Goal: Contribute content: Contribute content

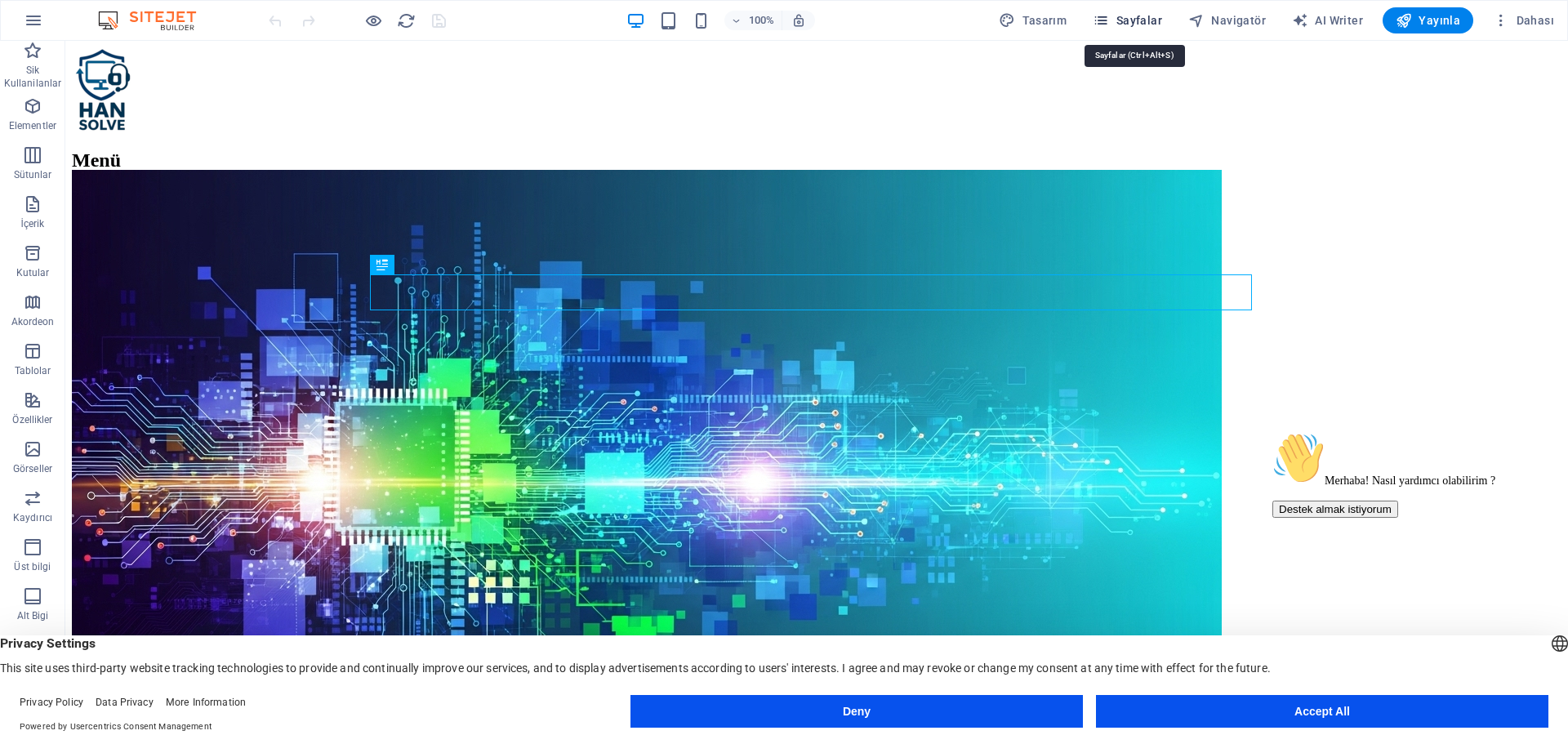
click at [1147, 18] on span "Sayfalar" at bounding box center [1127, 20] width 69 height 16
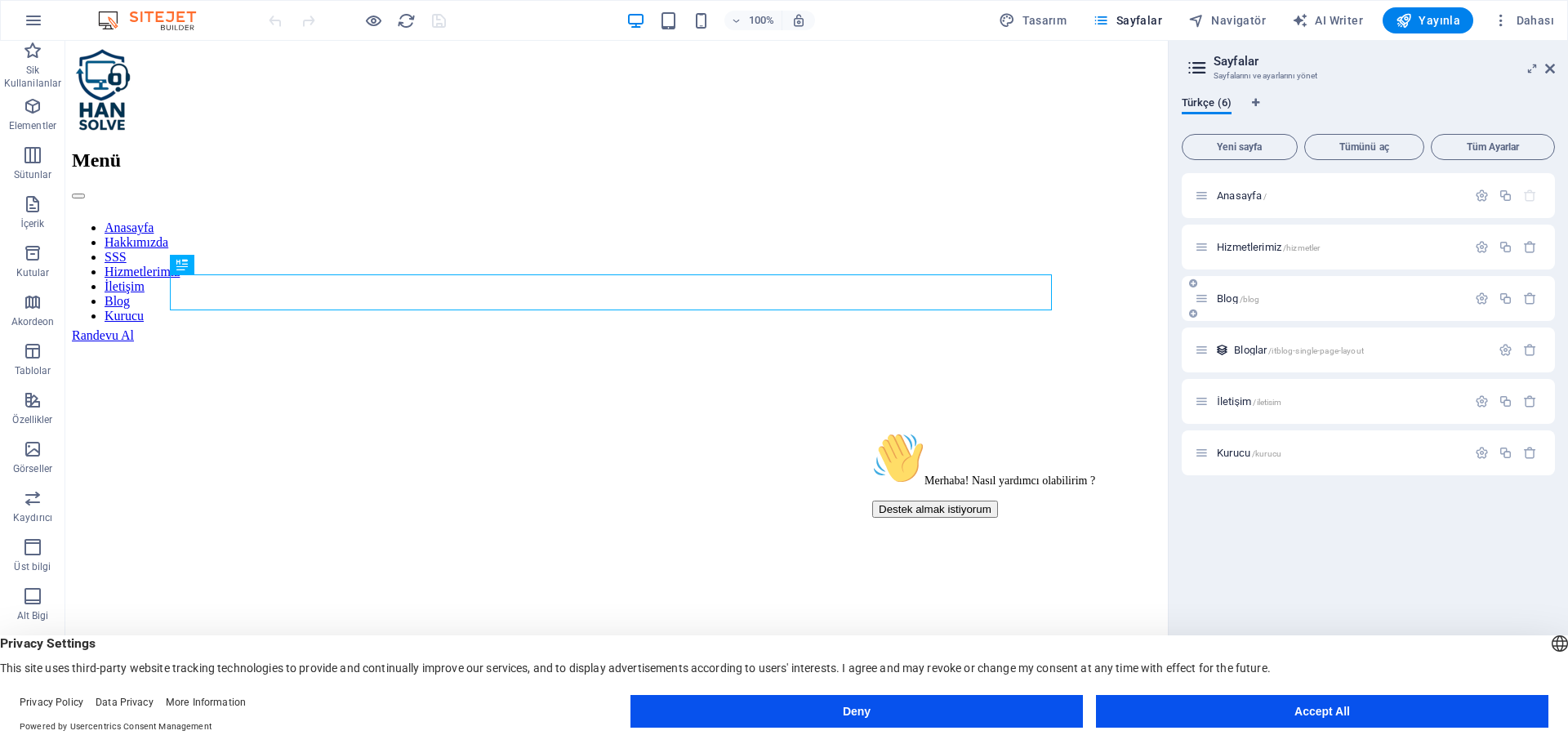
click at [1228, 303] on span "Blog /blog" at bounding box center [1238, 299] width 43 height 12
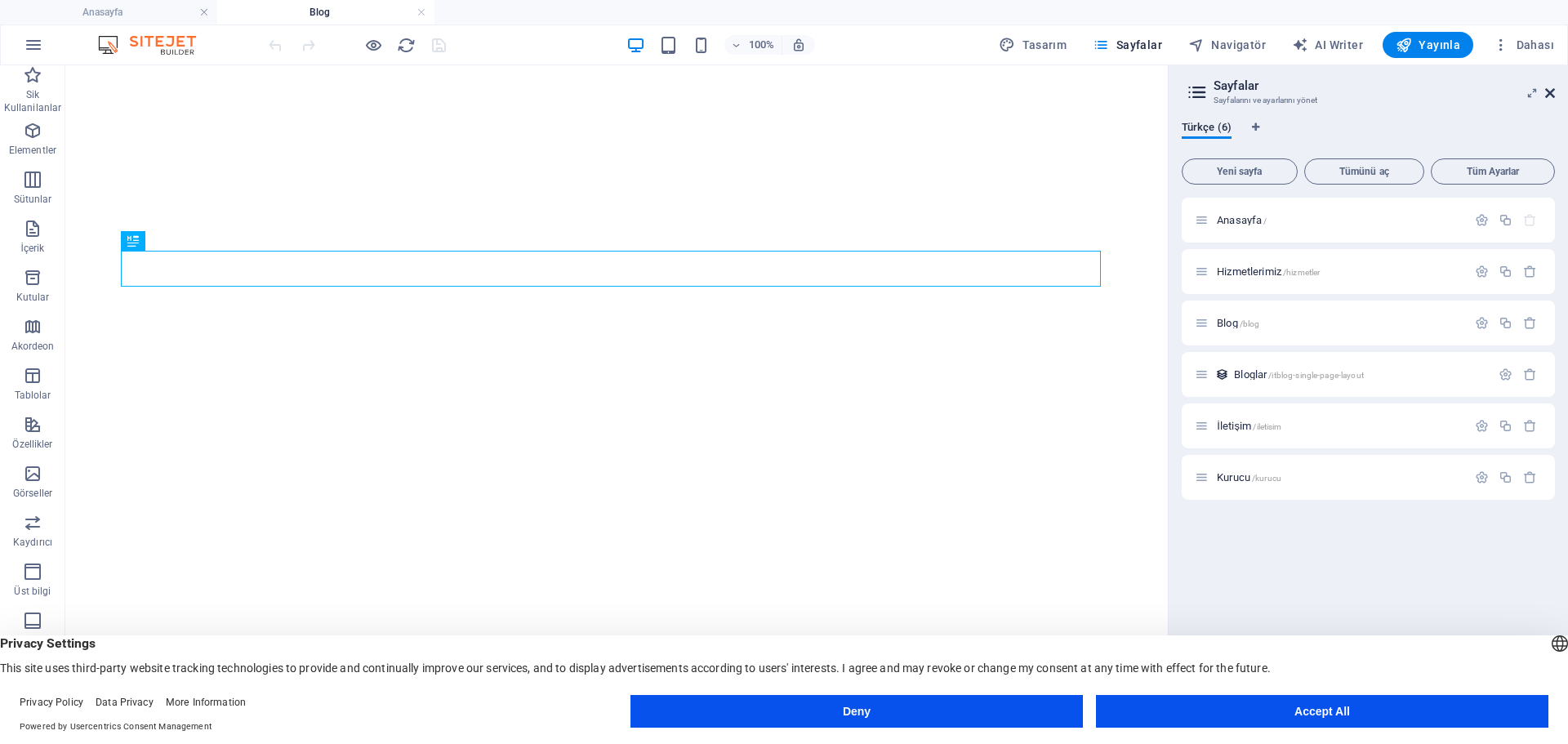
click at [1551, 92] on icon at bounding box center [1550, 92] width 10 height 13
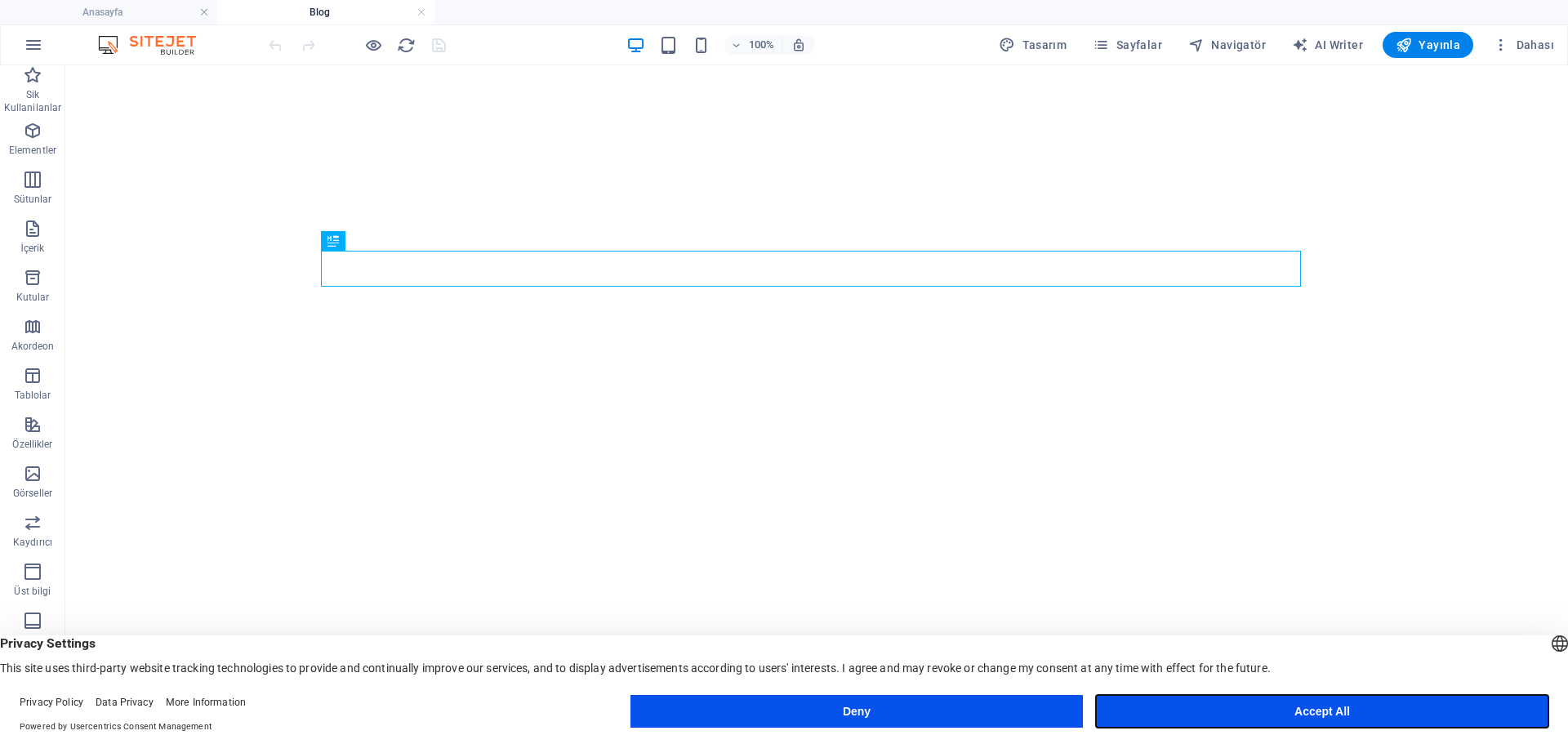
click at [1190, 702] on button "Accept All" at bounding box center [1322, 710] width 453 height 33
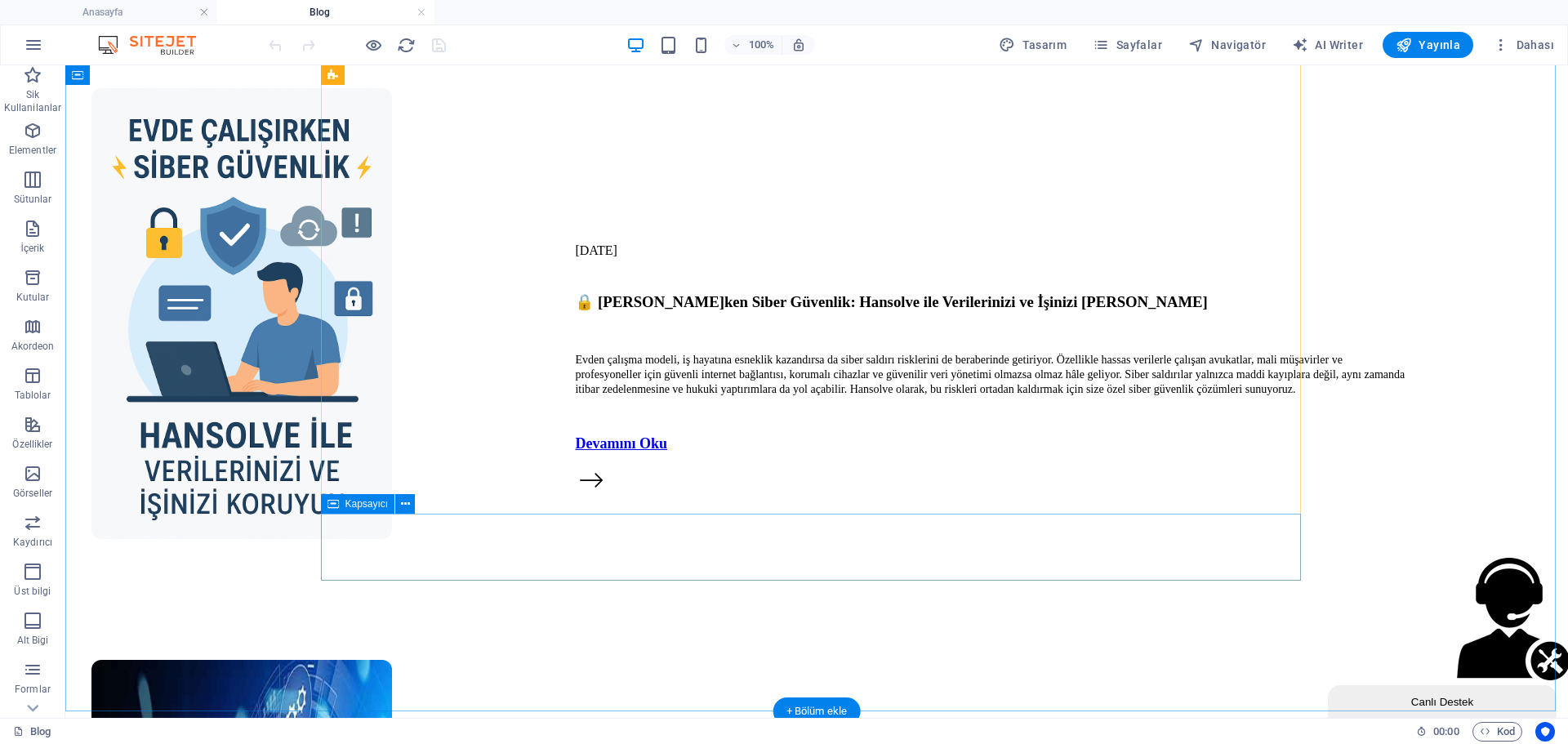
scroll to position [3740, 0]
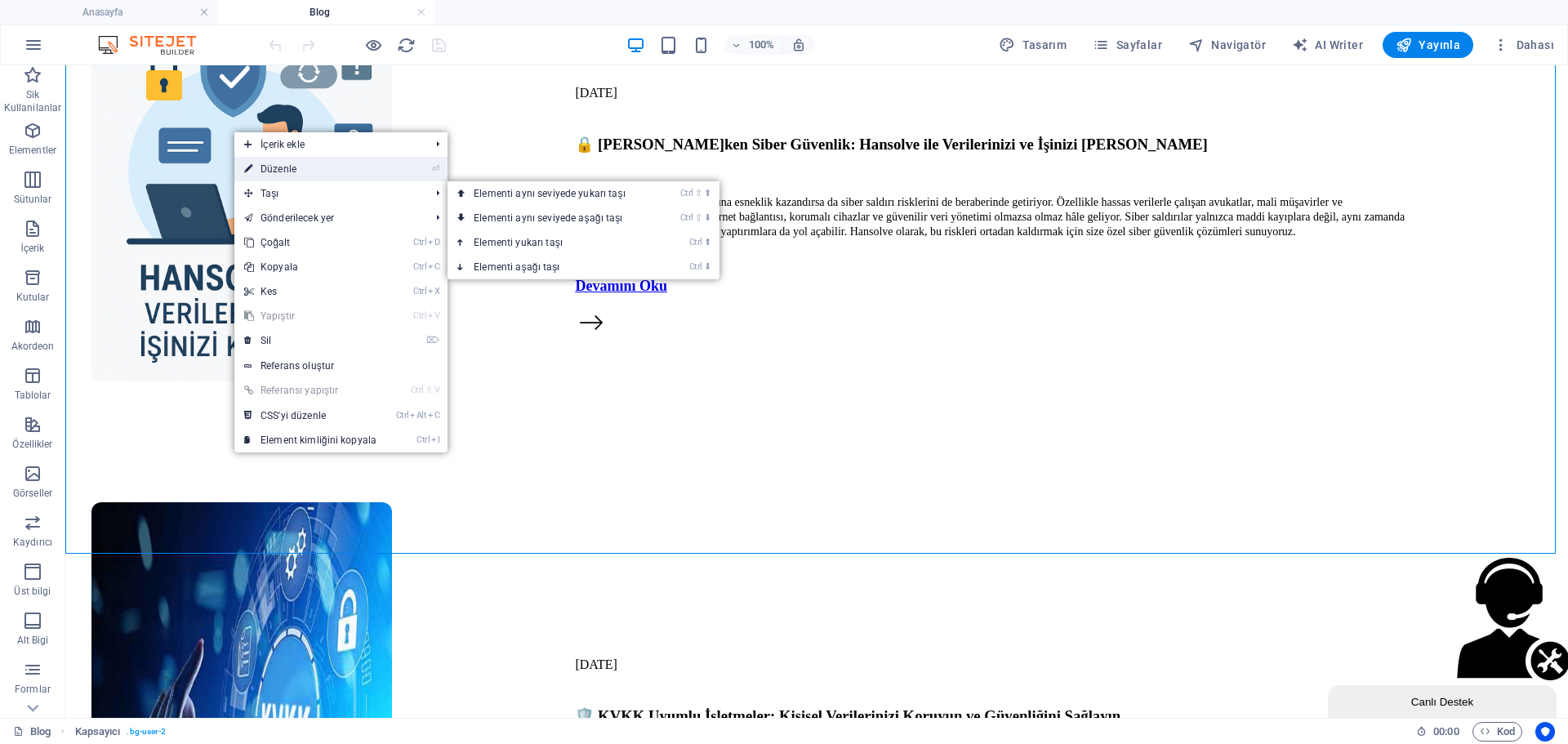
click at [316, 167] on link "⏎ Düzenle" at bounding box center [310, 169] width 152 height 25
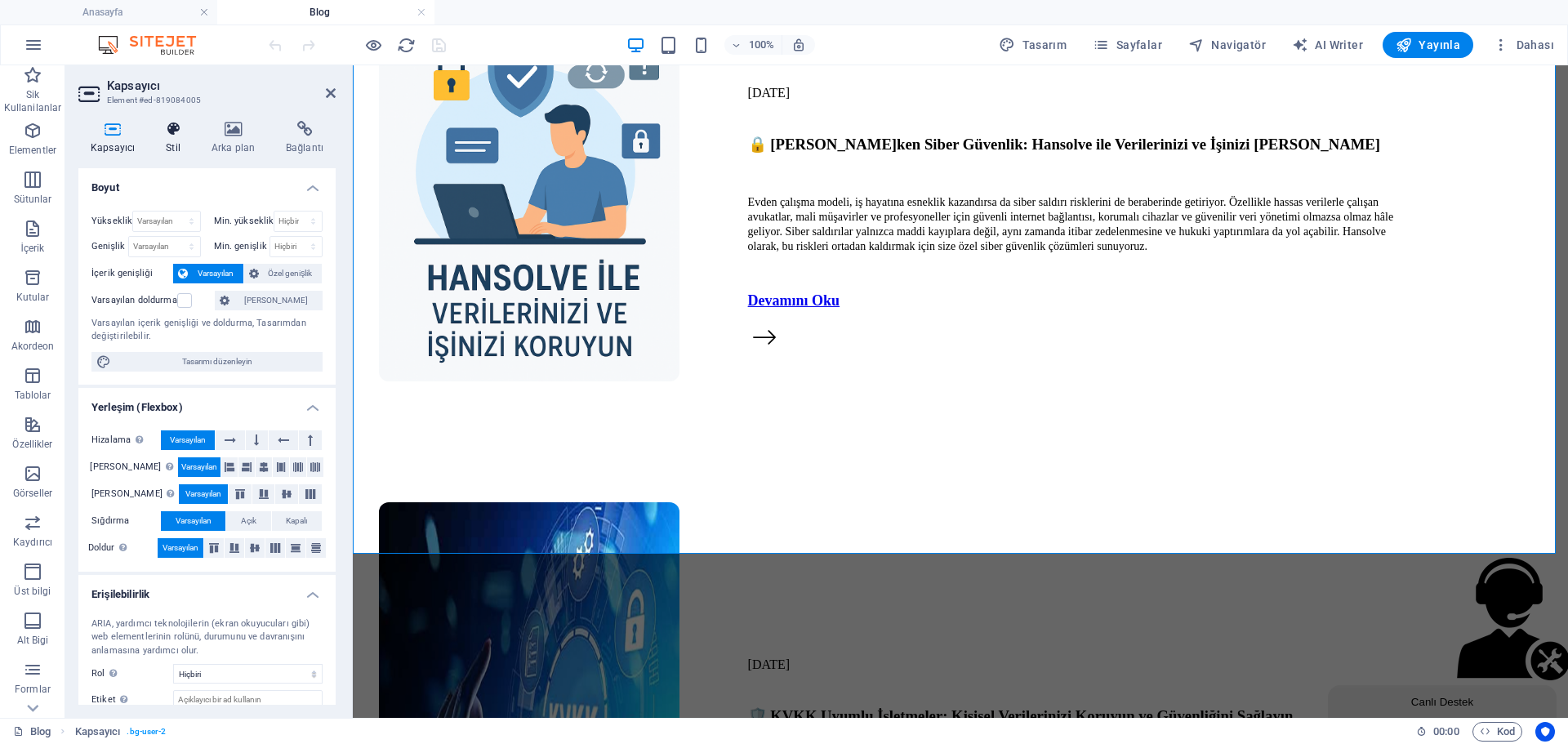
click at [175, 129] on icon at bounding box center [174, 129] width 40 height 16
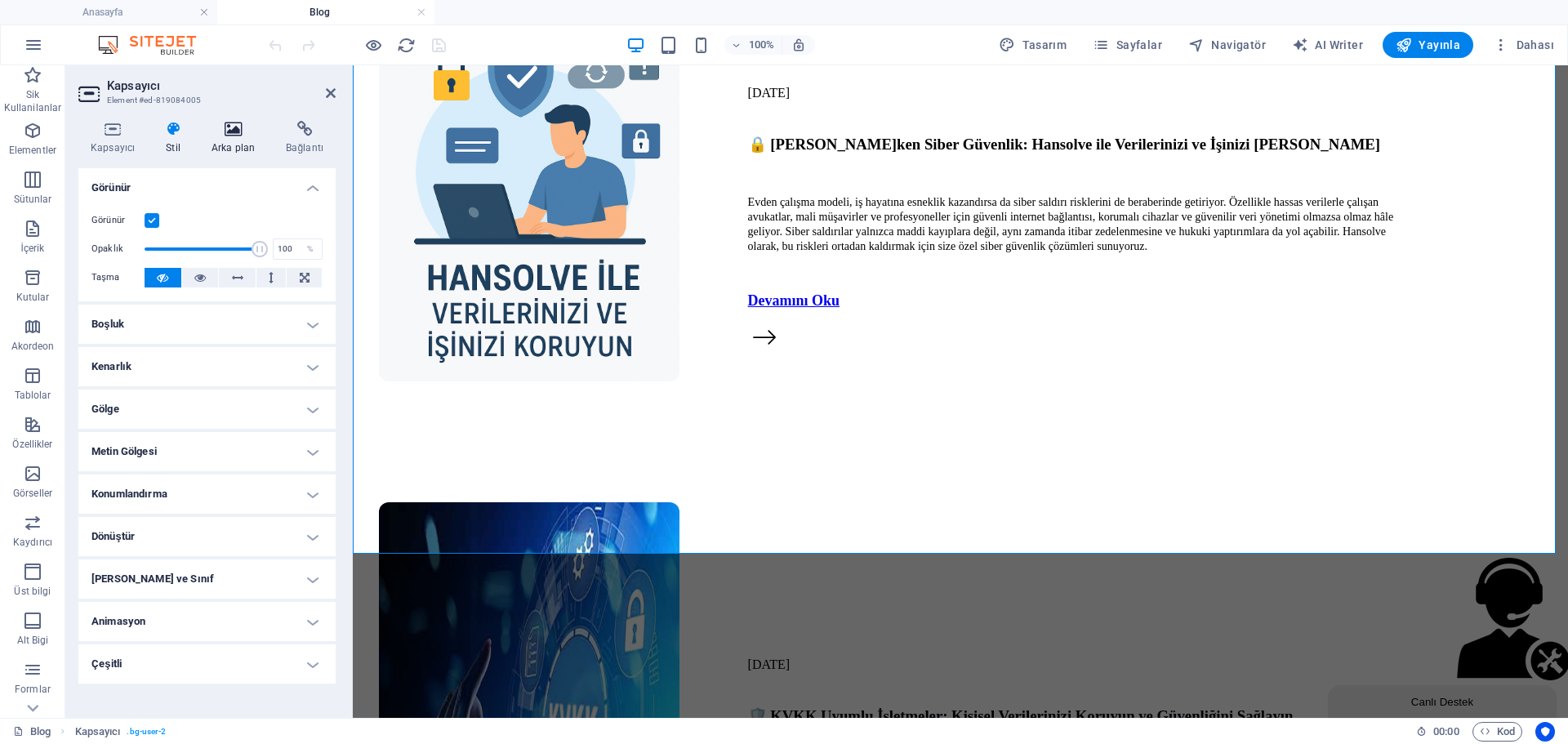
click at [222, 145] on h4 "Arka plan" at bounding box center [236, 138] width 74 height 35
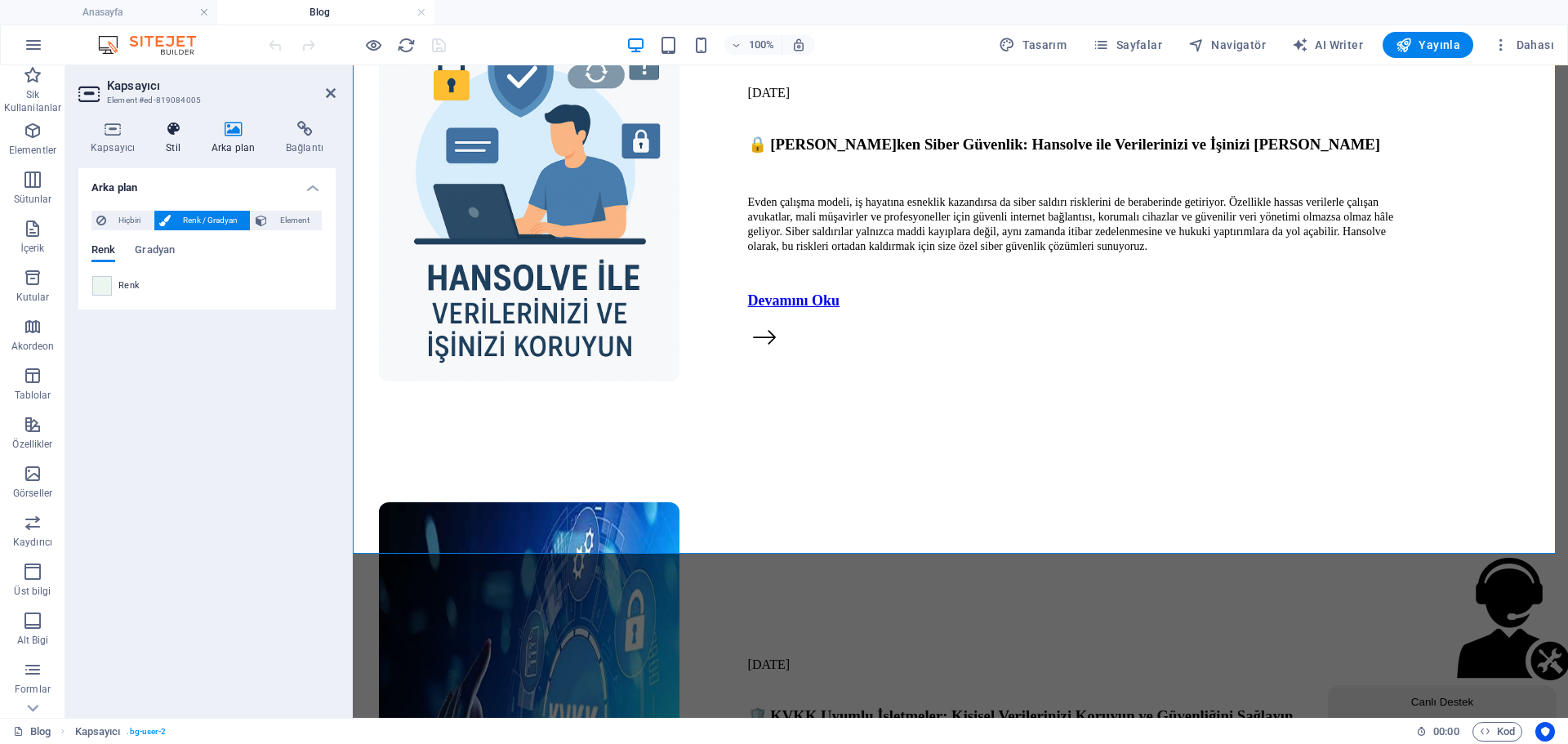
click at [186, 141] on h4 "Stil" at bounding box center [177, 138] width 46 height 35
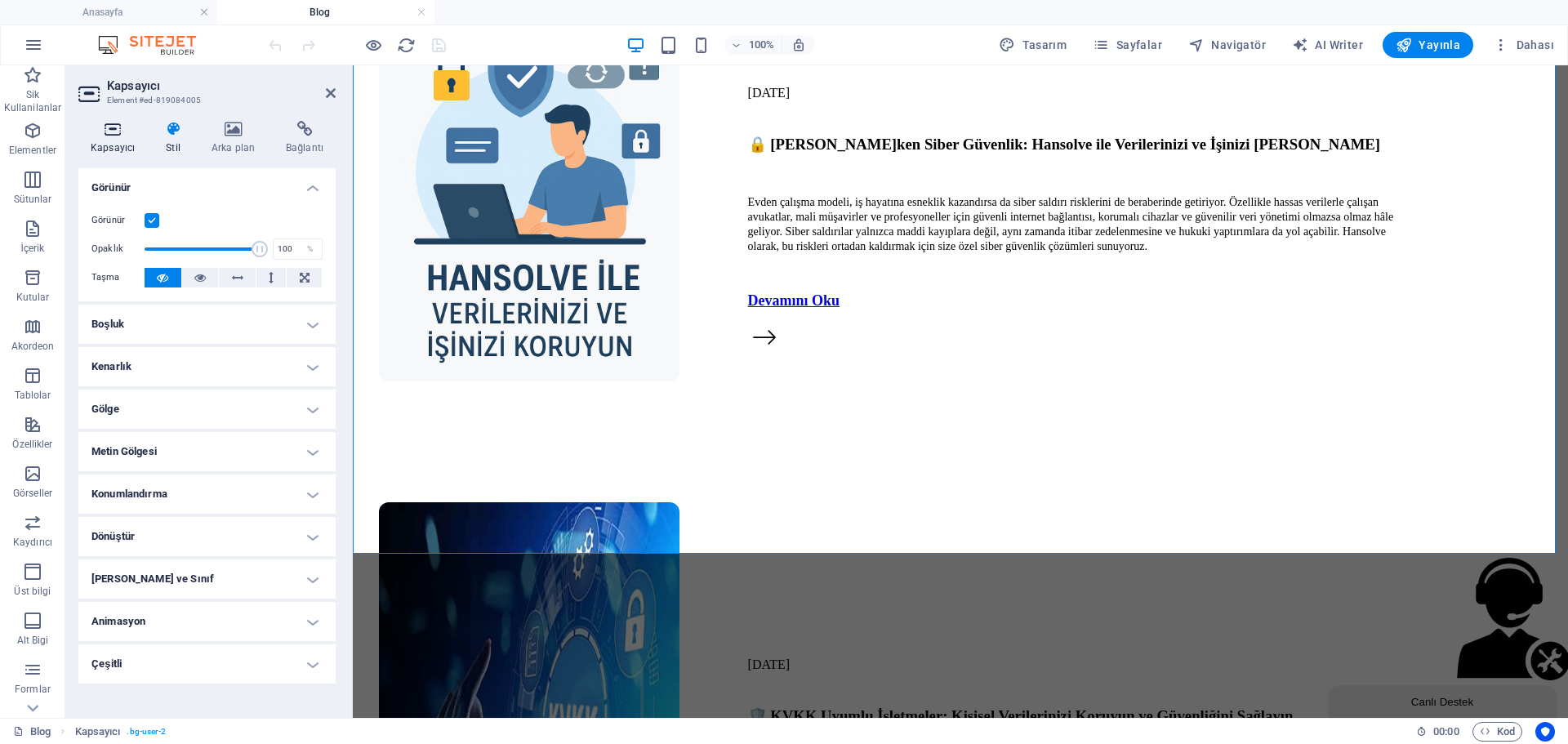
click at [120, 148] on h4 "Kapsayıcı" at bounding box center [116, 138] width 75 height 35
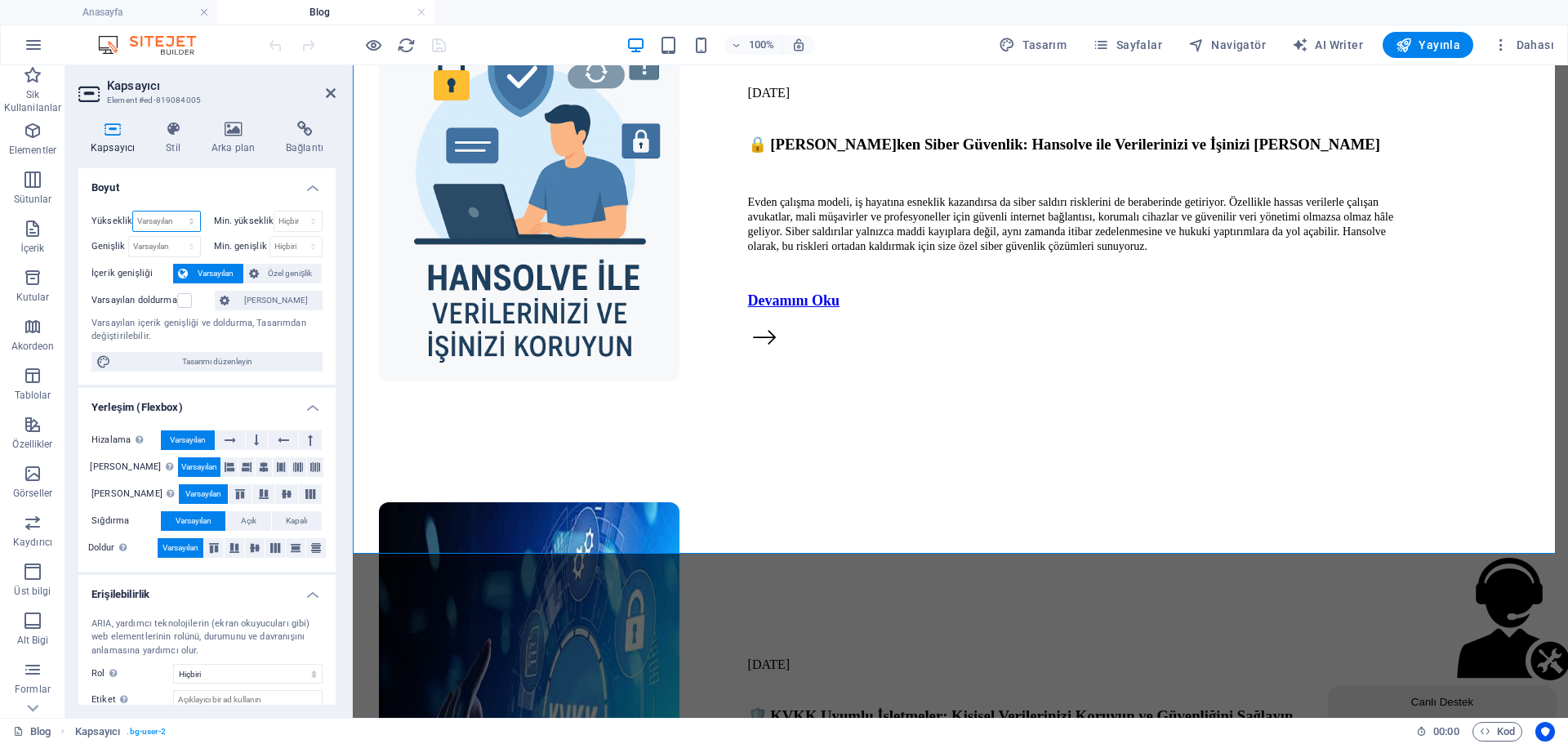
click at [164, 214] on select "Varsayılan px rem % vh vw" at bounding box center [166, 221] width 66 height 20
select select "px"
click at [175, 211] on select "Varsayılan px rem % vh vw" at bounding box center [166, 221] width 66 height 20
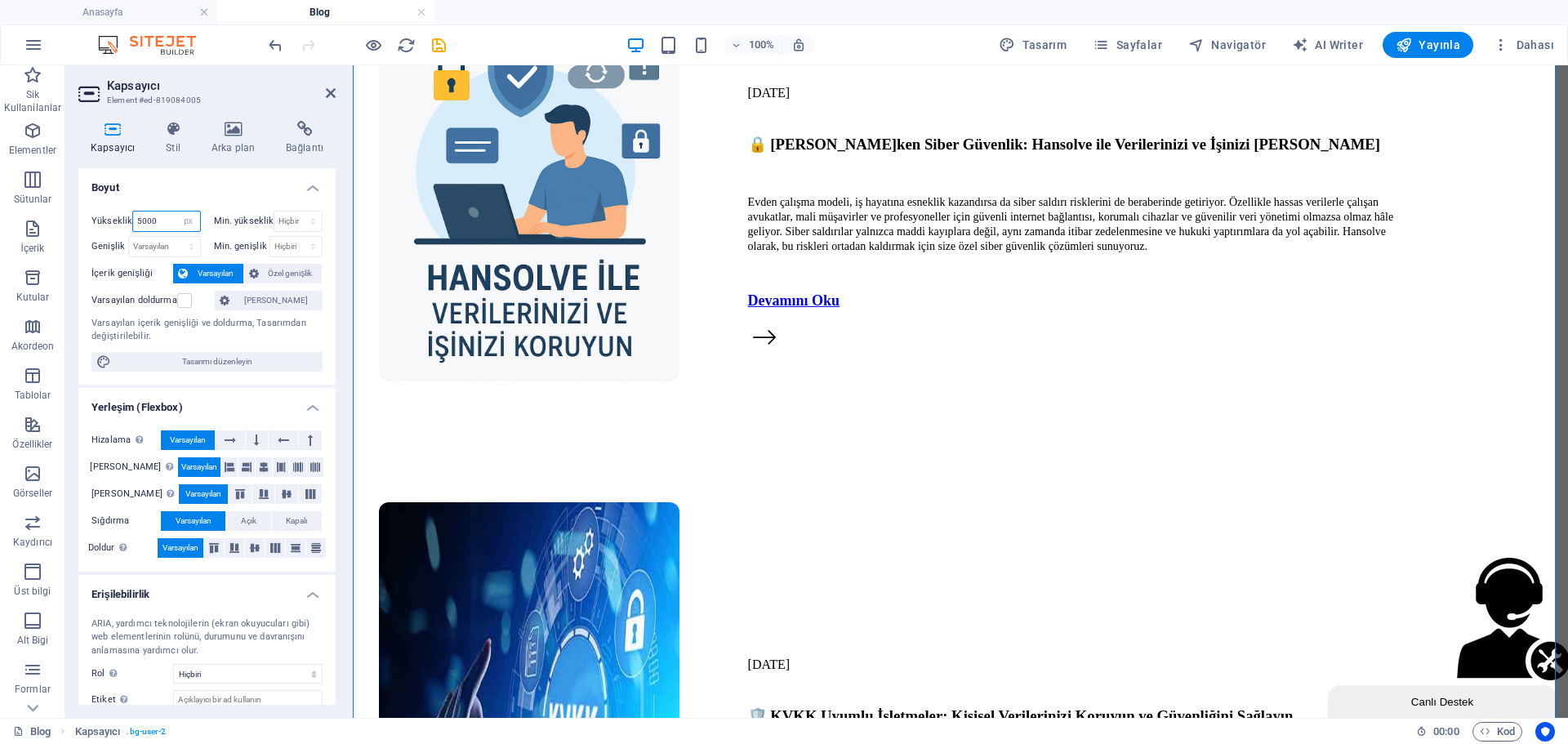
type input "5000"
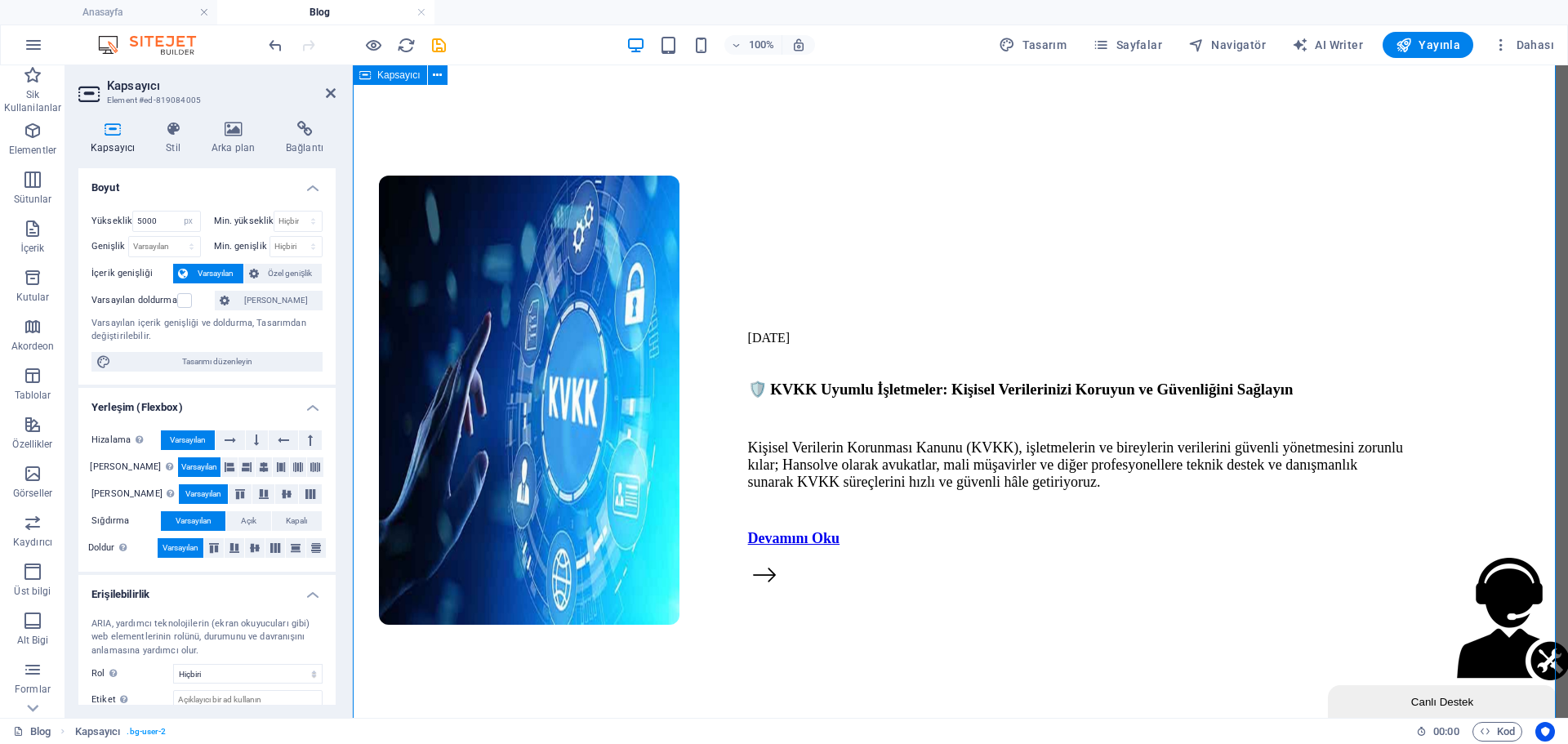
scroll to position [3903, 0]
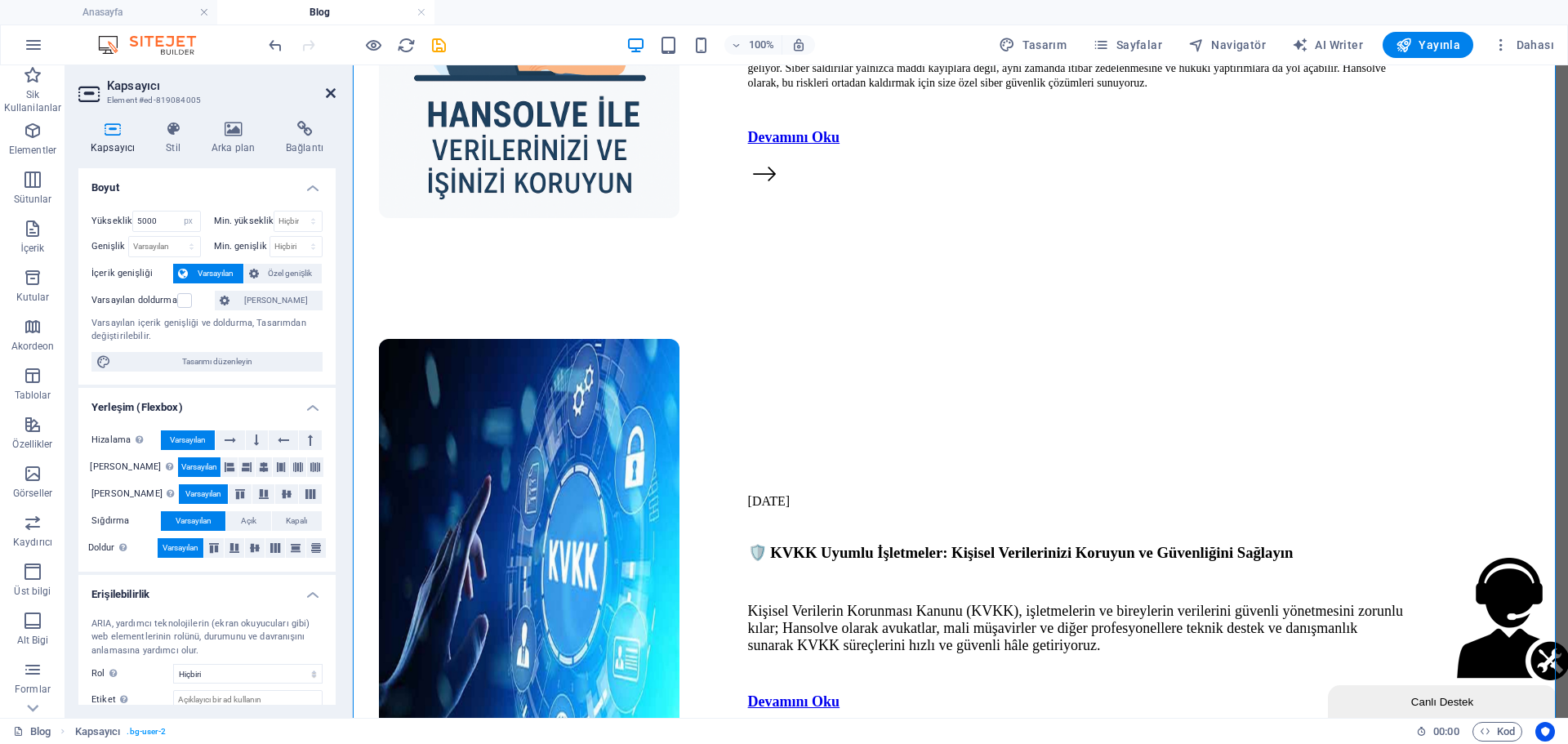
click at [334, 94] on icon at bounding box center [330, 92] width 10 height 13
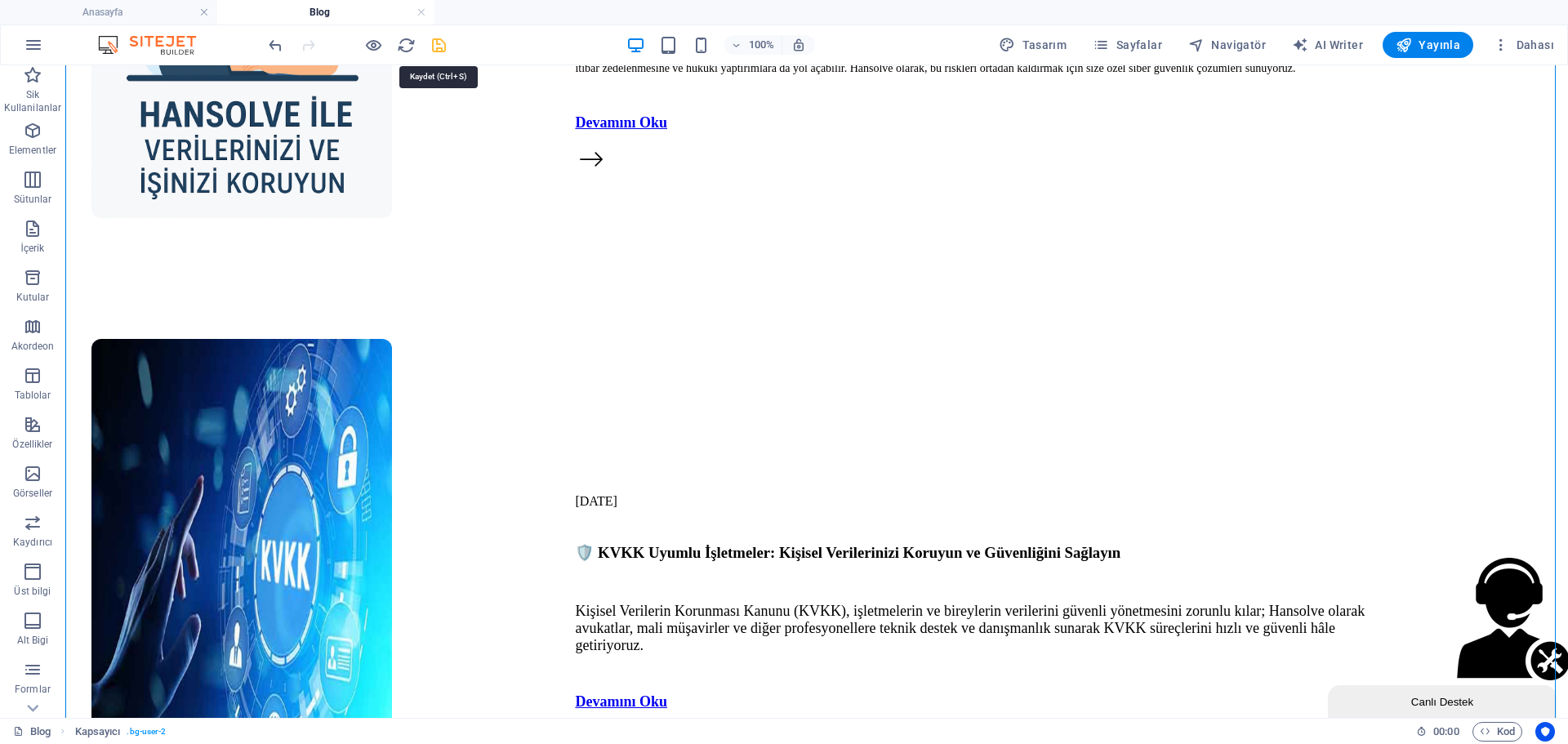
click at [441, 40] on icon "save" at bounding box center [439, 45] width 19 height 19
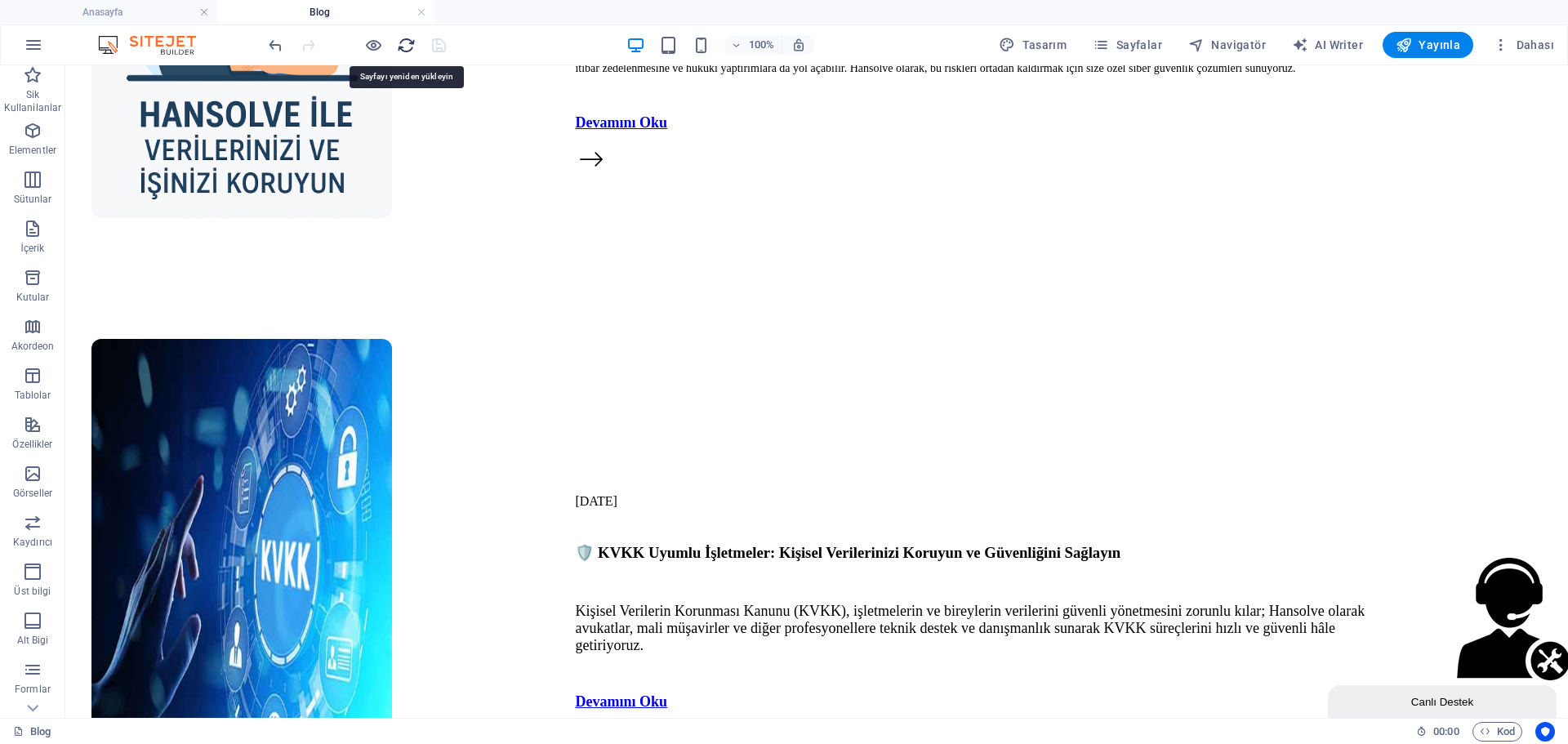
click at [403, 46] on icon "reload" at bounding box center [406, 45] width 19 height 19
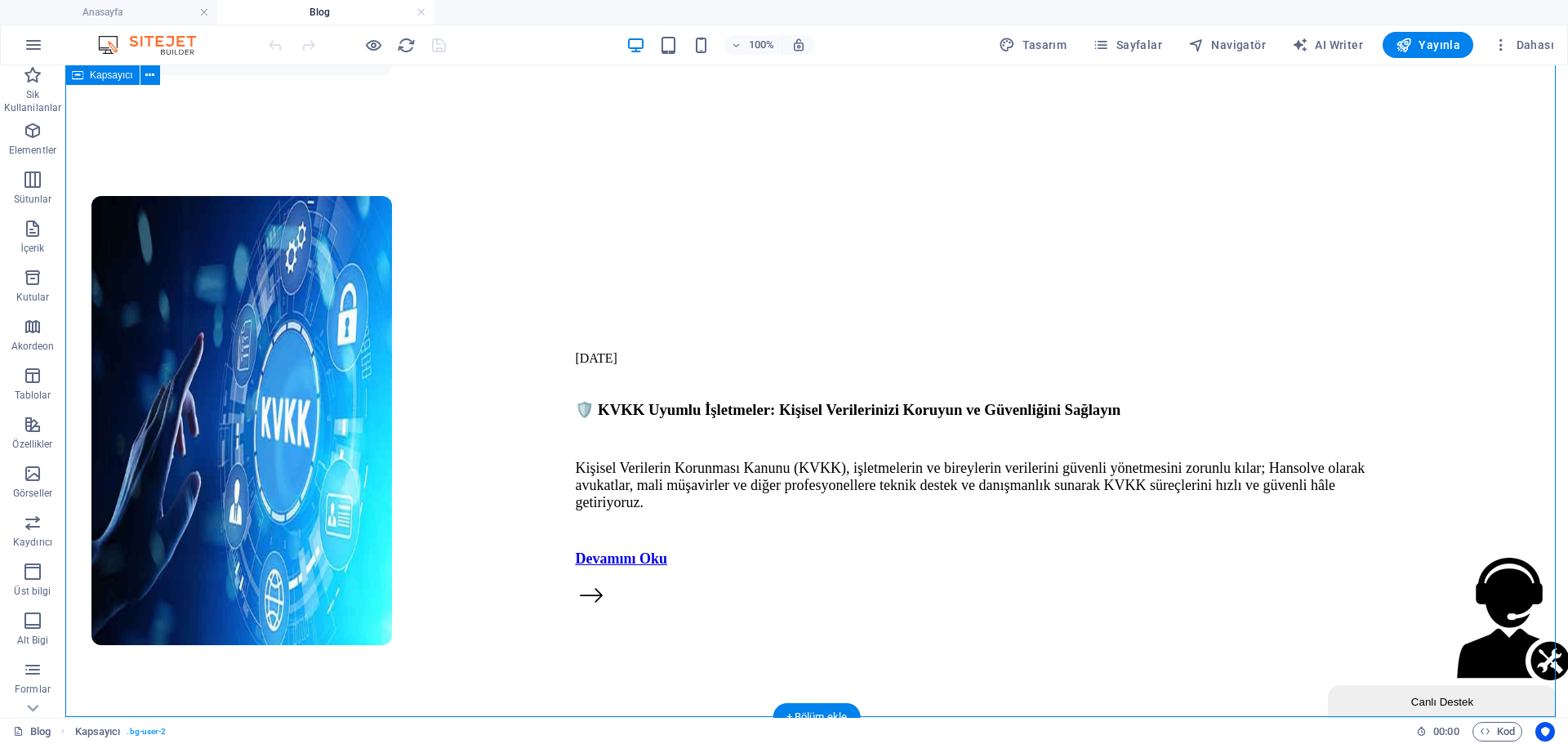
scroll to position [4210, 0]
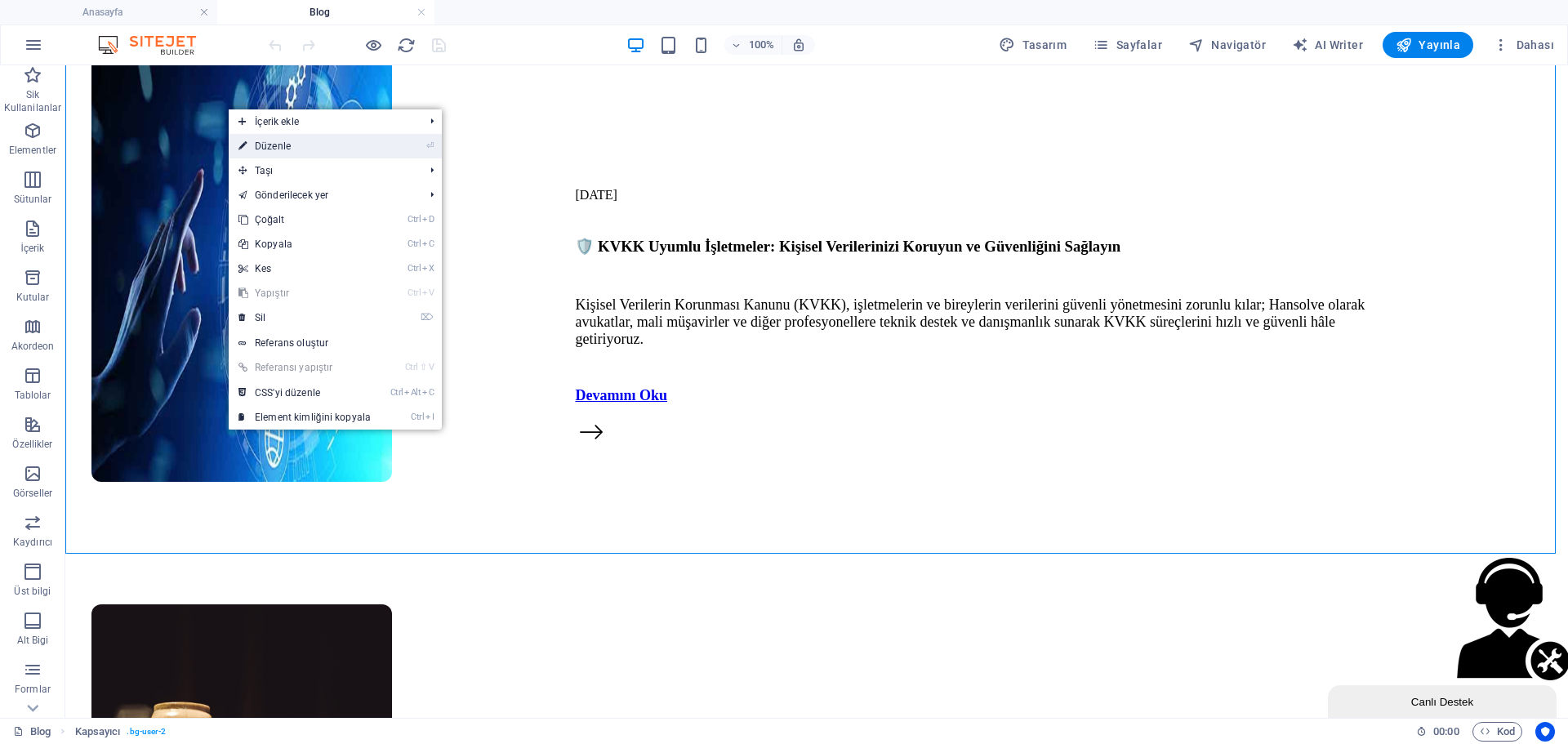
click at [316, 139] on link "⏎ Düzenle" at bounding box center [304, 146] width 152 height 25
select select "px"
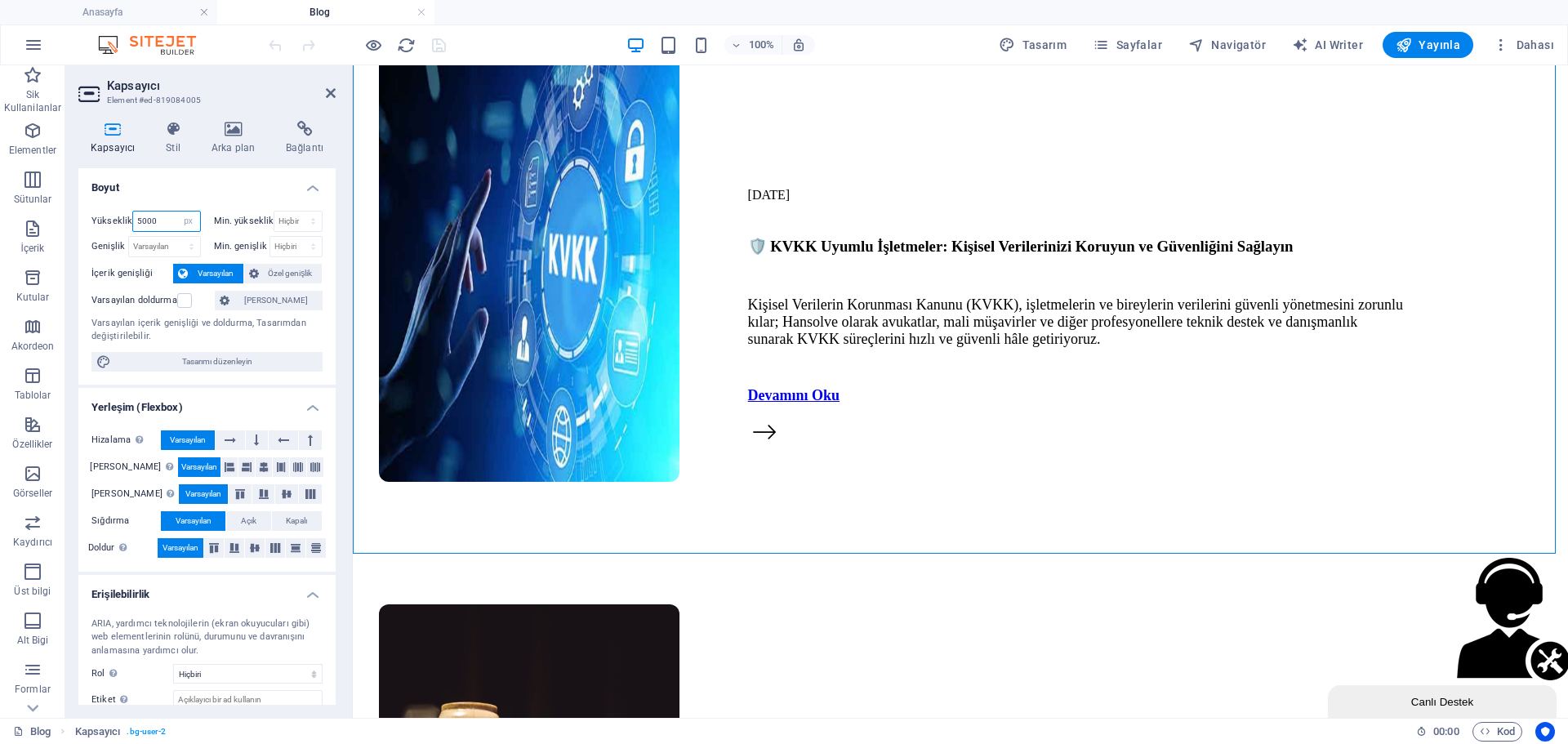
click at [171, 220] on input "5000" at bounding box center [166, 221] width 66 height 20
type input "6000"
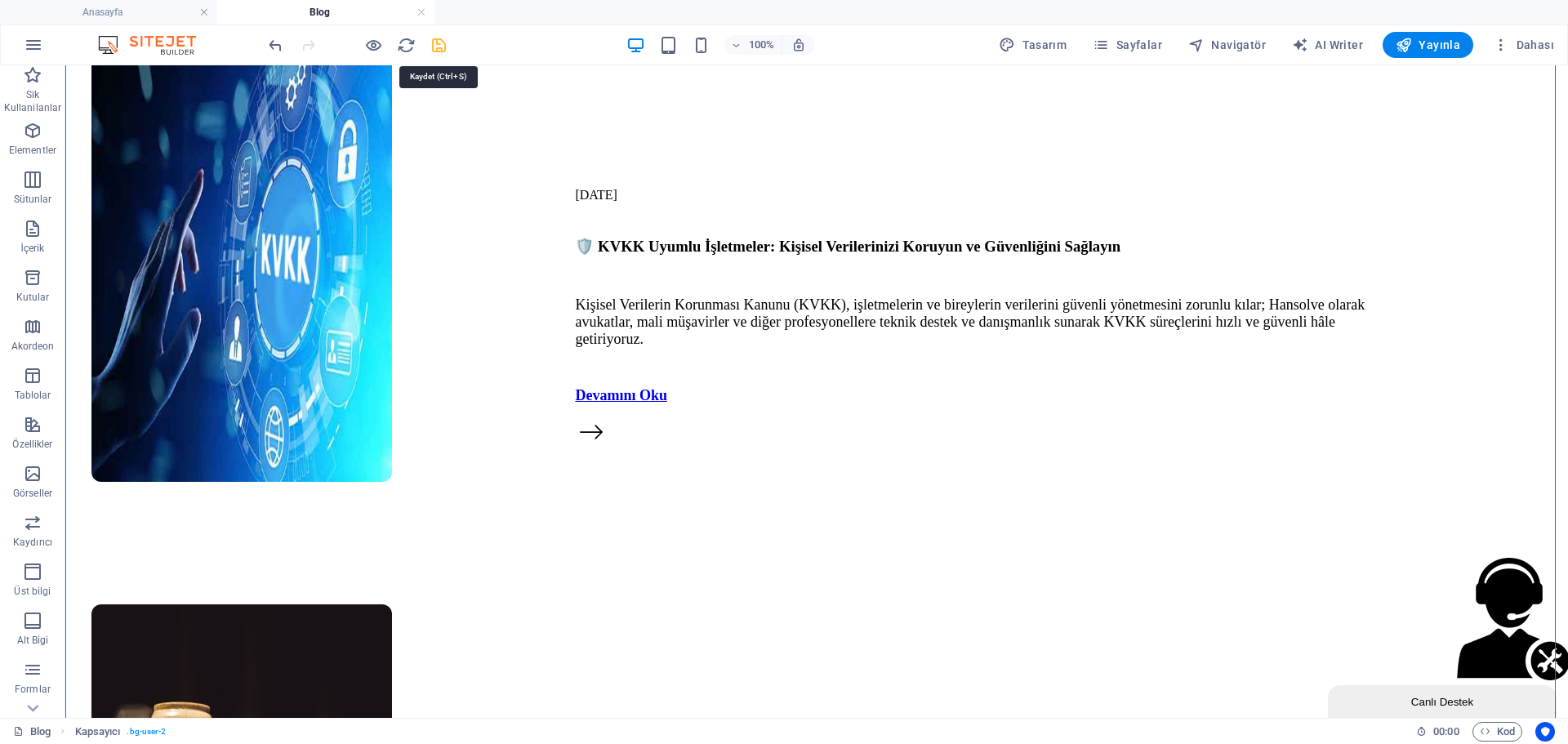
click at [435, 40] on icon "save" at bounding box center [439, 45] width 19 height 19
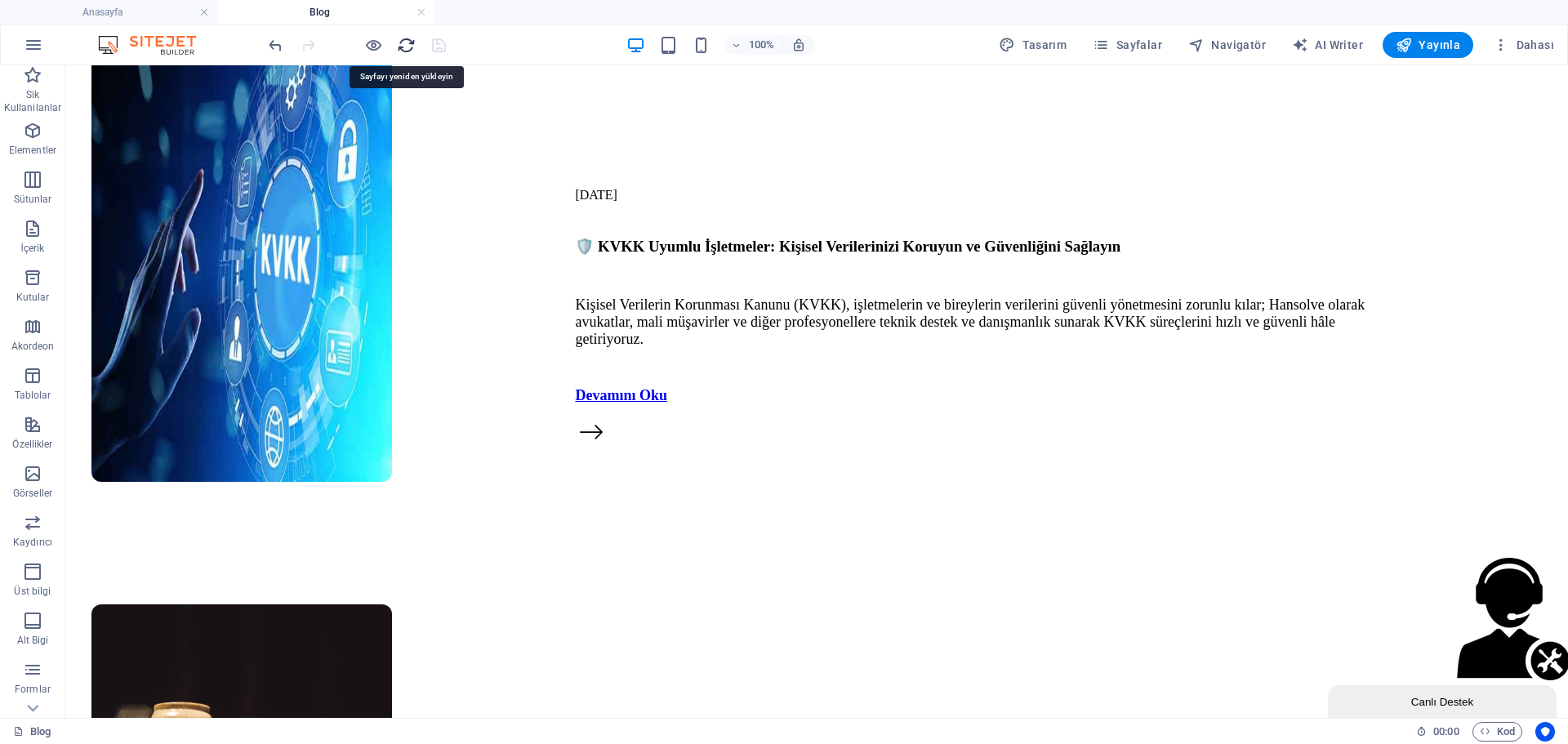
click at [408, 42] on icon "reload" at bounding box center [406, 45] width 19 height 19
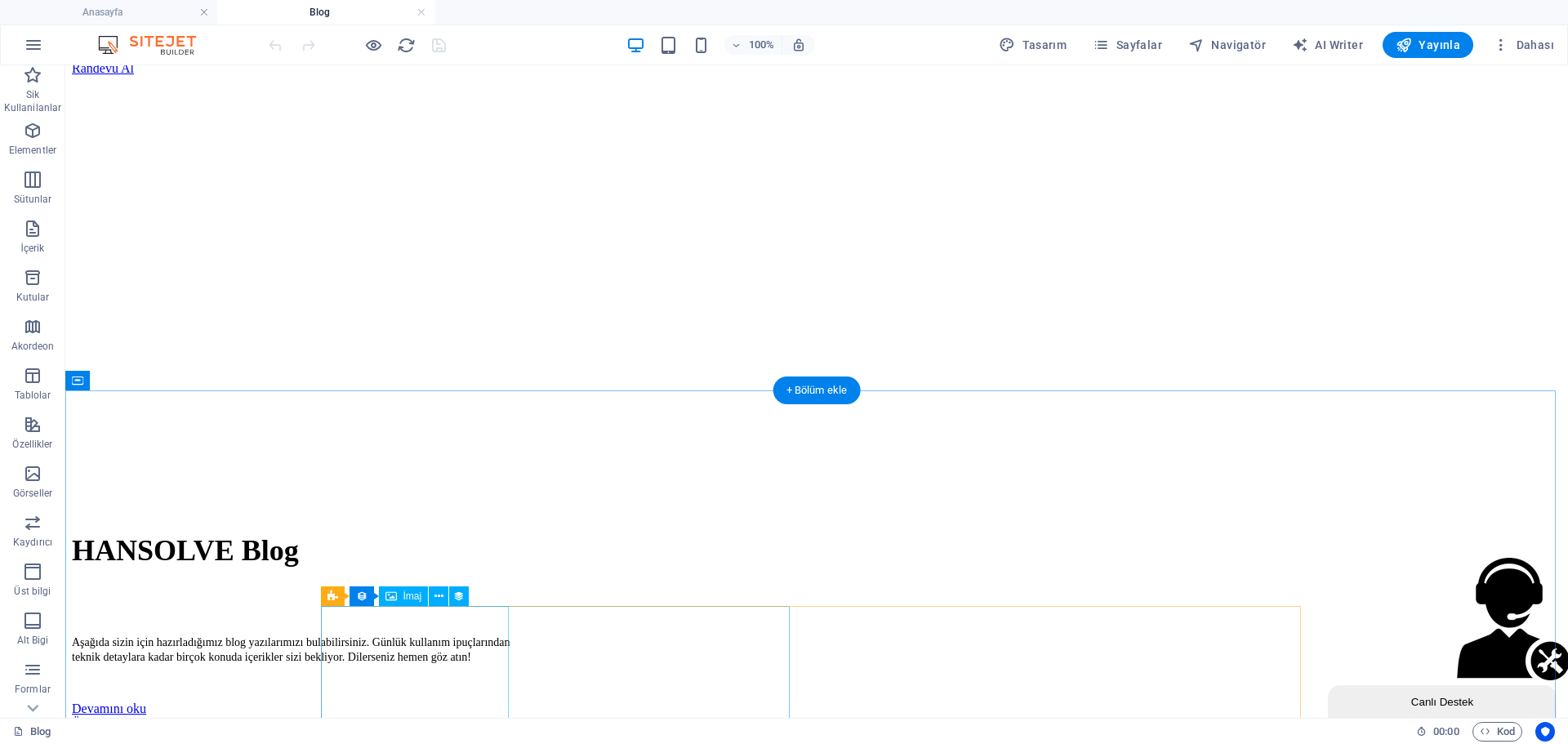
scroll to position [373, 0]
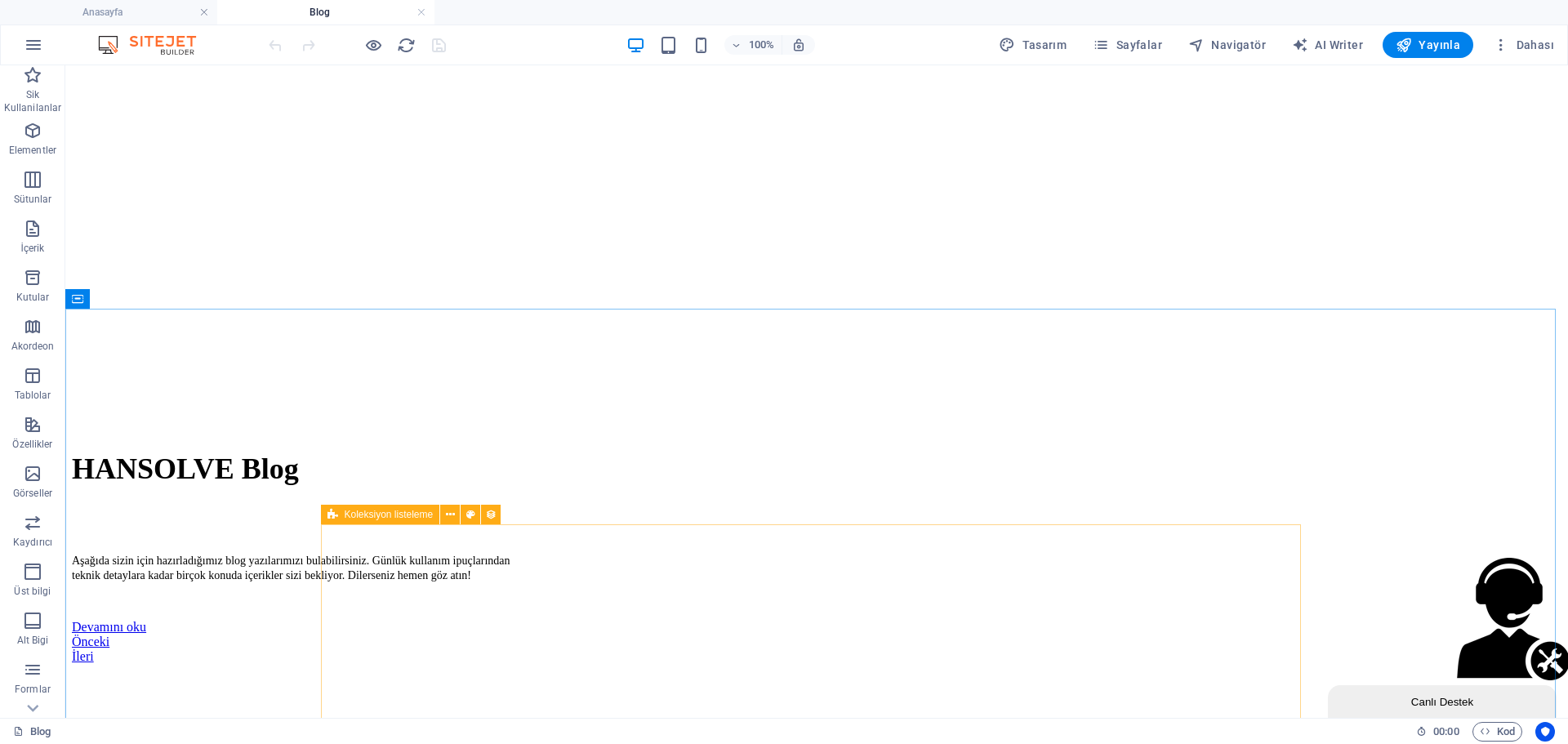
click at [336, 518] on icon at bounding box center [332, 515] width 11 height 20
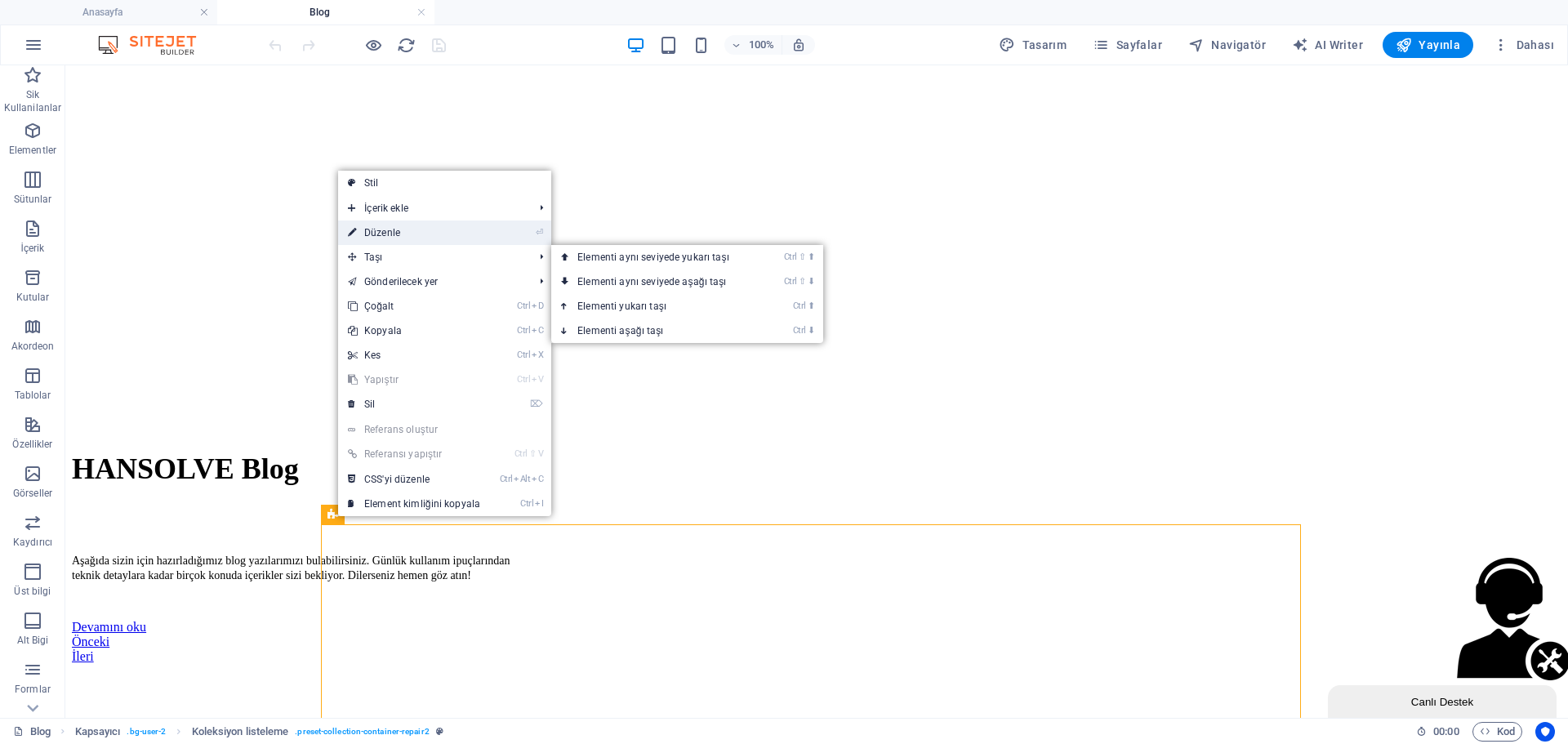
click at [413, 231] on link "⏎ Düzenle" at bounding box center [414, 232] width 152 height 25
select select "688a37bbbb93ac5f1b022de4"
select select "createdAt_DESC"
select select "px"
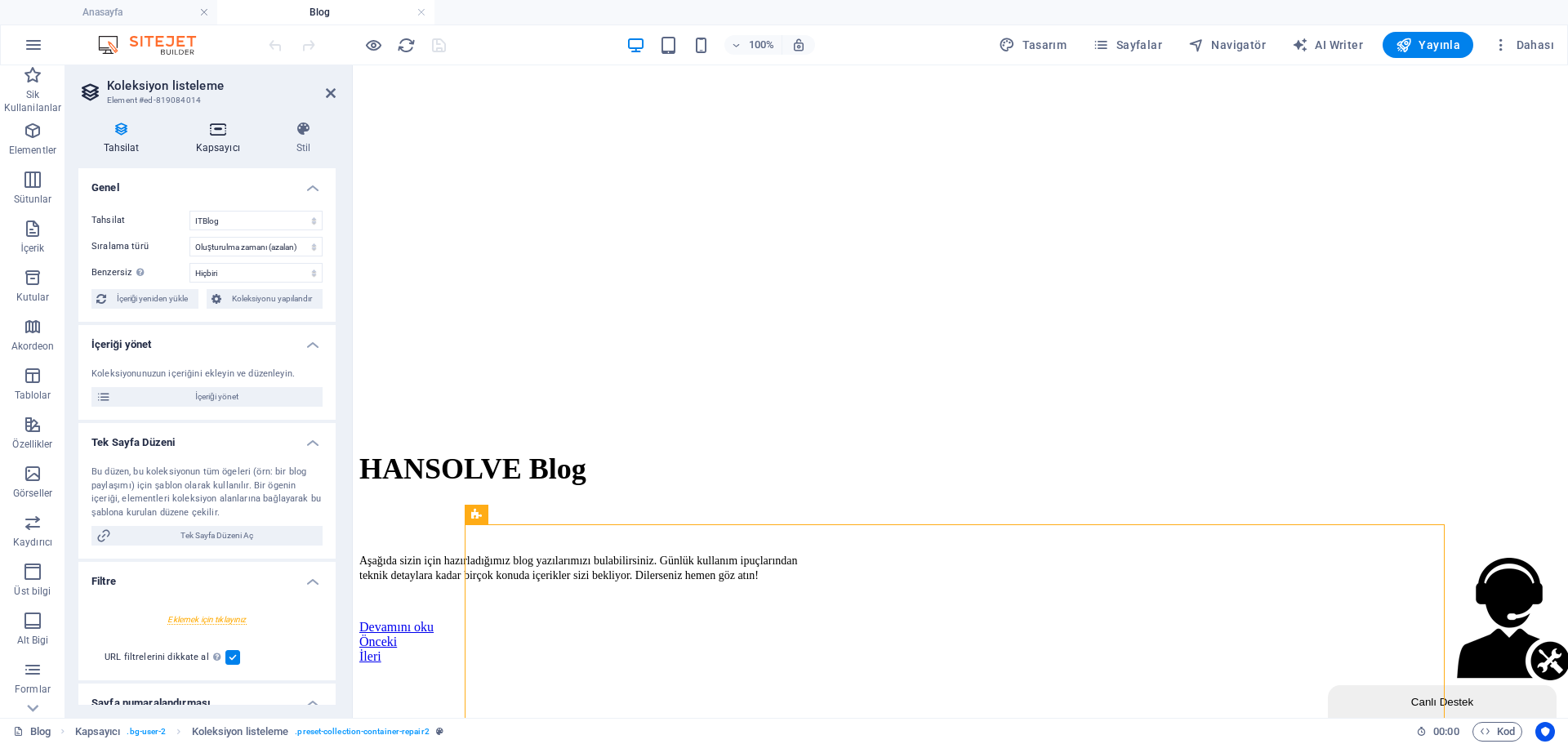
click at [203, 135] on icon at bounding box center [217, 129] width 94 height 16
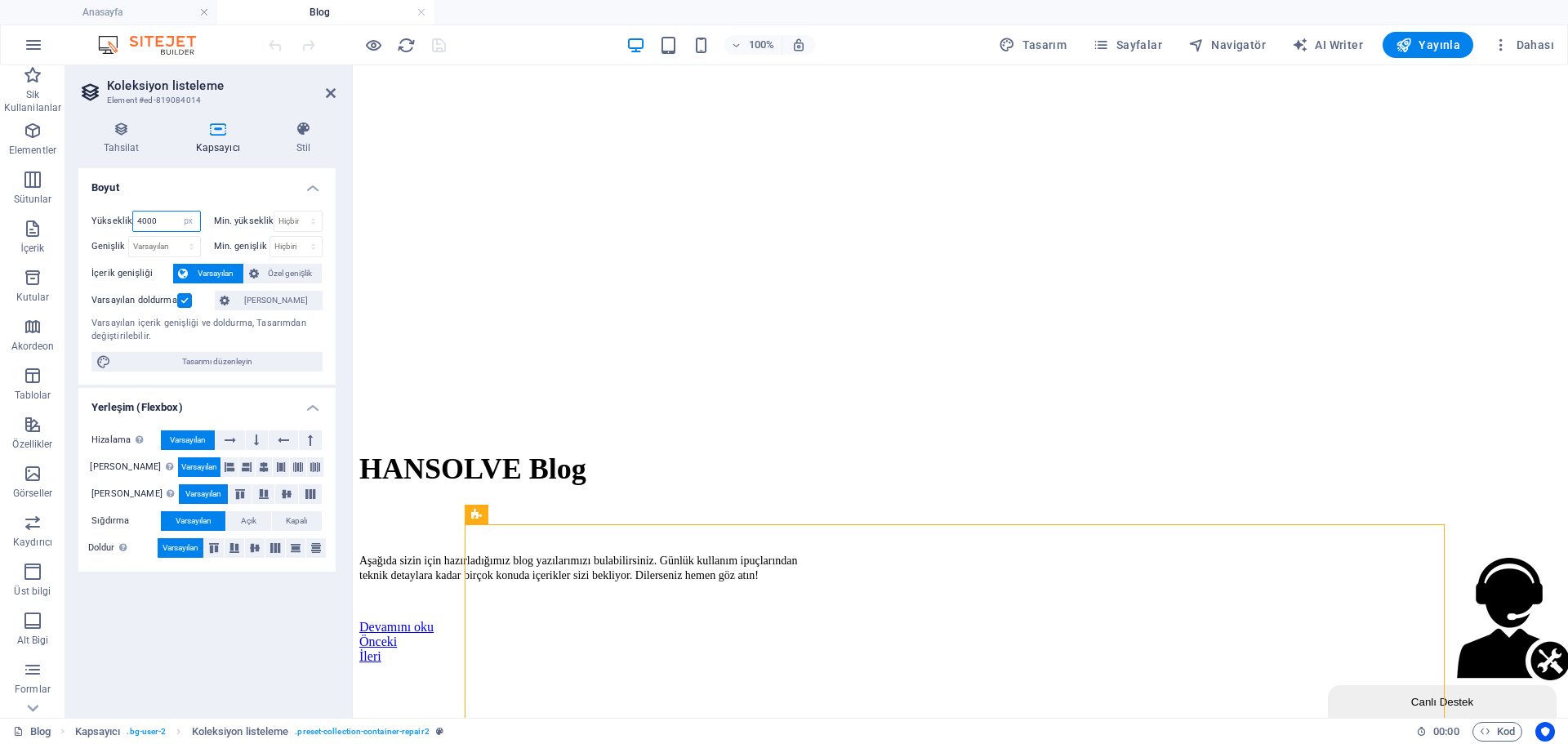
click at [173, 224] on input "4000" at bounding box center [166, 221] width 66 height 20
type input "6000"
click at [327, 88] on icon at bounding box center [330, 92] width 10 height 13
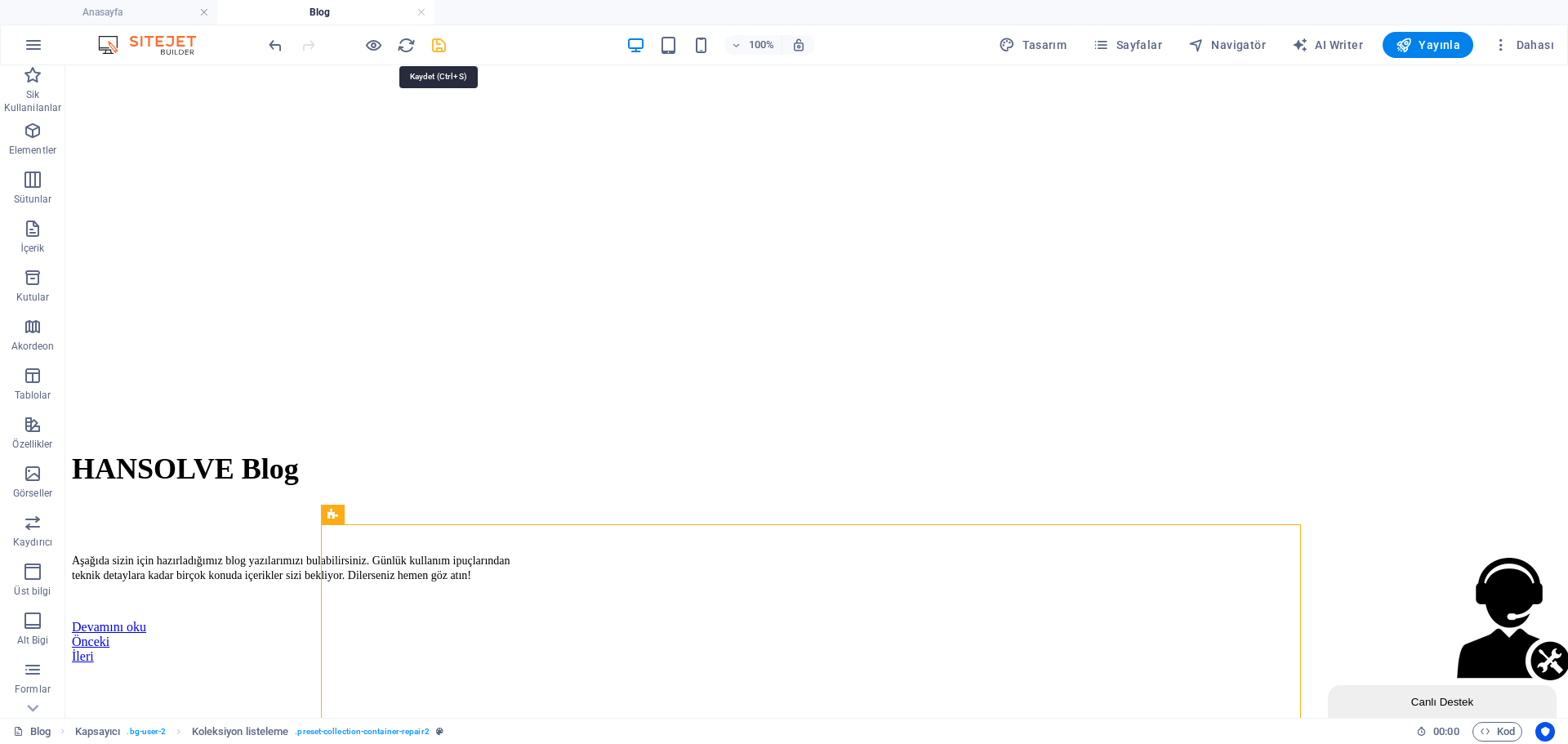
click at [431, 44] on icon "save" at bounding box center [439, 45] width 19 height 19
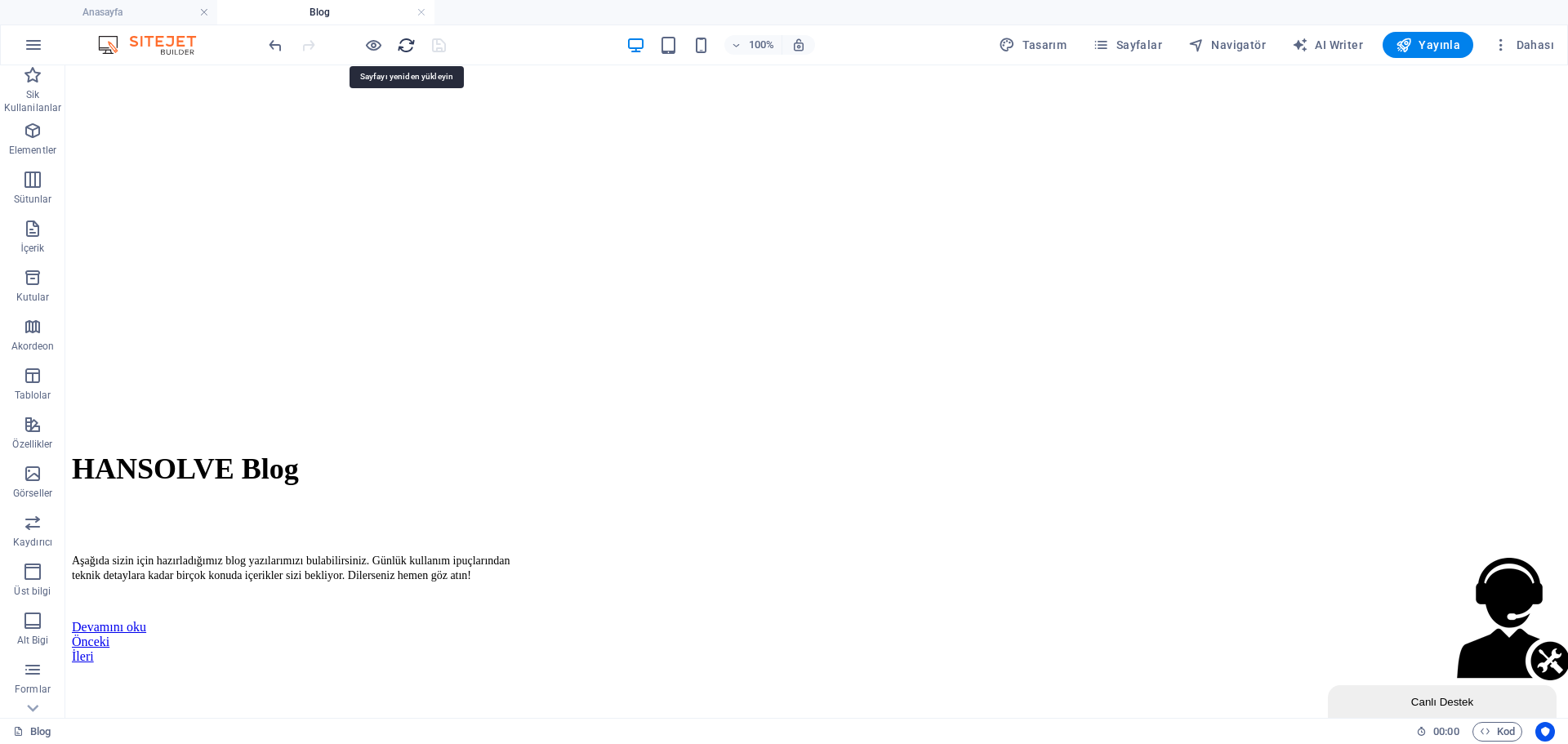
click at [408, 43] on icon "reload" at bounding box center [406, 45] width 19 height 19
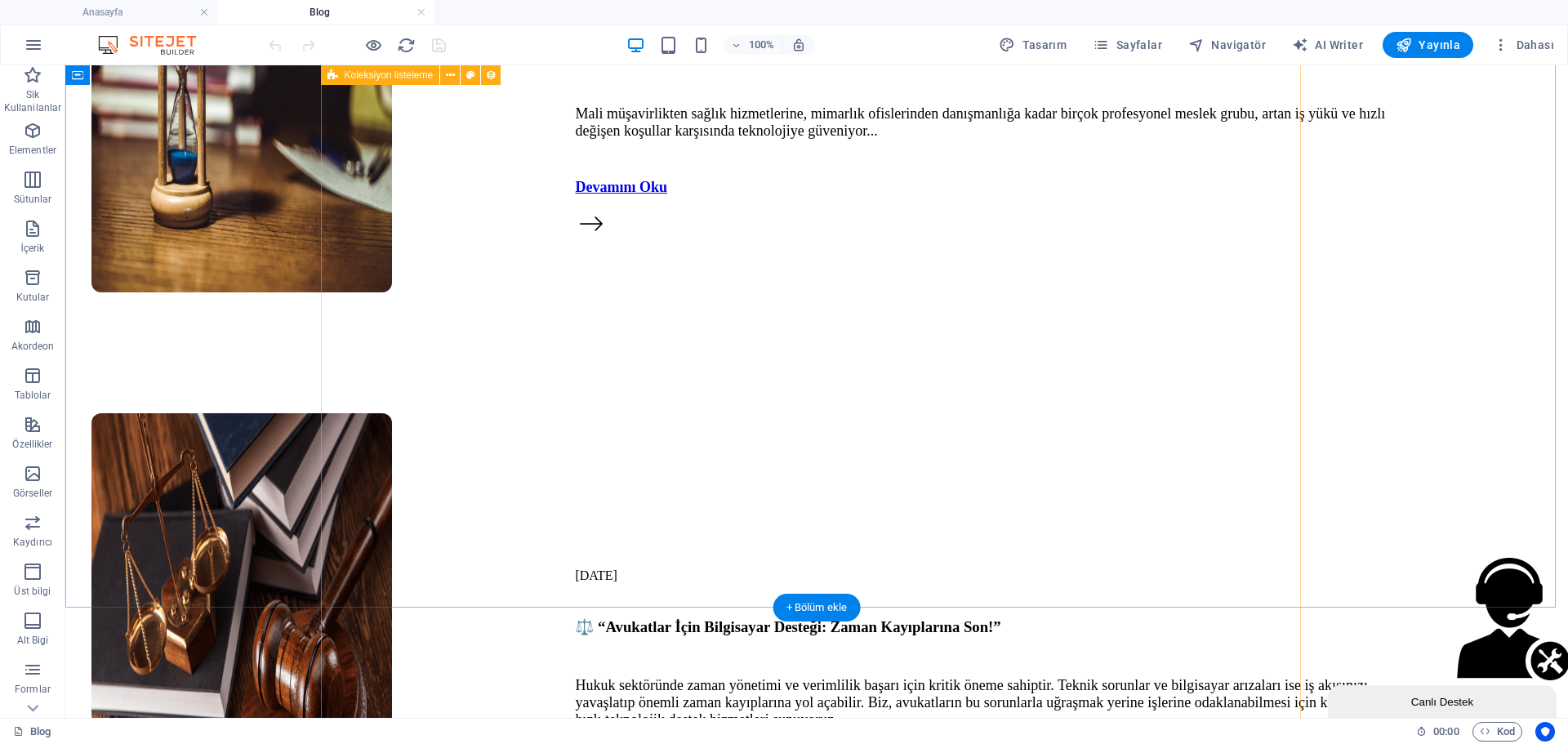
scroll to position [5026, 0]
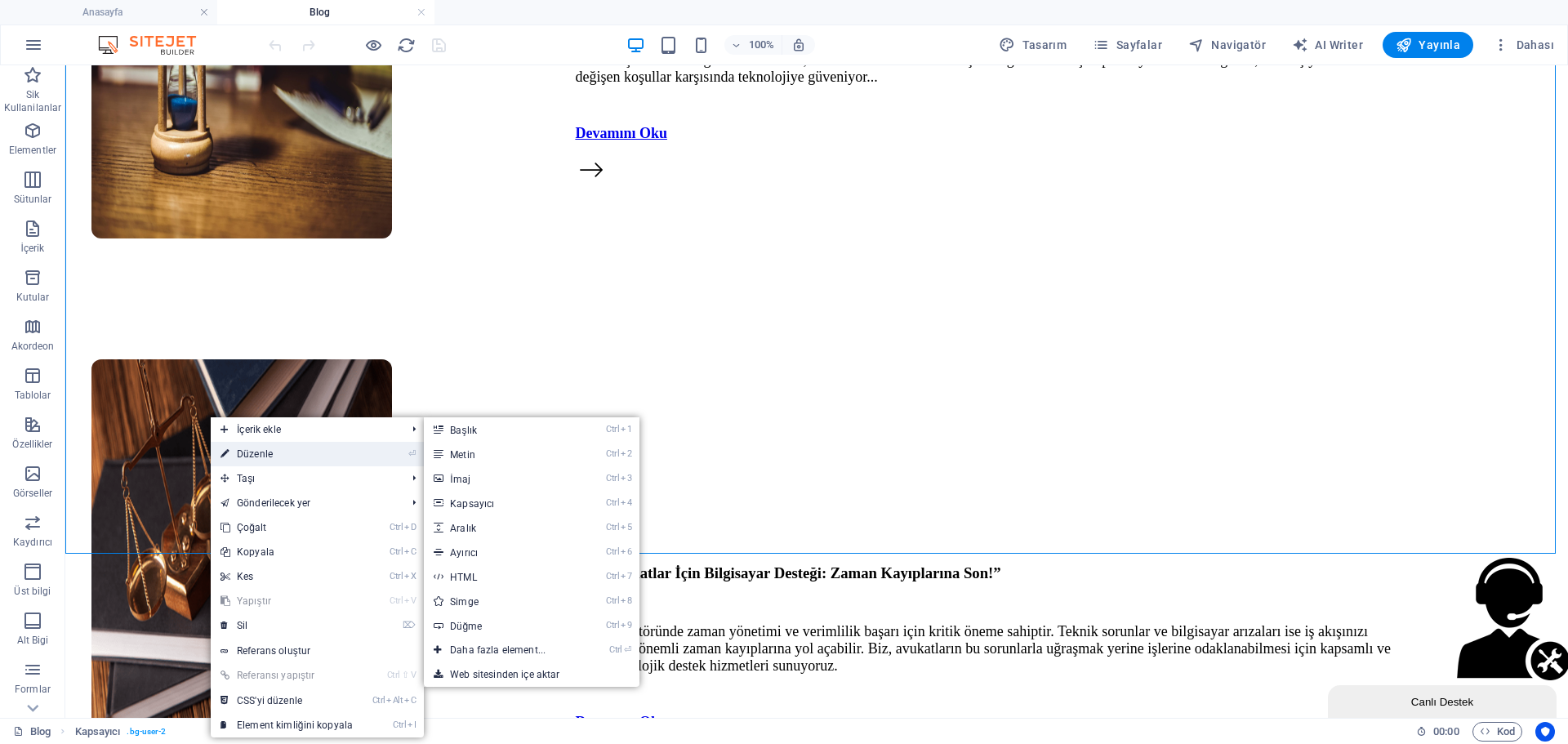
click at [263, 462] on link "⏎ Düzenle" at bounding box center [286, 453] width 152 height 25
select select "px"
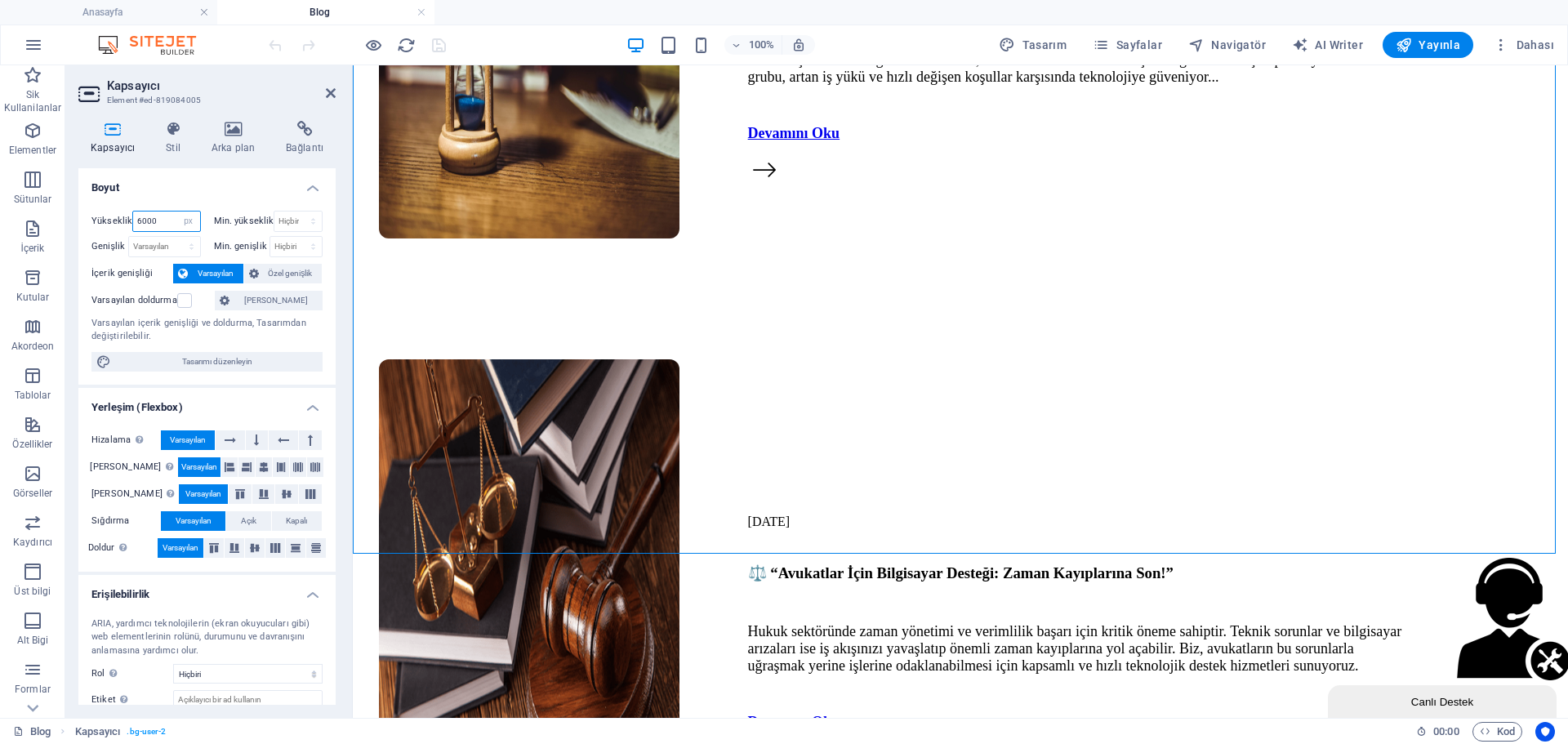
click at [165, 211] on input "6000" at bounding box center [166, 221] width 66 height 20
click at [163, 213] on input "6000" at bounding box center [166, 221] width 66 height 20
type input "8"
type input "7000"
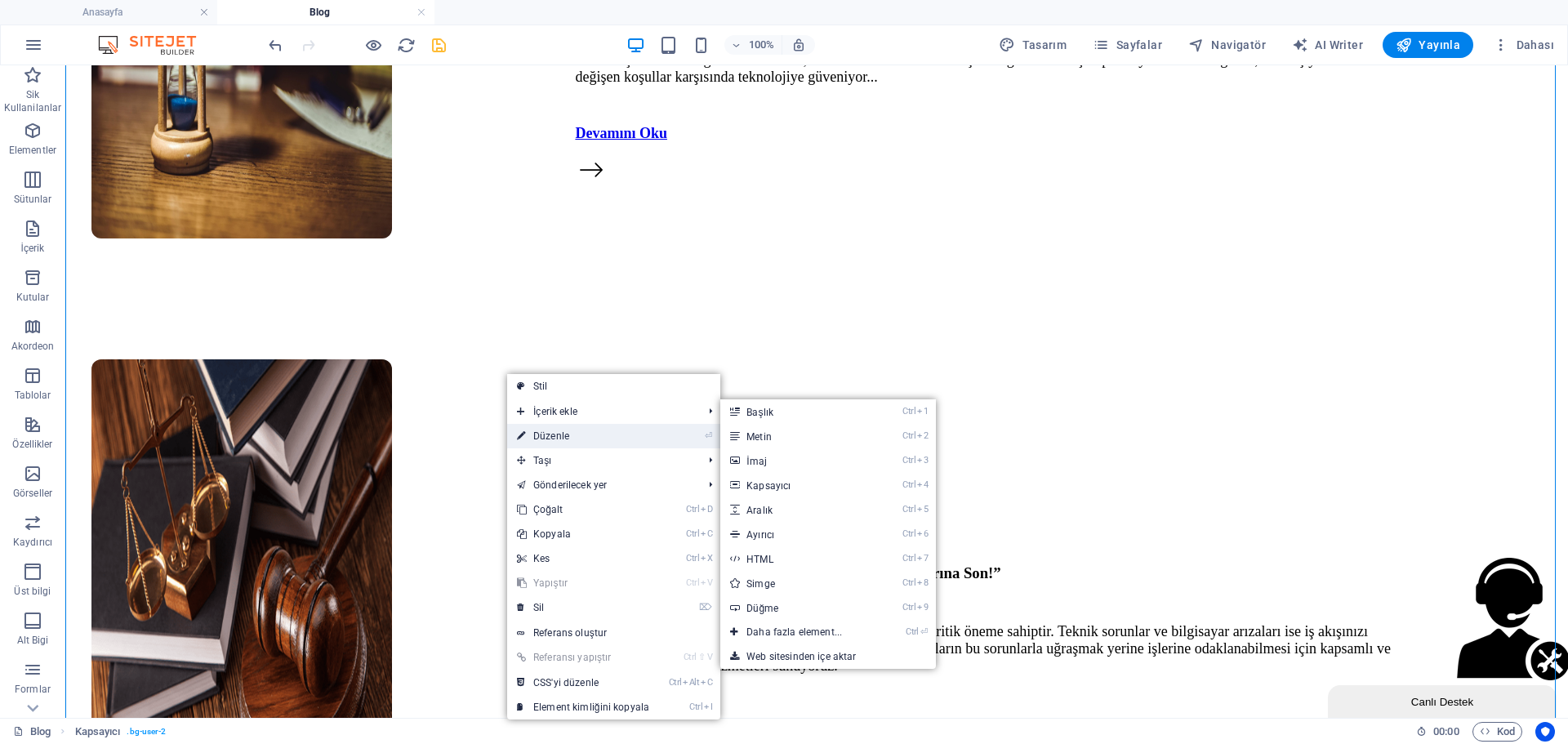
click at [557, 434] on link "⏎ Düzenle" at bounding box center [583, 435] width 152 height 25
select select "px"
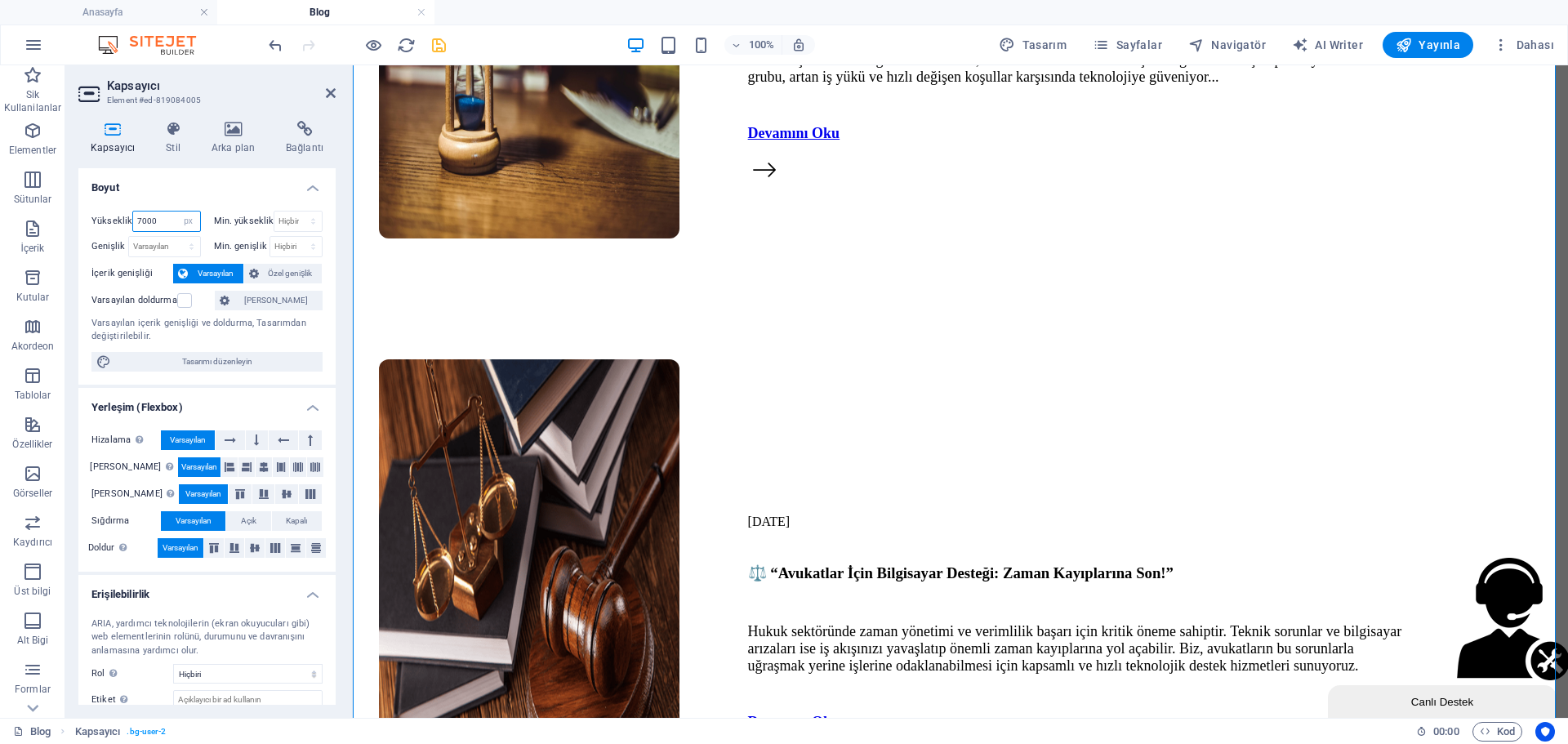
click at [173, 221] on input "7000" at bounding box center [166, 221] width 66 height 20
click at [172, 221] on input "7000" at bounding box center [166, 221] width 66 height 20
type input "8000"
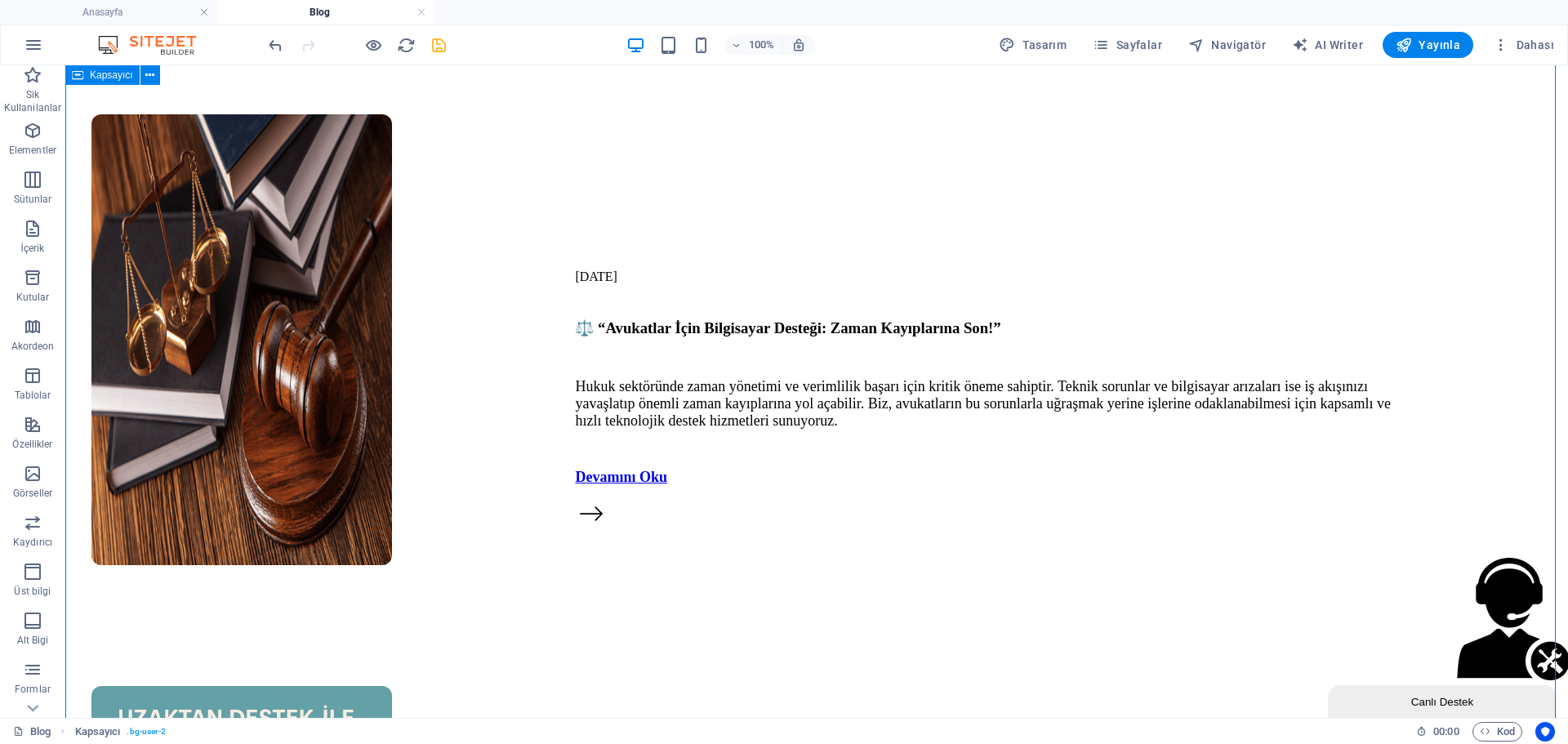
scroll to position [5434, 0]
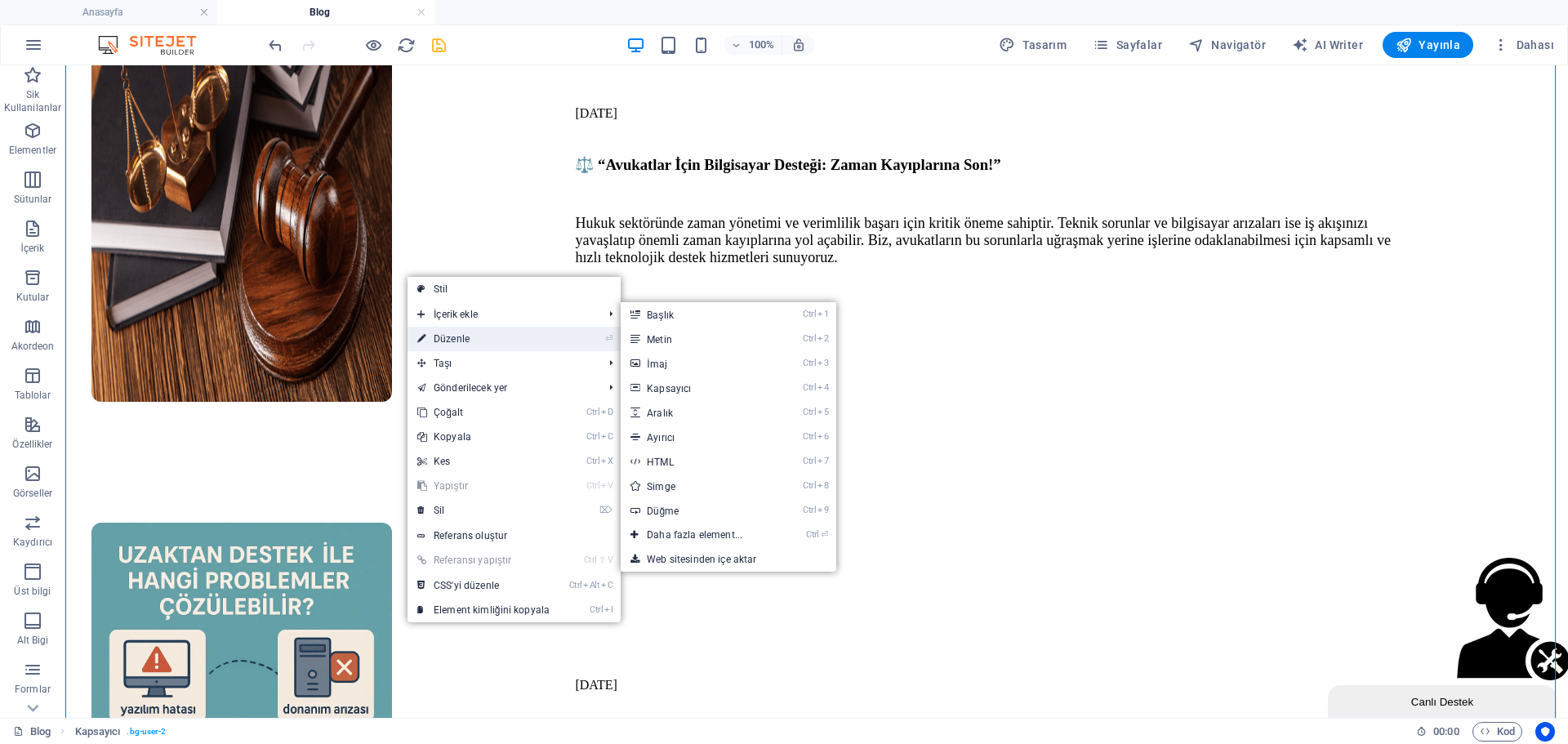
click at [480, 334] on link "⏎ Düzenle" at bounding box center [483, 338] width 152 height 25
select select "px"
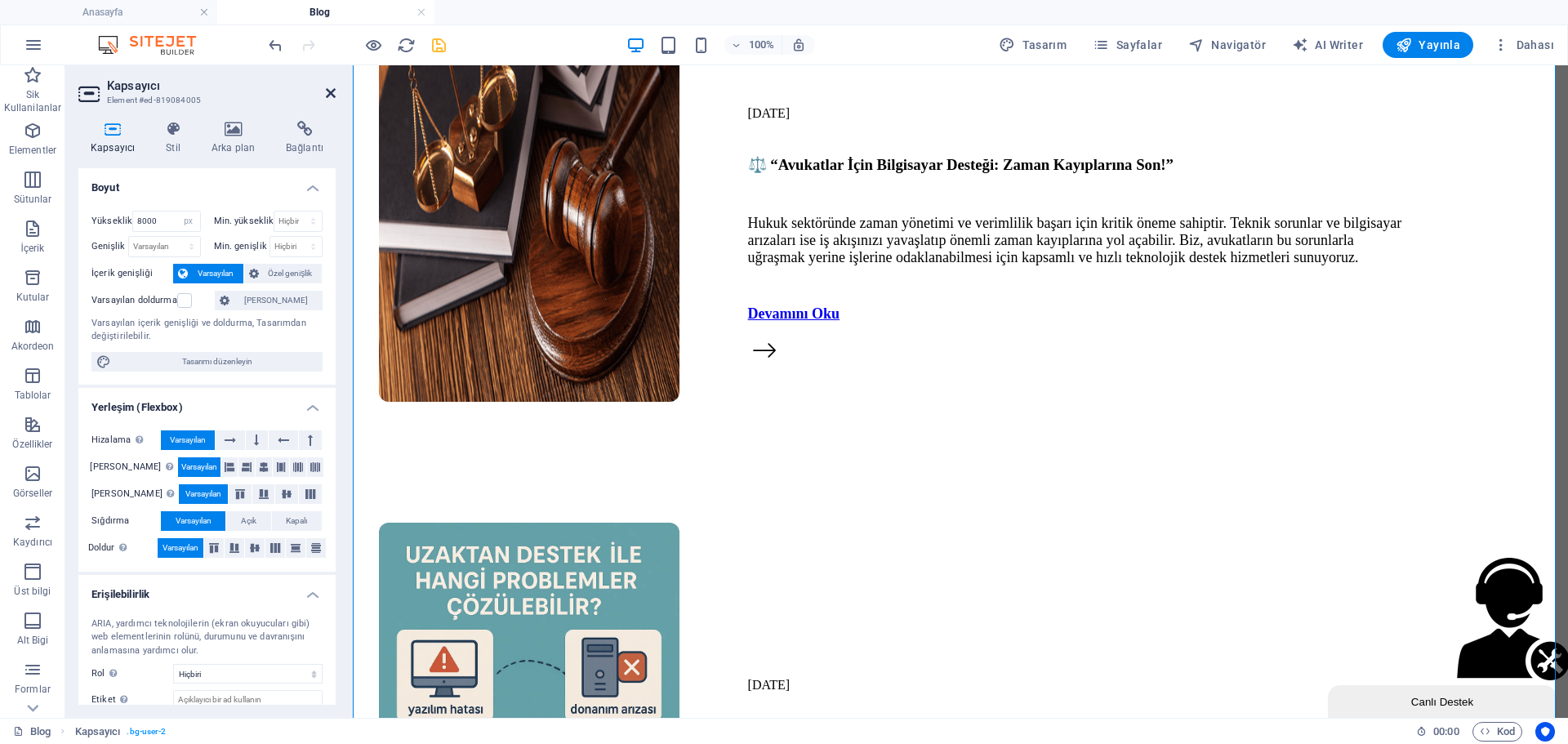
click at [329, 93] on icon at bounding box center [330, 92] width 10 height 13
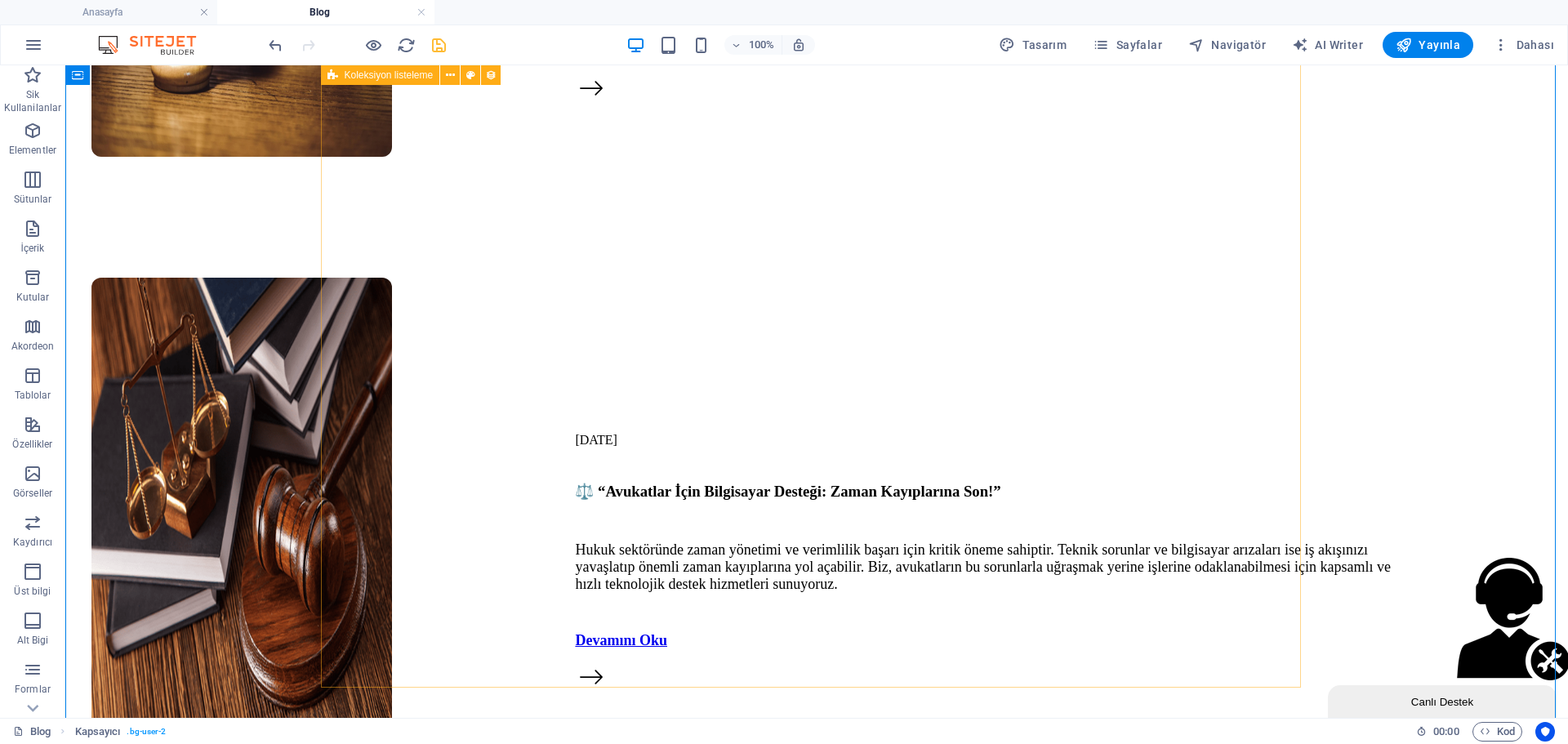
scroll to position [5026, 0]
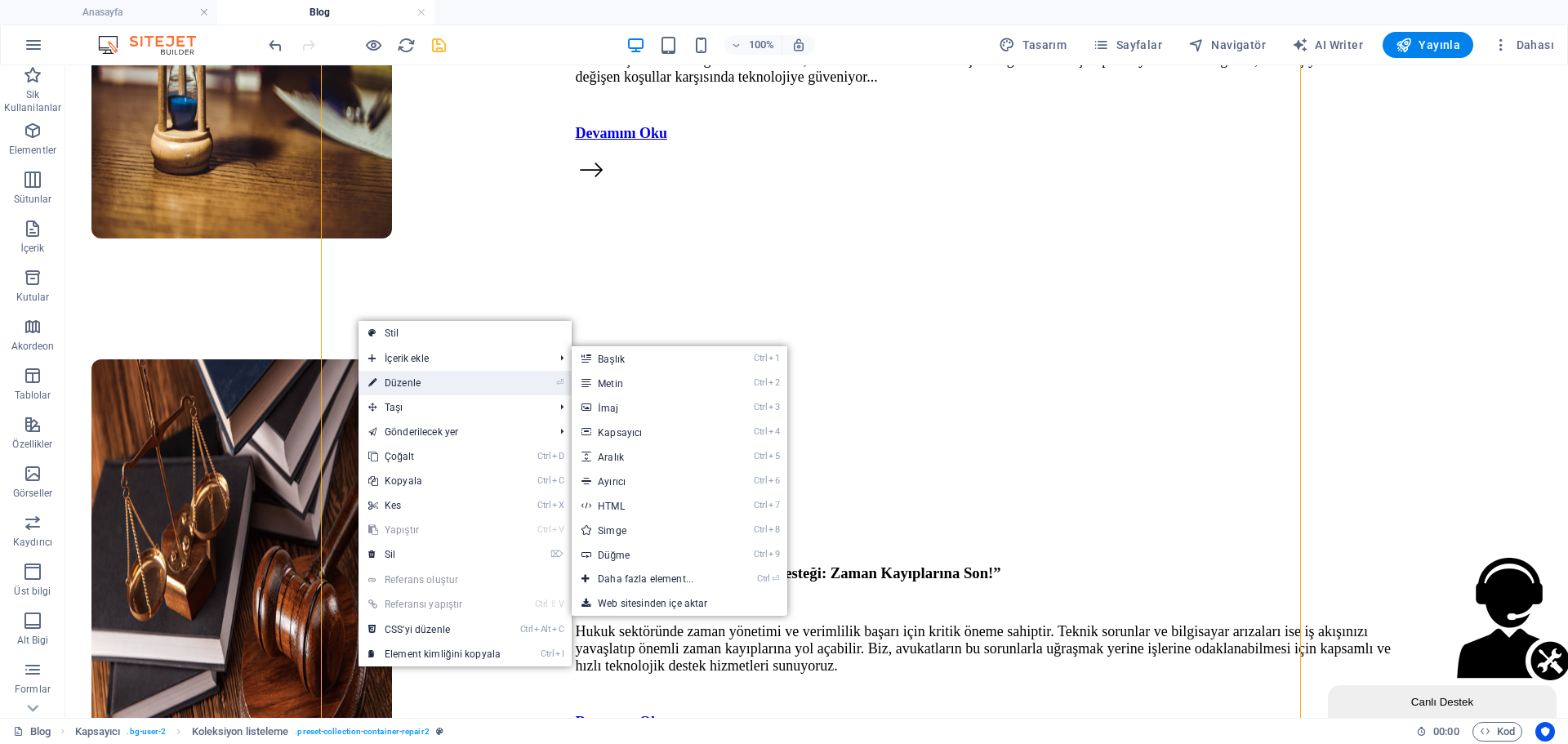
drag, startPoint x: 400, startPoint y: 375, endPoint x: 7, endPoint y: 223, distance: 421.4
click at [400, 375] on link "⏎ Düzenle" at bounding box center [434, 383] width 152 height 25
select select "688a37bbbb93ac5f1b022de4"
select select "createdAt_DESC"
select select "px"
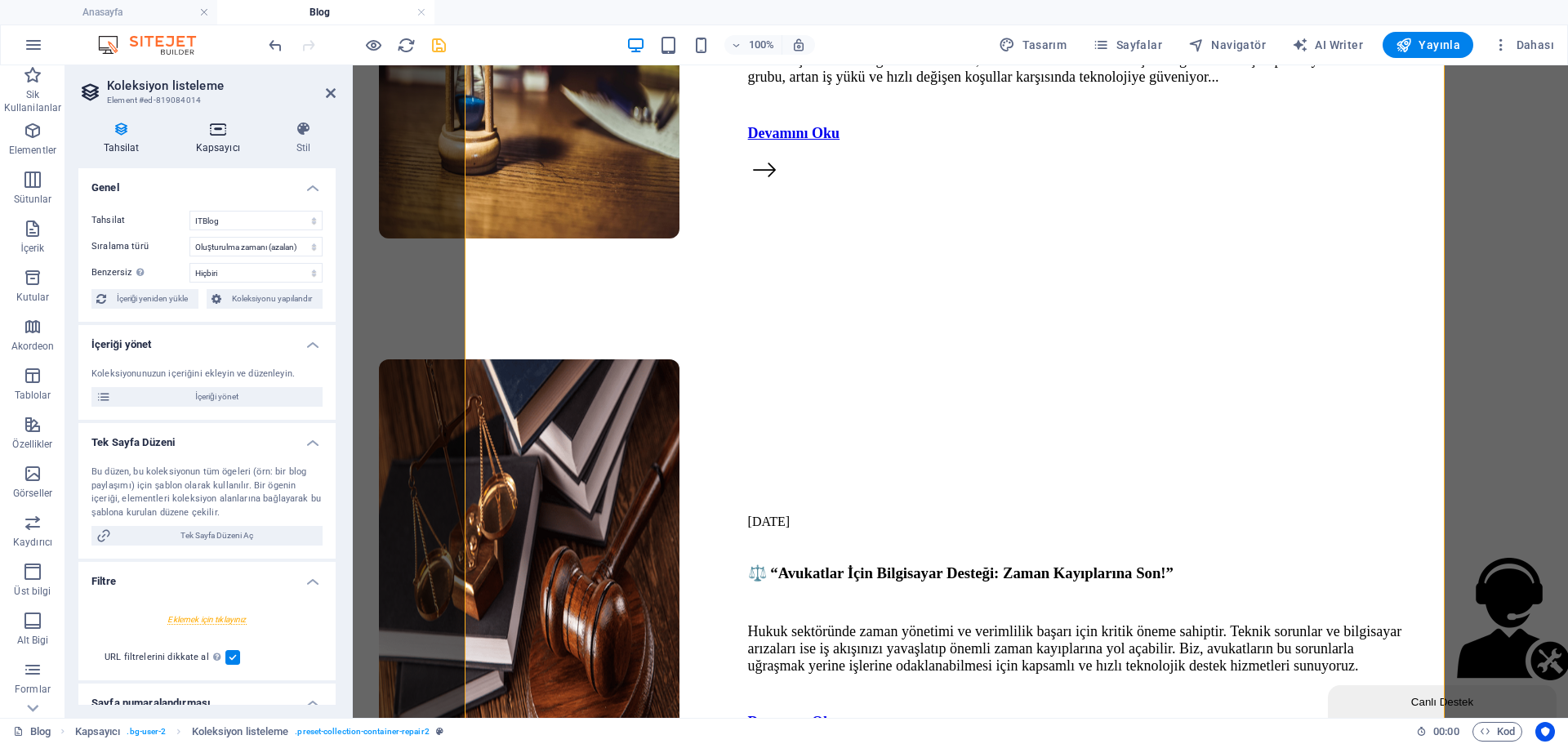
click at [200, 136] on icon at bounding box center [217, 129] width 94 height 16
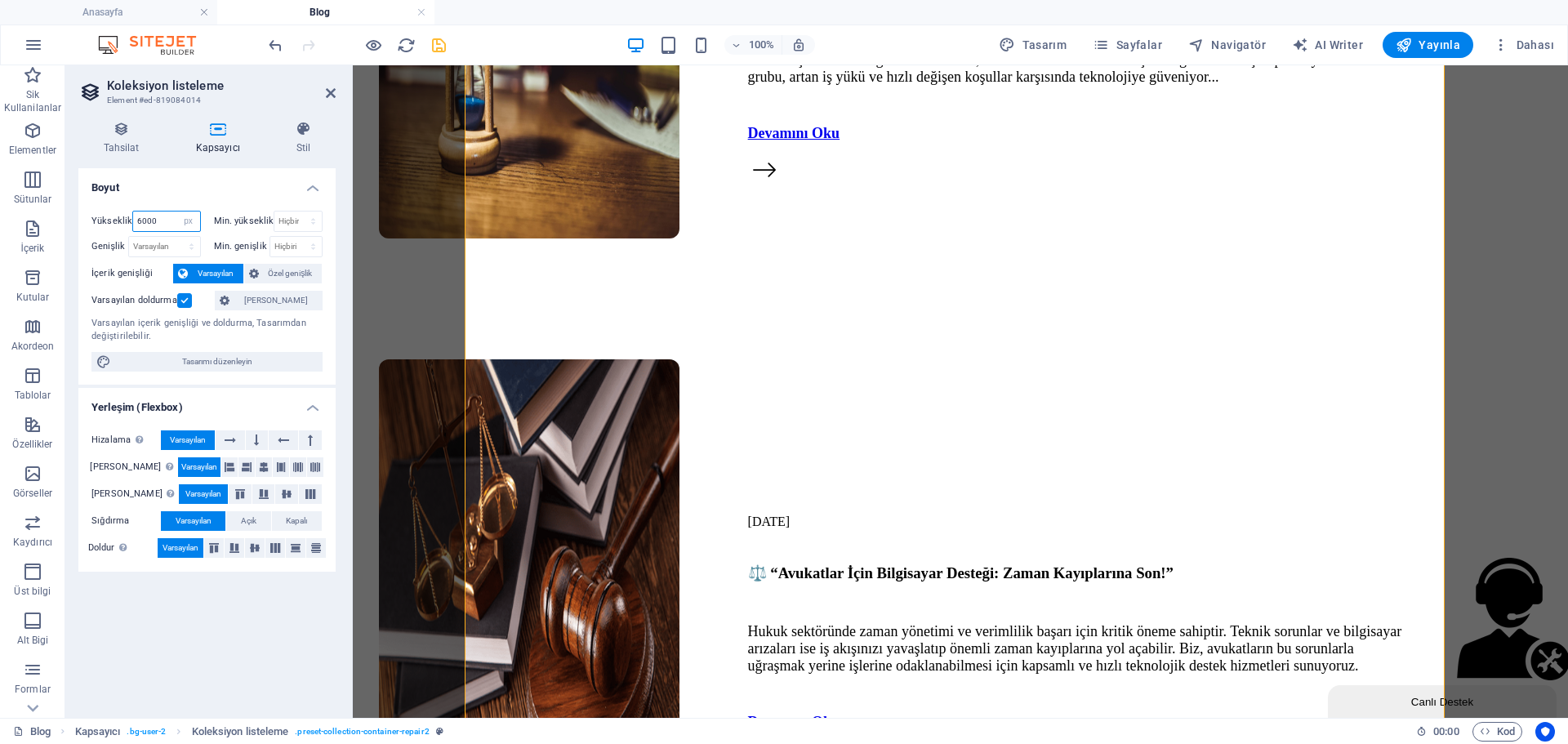
click at [171, 212] on input "6000" at bounding box center [166, 221] width 66 height 20
type input "7000"
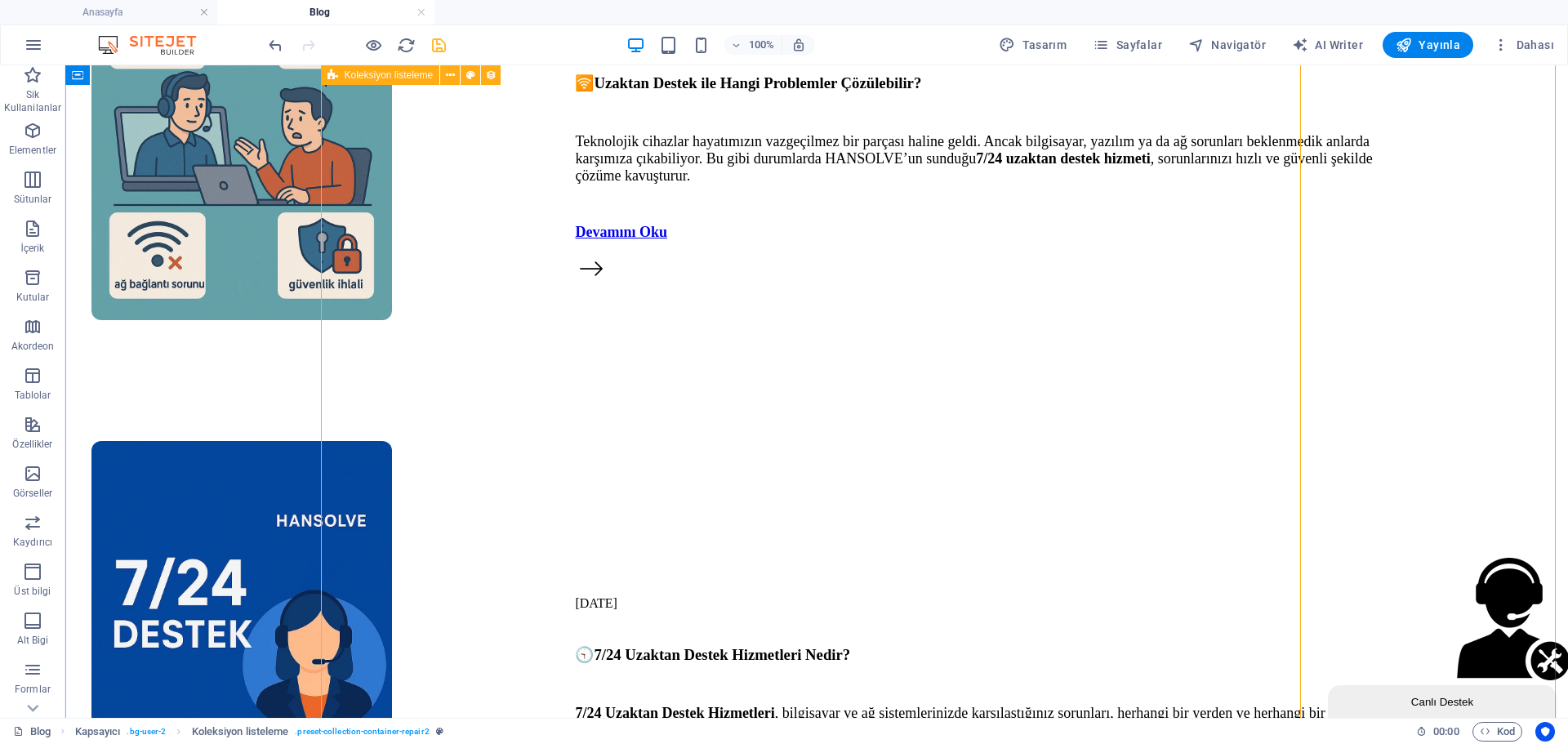
scroll to position [6251, 0]
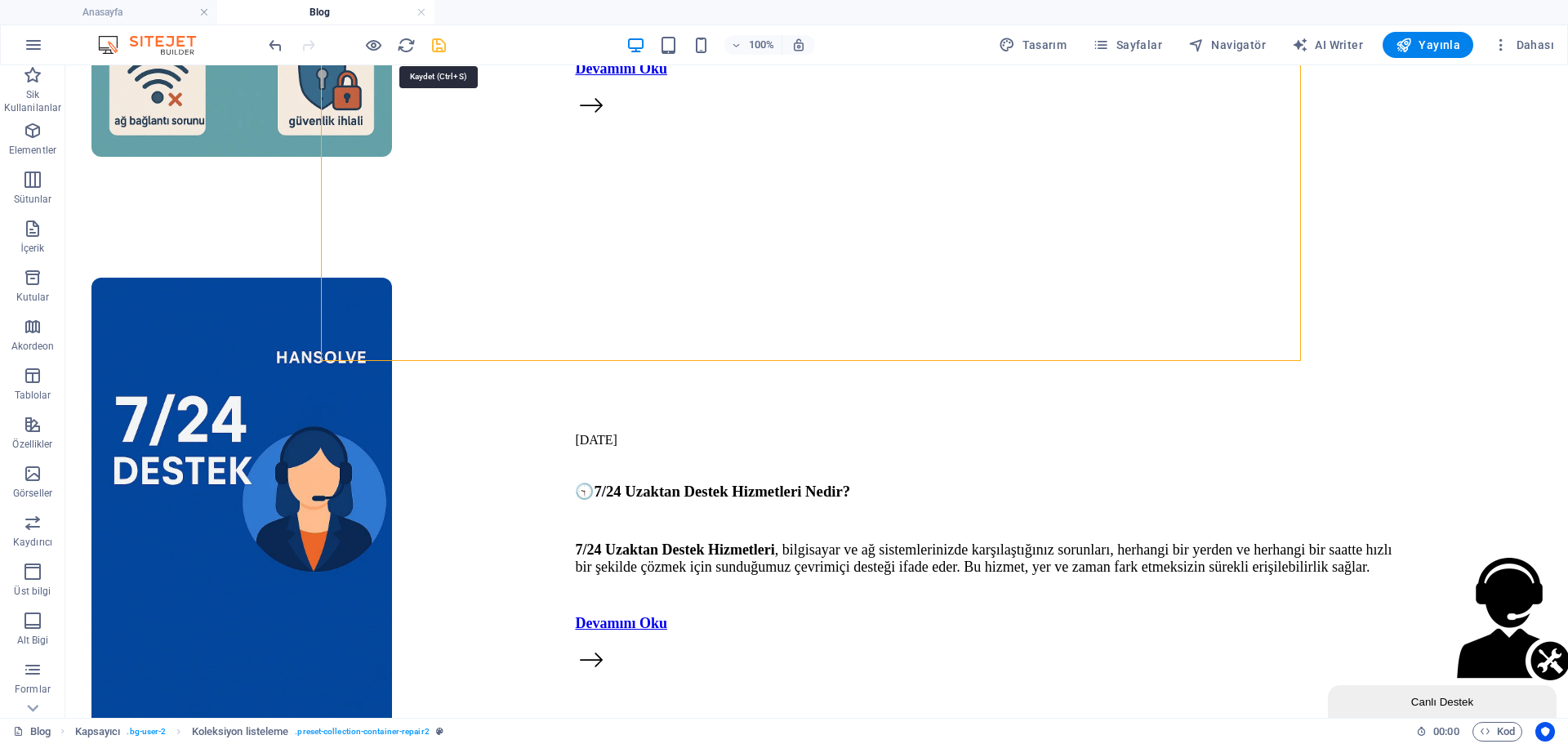
click at [436, 51] on icon "save" at bounding box center [439, 45] width 19 height 19
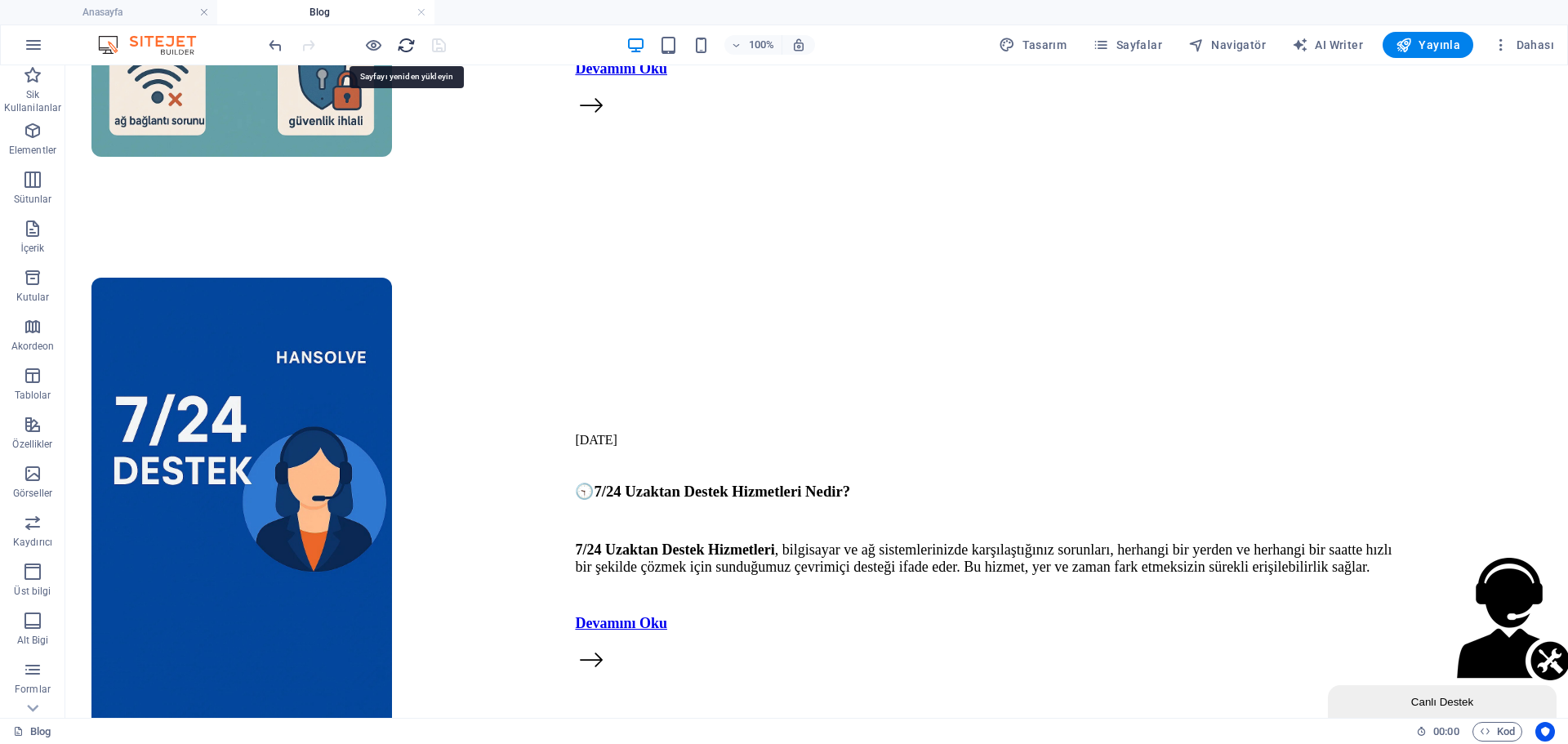
click at [413, 46] on icon "reload" at bounding box center [406, 45] width 19 height 19
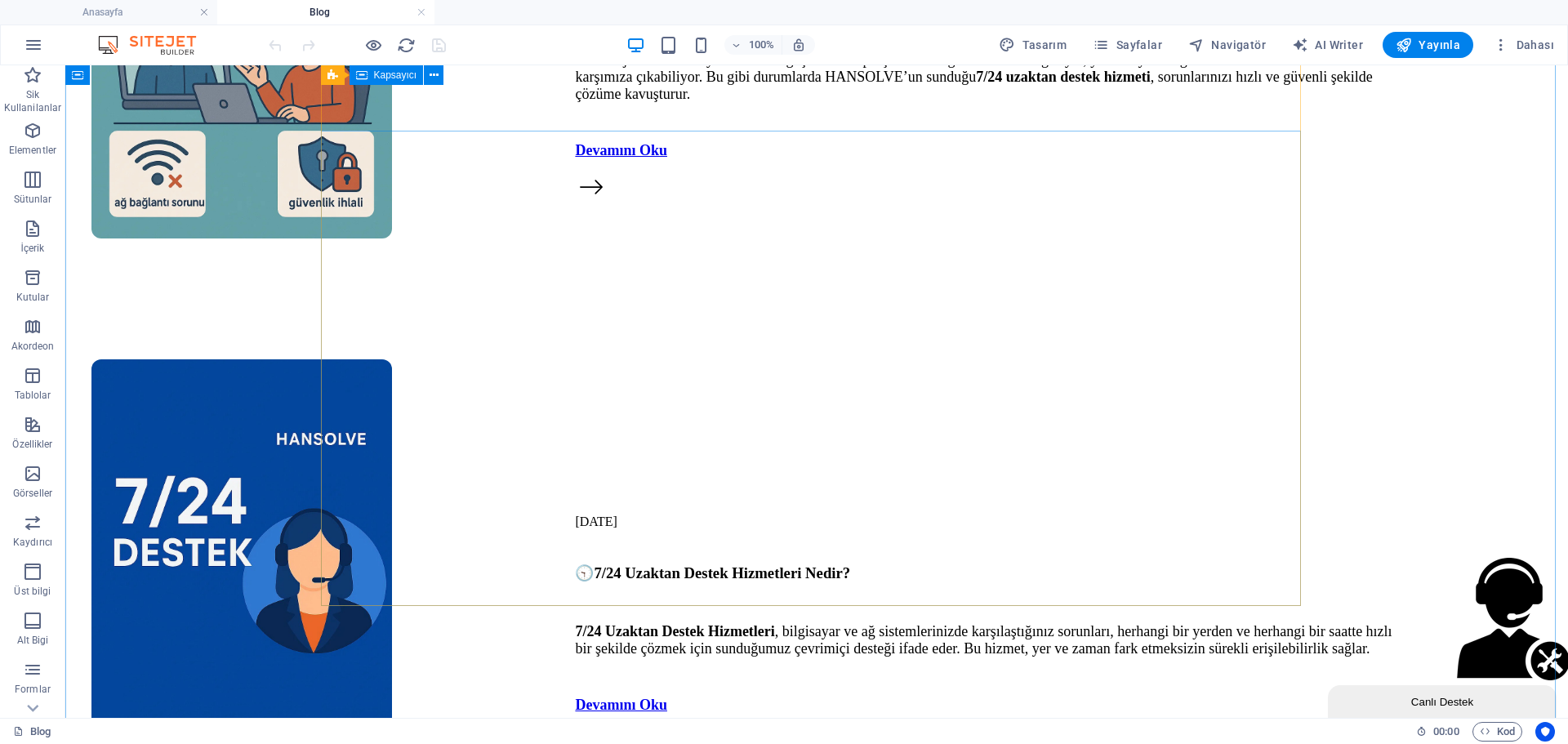
scroll to position [5843, 0]
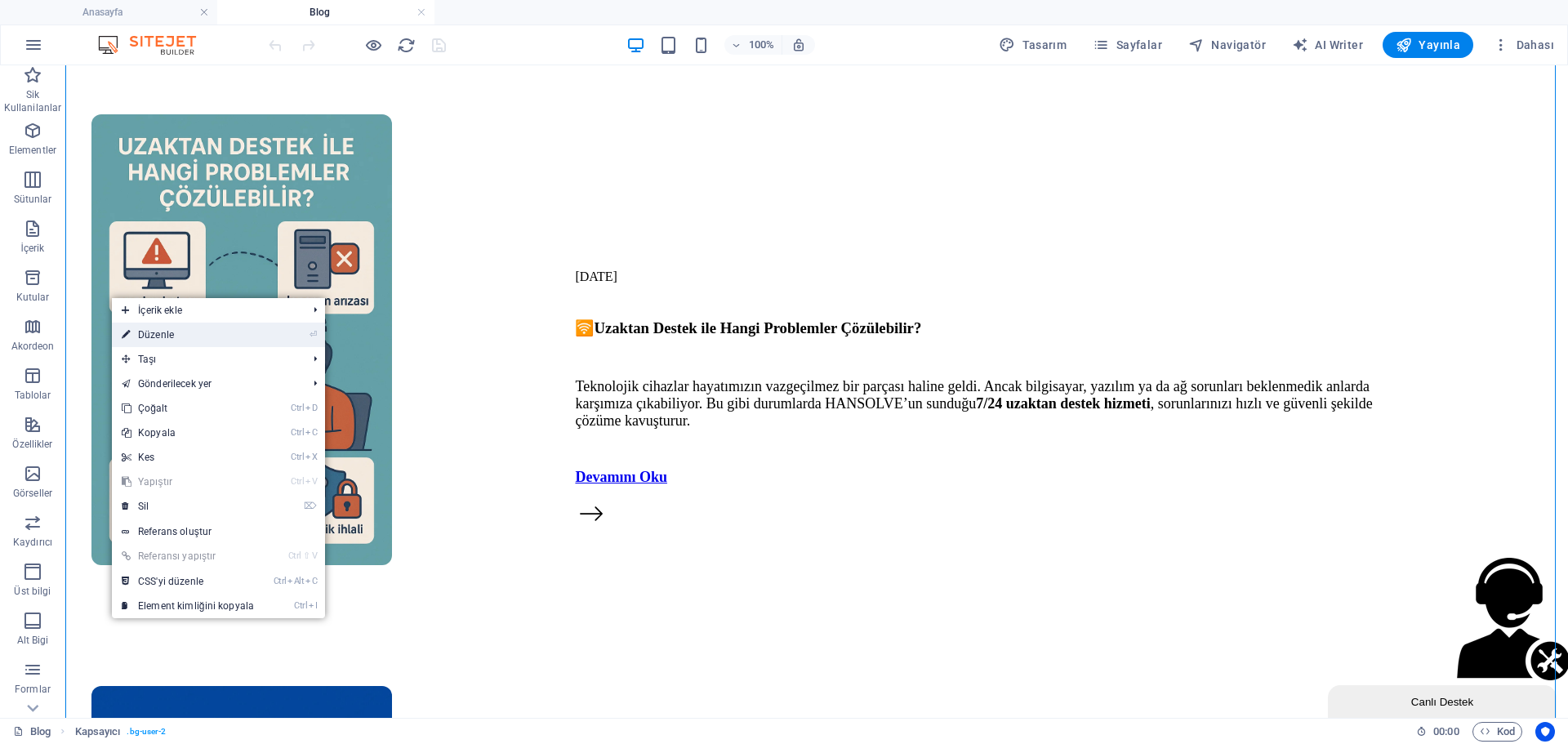
click at [182, 343] on link "⏎ Düzenle" at bounding box center [188, 334] width 152 height 25
select select "px"
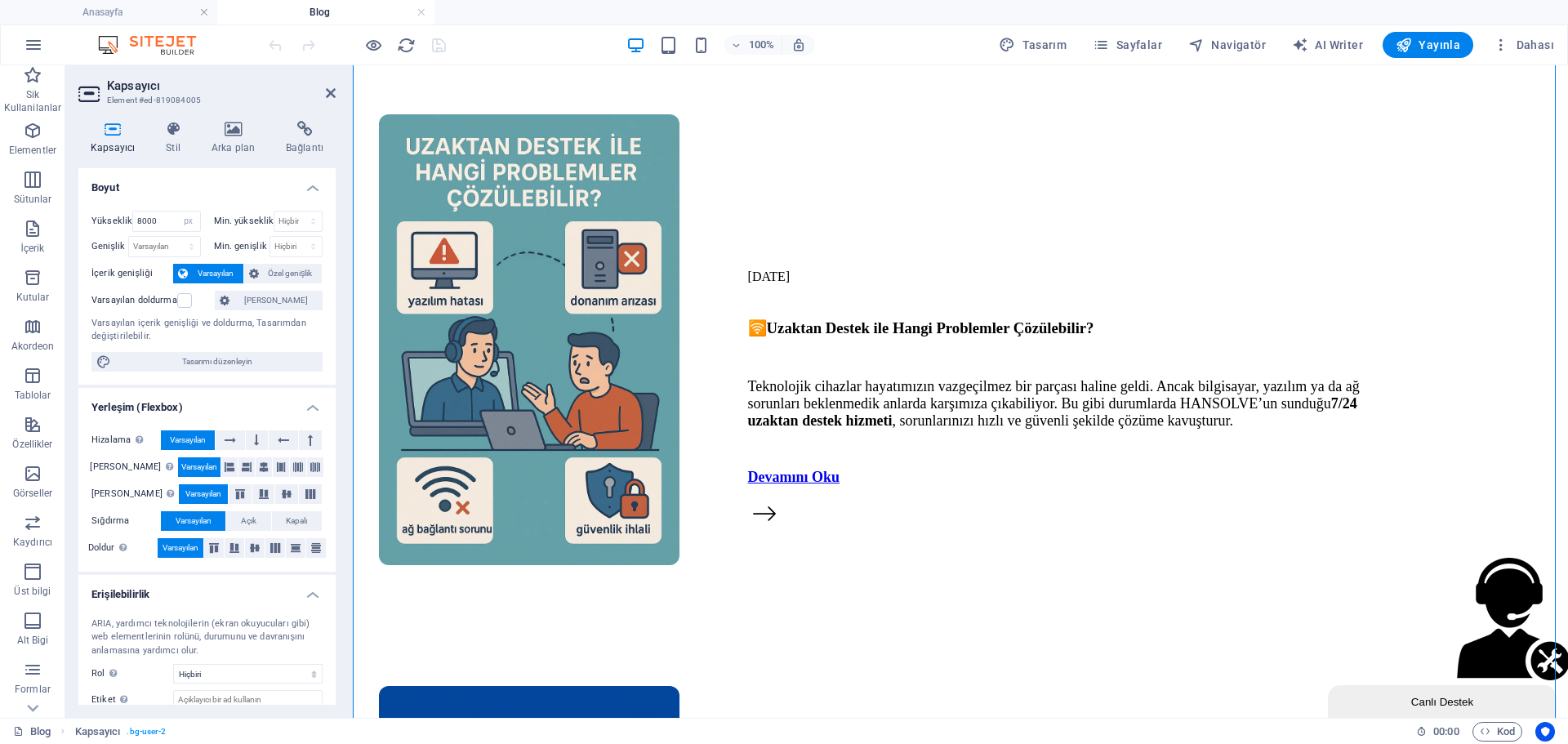
click at [330, 104] on header "Kapsayıcı Element #ed-819084005" at bounding box center [206, 86] width 257 height 43
drag, startPoint x: 330, startPoint y: 97, endPoint x: 323, endPoint y: 155, distance: 58.4
click at [330, 97] on icon at bounding box center [330, 92] width 10 height 13
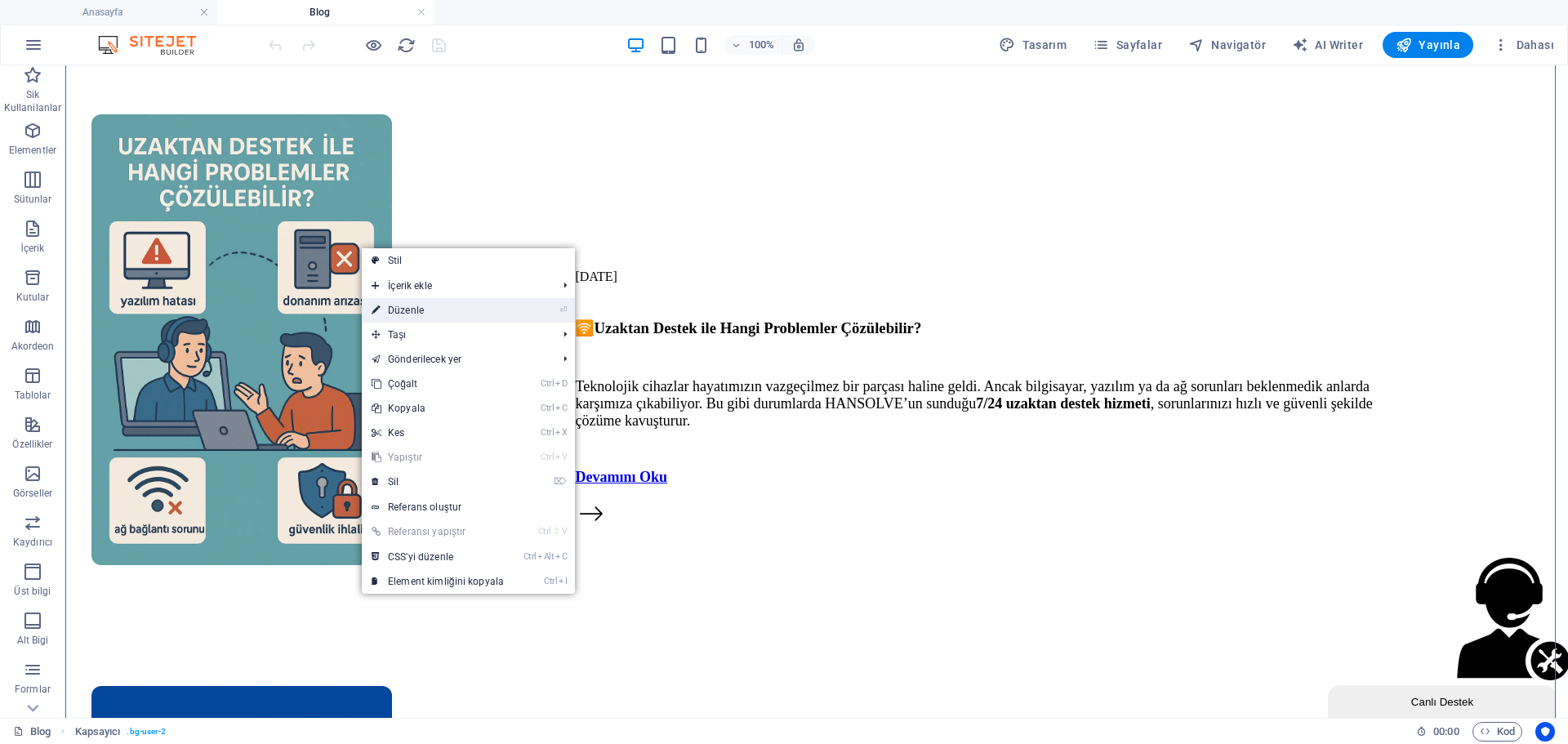
click at [408, 302] on link "⏎ Düzenle" at bounding box center [438, 310] width 152 height 25
select select "px"
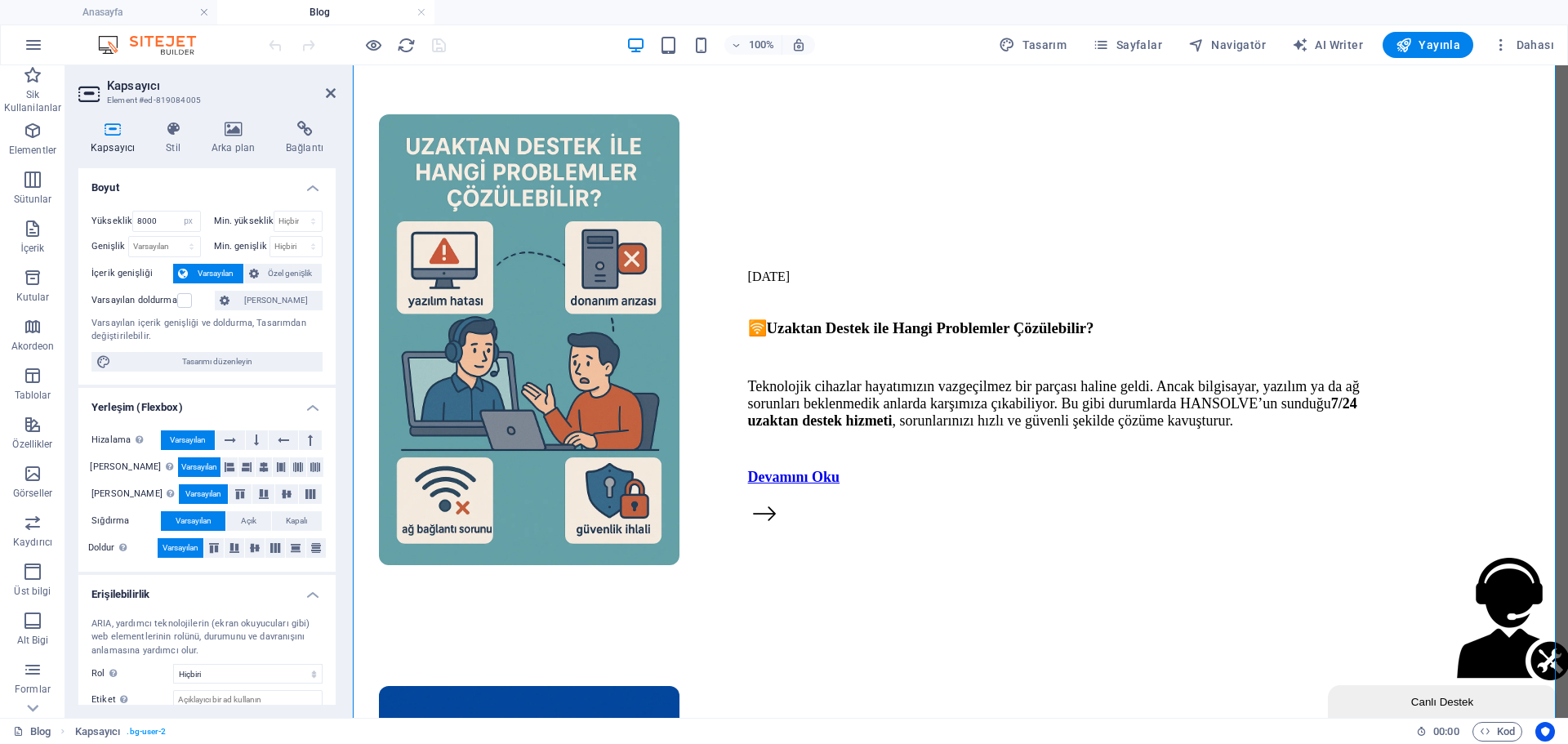
click at [335, 87] on aside "Kapsayıcı Element #ed-819084005 Kapsayıcı Stil Arka plan Bağlantı Boyut Yüksekl…" at bounding box center [209, 392] width 288 height 653
click at [333, 92] on icon at bounding box center [330, 92] width 10 height 13
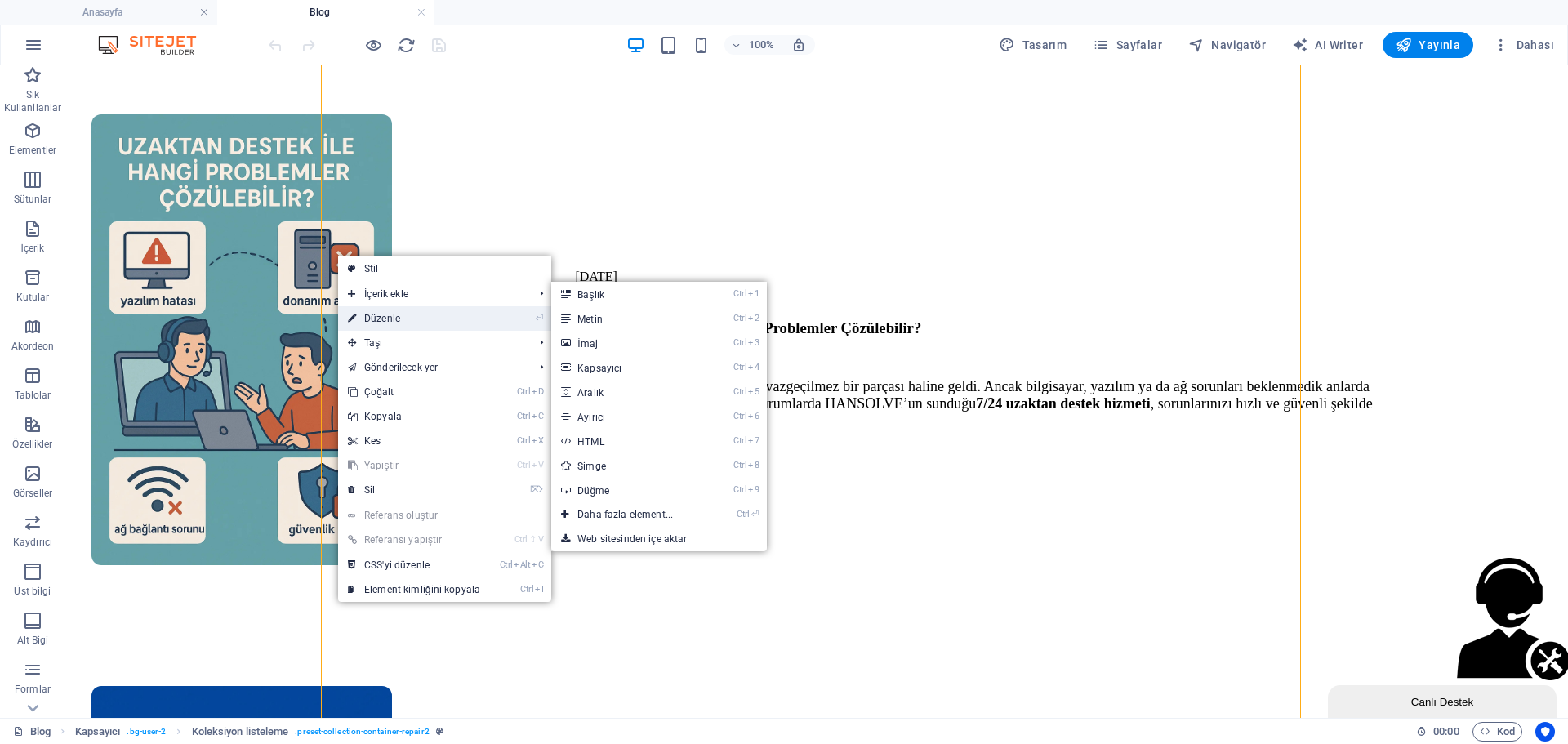
click at [389, 316] on link "⏎ Düzenle" at bounding box center [414, 318] width 152 height 25
select select "688a37bbbb93ac5f1b022de4"
select select "createdAt_DESC"
select select "px"
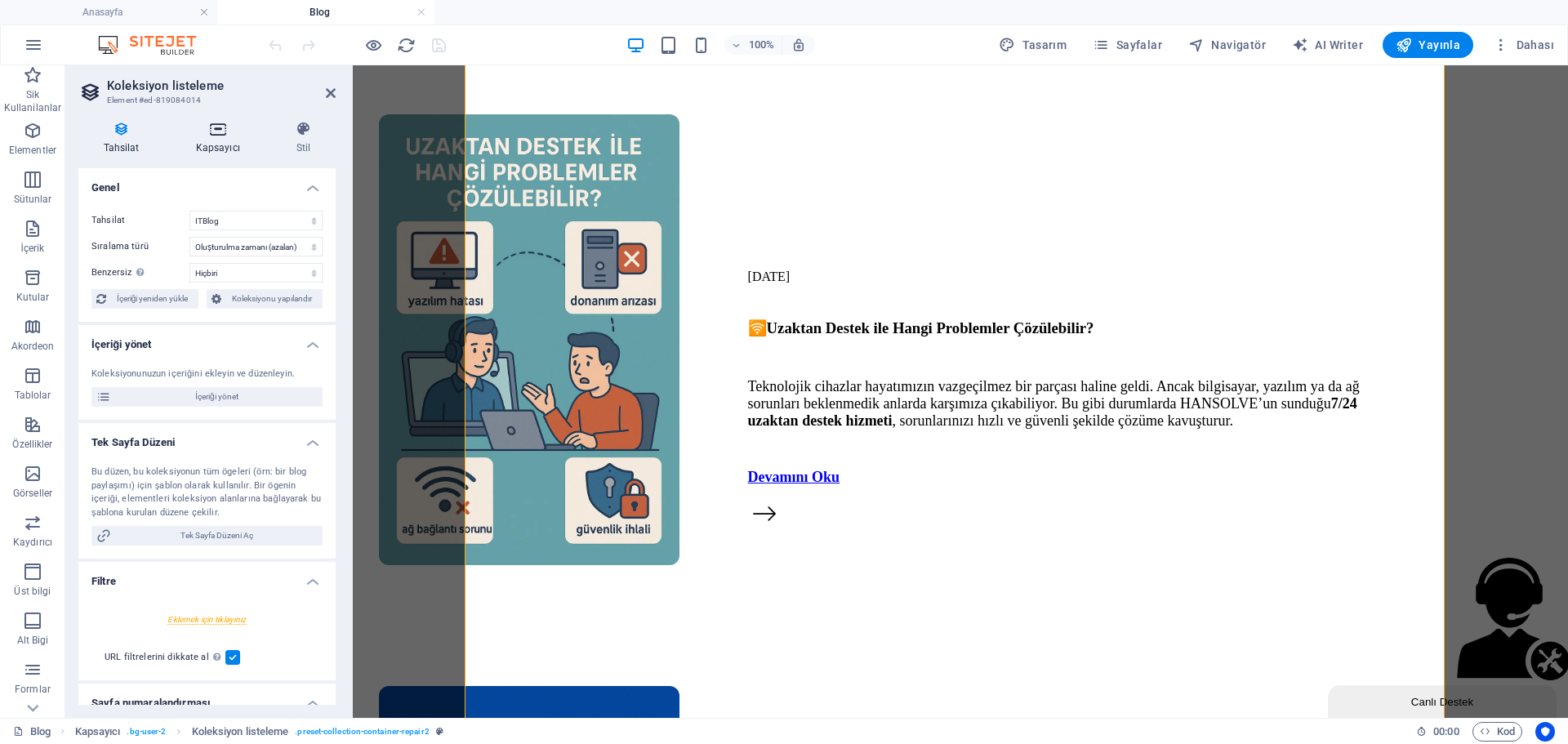
click at [221, 123] on icon at bounding box center [217, 129] width 94 height 16
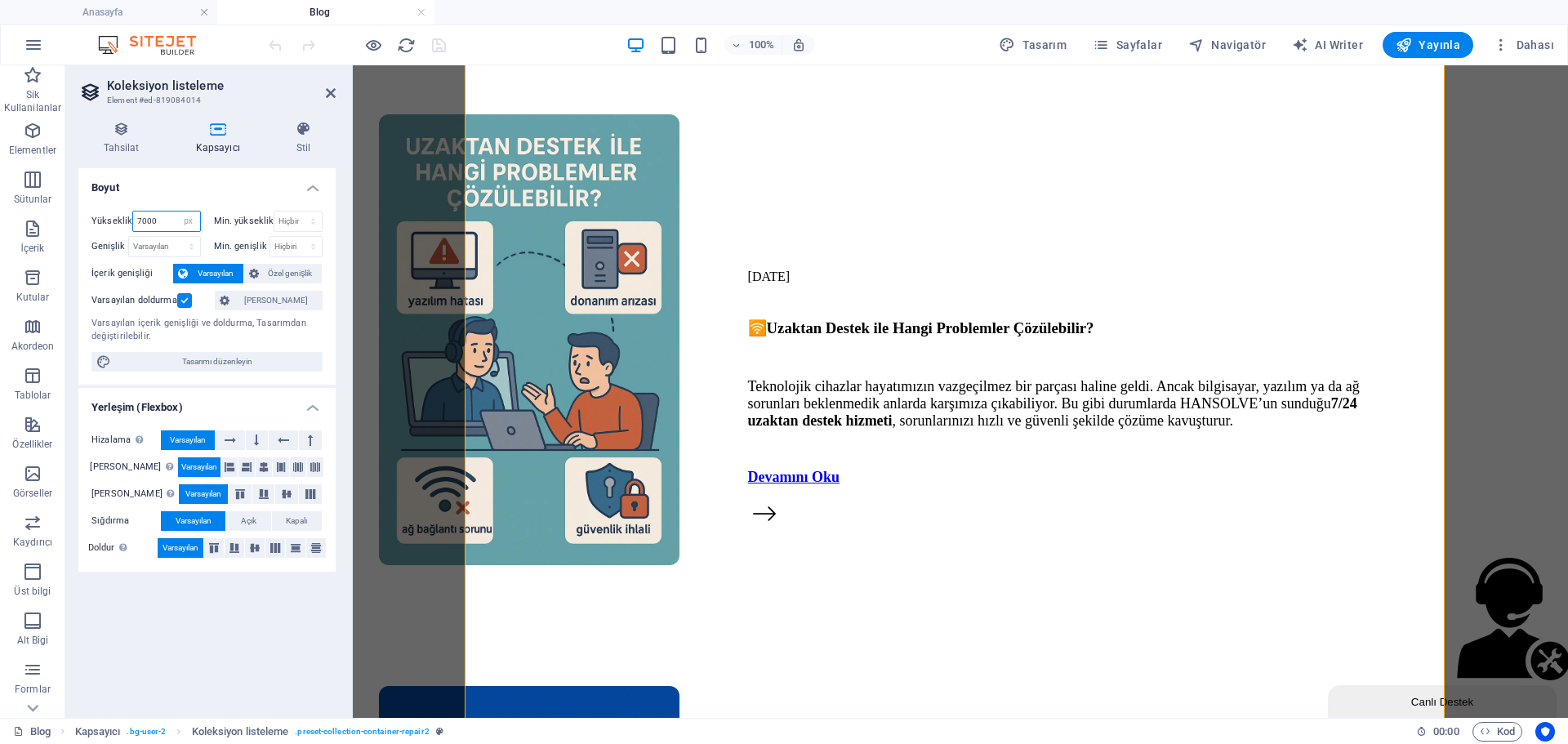
drag, startPoint x: 171, startPoint y: 218, endPoint x: 95, endPoint y: 228, distance: 76.7
click at [95, 228] on div "Yükseklik 7000 Varsayılan px rem % vh vw" at bounding box center [146, 220] width 109 height 21
type input "8000"
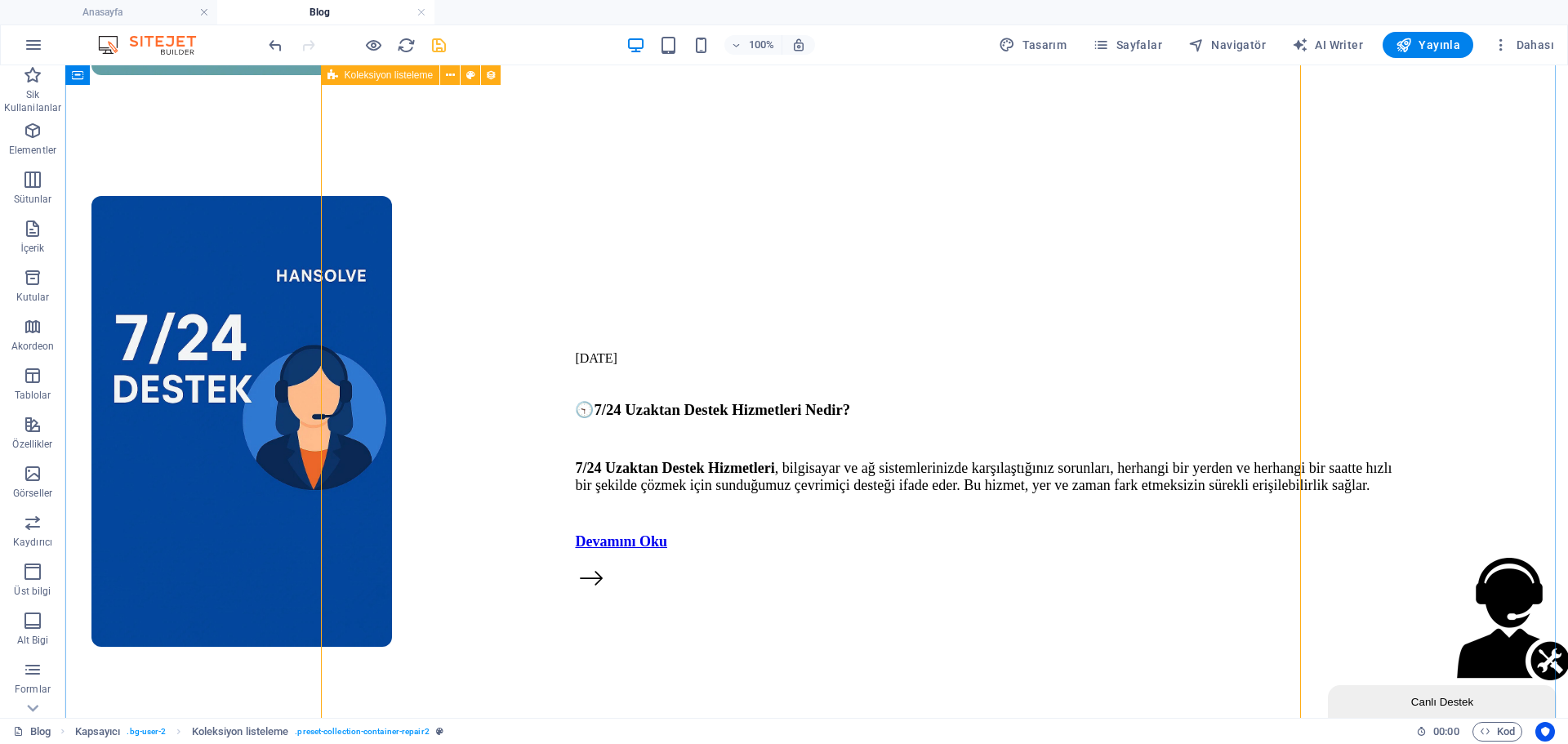
scroll to position [6659, 0]
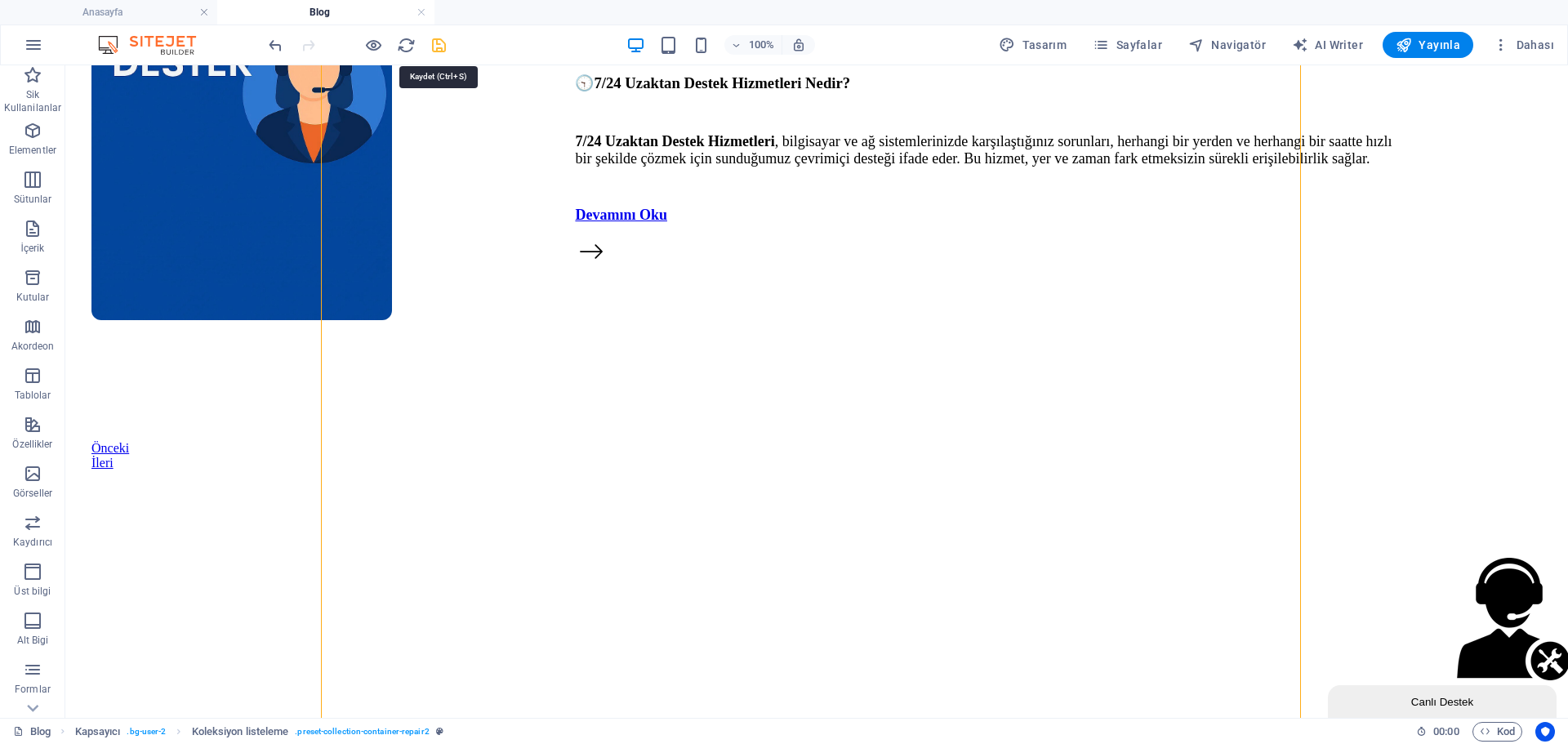
click at [440, 40] on icon "save" at bounding box center [439, 45] width 19 height 19
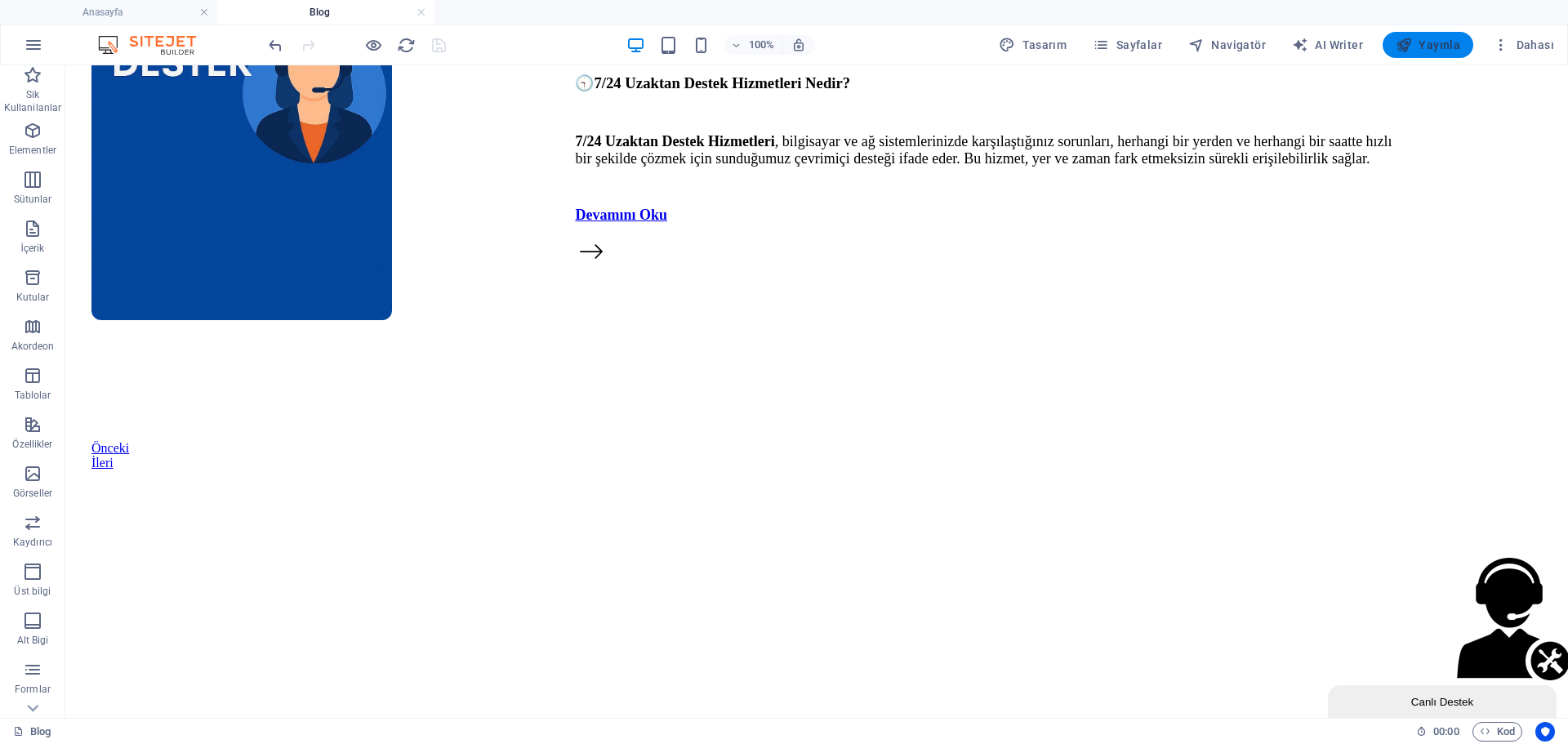
click at [1437, 46] on span "Yayınla" at bounding box center [1427, 45] width 65 height 16
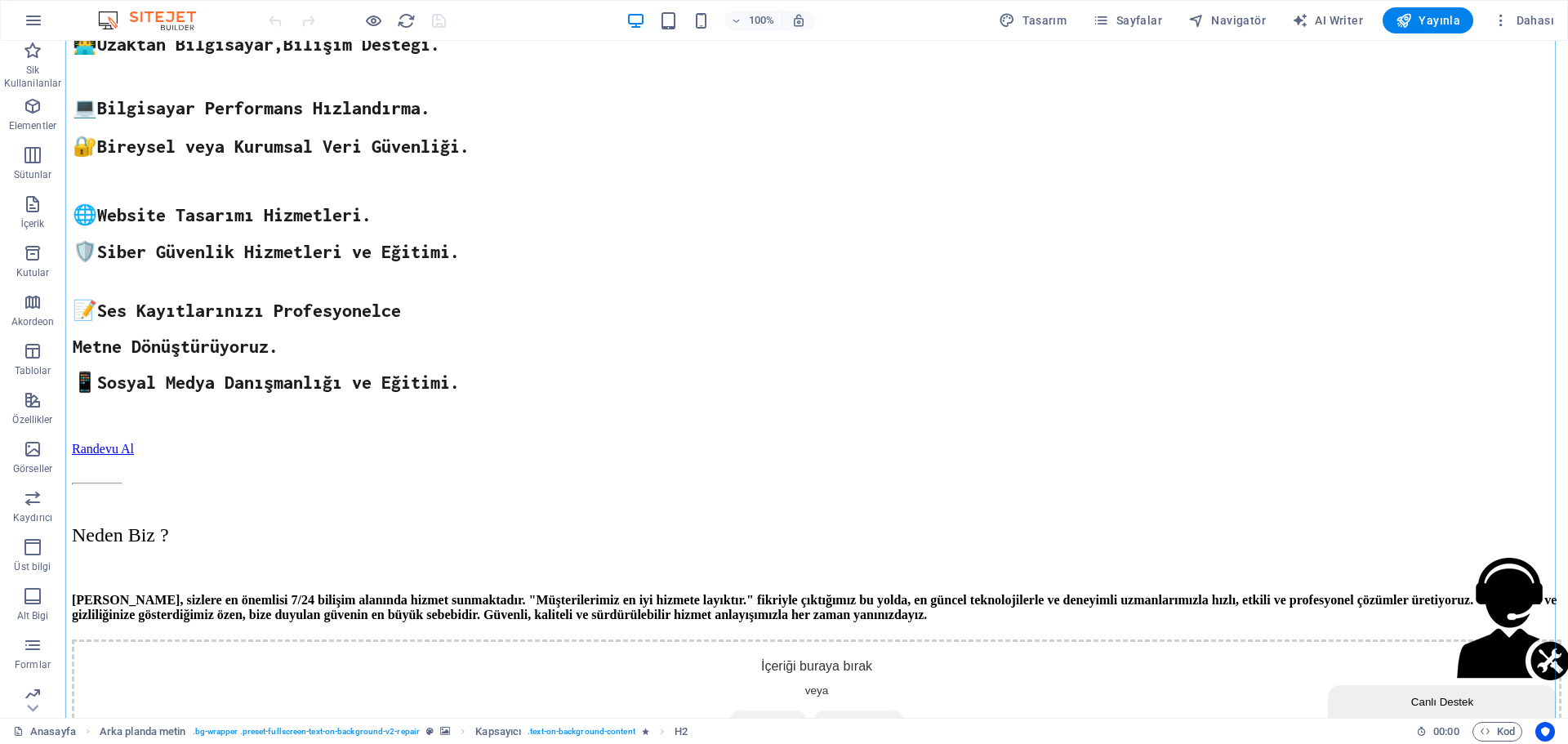
scroll to position [1061, 0]
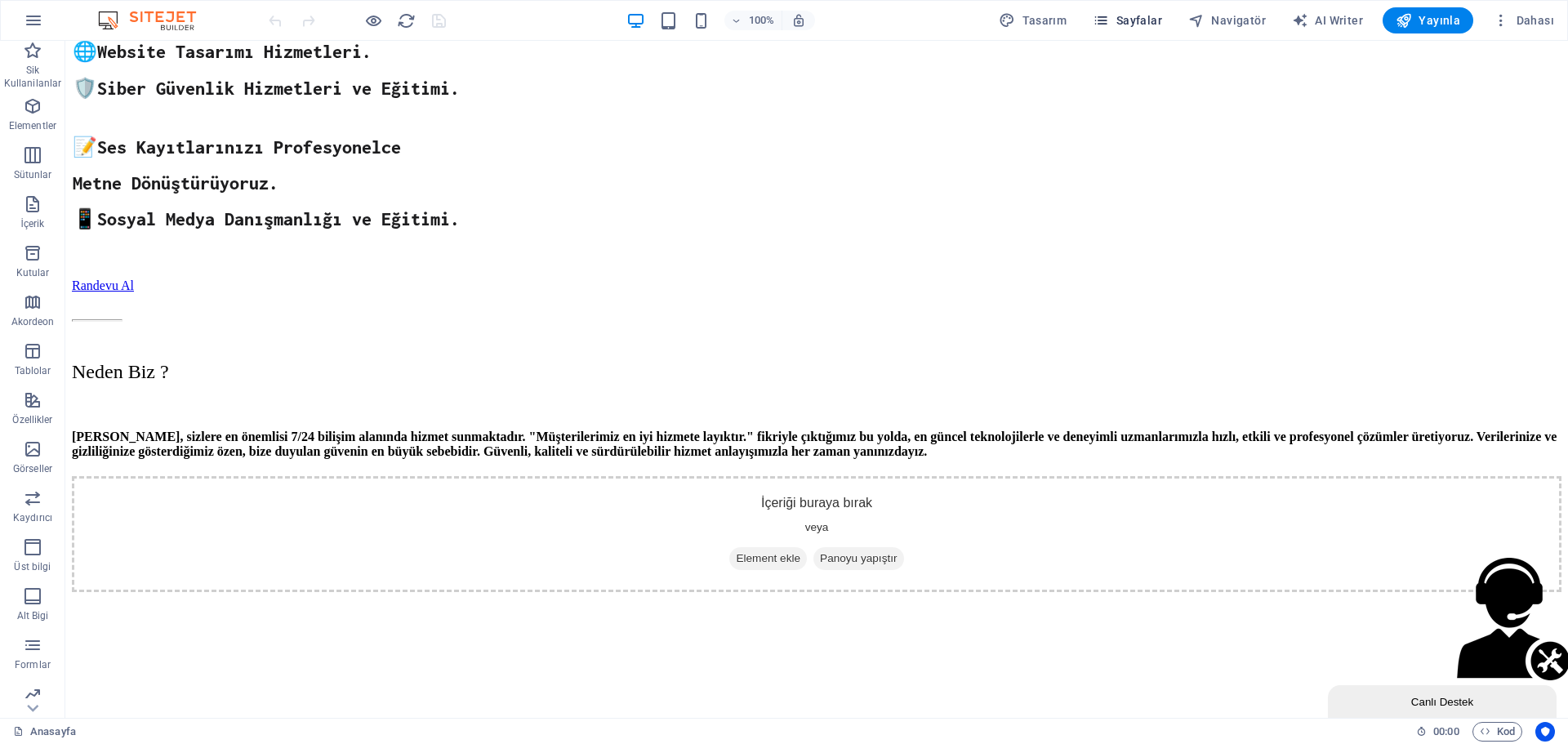
click at [1155, 22] on span "Sayfalar" at bounding box center [1127, 20] width 69 height 16
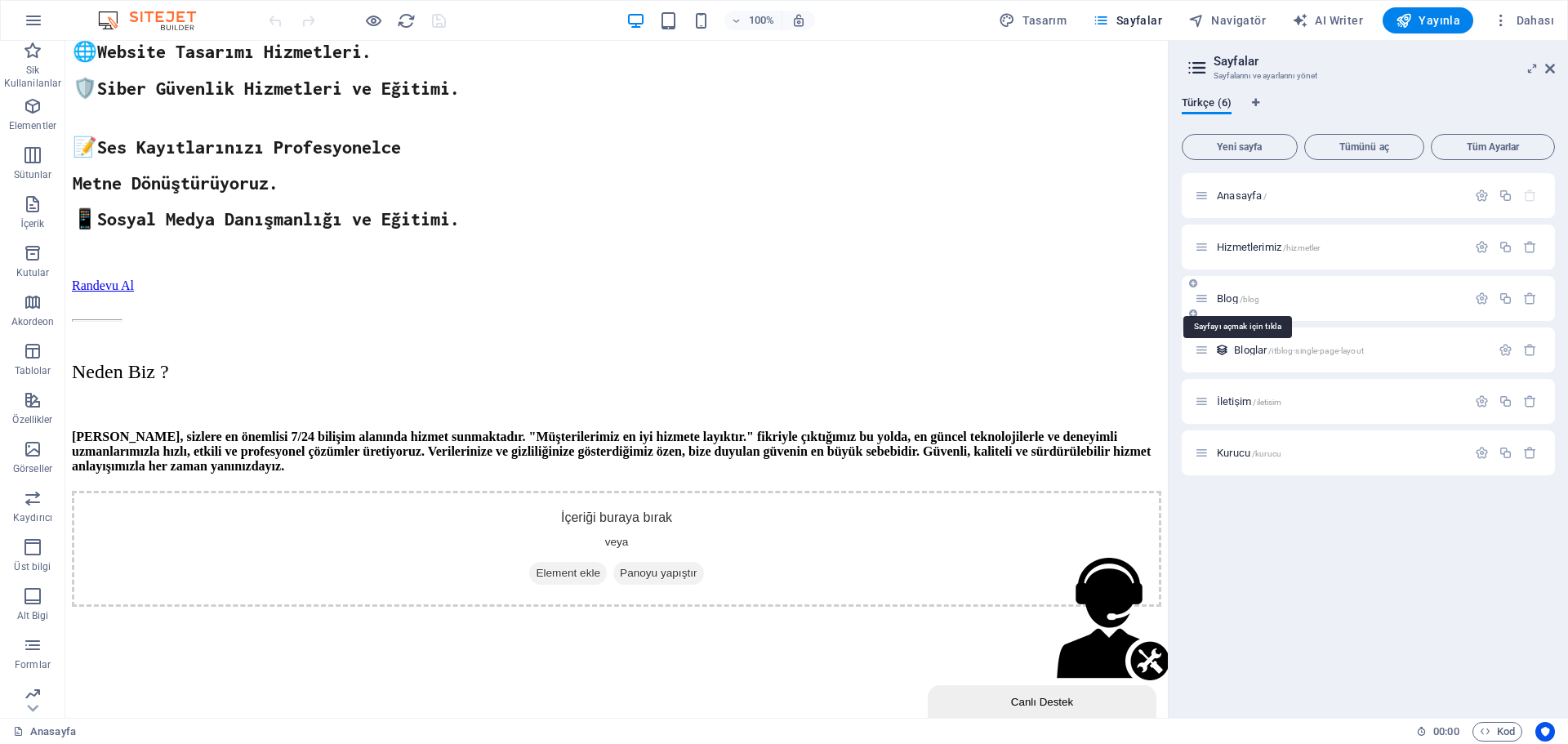
click at [1227, 294] on span "Blog /blog" at bounding box center [1238, 299] width 43 height 12
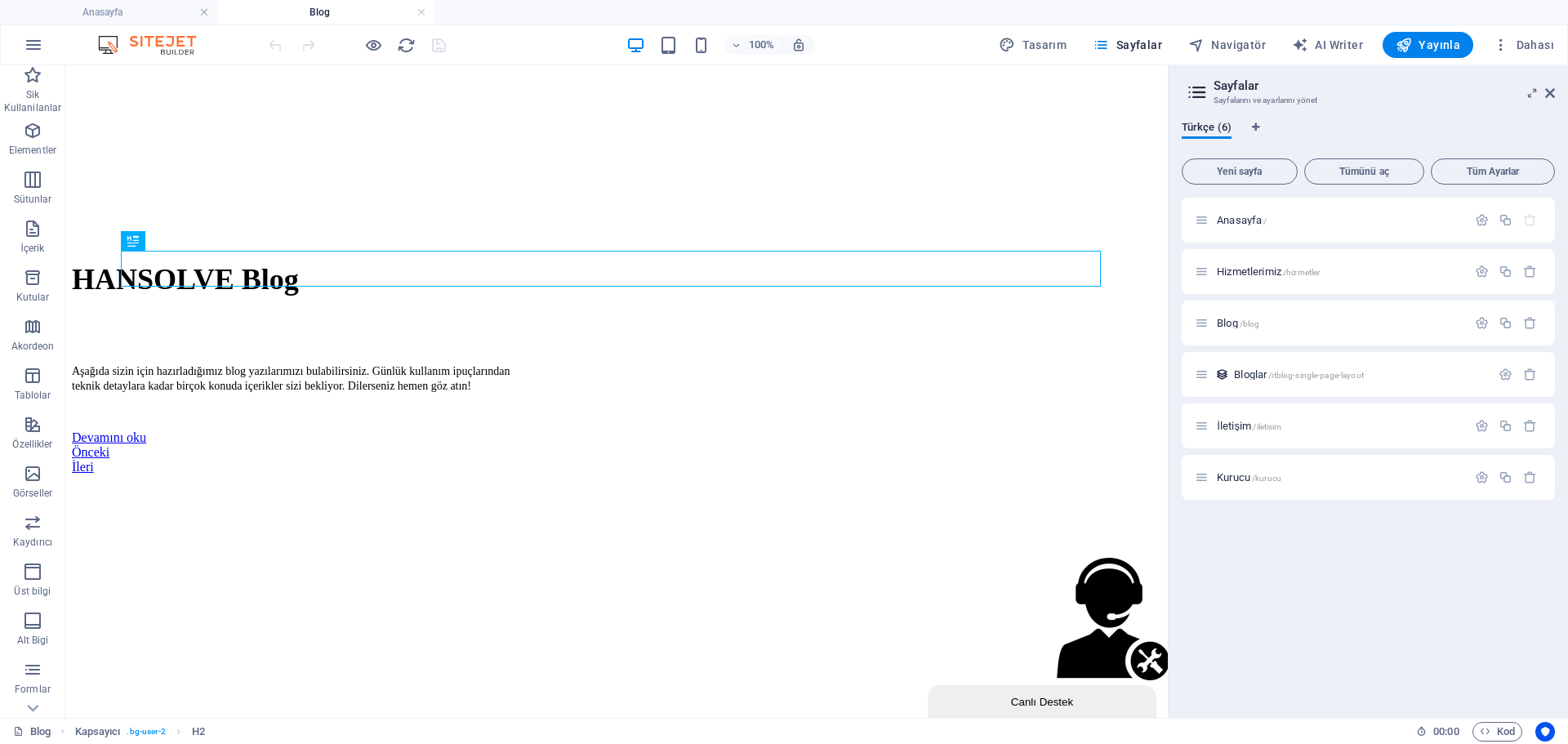
scroll to position [0, 0]
click at [1552, 92] on icon at bounding box center [1550, 92] width 10 height 13
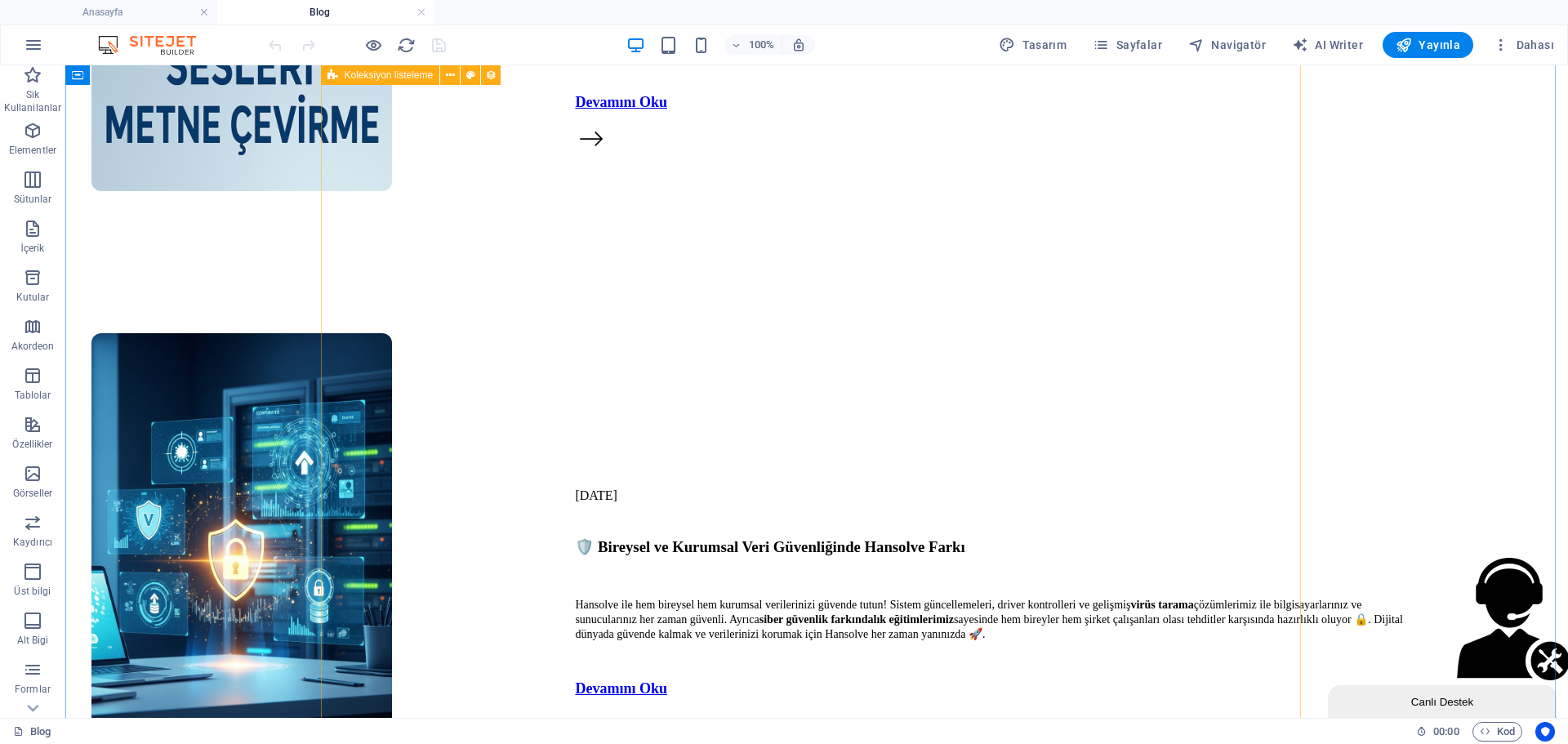
scroll to position [1297, 0]
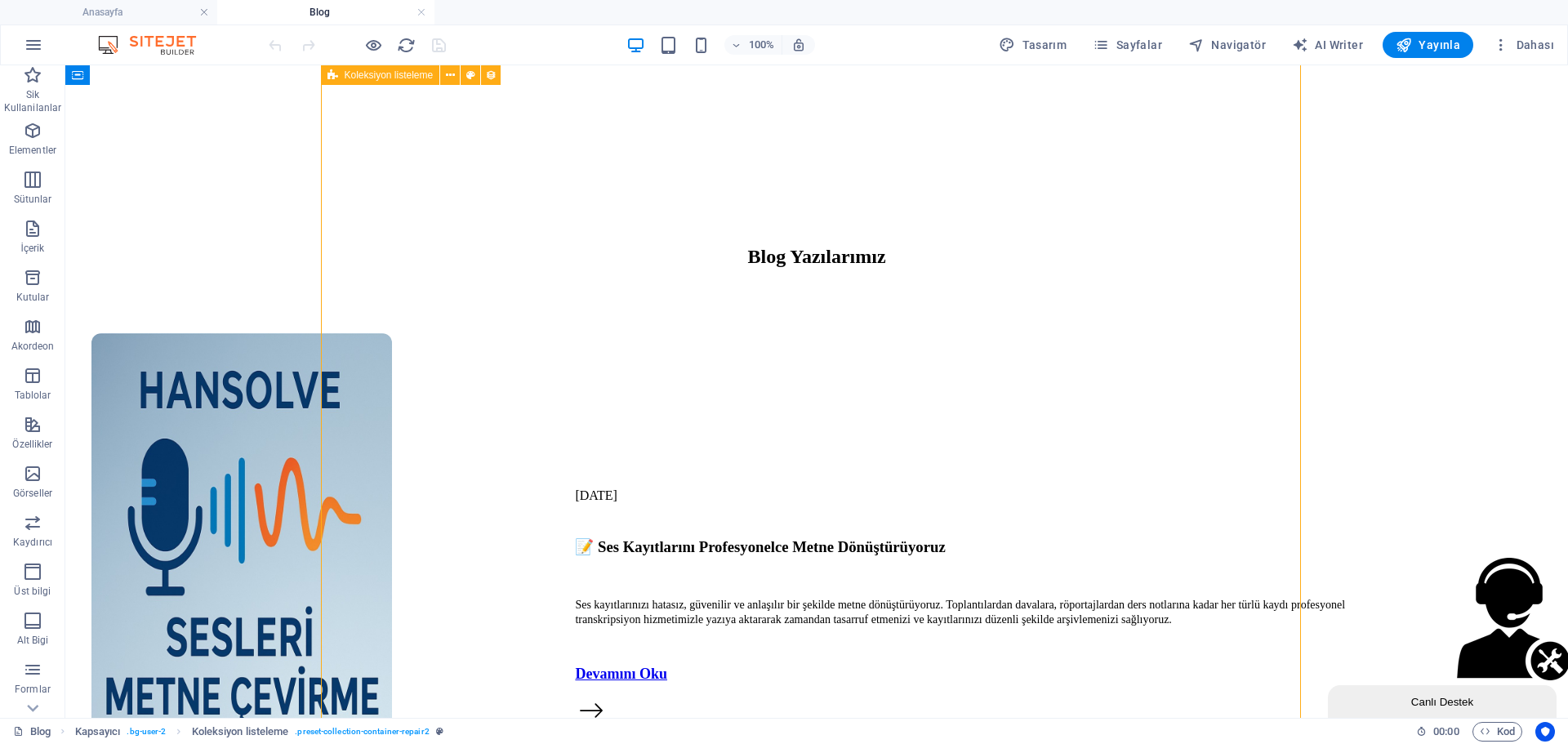
scroll to position [1623, 0]
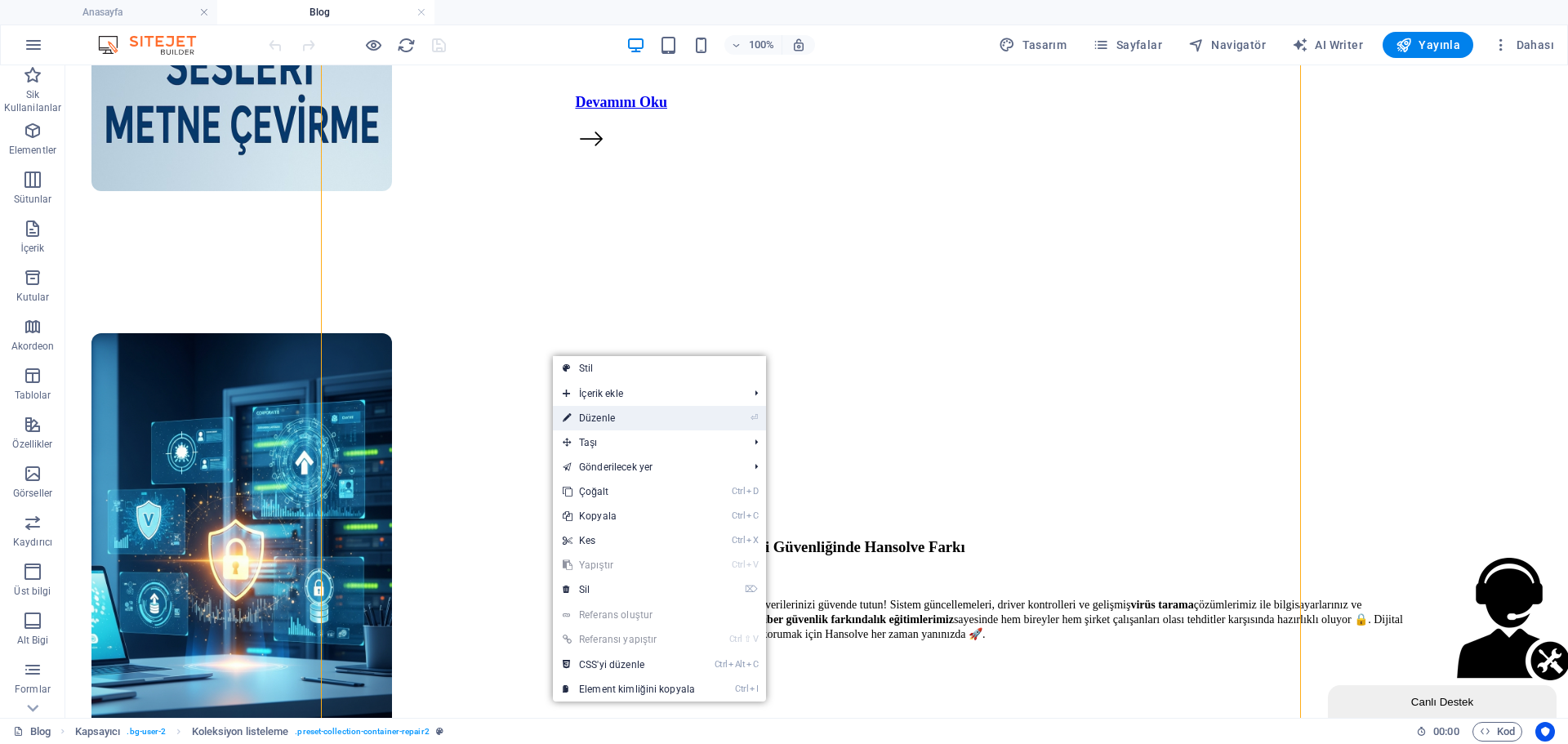
click at [619, 422] on link "⏎ Düzenle" at bounding box center [628, 418] width 152 height 25
select select "688a37bbbb93ac5f1b022de4"
select select "createdAt_DESC"
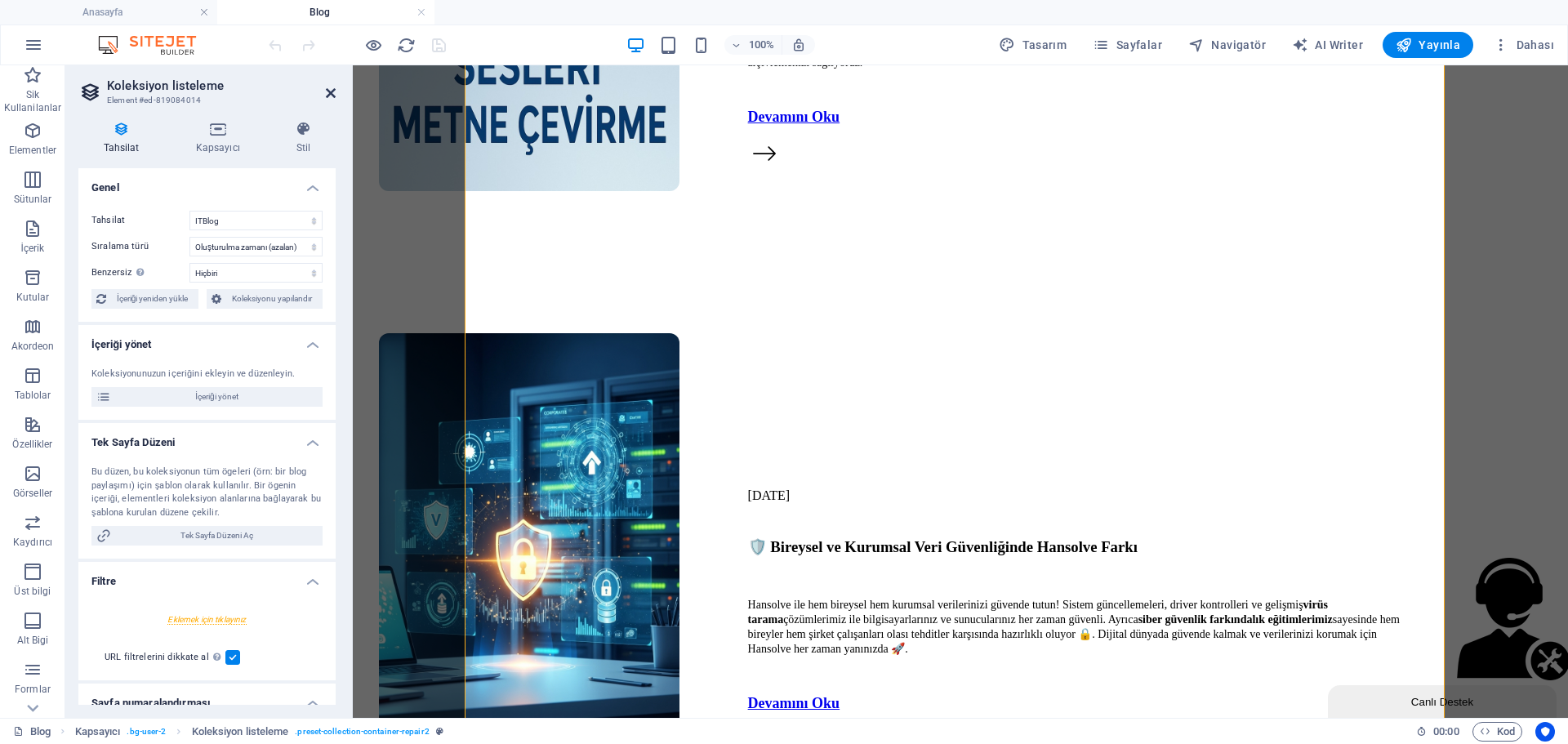
click at [332, 94] on icon at bounding box center [330, 92] width 10 height 13
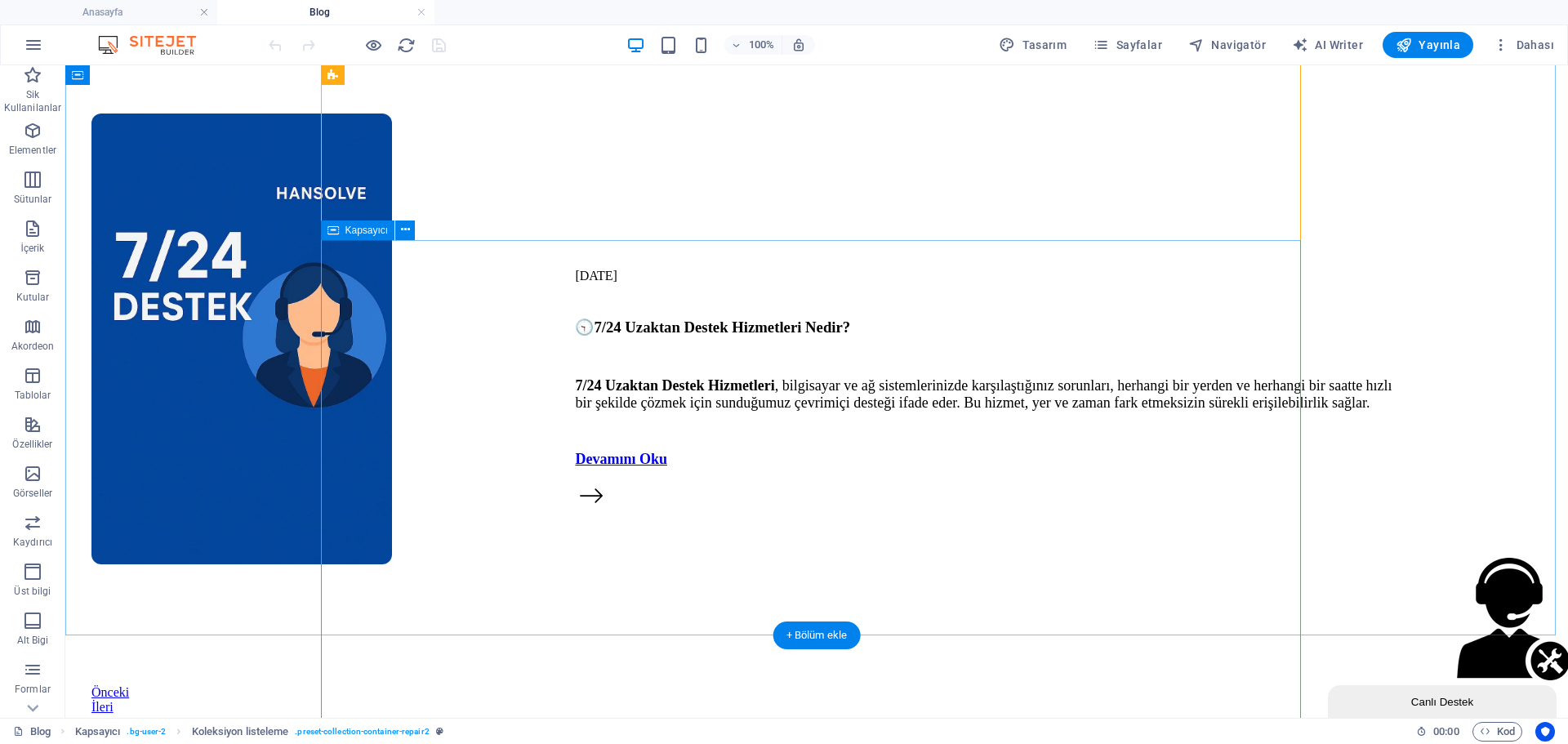
scroll to position [6333, 0]
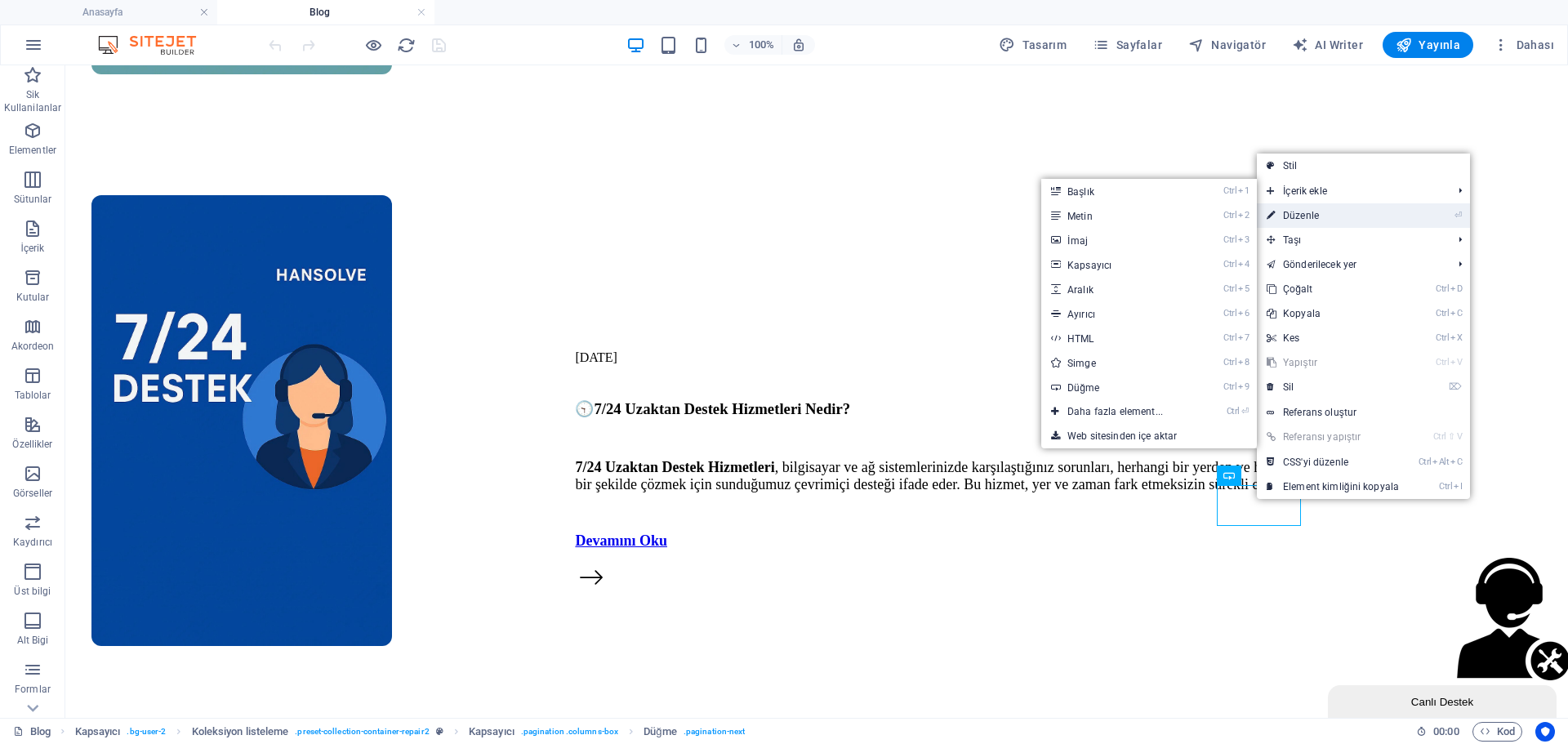
click at [1313, 209] on link "⏎ Düzenle" at bounding box center [1333, 215] width 152 height 25
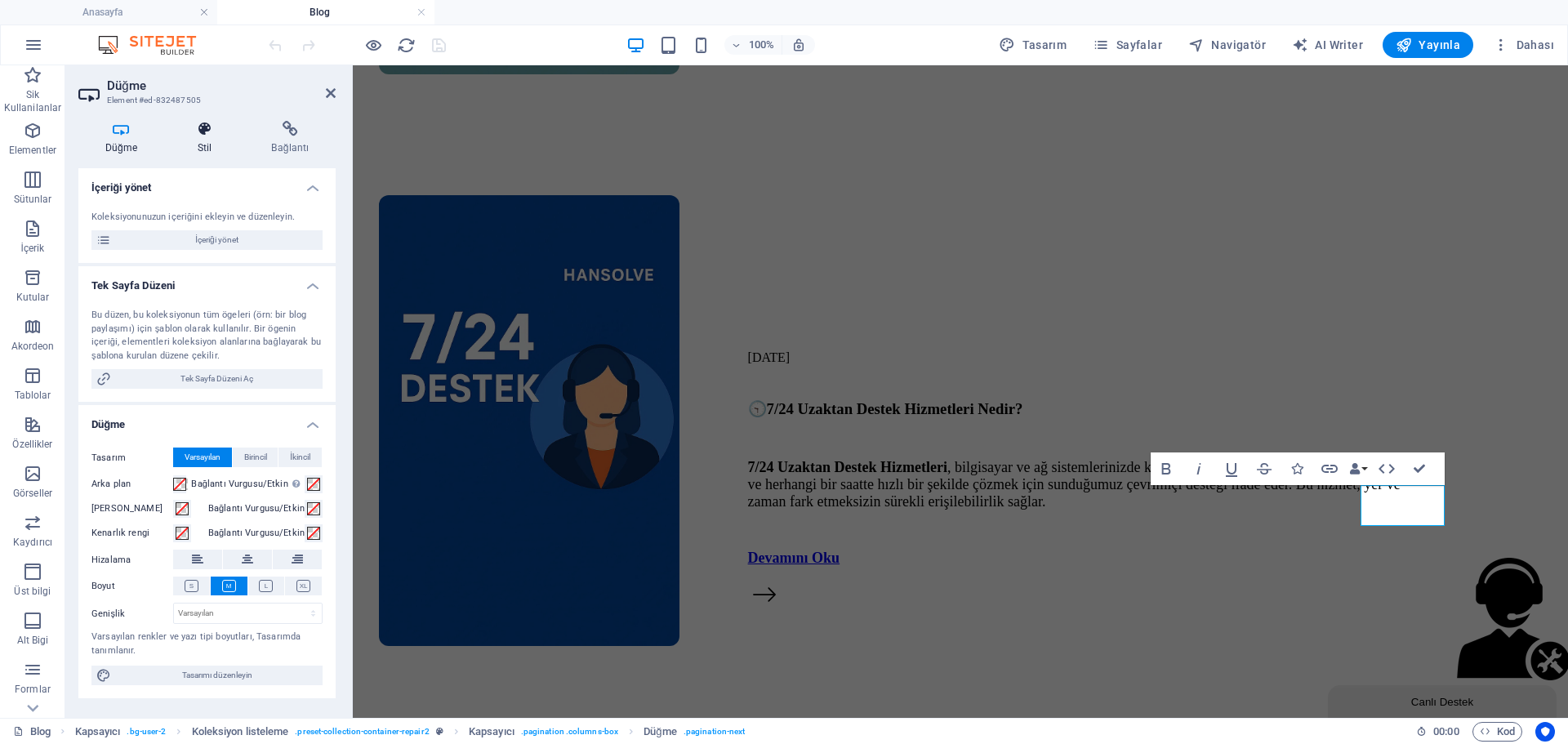
click at [225, 137] on h4 "Stil" at bounding box center [207, 138] width 74 height 35
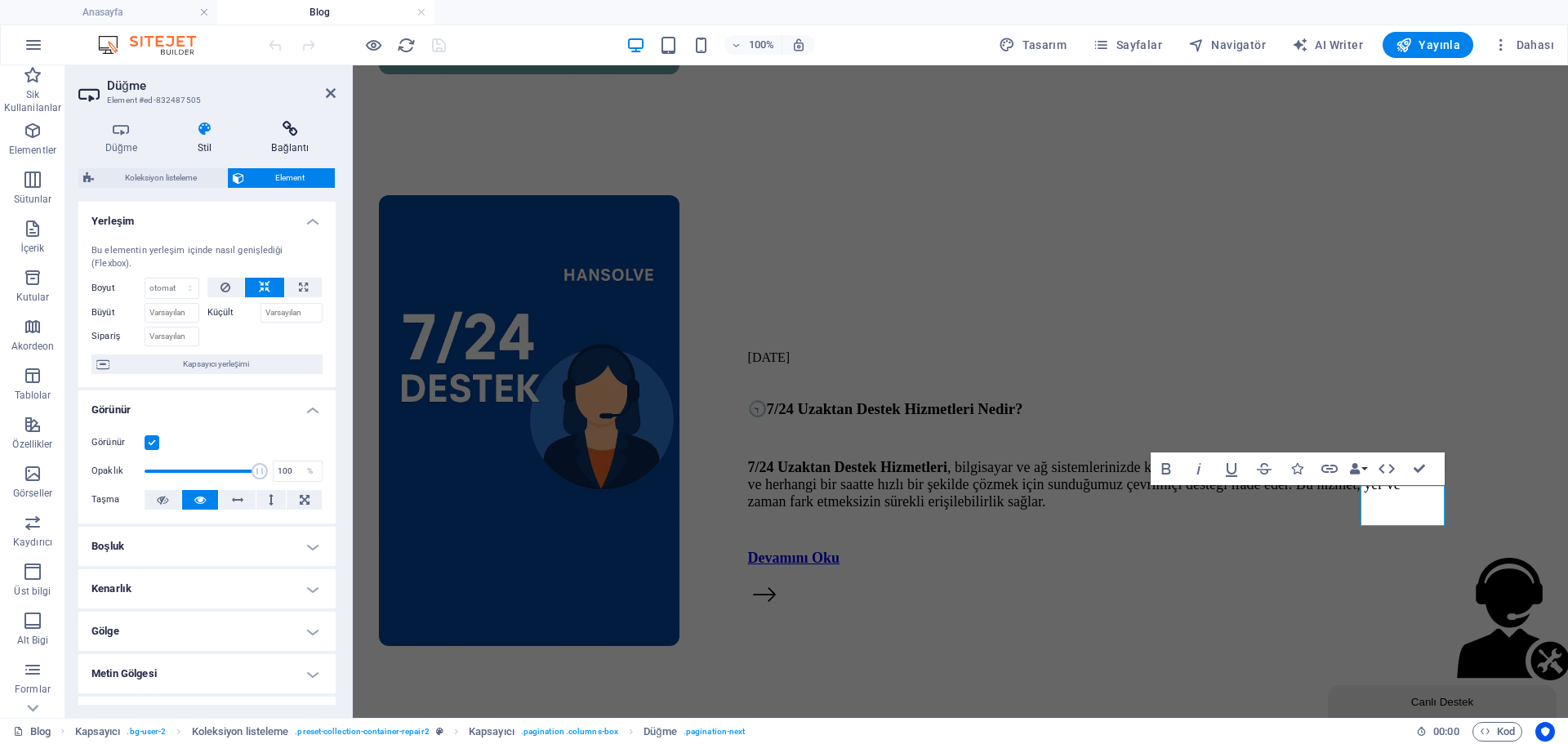
click at [302, 136] on icon at bounding box center [290, 129] width 90 height 16
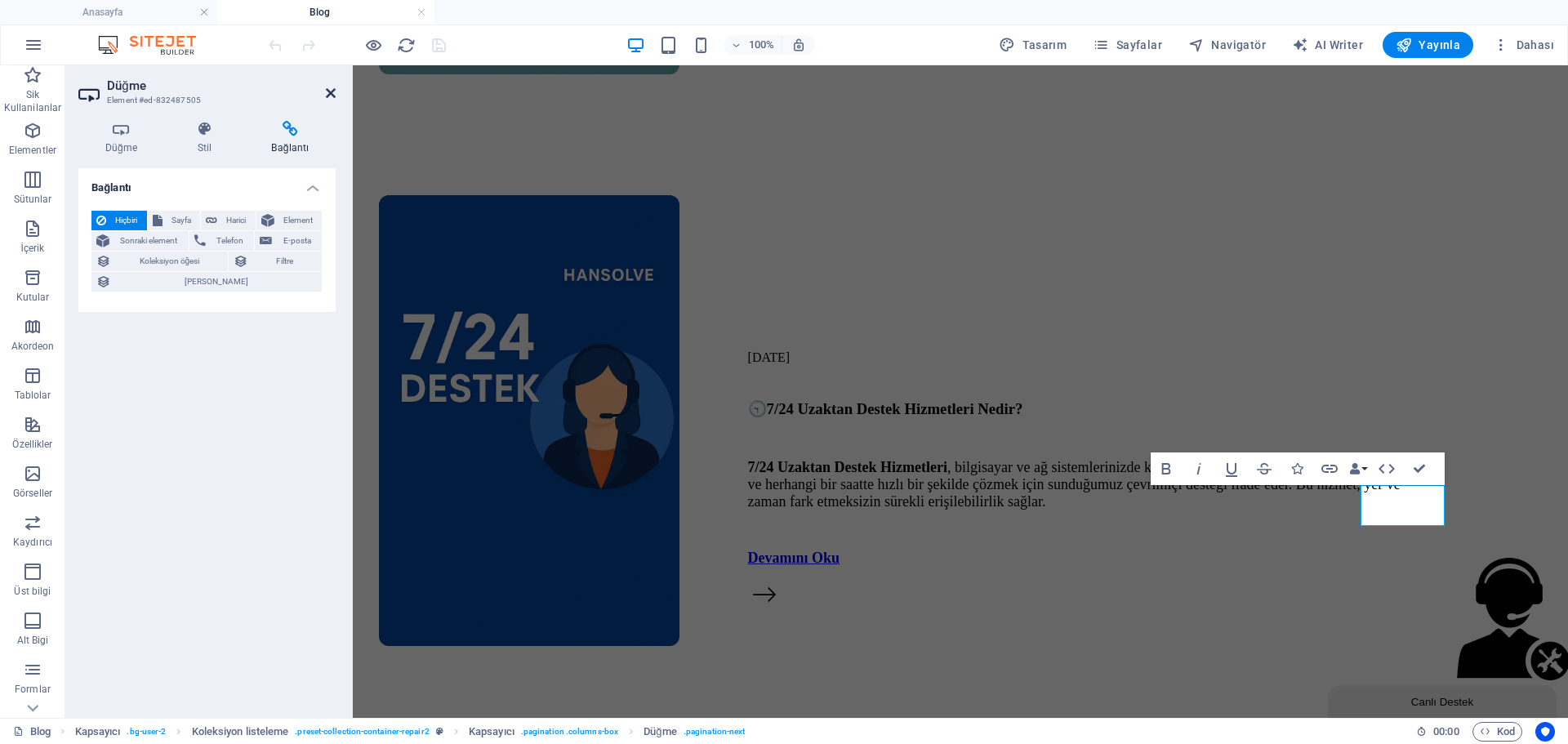
click at [332, 92] on icon at bounding box center [330, 92] width 10 height 13
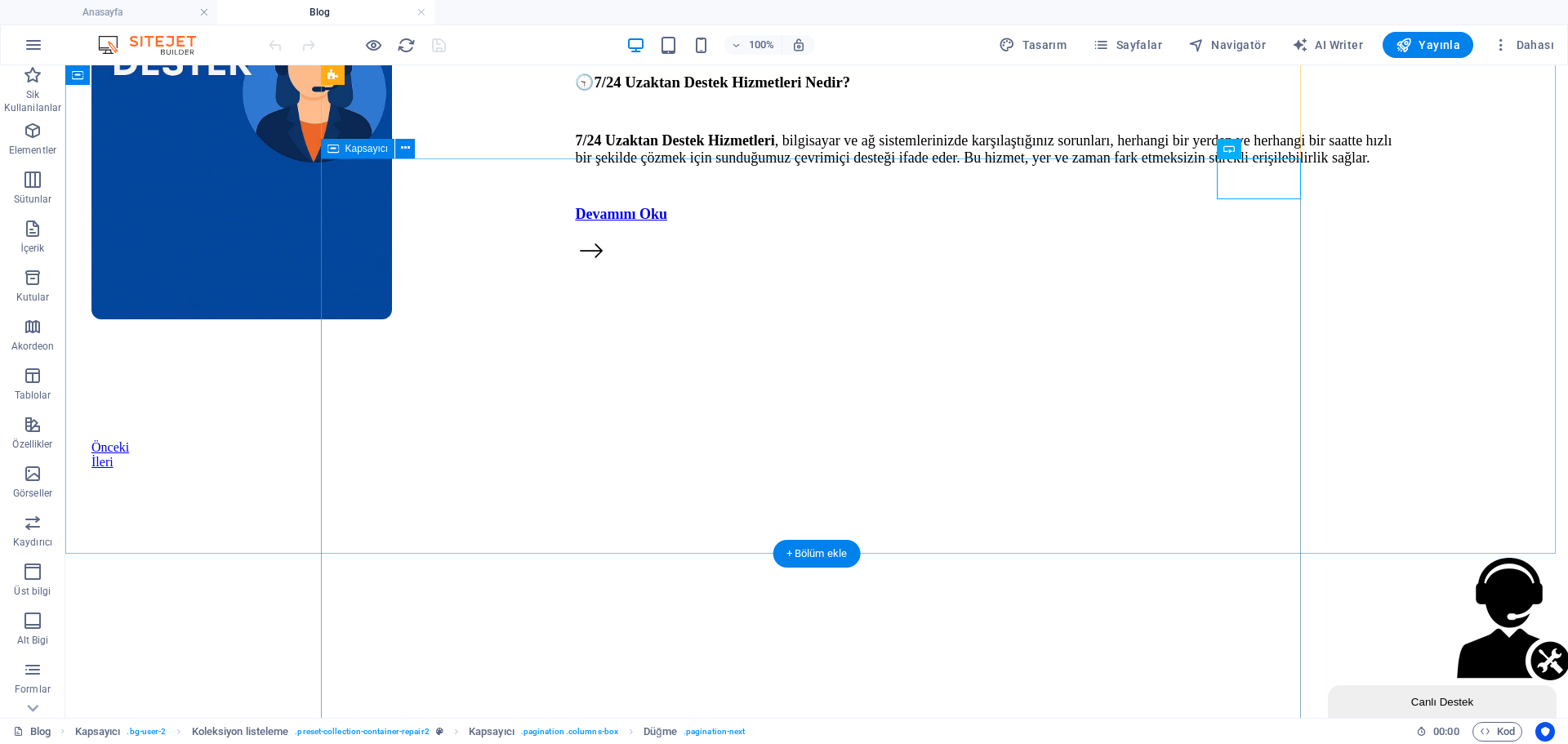
scroll to position [6496, 0]
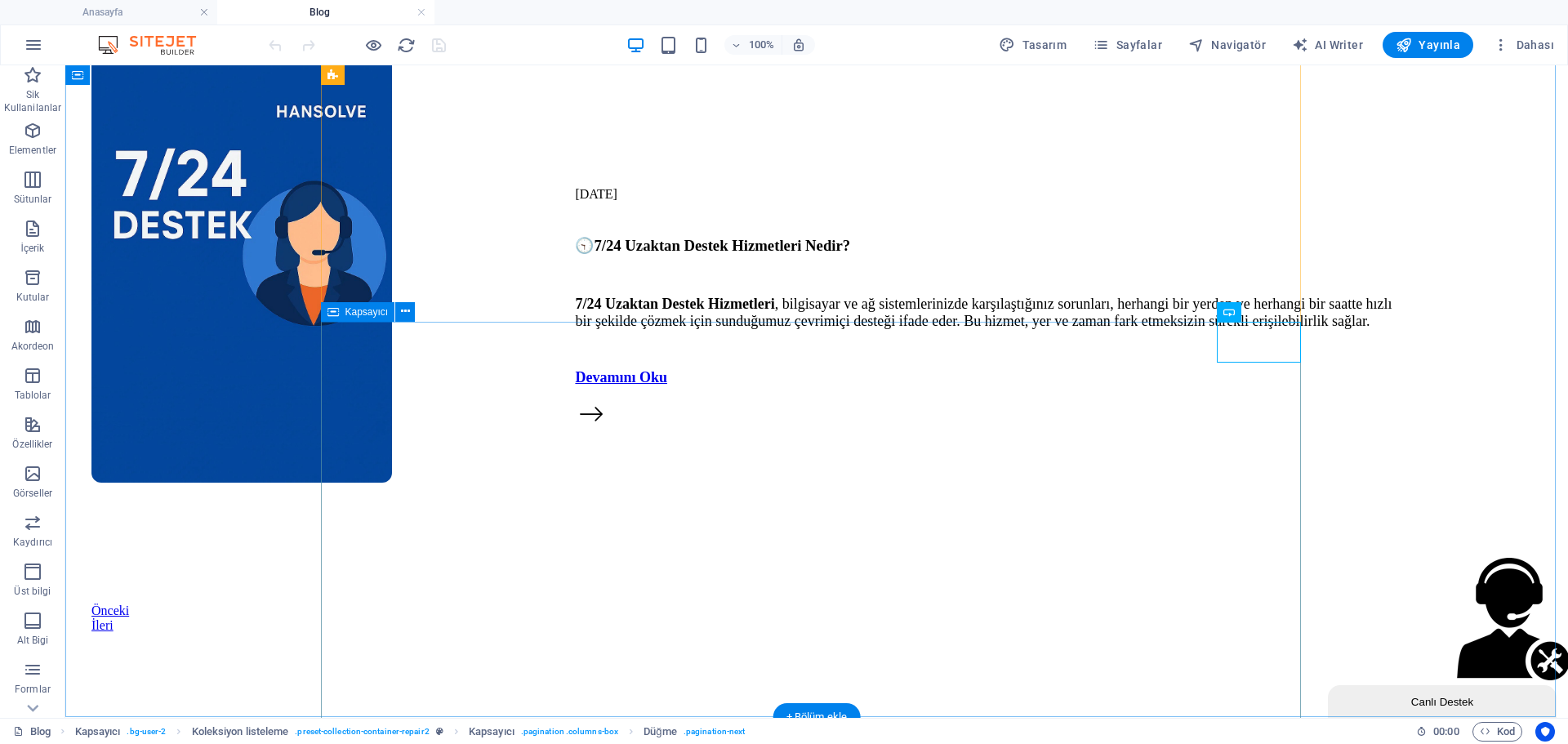
click at [1206, 603] on div "Önceki İleri" at bounding box center [817, 618] width 1451 height 30
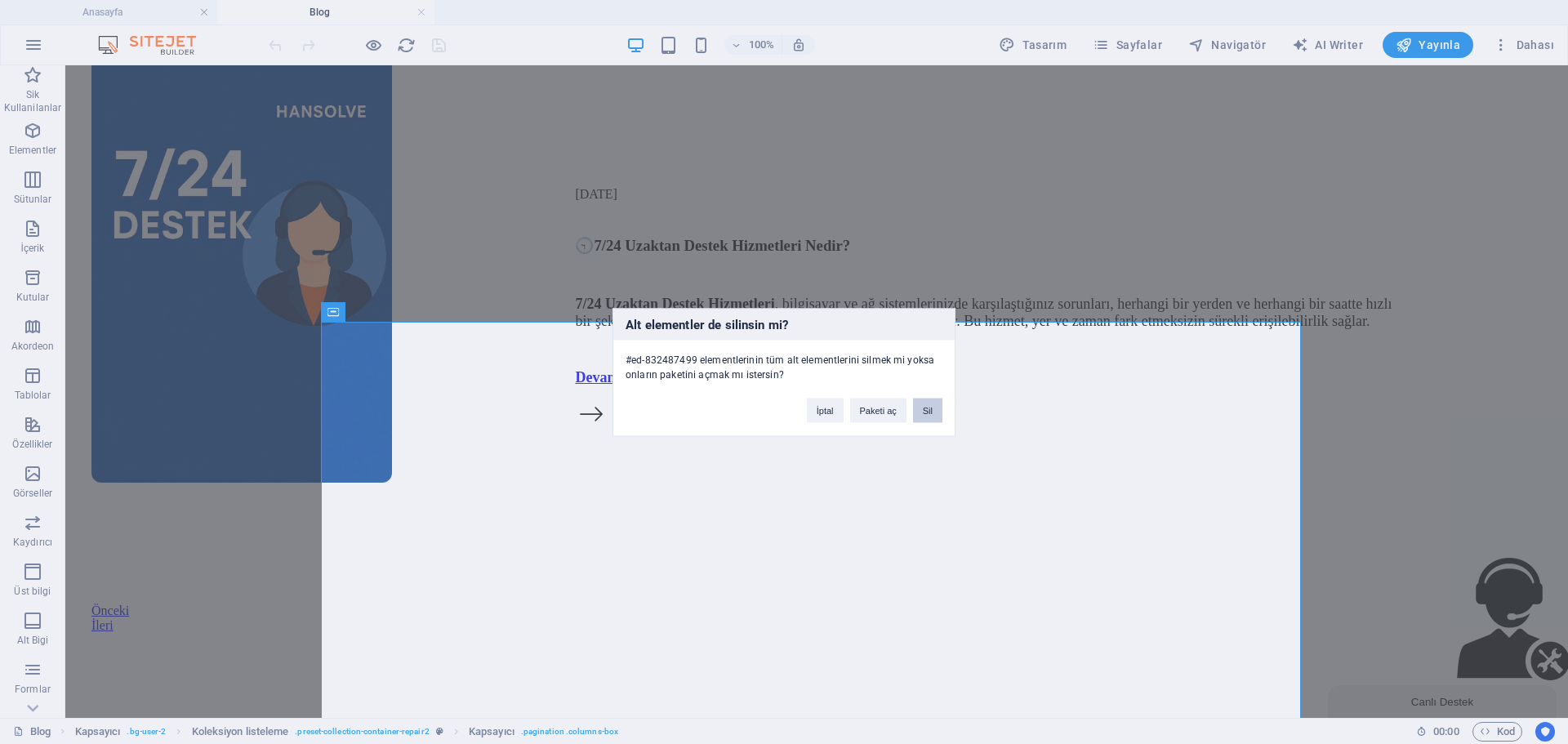
click at [921, 412] on button "Sil" at bounding box center [928, 410] width 30 height 25
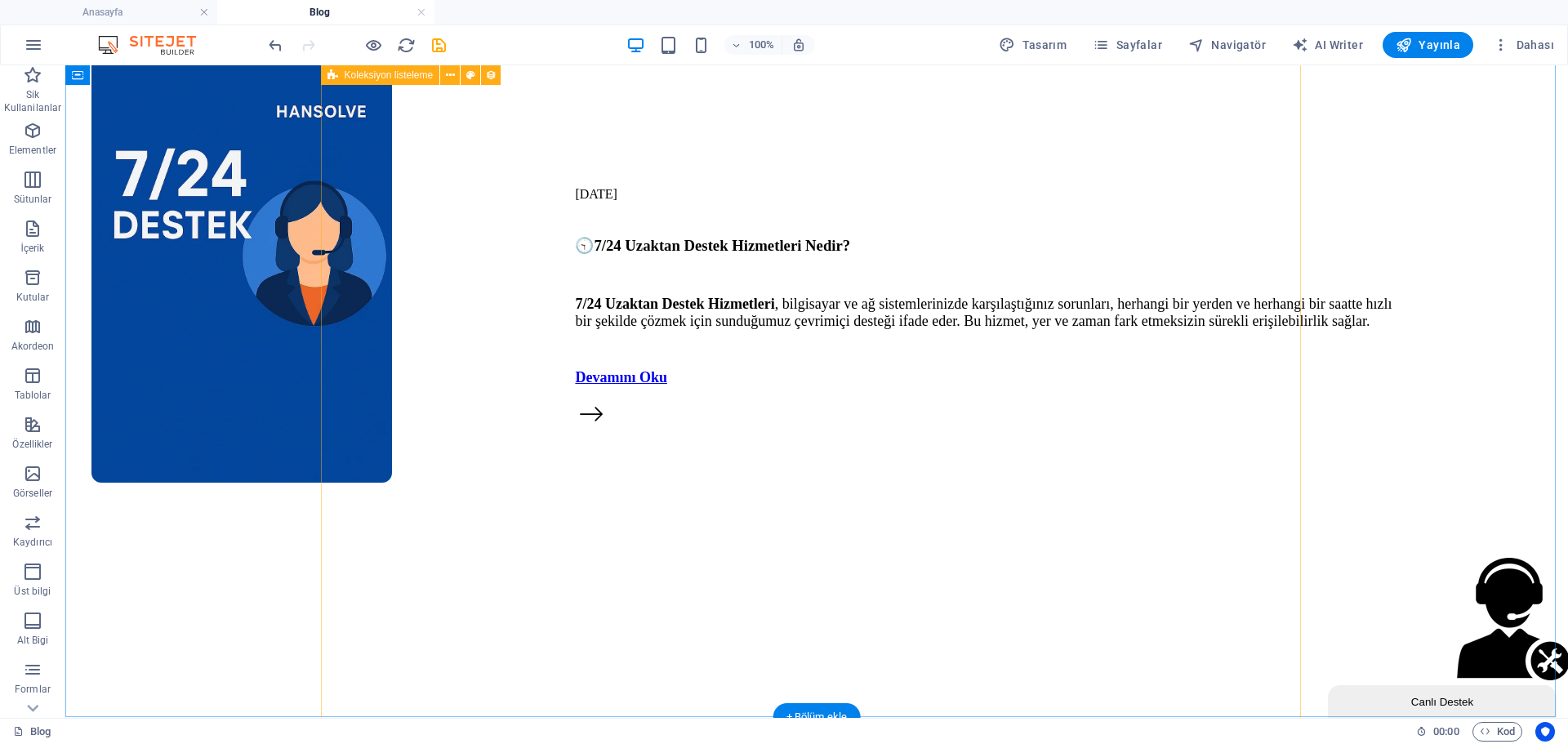
scroll to position [6659, 0]
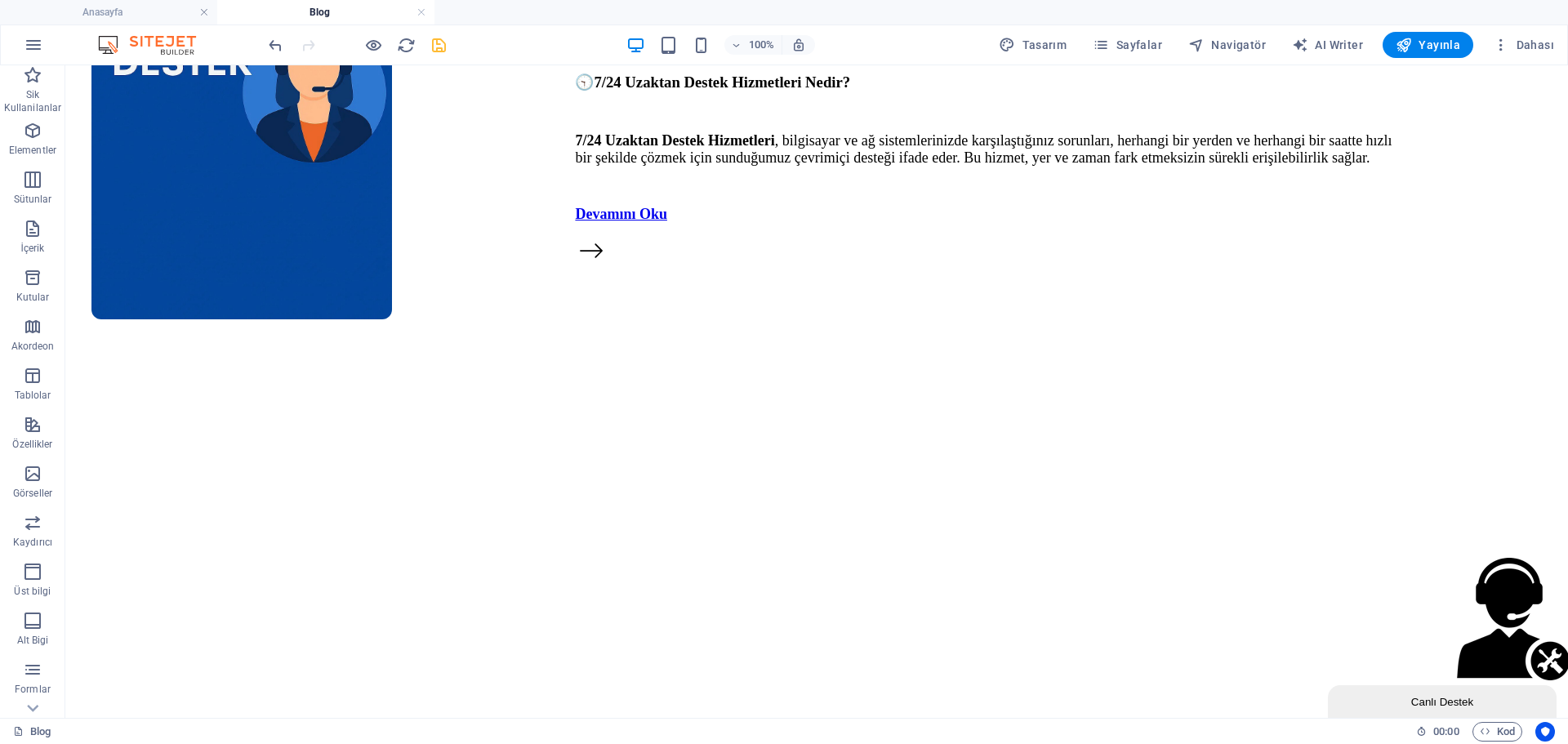
click at [441, 45] on icon "save" at bounding box center [439, 45] width 19 height 19
click at [412, 50] on icon "reload" at bounding box center [406, 45] width 19 height 19
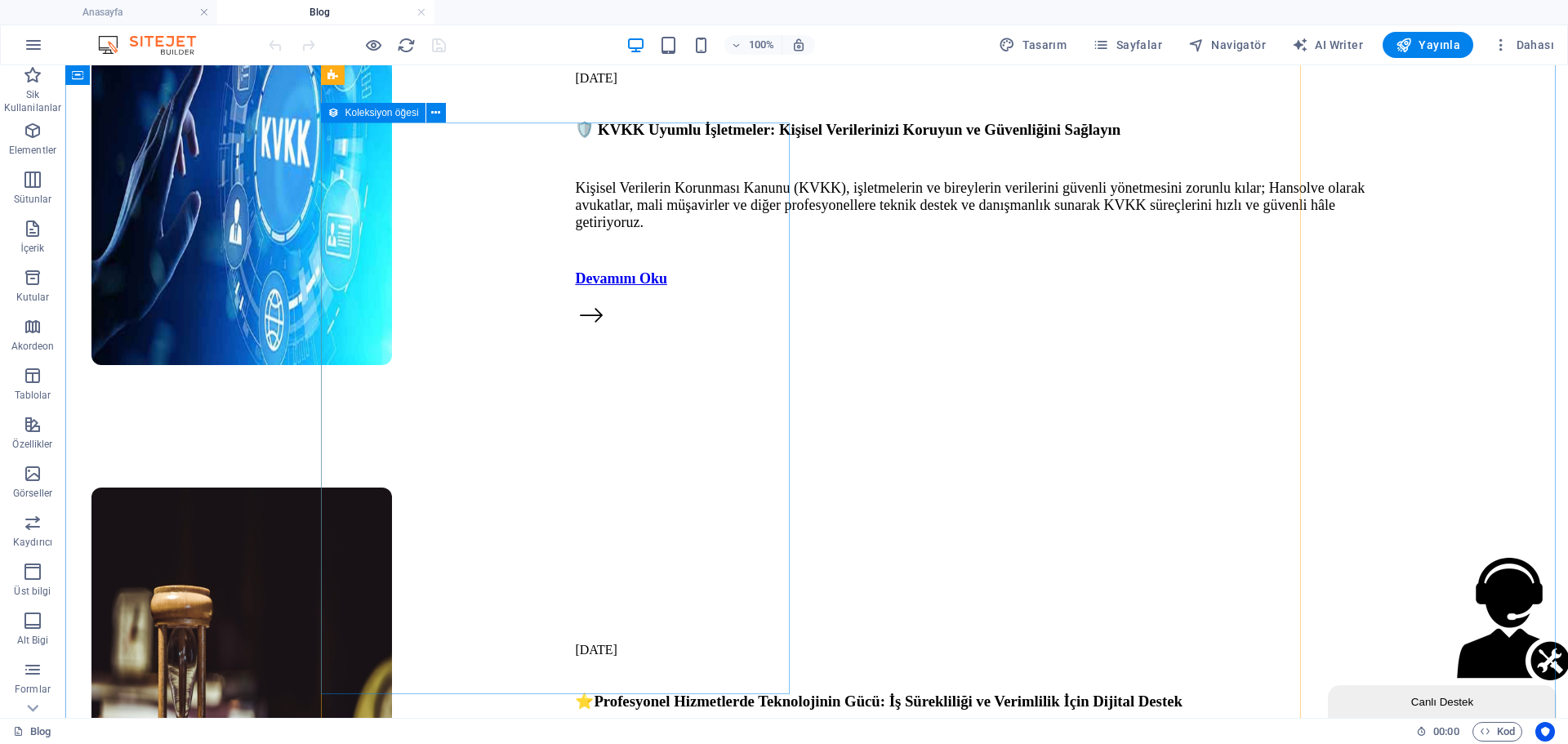
scroll to position [4653, 0]
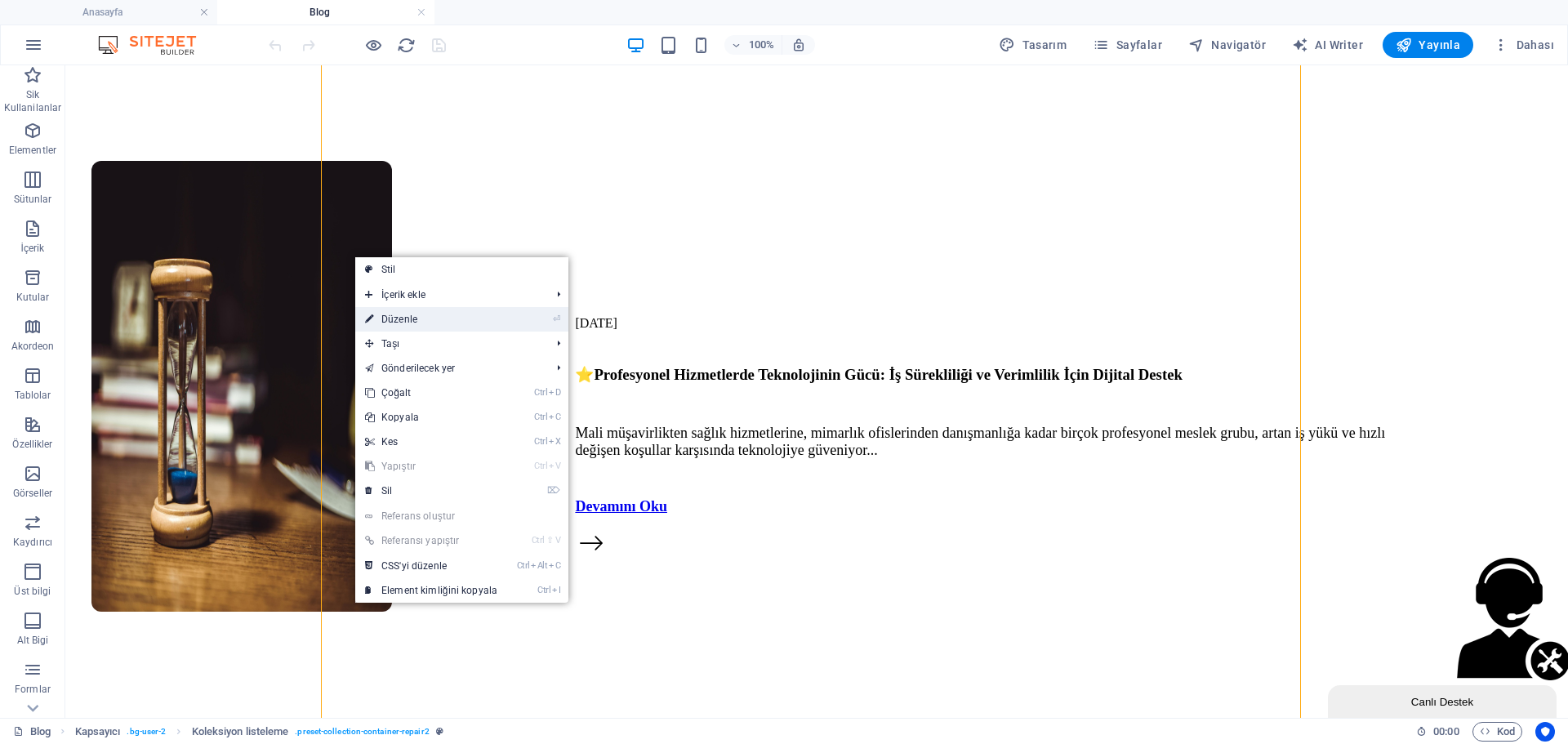
click at [409, 319] on link "⏎ Düzenle" at bounding box center [431, 318] width 152 height 25
select select "688a37bbbb93ac5f1b022de4"
select select "createdAt_DESC"
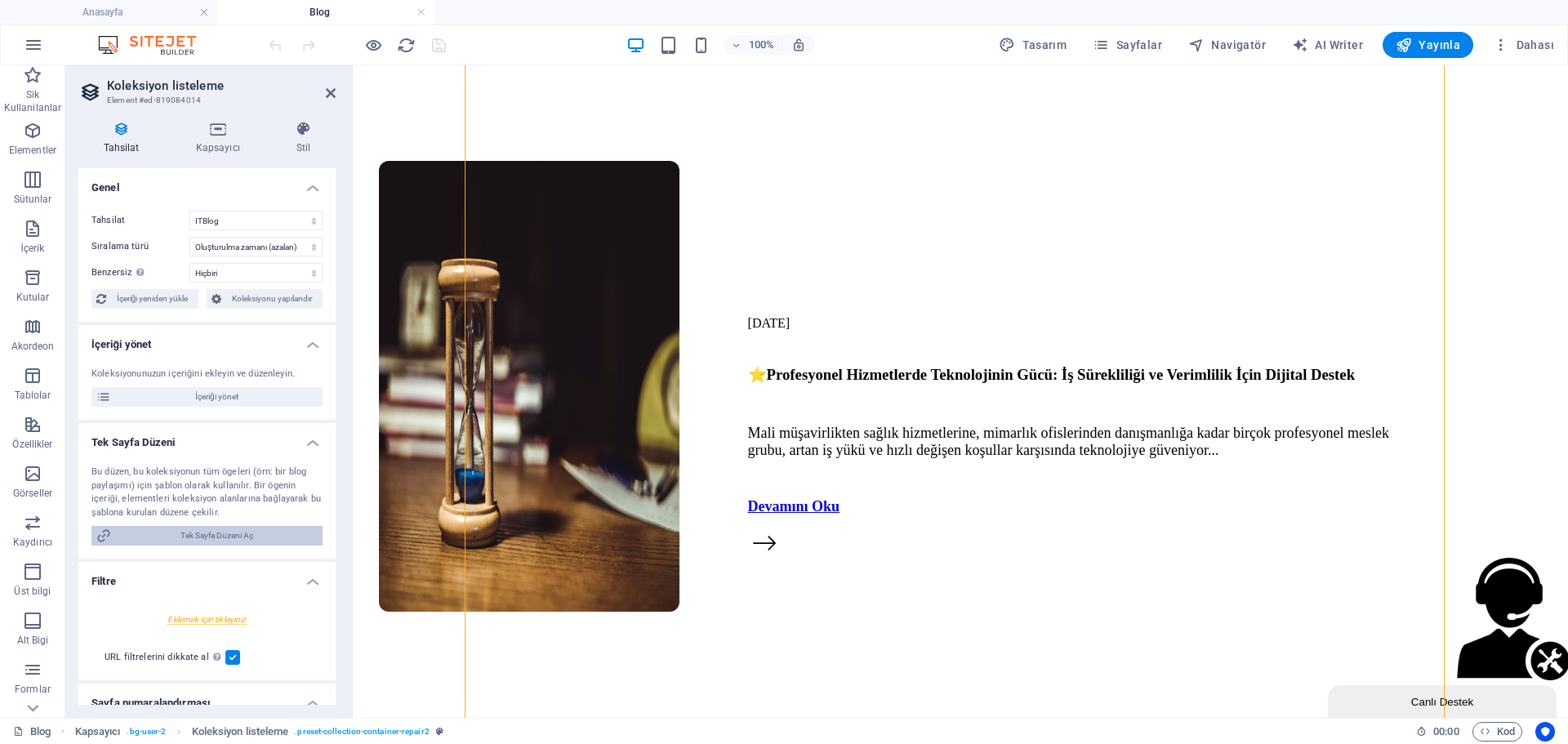
scroll to position [164, 0]
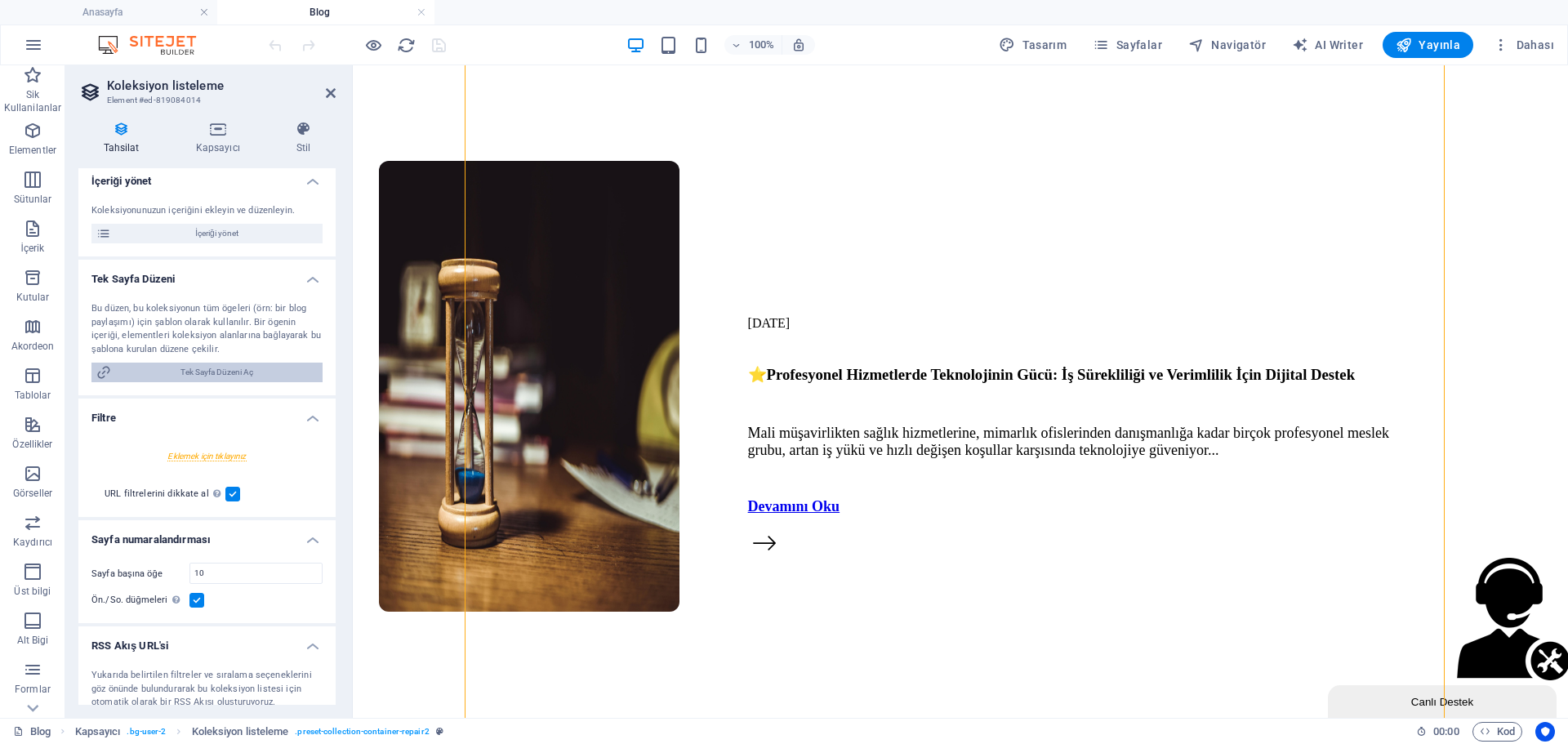
click at [223, 379] on span "Tek Sayfa Düzeni Aç" at bounding box center [216, 372] width 201 height 20
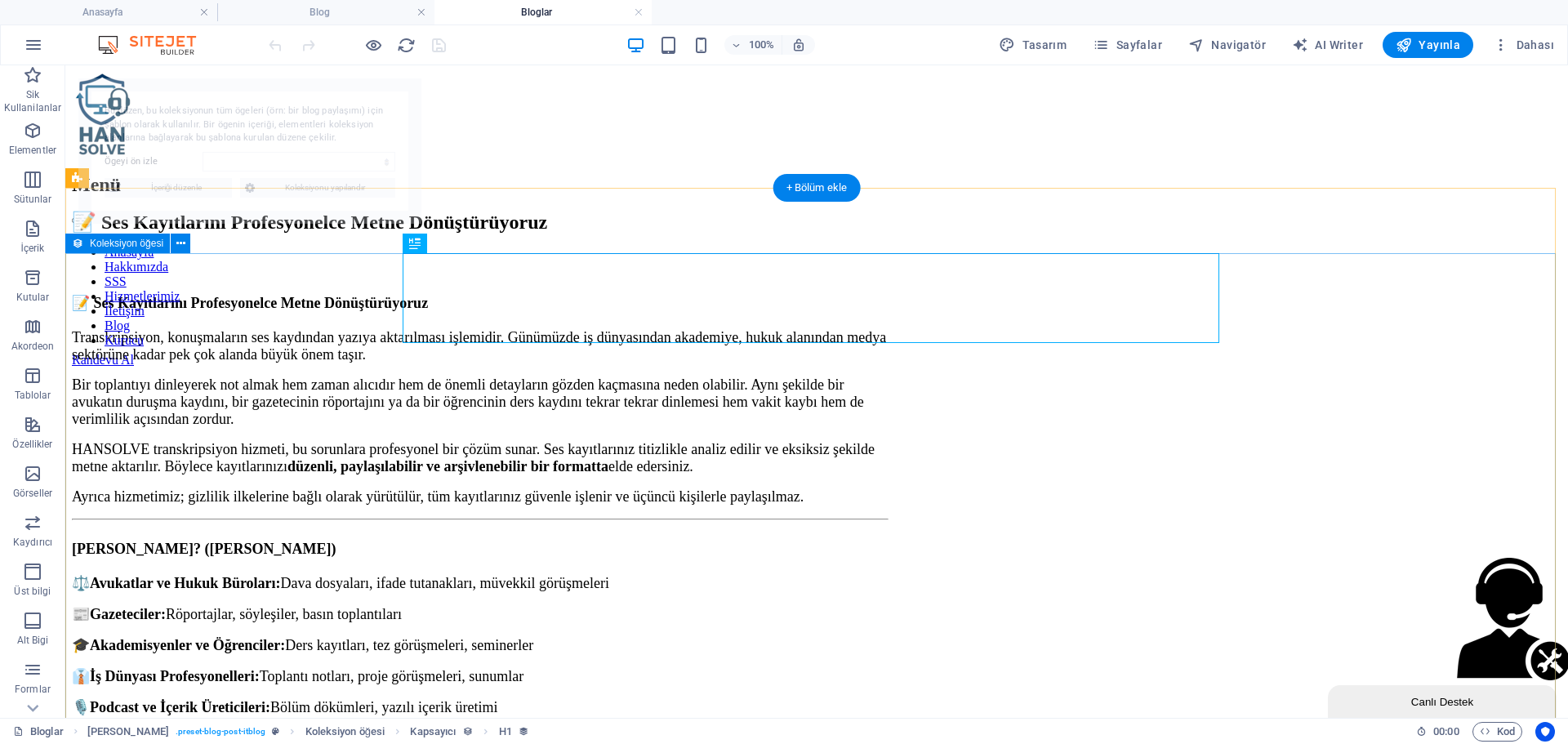
scroll to position [0, 0]
select select "68acdc686cbee43c200958a5"
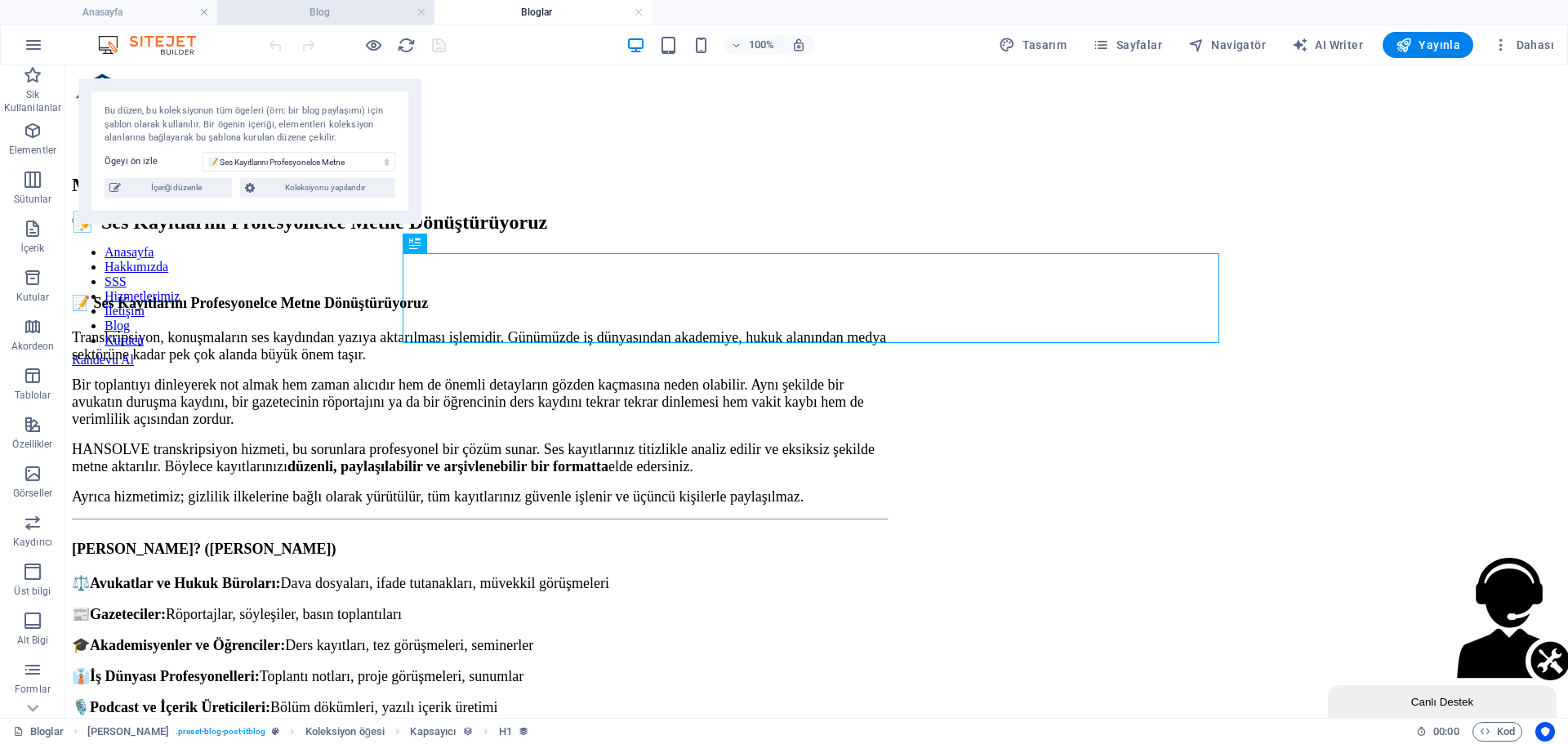
click at [367, 12] on h4 "Blog" at bounding box center [326, 12] width 217 height 18
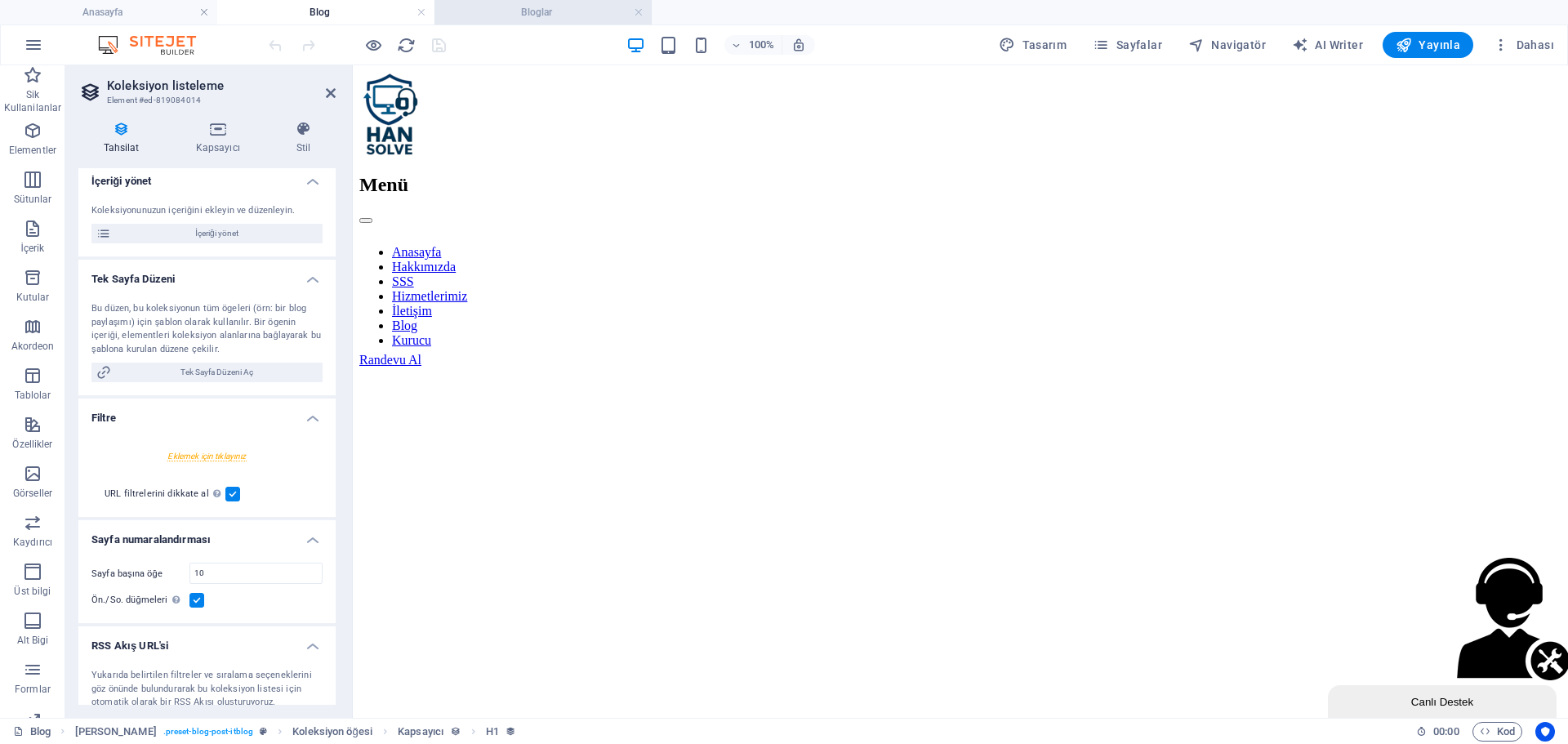
scroll to position [4716, 0]
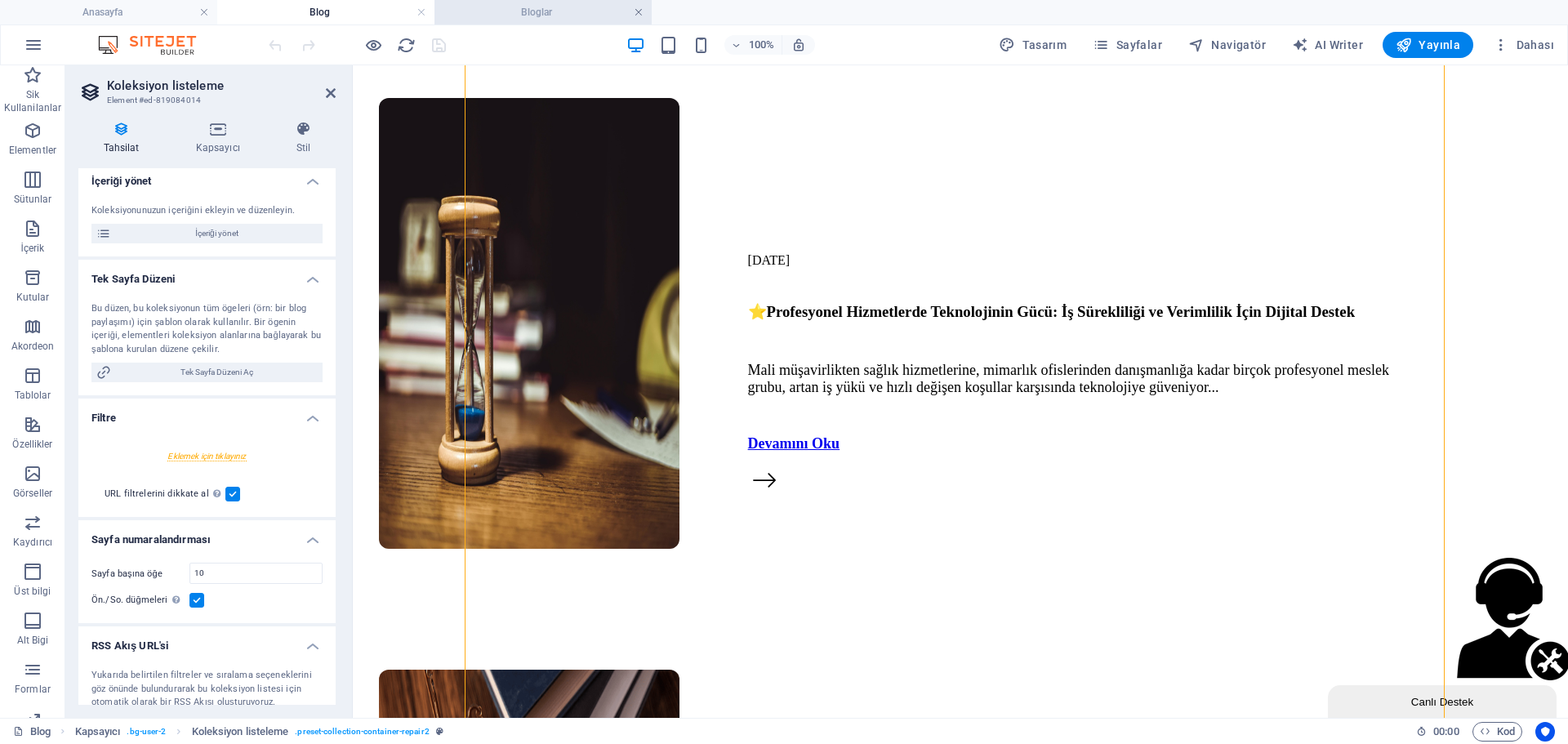
click at [641, 13] on link at bounding box center [639, 13] width 10 height 16
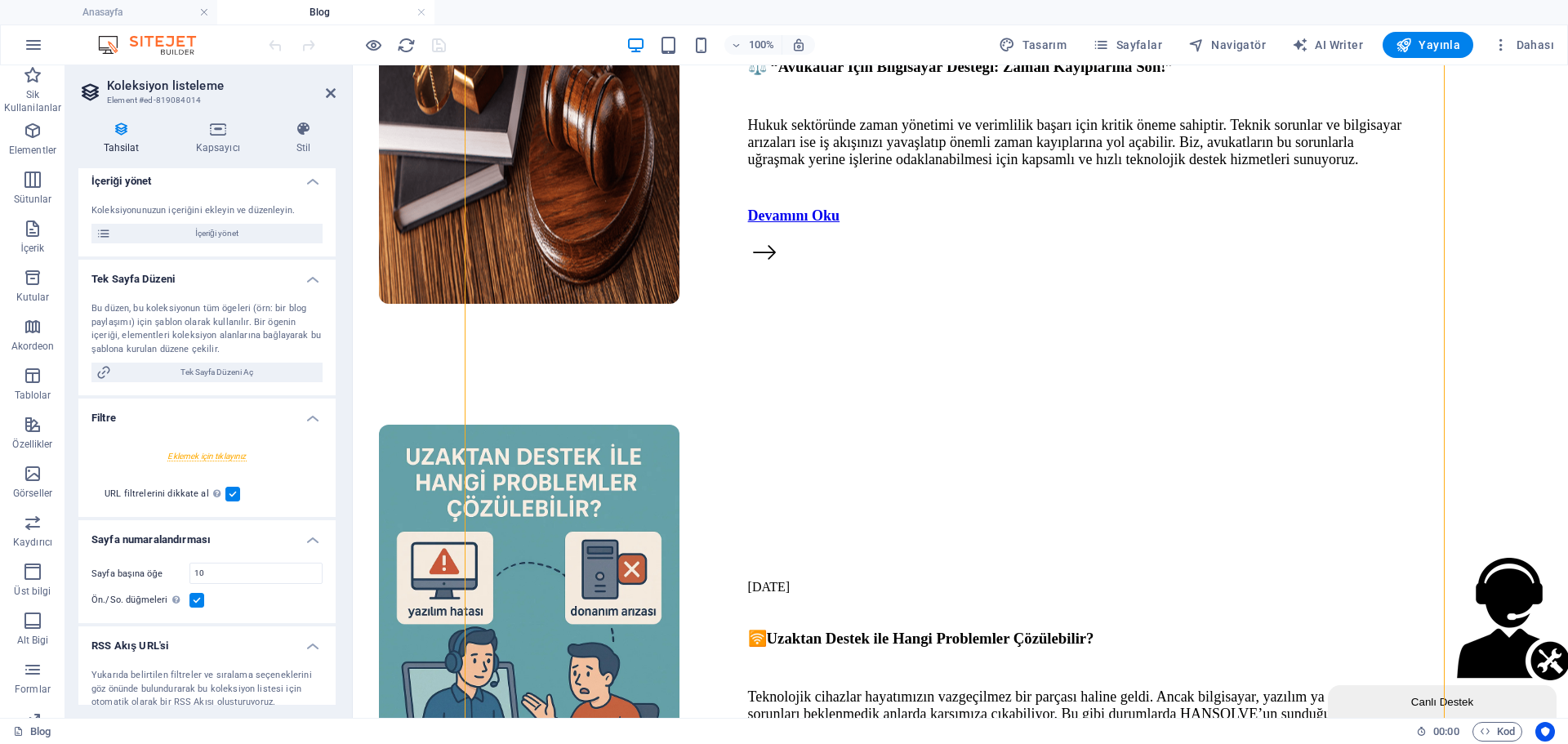
scroll to position [207, 0]
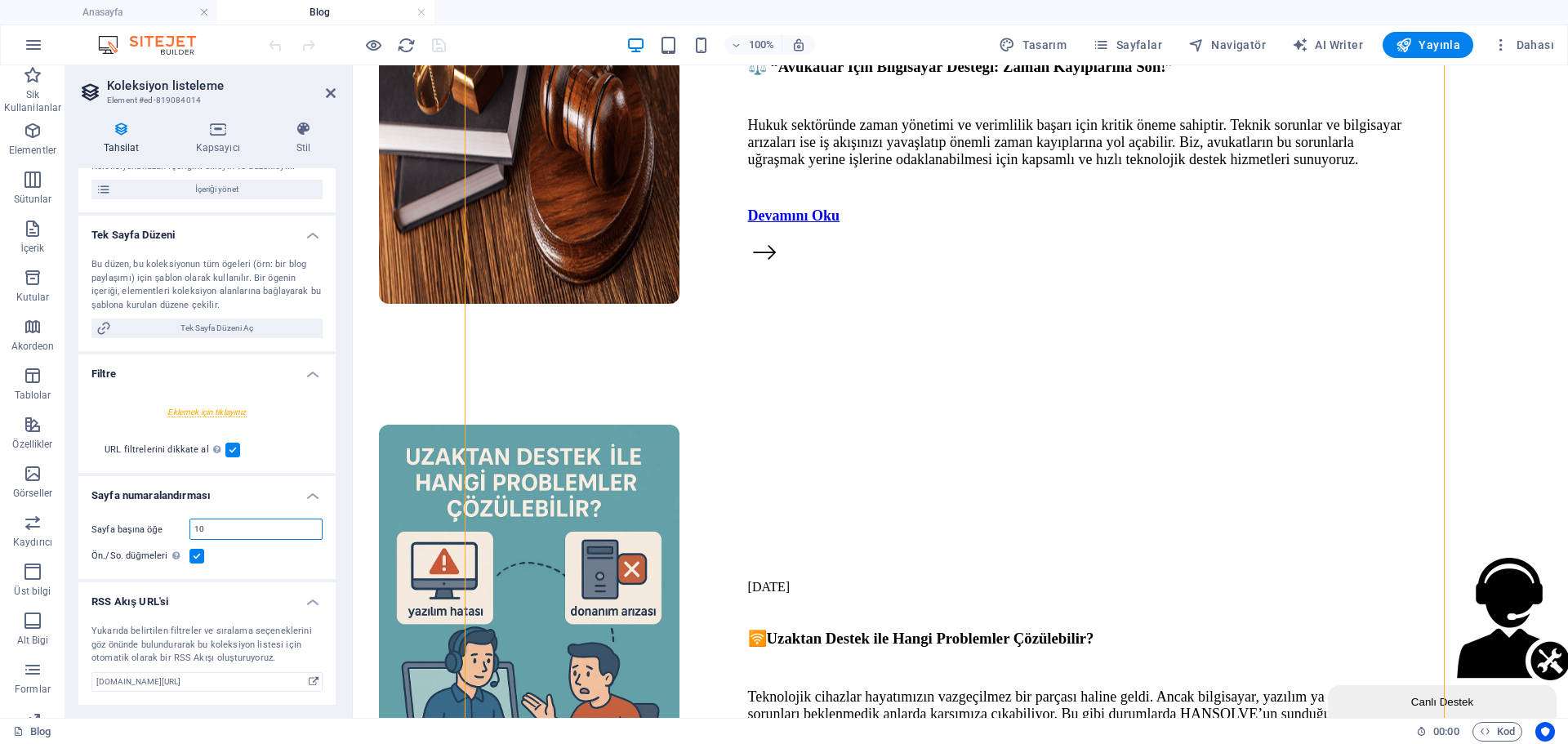
click at [257, 534] on input "10" at bounding box center [256, 529] width 131 height 20
type input "19"
select select "688a37bbbb93ac5f1b022de4"
type input "19"
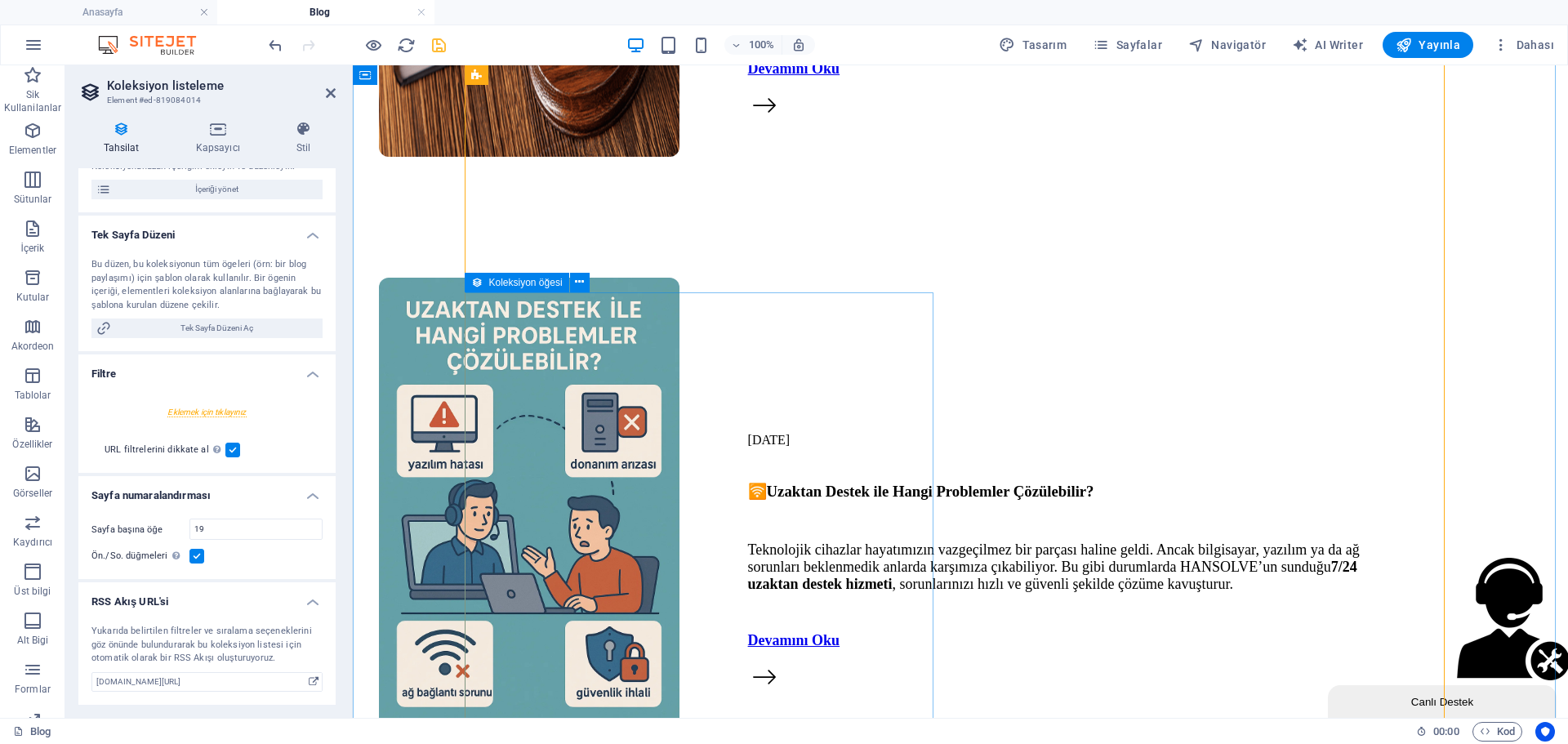
scroll to position [5924, 0]
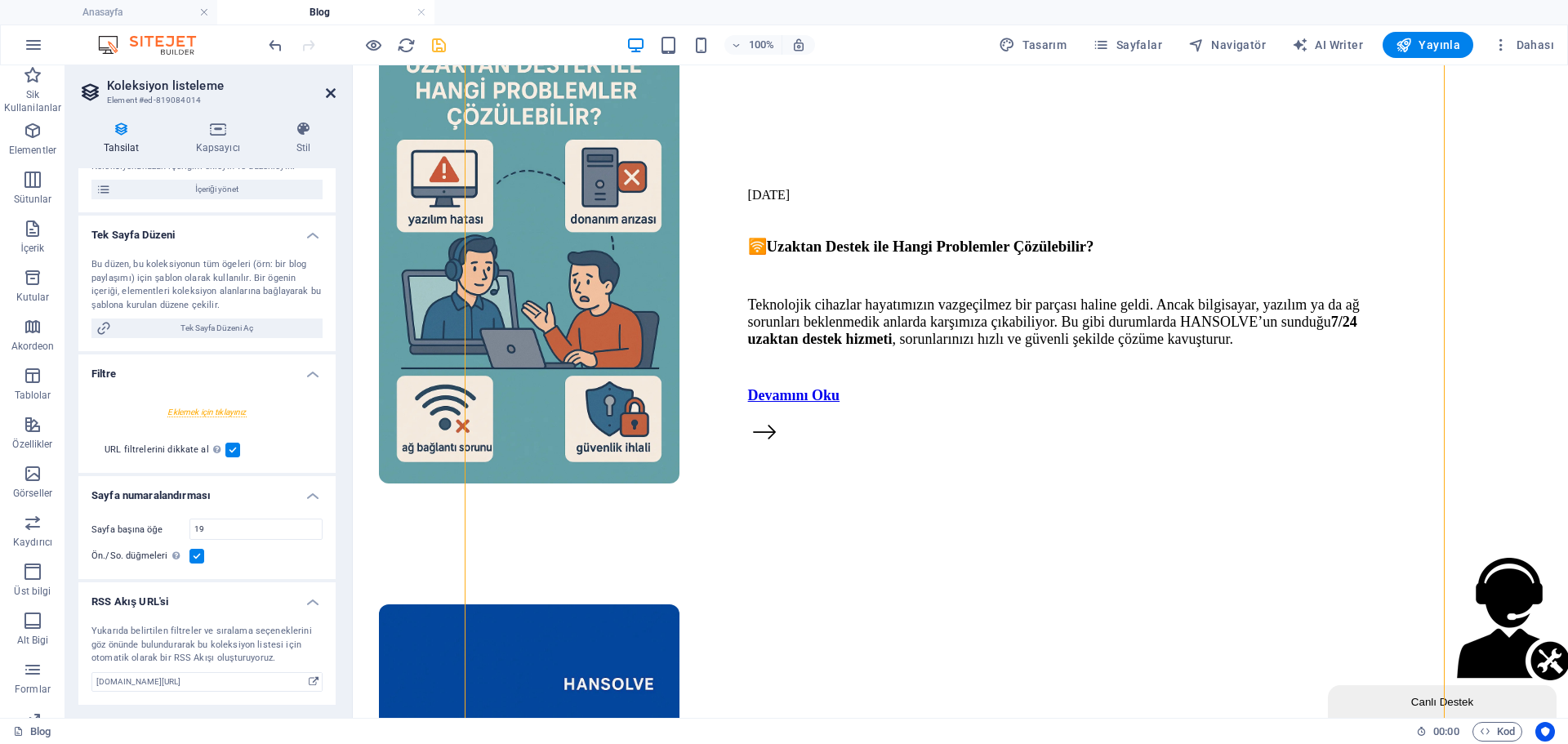
click at [328, 99] on icon at bounding box center [330, 92] width 10 height 13
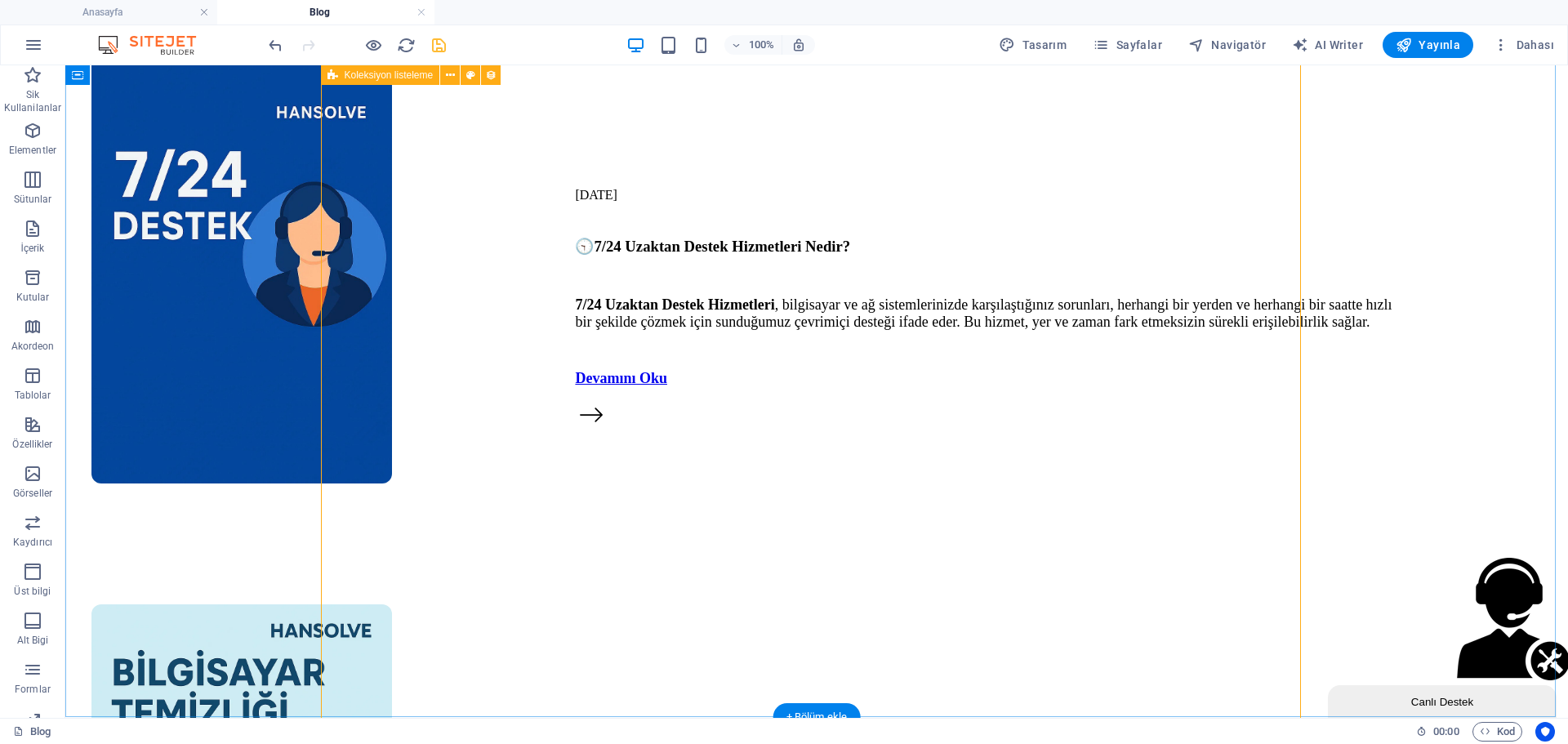
scroll to position [6414, 0]
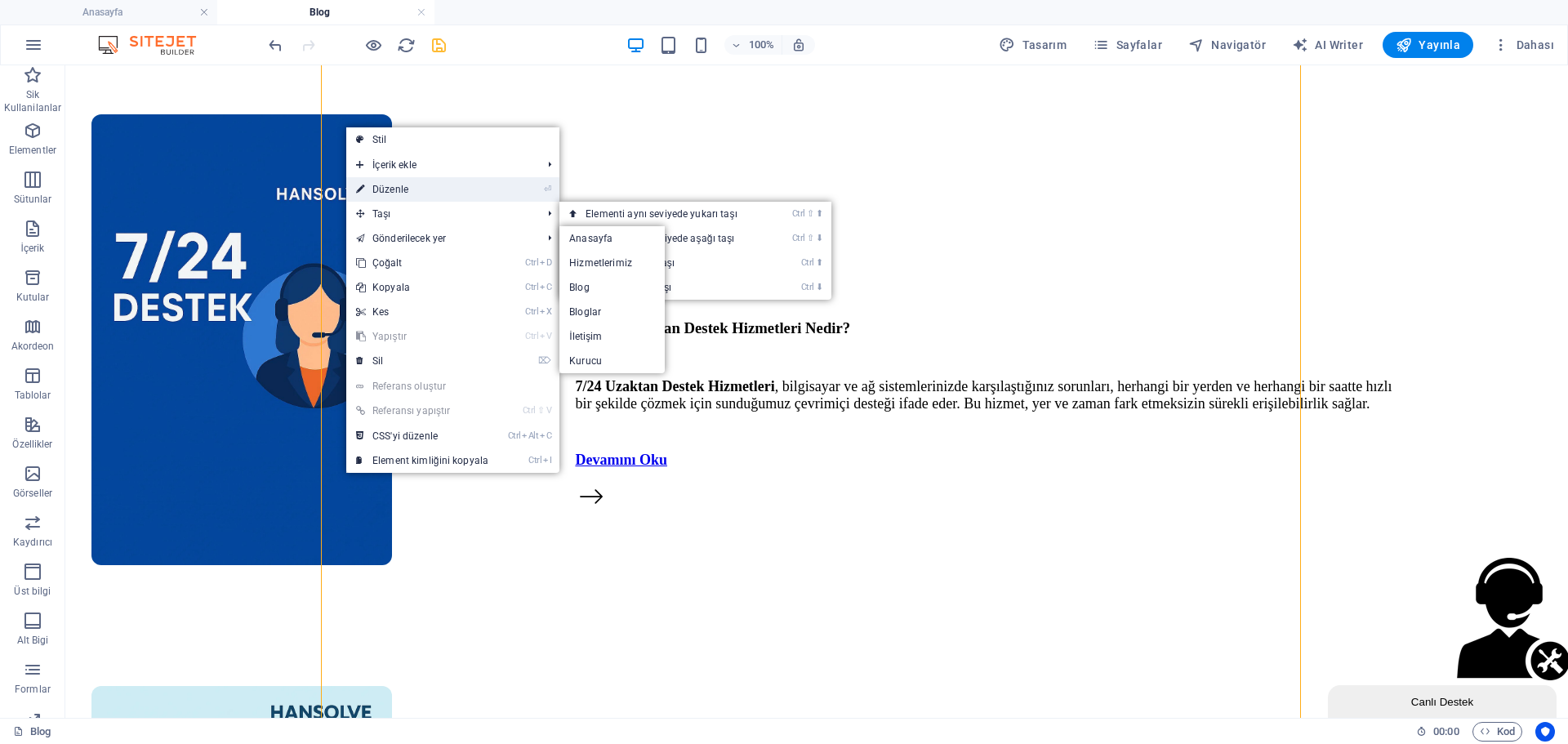
click at [406, 193] on link "⏎ Düzenle" at bounding box center [422, 189] width 152 height 25
select select "688a37bbbb93ac5f1b022de4"
select select "createdAt_DESC"
select select "px"
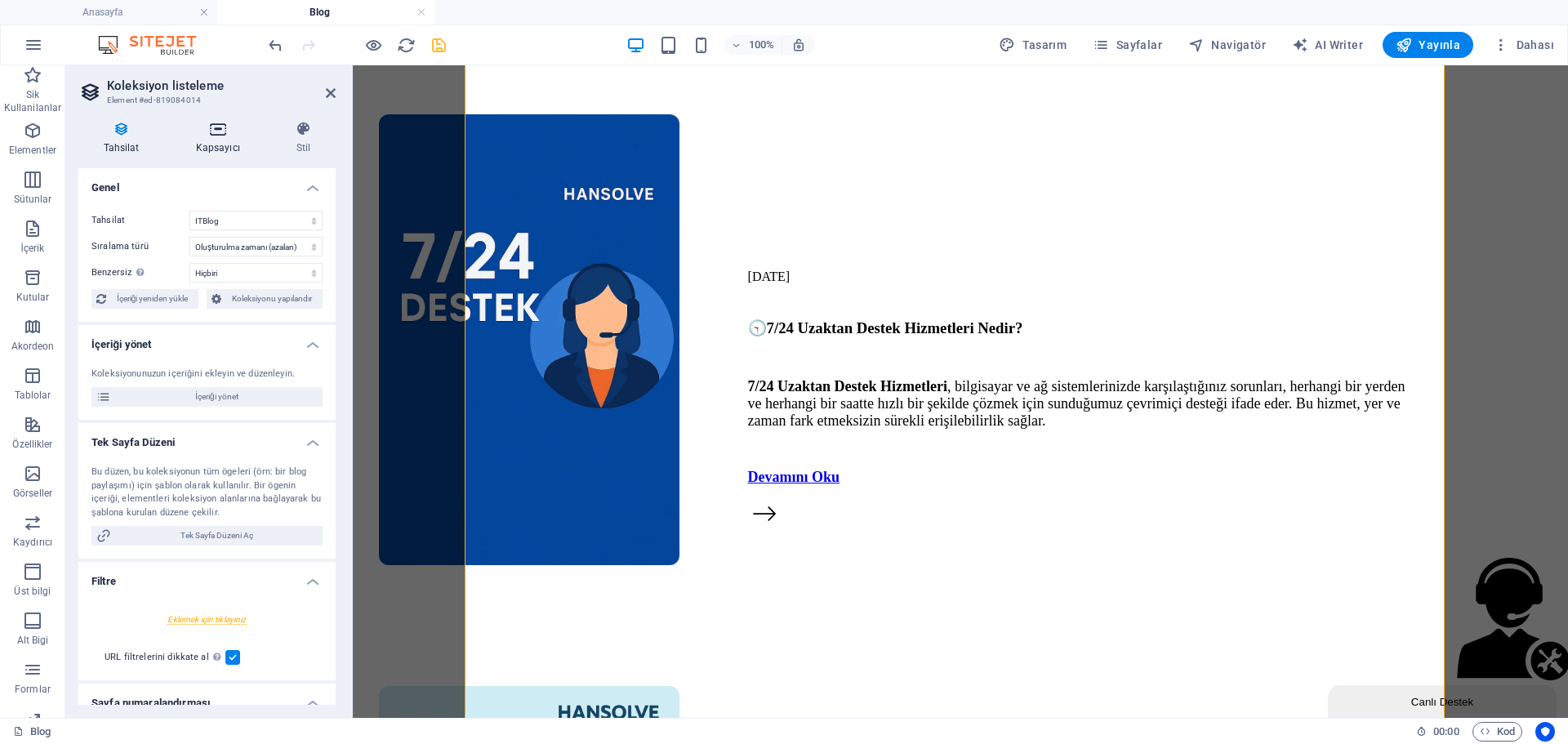
click at [228, 131] on icon at bounding box center [217, 129] width 94 height 16
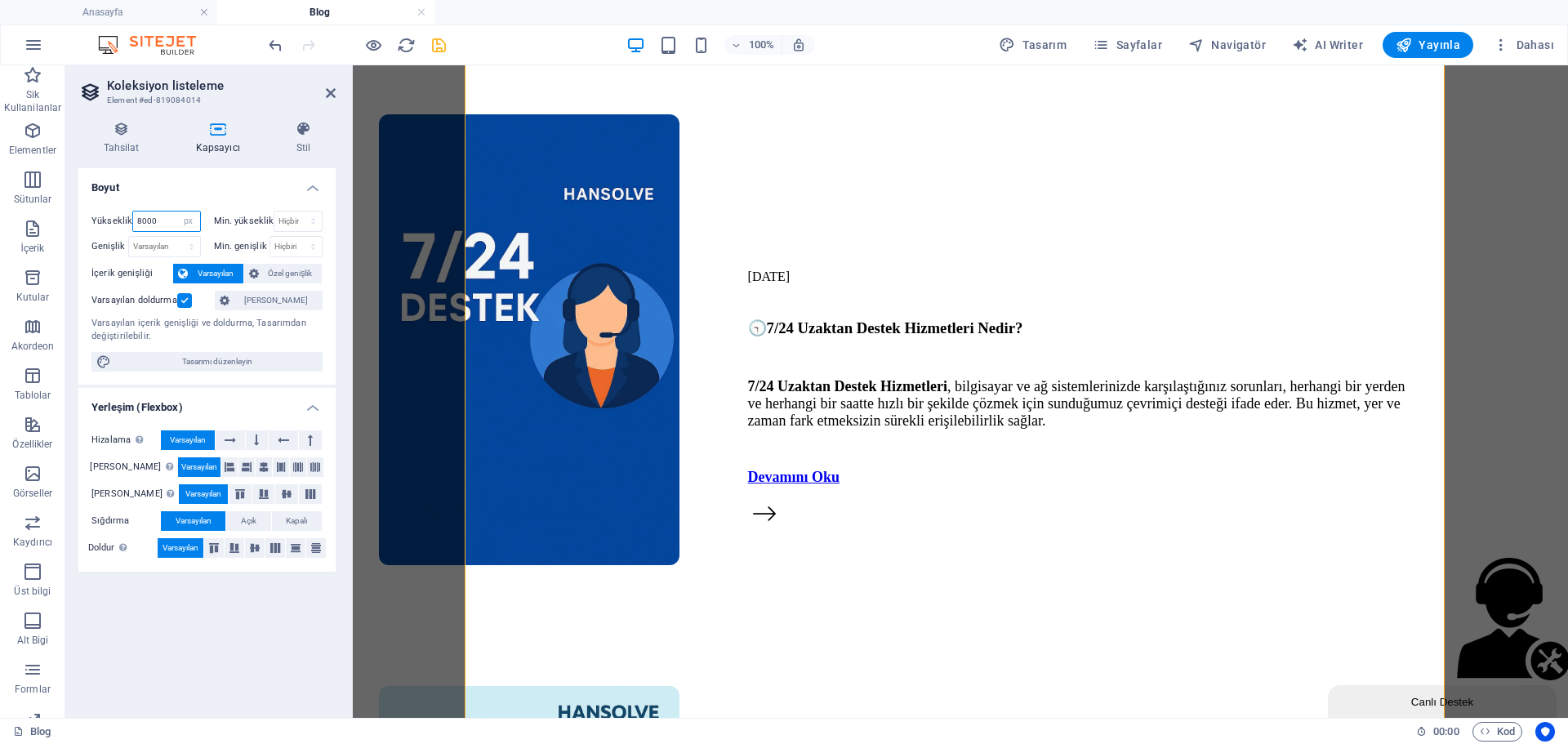
drag, startPoint x: 164, startPoint y: 219, endPoint x: 127, endPoint y: 237, distance: 41.1
click at [127, 237] on div "Yükseklik 8000 Varsayılan px rem % vh vw Min. yükseklik Hiçbiri px rem % vh vw …" at bounding box center [206, 233] width 231 height 47
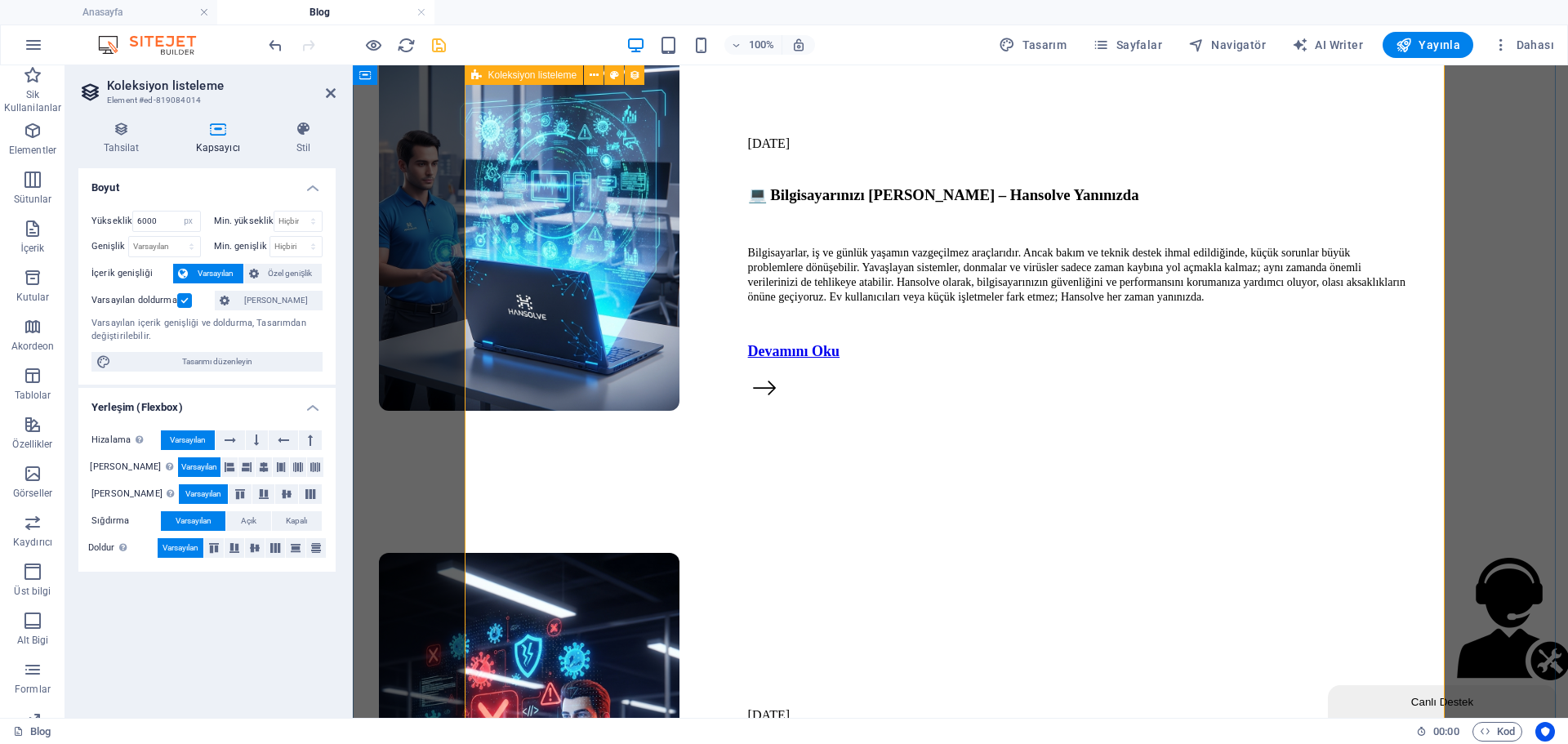
scroll to position [2710, 0]
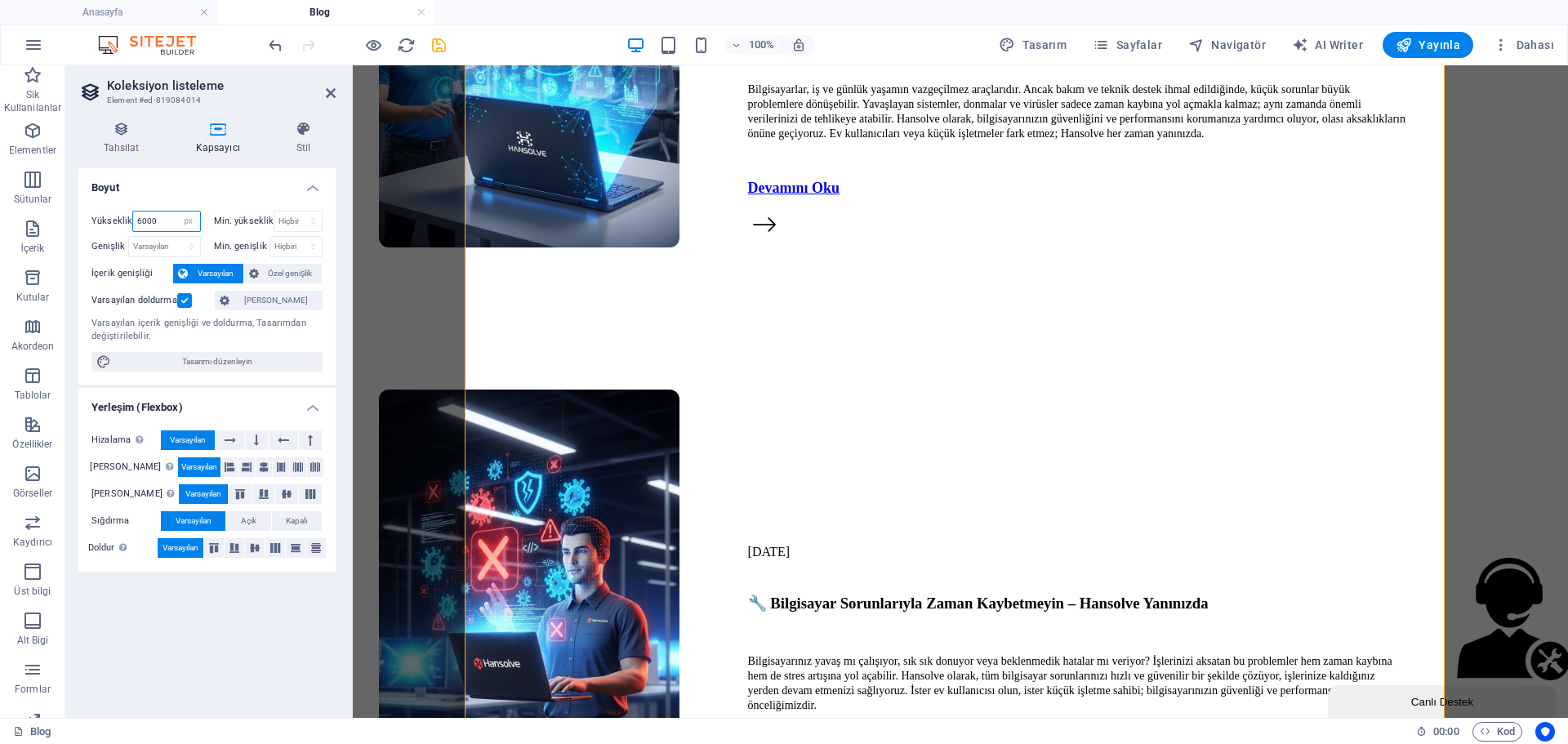
click at [156, 222] on input "6000" at bounding box center [166, 221] width 66 height 20
type input "5500"
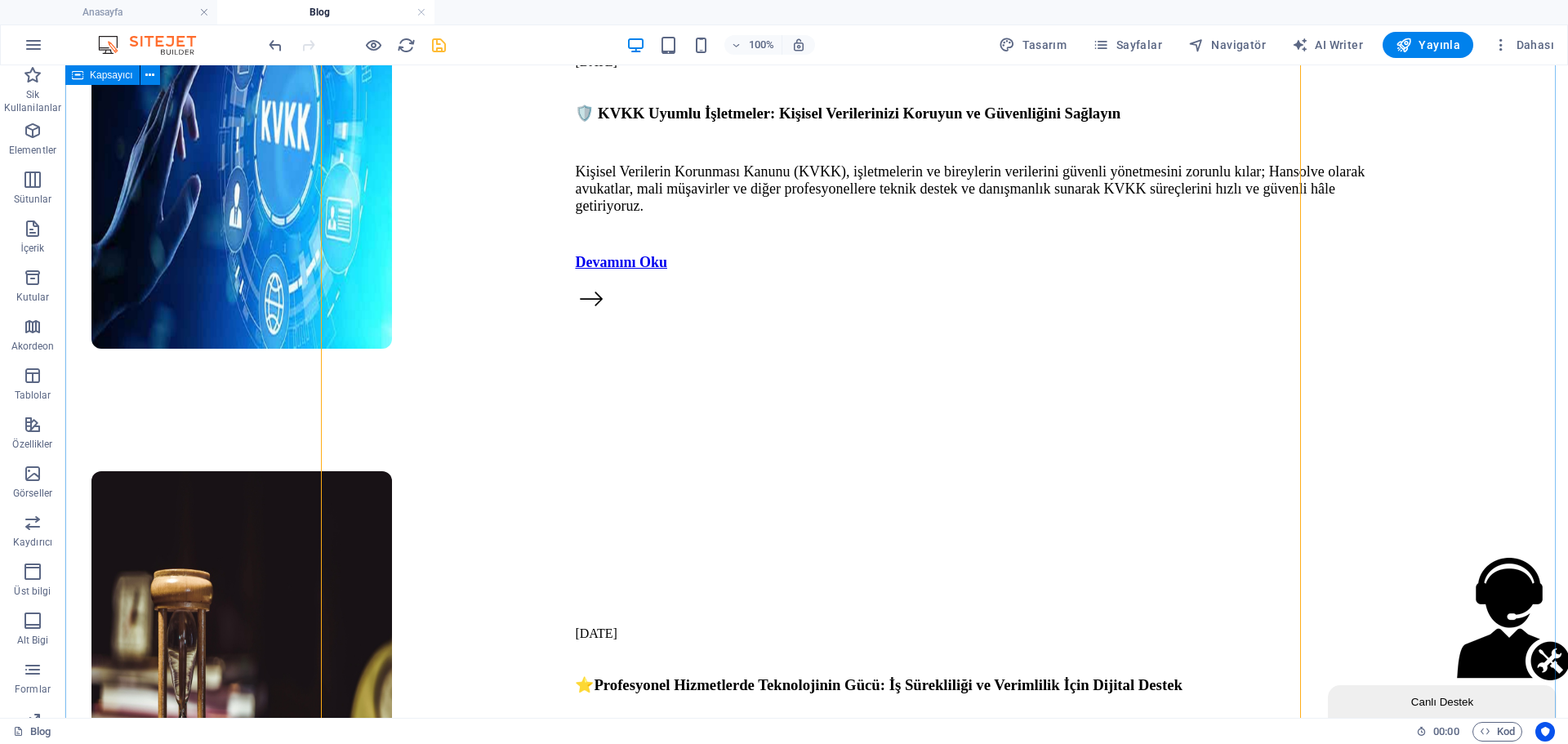
scroll to position [4098, 0]
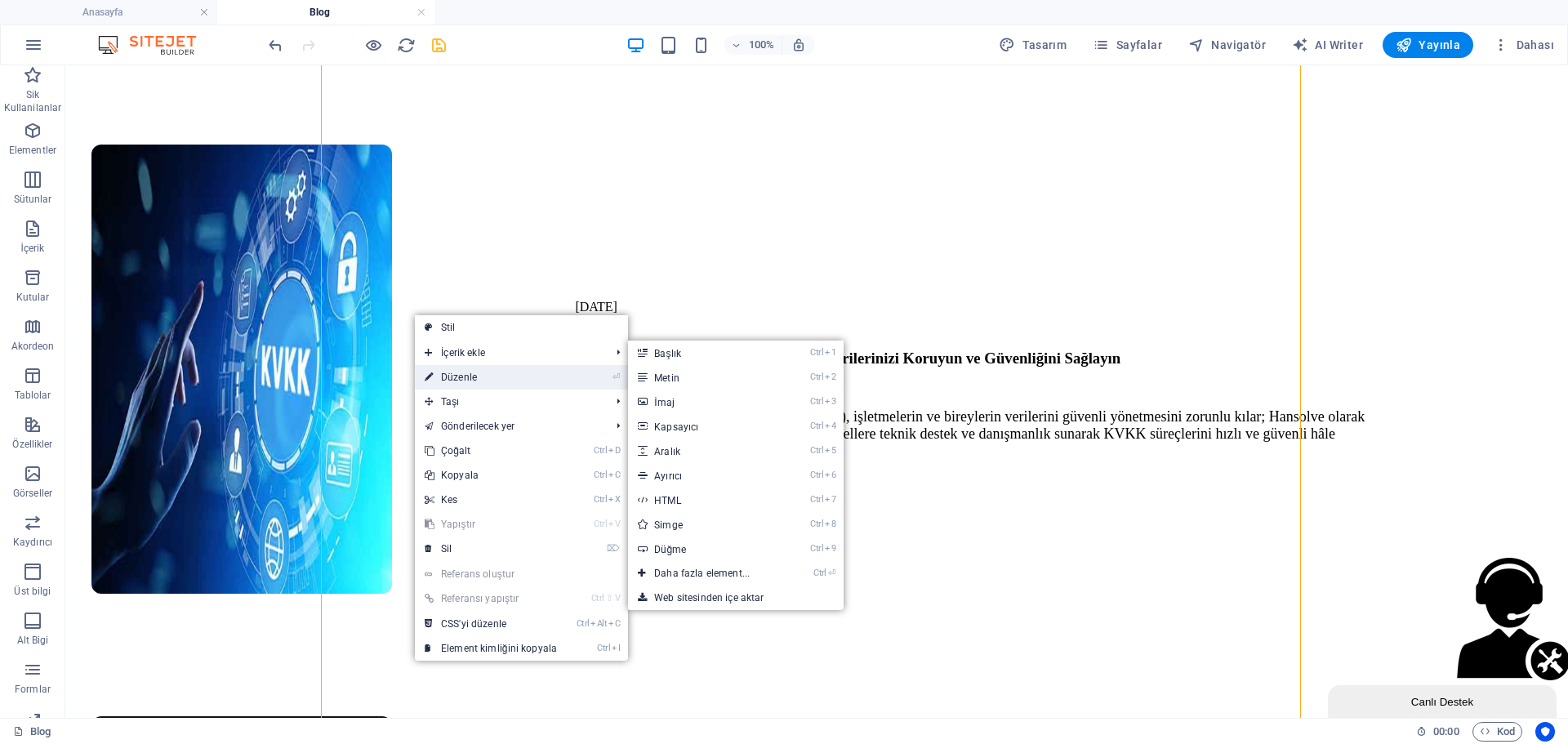
drag, startPoint x: 474, startPoint y: 374, endPoint x: 16, endPoint y: 261, distance: 471.7
click at [474, 374] on link "⏎ Düzenle" at bounding box center [490, 377] width 152 height 25
select select "px"
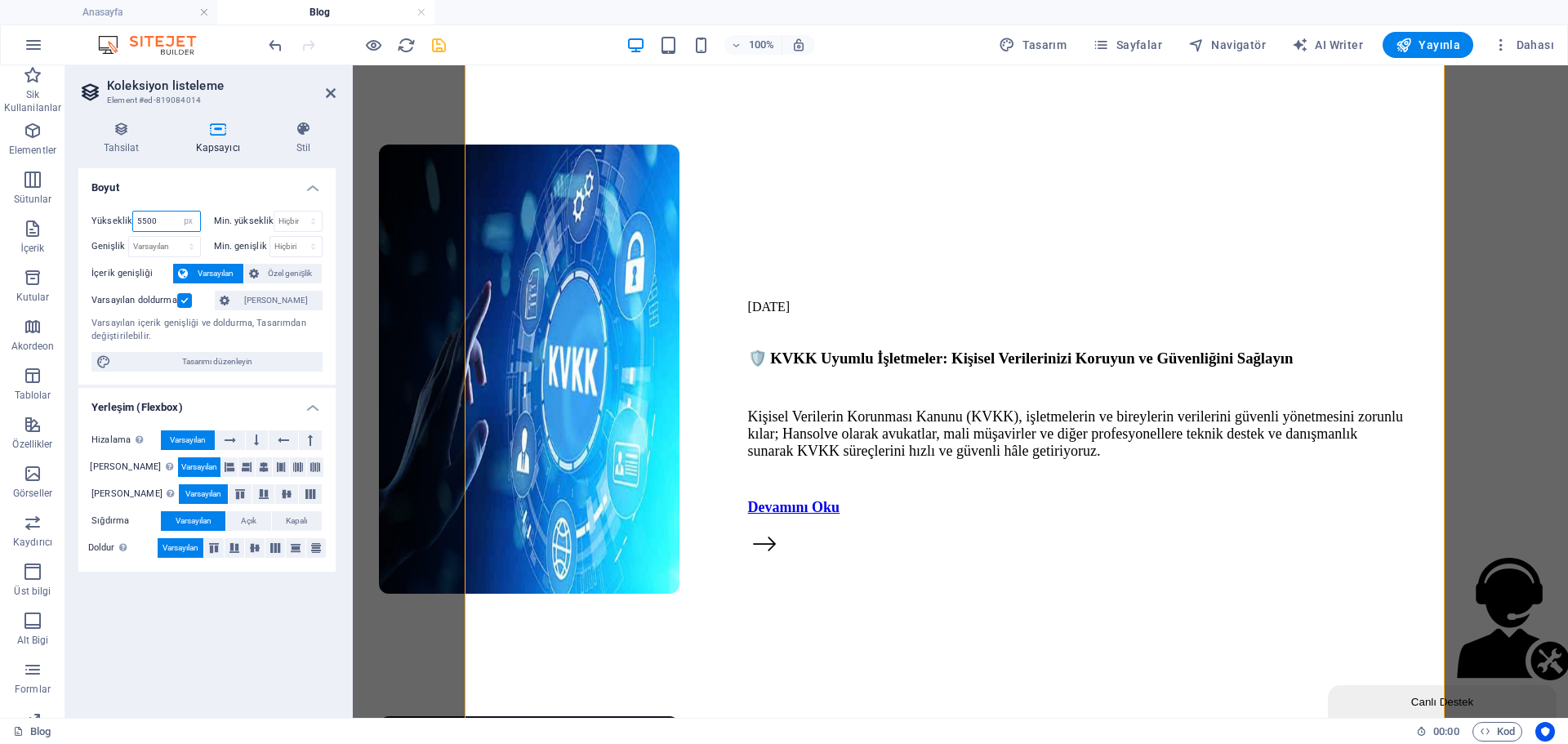
click at [162, 216] on input "5500" at bounding box center [166, 221] width 66 height 20
type input "5000"
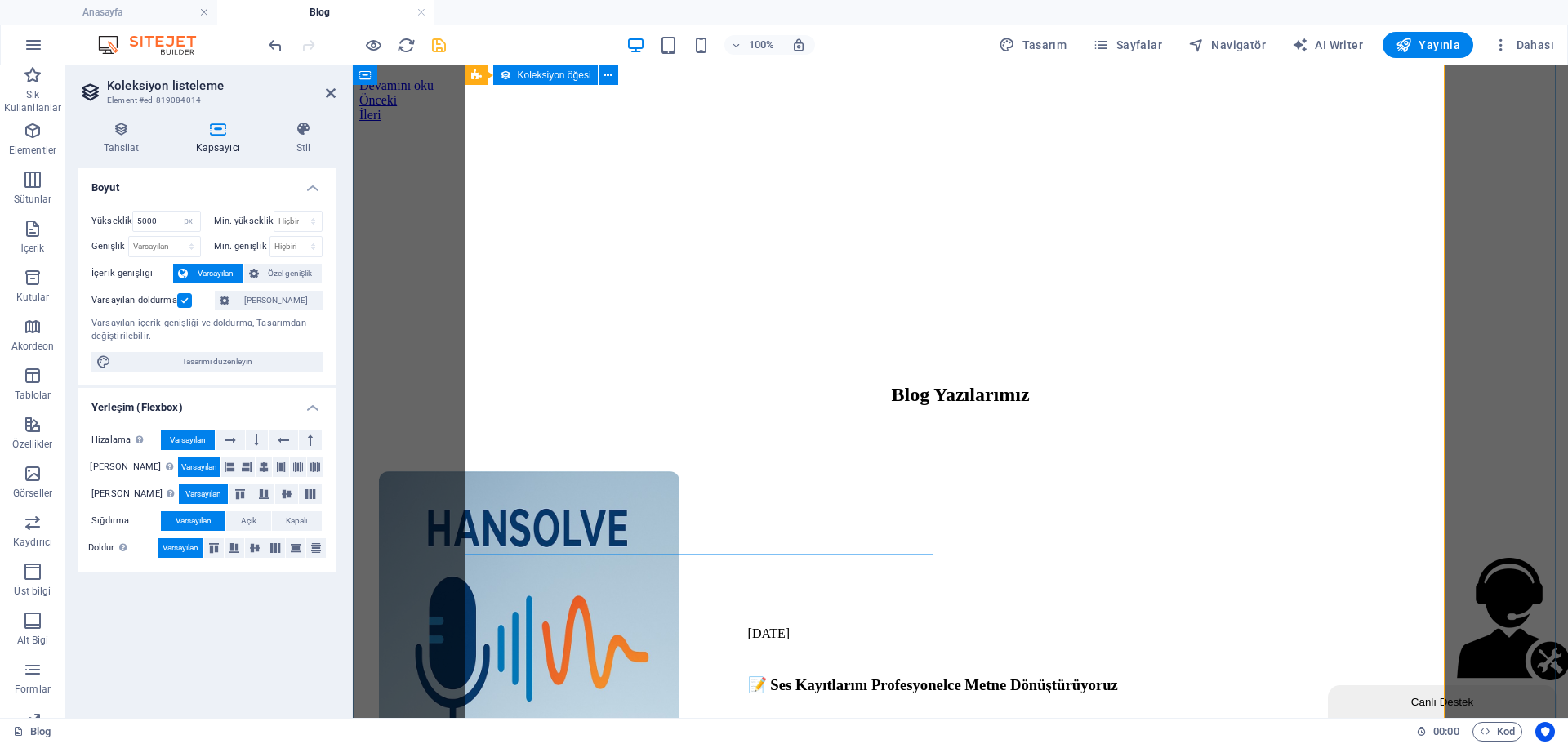
scroll to position [506, 0]
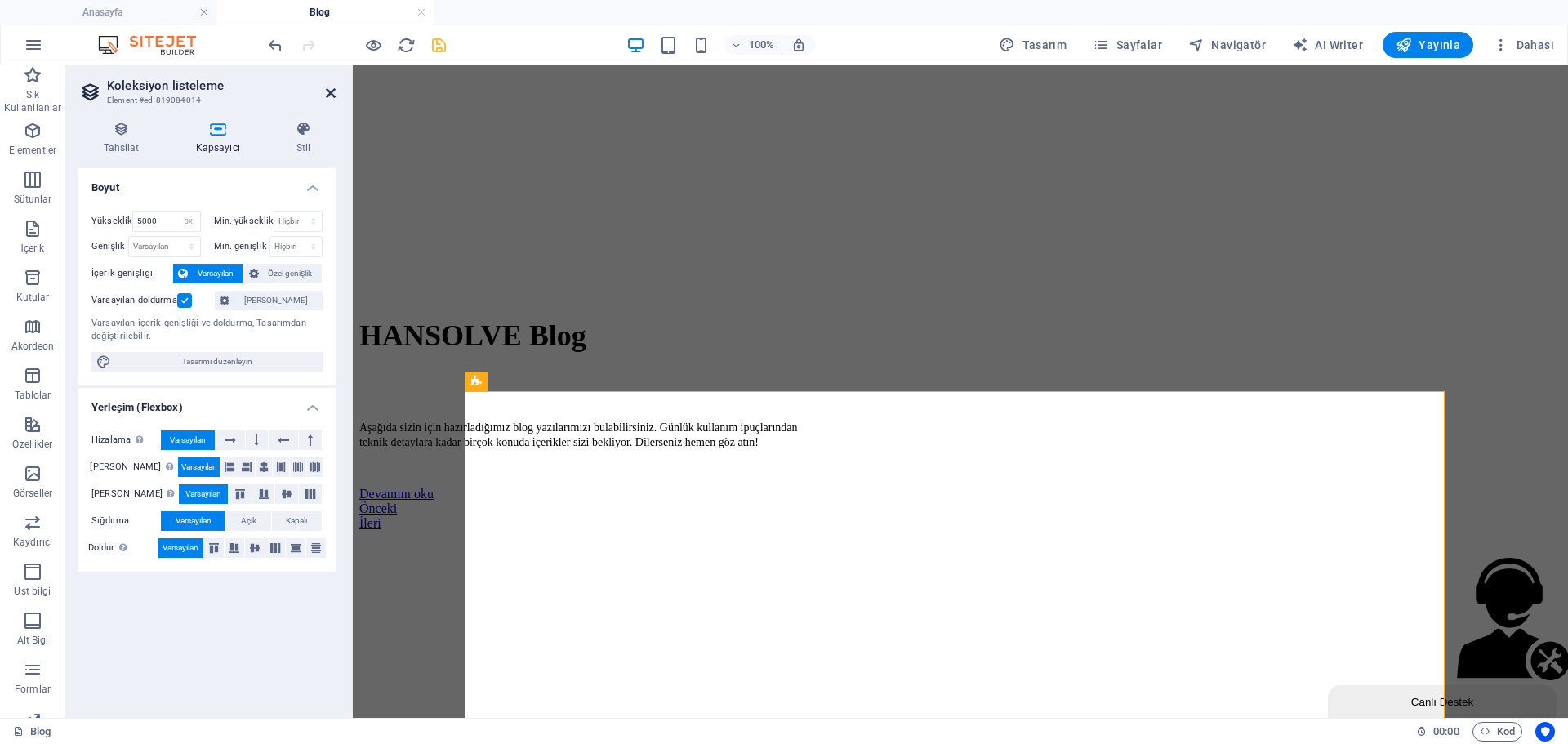
drag, startPoint x: 329, startPoint y: 89, endPoint x: 280, endPoint y: 19, distance: 85.4
click at [329, 89] on icon at bounding box center [330, 92] width 10 height 13
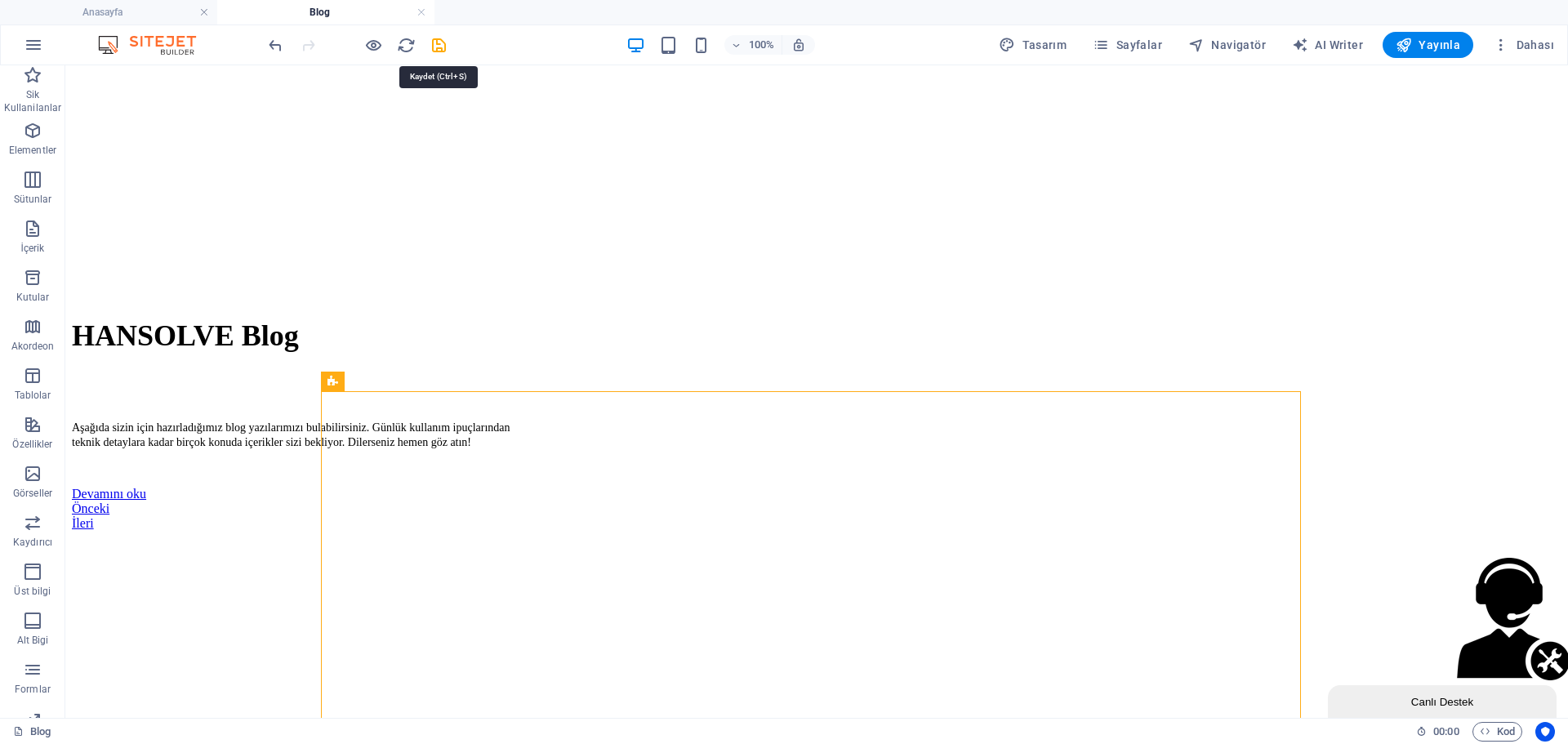
click at [432, 47] on icon "save" at bounding box center [439, 45] width 19 height 19
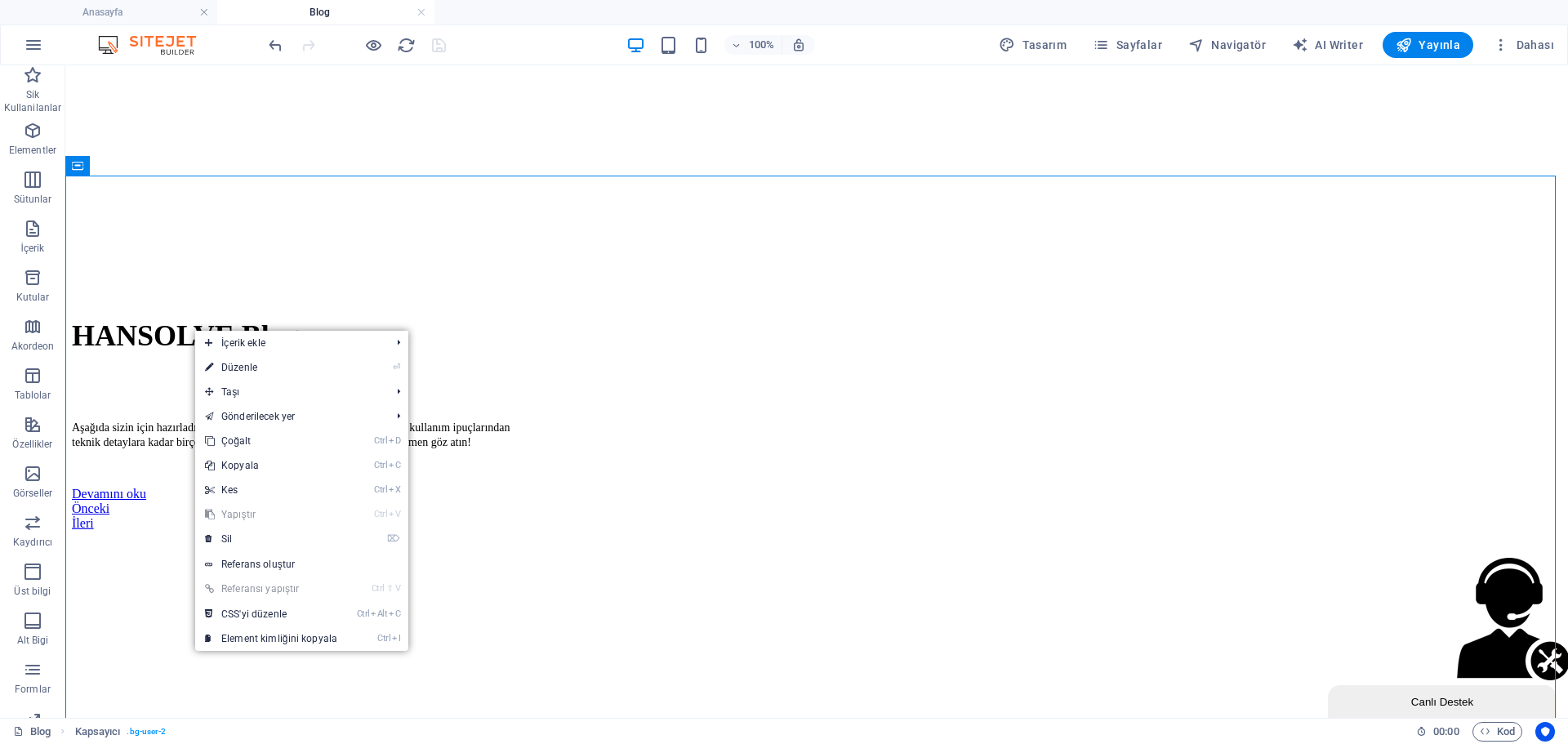
click at [265, 374] on link "⏎ Düzenle" at bounding box center [271, 367] width 152 height 25
select select "px"
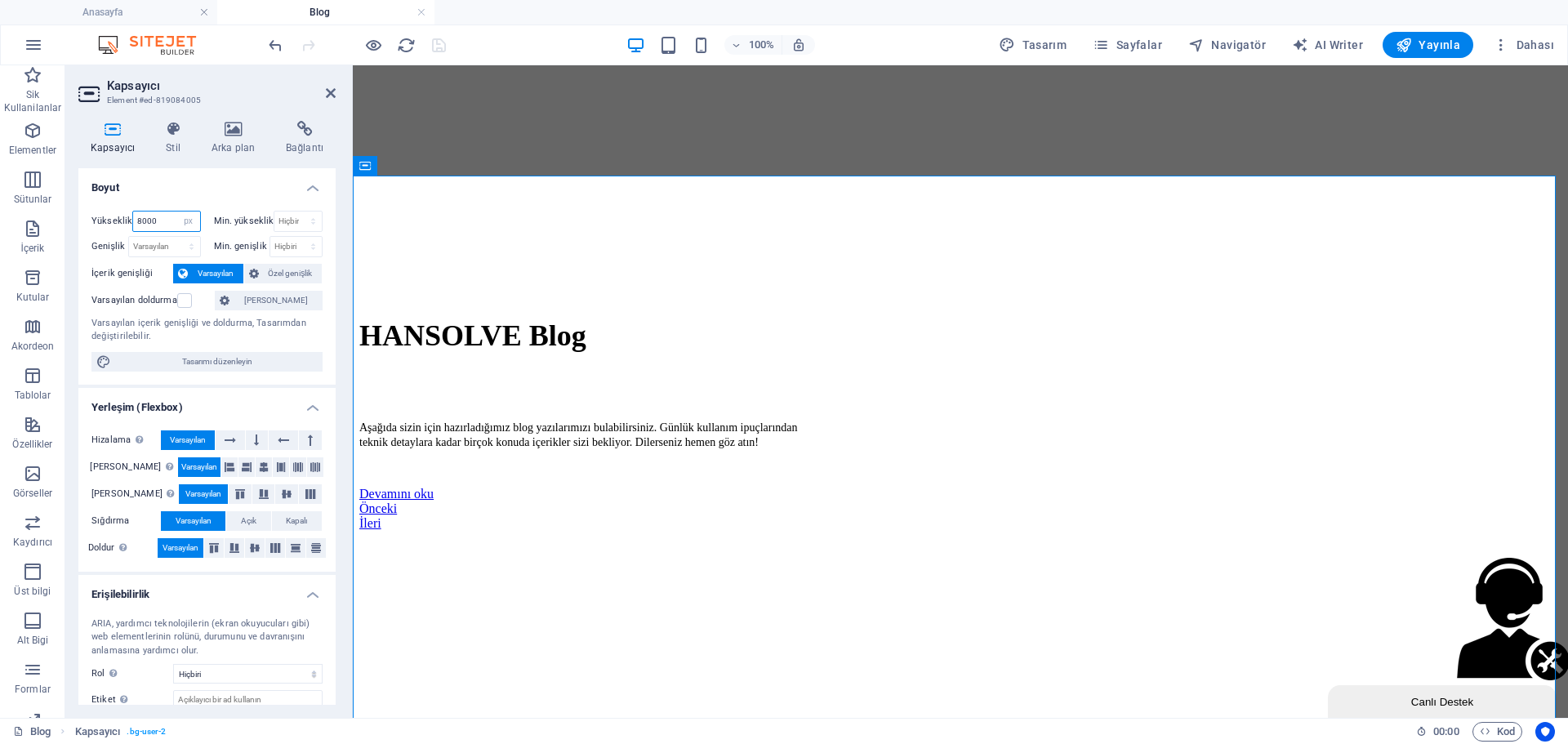
drag, startPoint x: 154, startPoint y: 222, endPoint x: 81, endPoint y: 228, distance: 73.2
click at [81, 228] on div "Yükseklik 8000 Varsayılan px rem % vh vw Min. yükseklik Hiçbiri px rem % vh vw …" at bounding box center [206, 291] width 257 height 186
type input "5000"
click at [332, 92] on icon at bounding box center [330, 92] width 10 height 13
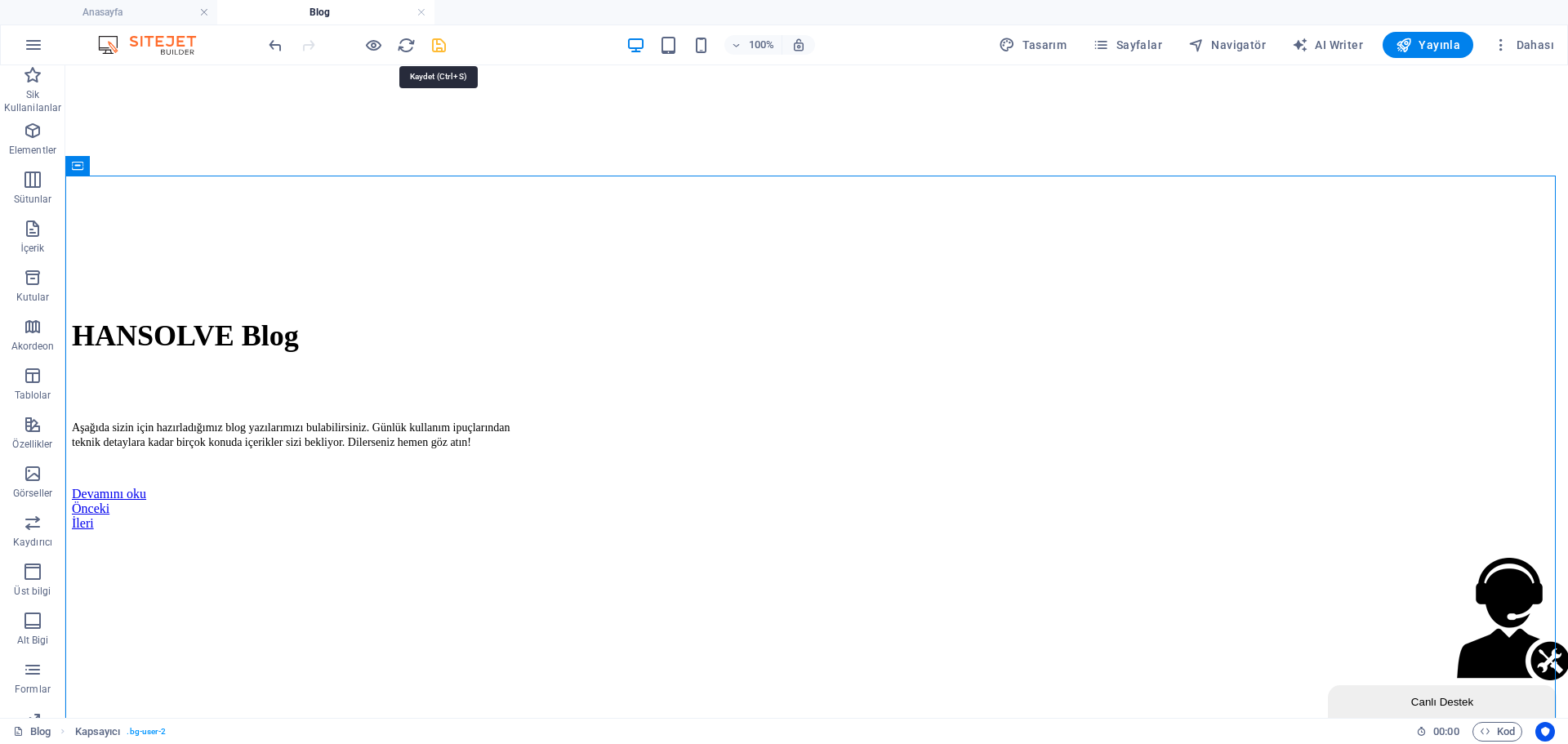
click at [436, 44] on icon "save" at bounding box center [439, 45] width 19 height 19
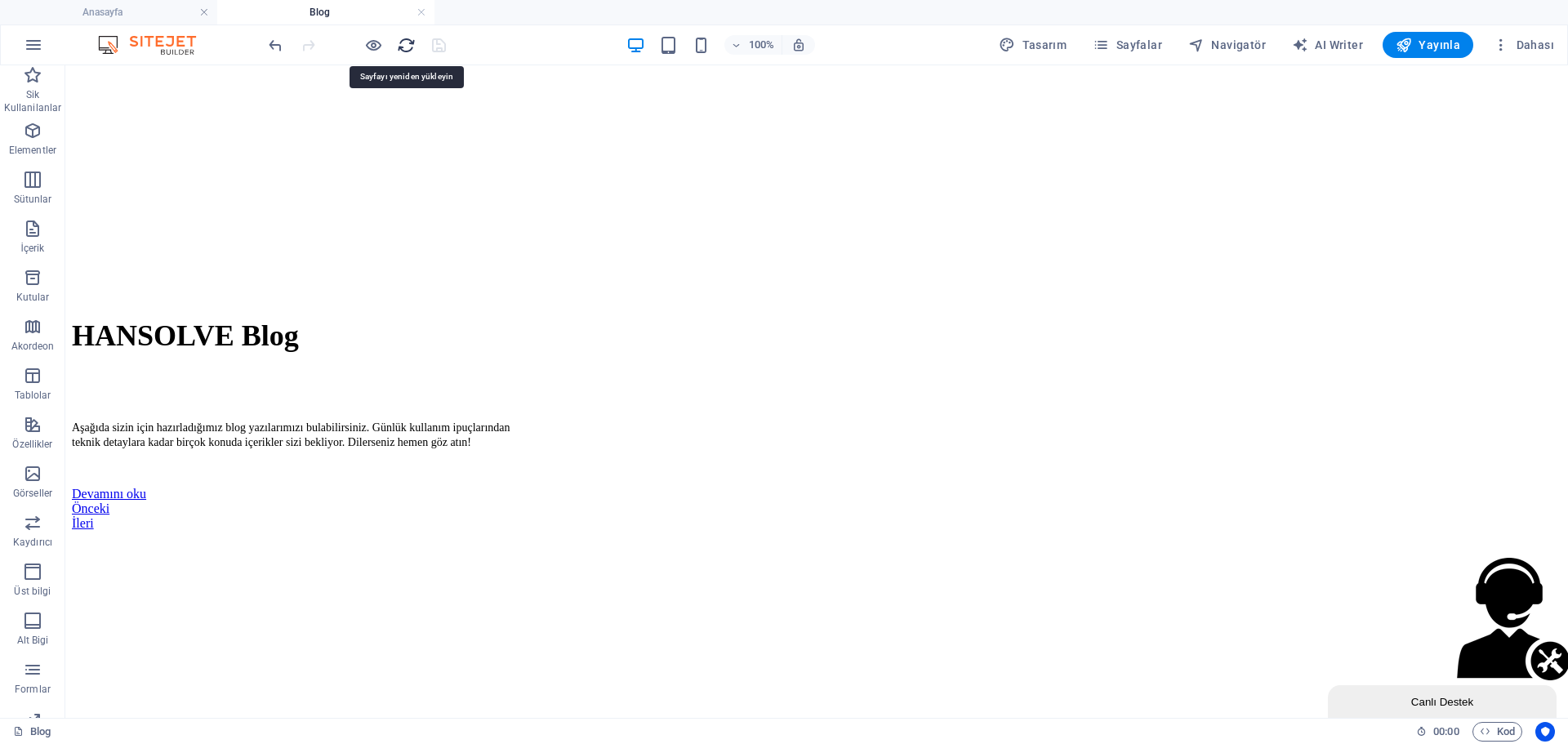
click at [413, 44] on icon "reload" at bounding box center [406, 45] width 19 height 19
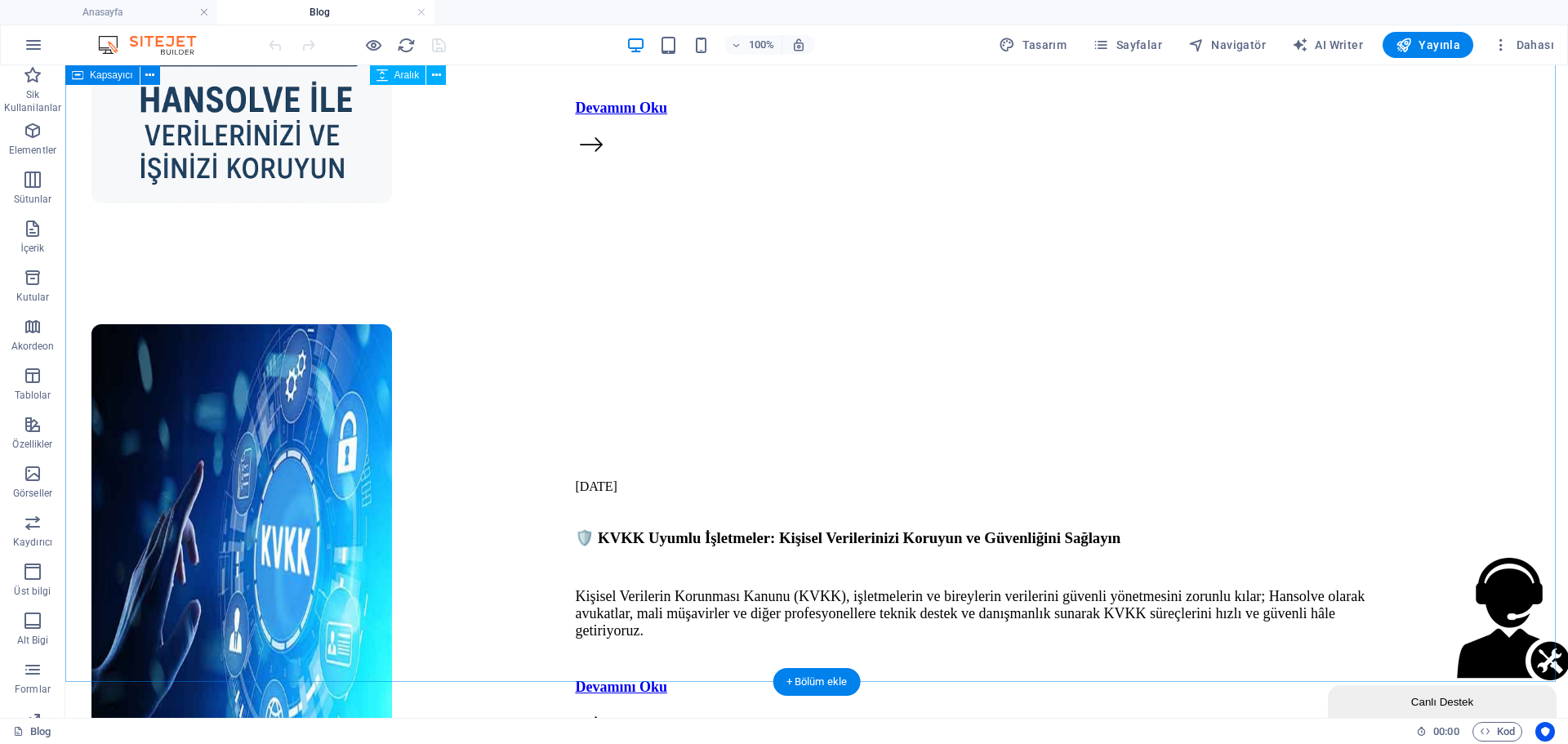
scroll to position [4210, 0]
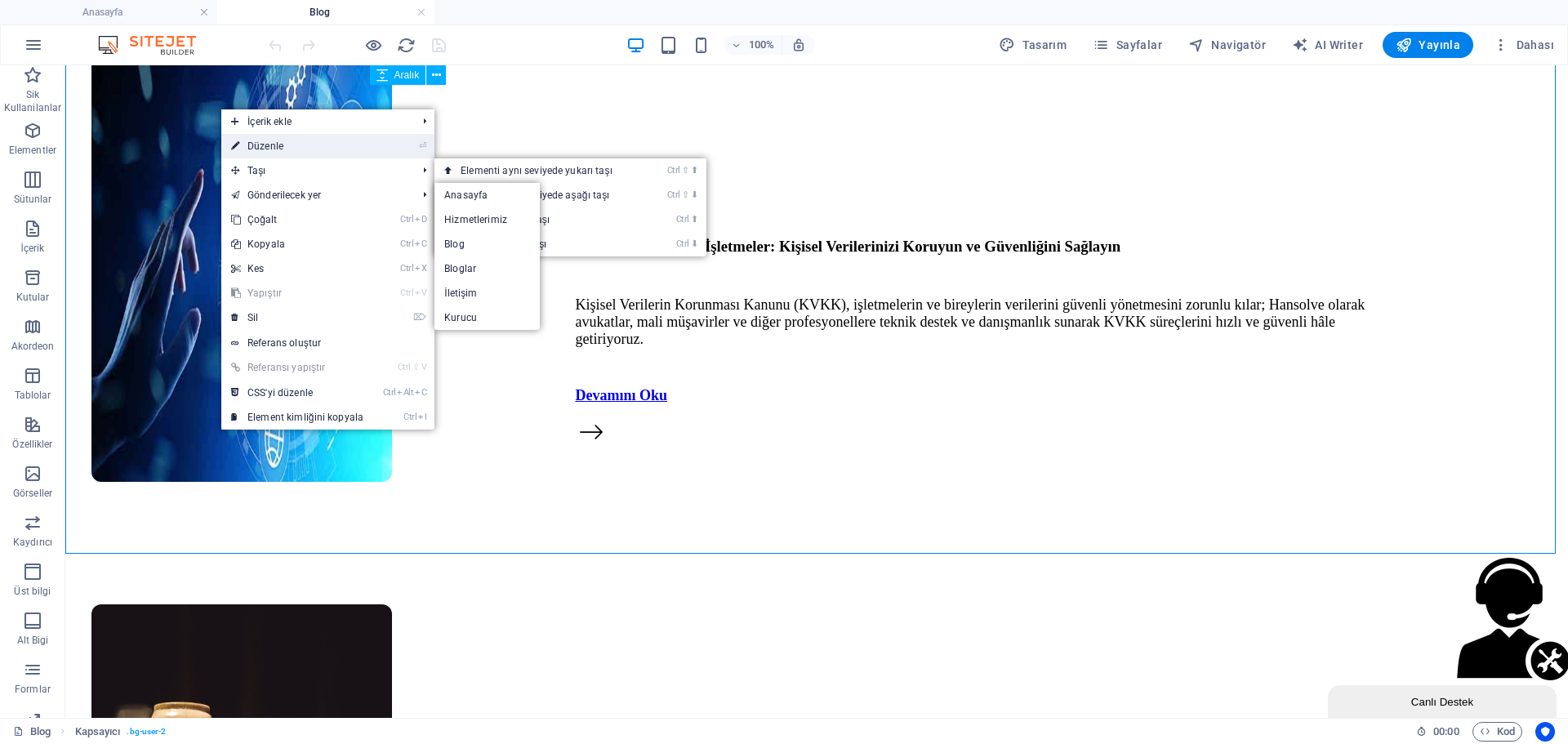
click at [301, 143] on link "⏎ Düzenle" at bounding box center [297, 146] width 152 height 25
select select "px"
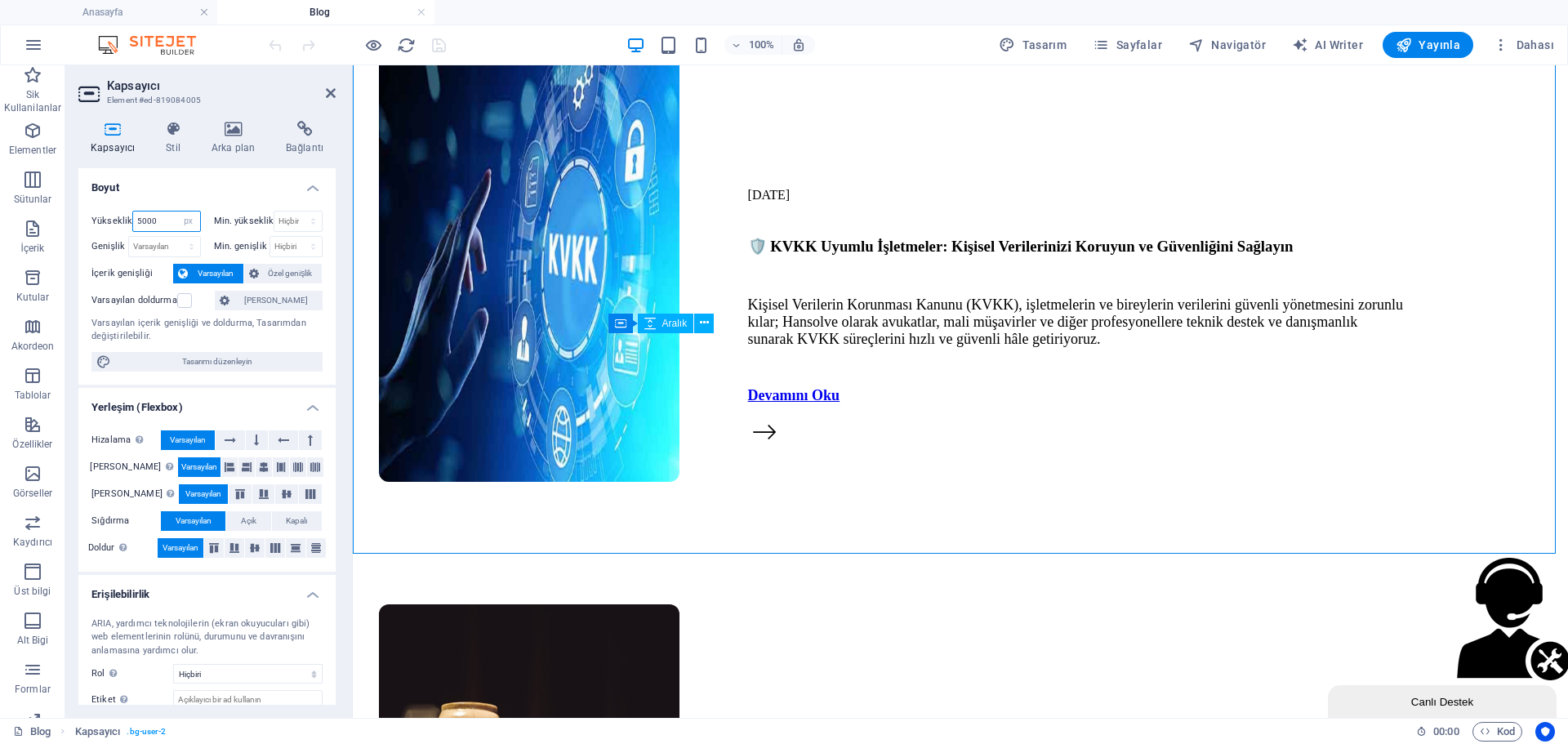
click at [170, 222] on input "5000" at bounding box center [166, 221] width 66 height 20
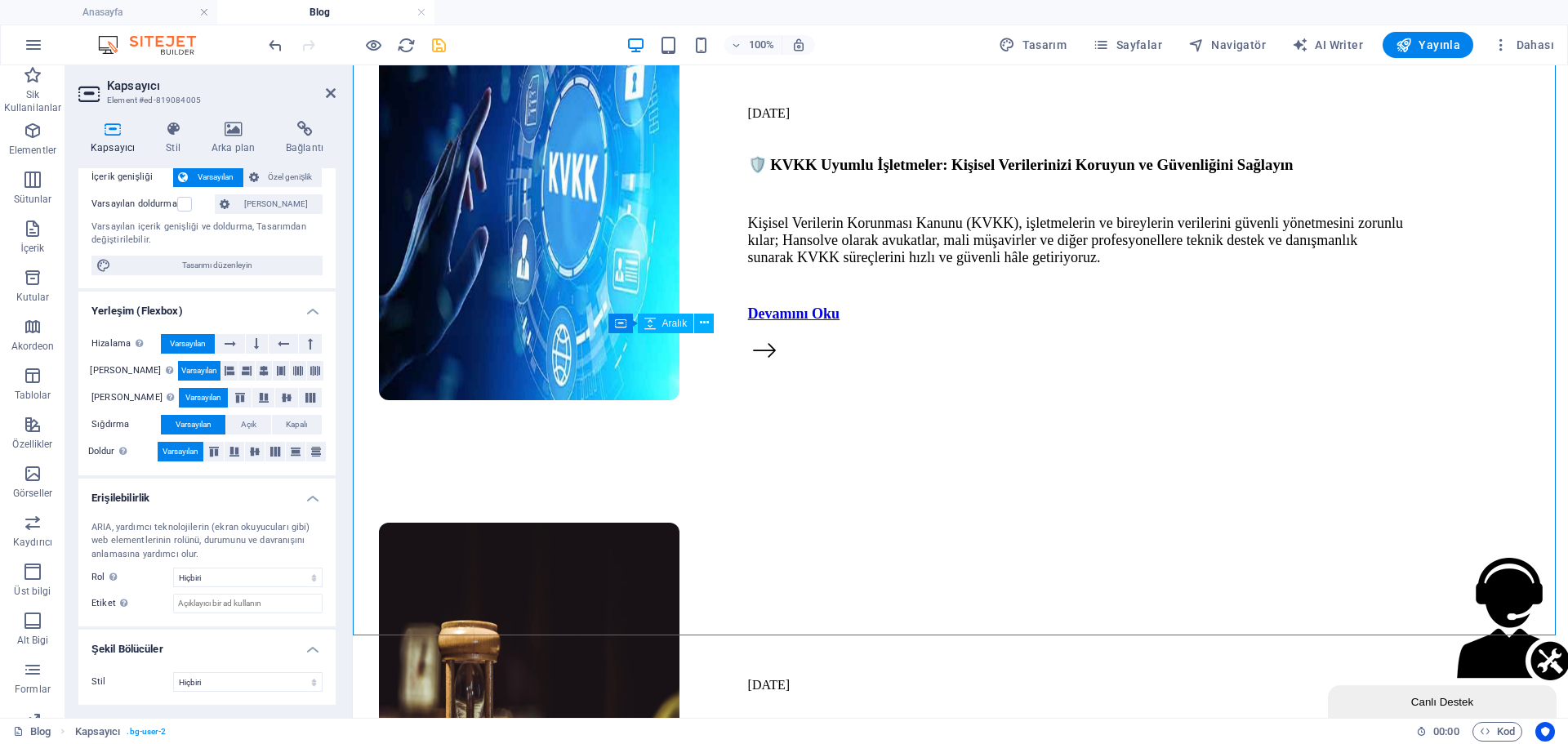
scroll to position [0, 0]
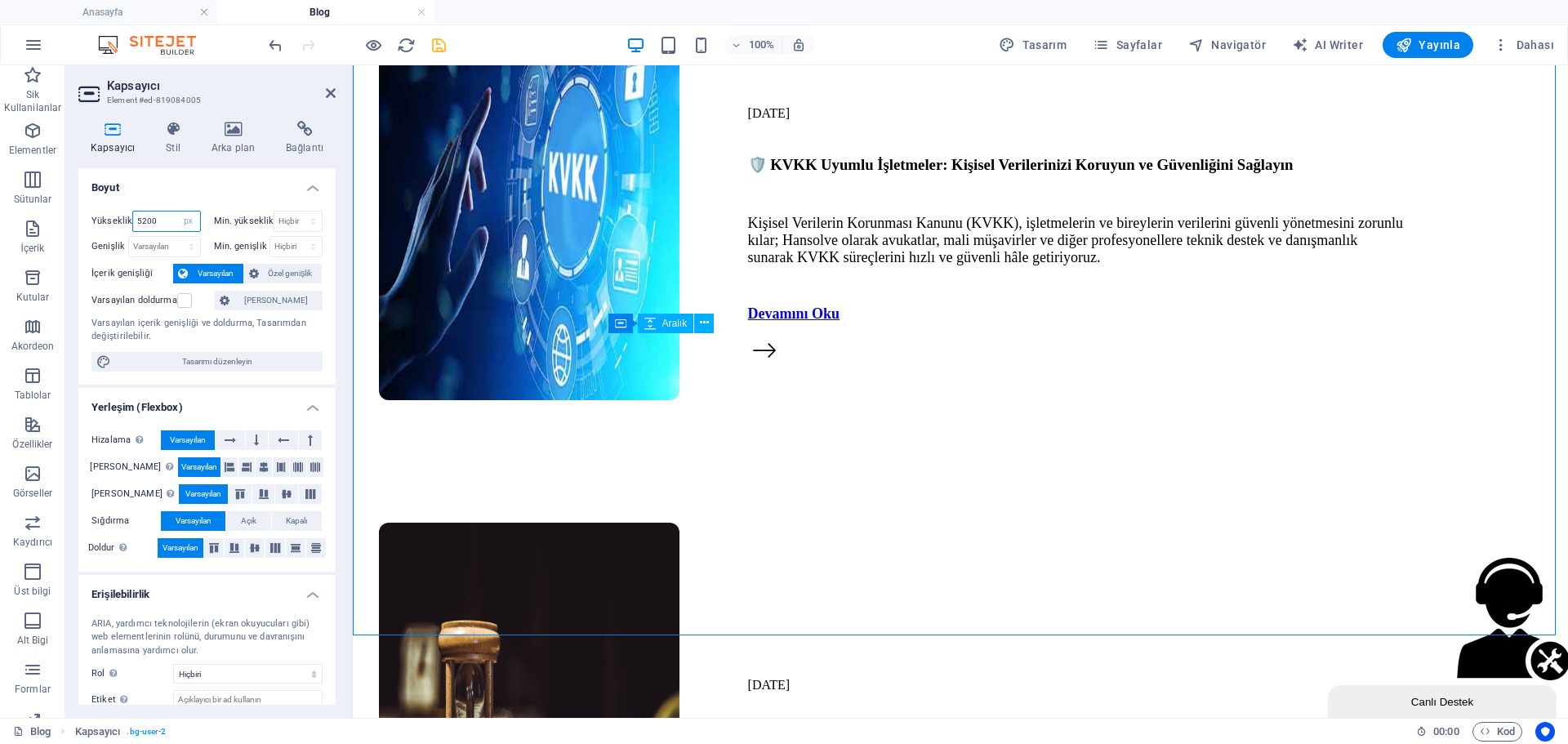
click at [167, 217] on input "5200" at bounding box center [166, 221] width 66 height 20
type input "5100"
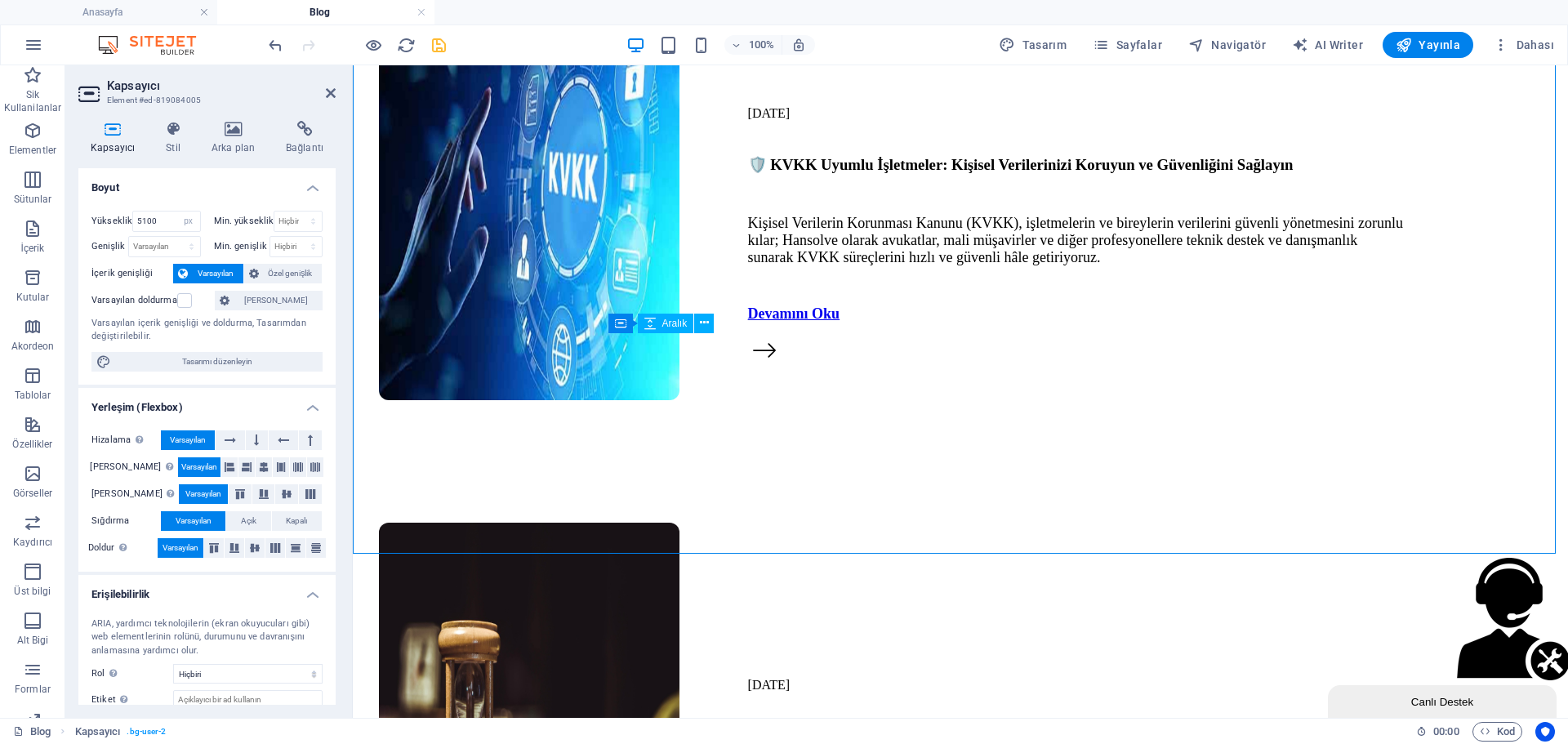
click at [335, 90] on aside "Kapsayıcı Element #ed-819084005 Kapsayıcı Stil Arka plan Bağlantı Boyut Yüksekl…" at bounding box center [209, 392] width 288 height 653
click at [327, 90] on icon at bounding box center [330, 92] width 10 height 13
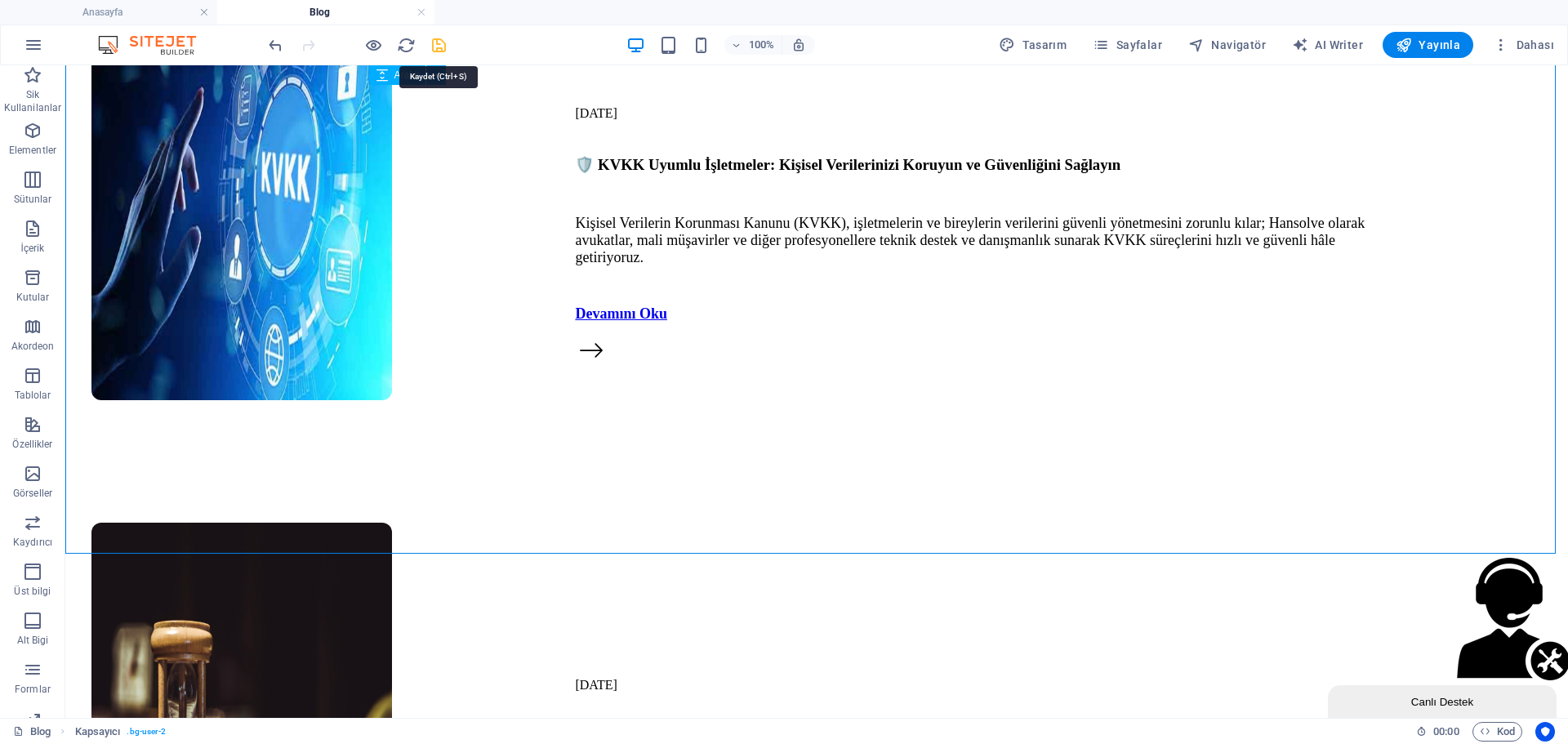
click at [433, 44] on icon "save" at bounding box center [439, 45] width 19 height 19
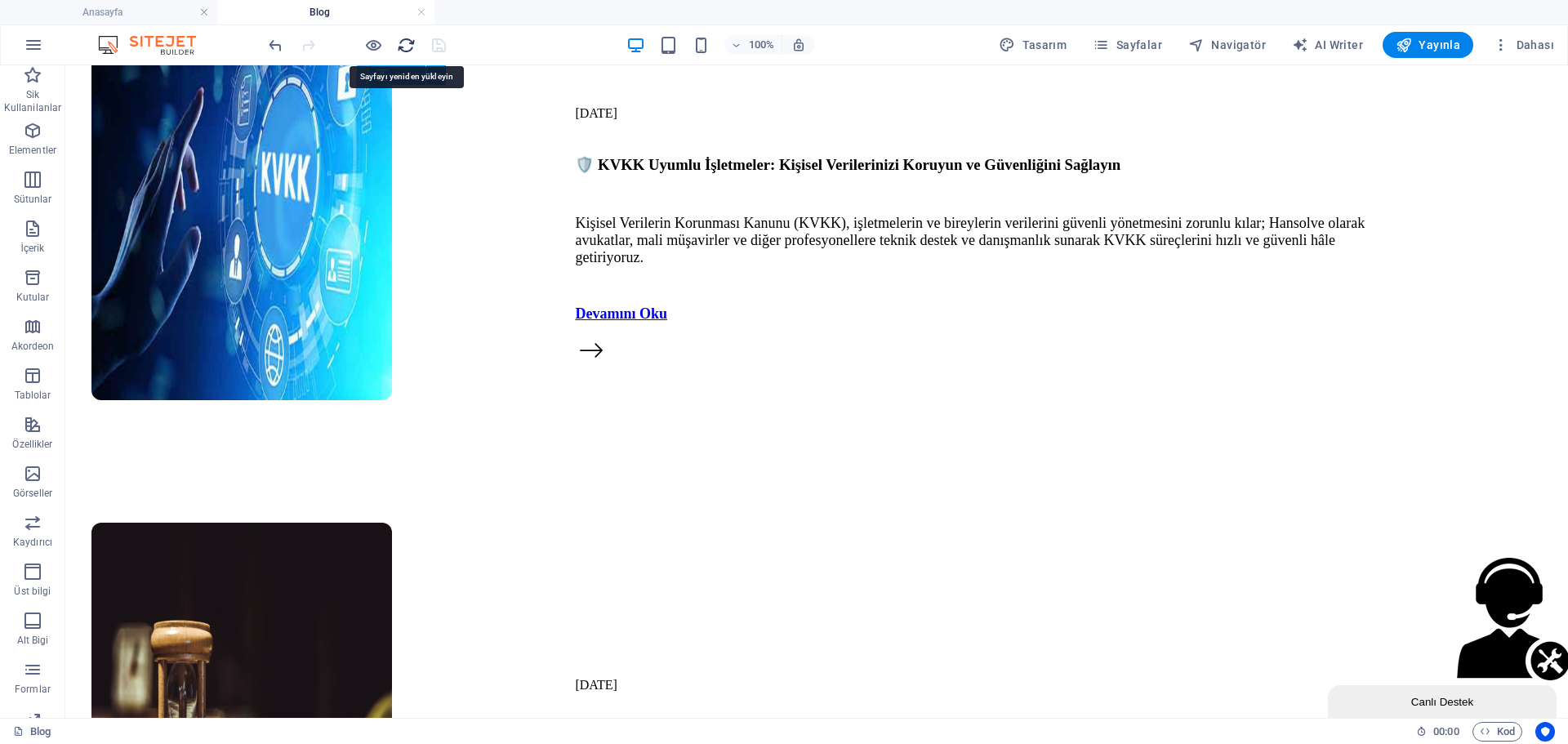
click at [412, 44] on icon "reload" at bounding box center [406, 45] width 19 height 19
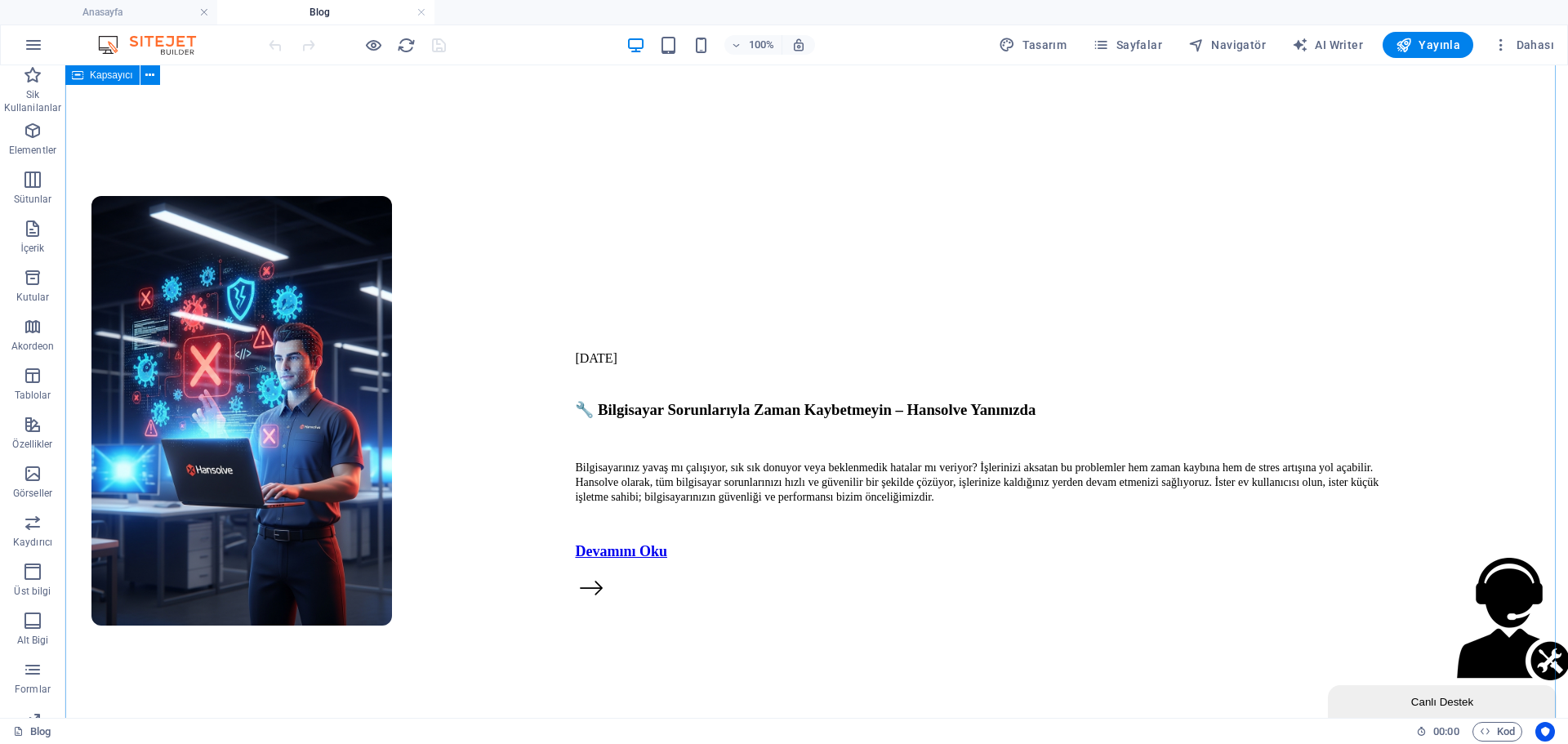
scroll to position [2986, 0]
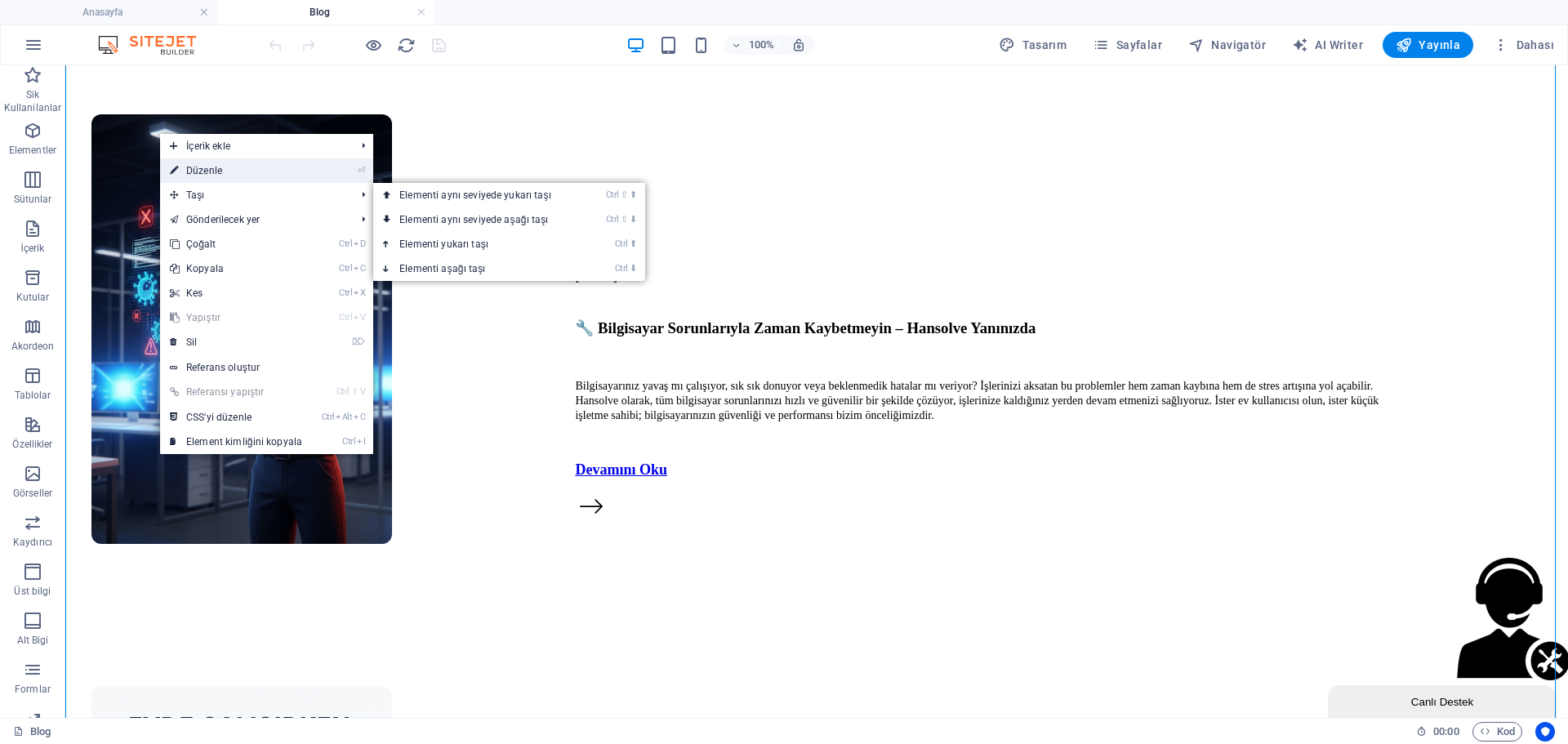
click at [219, 166] on link "⏎ Düzenle" at bounding box center [235, 171] width 152 height 25
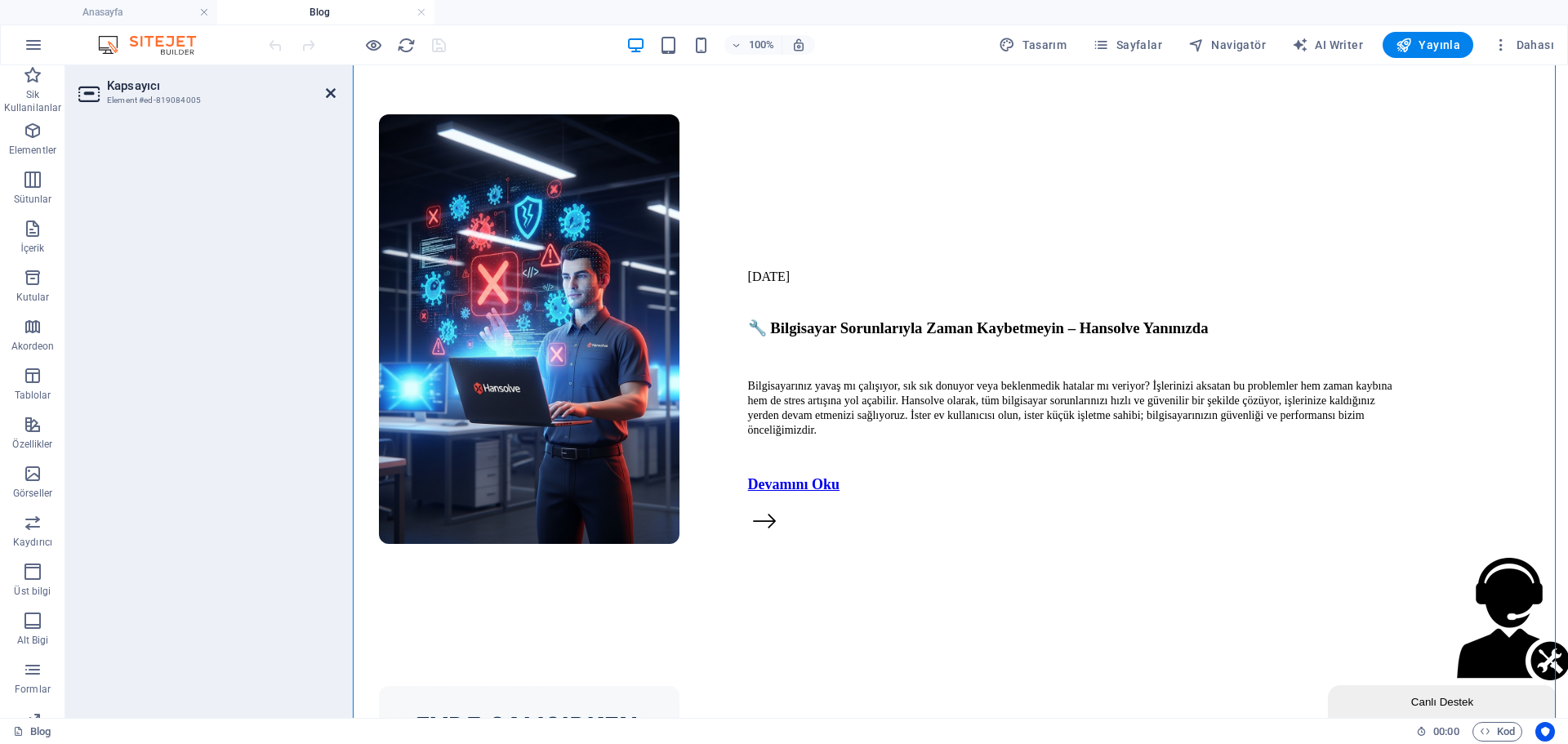
click at [328, 92] on icon at bounding box center [330, 92] width 10 height 13
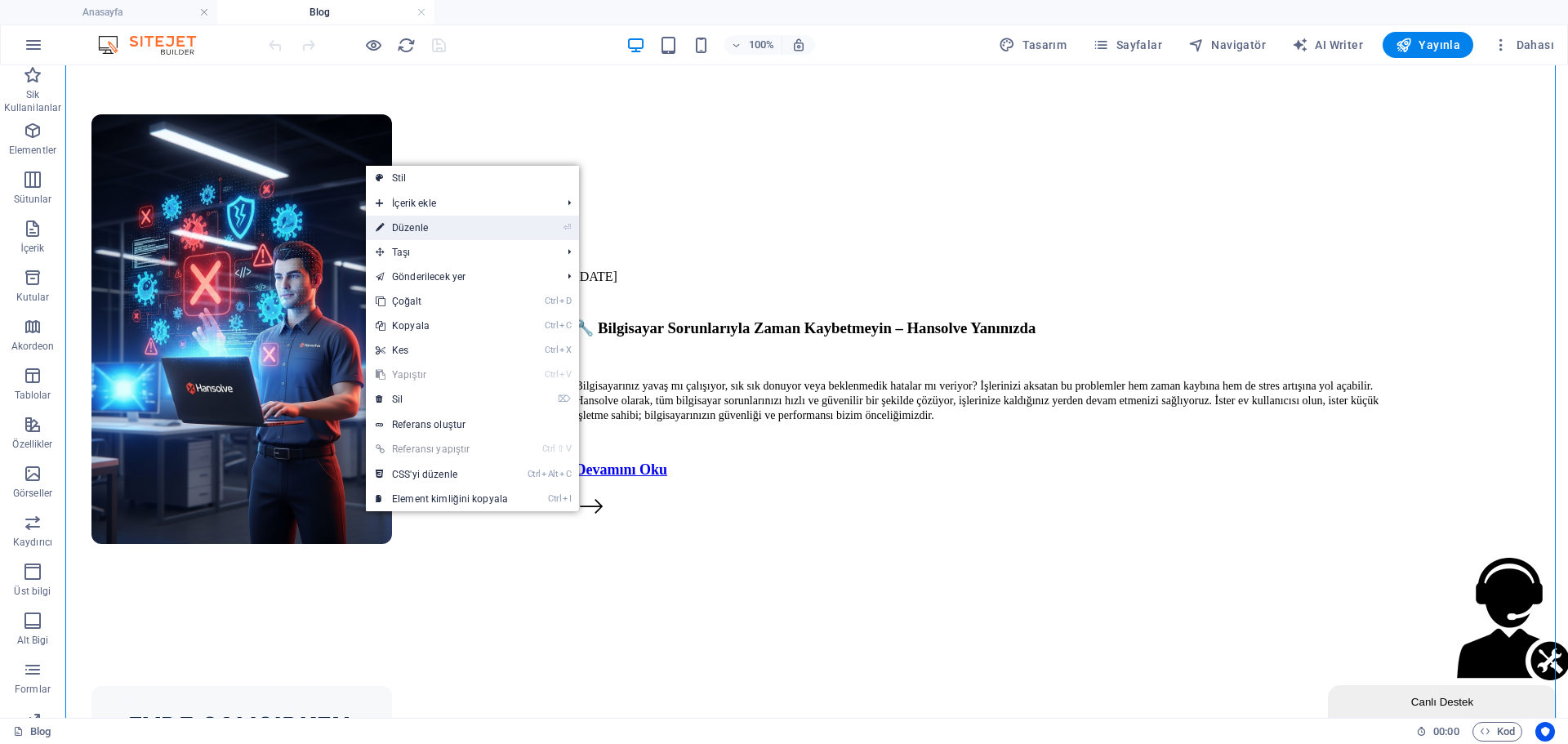
click at [410, 226] on link "⏎ Düzenle" at bounding box center [442, 227] width 152 height 25
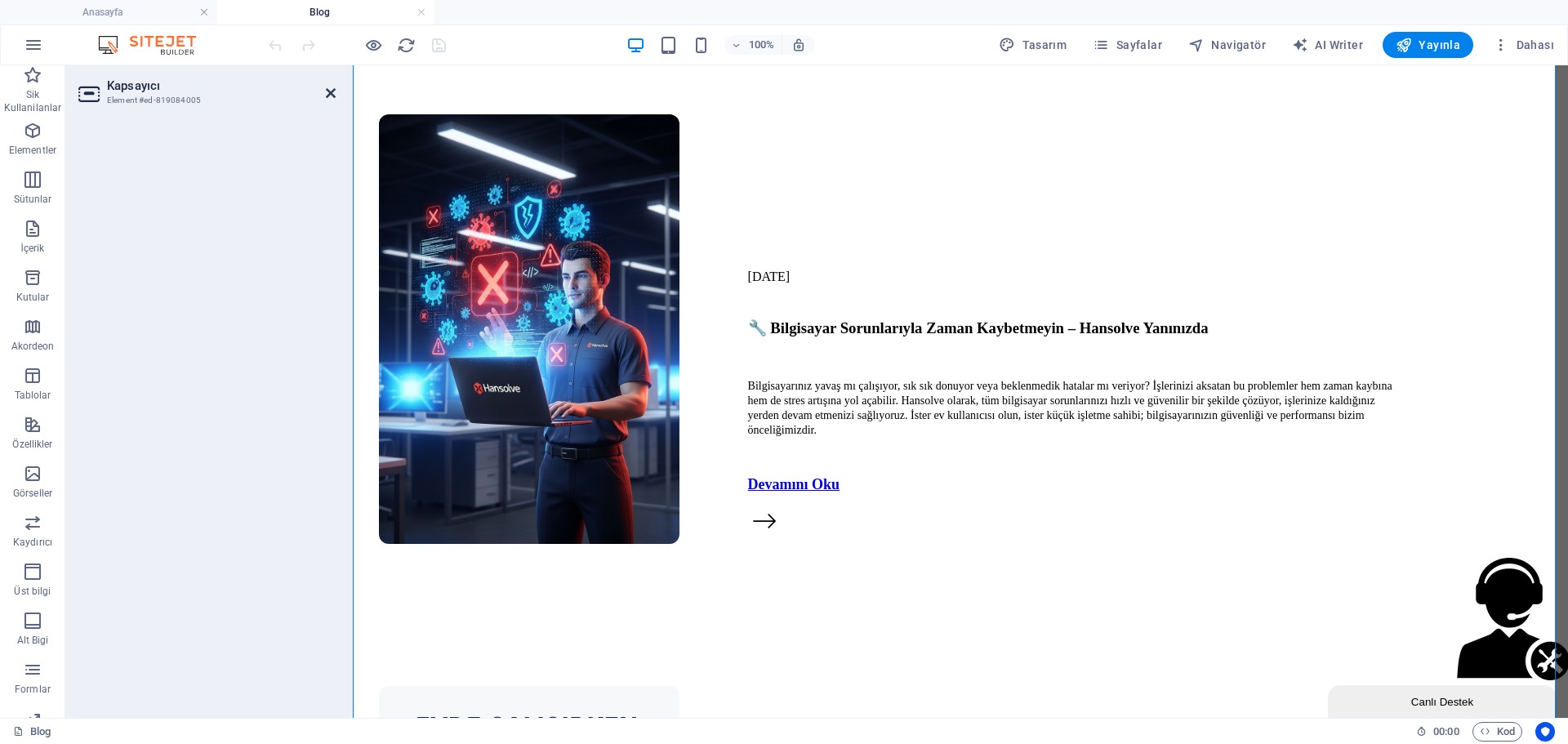
click at [329, 93] on icon at bounding box center [330, 92] width 10 height 13
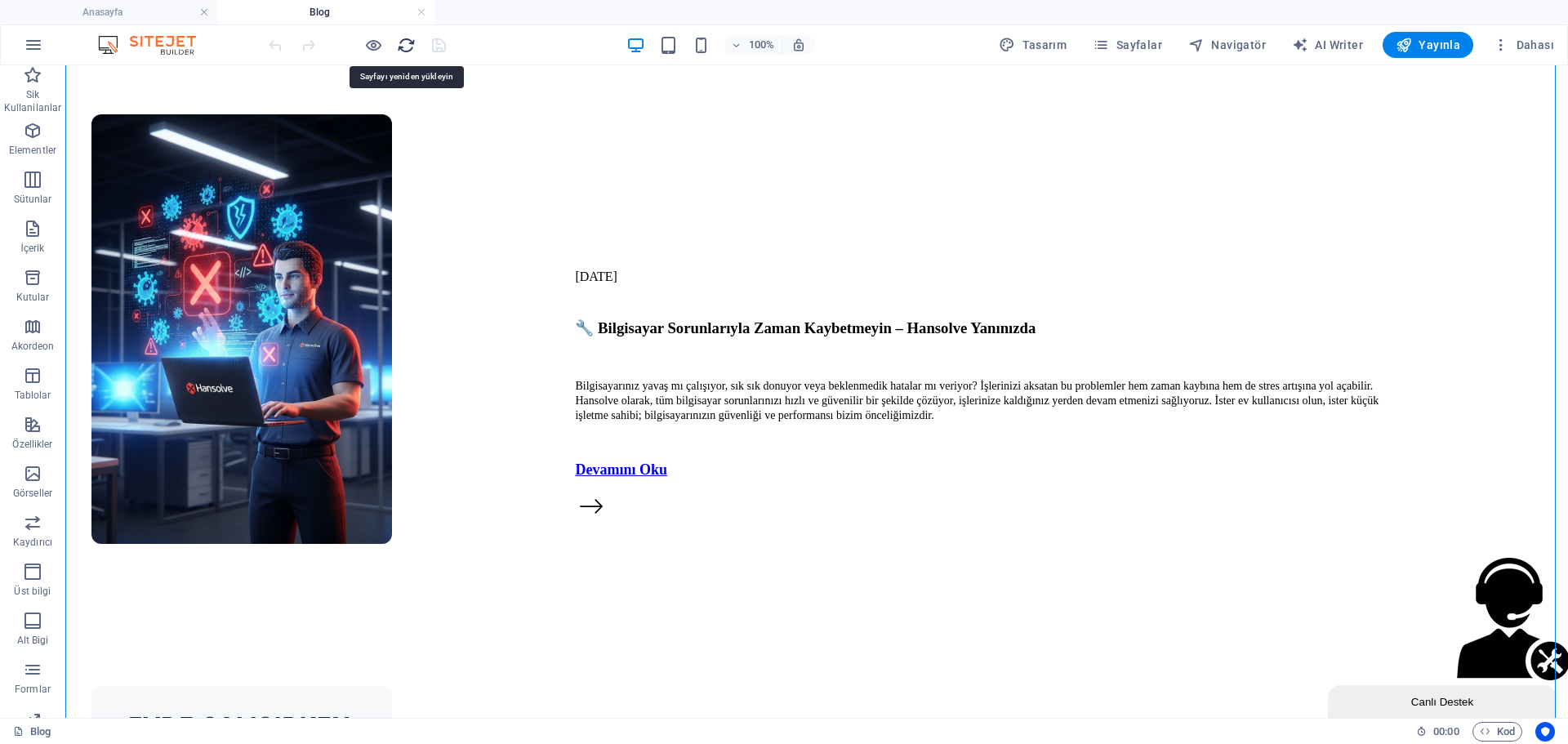
click at [408, 50] on icon "reload" at bounding box center [406, 45] width 19 height 19
click at [1412, 52] on icon "button" at bounding box center [1403, 45] width 16 height 16
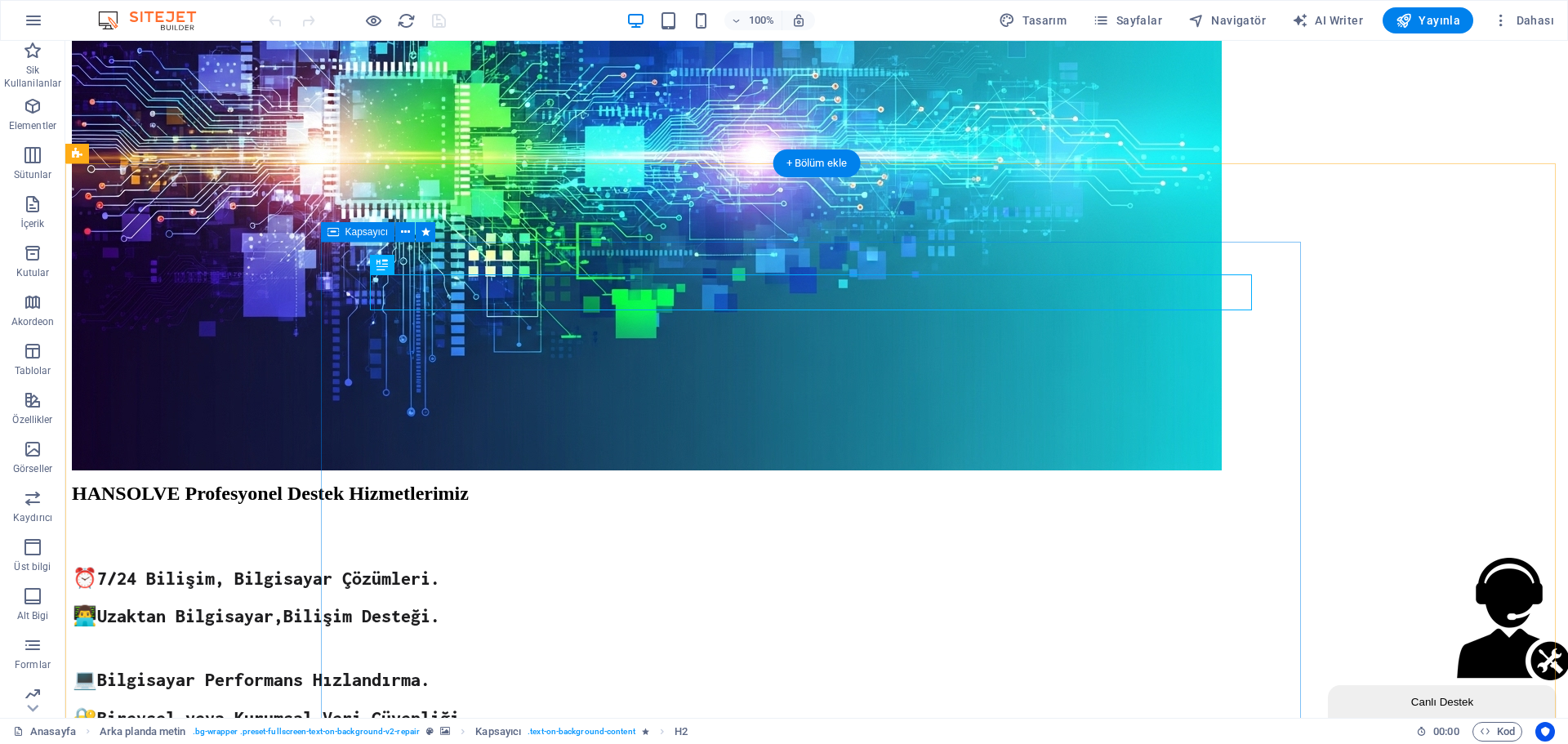
scroll to position [490, 0]
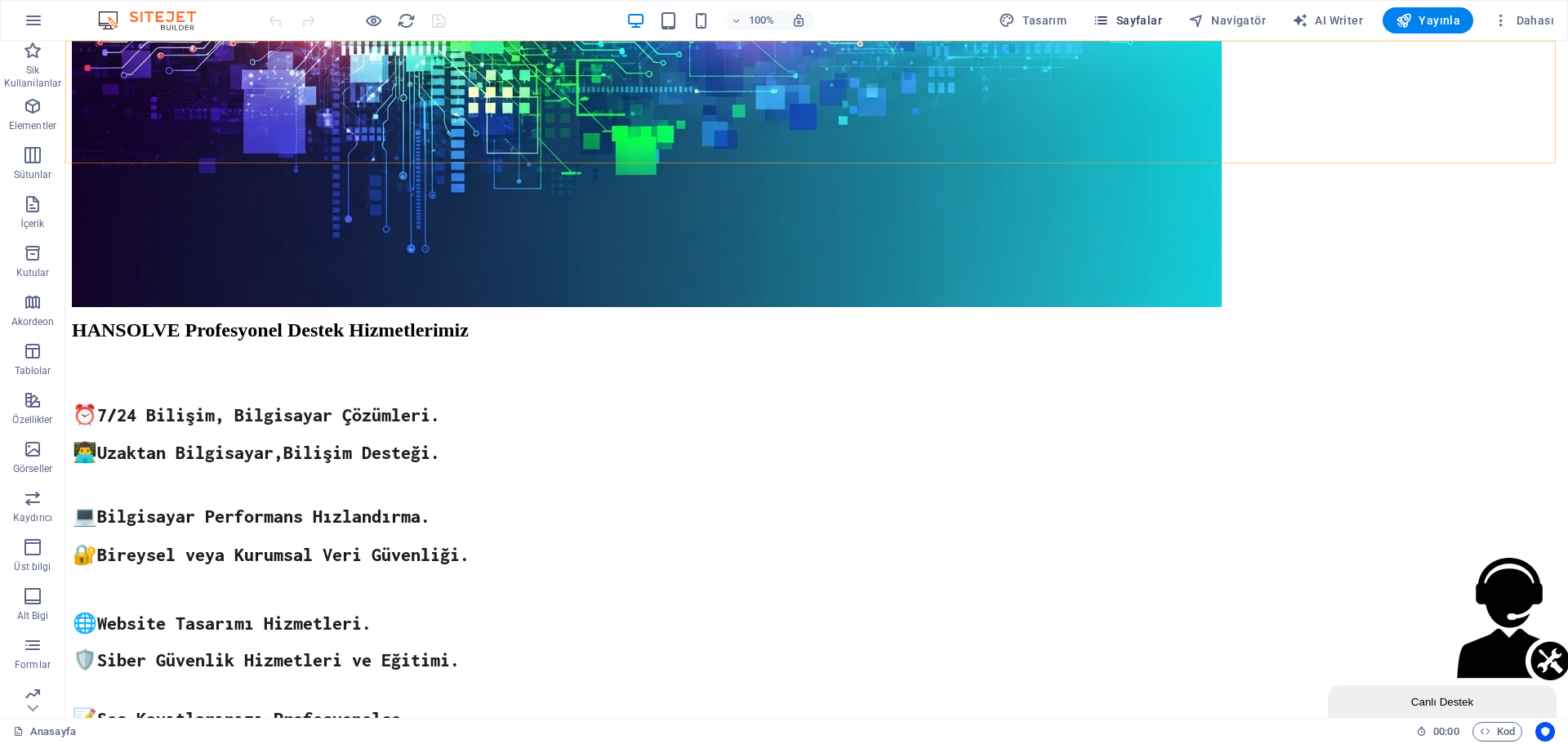
click at [1147, 28] on span "Sayfalar" at bounding box center [1127, 20] width 69 height 16
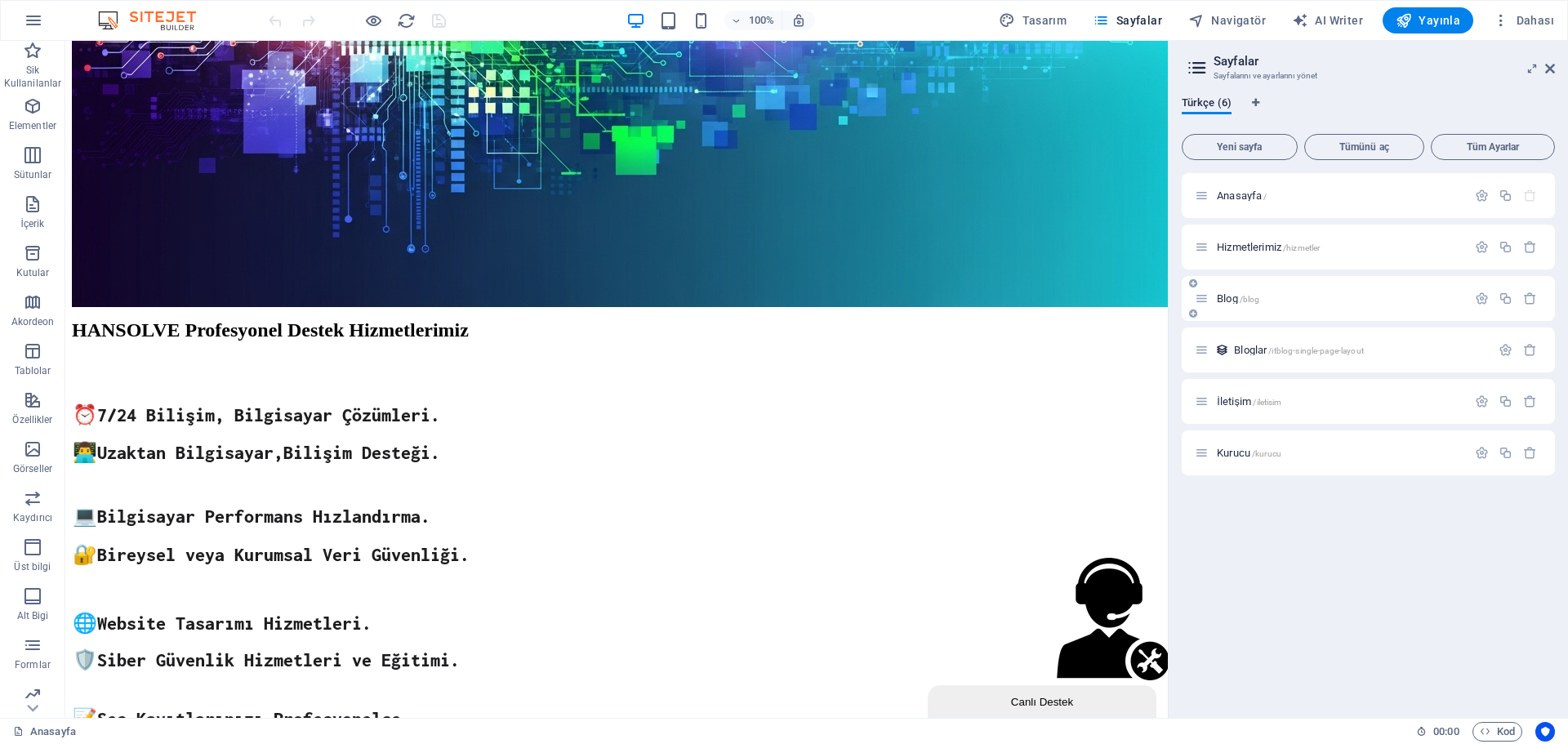
click at [1233, 302] on span "Blog /blog" at bounding box center [1238, 299] width 43 height 12
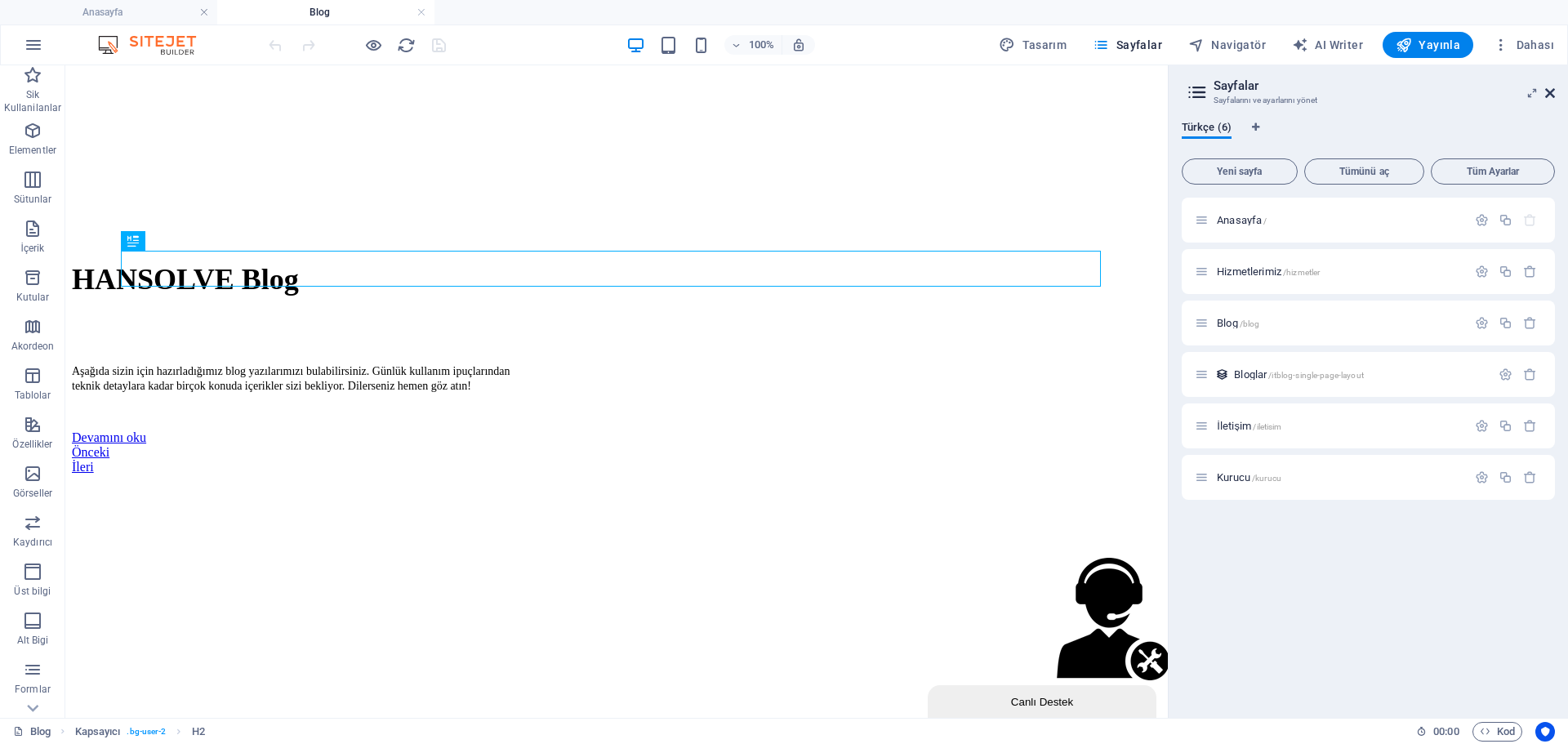
scroll to position [0, 0]
click at [1552, 93] on icon at bounding box center [1550, 92] width 10 height 13
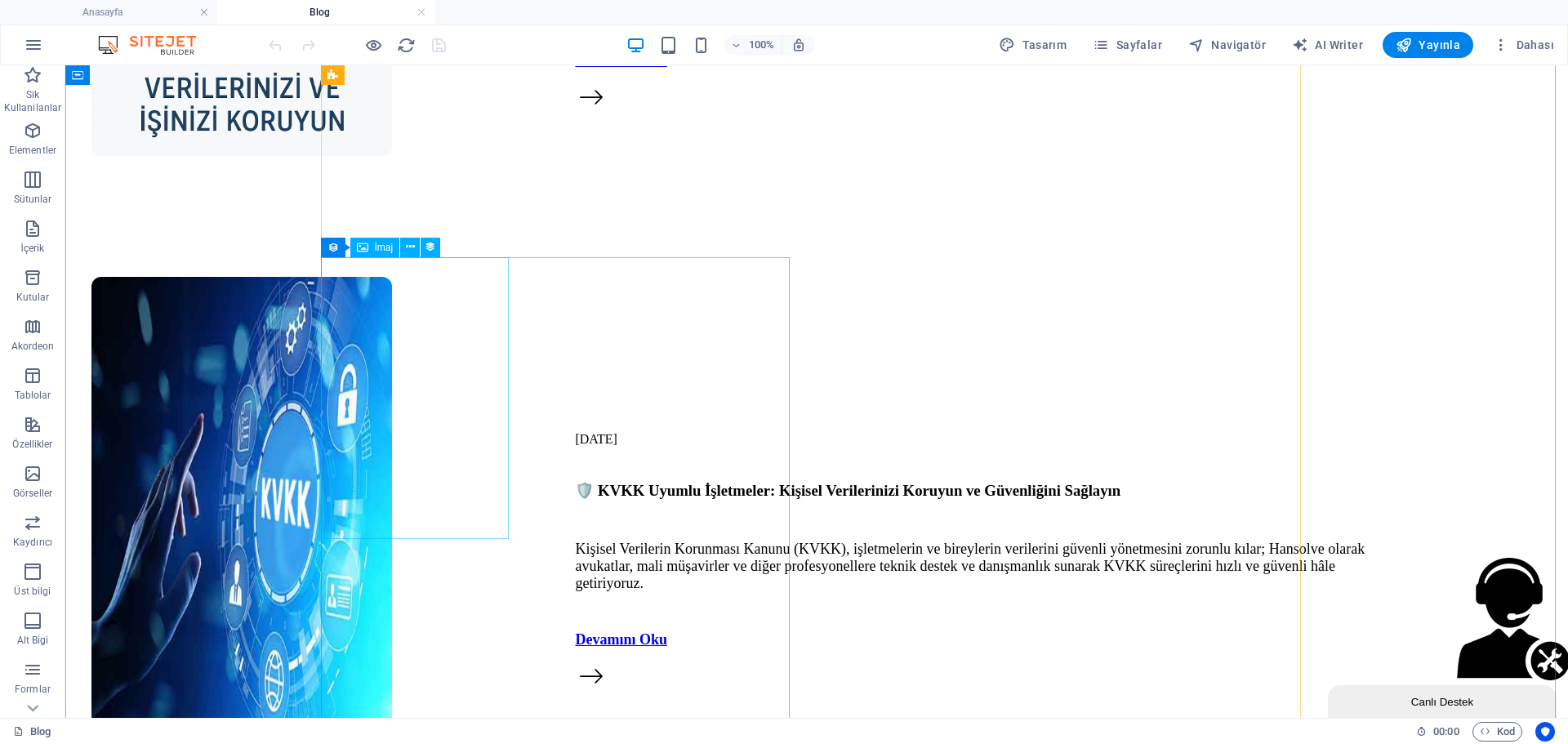
scroll to position [3720, 0]
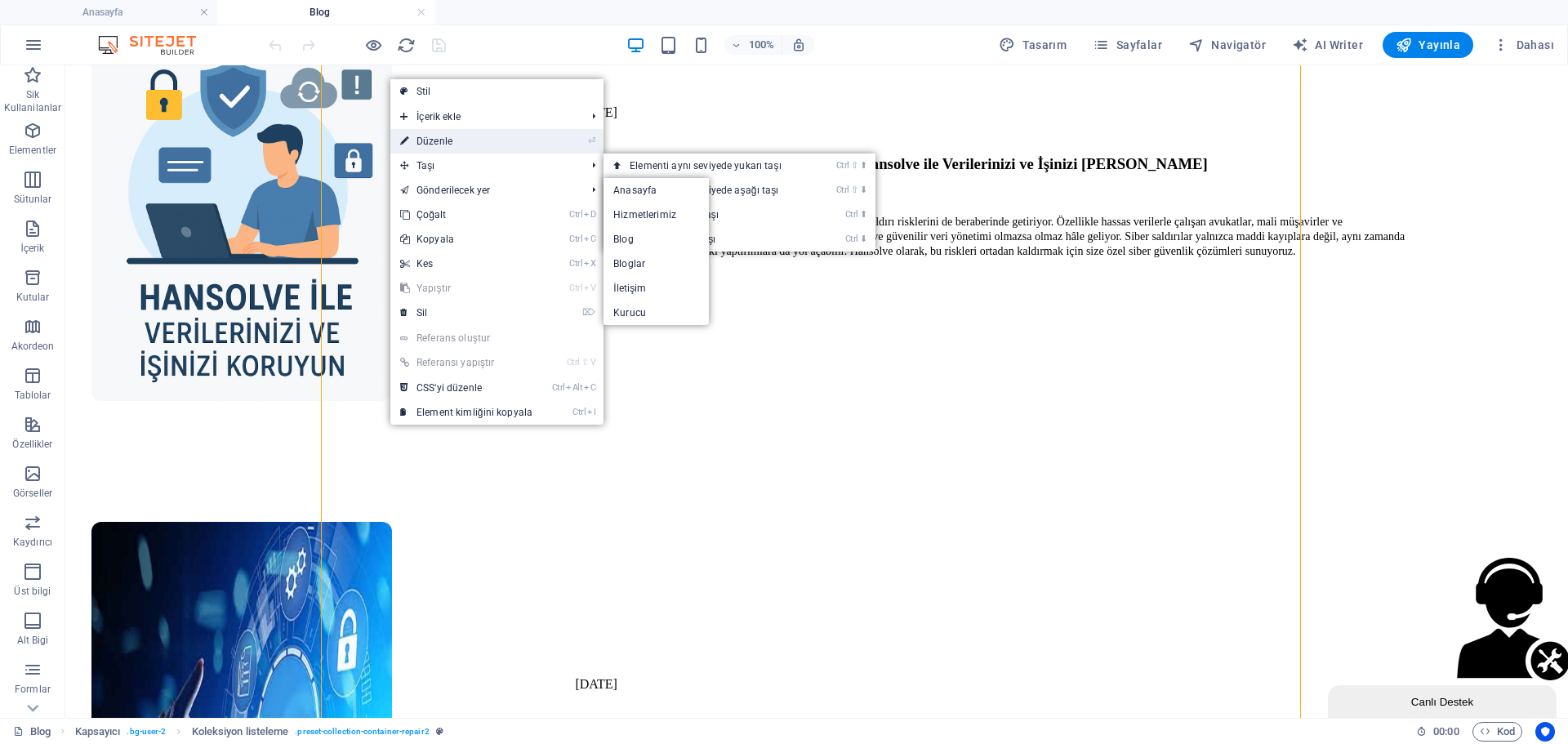
click at [452, 141] on link "⏎ Düzenle" at bounding box center [465, 141] width 152 height 25
select select "688a37bbbb93ac5f1b022de4"
select select "createdAt_DESC"
select select "px"
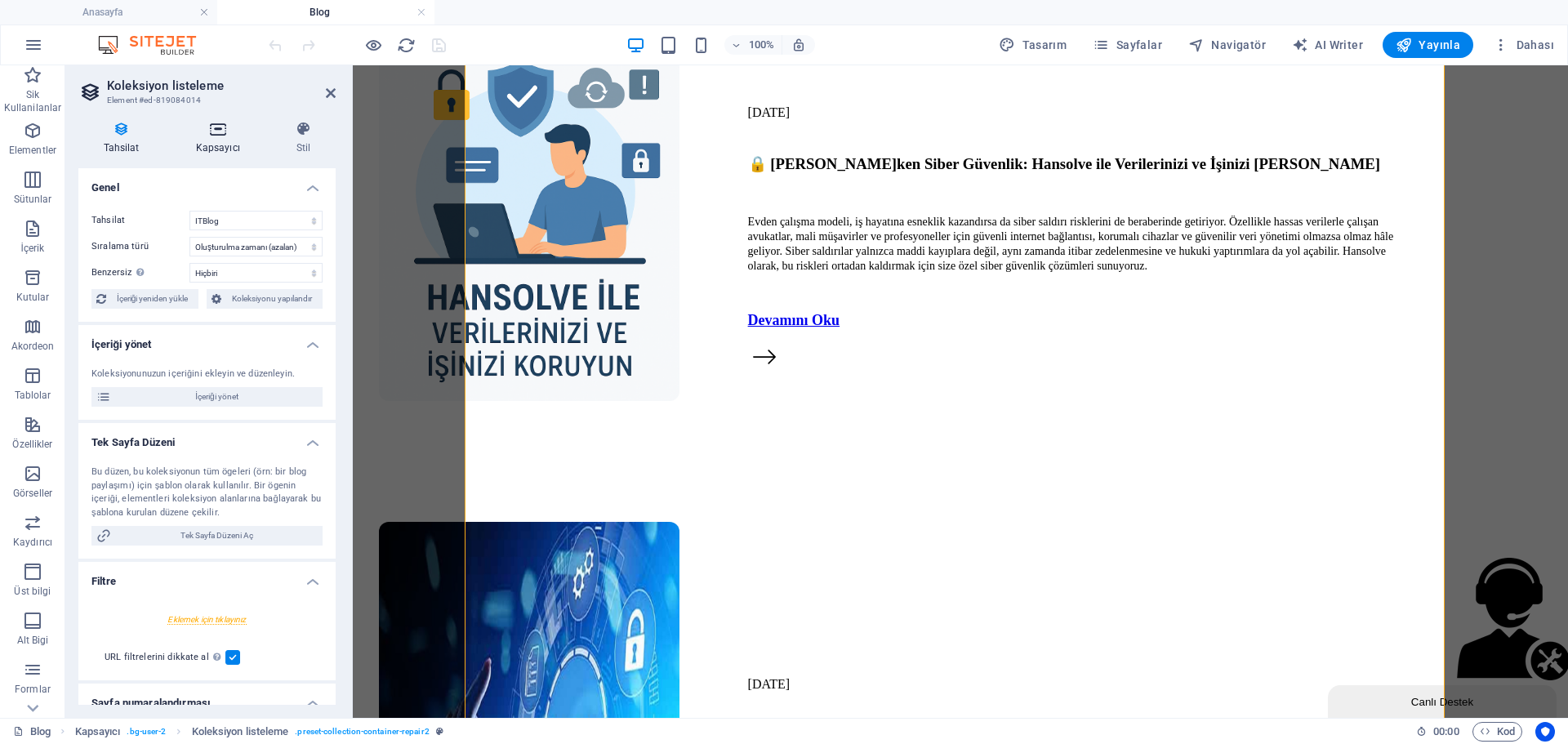
click at [190, 137] on h4 "Kapsayıcı" at bounding box center [220, 138] width 100 height 35
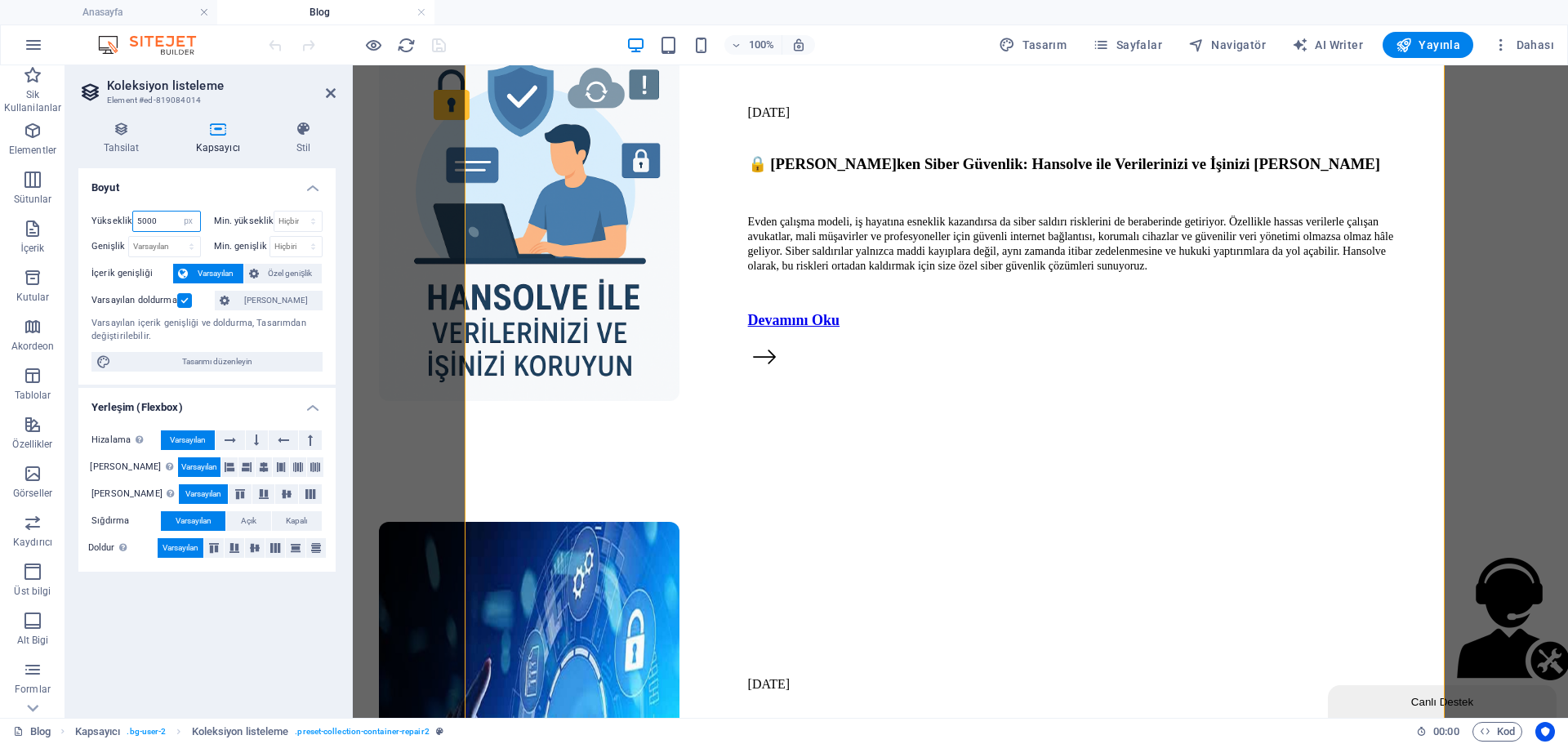
click at [159, 214] on input "5000" at bounding box center [166, 221] width 66 height 20
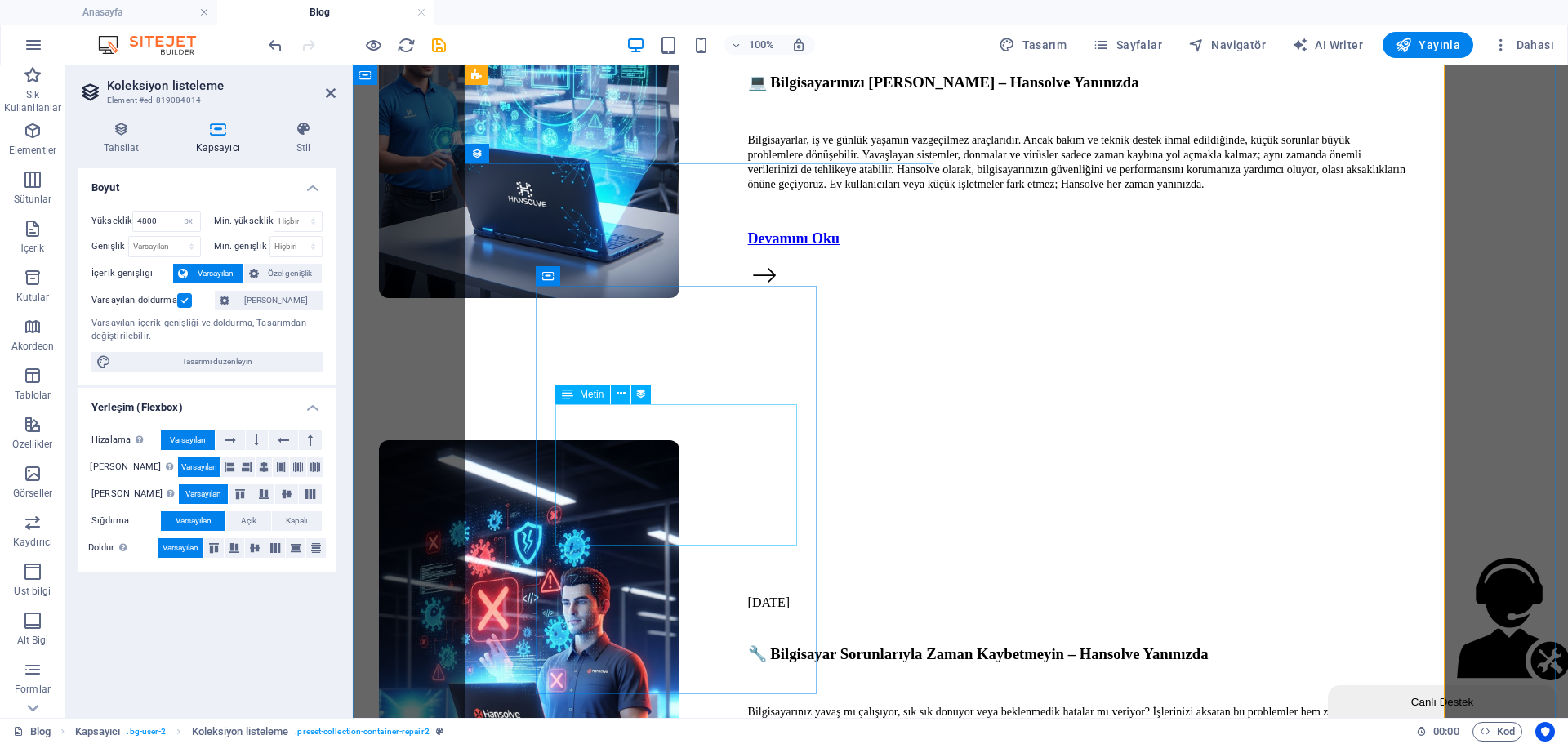
scroll to position [2986, 0]
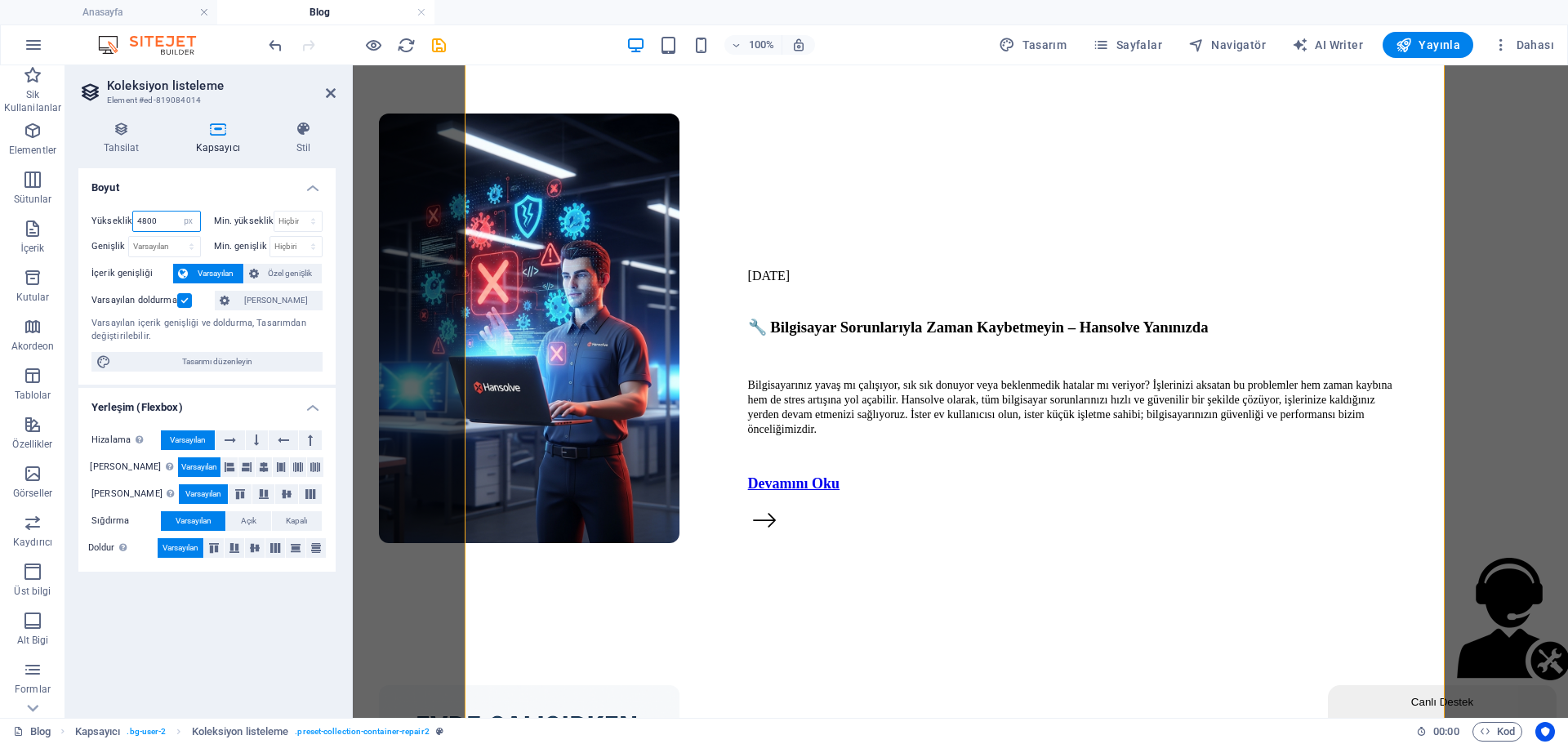
drag, startPoint x: 155, startPoint y: 220, endPoint x: 130, endPoint y: 228, distance: 26.2
click at [132, 228] on div "4800 Varsayılan px rem % vh vw" at bounding box center [166, 220] width 67 height 21
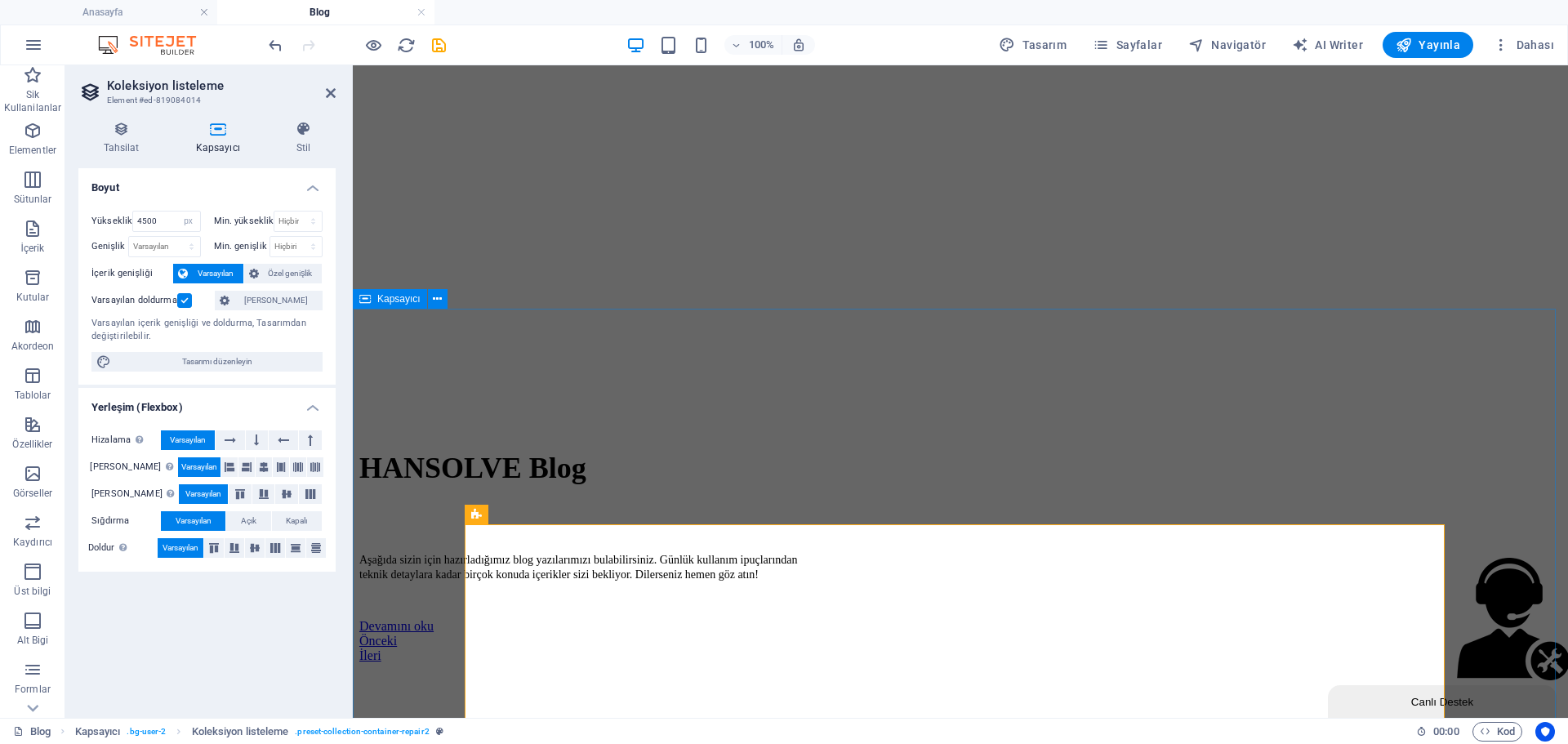
scroll to position [537, 0]
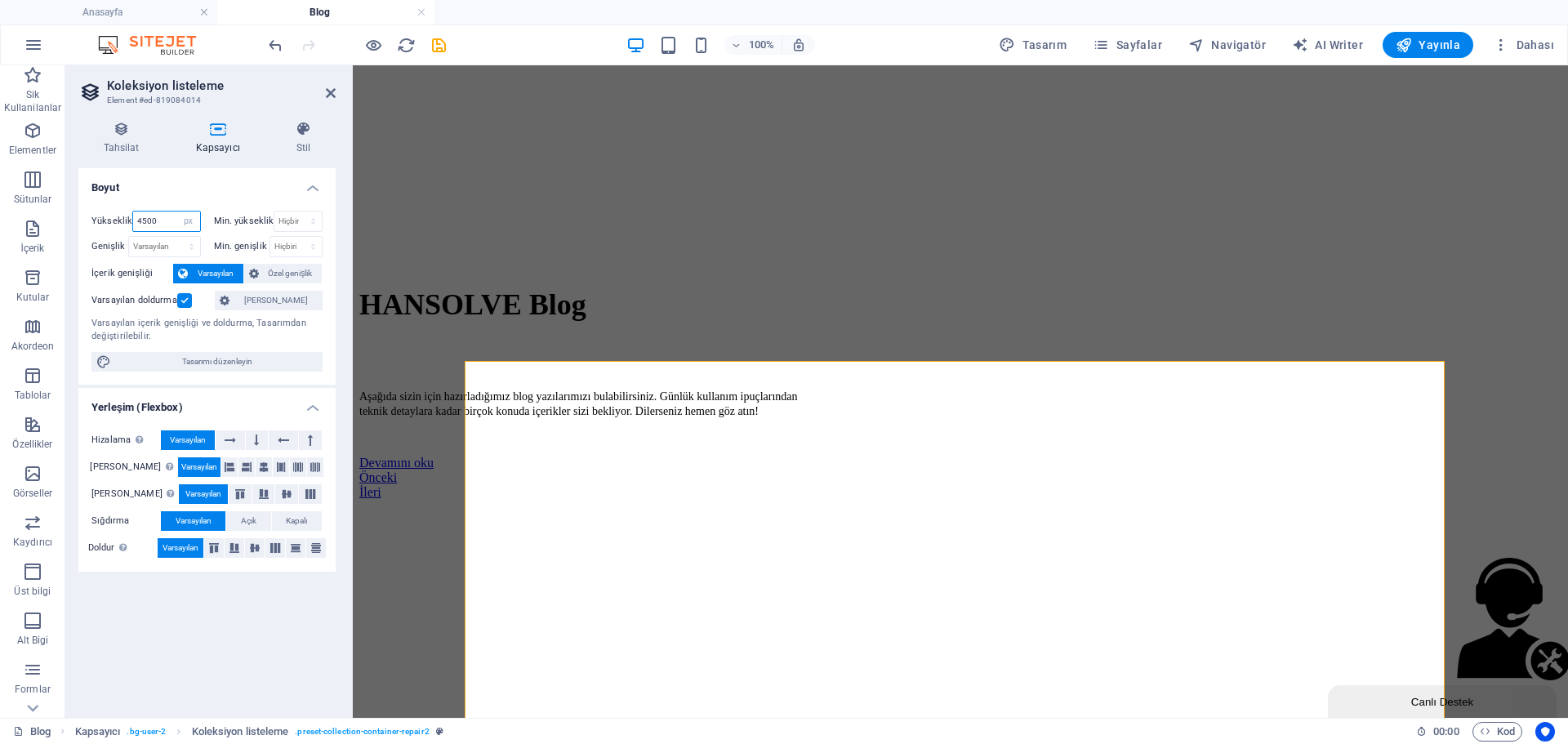
click at [167, 224] on input "4500" at bounding box center [166, 221] width 66 height 20
type input "4600"
click at [334, 99] on icon at bounding box center [330, 92] width 10 height 13
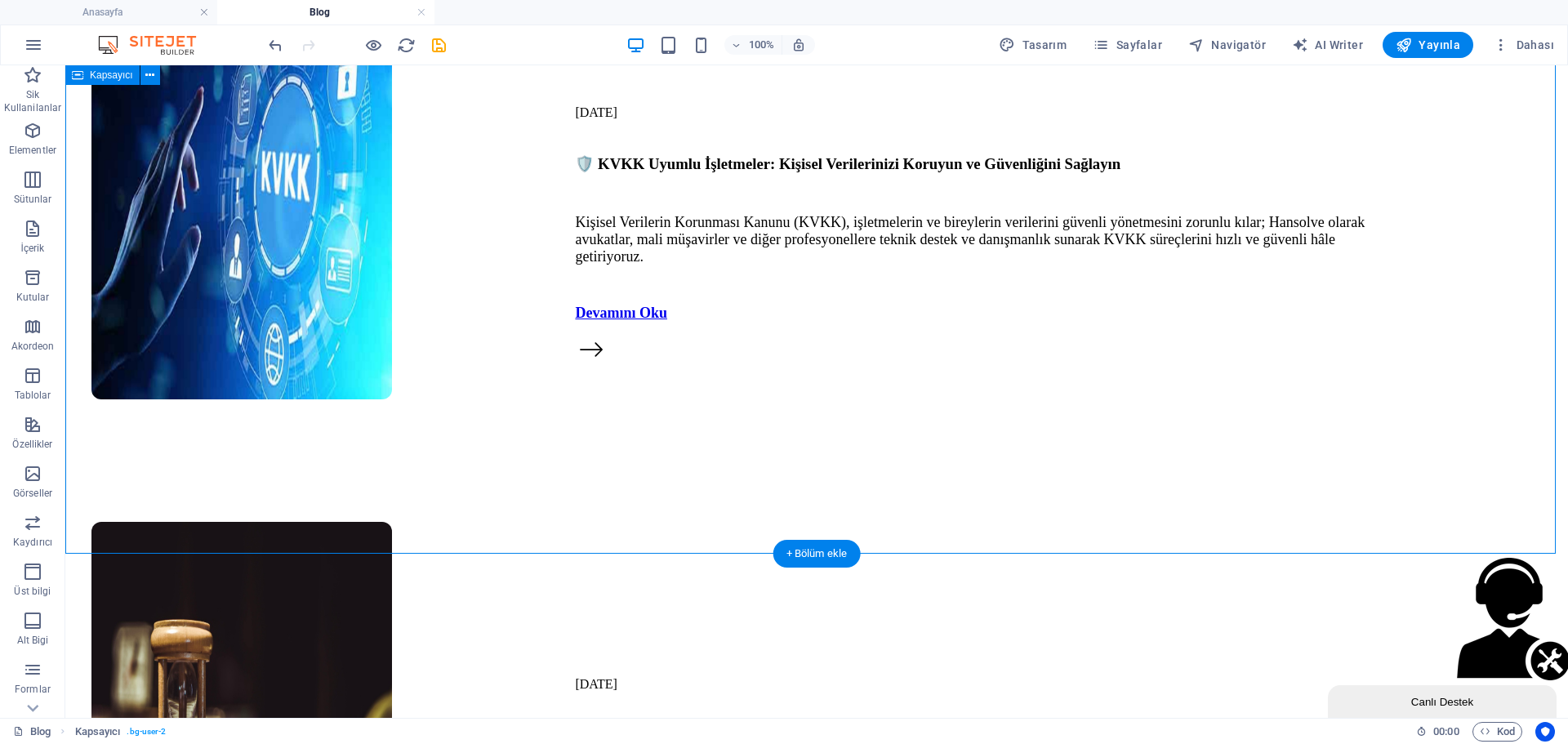
scroll to position [4210, 0]
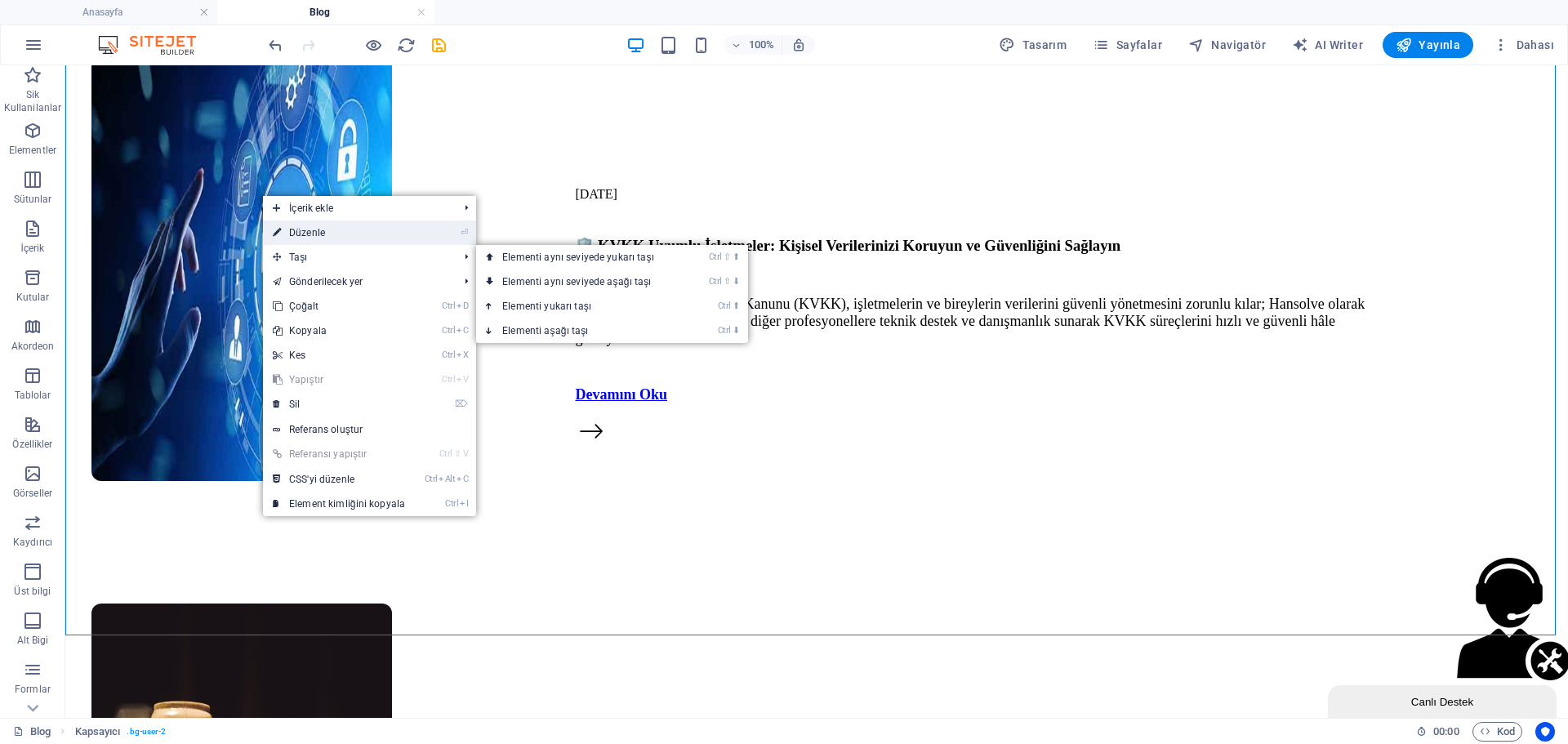
click at [329, 231] on link "⏎ Düzenle" at bounding box center [338, 232] width 152 height 25
select select "px"
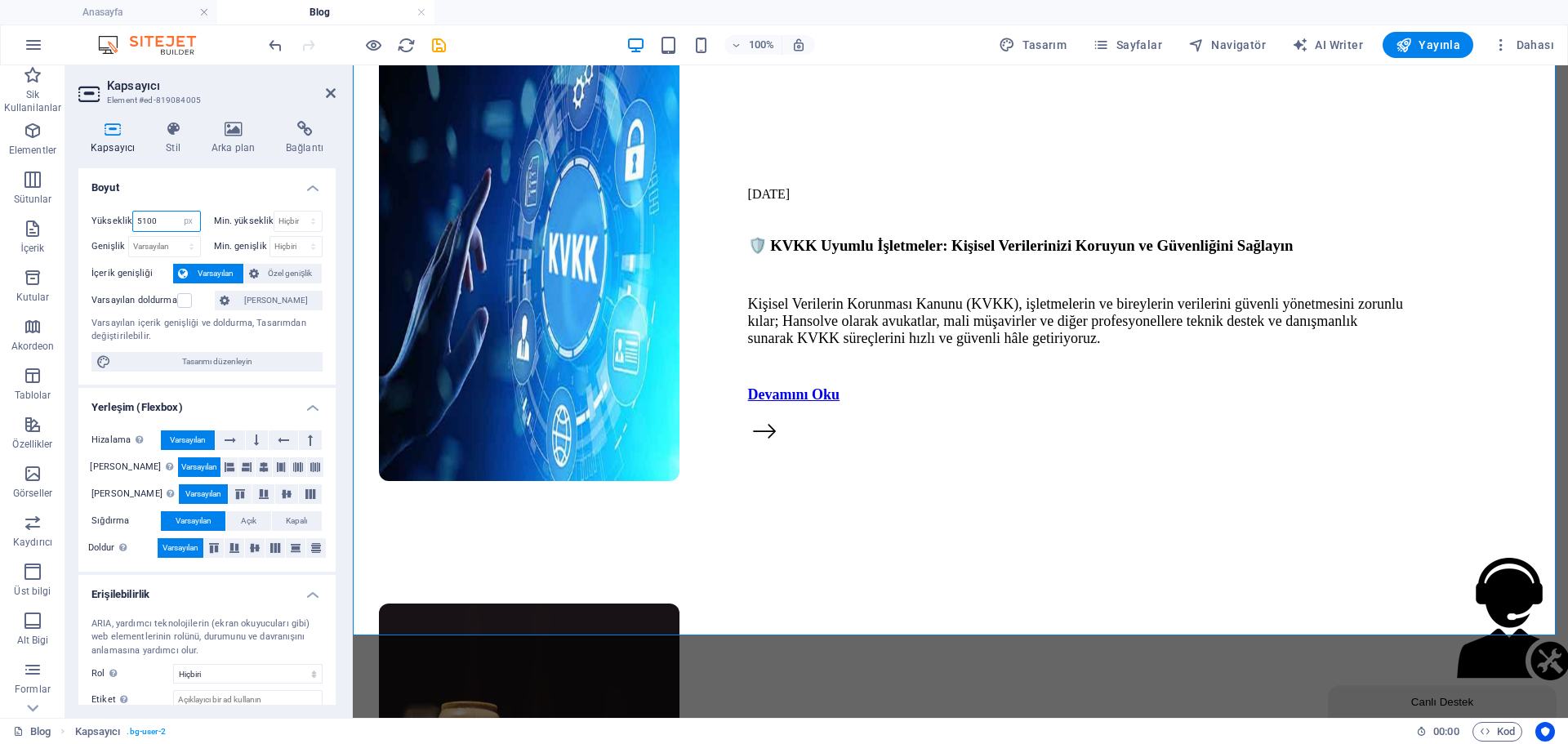
drag, startPoint x: 165, startPoint y: 224, endPoint x: 122, endPoint y: 228, distance: 43.2
click at [122, 228] on div "Yükseklik 5100 Varsayılan px rem % vh vw" at bounding box center [146, 220] width 109 height 21
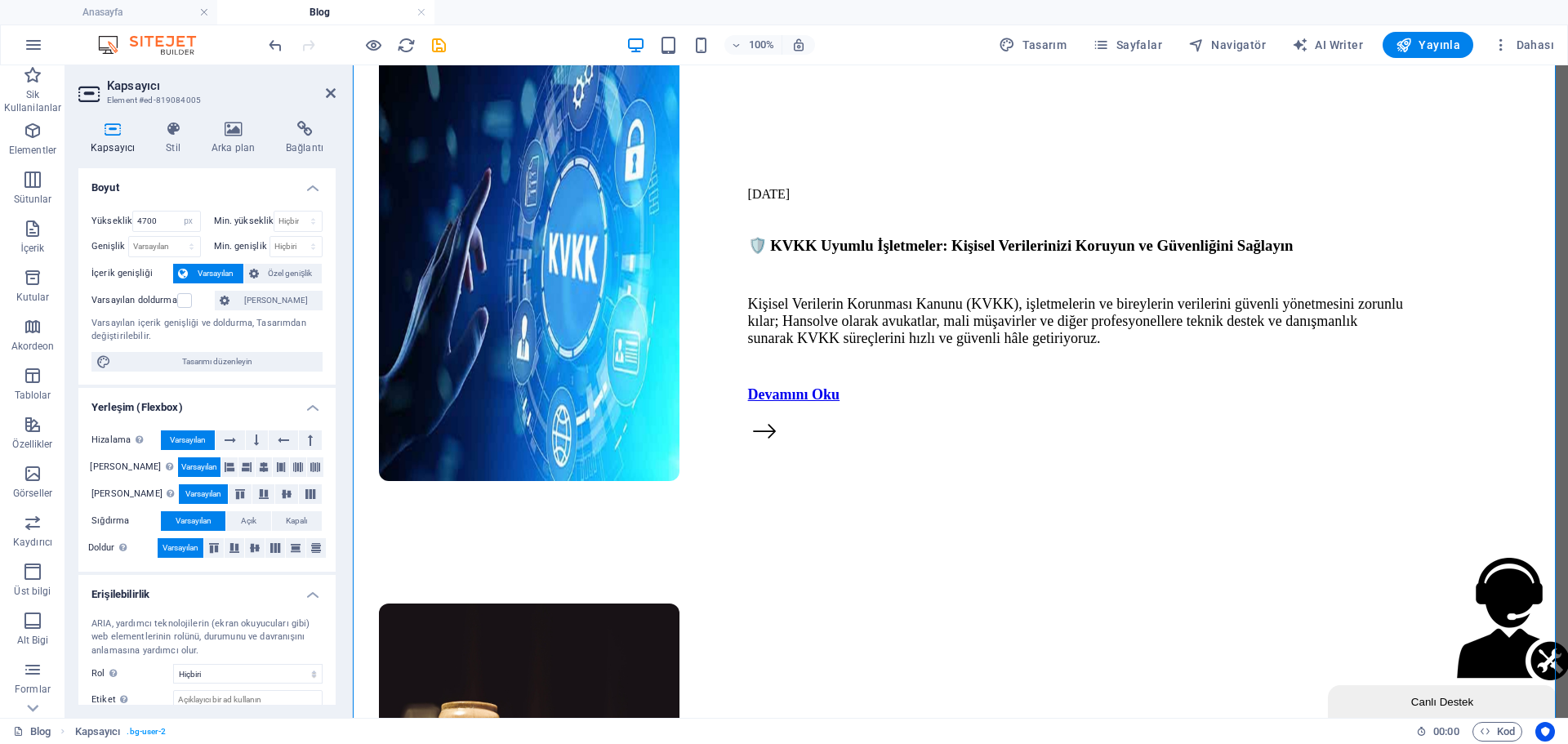
scroll to position [3965, 0]
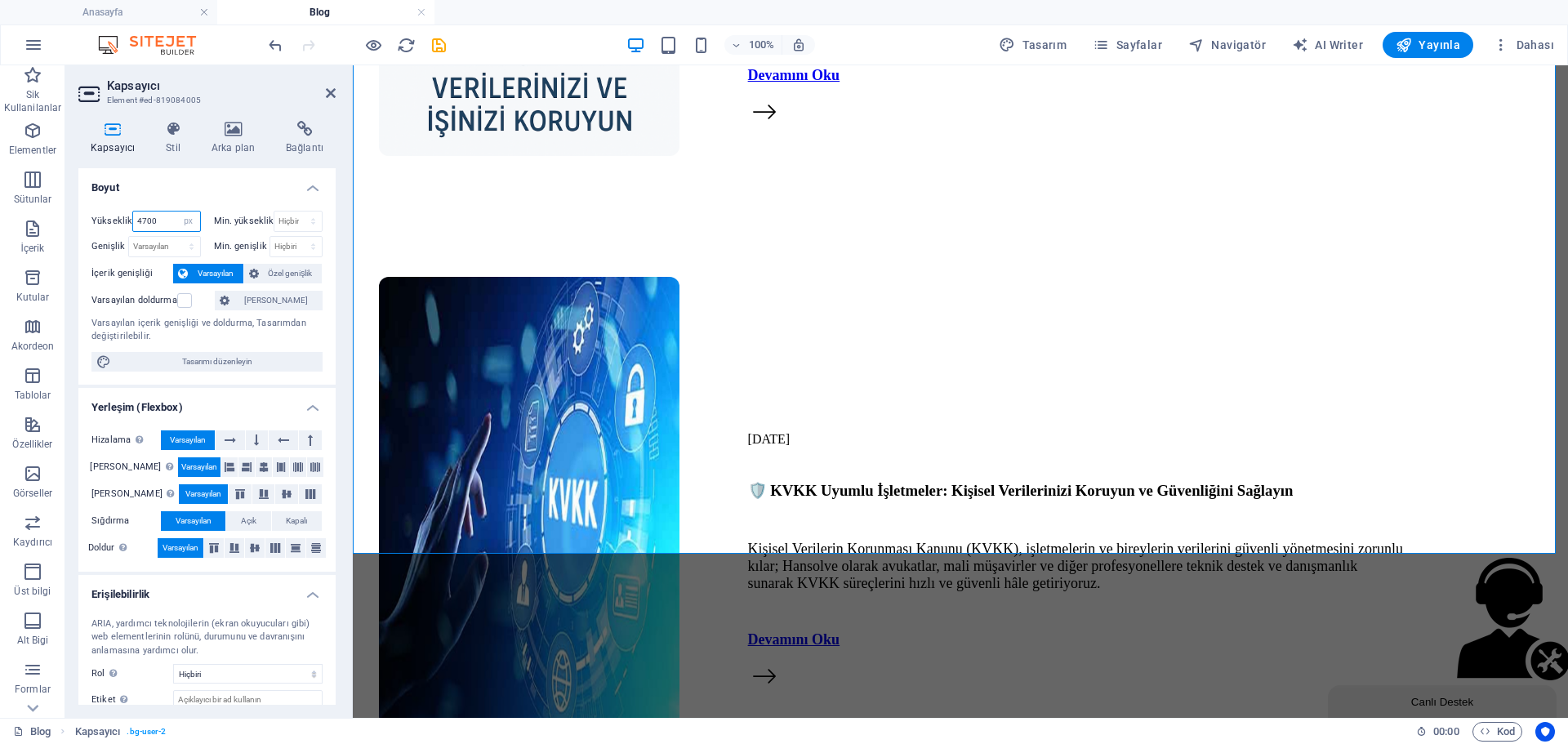
drag, startPoint x: 154, startPoint y: 224, endPoint x: 103, endPoint y: 229, distance: 51.2
click at [103, 229] on div "Yükseklik 4700 Varsayılan px rem % vh vw" at bounding box center [146, 220] width 109 height 21
type input "4800"
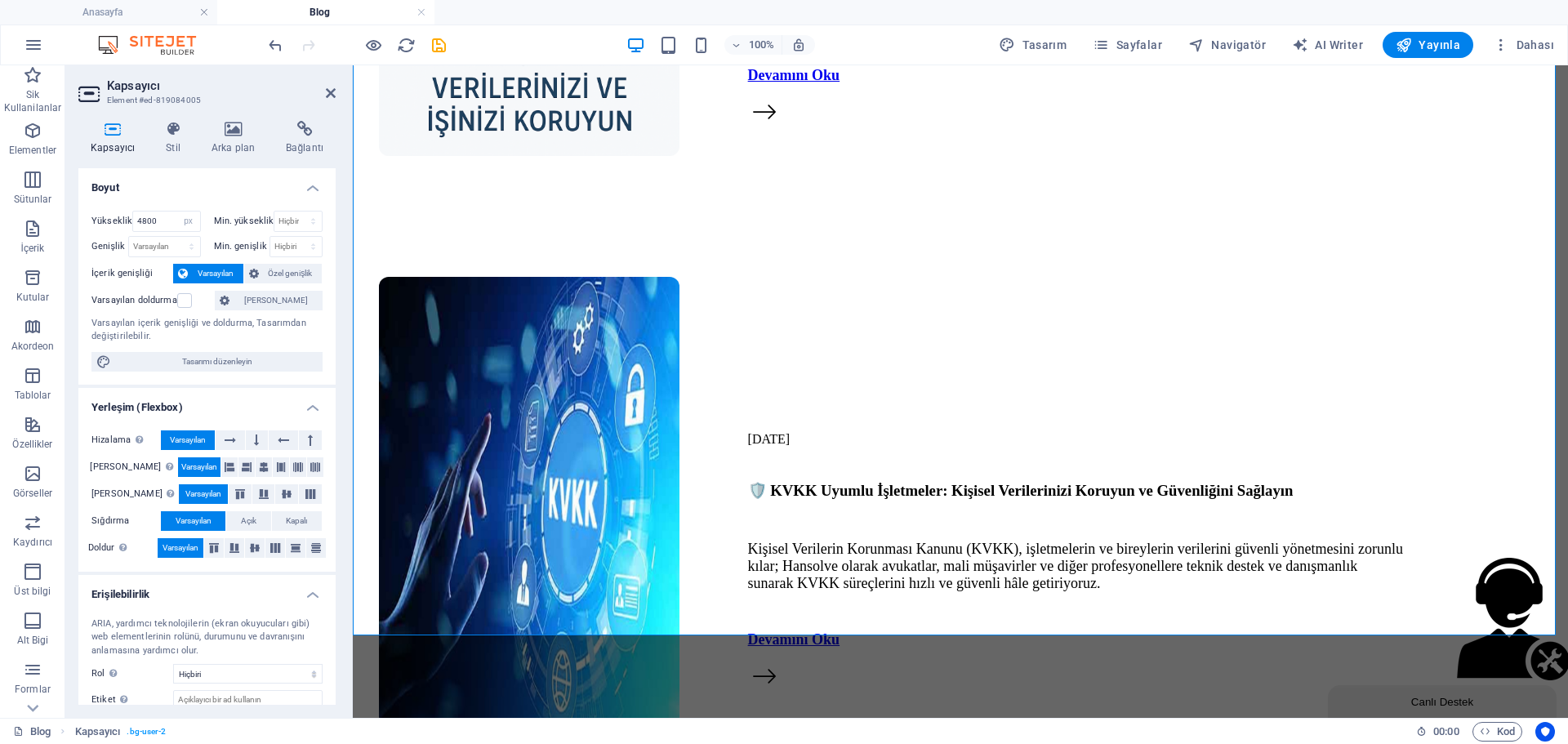
click at [337, 90] on aside "Kapsayıcı Element #ed-819084005 Kapsayıcı Stil Arka plan Bağlantı Boyut Yüksekl…" at bounding box center [209, 392] width 288 height 653
click at [333, 89] on icon at bounding box center [330, 92] width 10 height 13
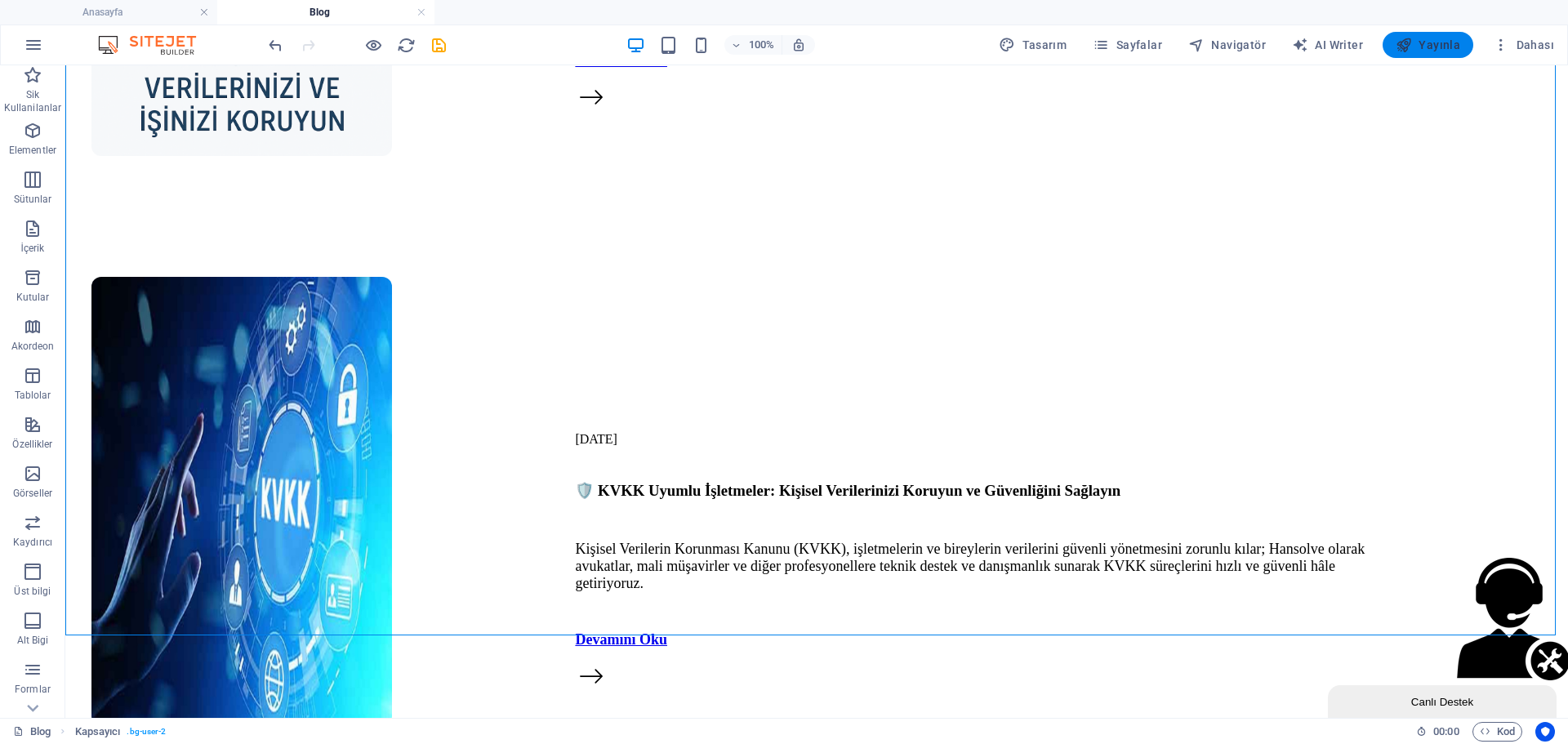
click at [1407, 42] on icon "button" at bounding box center [1403, 45] width 16 height 16
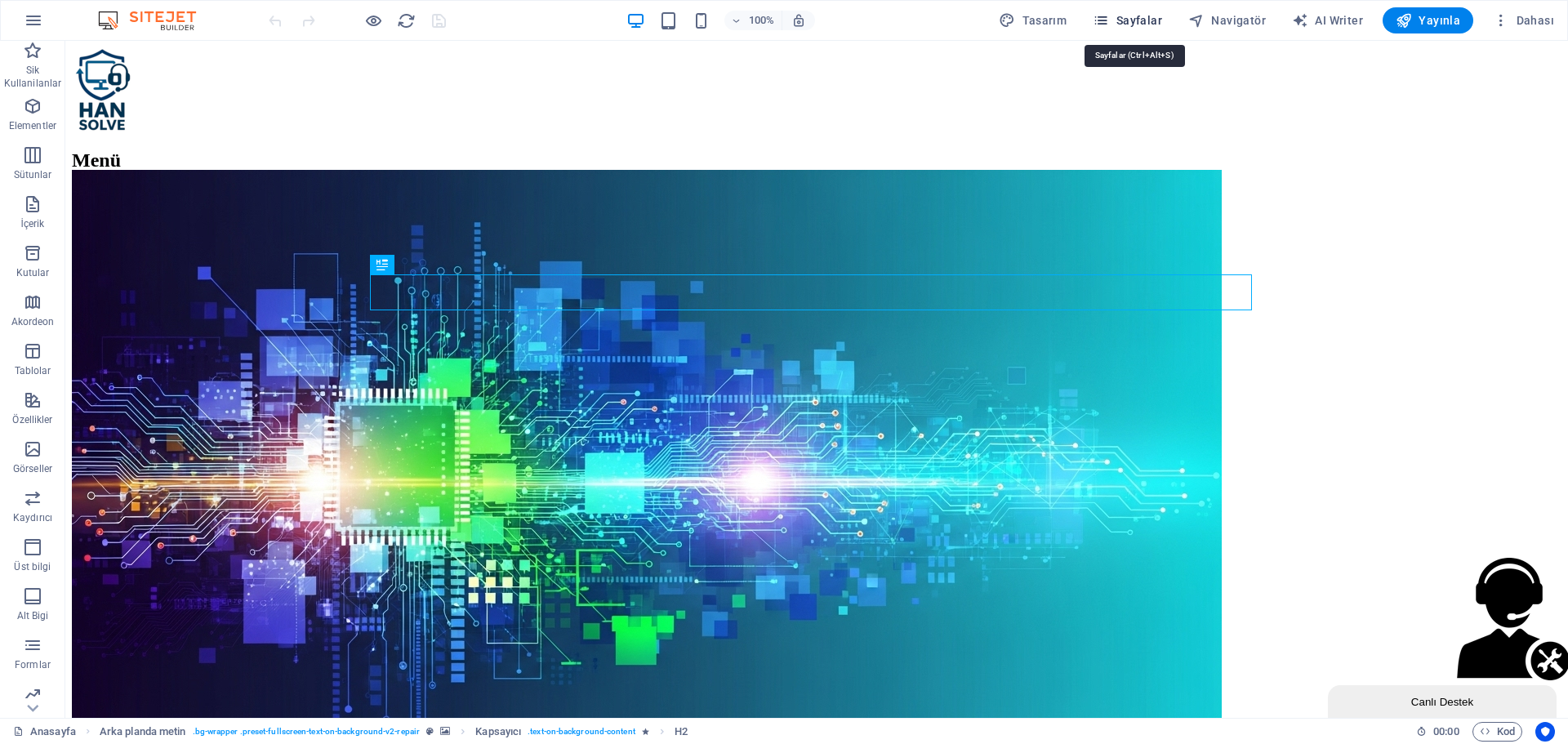
click at [1160, 21] on span "Sayfalar" at bounding box center [1127, 20] width 69 height 16
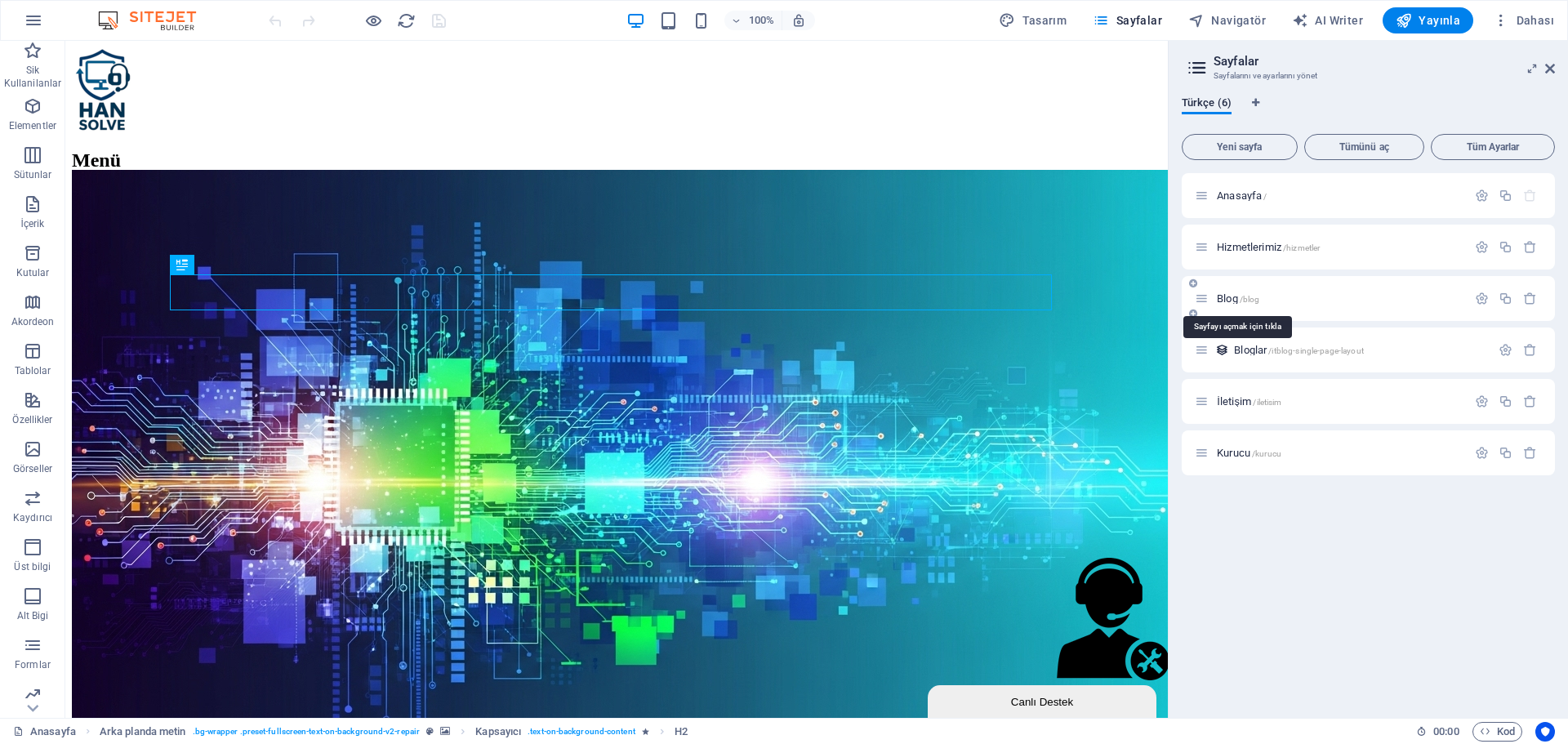
click at [1224, 297] on span "Blog /blog" at bounding box center [1238, 299] width 43 height 12
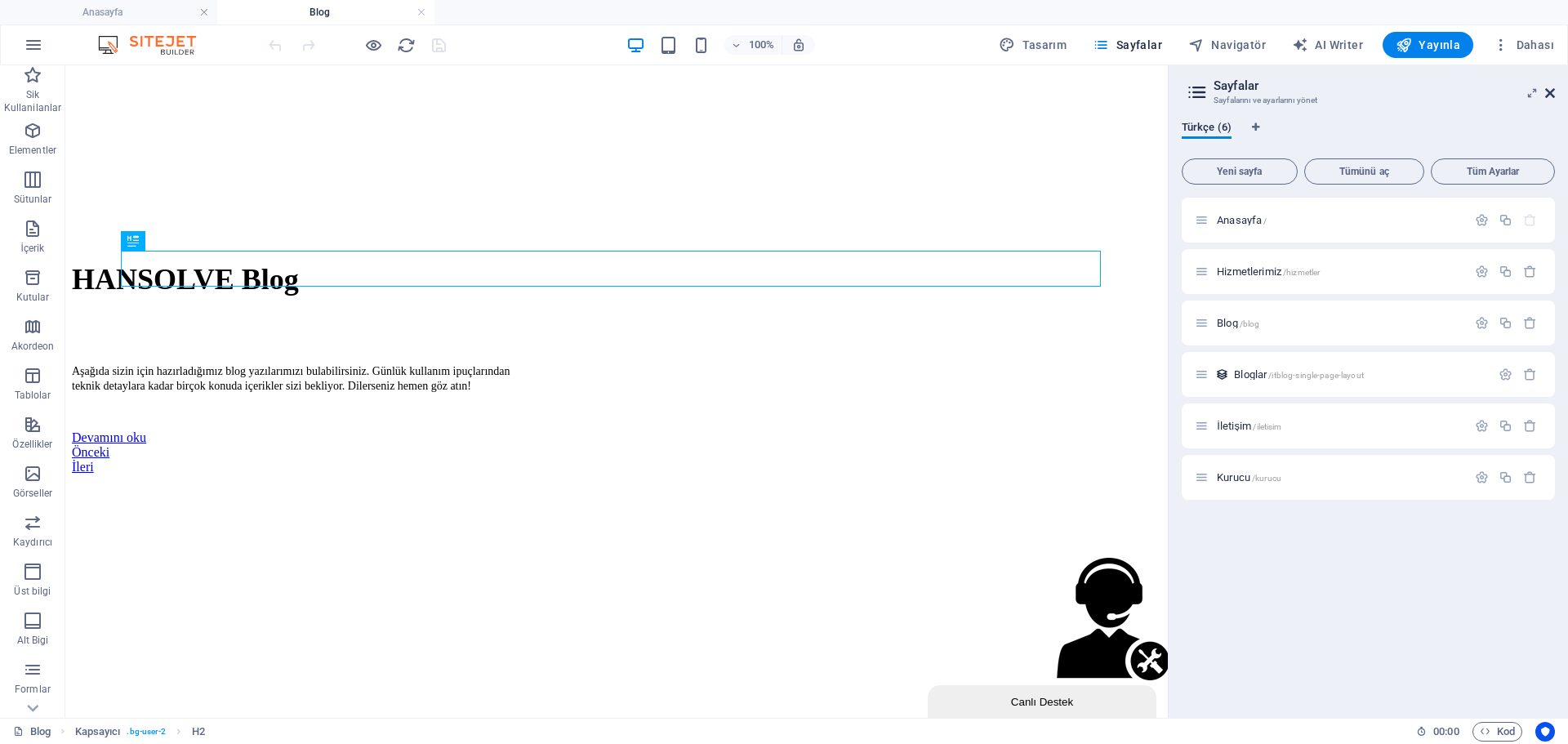
click at [1550, 97] on icon at bounding box center [1550, 92] width 10 height 13
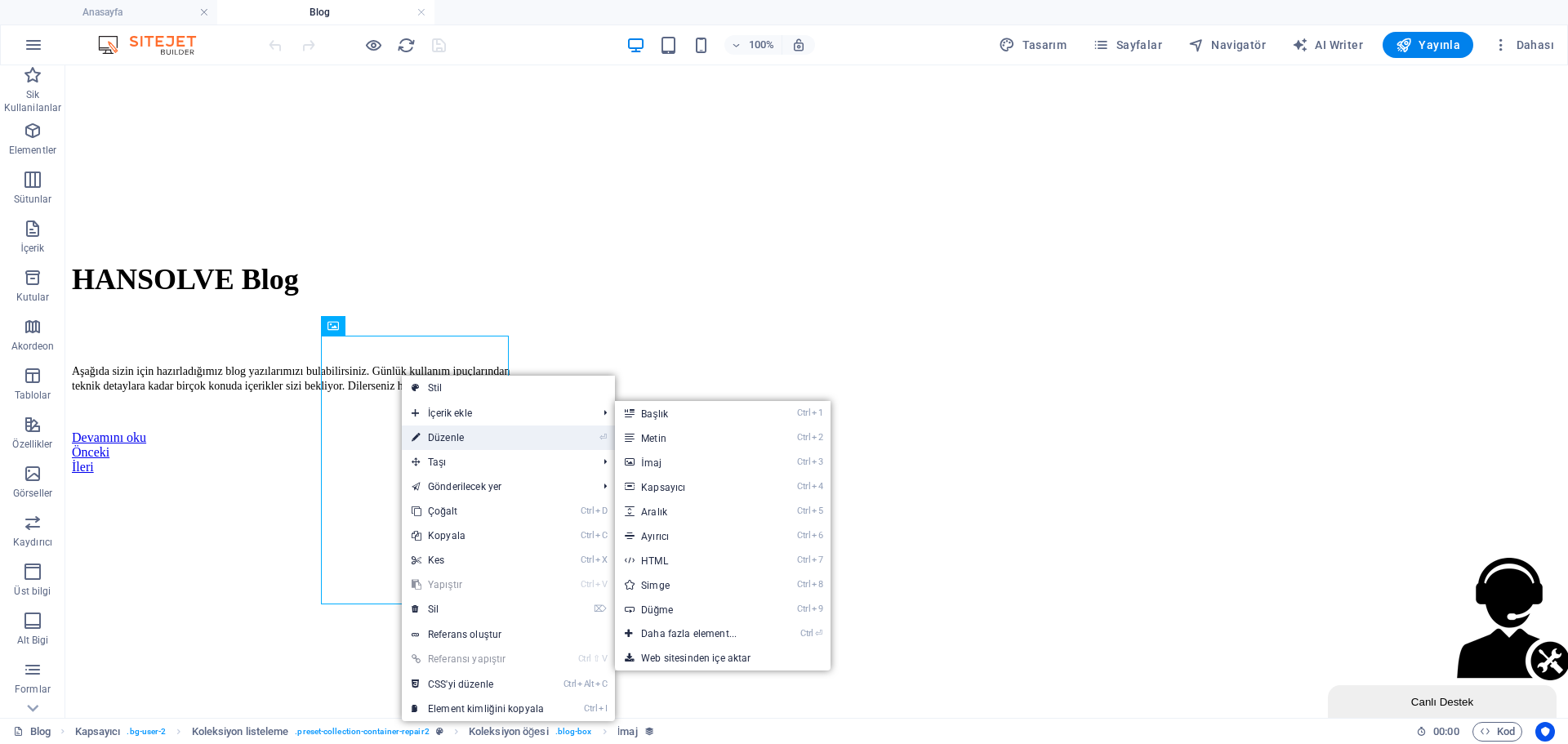
drag, startPoint x: 457, startPoint y: 432, endPoint x: 80, endPoint y: 367, distance: 382.6
click at [457, 432] on link "⏎ Düzenle" at bounding box center [477, 437] width 152 height 25
select select "px"
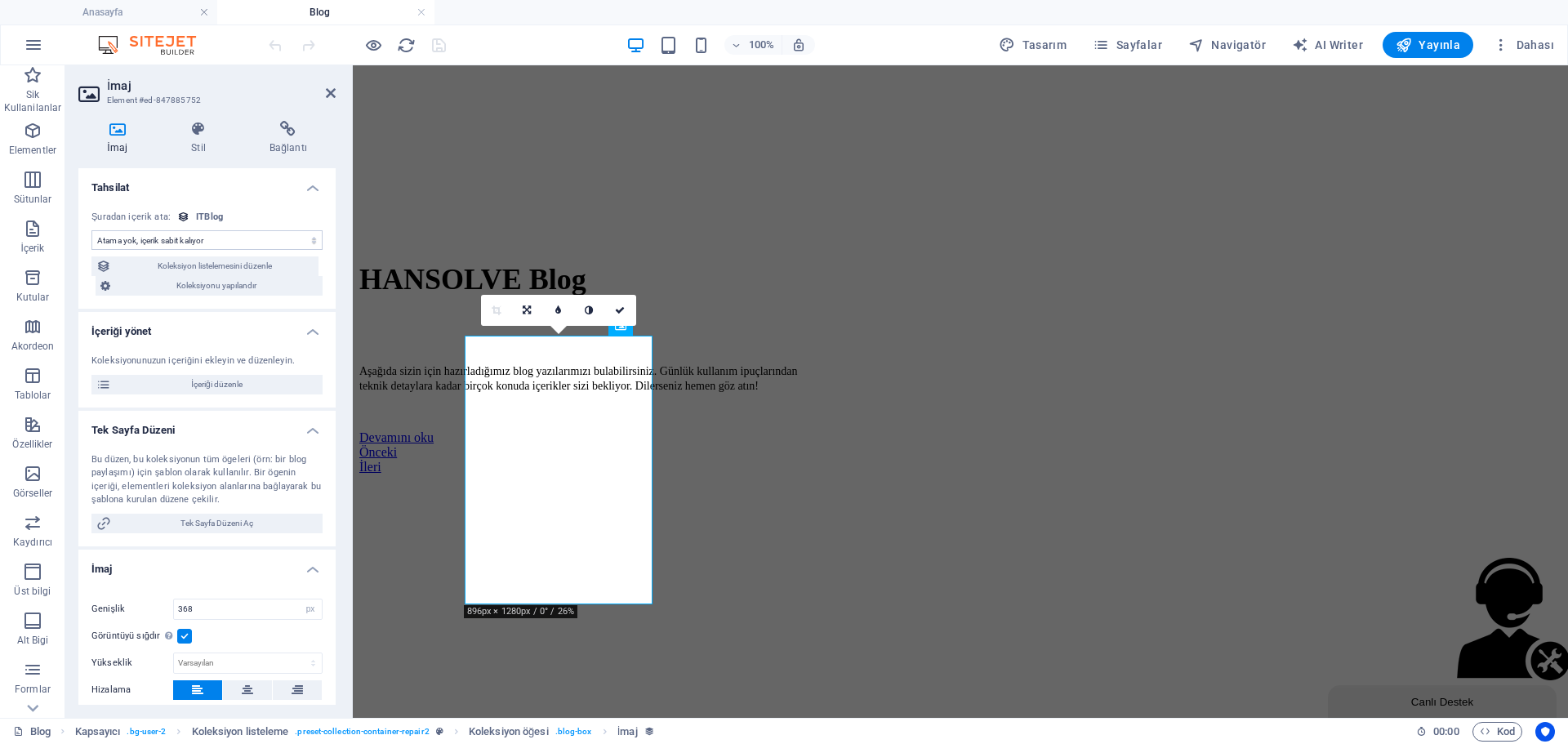
select select "itblog-image"
click at [236, 375] on span "İçeriği düzenle" at bounding box center [216, 385] width 201 height 20
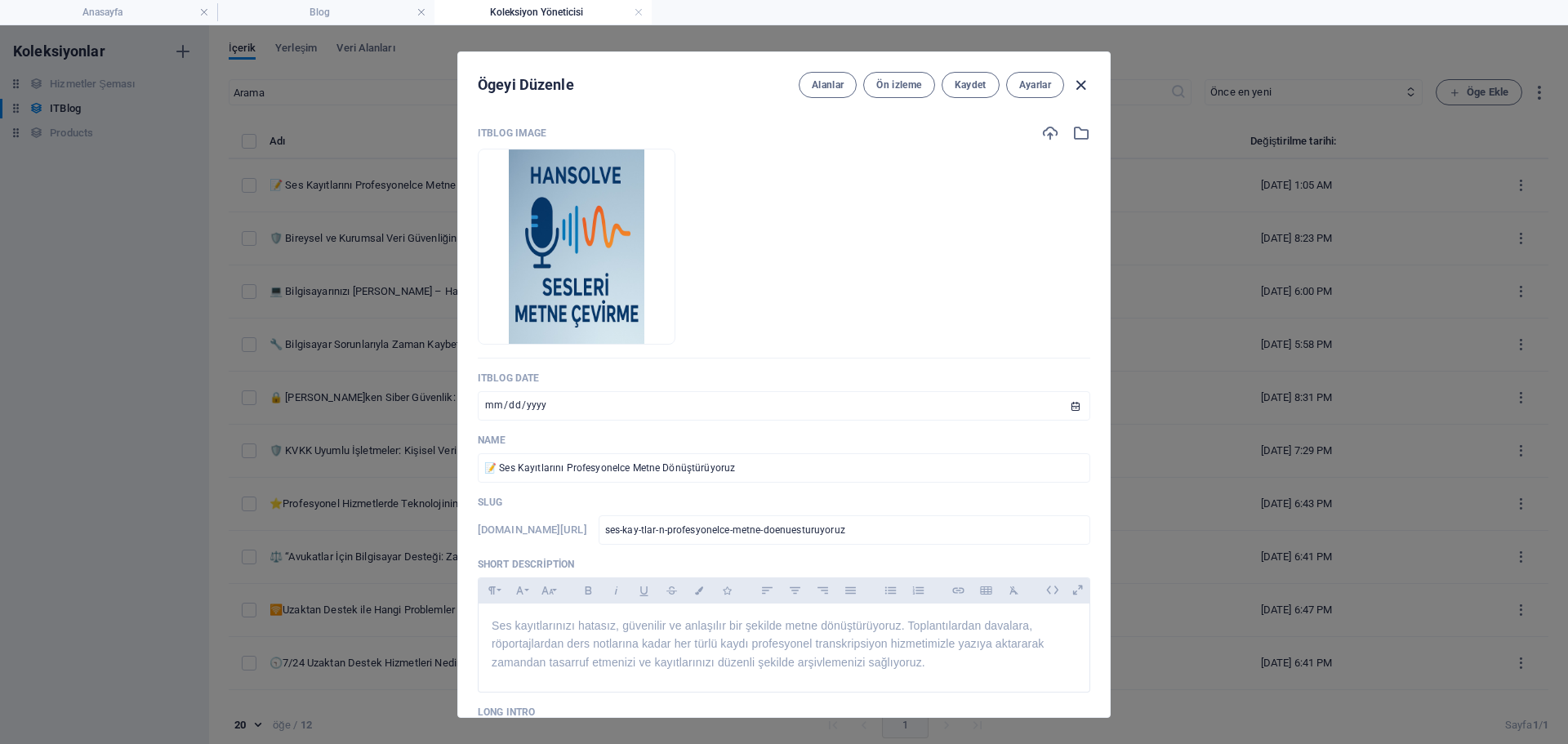
click at [1083, 86] on icon "button" at bounding box center [1081, 85] width 19 height 19
type input "[DATE]"
type input "ses-kay-tlar-n-profesyonelce-metne-doenuesturuyoruz"
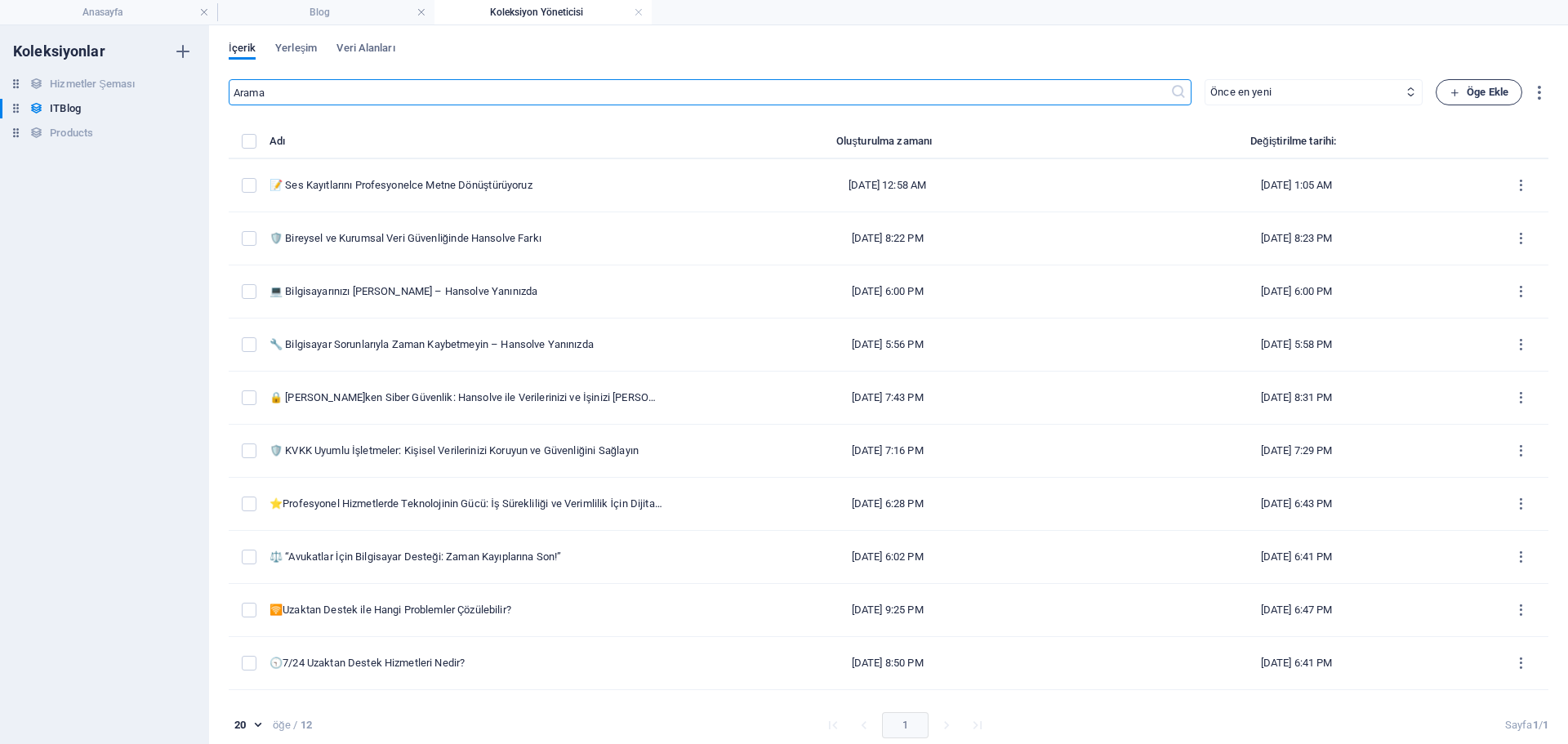
click at [1475, 88] on span "Öge Ekle" at bounding box center [1479, 92] width 59 height 20
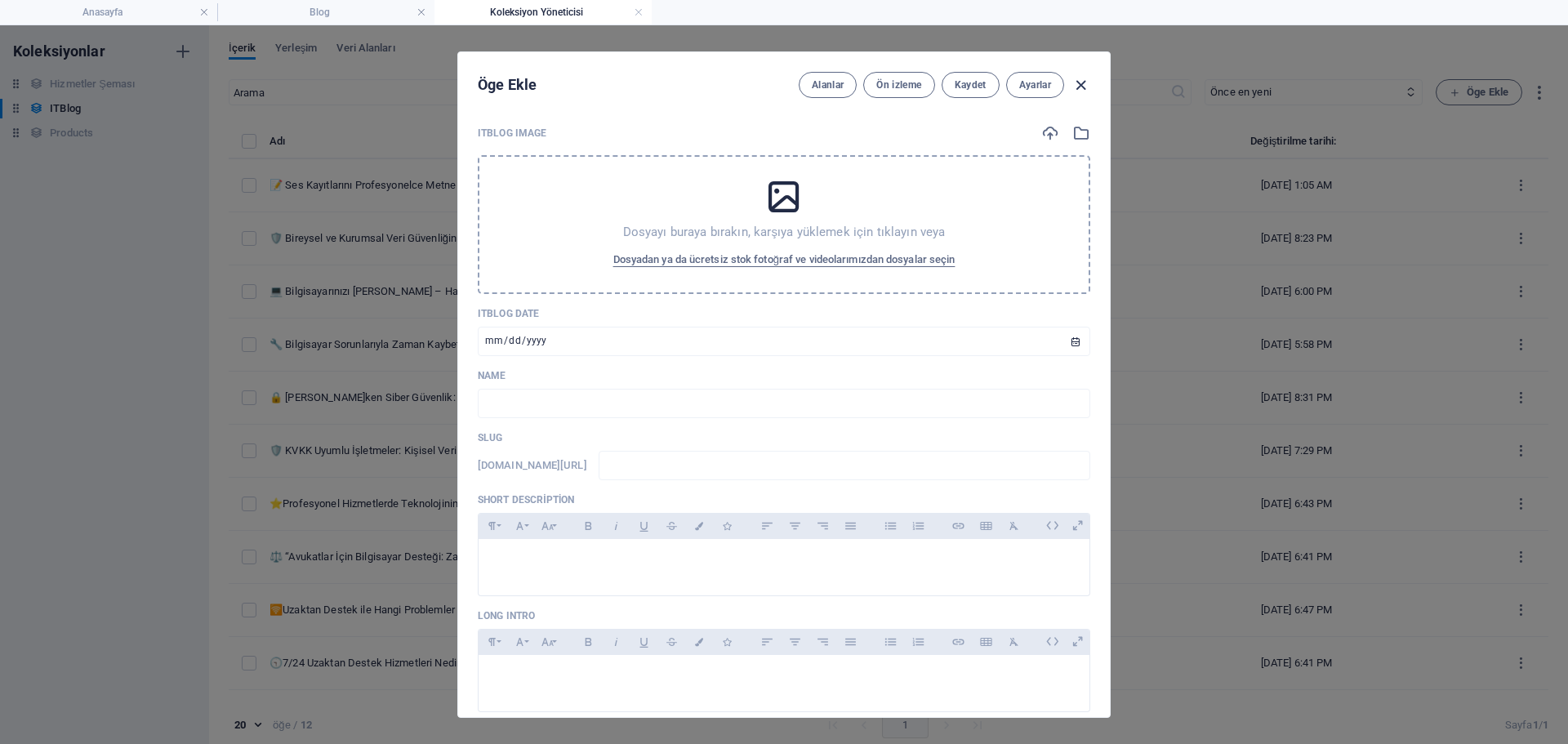
click at [1086, 87] on icon "button" at bounding box center [1081, 85] width 19 height 19
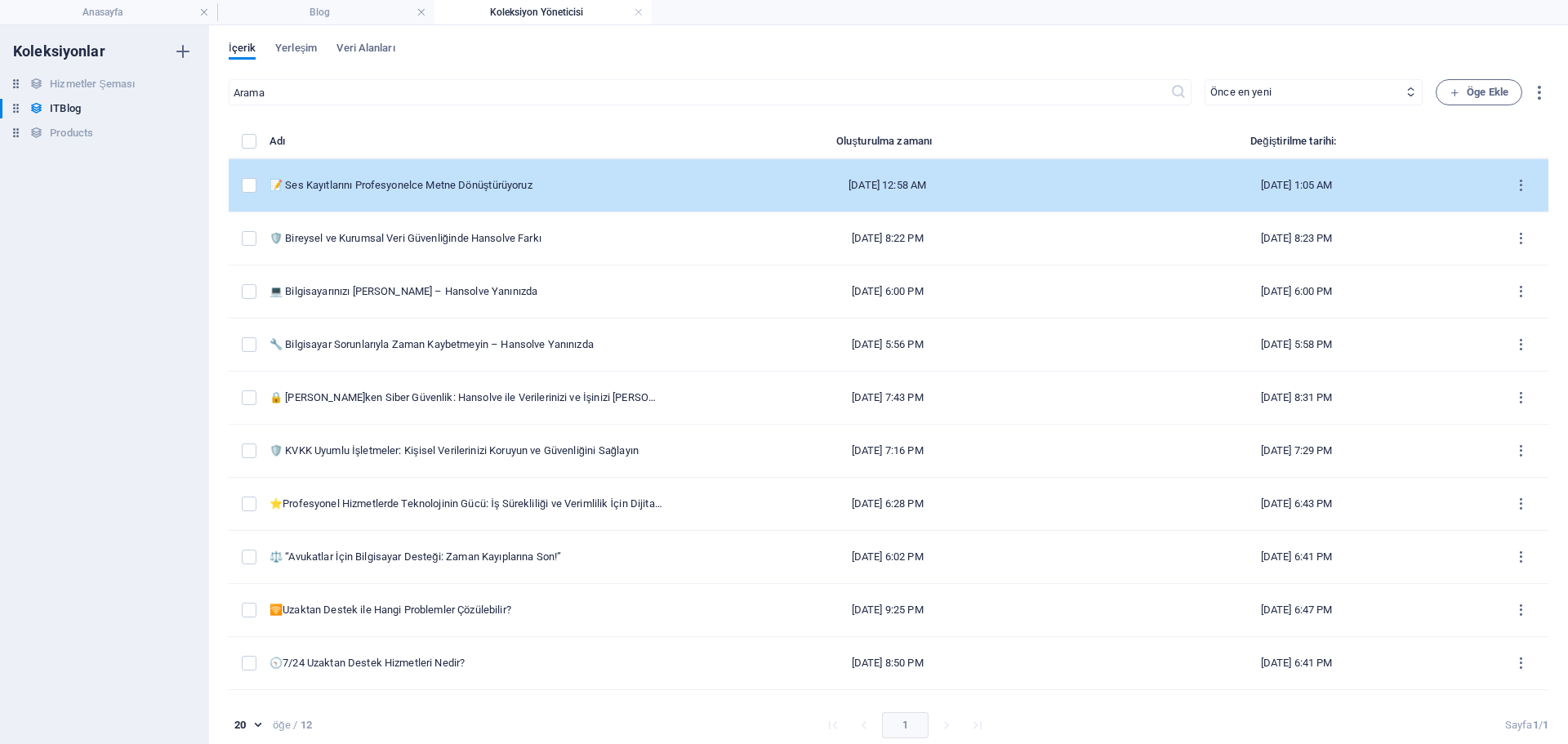
click at [526, 169] on td "📝 Ses Kayıtlarını Profesyonelce Metne Dönüştürüyoruz" at bounding box center [472, 185] width 406 height 53
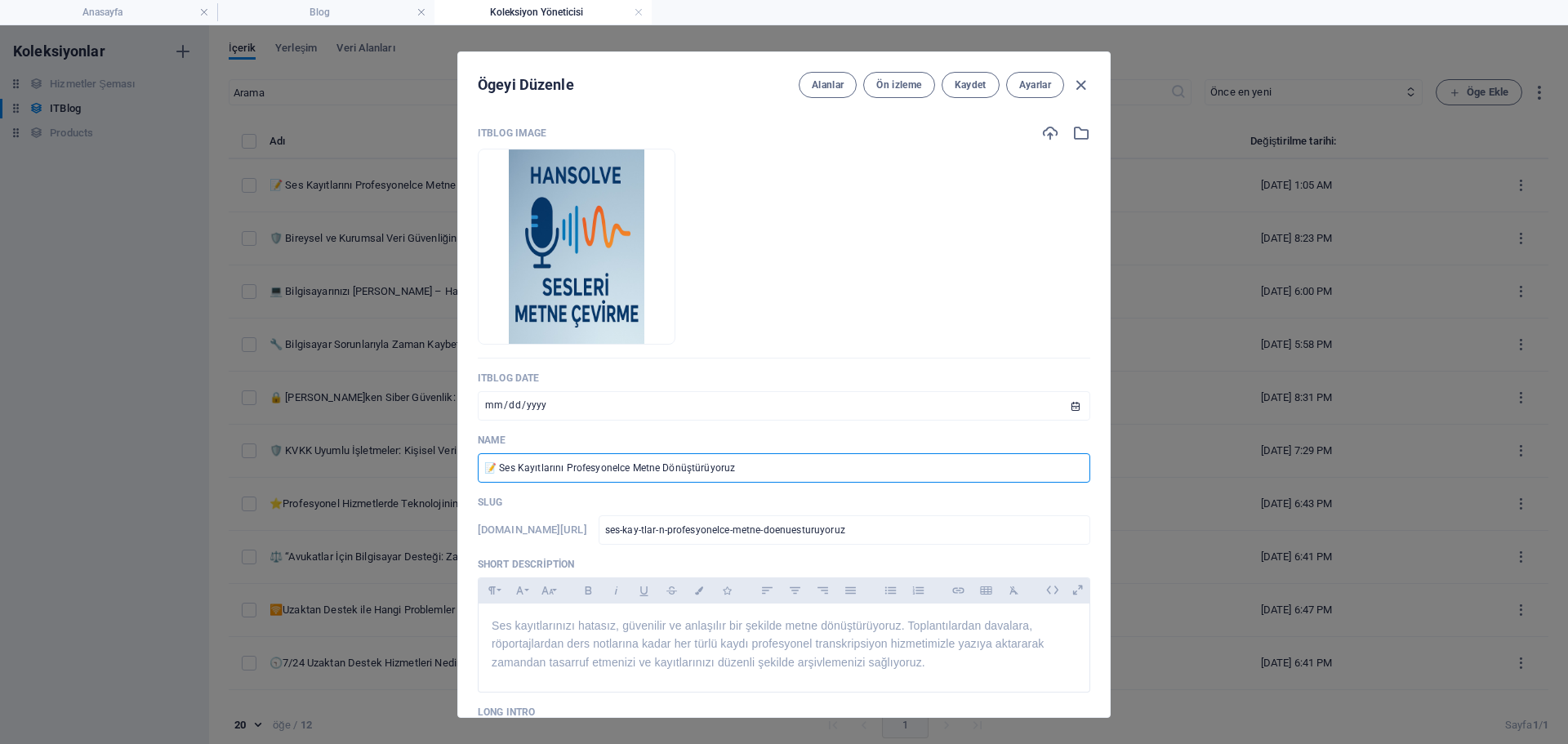
click at [659, 472] on input "📝 Ses Kayıtlarını Profesyonelce Metne Dönüştürüyoruz" at bounding box center [783, 468] width 612 height 30
click at [643, 623] on span "Ses kayıtlarınızı hatasız, güvenilir ve anlaşılır bir şekilde metne dönüştürüyo…" at bounding box center [767, 644] width 552 height 50
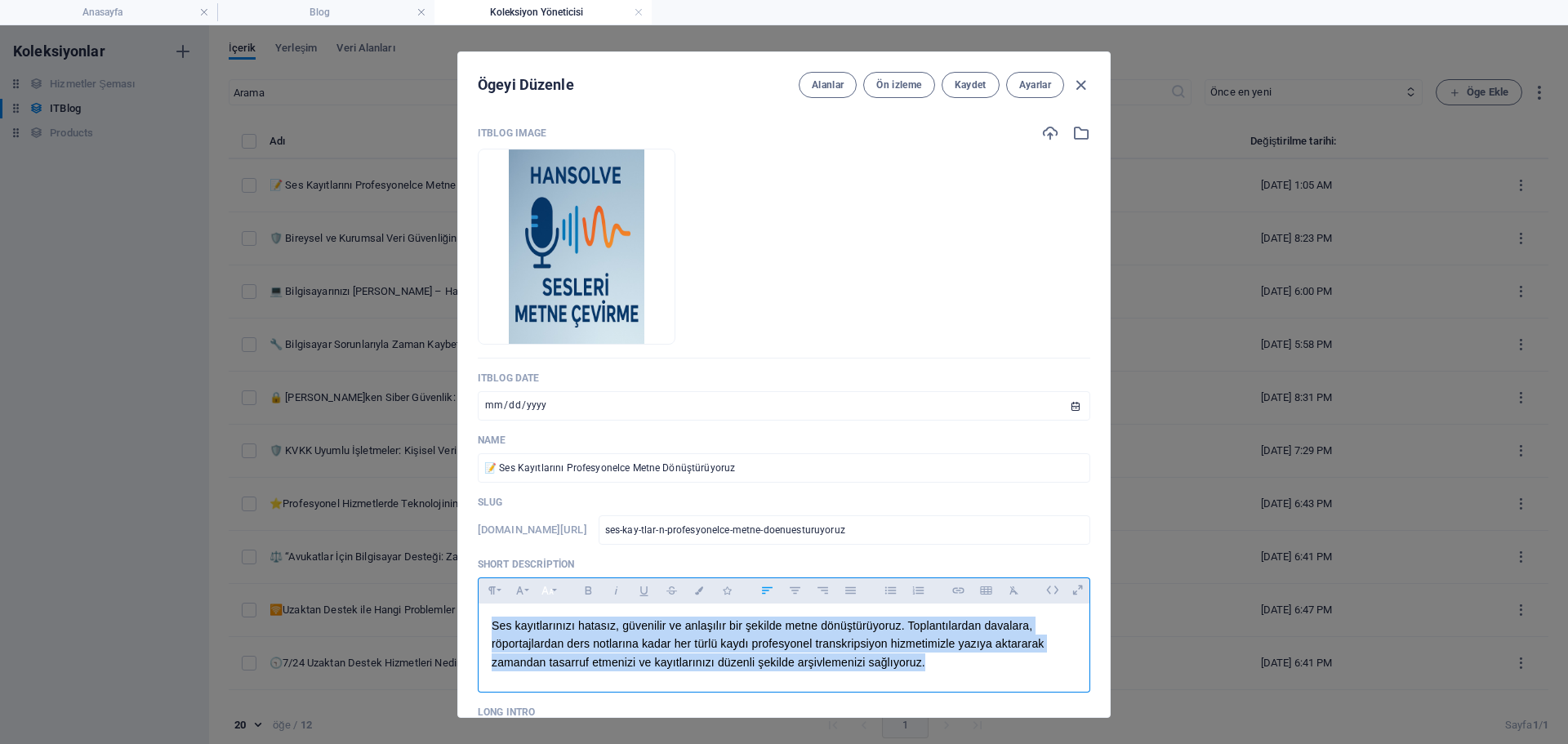
click at [551, 596] on icon "button" at bounding box center [548, 590] width 14 height 20
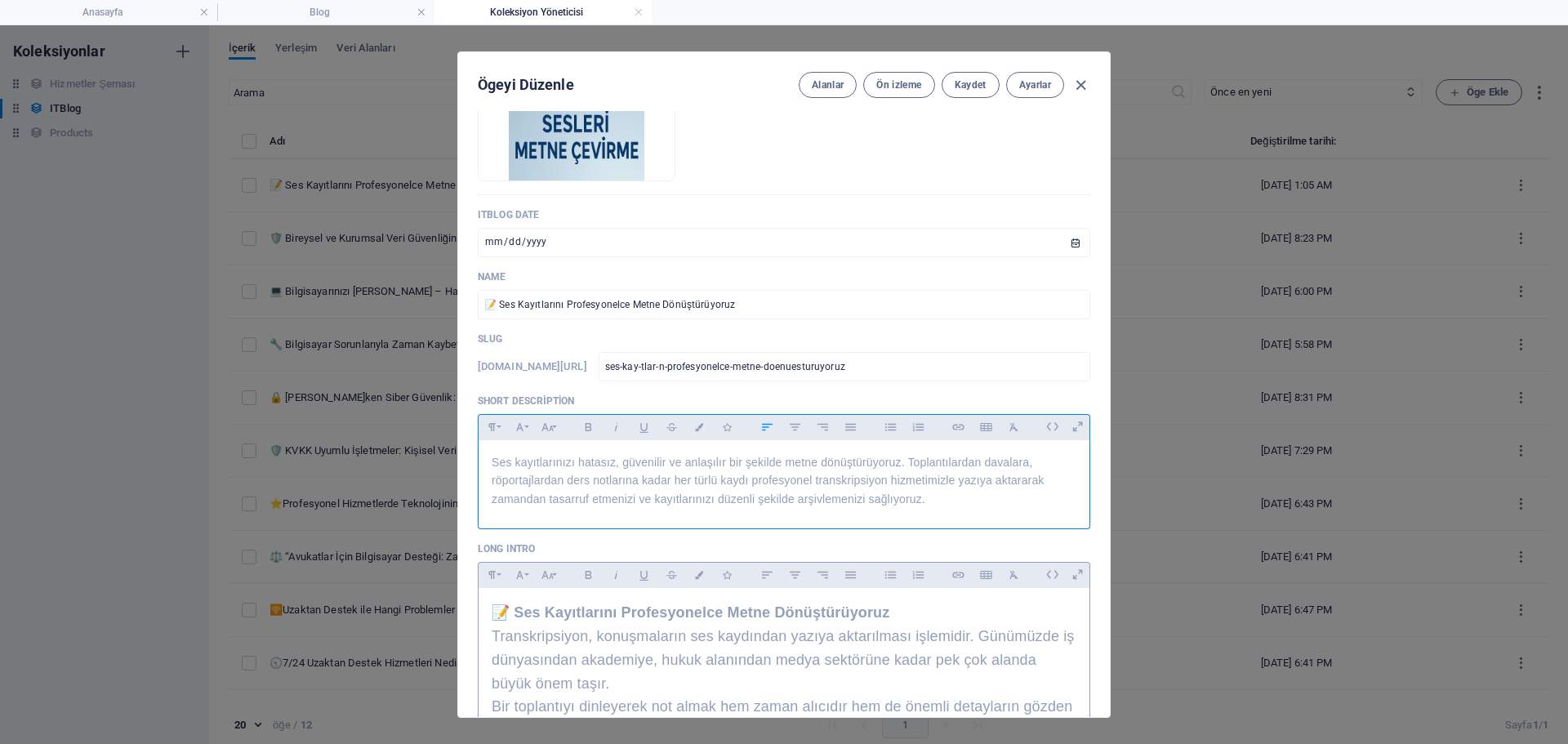
click at [634, 616] on span "📝 Ses Kayıtlarını Profesyonelce Metne Dönüştürüyoruz" at bounding box center [690, 612] width 398 height 16
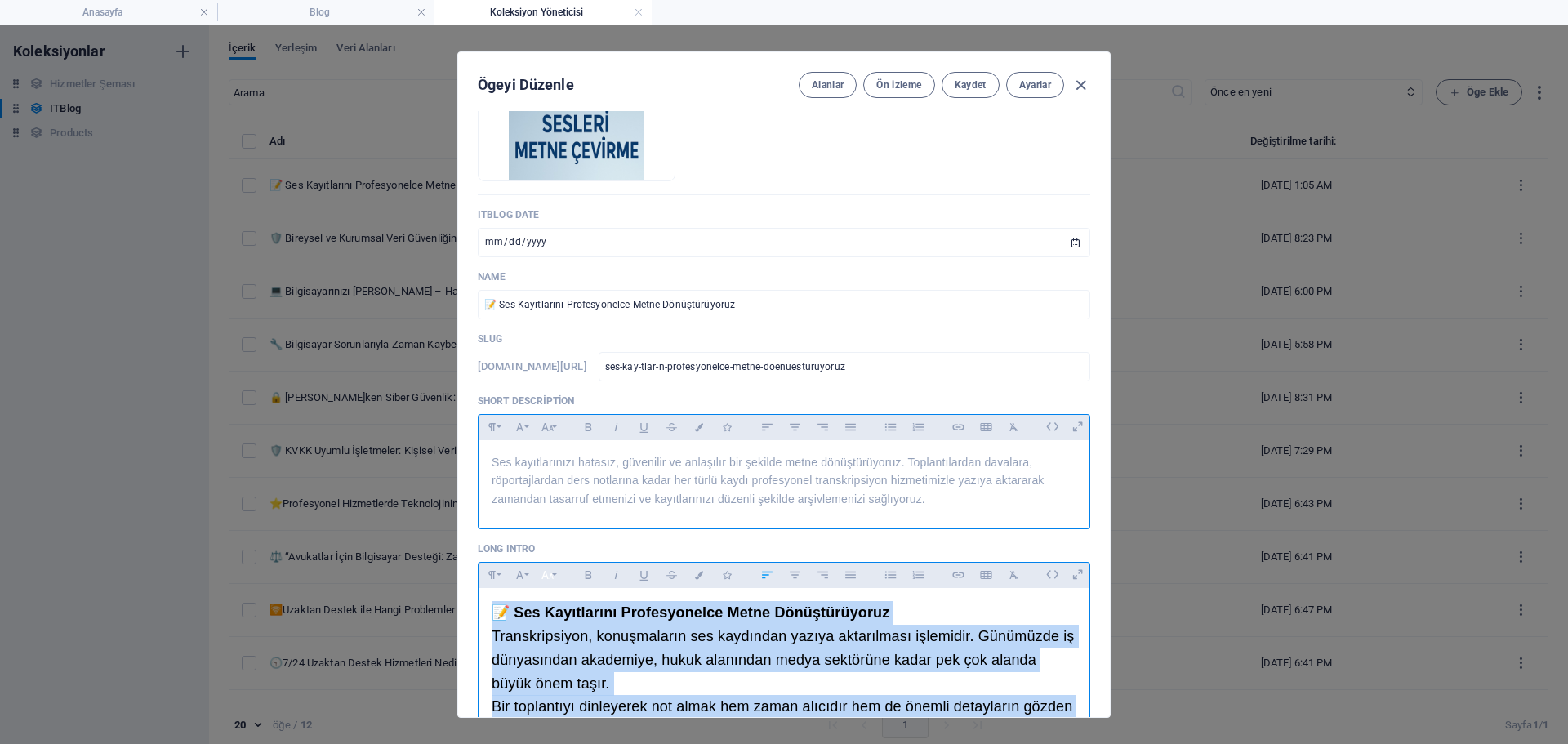
click at [550, 582] on icon "button" at bounding box center [548, 574] width 14 height 20
click at [1078, 80] on icon "button" at bounding box center [1081, 85] width 19 height 19
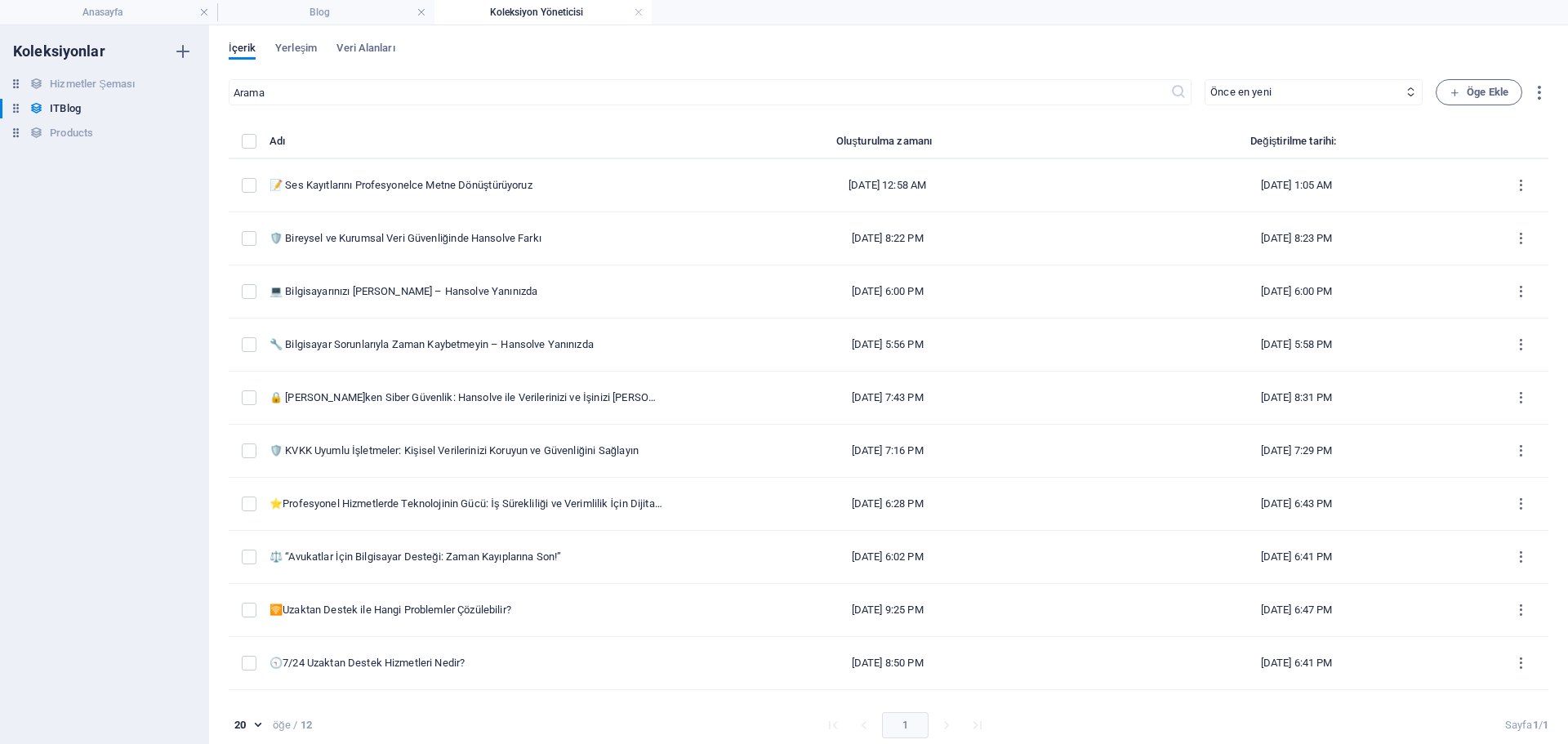
type input "[DATE]"
type input "ses-kay-tlar-n-profesyonelce-metne-doenuesturuyoruz"
click at [1456, 89] on span "Öge Ekle" at bounding box center [1479, 92] width 59 height 20
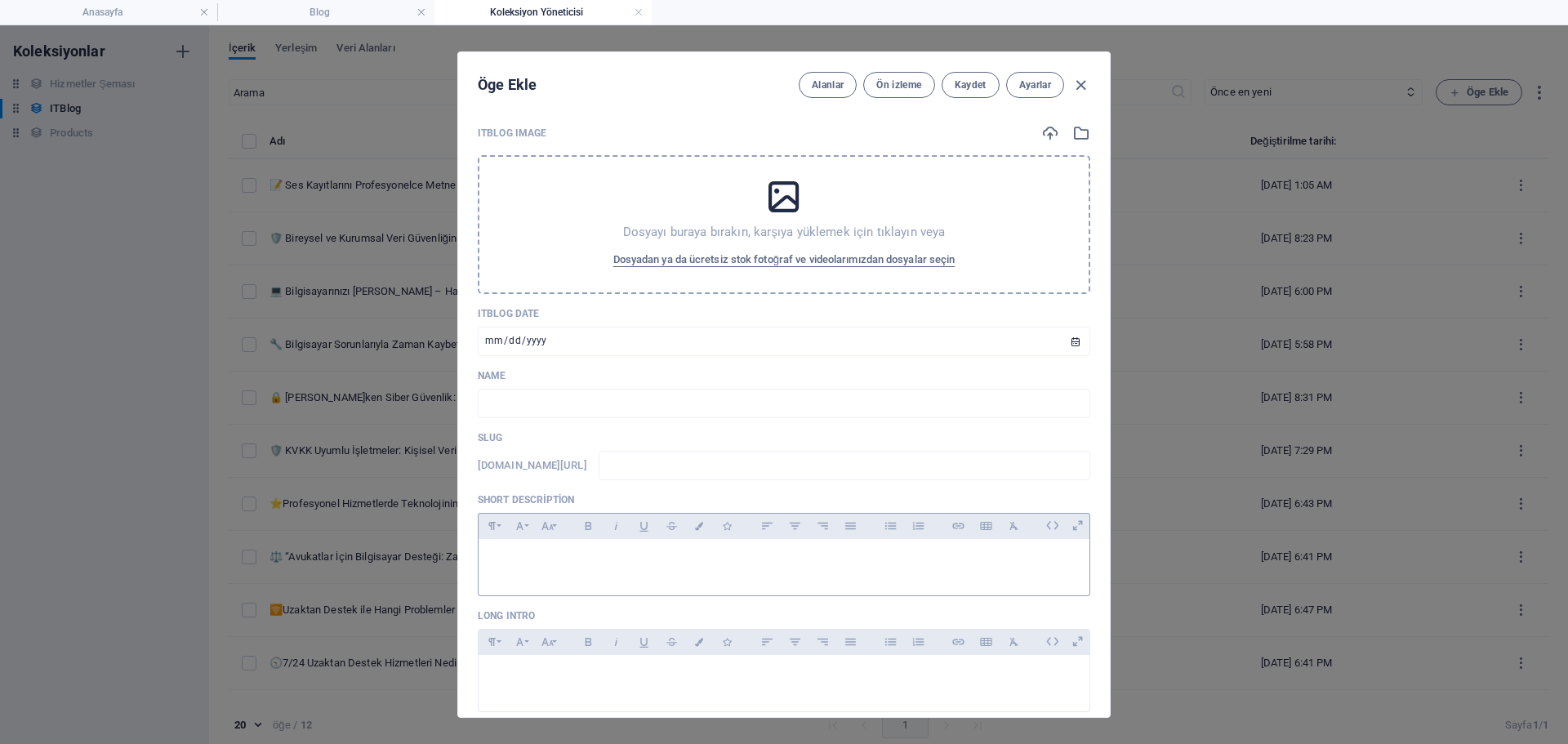
click at [545, 556] on p at bounding box center [783, 559] width 585 height 16
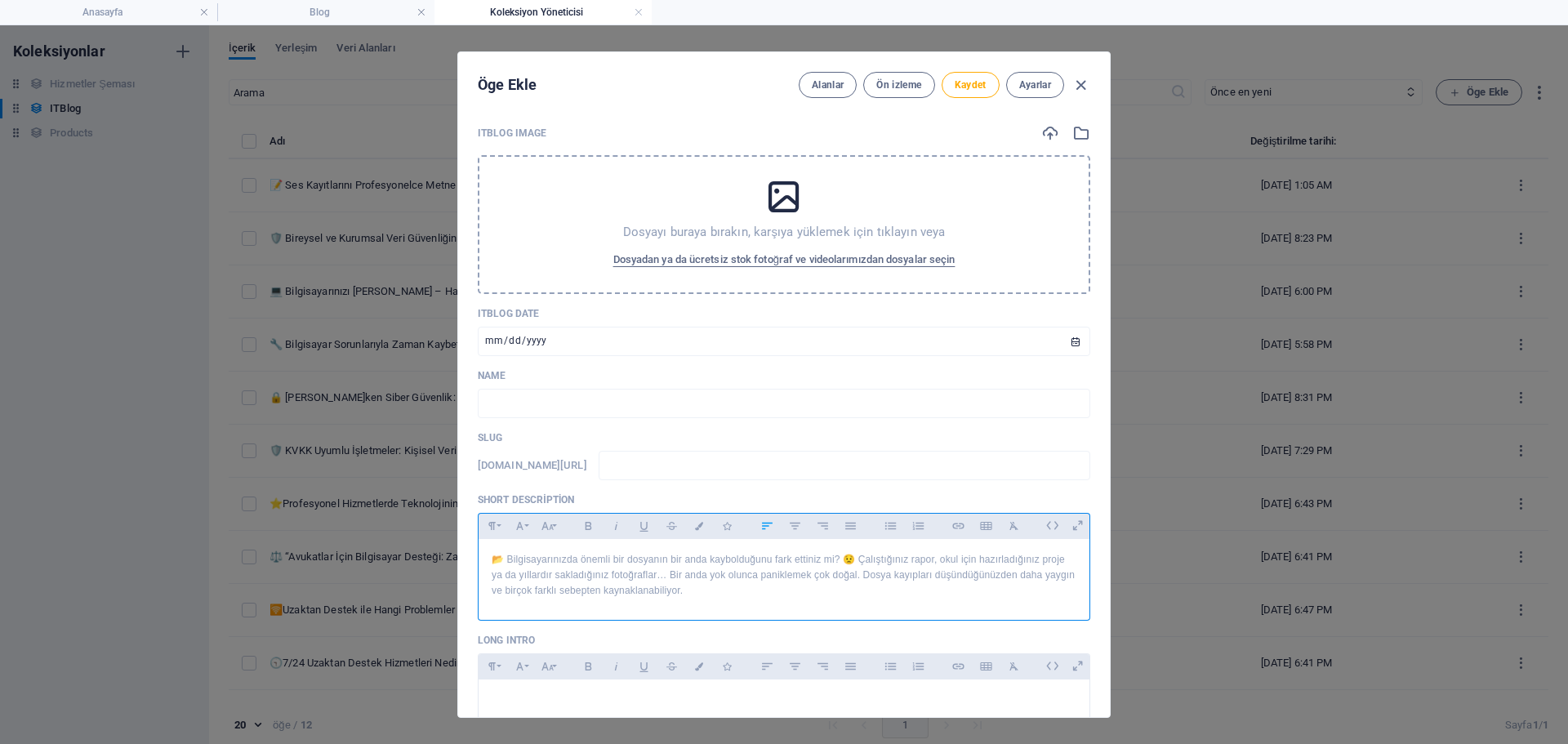
click at [649, 589] on p "📂 Bilgisayarınızda önemli bir dosyanın bir anda kaybolduğunu fark ettiniz mi? 😟…" at bounding box center [783, 575] width 585 height 48
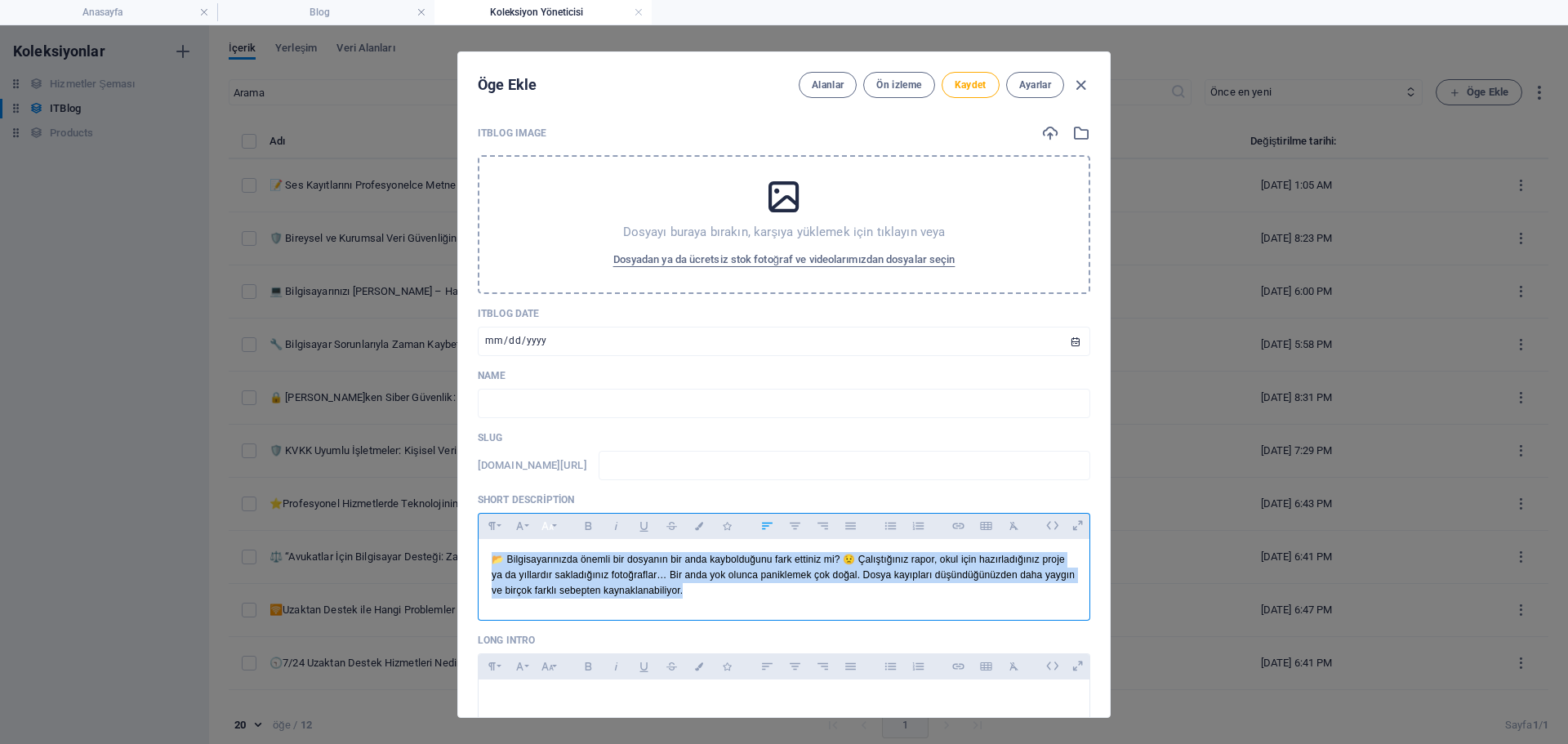
click at [547, 526] on icon "button" at bounding box center [548, 526] width 14 height 20
click at [565, 315] on link "14" at bounding box center [564, 313] width 59 height 25
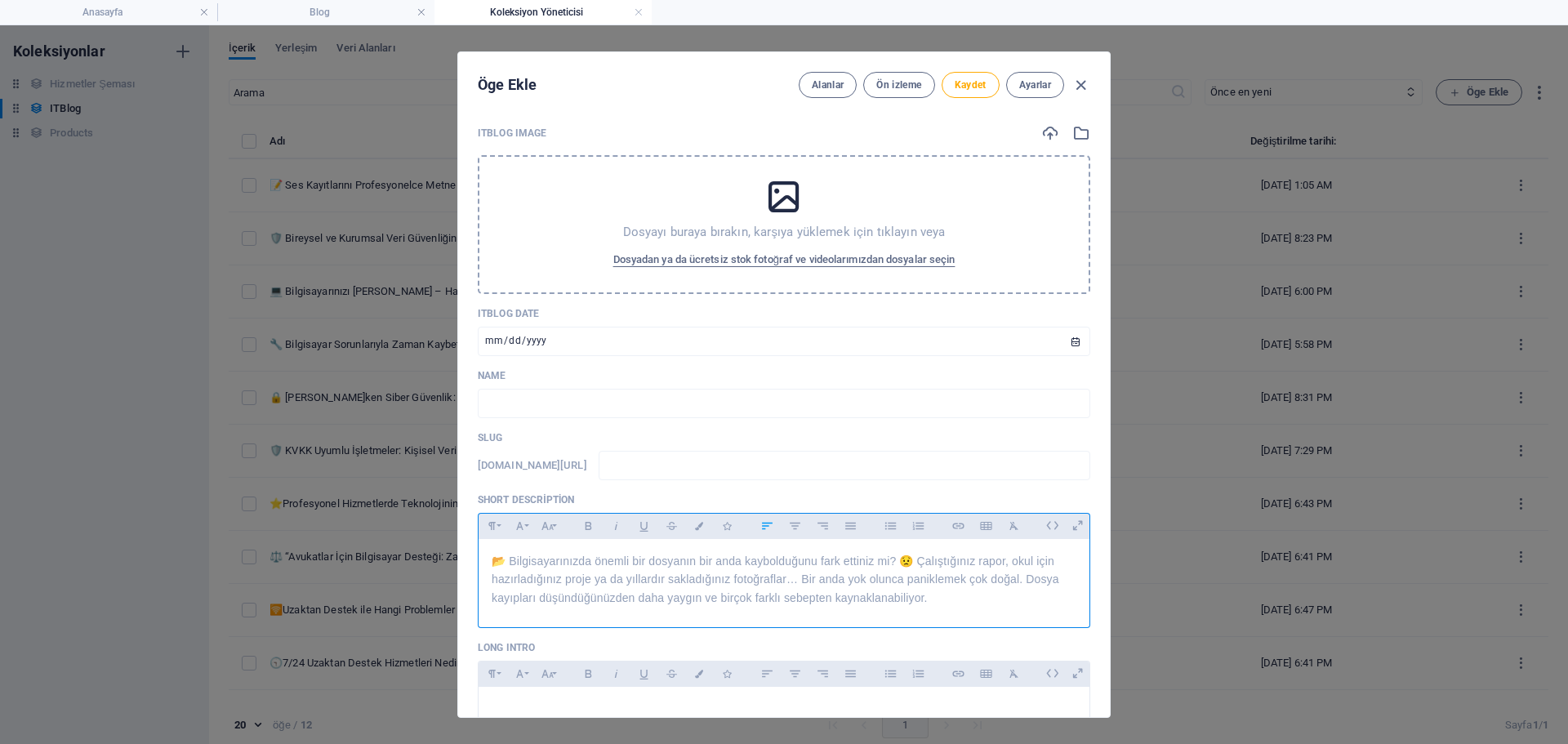
scroll to position [164, 0]
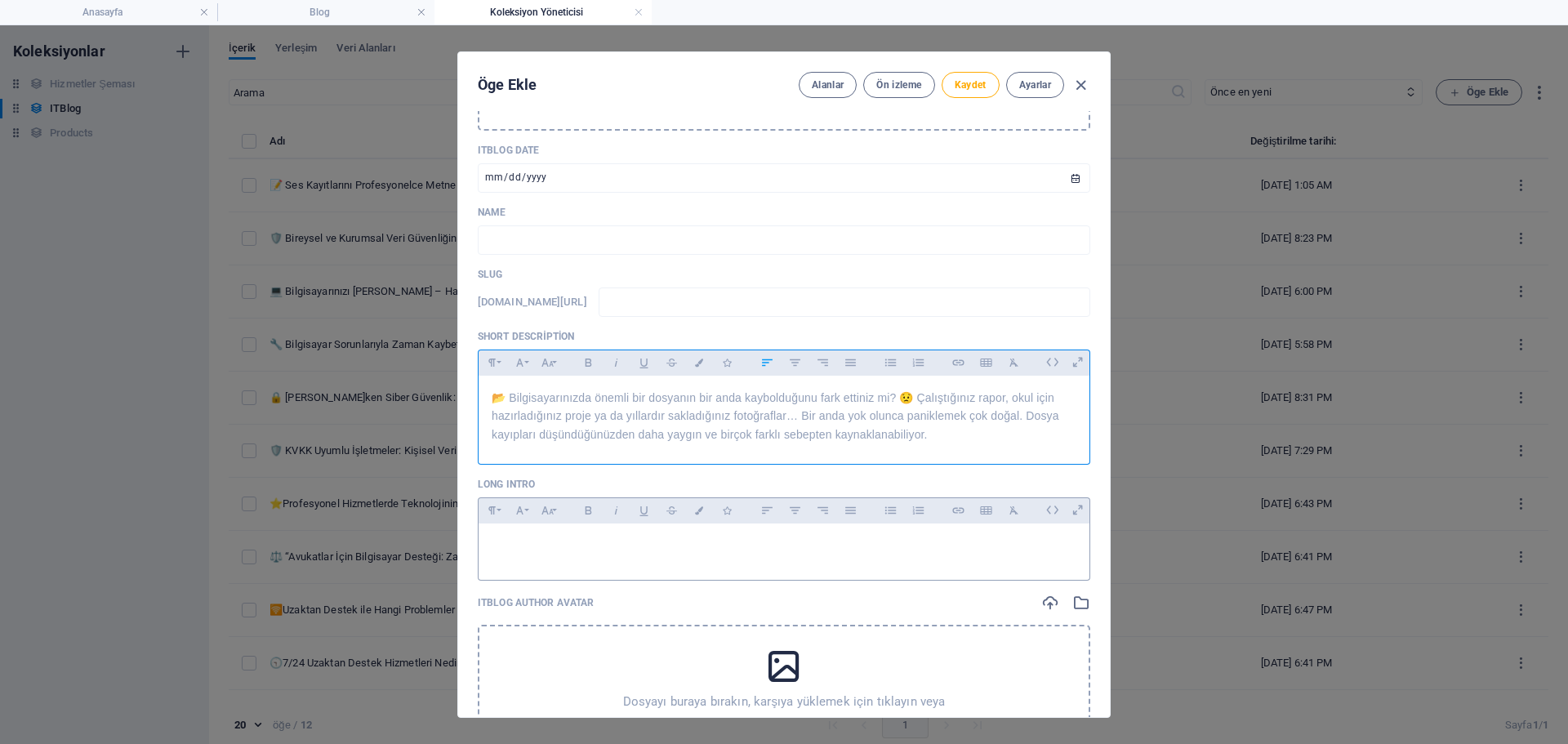
click at [647, 551] on p at bounding box center [783, 545] width 585 height 16
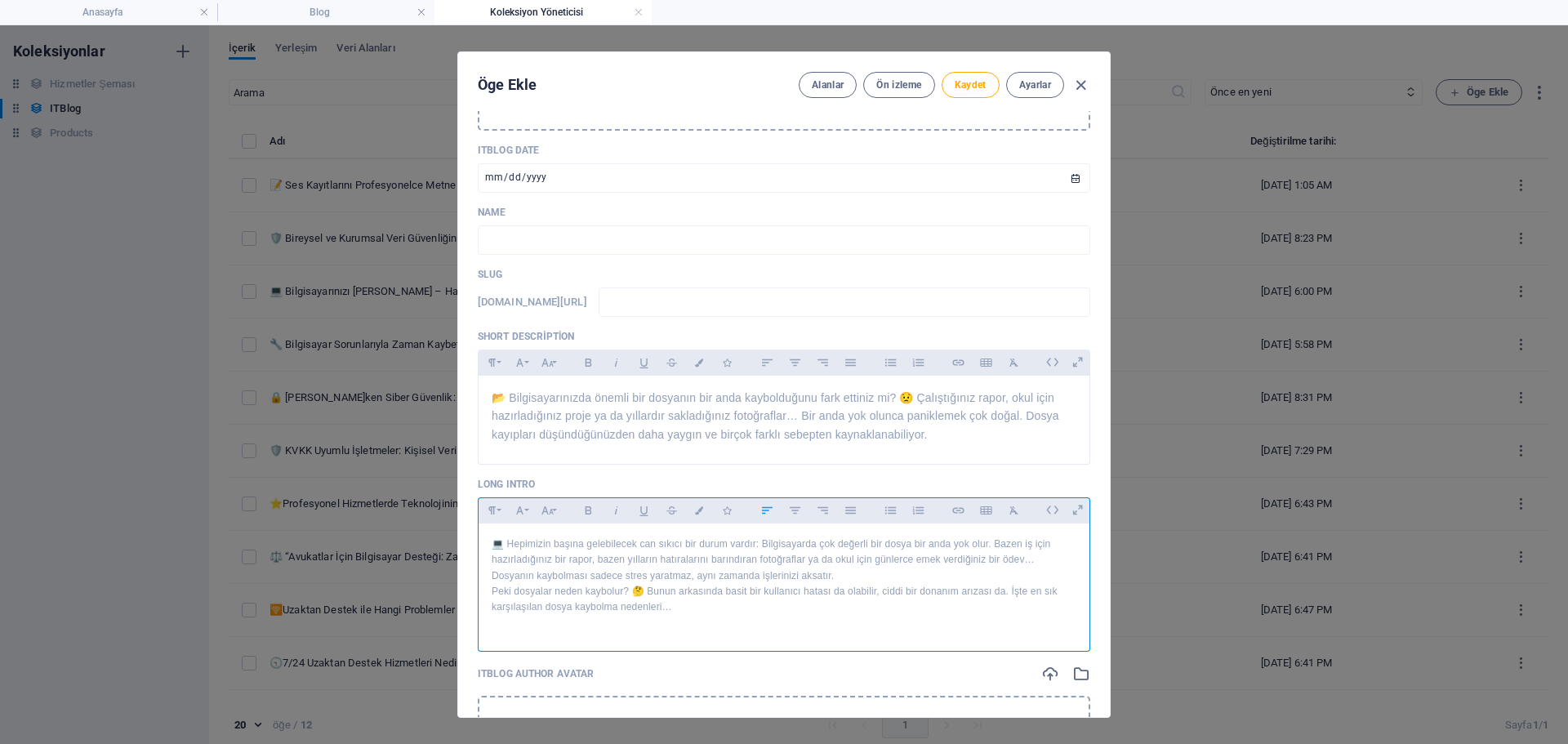
scroll to position [335, 0]
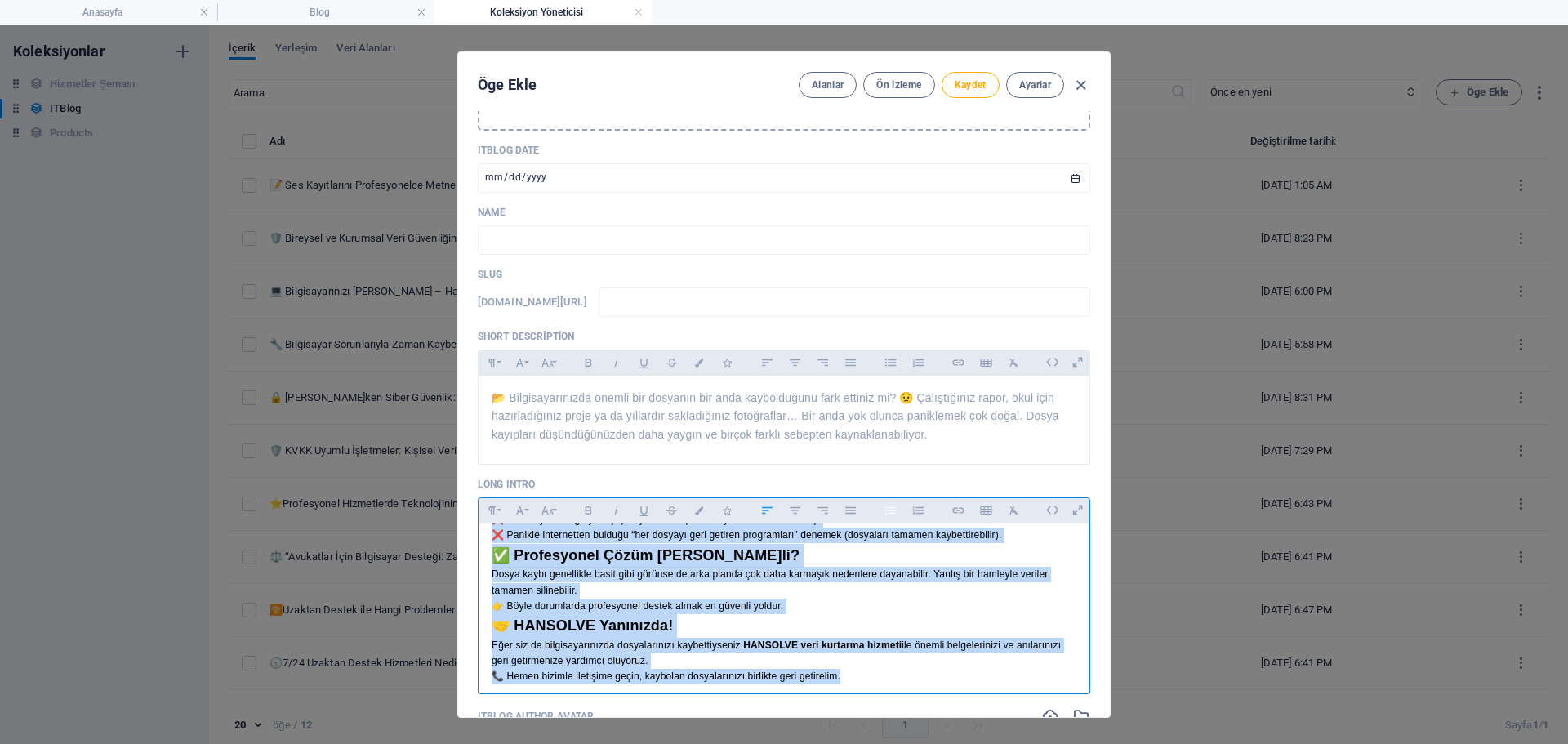
click at [888, 512] on icon "button" at bounding box center [890, 510] width 14 height 20
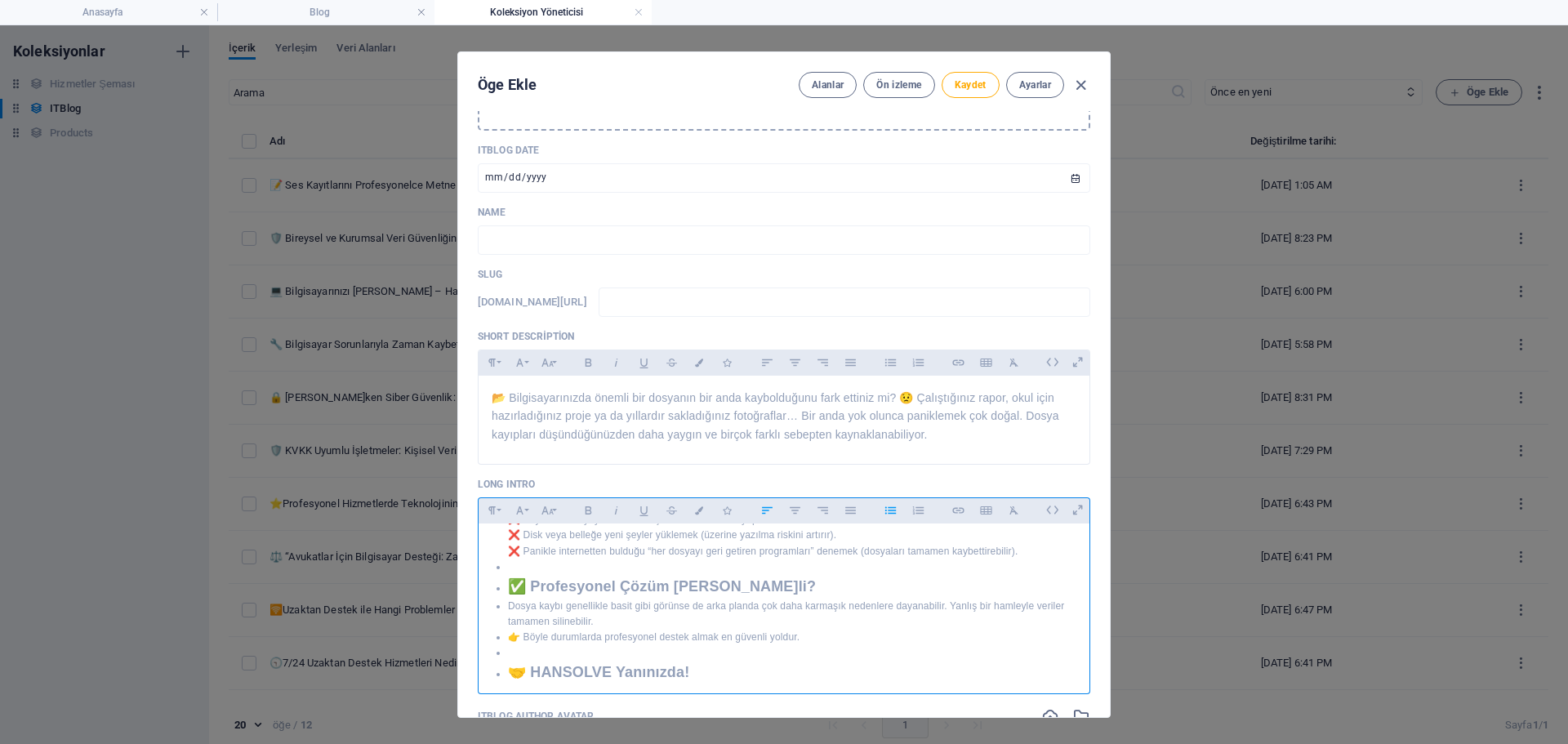
click at [888, 512] on icon "button" at bounding box center [890, 510] width 14 height 20
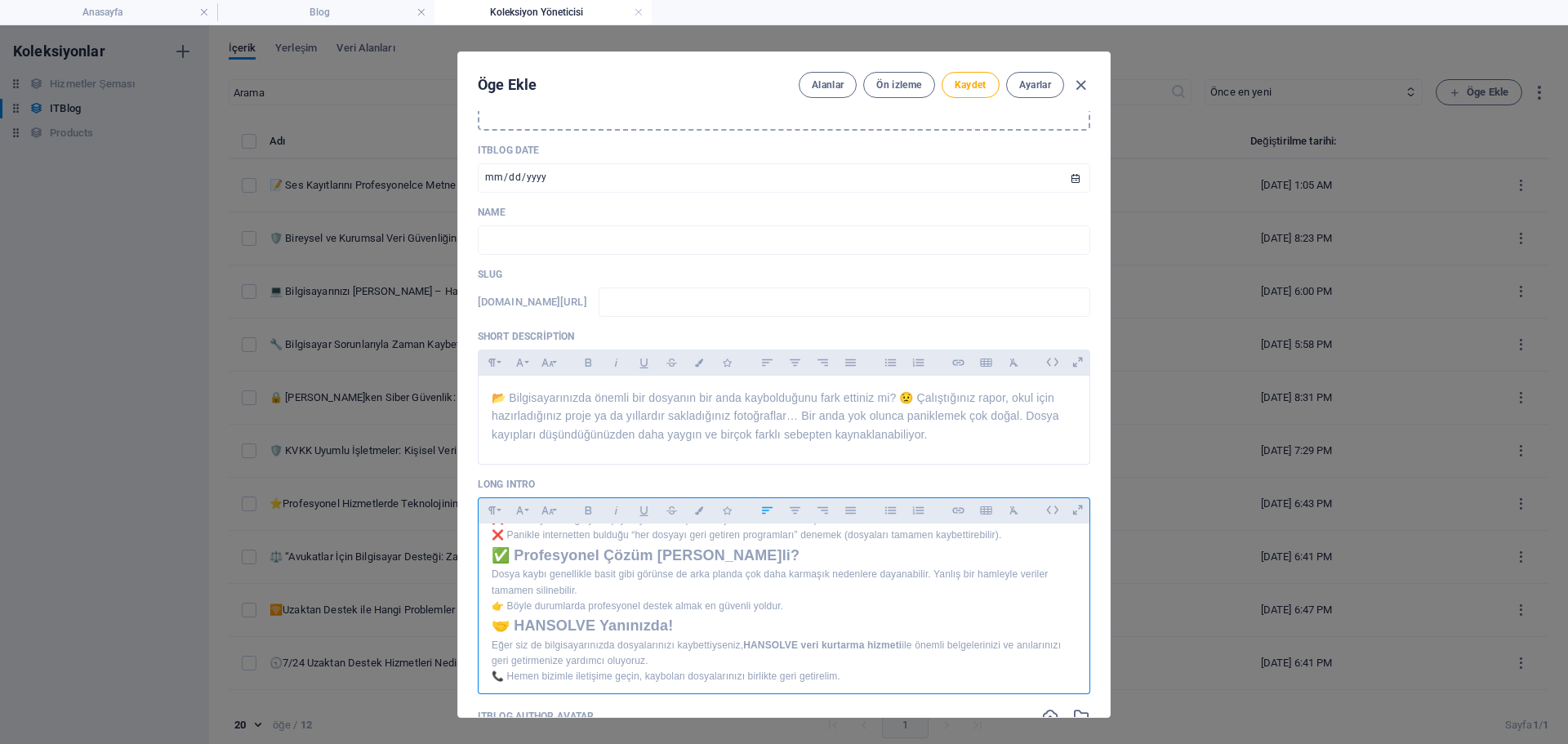
scroll to position [9, 0]
click at [550, 509] on icon "button" at bounding box center [548, 510] width 14 height 20
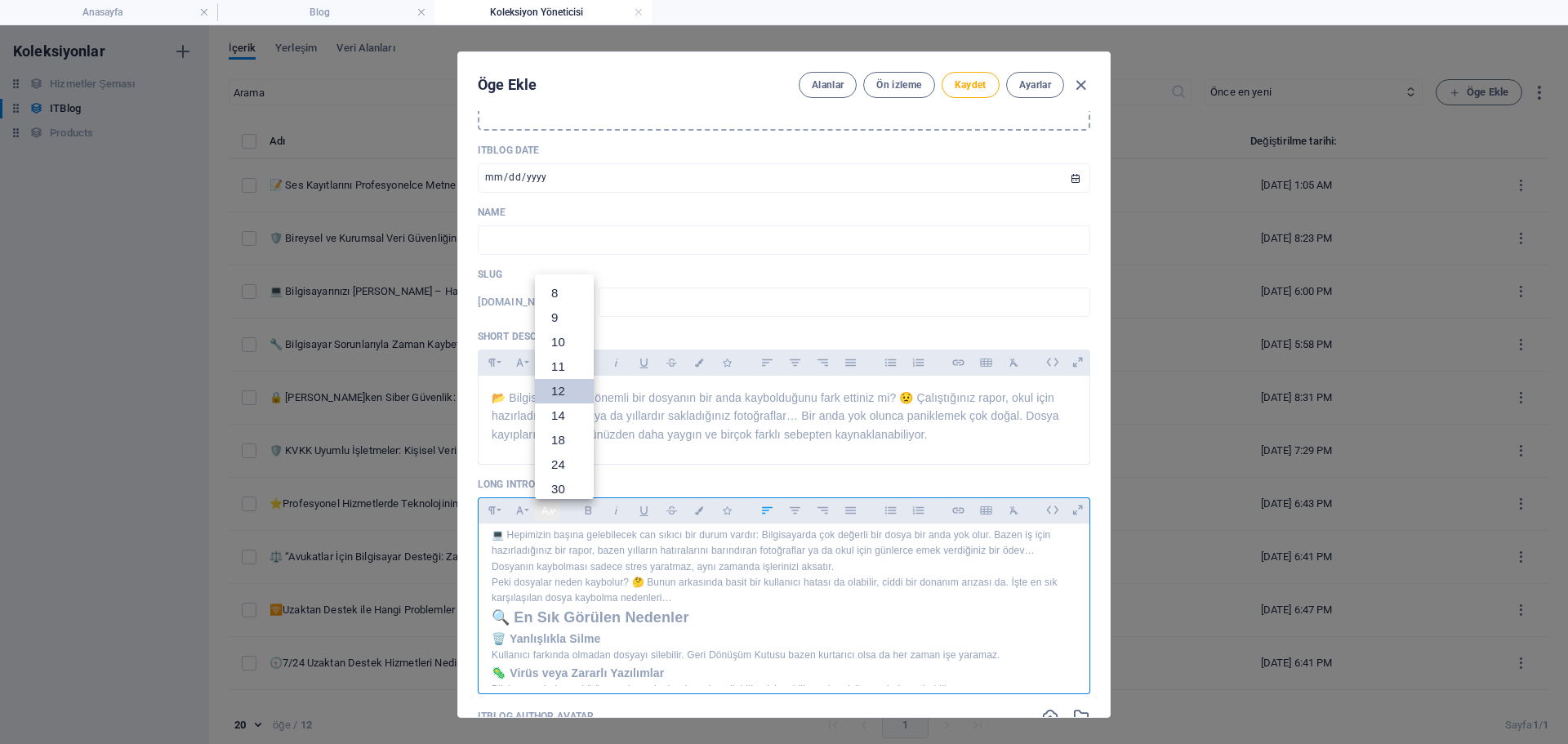
scroll to position [117, 0]
click at [563, 322] on link "18" at bounding box center [564, 323] width 59 height 25
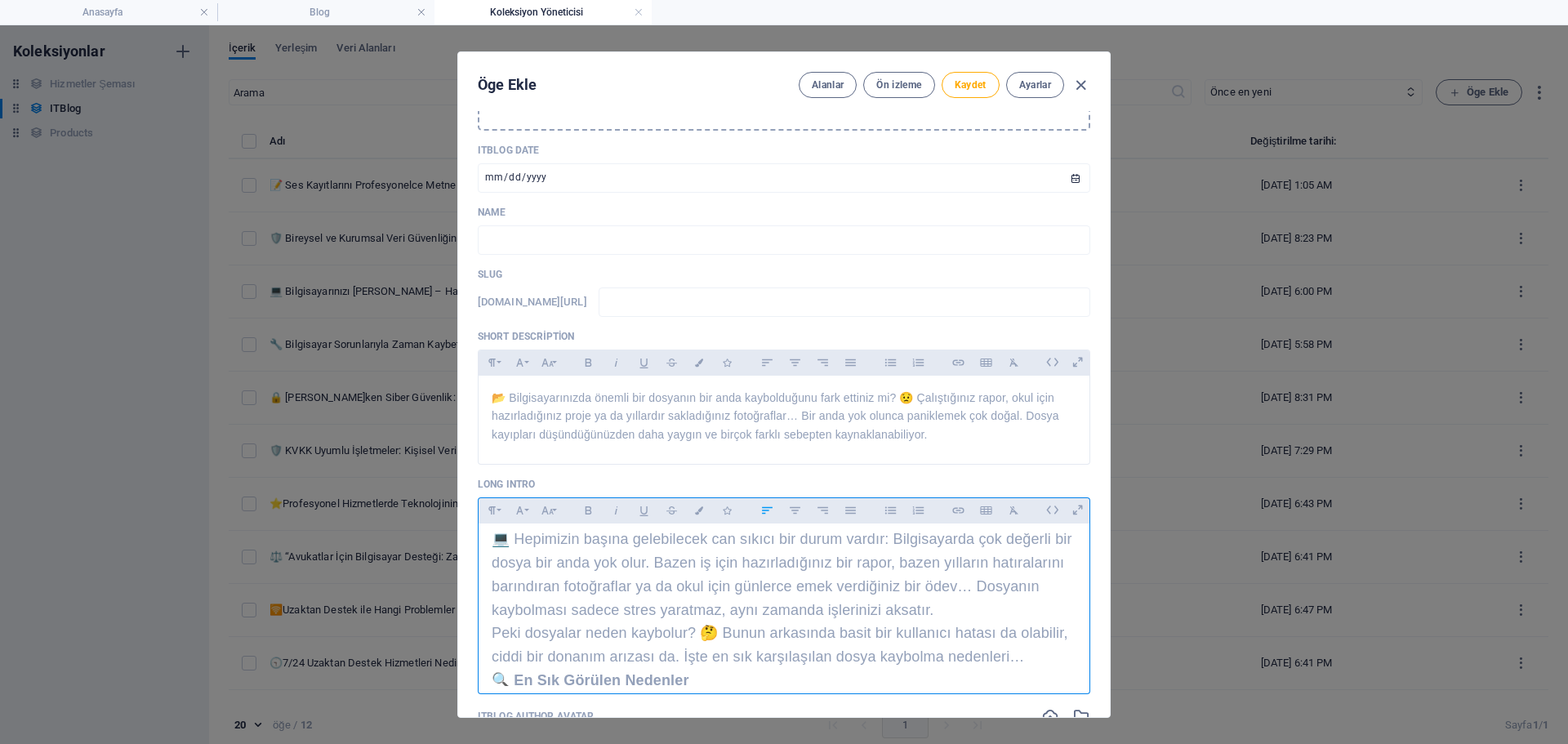
scroll to position [0, 0]
click at [506, 545] on span "💻 Hepimizin başına gelebilecek can sıkıcı bir durum vardır: Bilgisayarda çok de…" at bounding box center [781, 582] width 581 height 86
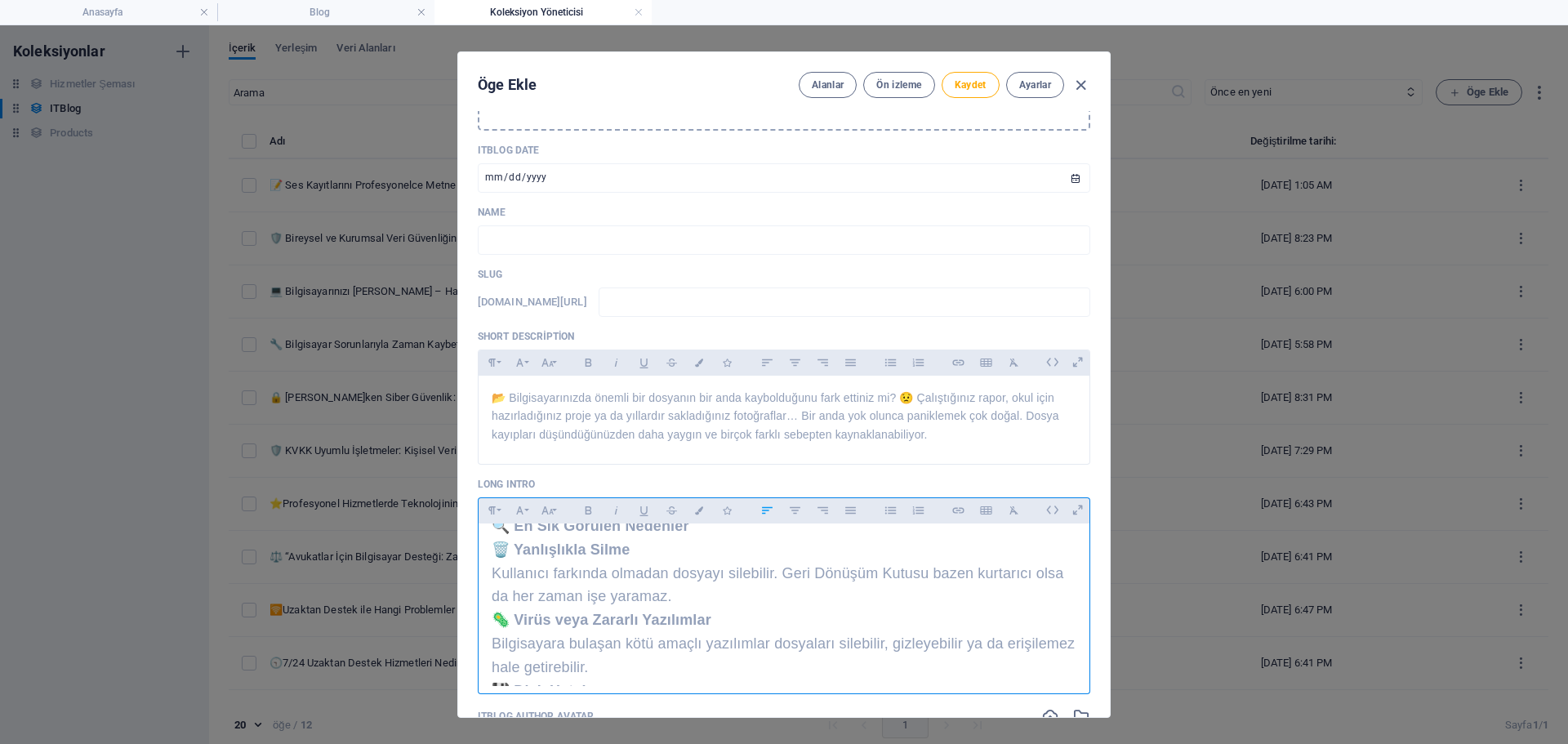
scroll to position [81, 0]
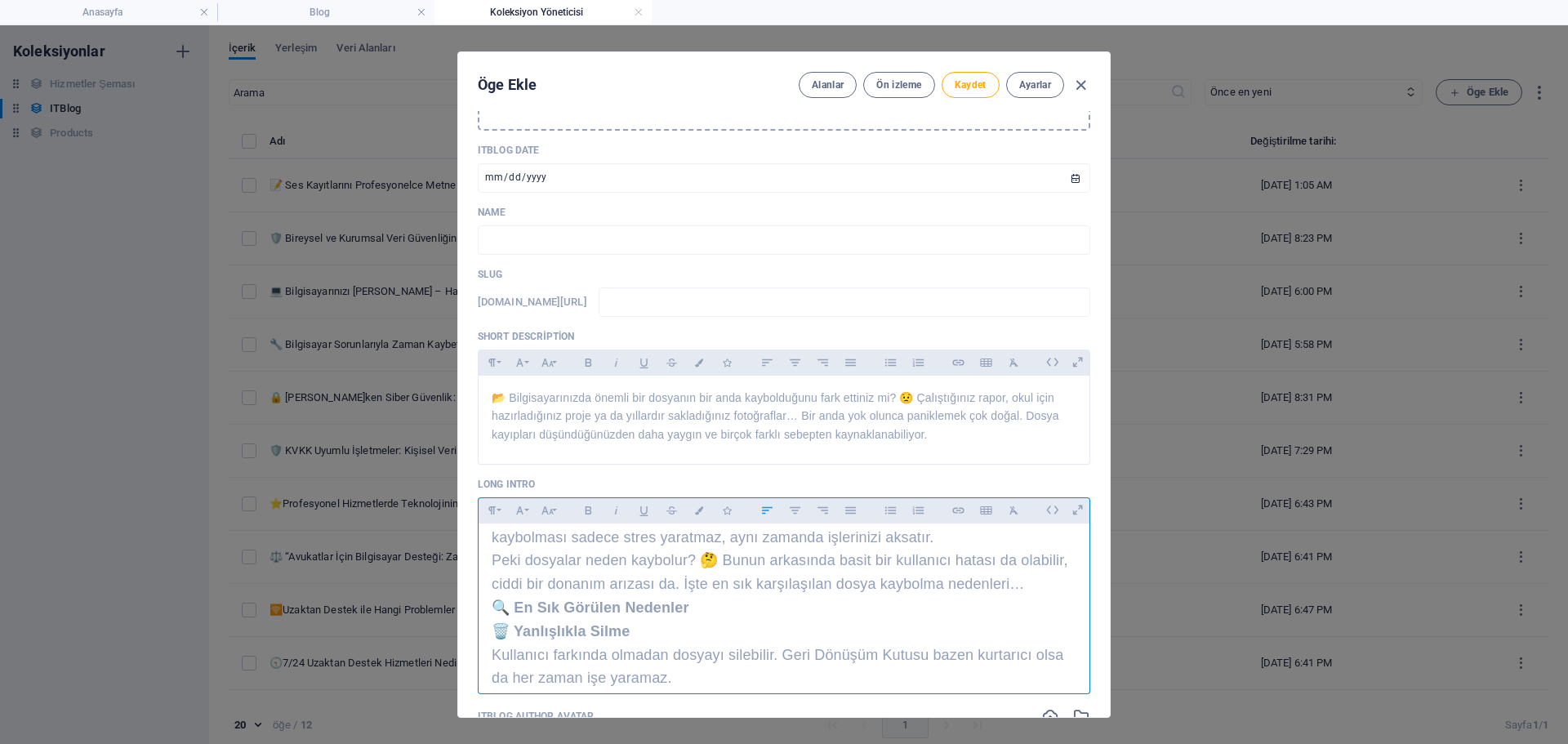
click at [701, 596] on p "Peki dosyalar neden kaybolur? 🤔 Bunun arkasında basit bir kullanıcı hatası da o…" at bounding box center [783, 572] width 585 height 48
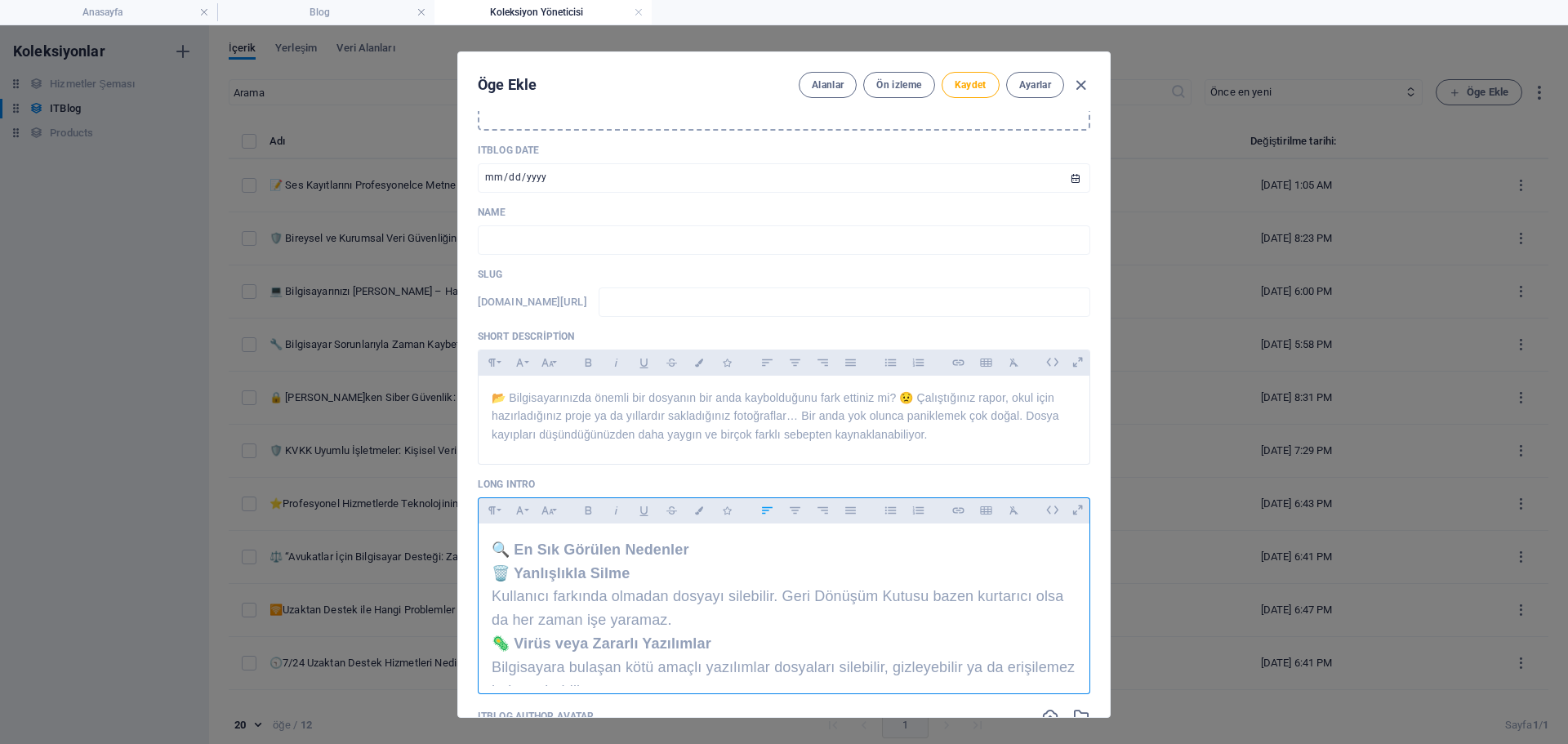
click at [703, 632] on p "Kullanıcı farkında olmadan dosyayı silebilir. Geri Dönüşüm Kutusu bazen kurtarı…" at bounding box center [783, 608] width 585 height 48
click at [680, 563] on p "Bilgisayara bulaşan kötü amaçlı yazılımlar dosyaları silebilir, gizleyebilir ya…" at bounding box center [783, 540] width 585 height 48
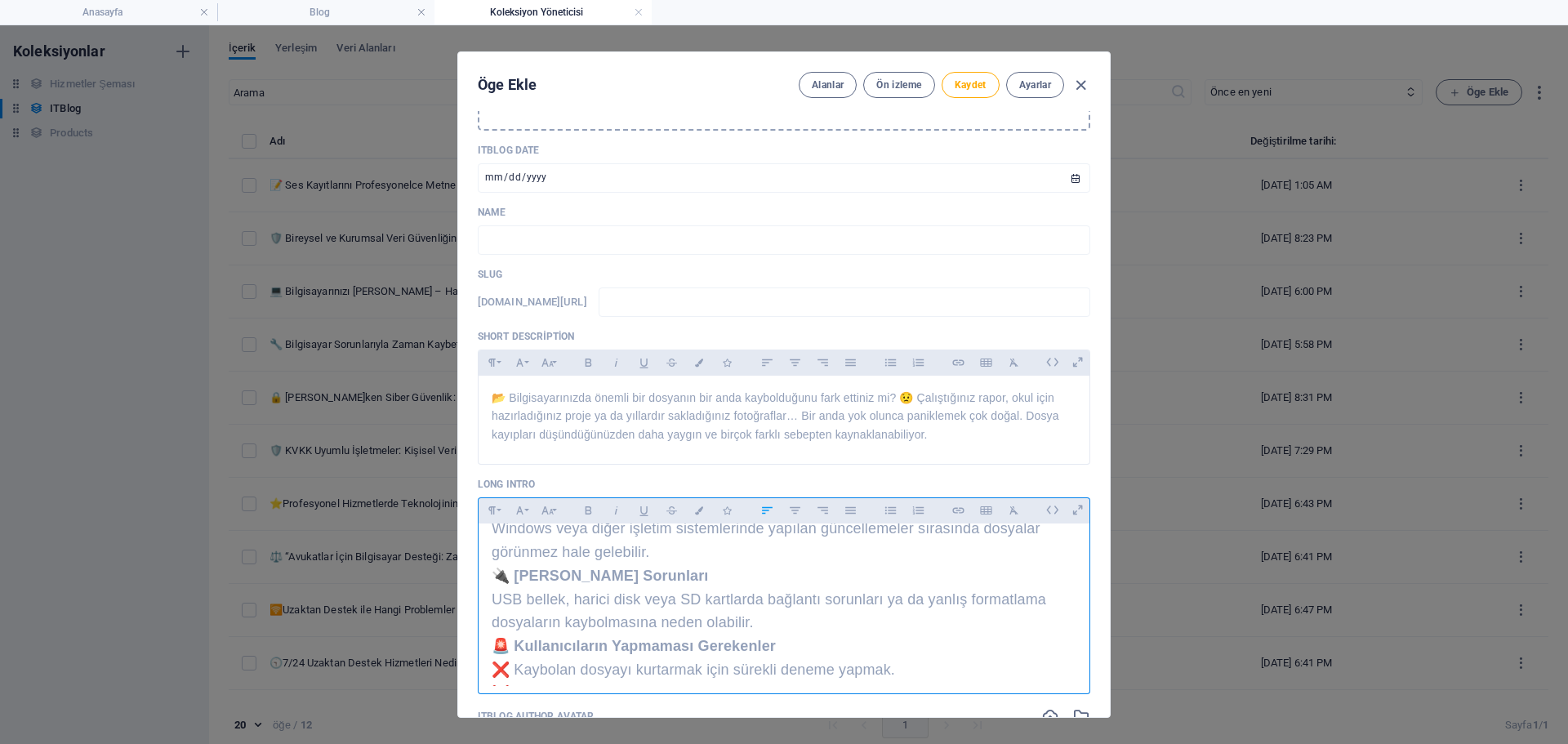
scroll to position [408, 0]
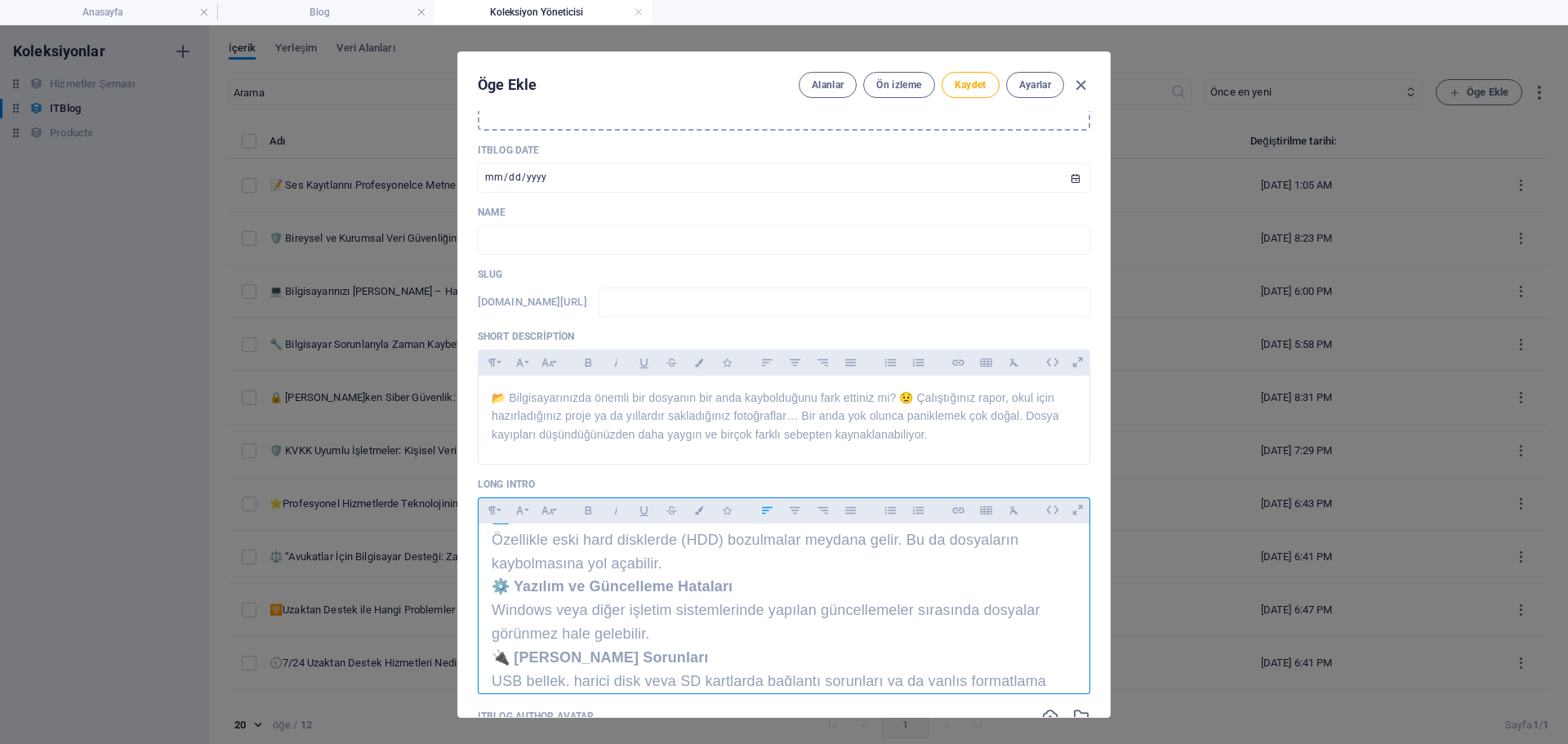
click at [674, 575] on p "Özellikle eski hard disklerde (HDD) bozulmalar meydana gelir. Bu da dosyaların …" at bounding box center [783, 552] width 585 height 48
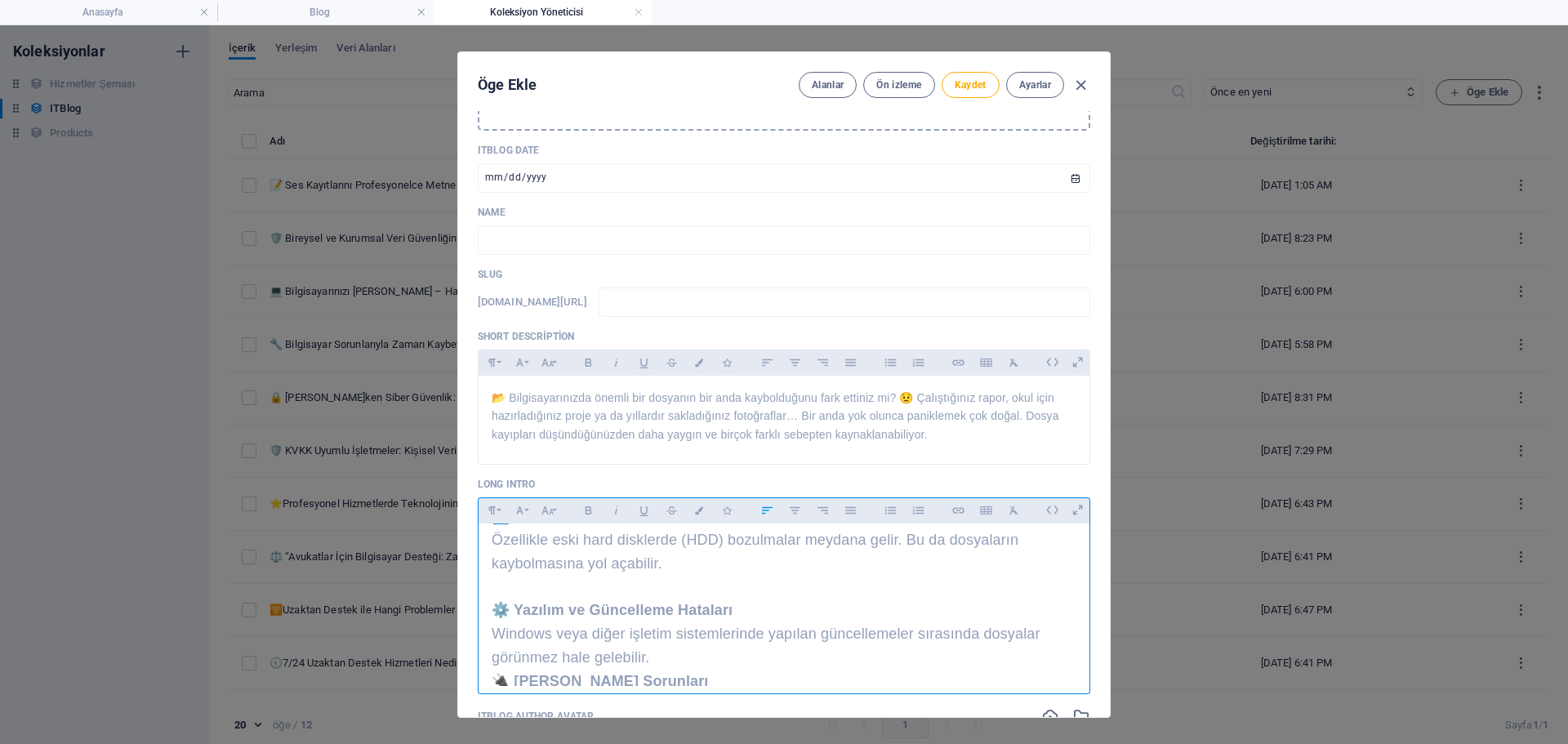
scroll to position [490, 0]
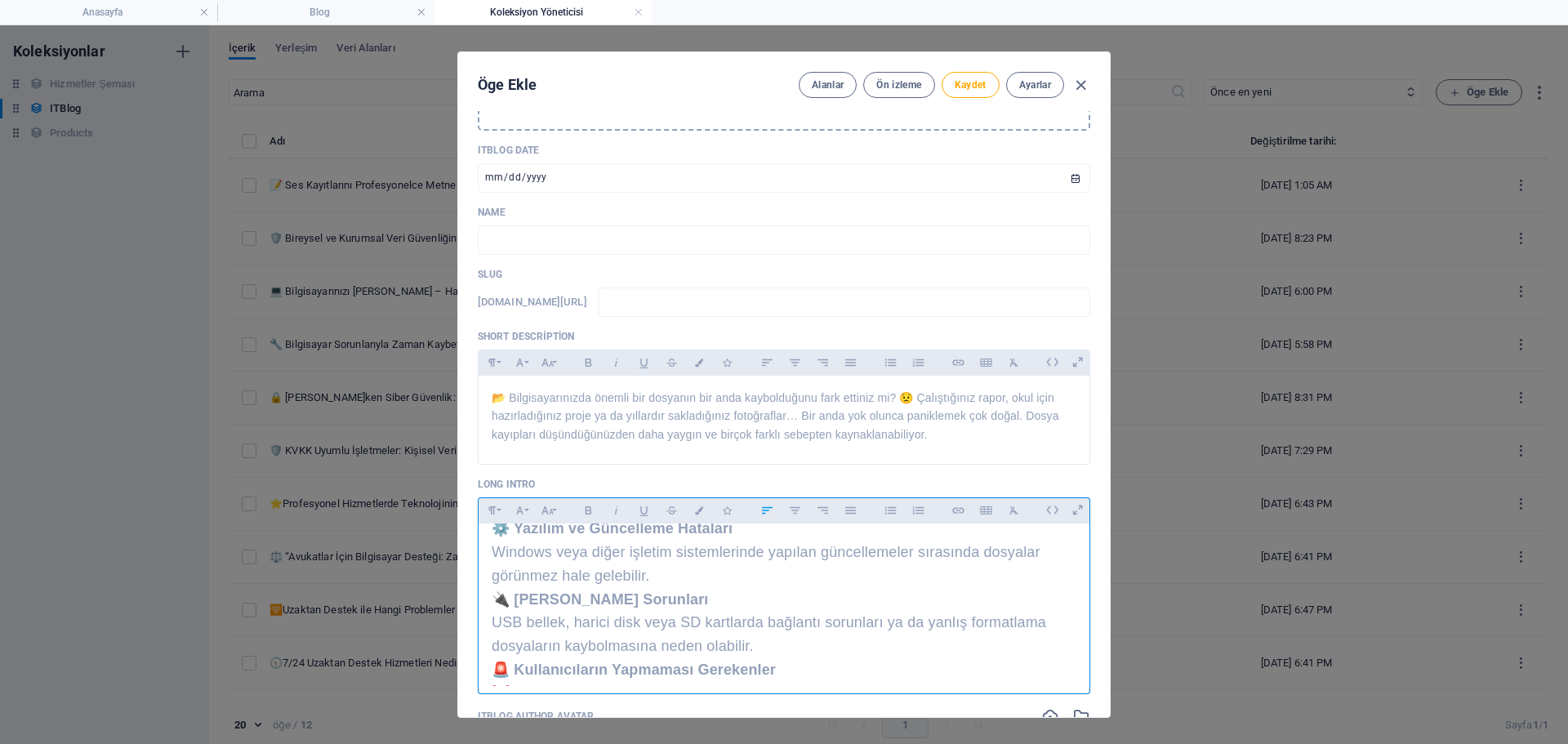
click at [685, 588] on p "Windows veya diğer işletim sistemlerinde yapılan güncellemeler sırasında dosyal…" at bounding box center [783, 564] width 585 height 48
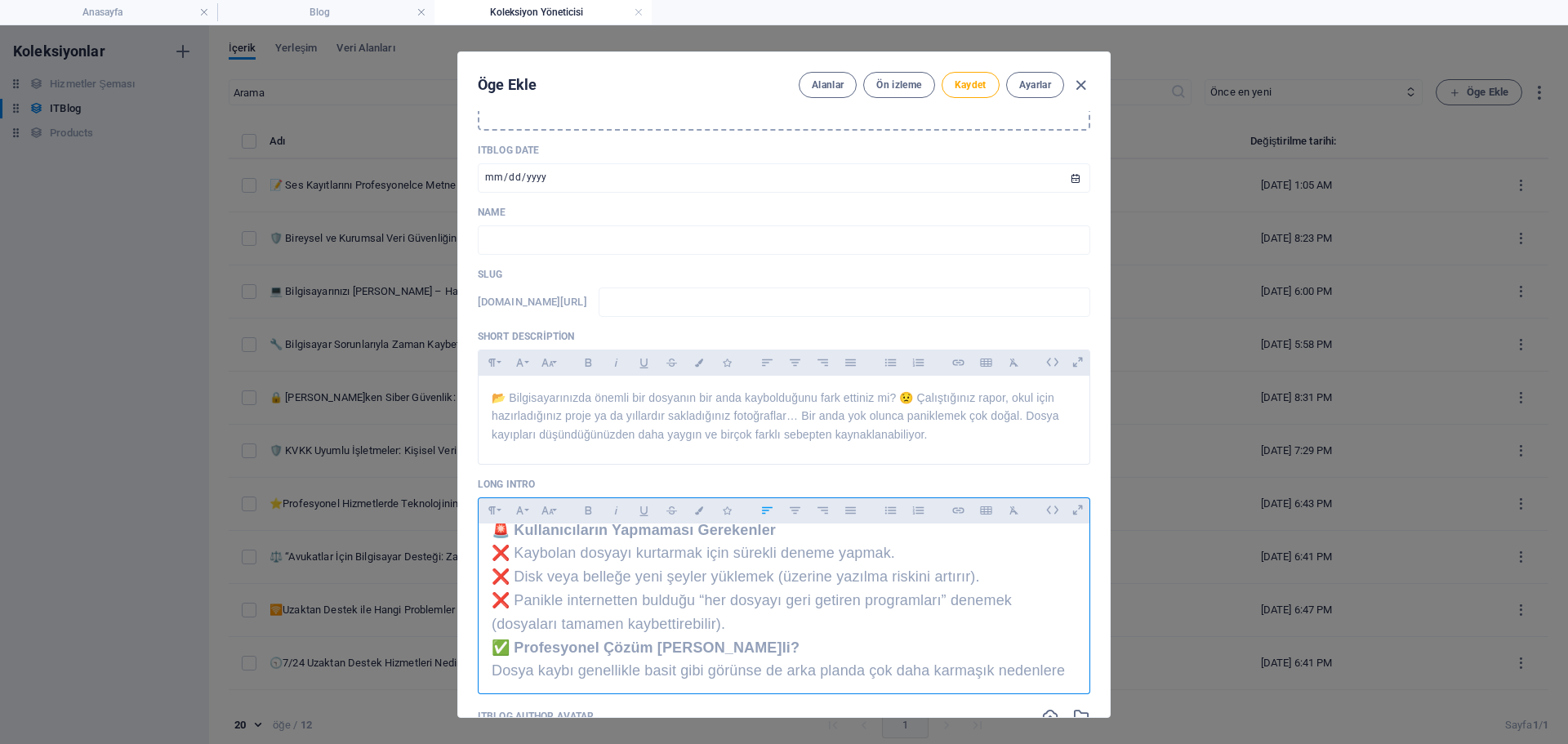
scroll to position [571, 0]
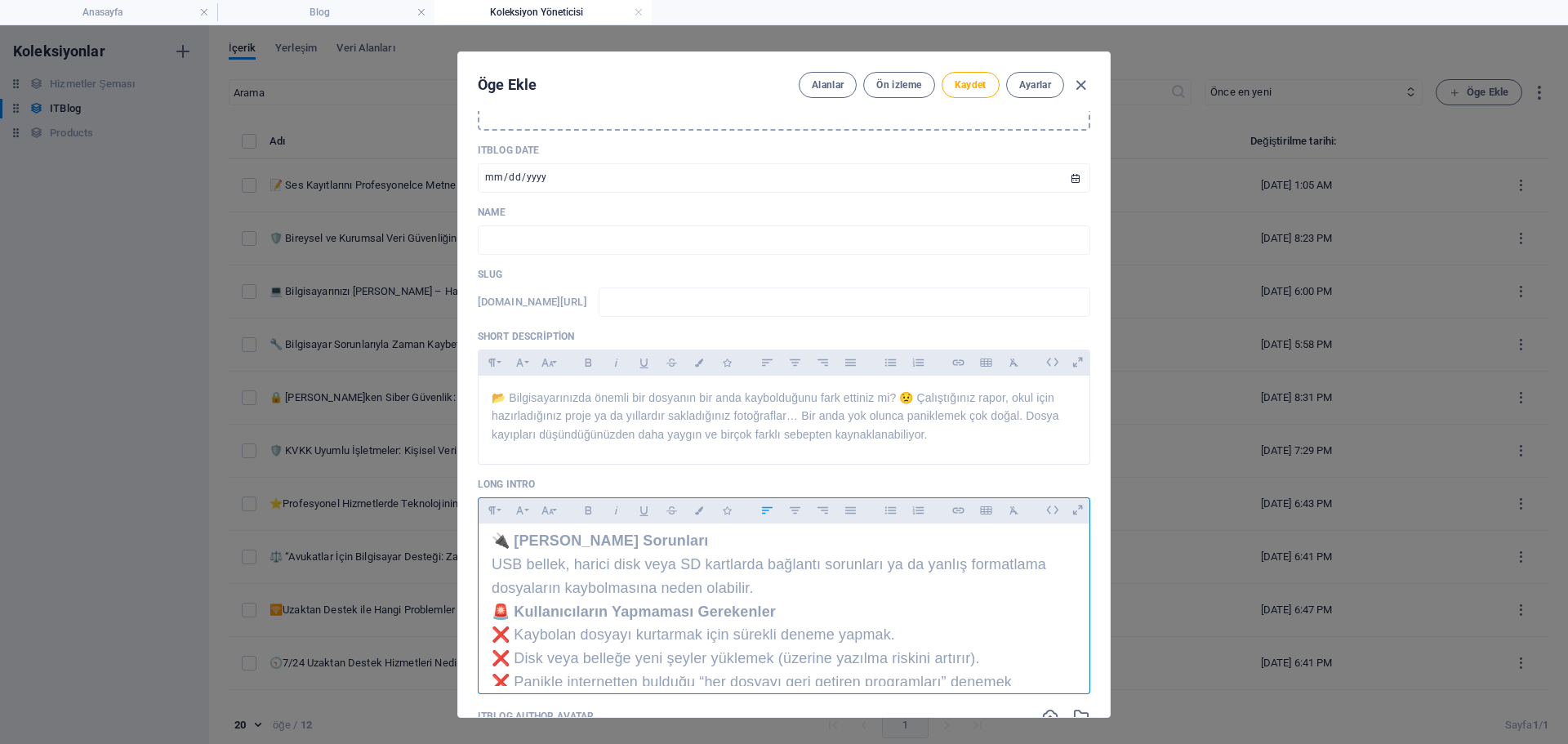
click at [764, 600] on p "USB bellek, harici disk veya SD kartlarda bağlantı sorunları ya da yanlış forma…" at bounding box center [783, 576] width 585 height 48
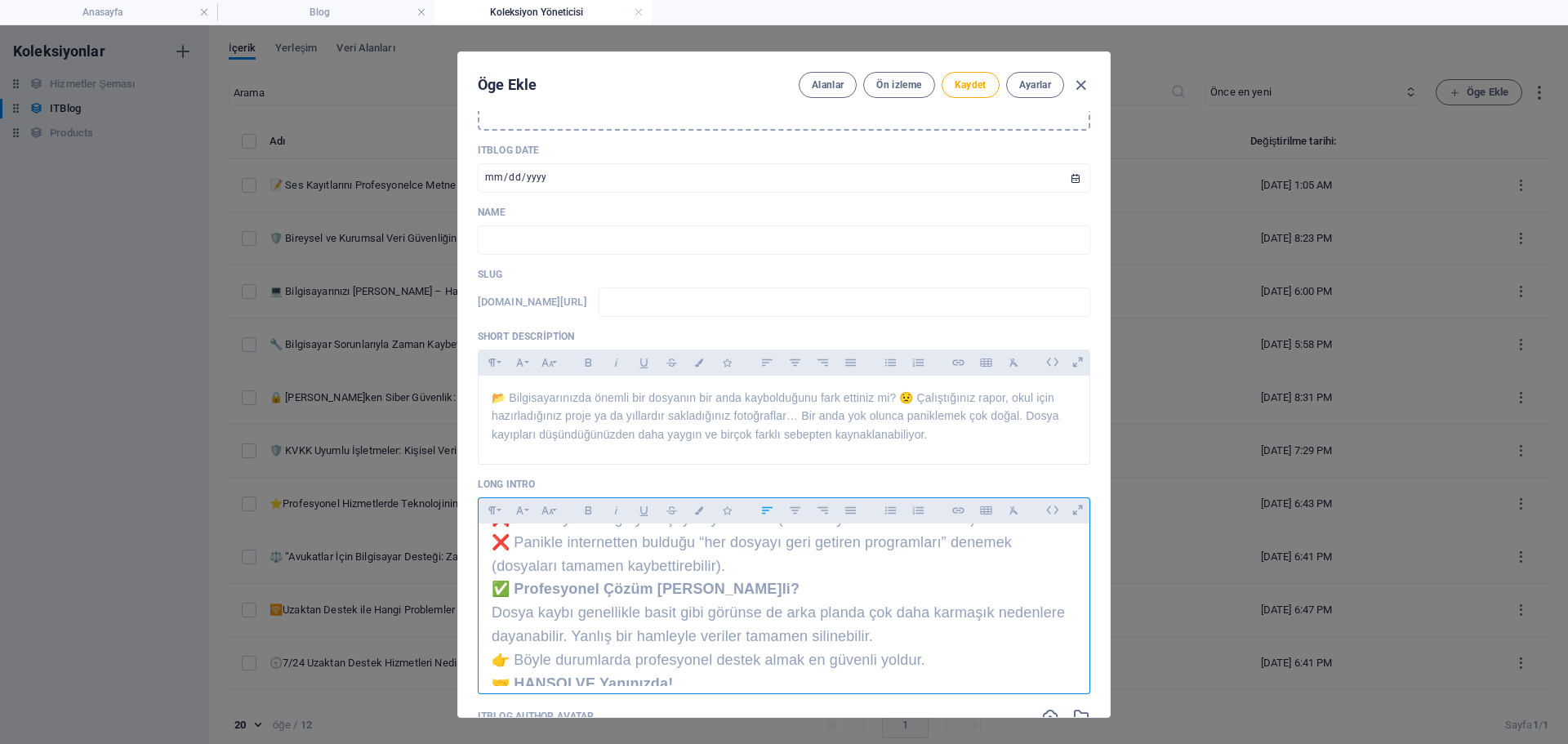
click at [780, 577] on p "❌ Kaybolan dosyayı kurtarmak için sürekli deneme yapmak. ❌ Disk veya belleğe ye…" at bounding box center [783, 530] width 585 height 94
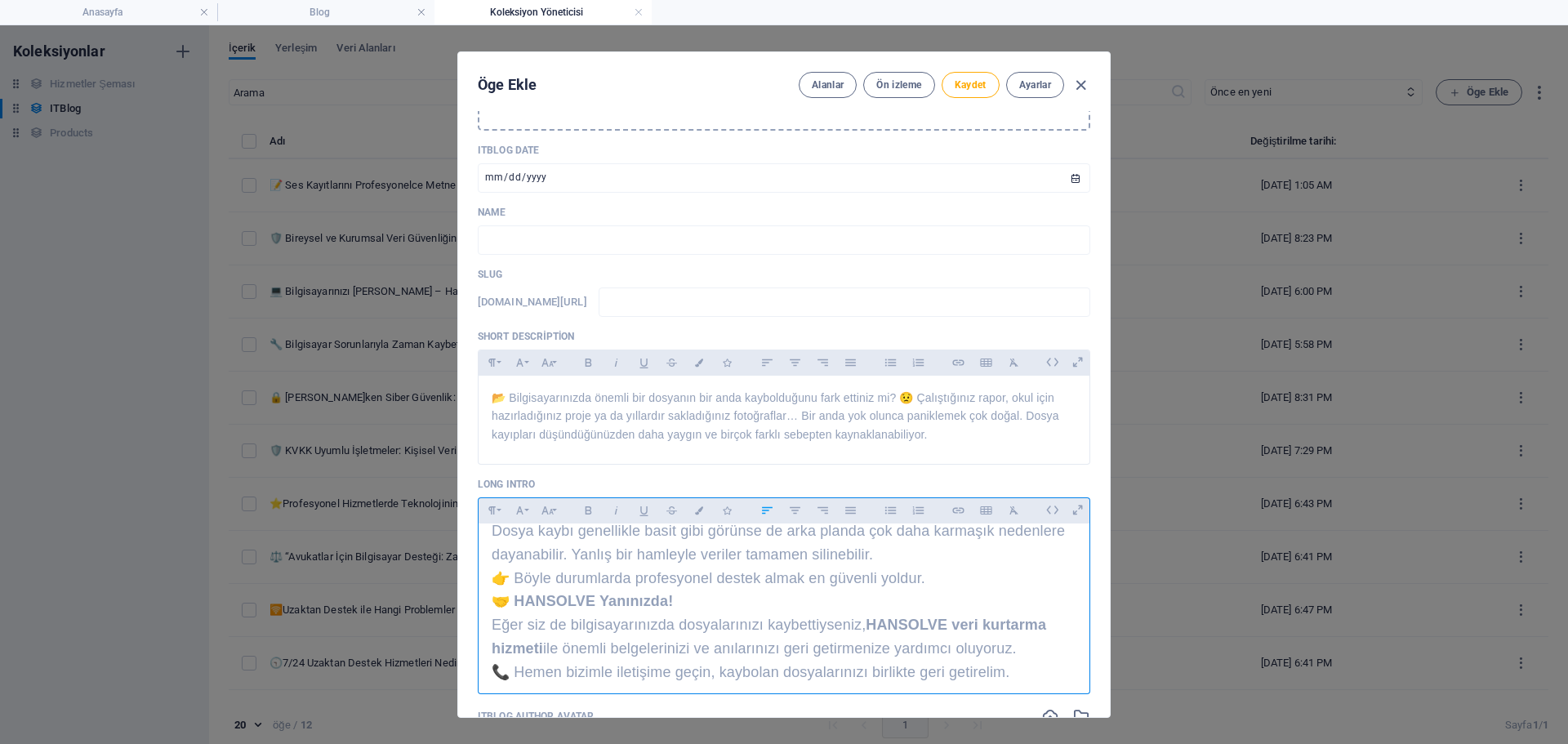
click at [901, 566] on p "Dosya kaybı genellikle basit gibi görünse de arka planda çok daha karmaşık nede…" at bounding box center [783, 543] width 585 height 48
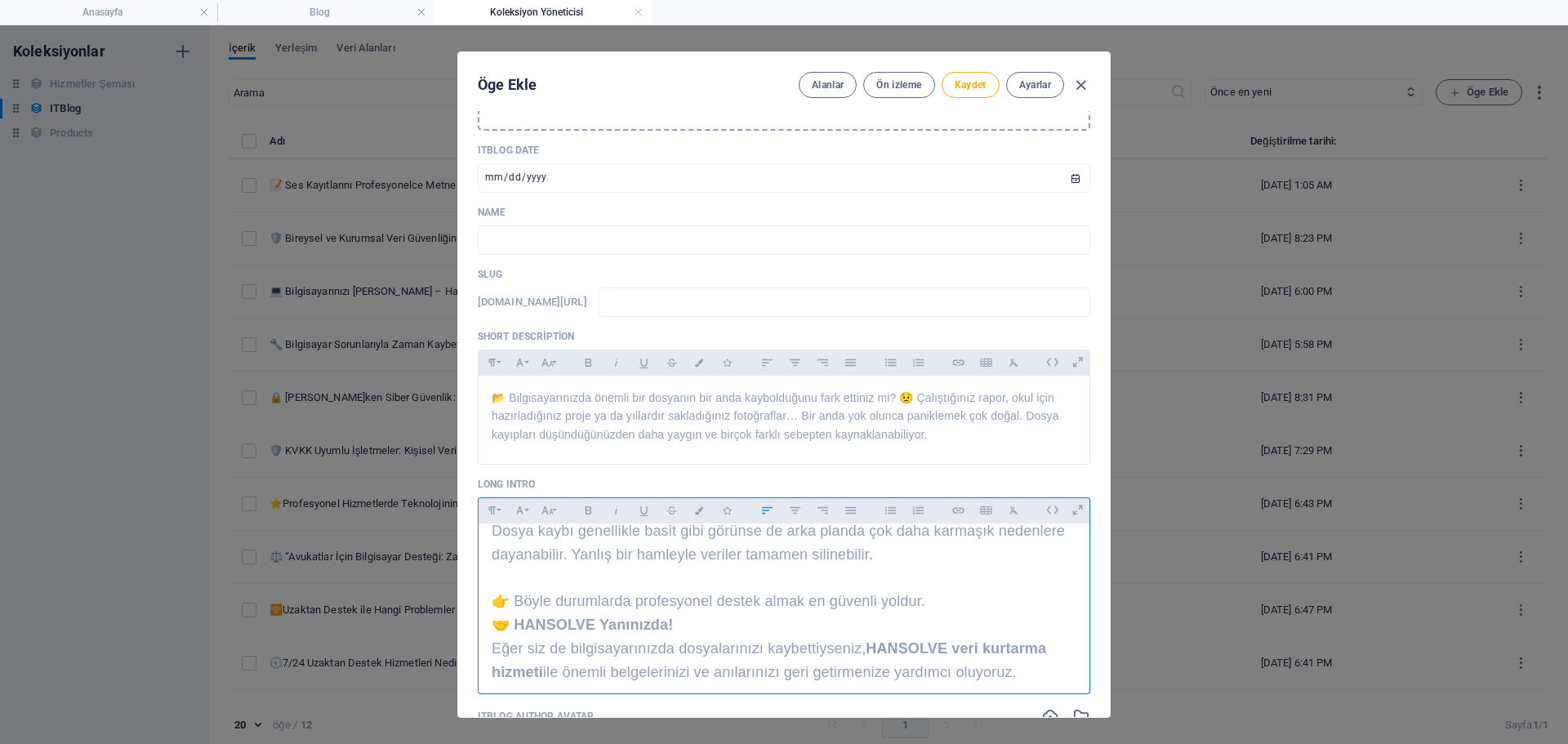
scroll to position [898, 0]
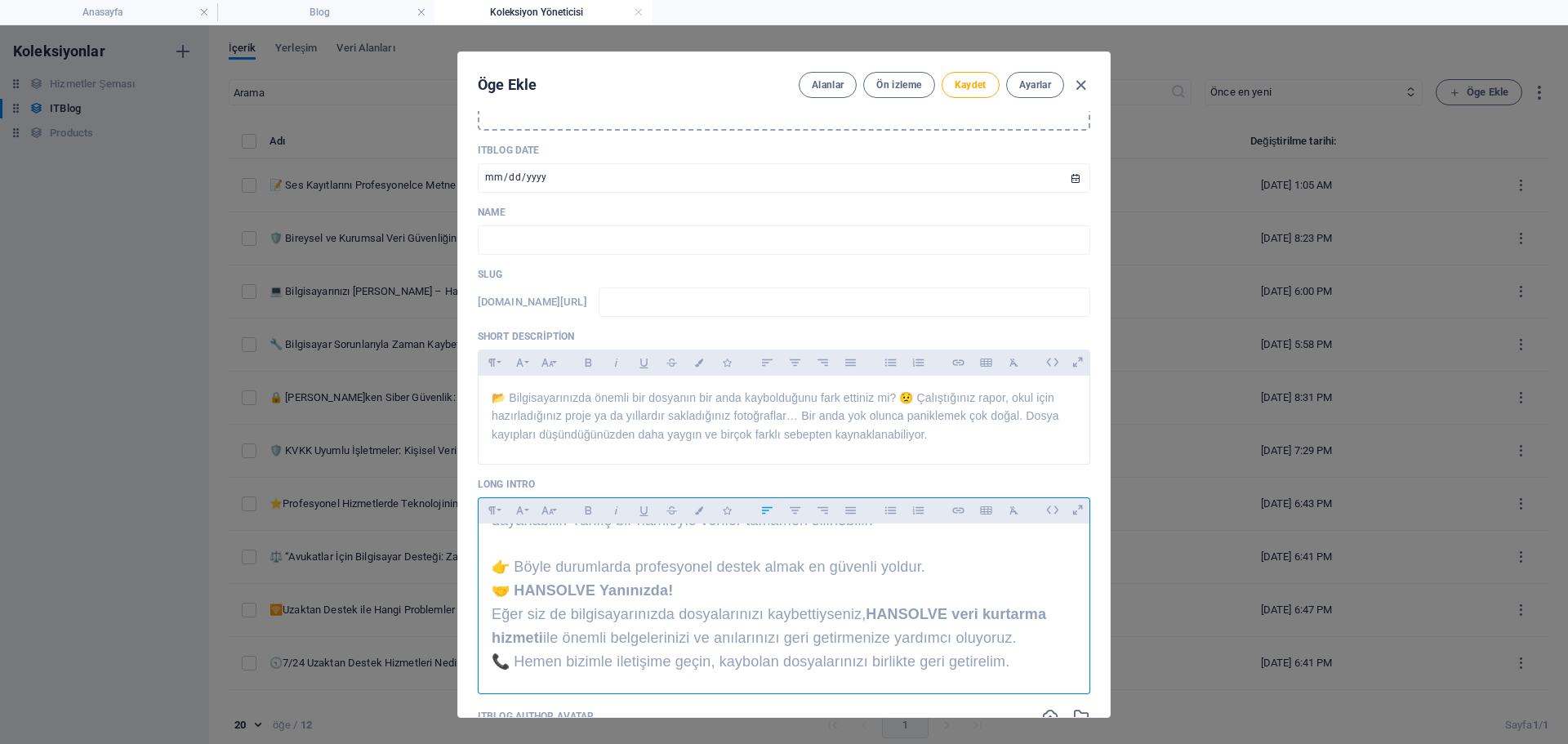
click at [831, 590] on h2 "🤝 HANSOLVE Yanınızda!" at bounding box center [783, 590] width 585 height 24
click at [934, 556] on p "👉 Böyle durumlarda profesyonel destek almak en güvenli yoldur." at bounding box center [783, 544] width 585 height 24
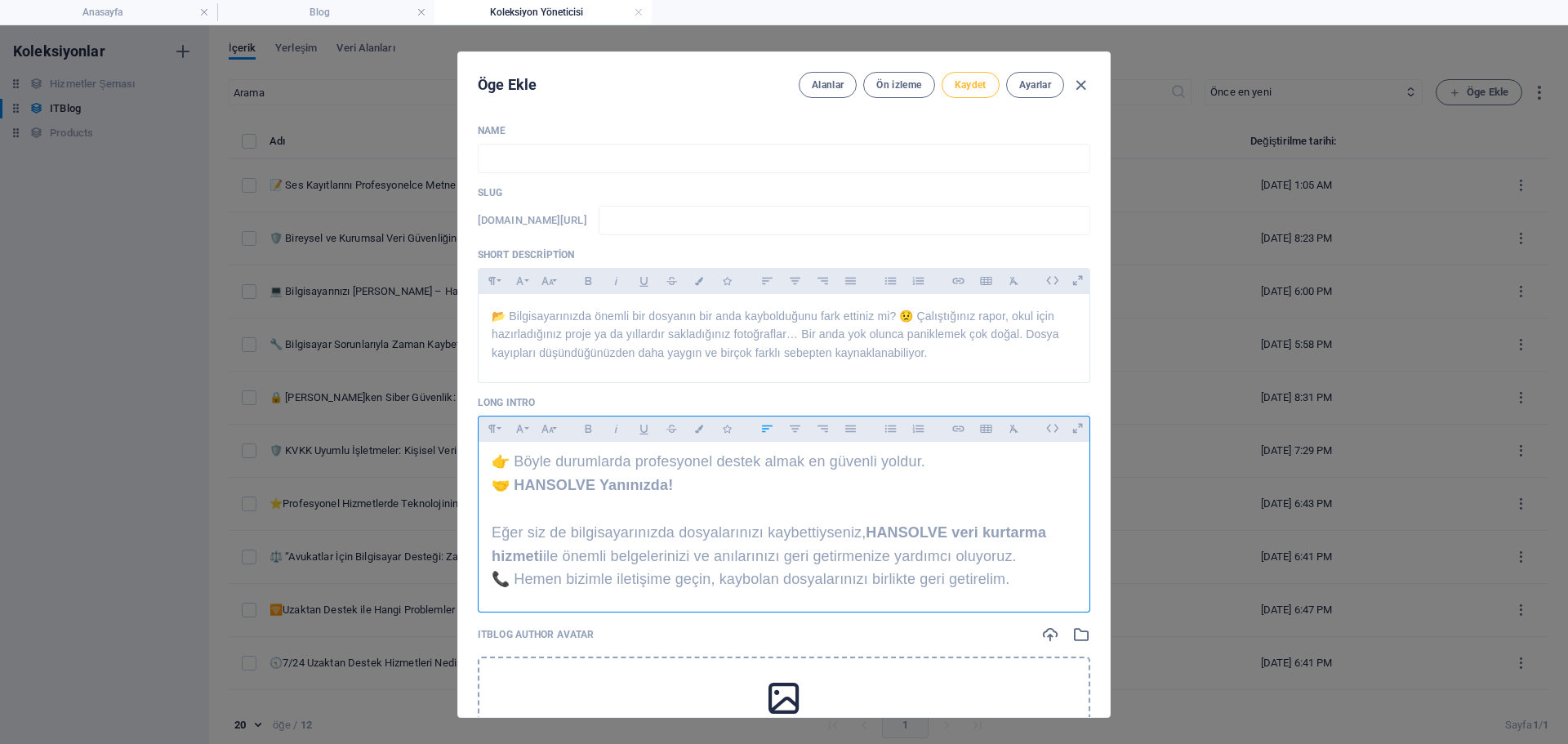
click at [968, 89] on span "Kaydet" at bounding box center [971, 84] width 32 height 13
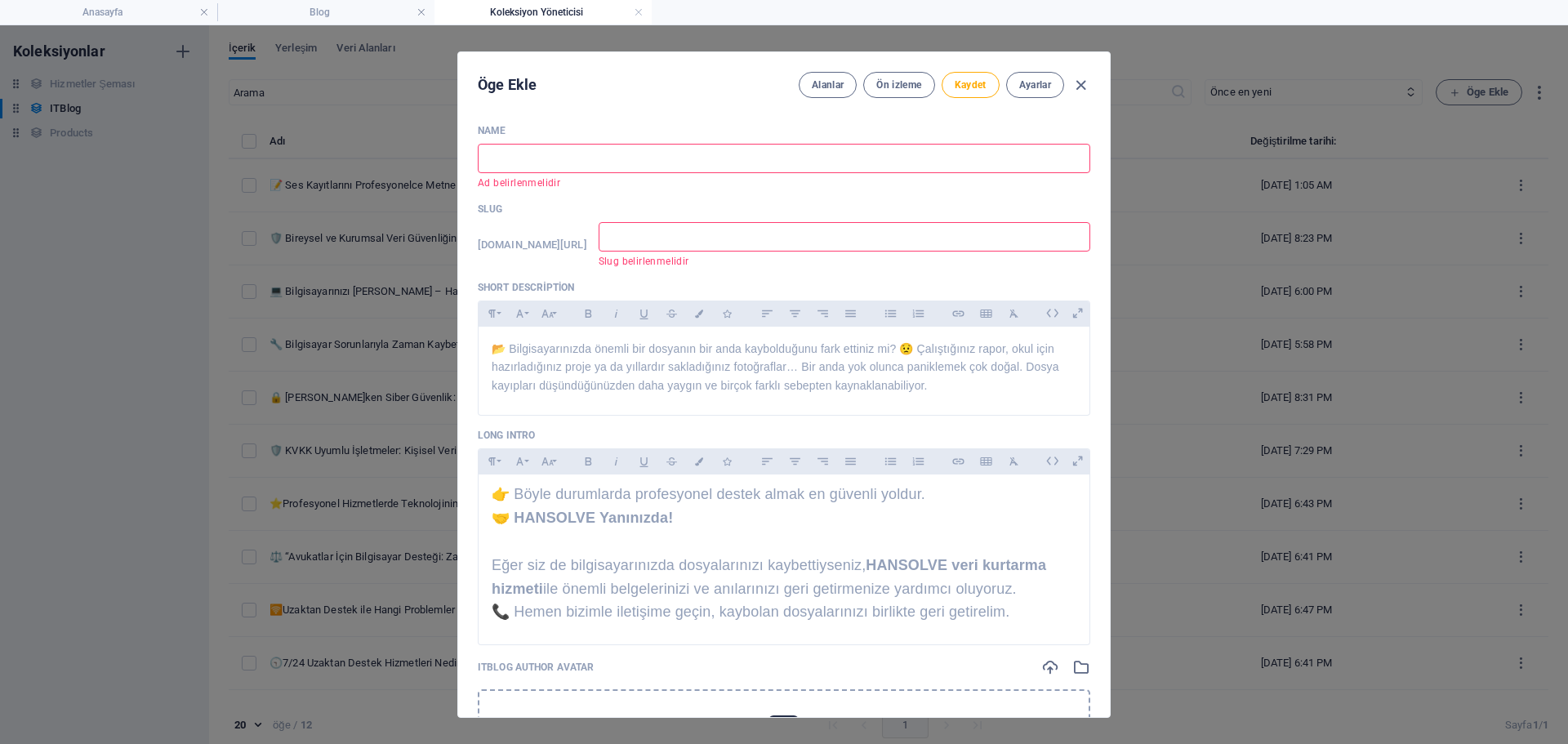
scroll to position [81, 0]
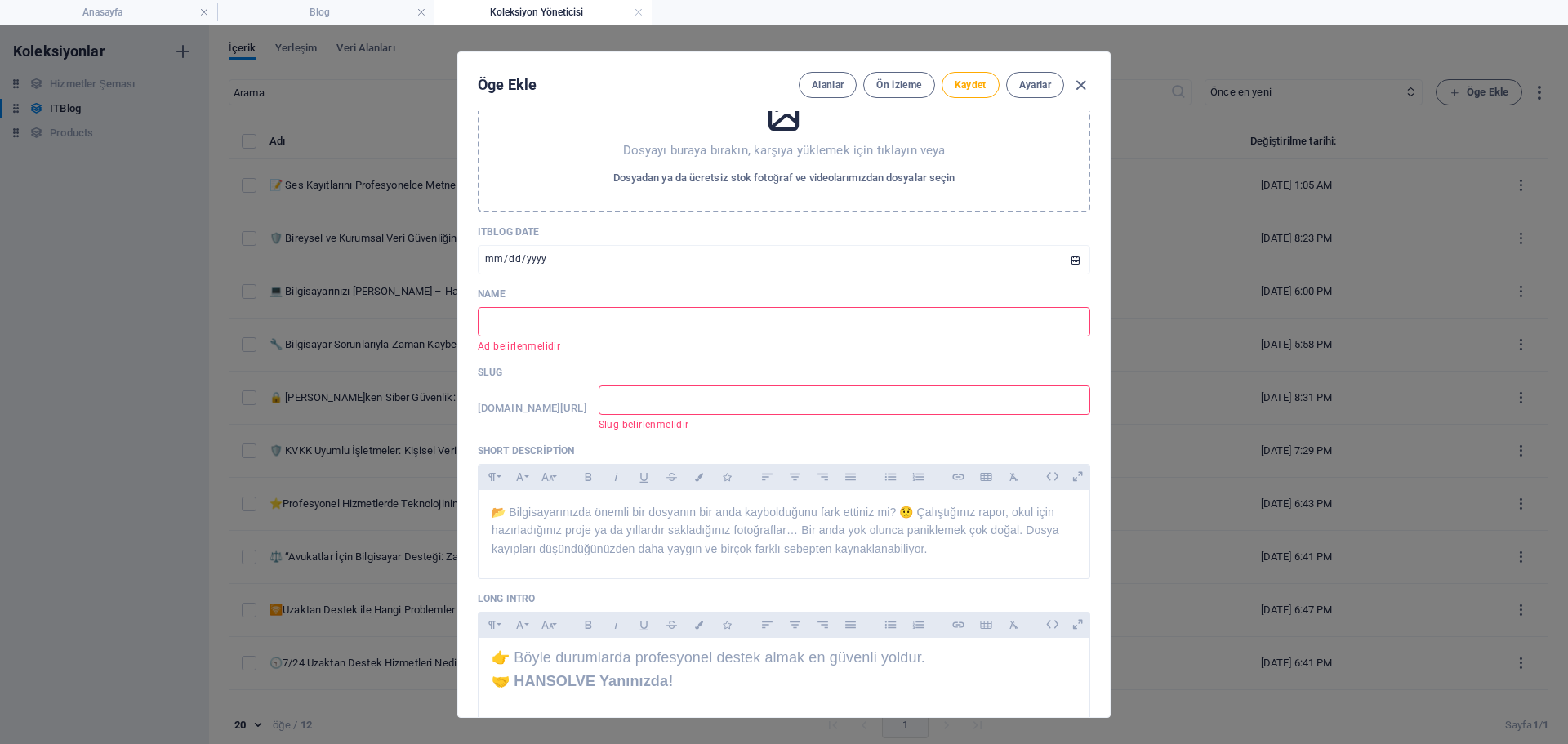
paste input "📂 Bilgisayarda Dosya Kaybolması: [PERSON_NAME]?"
type input "📂 Bilgisayarda Dosya Kaybolması: [PERSON_NAME]?"
type input "bilgisayarda-dosya-kaybolmas-neden-olur"
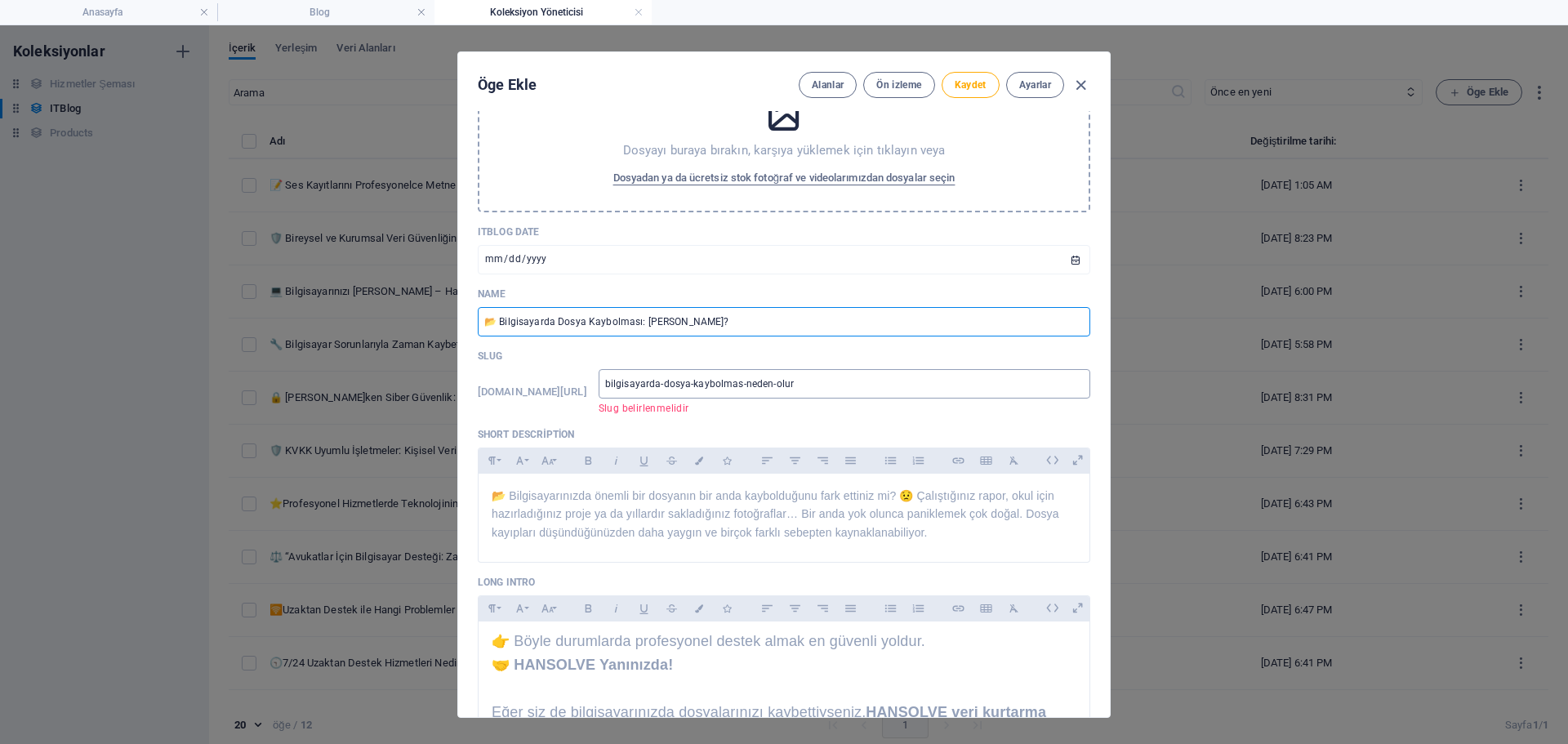
type input "📂 Bilgisayarda Dosya Kaybolması: [PERSON_NAME]?"
drag, startPoint x: 915, startPoint y: 386, endPoint x: 847, endPoint y: 396, distance: 68.7
click at [847, 396] on input "bilgisayarda-dosya-kaybolmas-neden-olur" at bounding box center [844, 384] width 491 height 30
click at [847, 390] on input "bilgisayarda-dosya-kaybolmas-neden-olur" at bounding box center [844, 384] width 491 height 30
type input "bilgisayarda-dosya-kaybolmasi-neden-olur"
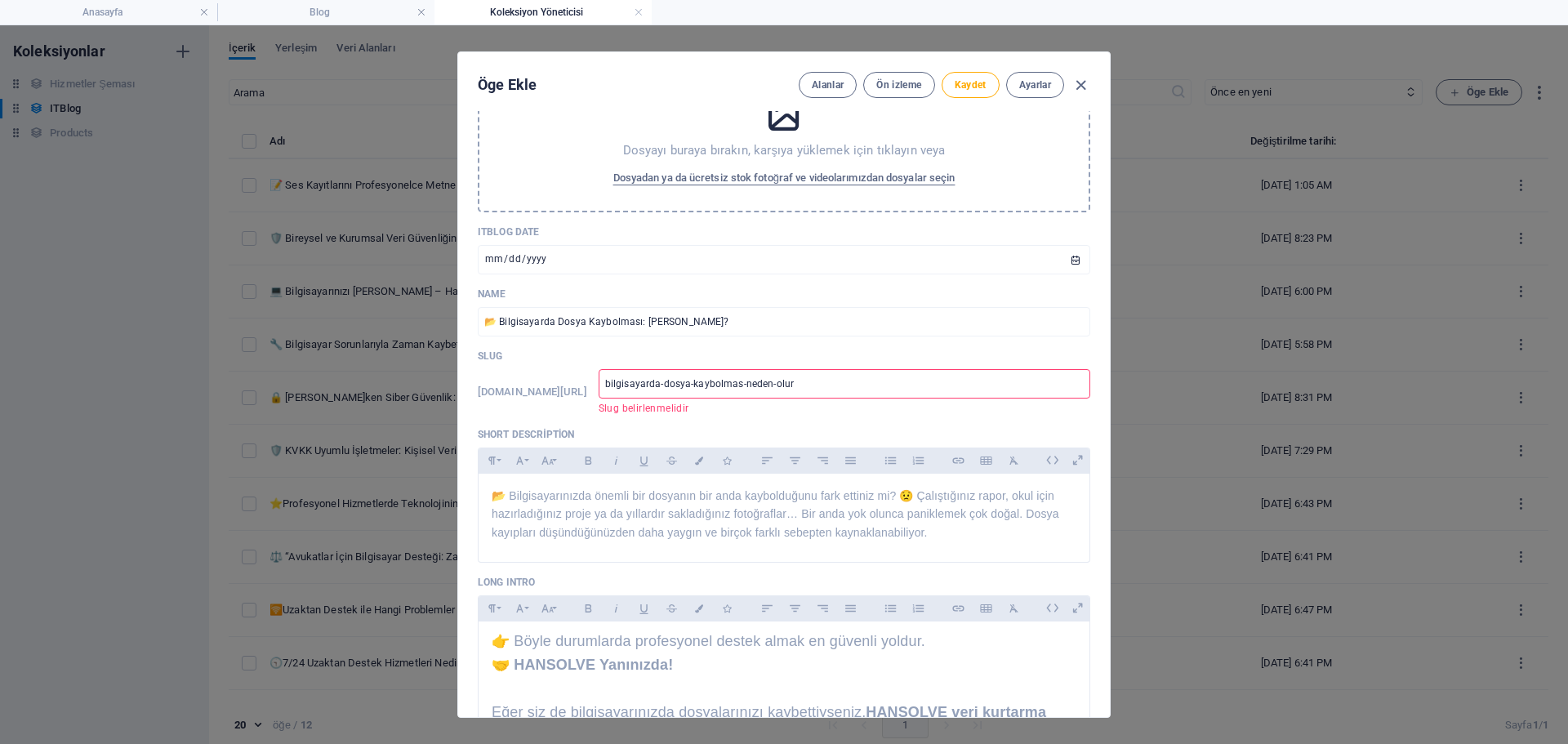
type input "bilgisayarda-dosya-kaybolmasi-neden-olur"
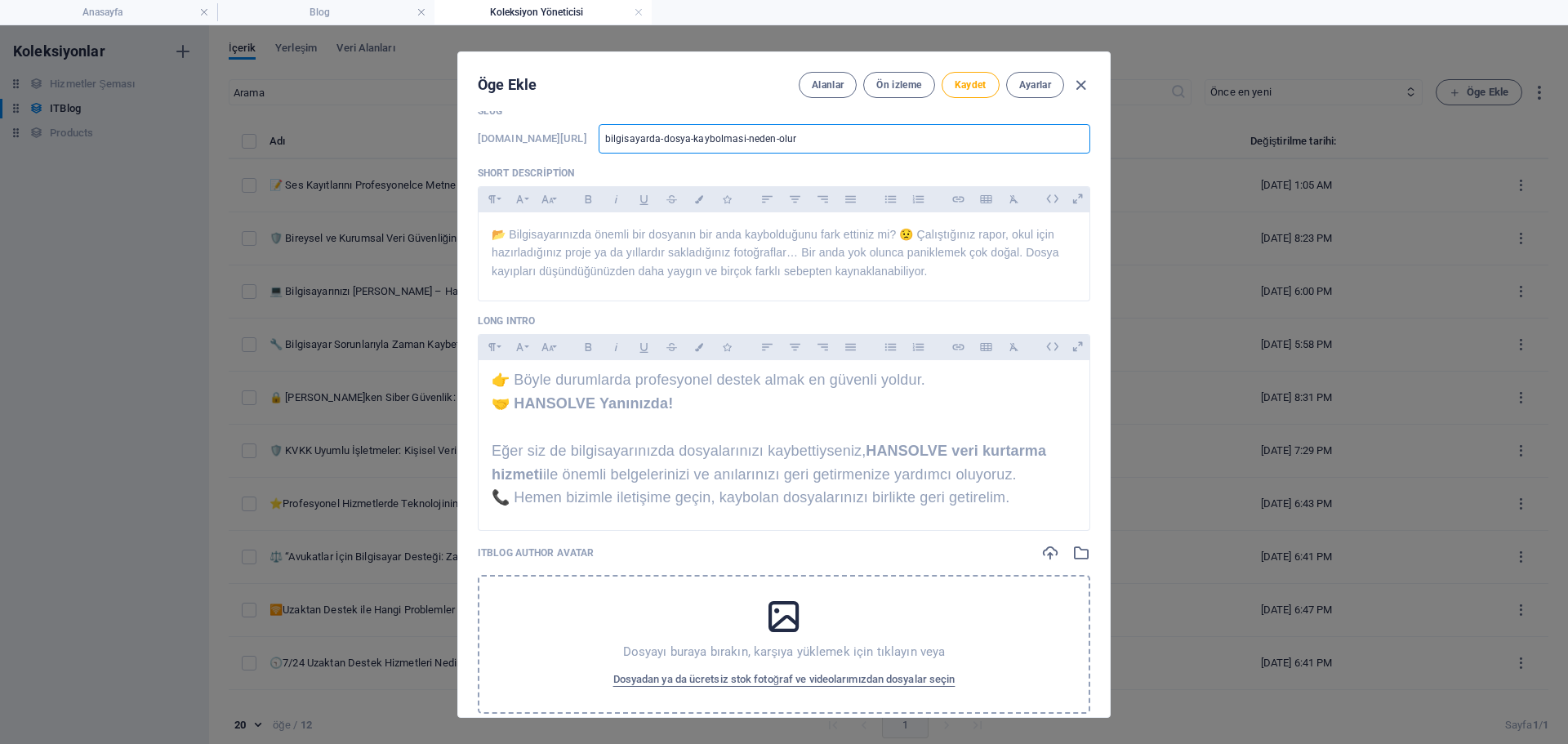
scroll to position [0, 0]
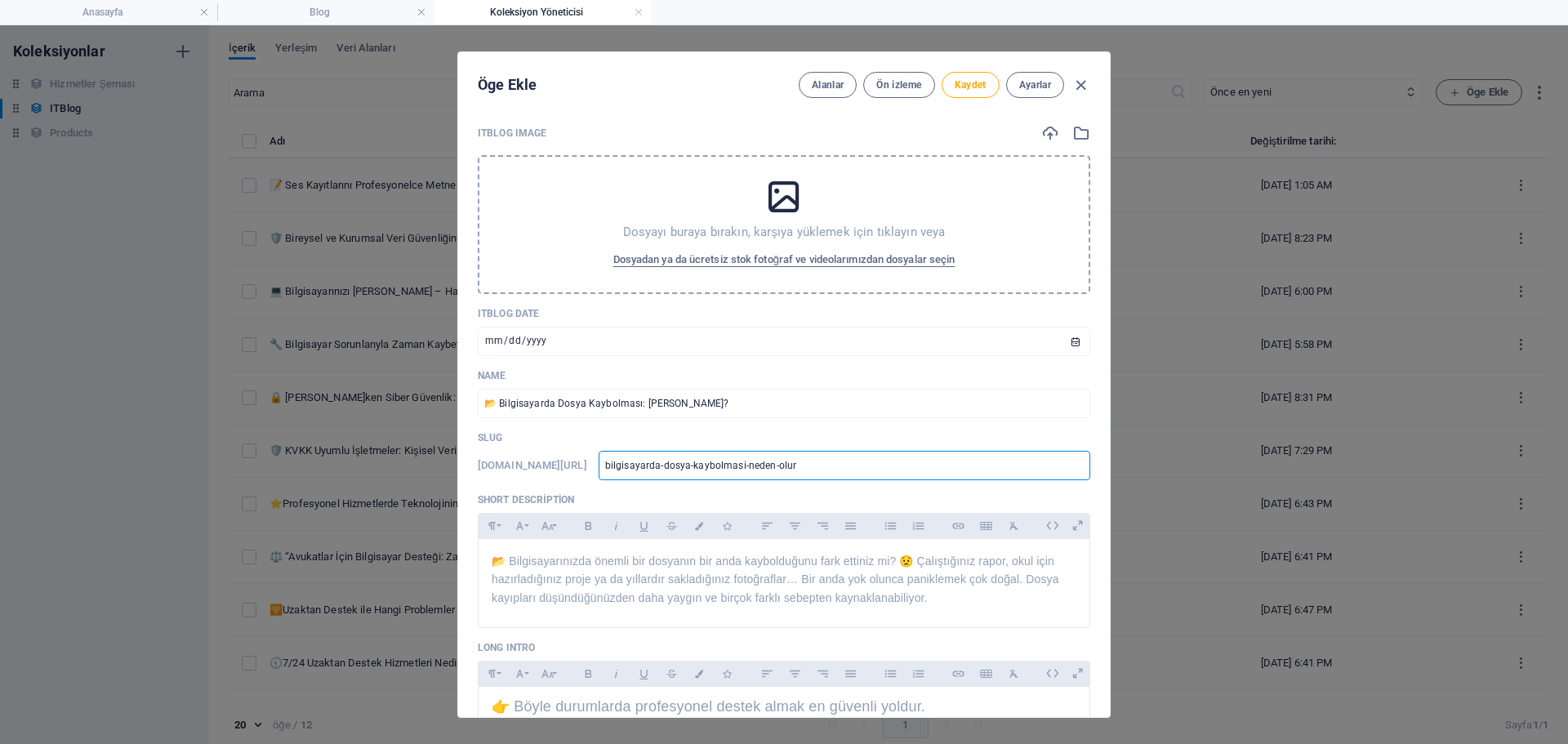
type input "bilgisayarda-dosya-kaybolmasi-neden-olur"
click at [782, 462] on input "bilgisayarda-dosya-kaybolmasi-neden-olur" at bounding box center [844, 465] width 491 height 30
click at [779, 391] on input "📂 Bilgisayarda Dosya Kaybolması: [PERSON_NAME]?" at bounding box center [783, 404] width 612 height 30
click at [759, 257] on span "Dosyadan ya da ücretsiz stok fotoğraf ve videolarımızdan dosyalar seçin" at bounding box center [784, 260] width 342 height 20
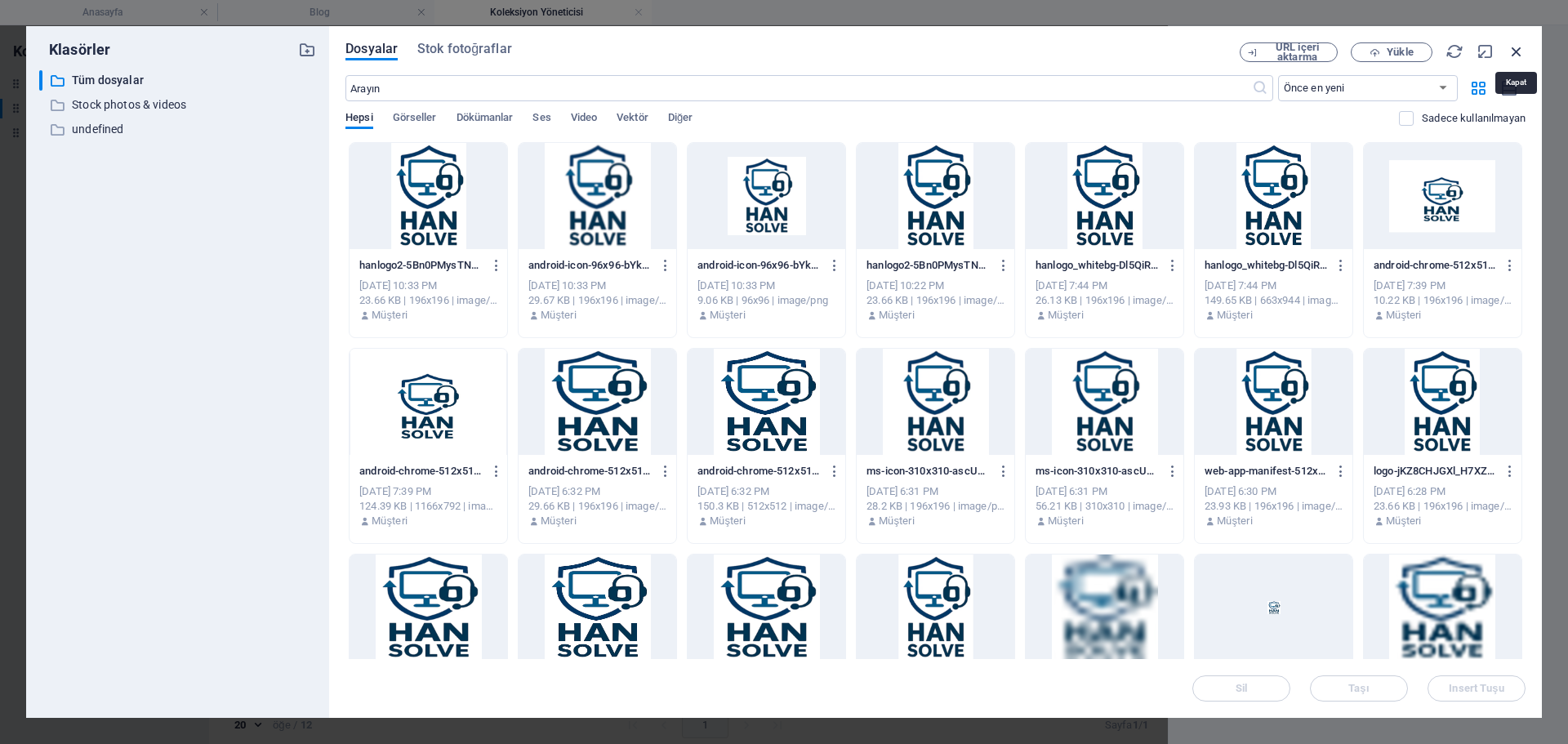
click at [1515, 52] on icon "button" at bounding box center [1516, 52] width 18 height 18
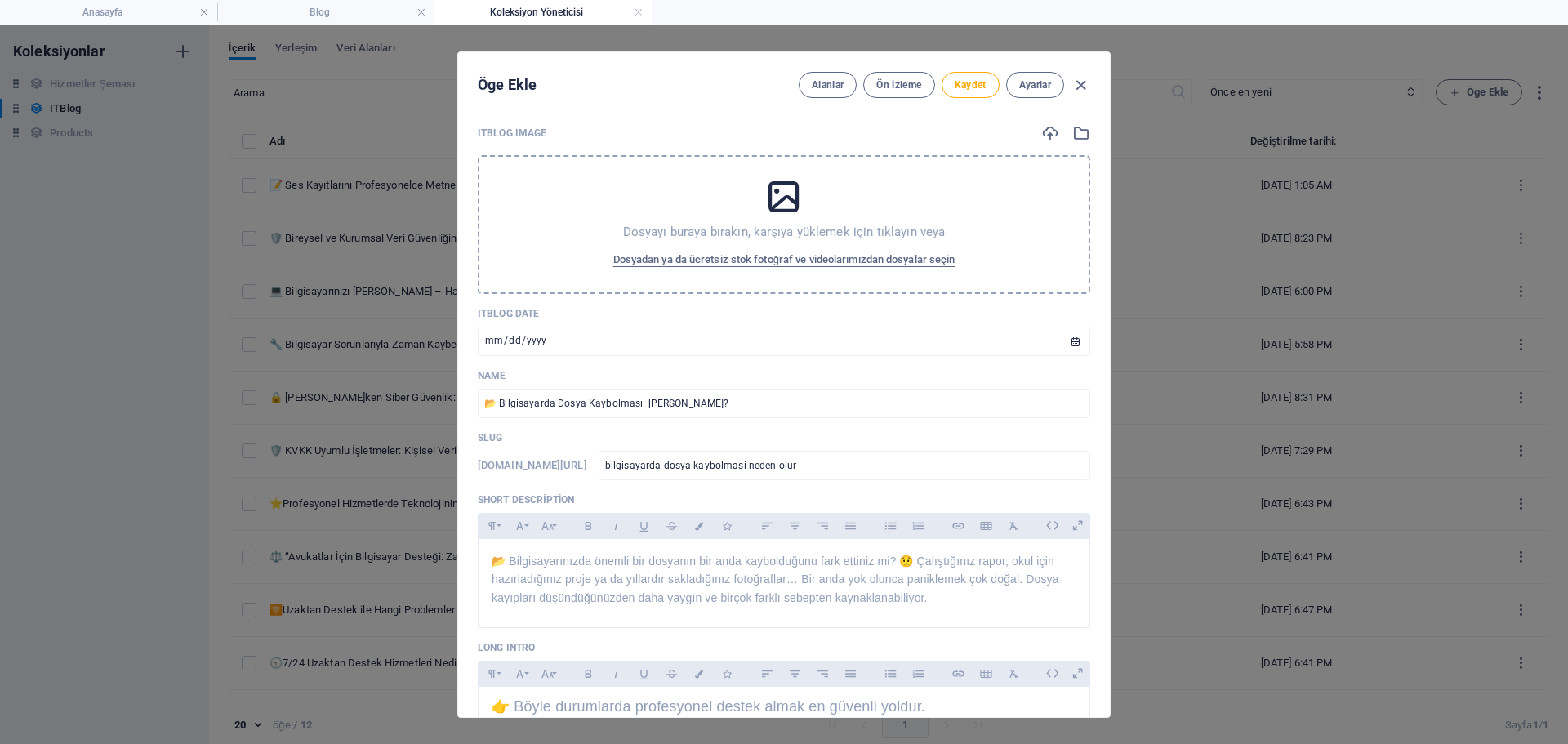
click at [750, 182] on div "Dosyayı buraya bırakın, karşıya yüklemek için tıklayın veya Dosyadan ya da ücre…" at bounding box center [783, 224] width 612 height 139
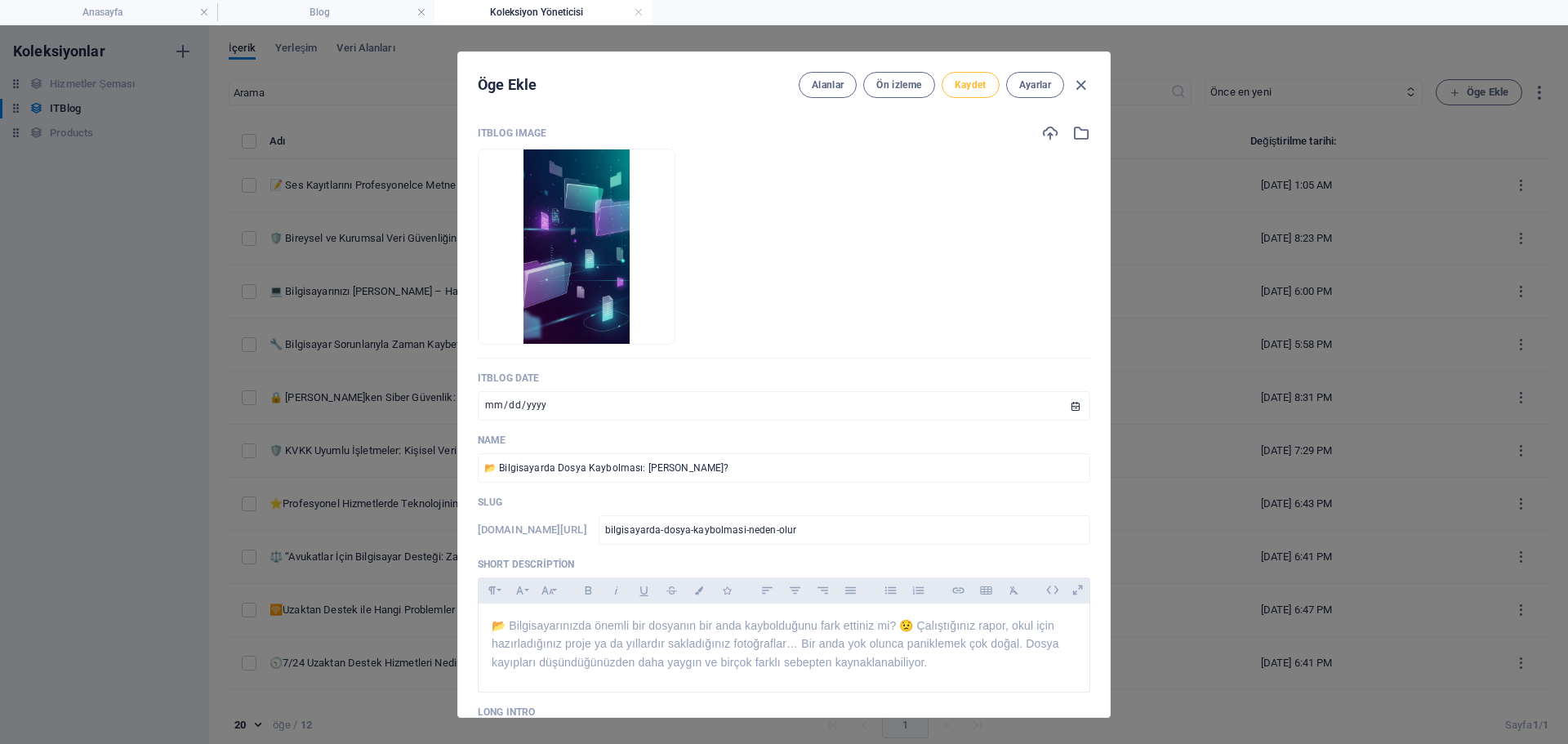
click at [979, 87] on span "Kaydet" at bounding box center [971, 84] width 32 height 13
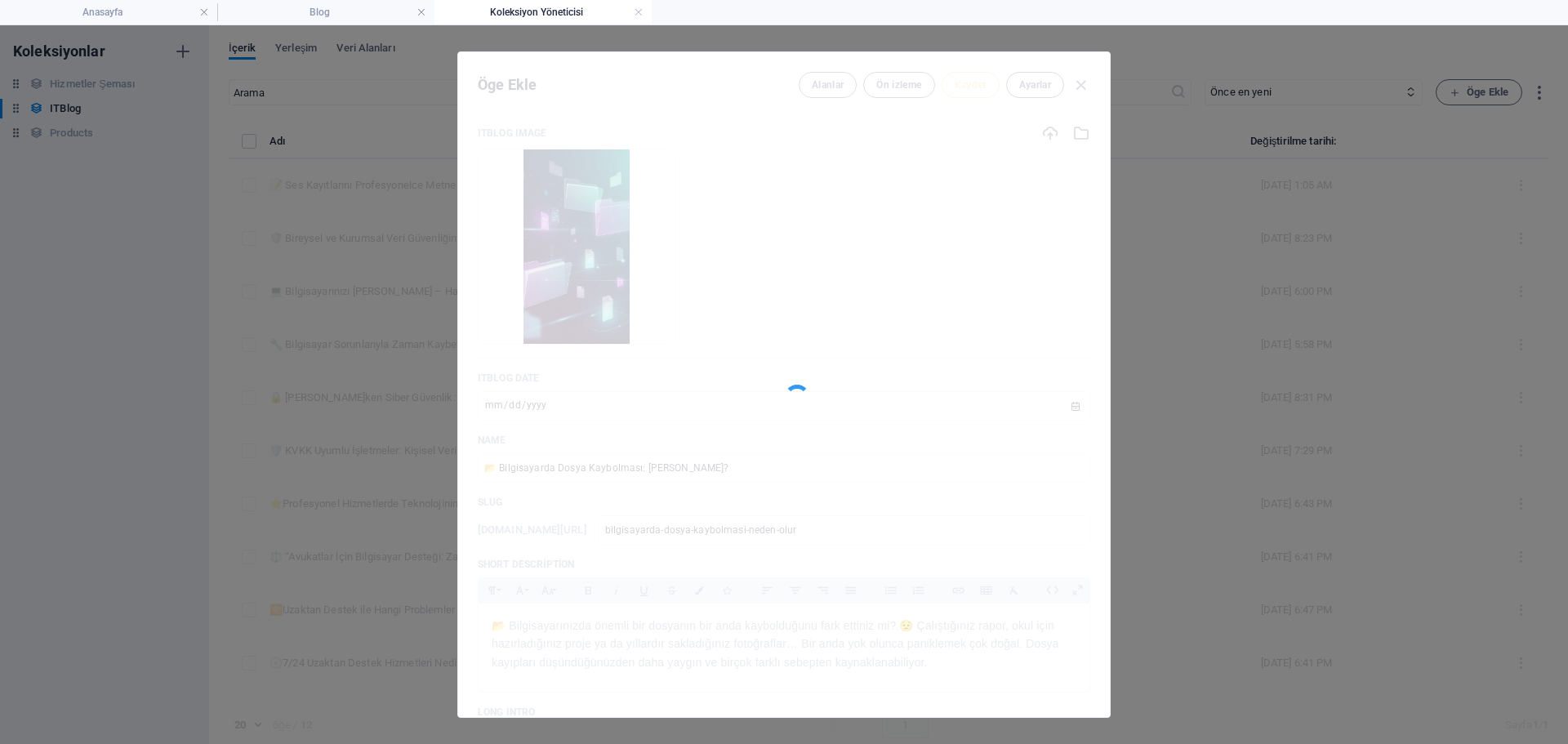
type input "bilgisayarda-dosya-kaybolmasi-neden-olur"
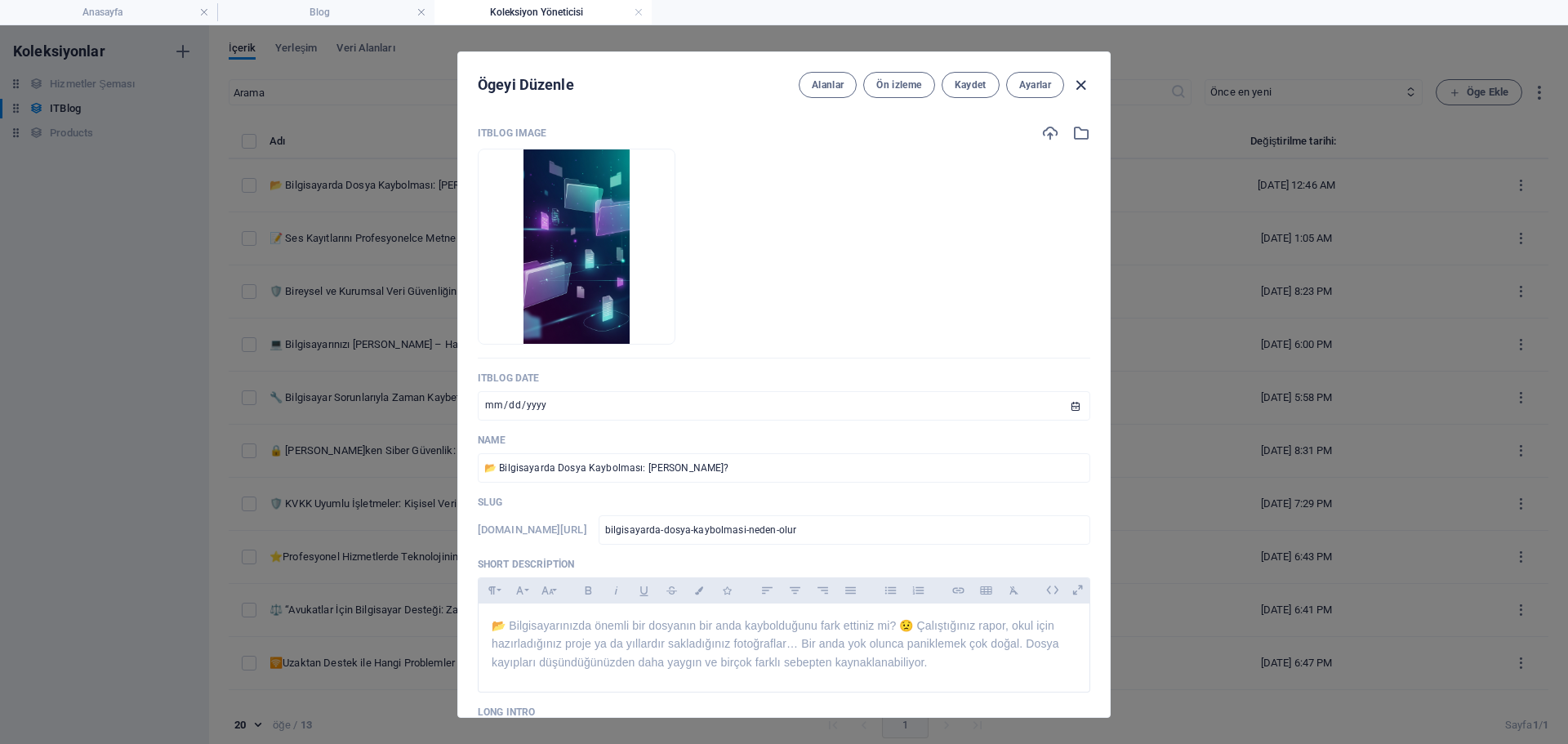
click at [1077, 87] on icon "button" at bounding box center [1081, 85] width 19 height 19
type input "bilgisayarda-dosya-kaybolmas-neden-olur"
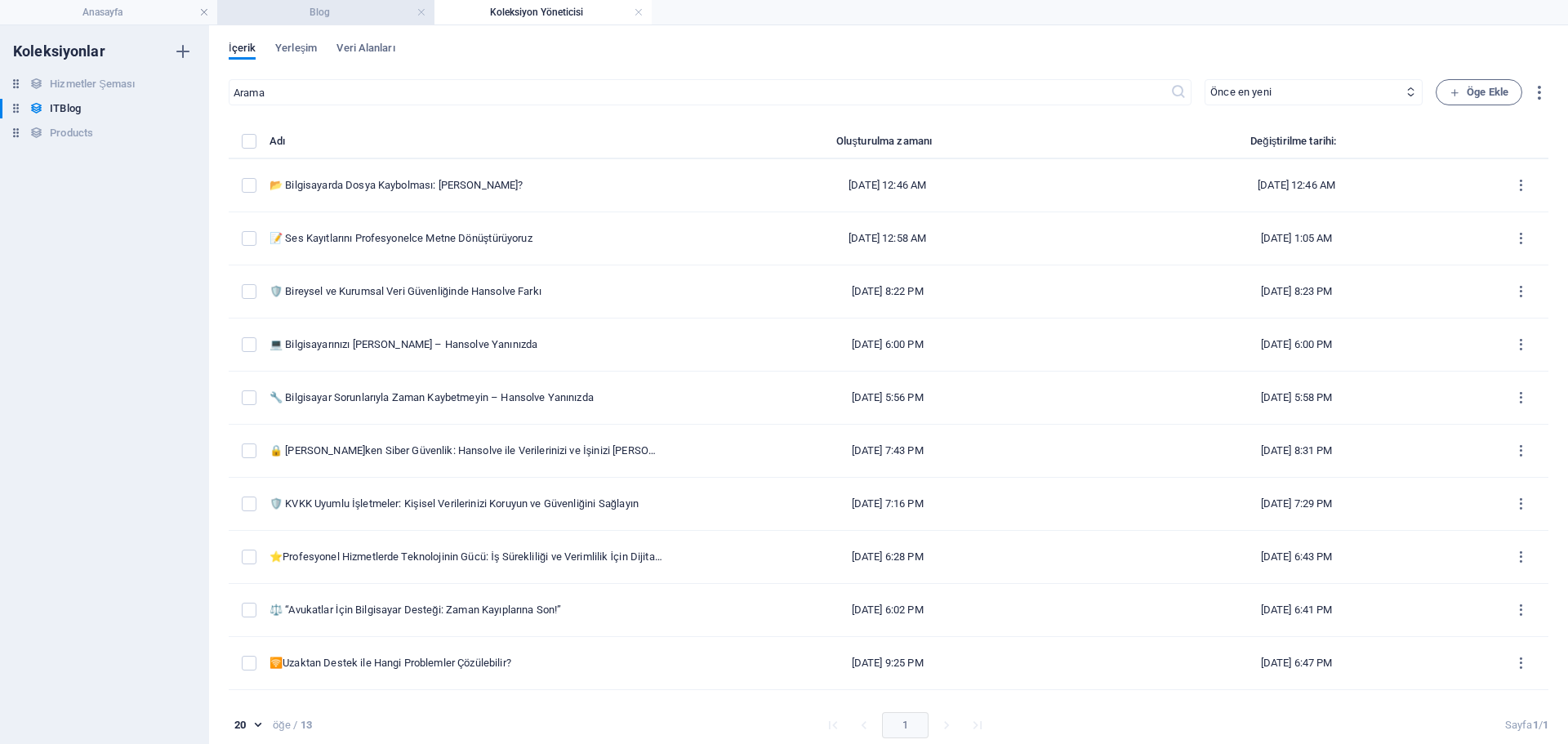
click at [334, 22] on li "Blog" at bounding box center [326, 12] width 217 height 25
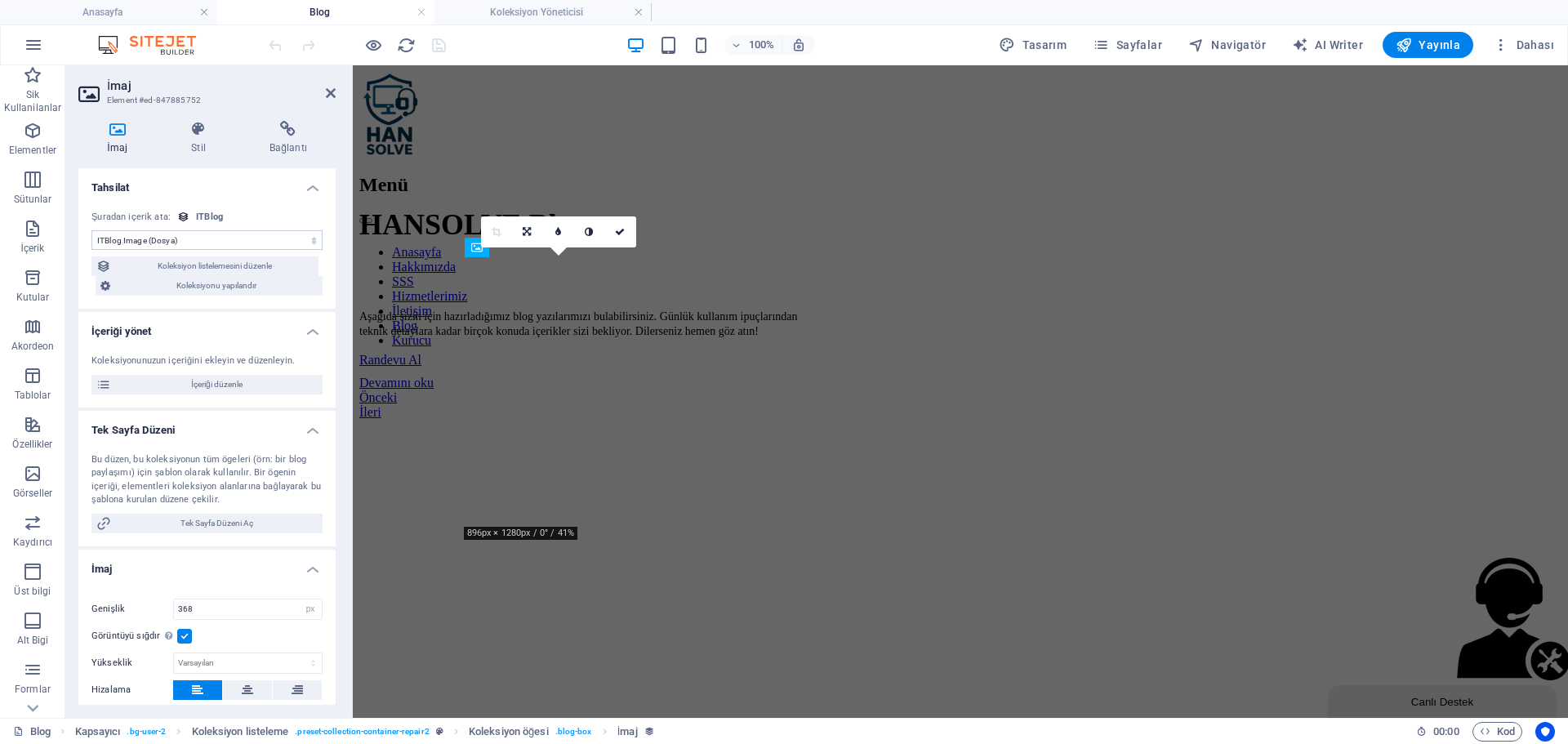
scroll to position [561, 0]
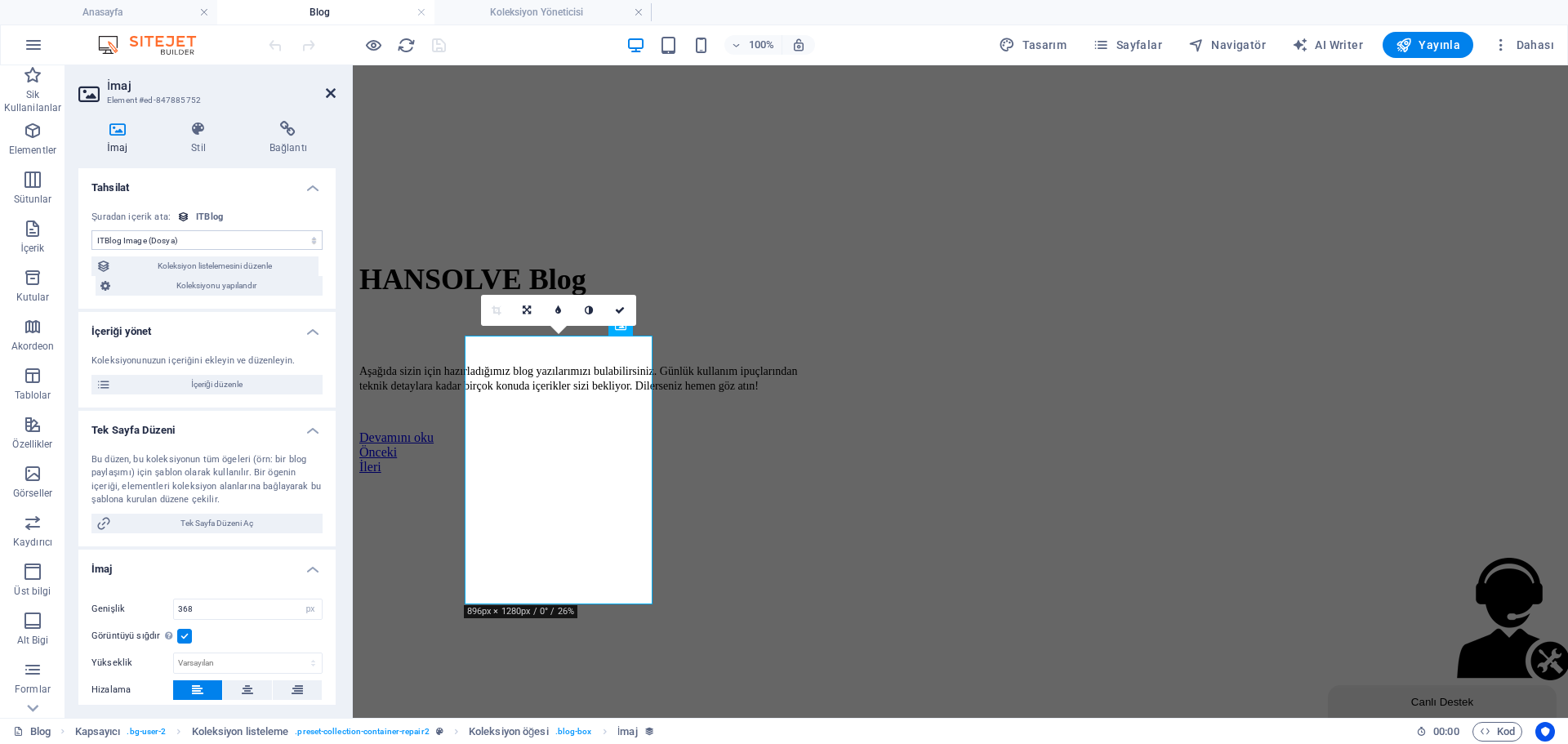
drag, startPoint x: 331, startPoint y: 94, endPoint x: 267, endPoint y: 26, distance: 93.4
click at [331, 94] on icon at bounding box center [330, 92] width 10 height 13
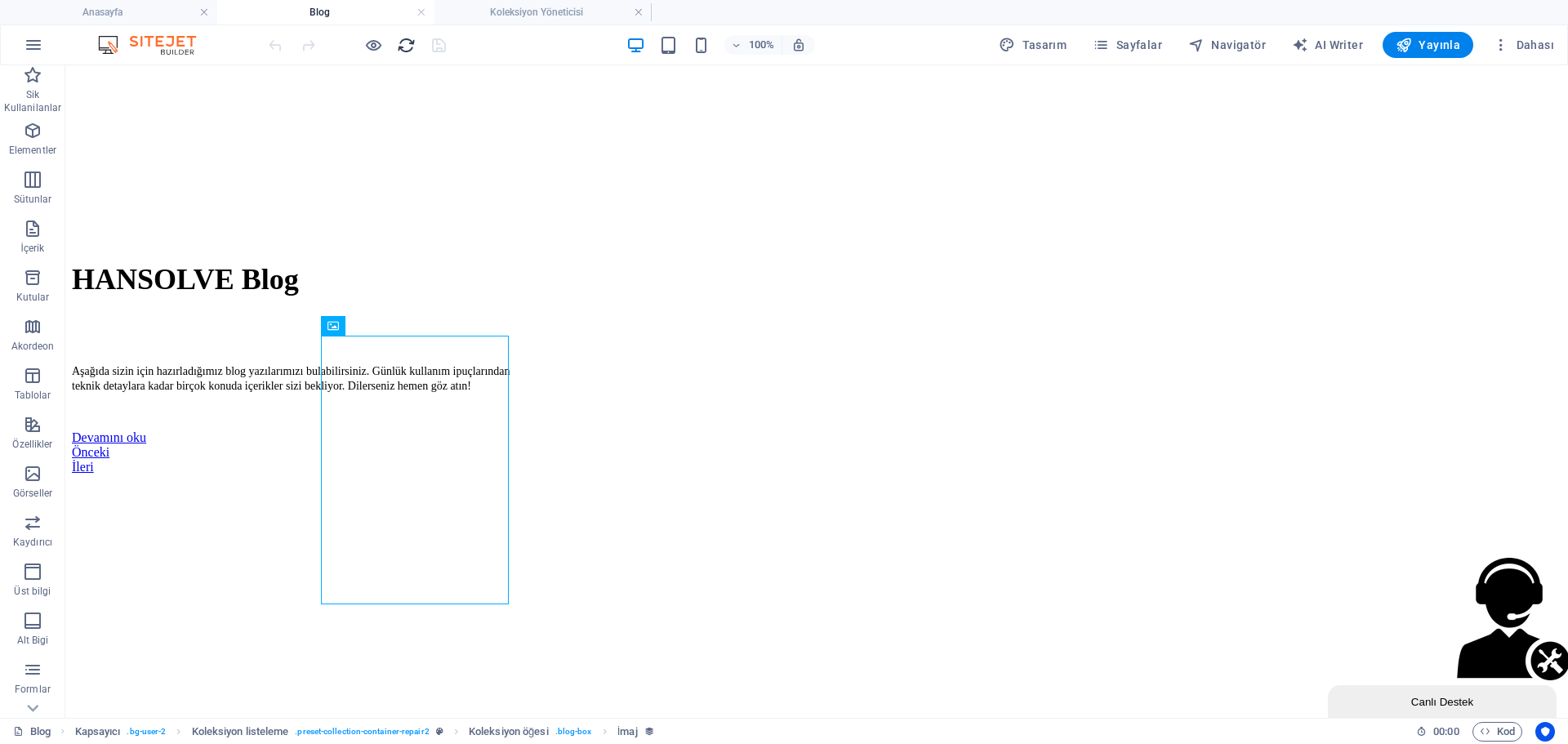
click at [404, 52] on icon "reload" at bounding box center [406, 45] width 19 height 19
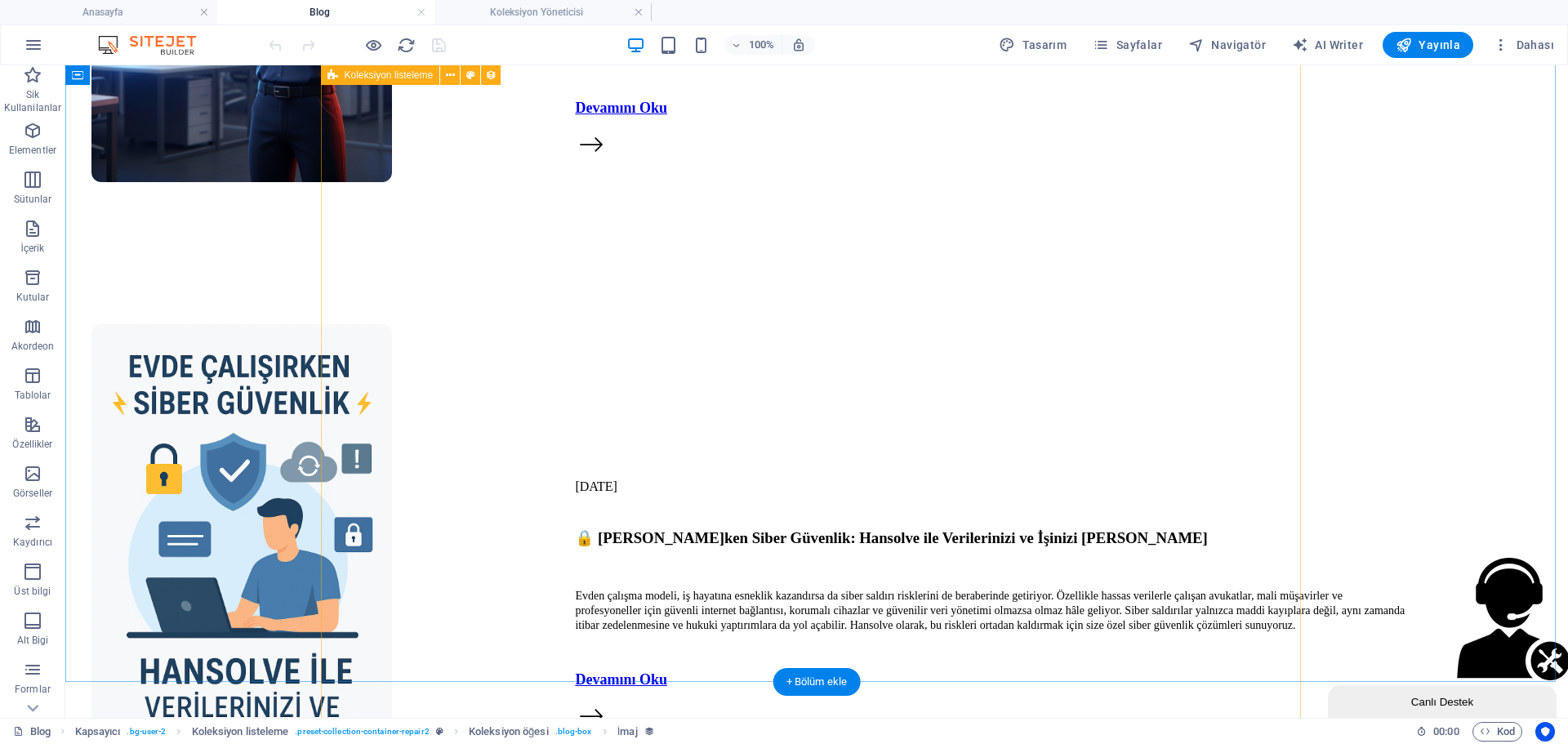
scroll to position [4000, 0]
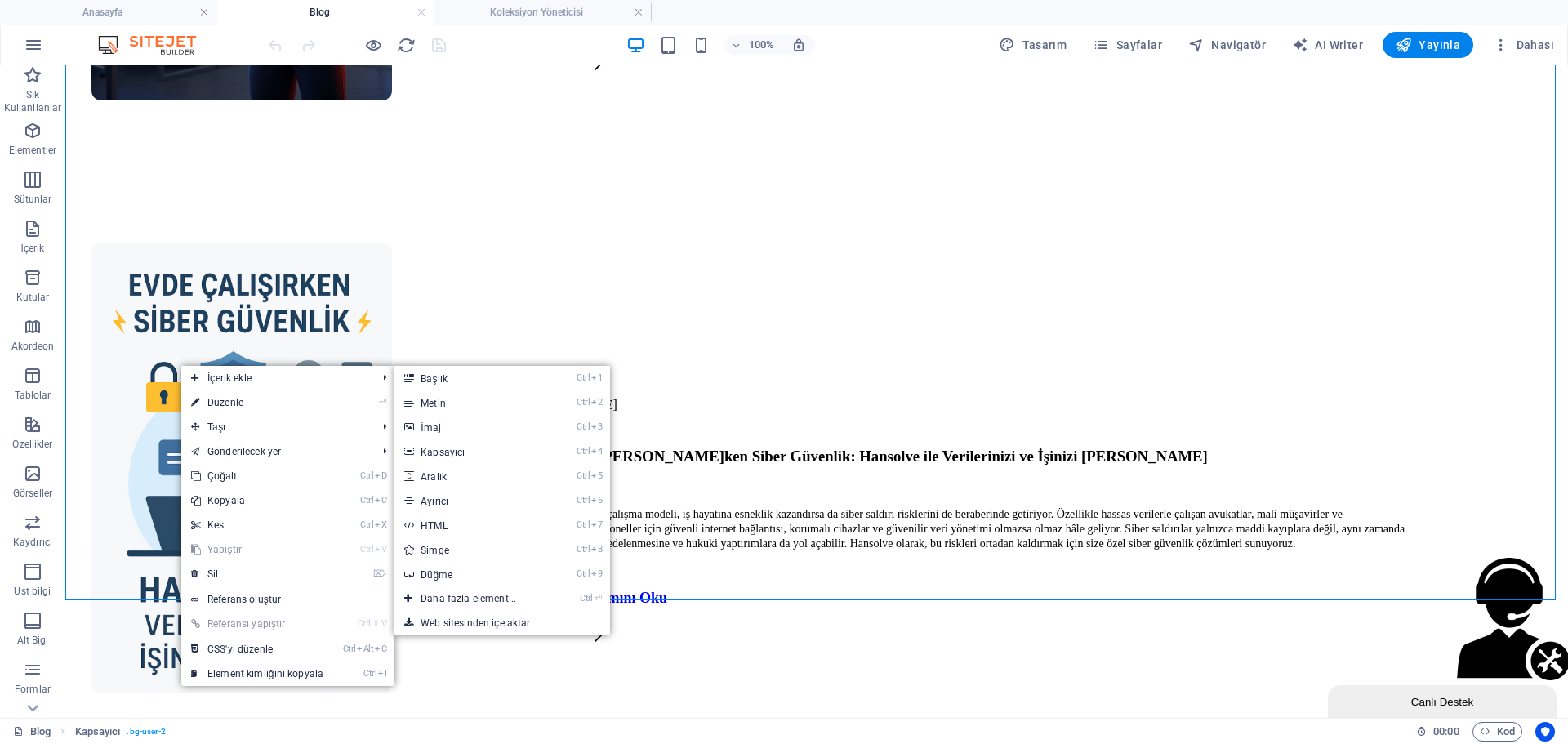
click at [235, 402] on link "⏎ Düzenle" at bounding box center [257, 402] width 152 height 25
select select "px"
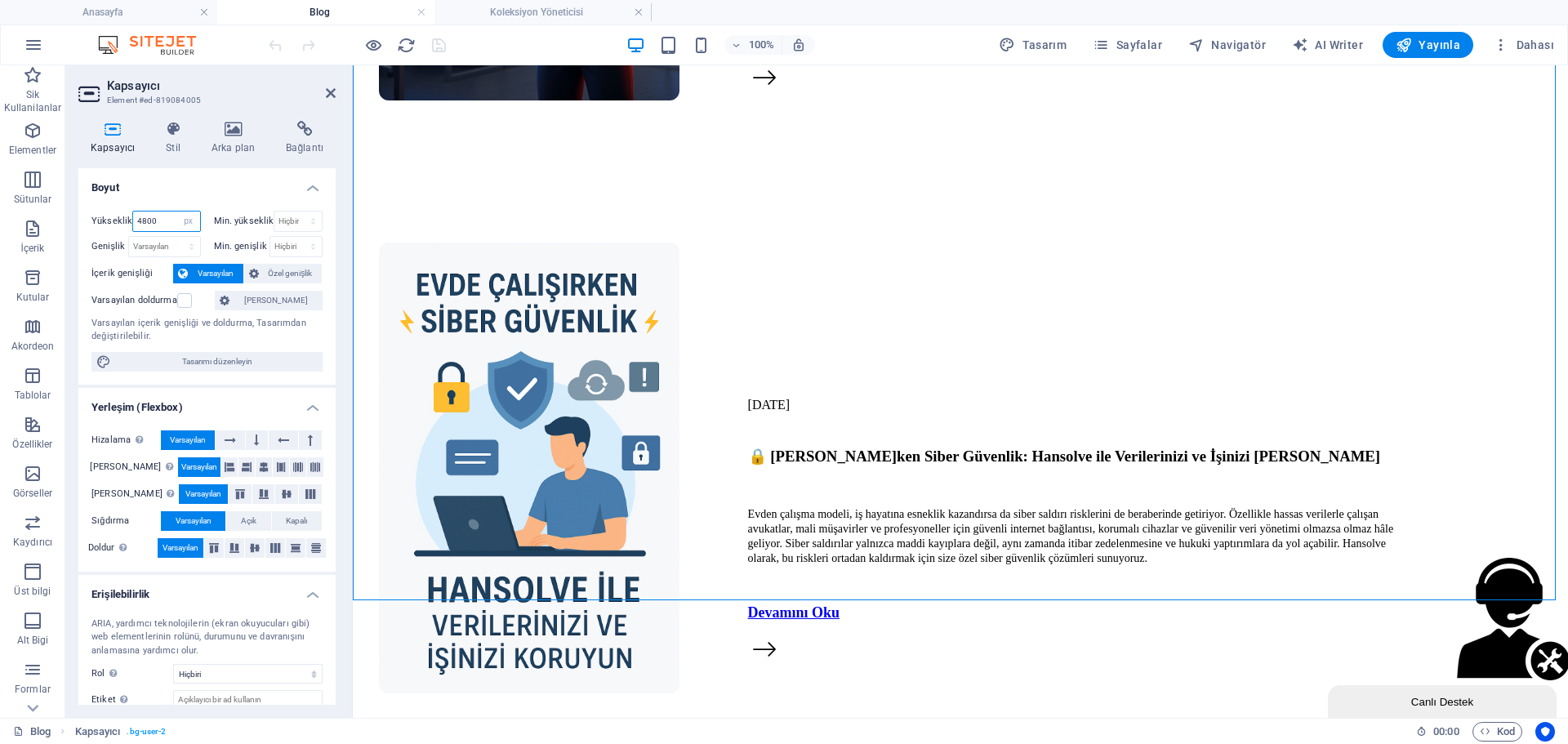
drag, startPoint x: 175, startPoint y: 223, endPoint x: 159, endPoint y: 223, distance: 16.0
click at [152, 230] on div "4800 Varsayılan px rem % vh vw" at bounding box center [166, 220] width 67 height 21
drag, startPoint x: 160, startPoint y: 222, endPoint x: 102, endPoint y: 226, distance: 58.1
click at [102, 226] on div "Yükseklik 4800 Varsayılan px rem % vh vw" at bounding box center [146, 220] width 109 height 21
type input "6"
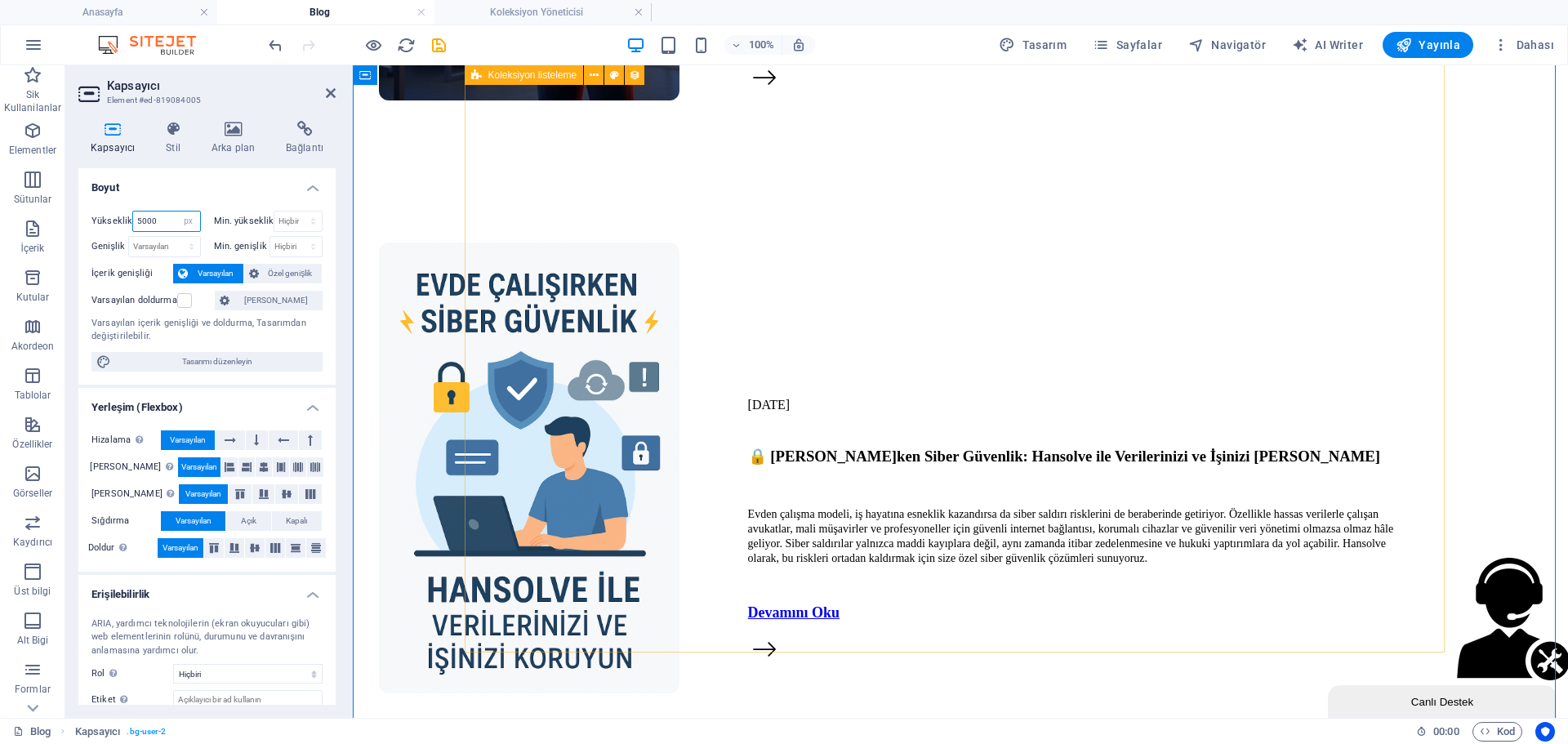
type input "5000"
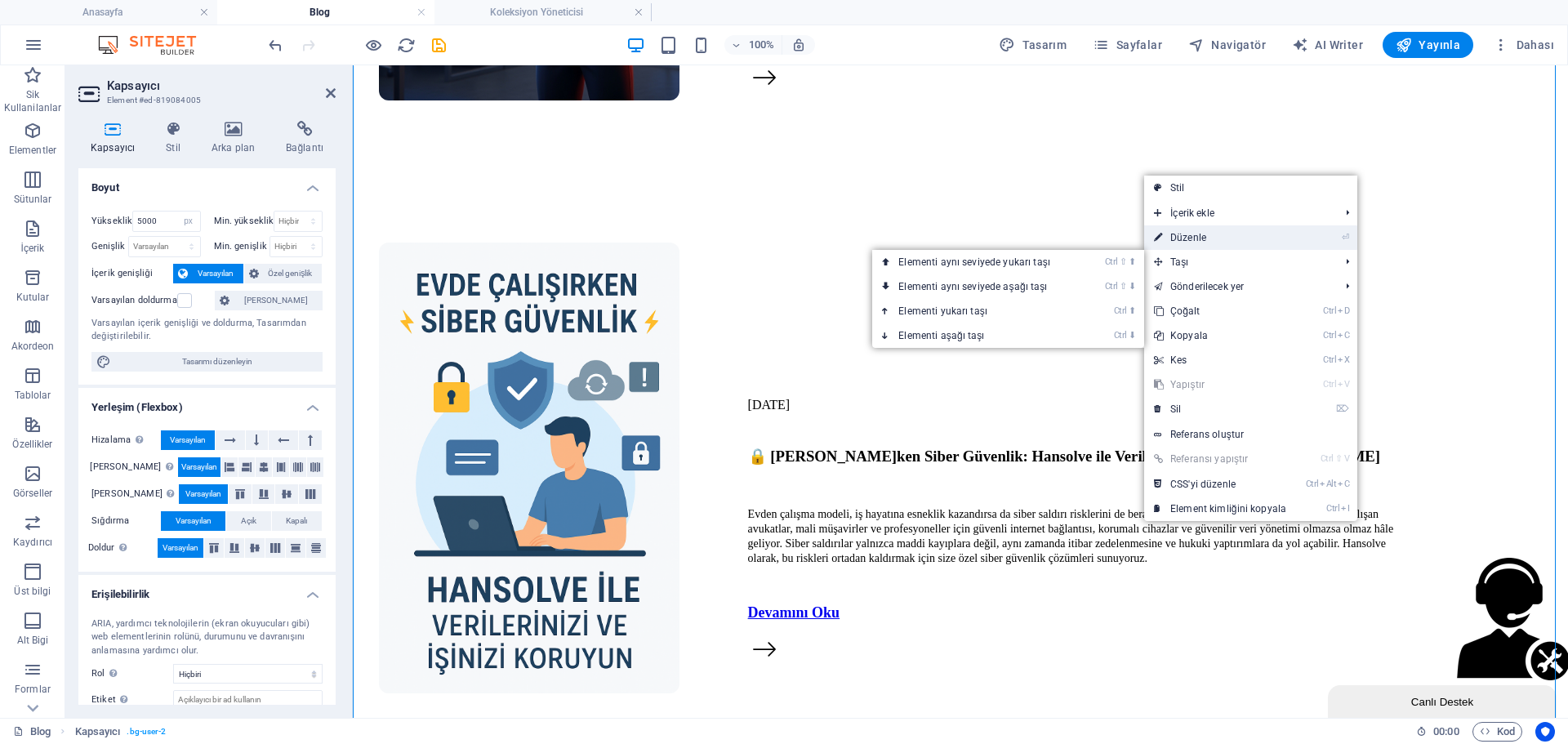
click at [1184, 241] on link "⏎ Düzenle" at bounding box center [1220, 237] width 152 height 25
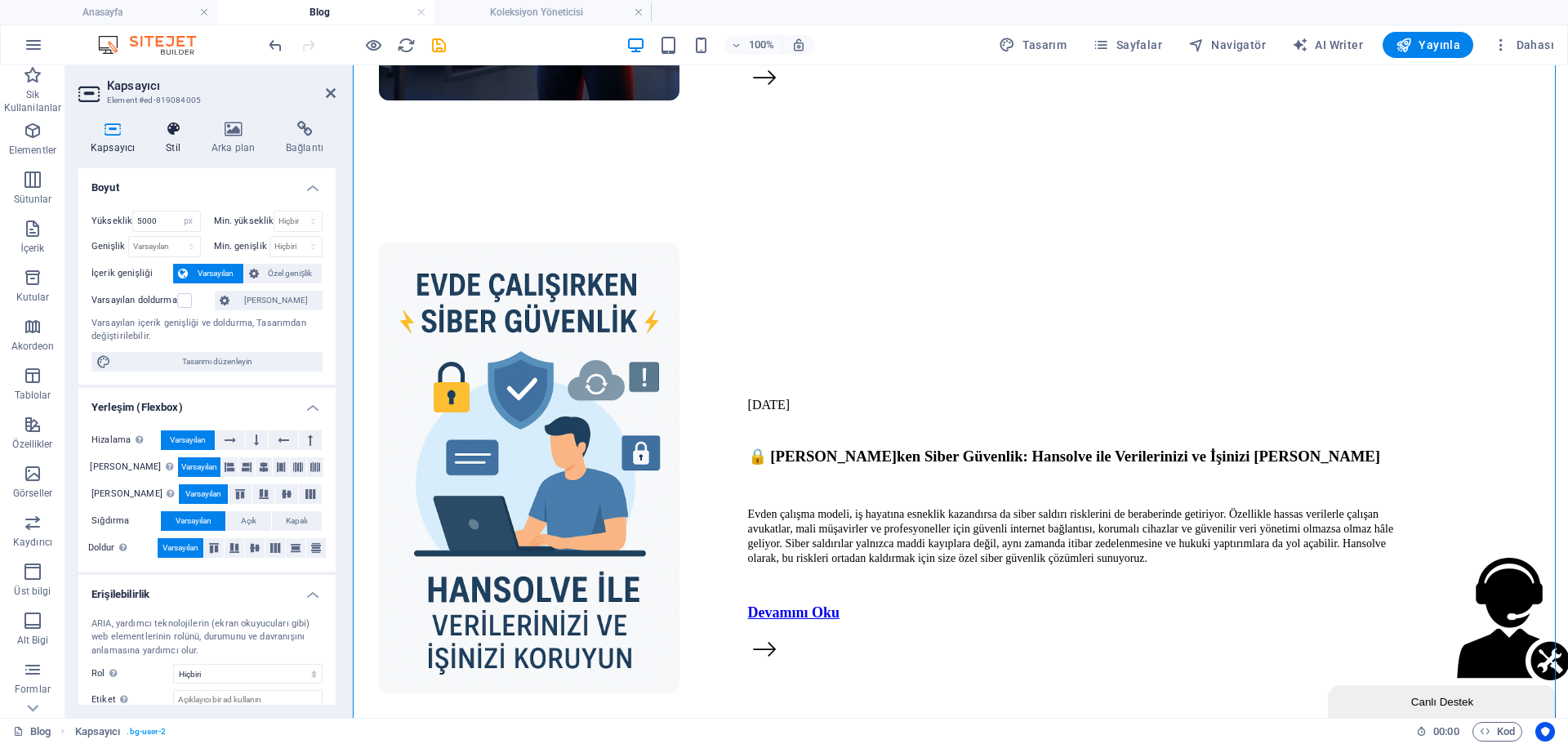
click at [193, 135] on icon at bounding box center [174, 129] width 40 height 16
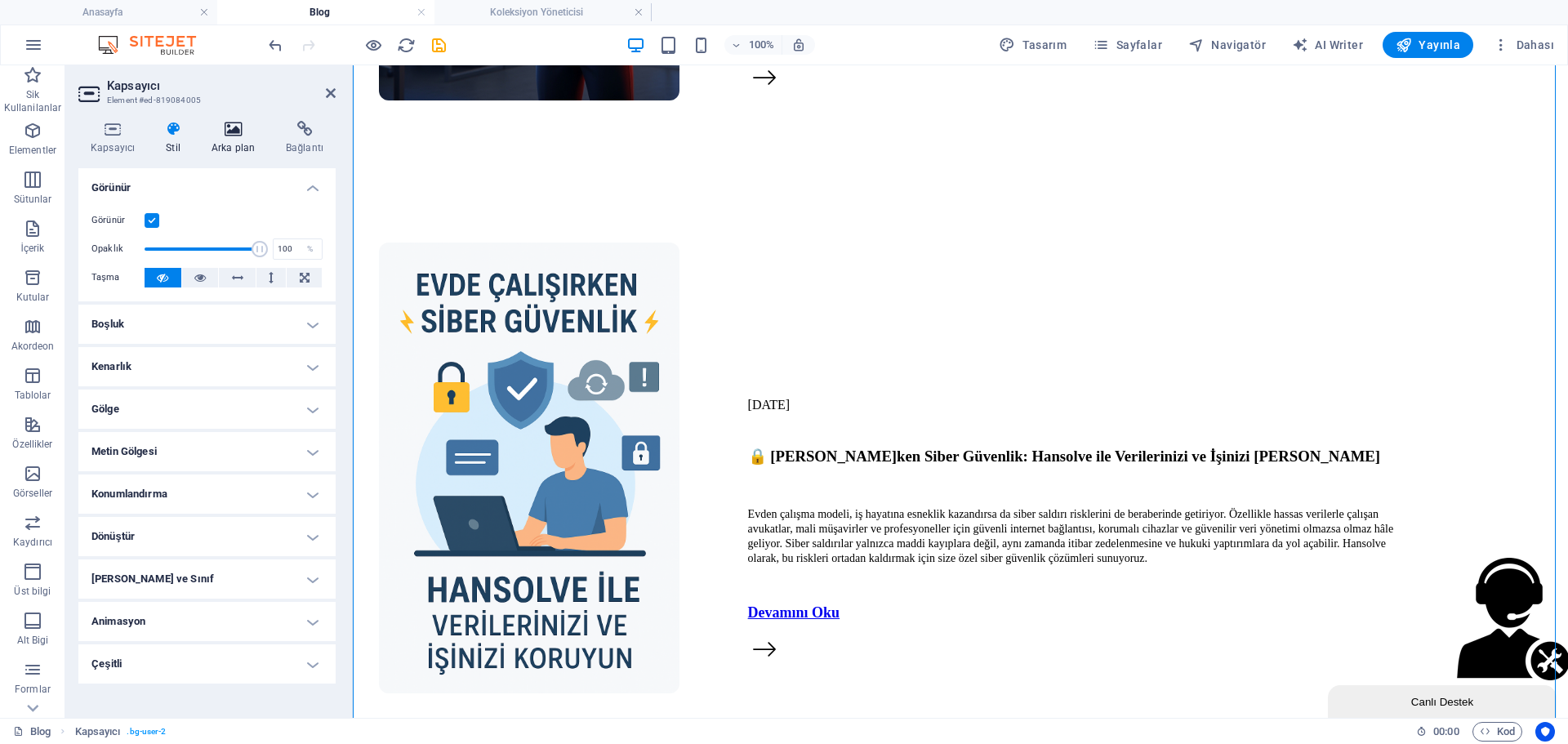
click at [214, 142] on h4 "Arka plan" at bounding box center [236, 138] width 74 height 35
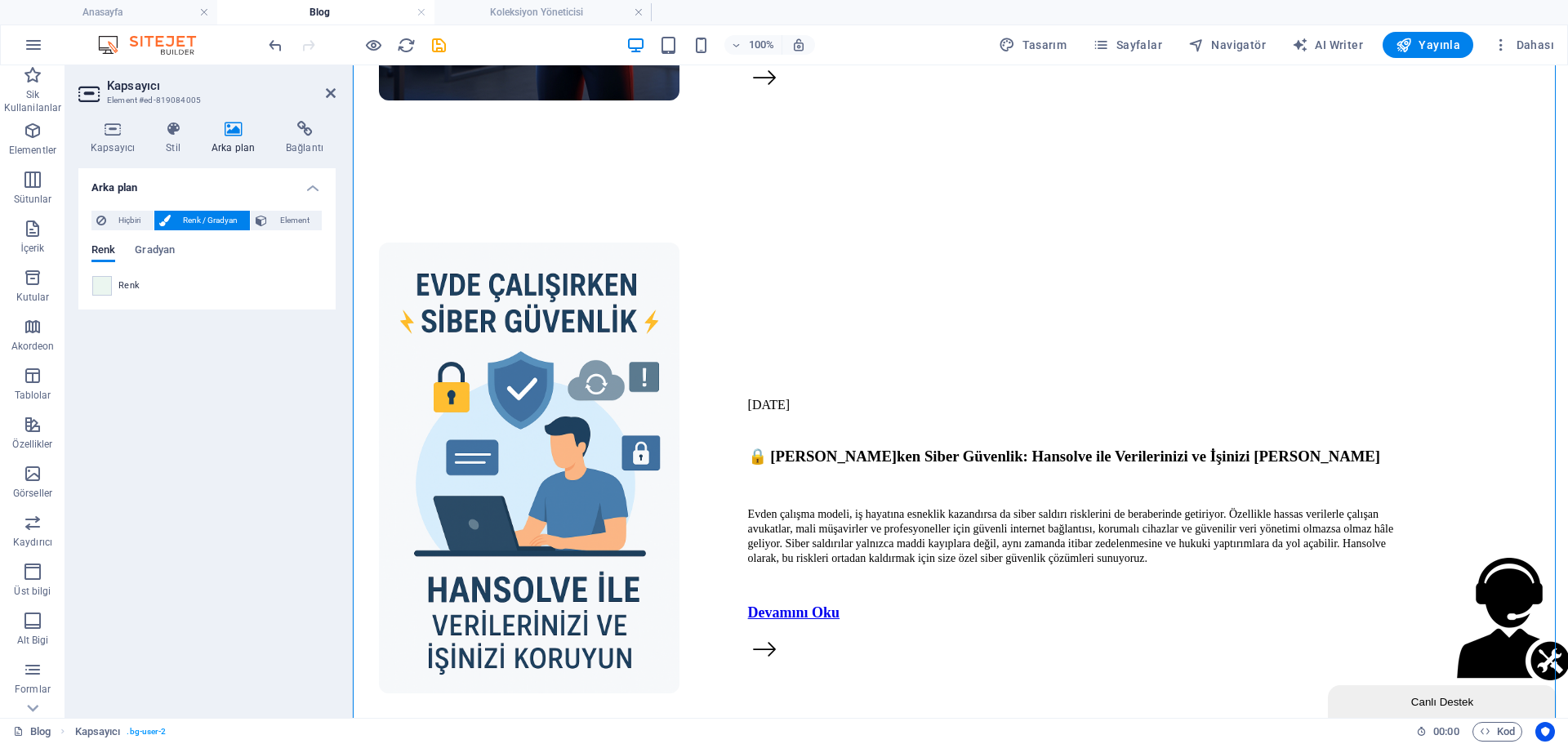
click at [346, 94] on aside "Kapsayıcı Element #ed-819084005 Kapsayıcı Stil Arka plan Bağlantı Boyut Yüksekl…" at bounding box center [209, 392] width 288 height 653
click at [334, 94] on icon at bounding box center [330, 92] width 10 height 13
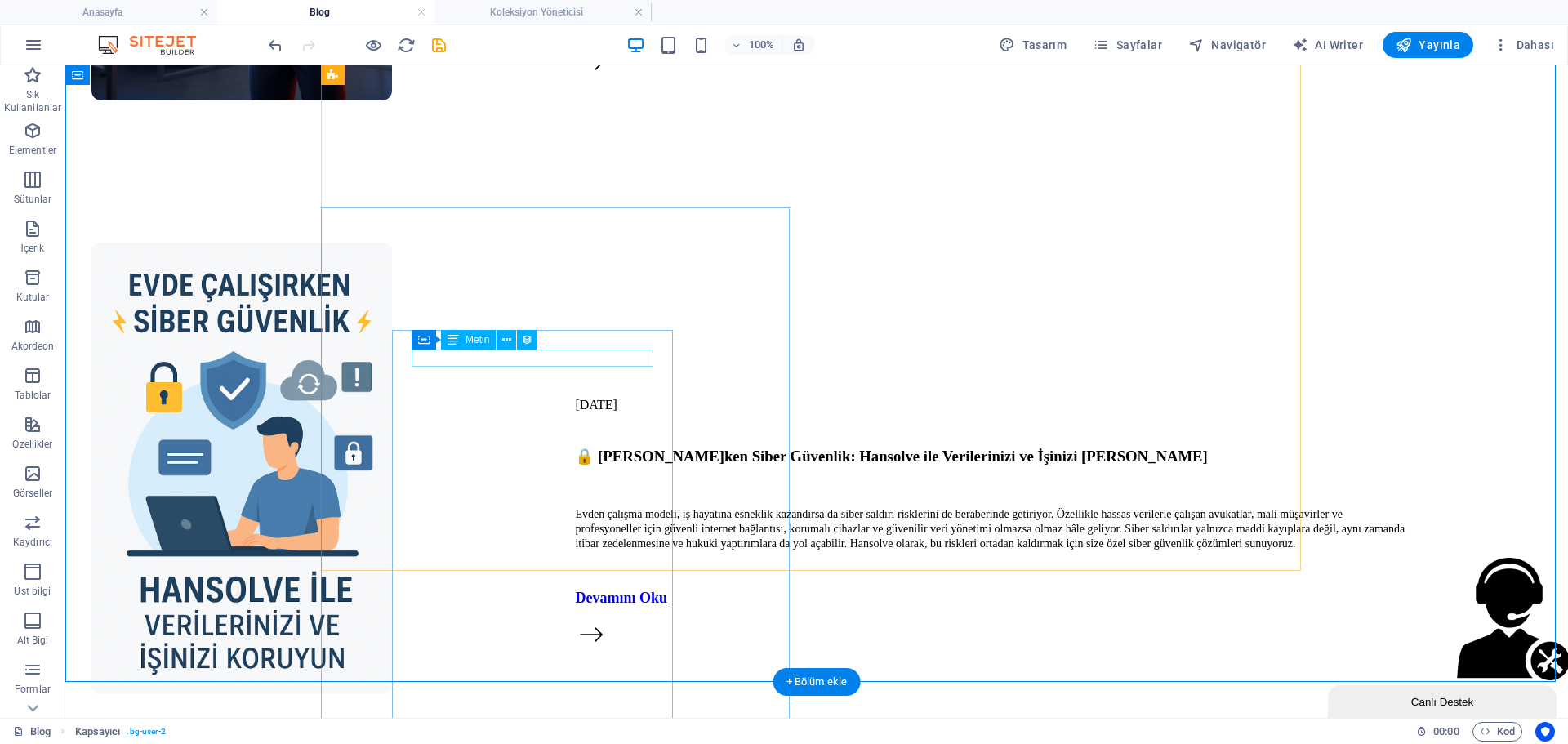
scroll to position [4082, 0]
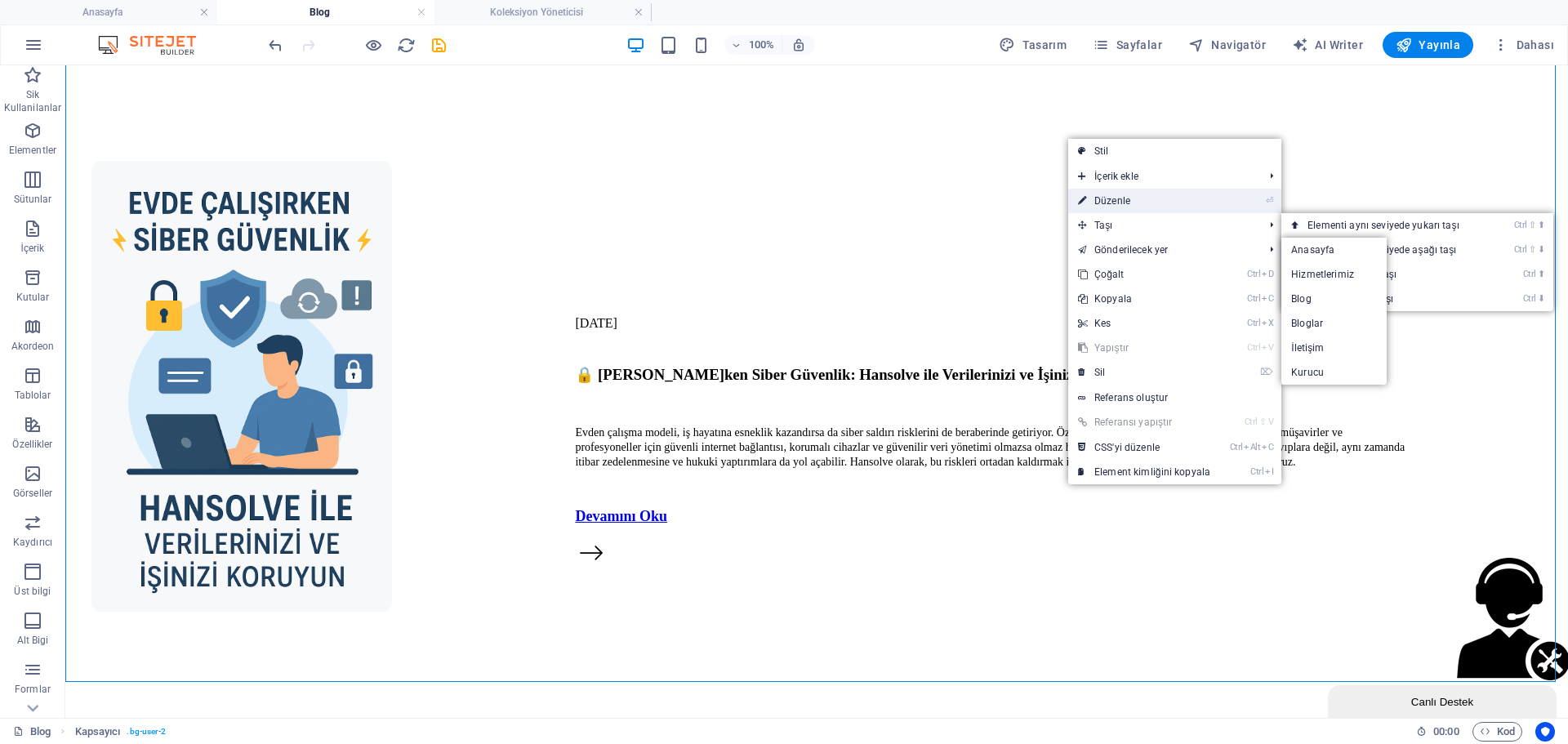
click at [1103, 204] on link "⏎ Düzenle" at bounding box center [1143, 200] width 152 height 25
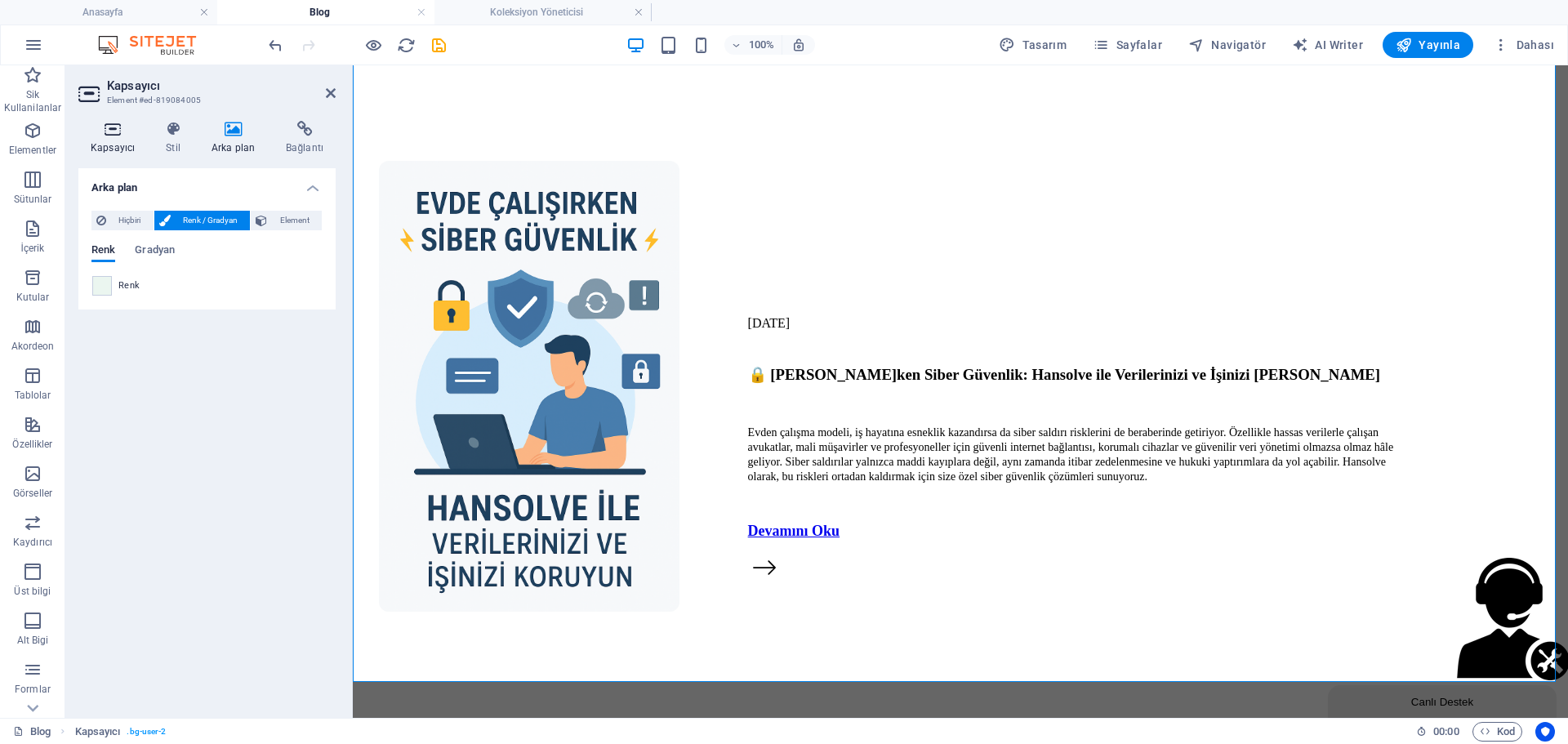
click at [118, 131] on icon at bounding box center [112, 129] width 68 height 16
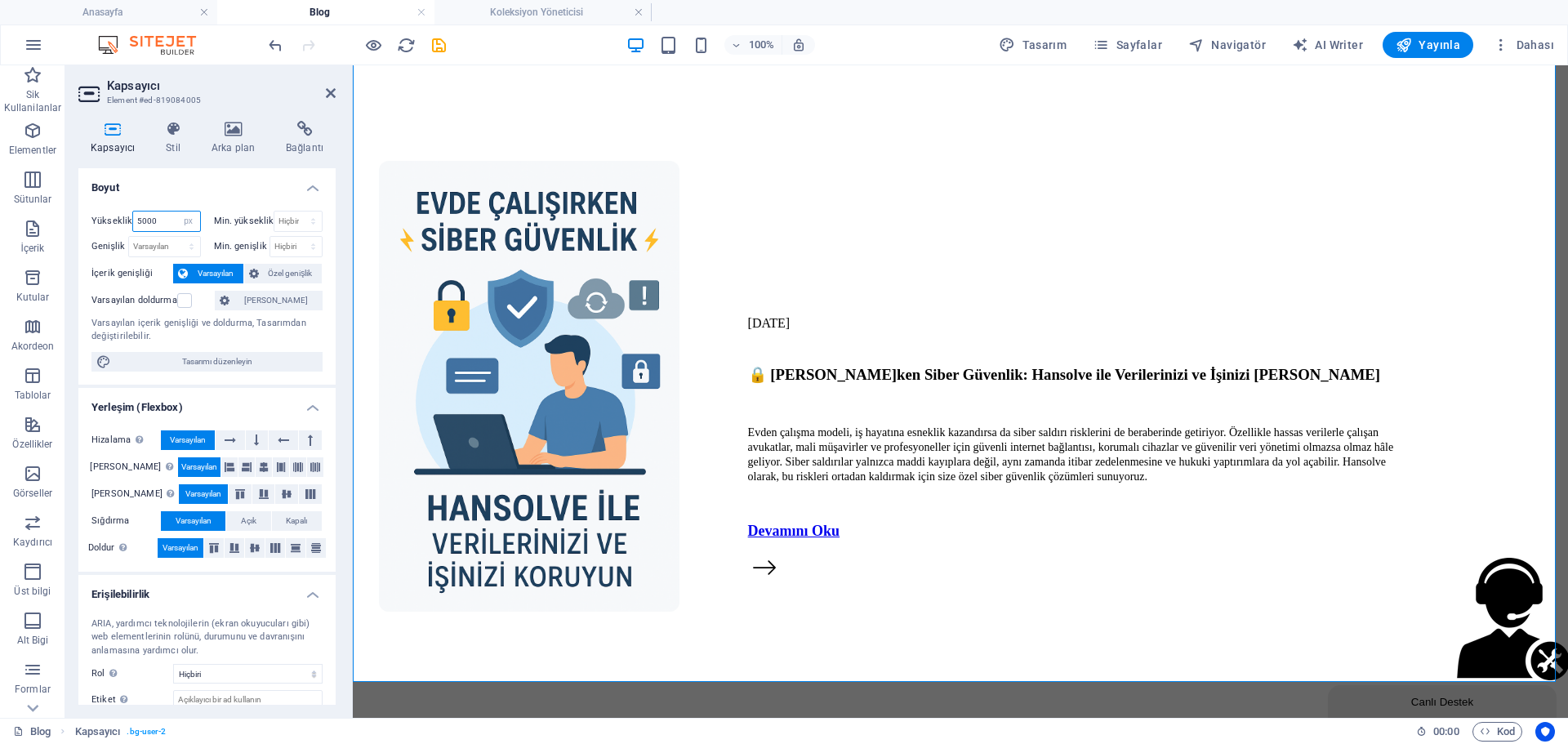
drag, startPoint x: 160, startPoint y: 218, endPoint x: 119, endPoint y: 226, distance: 41.8
click at [119, 226] on div "Yükseklik 5000 Varsayılan px rem % vh vw" at bounding box center [146, 220] width 109 height 21
click at [327, 90] on icon at bounding box center [330, 92] width 10 height 13
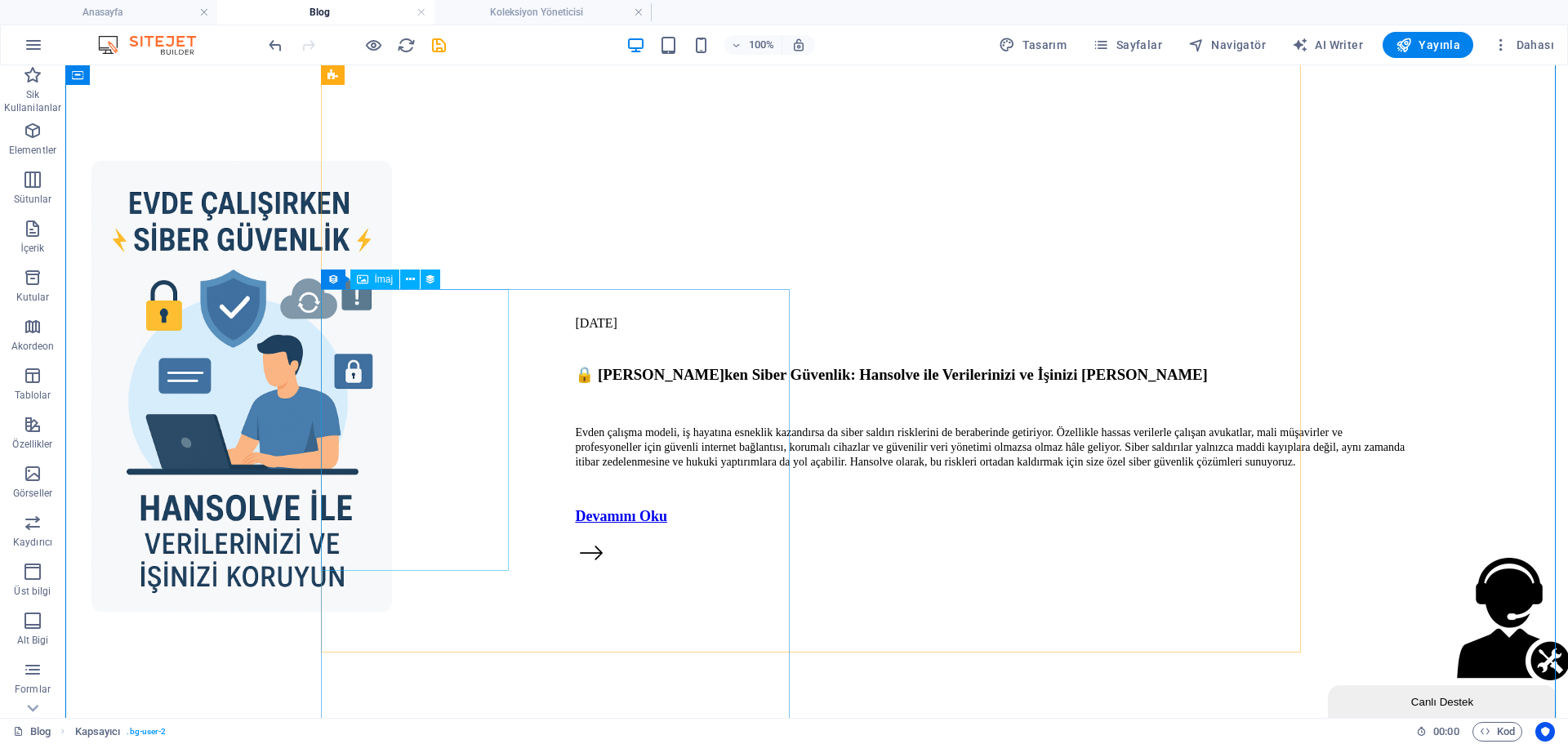
scroll to position [4000, 0]
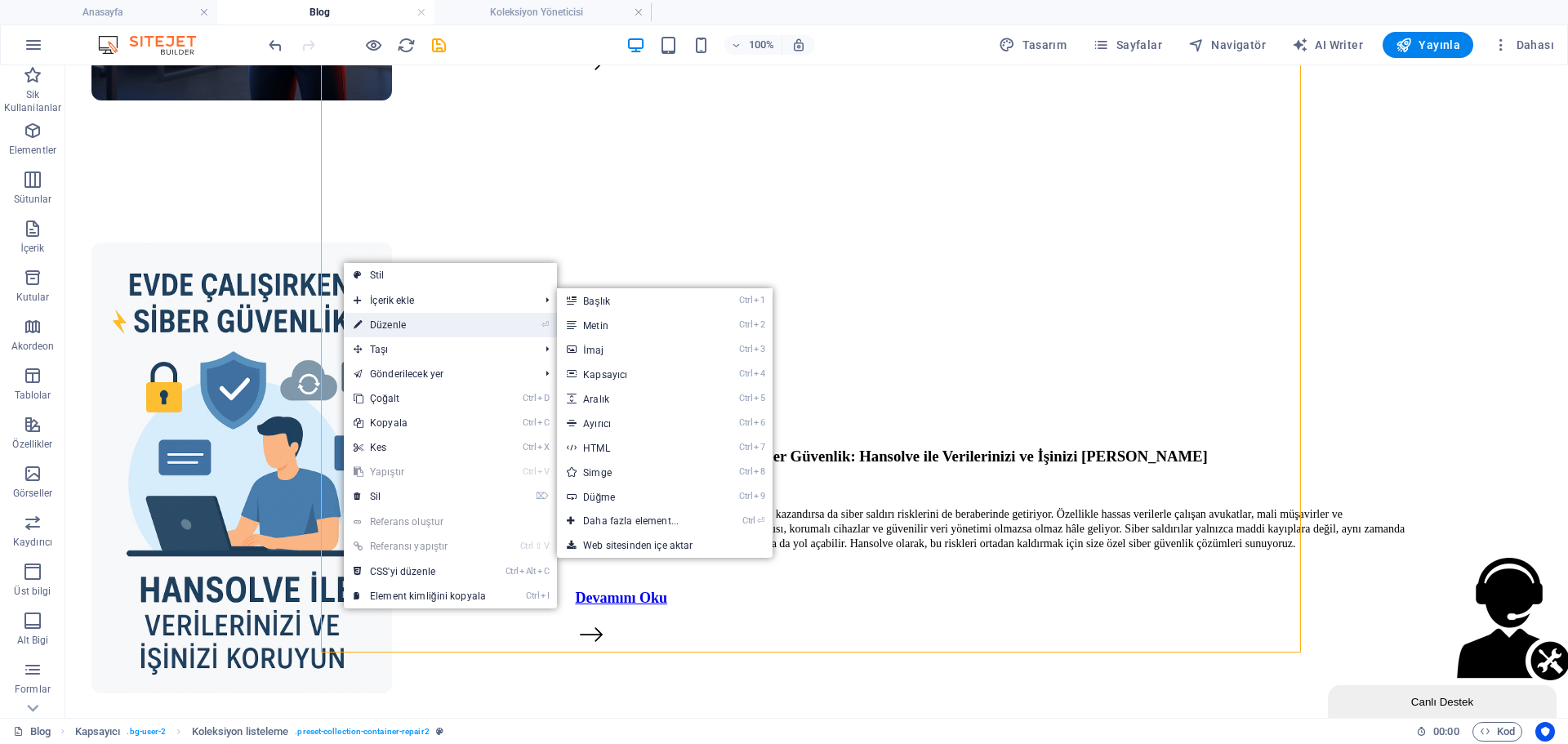
click at [385, 327] on link "⏎ Düzenle" at bounding box center [419, 324] width 152 height 25
select select "688a37bbbb93ac5f1b022de4"
select select "createdAt_DESC"
select select "px"
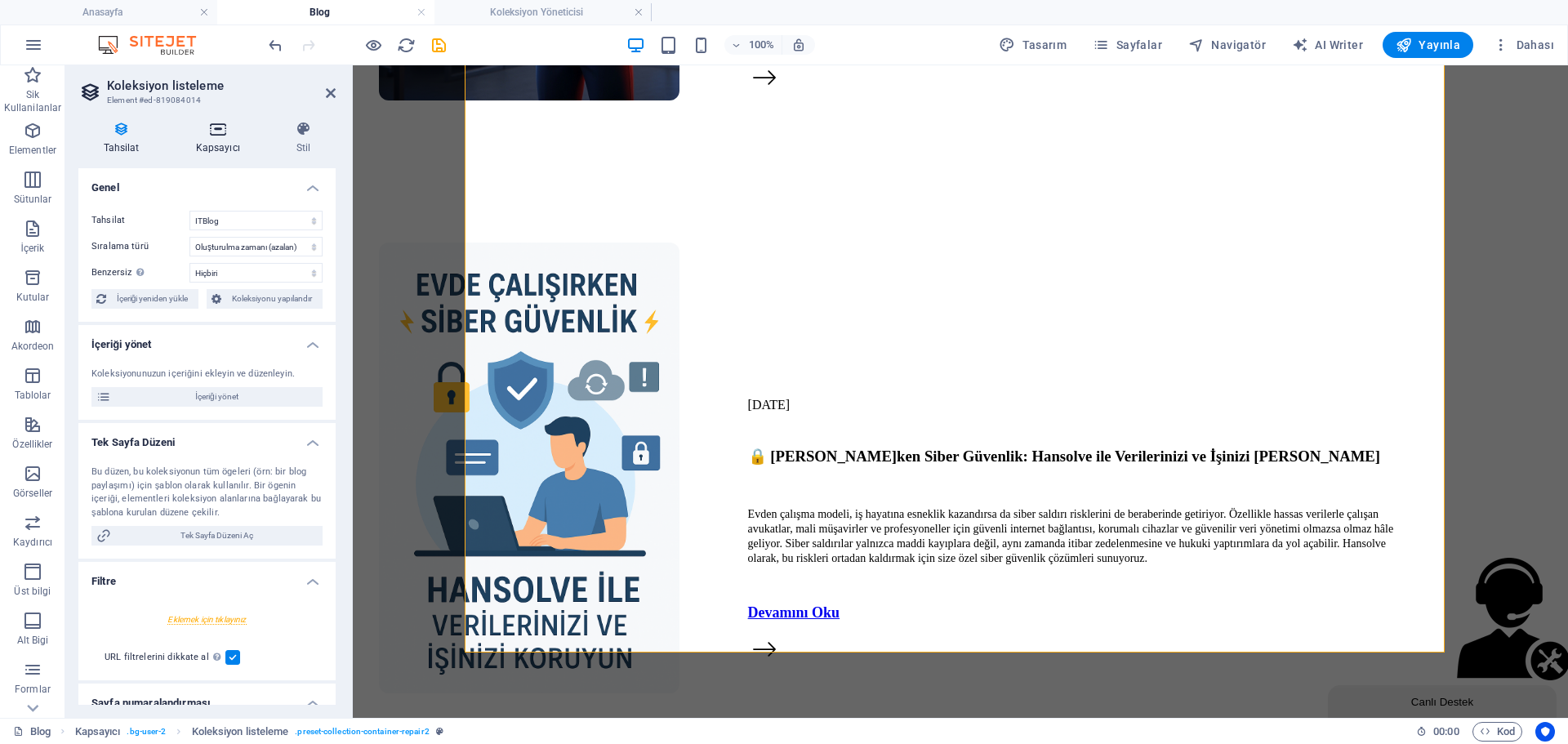
click at [213, 133] on icon at bounding box center [217, 129] width 94 height 16
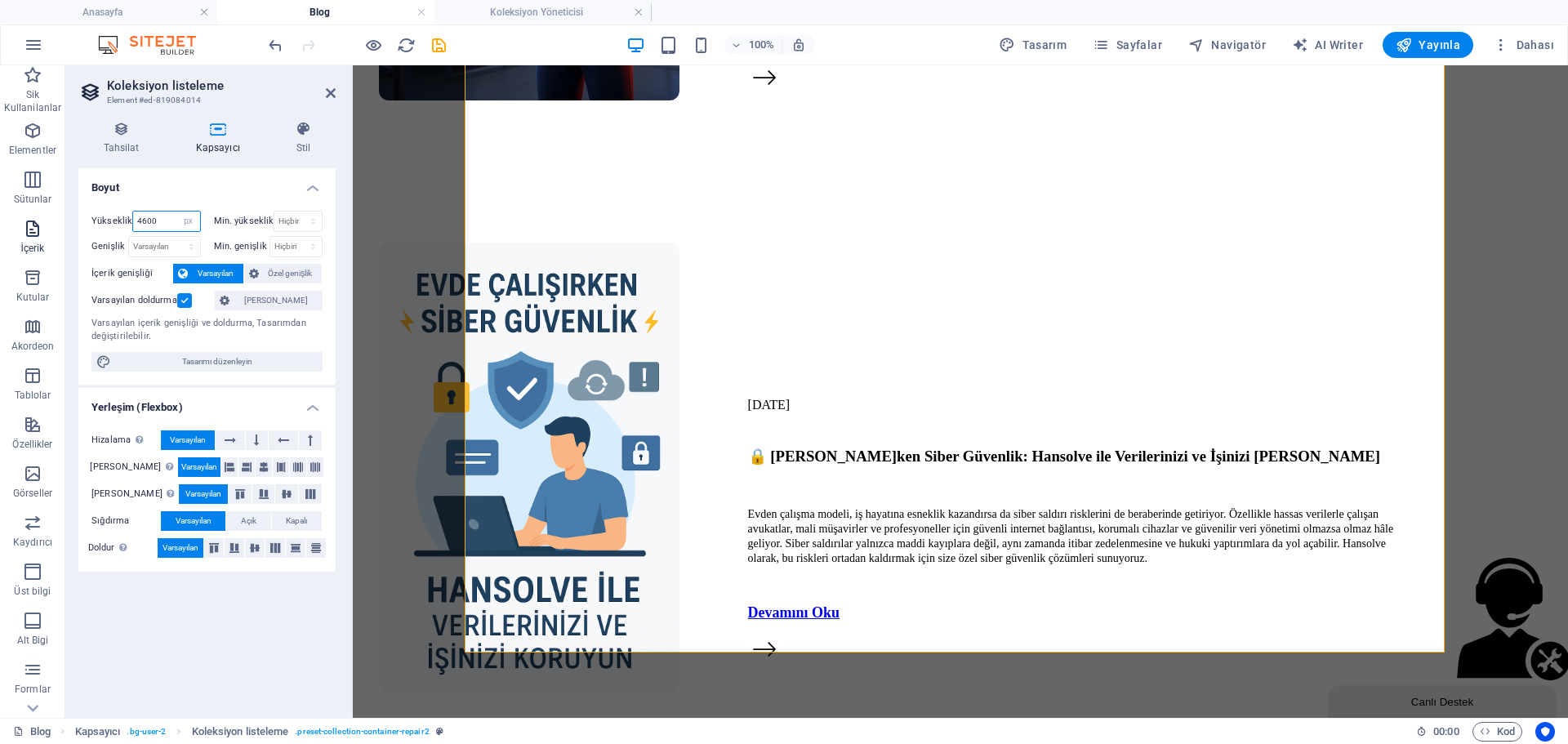
drag, startPoint x: 162, startPoint y: 221, endPoint x: 0, endPoint y: 254, distance: 165.3
click at [0, 254] on section "Sik Kullanilanlar Elementler Sütunlar İçerik Kutular Akordeon Tablolar Özellikl…" at bounding box center [784, 392] width 1568 height 653
type input "5000"
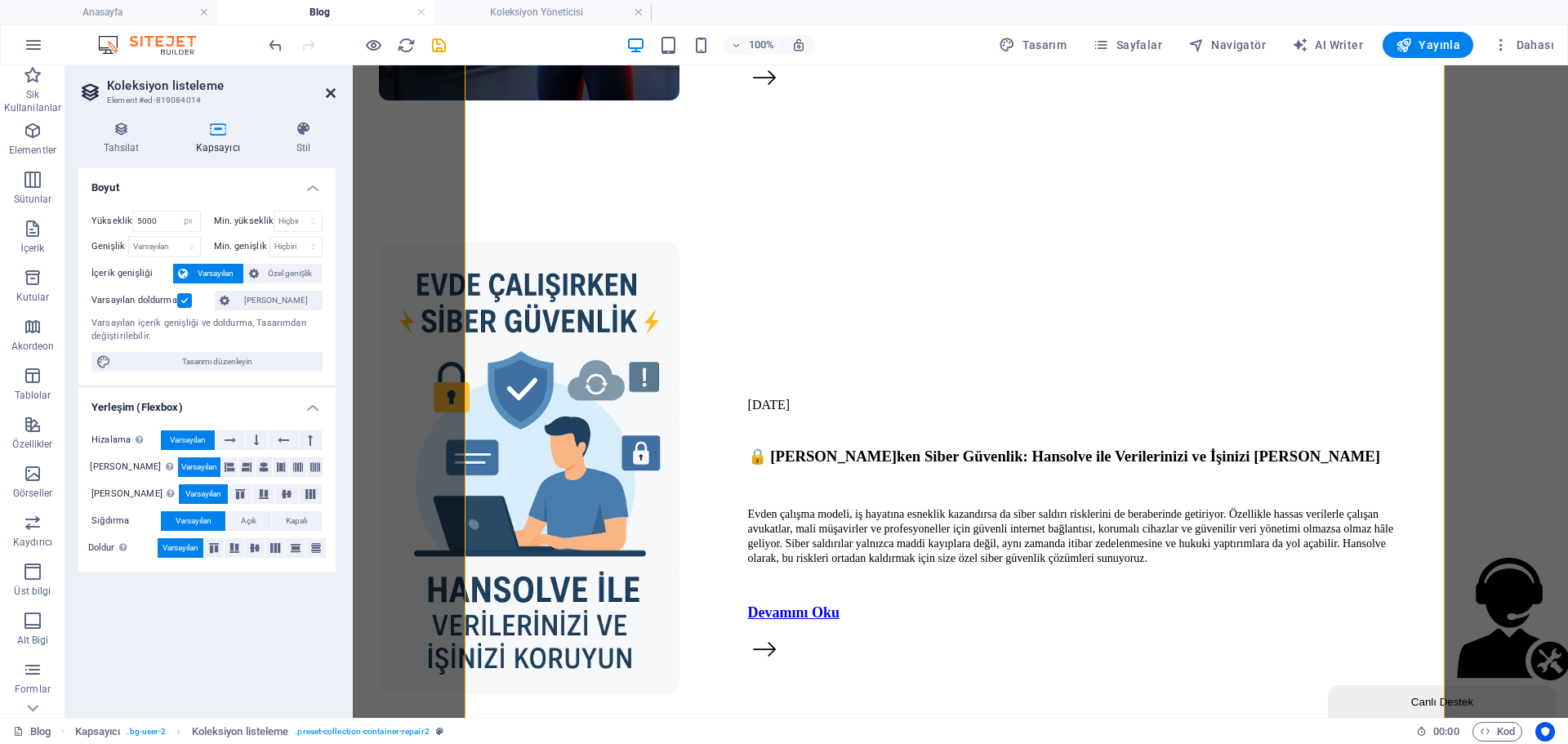
click at [329, 92] on icon at bounding box center [330, 92] width 10 height 13
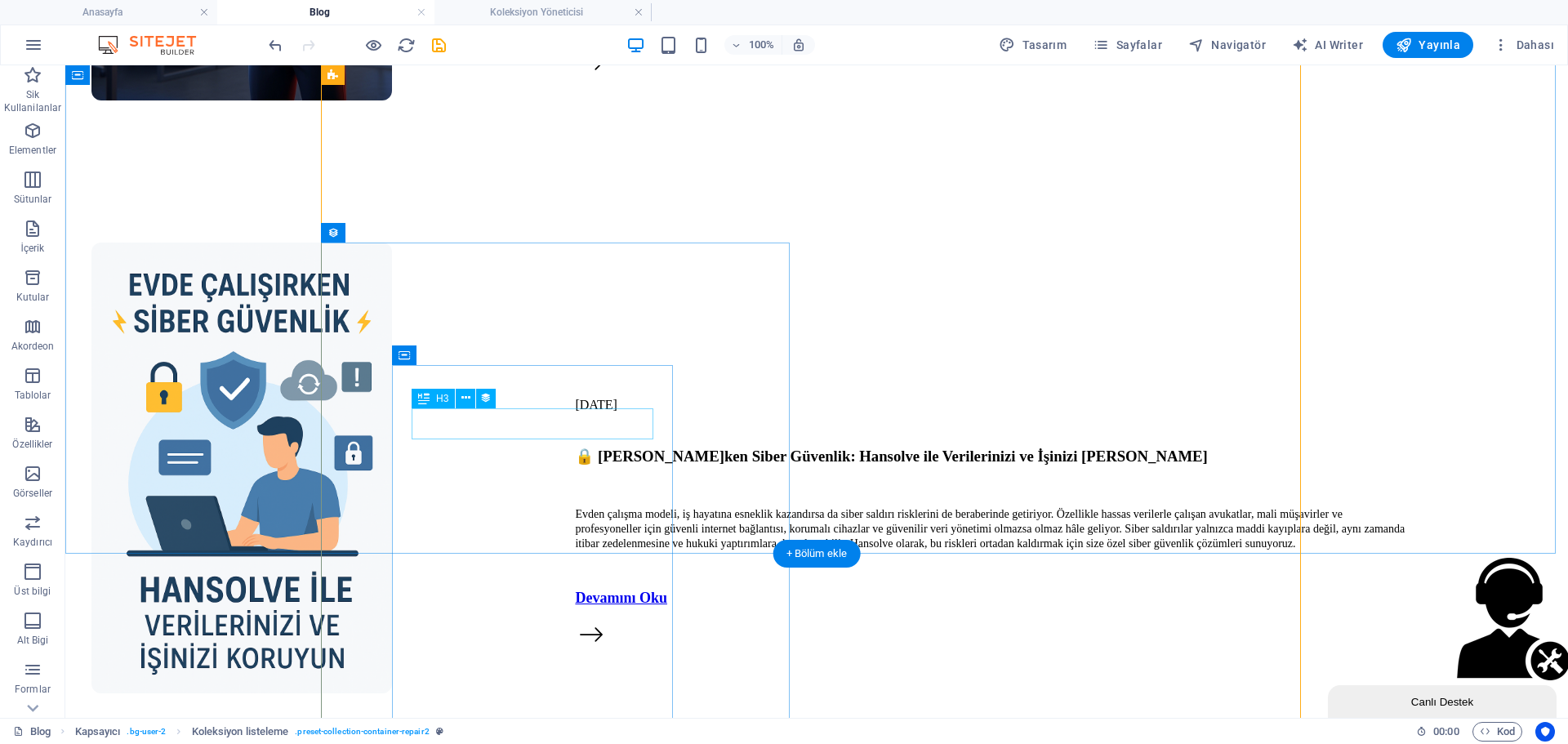
scroll to position [4210, 0]
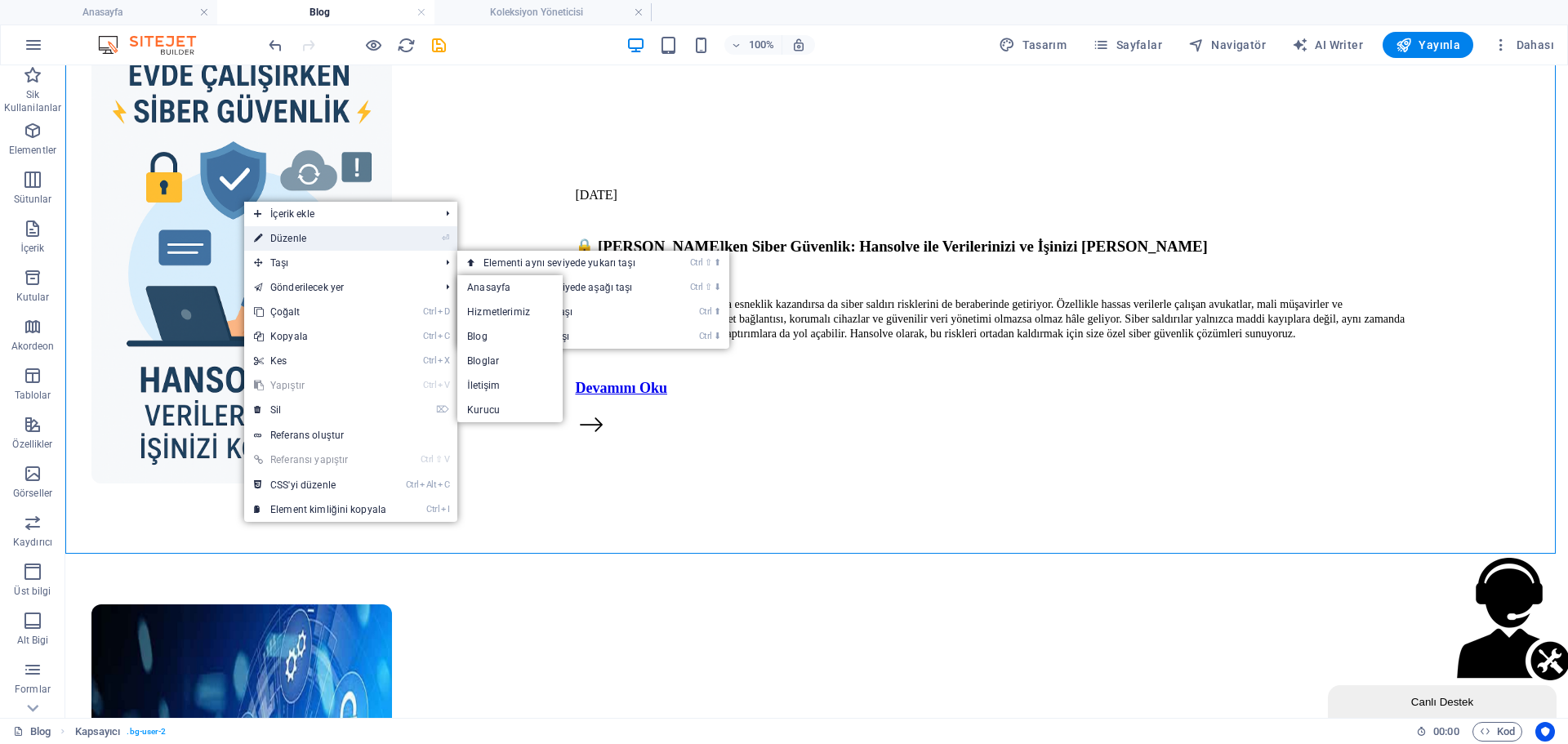
click at [297, 234] on link "⏎ Düzenle" at bounding box center [320, 238] width 152 height 25
select select "px"
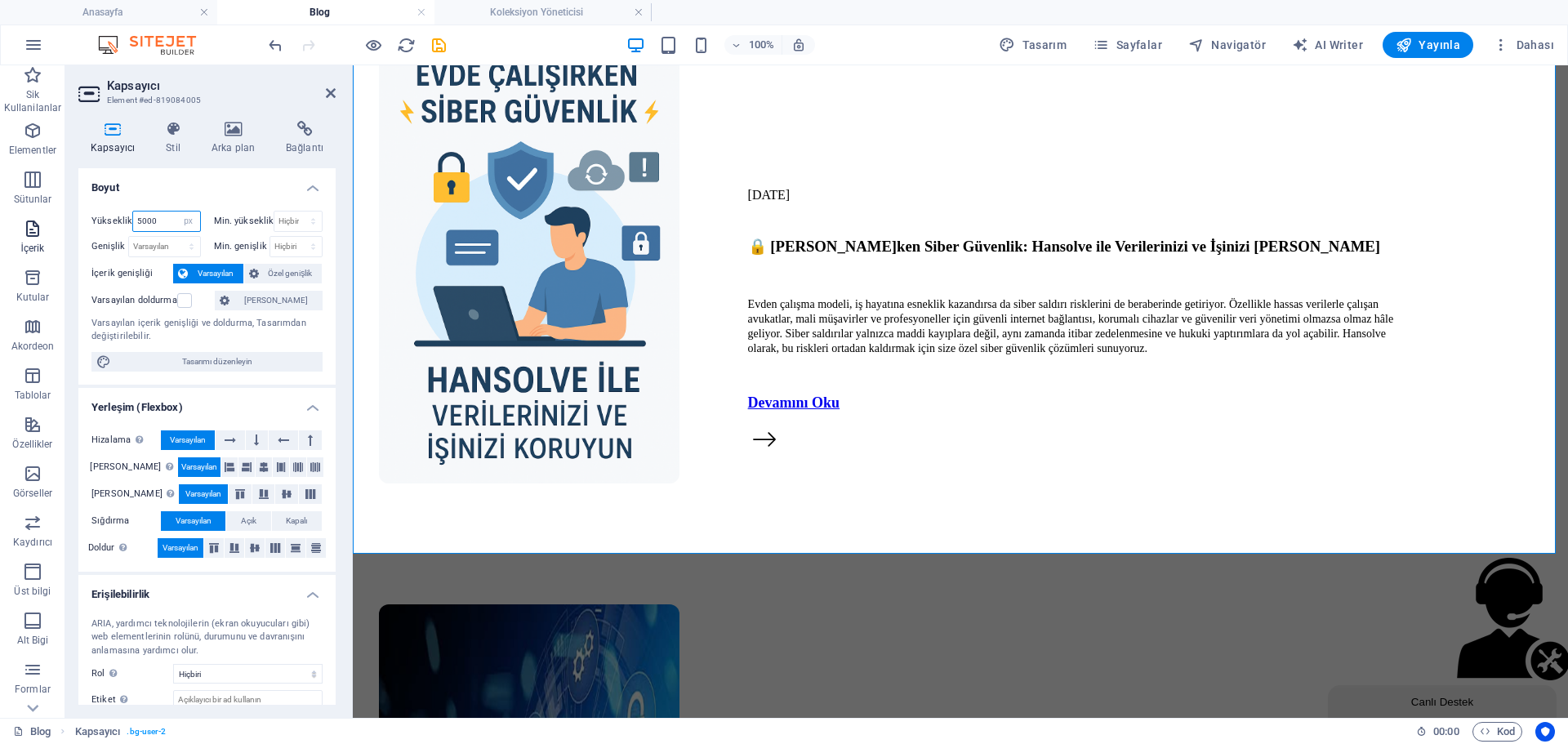
drag, startPoint x: 166, startPoint y: 224, endPoint x: 62, endPoint y: 231, distance: 104.2
click at [62, 231] on section "Sik Kullanilanlar Elementler Sütunlar İçerik Kutular Akordeon Tablolar Özellikl…" at bounding box center [784, 392] width 1568 height 653
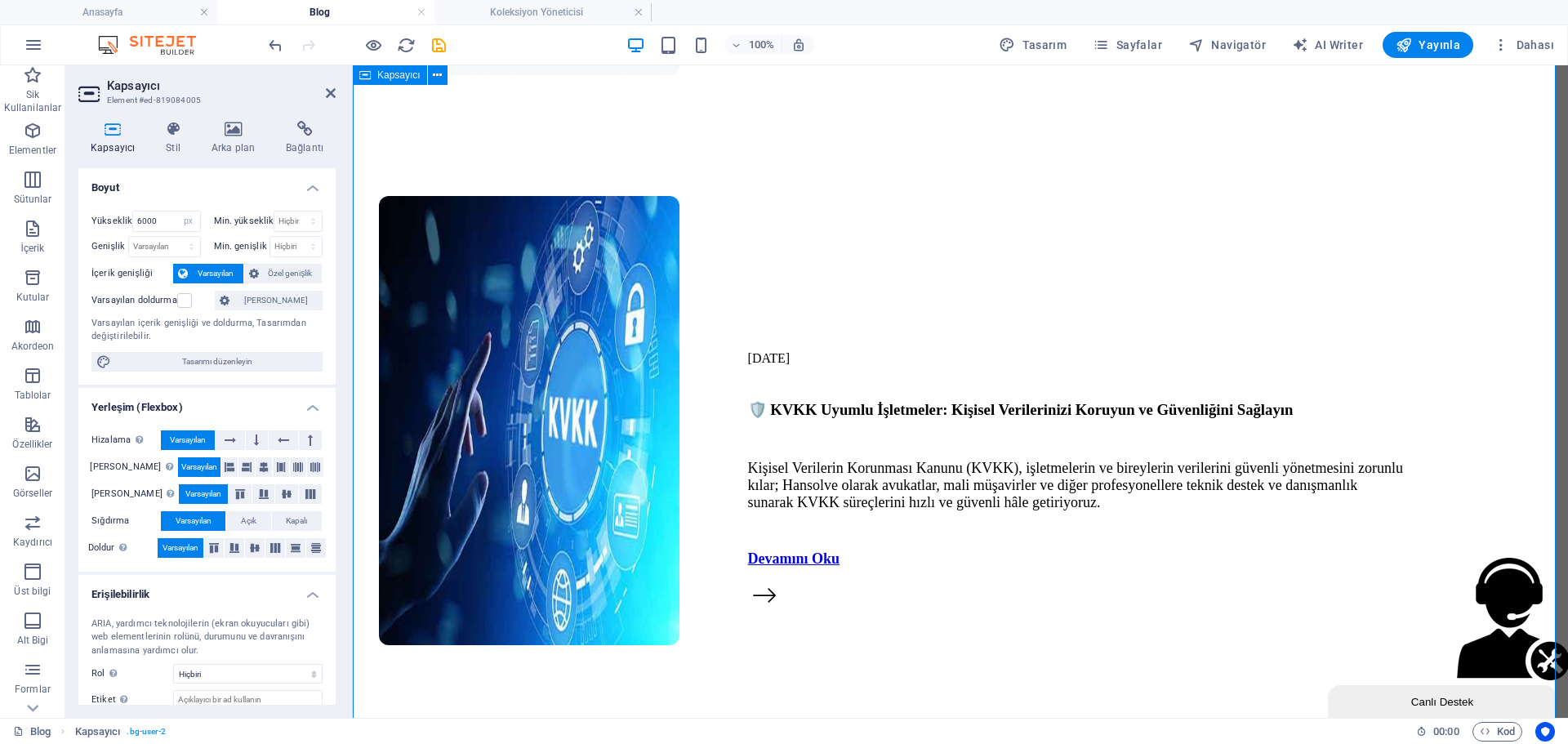
scroll to position [4700, 0]
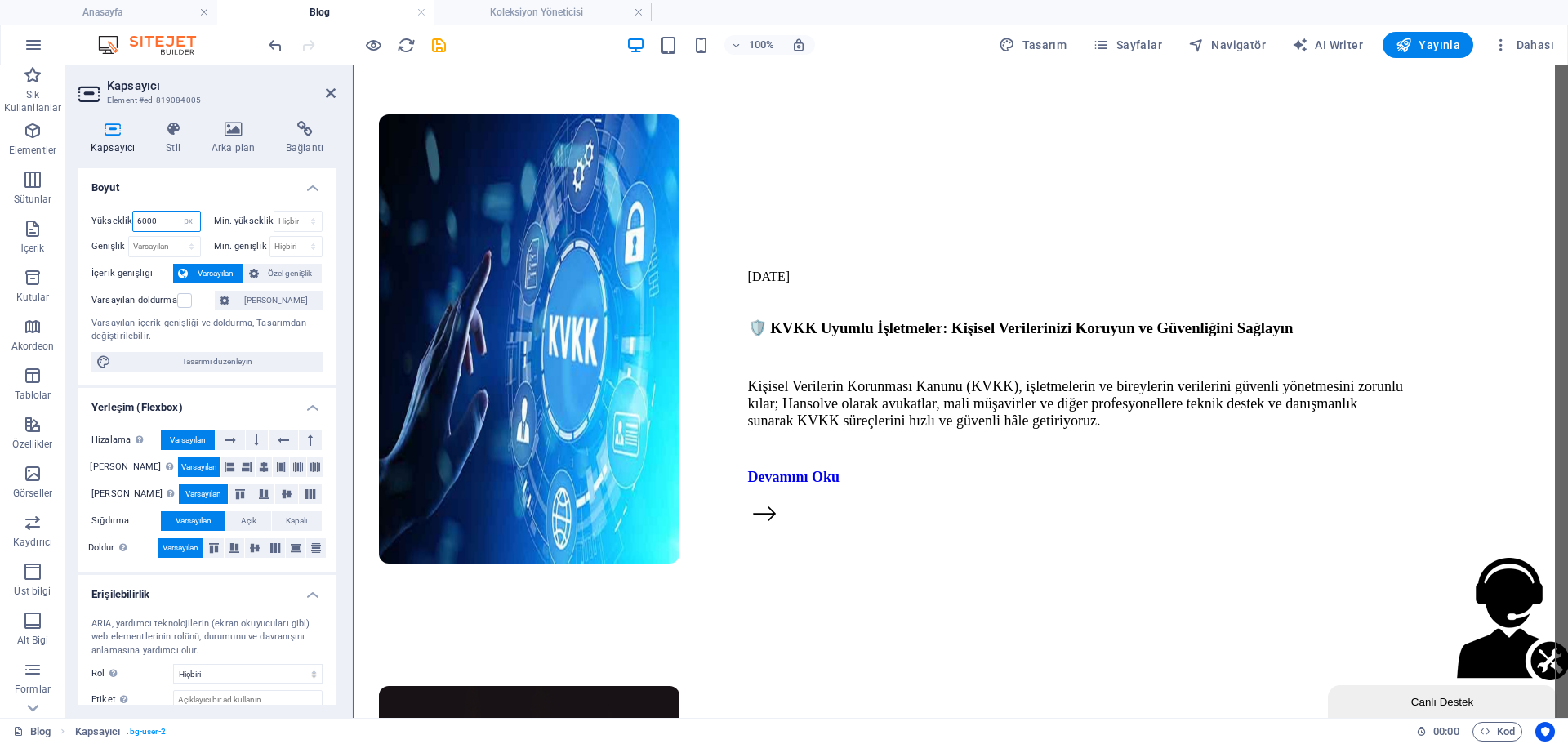
drag, startPoint x: 165, startPoint y: 215, endPoint x: 112, endPoint y: 220, distance: 53.2
click at [112, 220] on div "Yükseklik 6000 Varsayılan px rem % vh vw" at bounding box center [146, 220] width 109 height 21
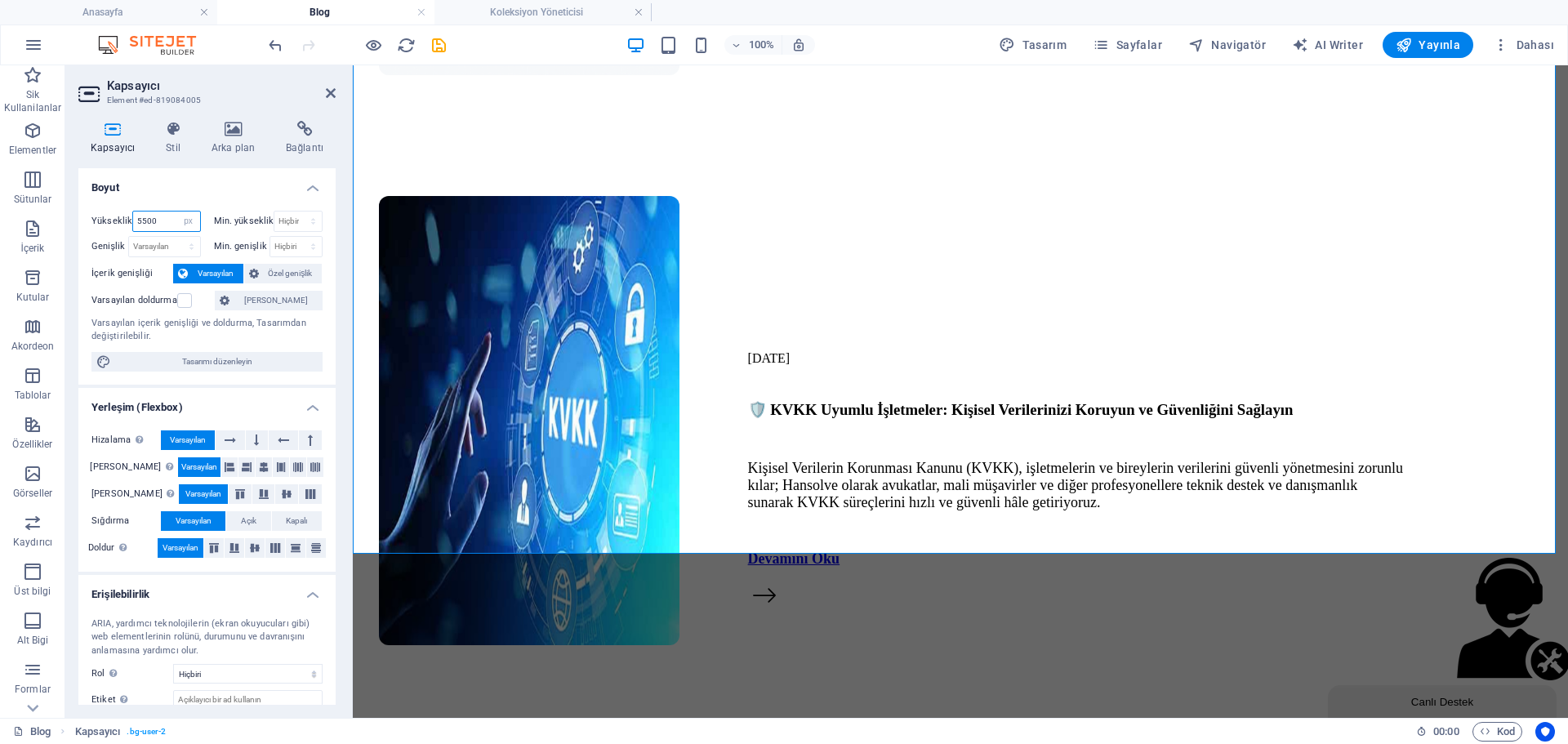
drag, startPoint x: 161, startPoint y: 223, endPoint x: 143, endPoint y: 232, distance: 20.1
click at [143, 232] on div "Yükseklik 5500 Varsayılan px rem % vh vw" at bounding box center [149, 223] width 116 height 26
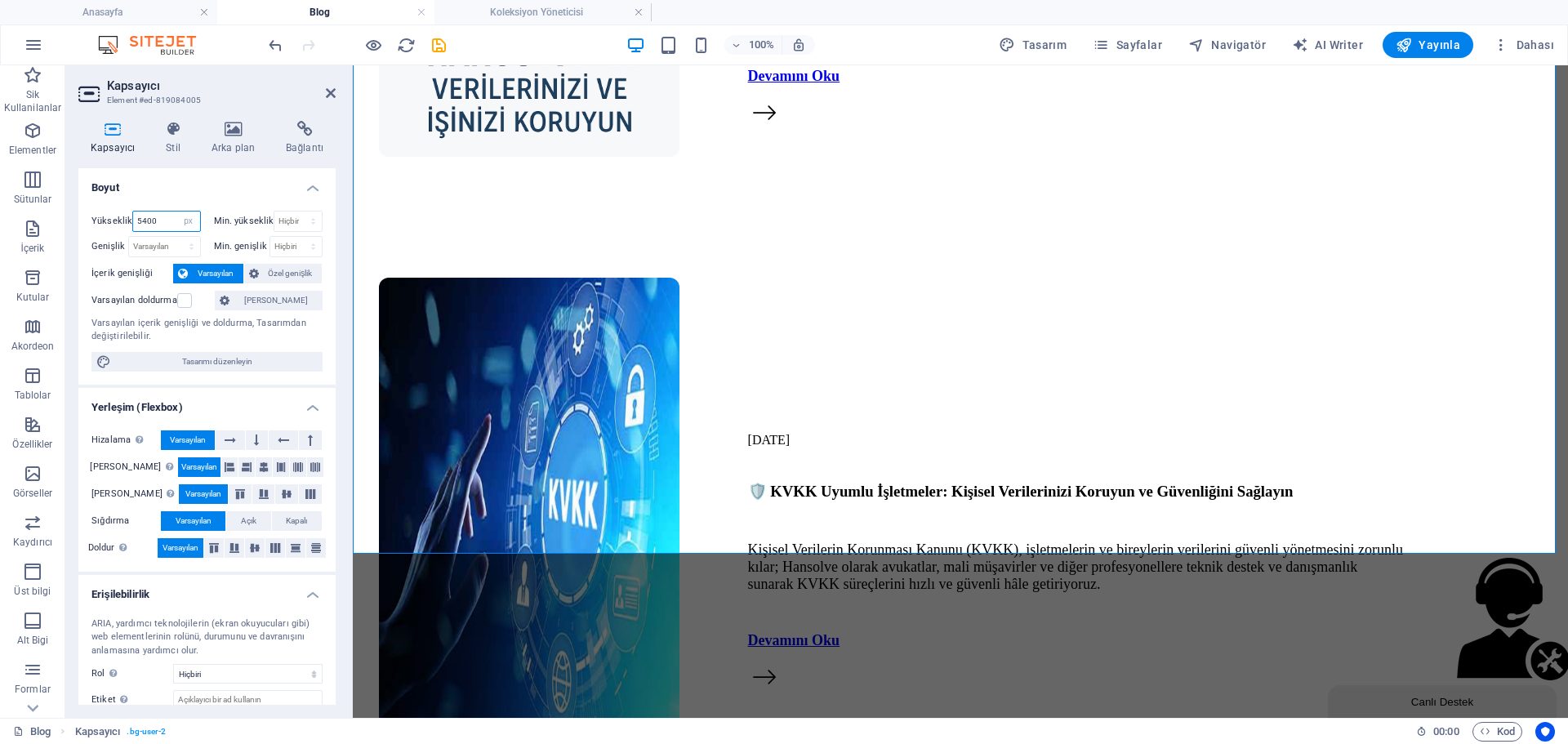
click at [164, 220] on input "5400" at bounding box center [166, 221] width 66 height 20
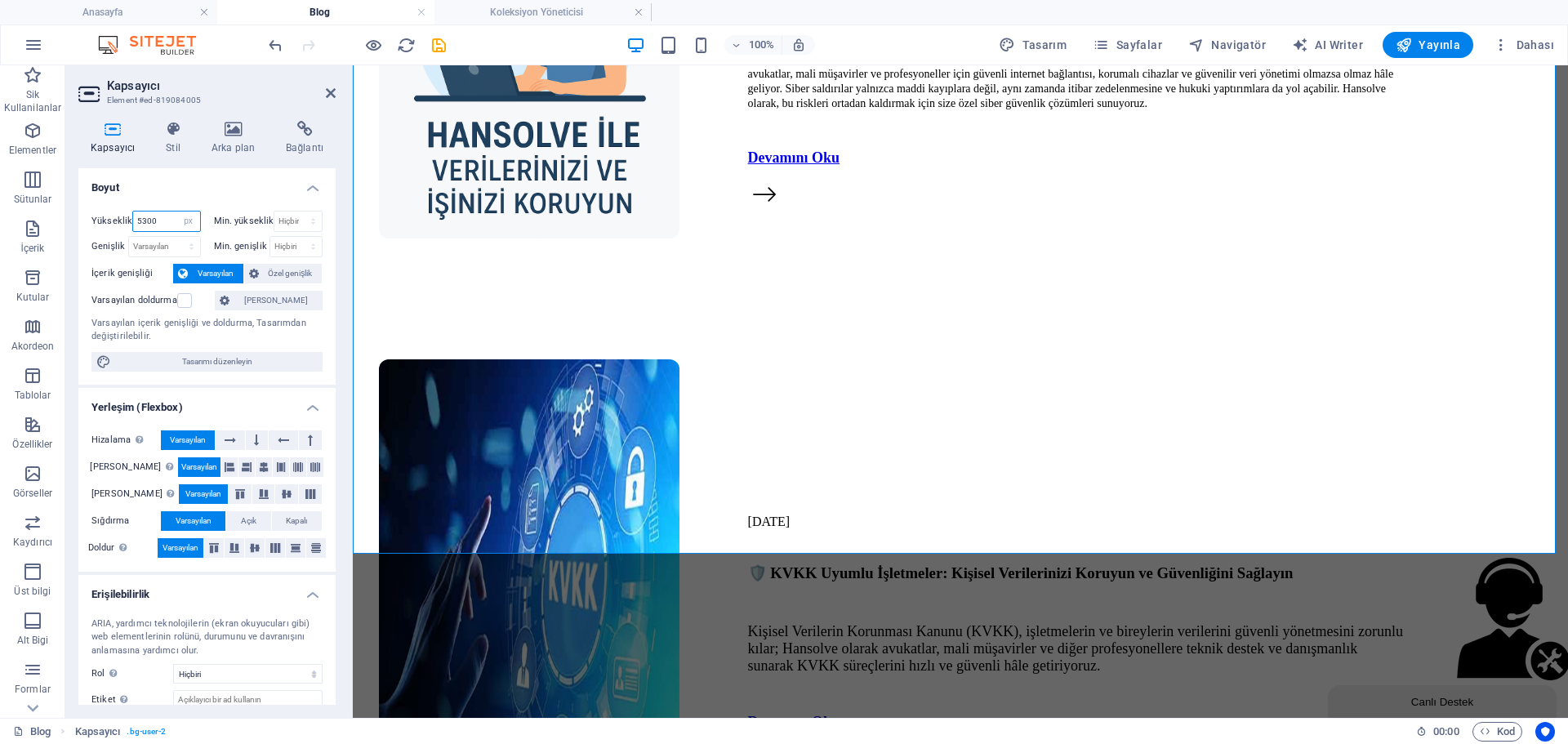
click at [164, 220] on input "5300" at bounding box center [166, 221] width 66 height 20
type input "5400"
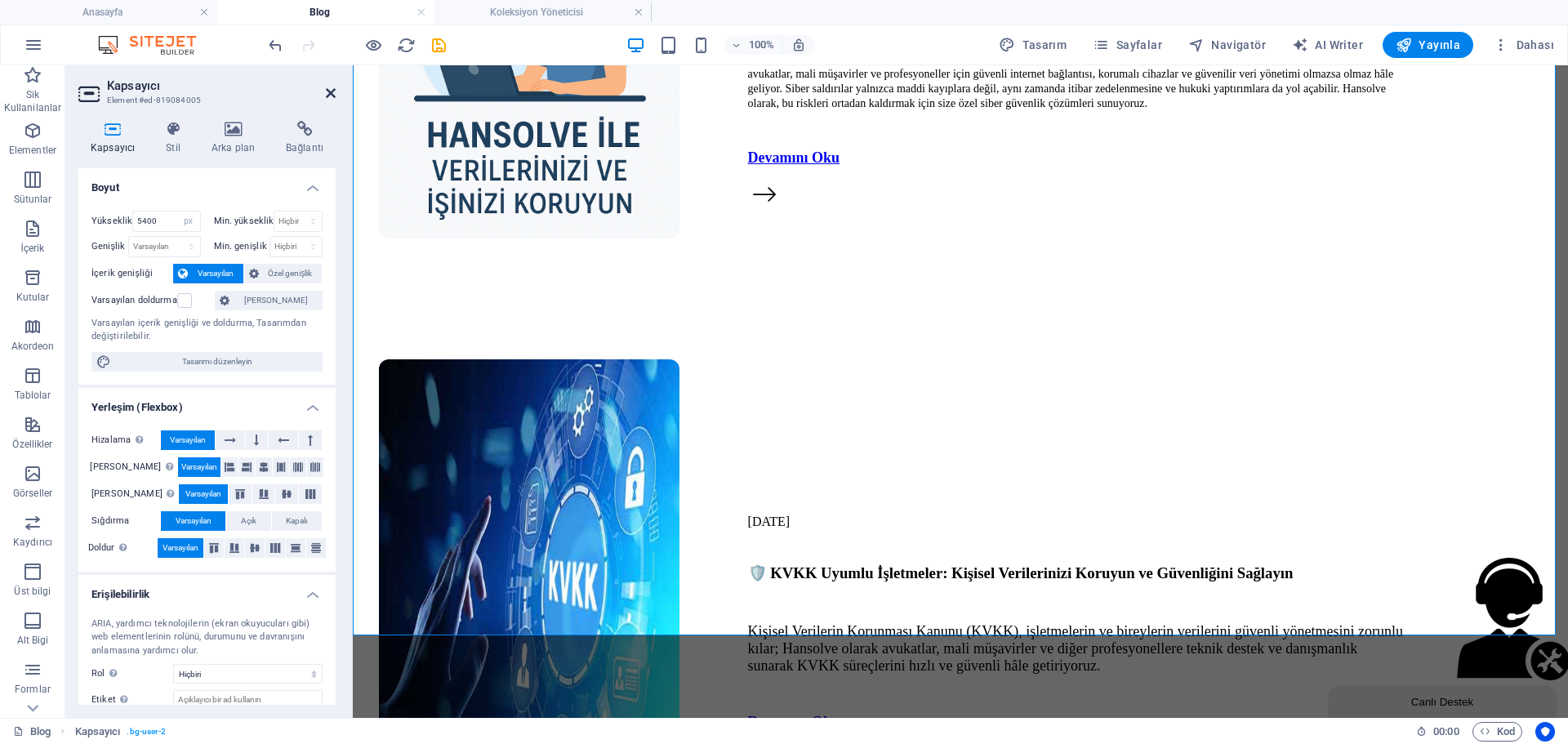
click at [333, 88] on icon at bounding box center [330, 92] width 10 height 13
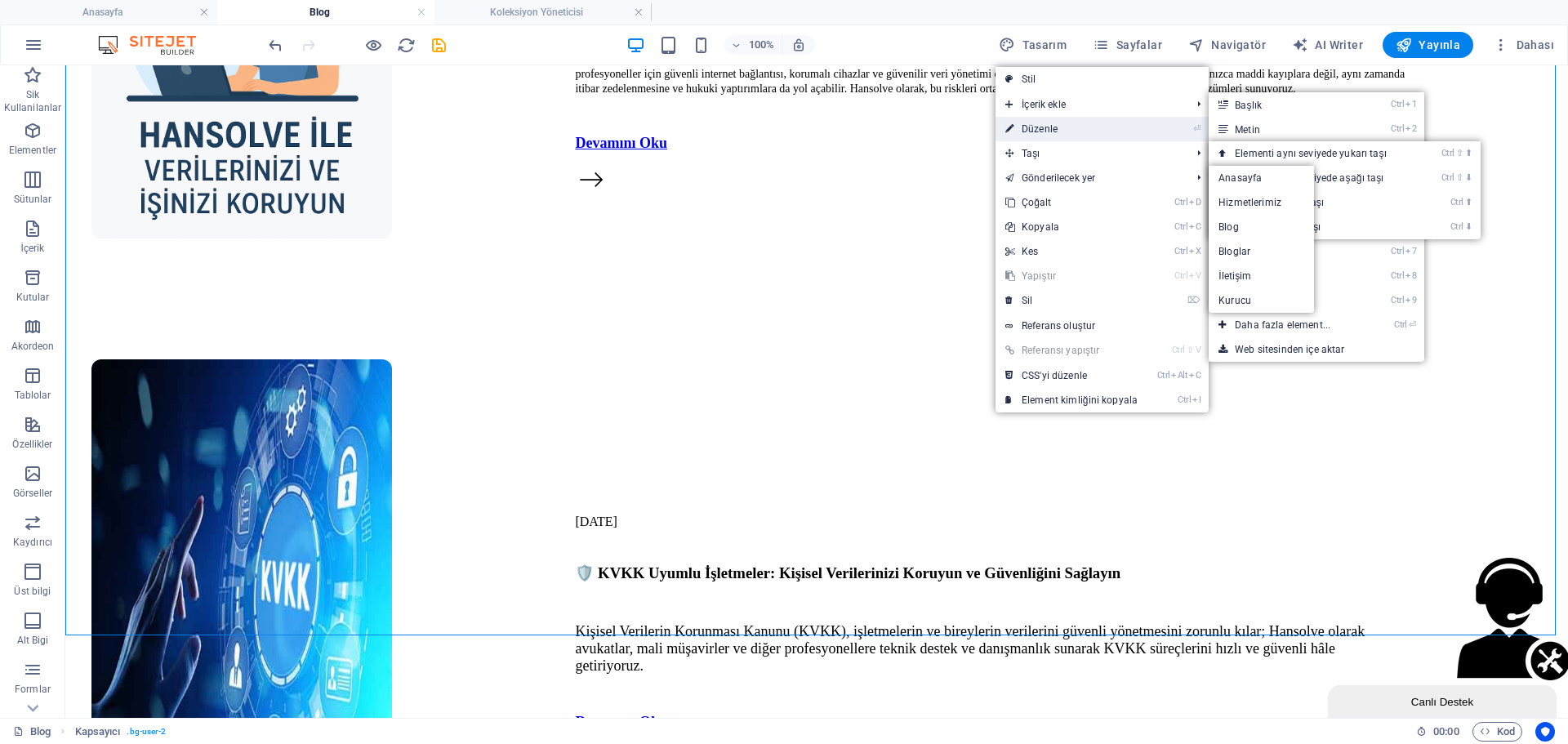
click at [1053, 122] on link "⏎ Düzenle" at bounding box center [1071, 129] width 152 height 25
select select "px"
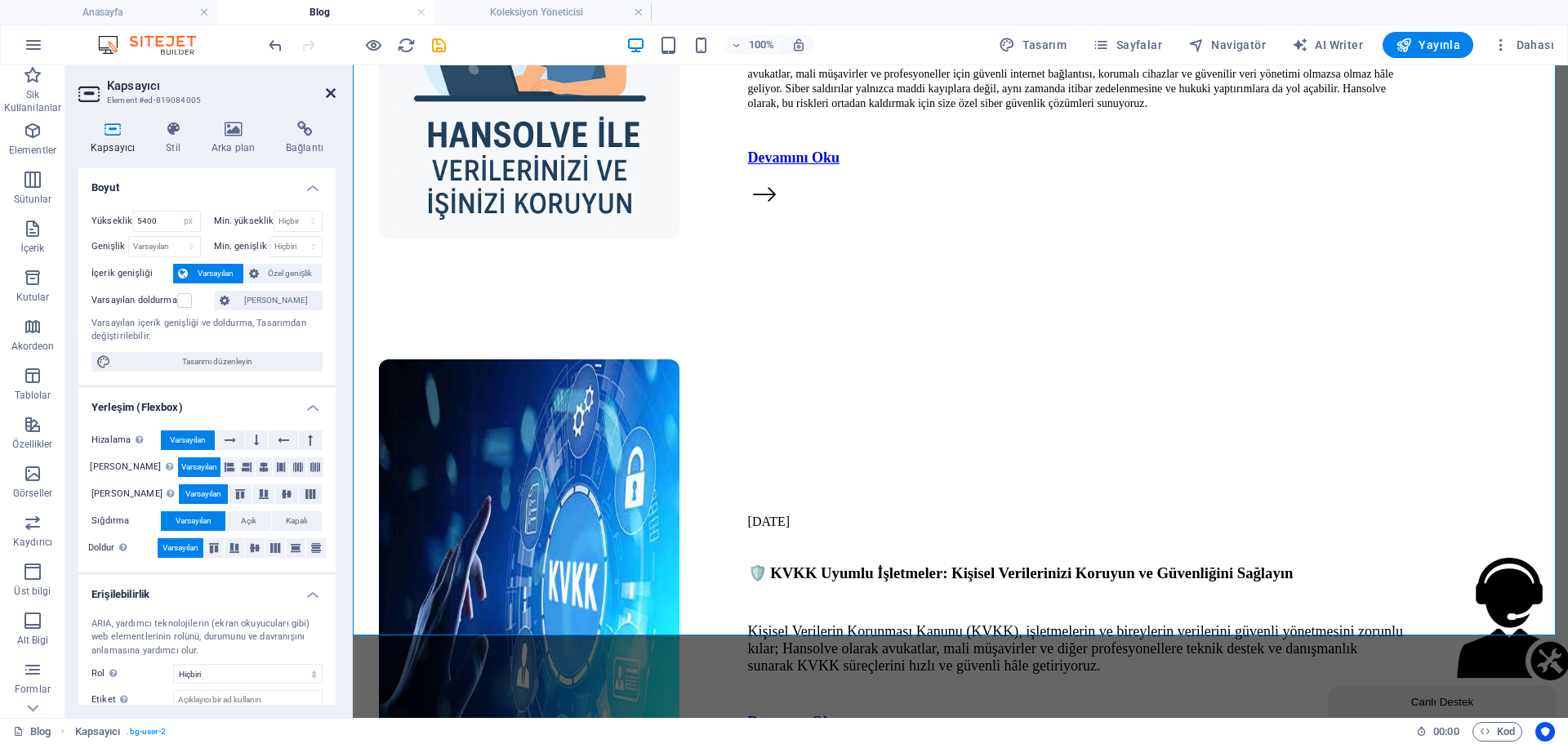
click at [327, 90] on icon at bounding box center [330, 92] width 10 height 13
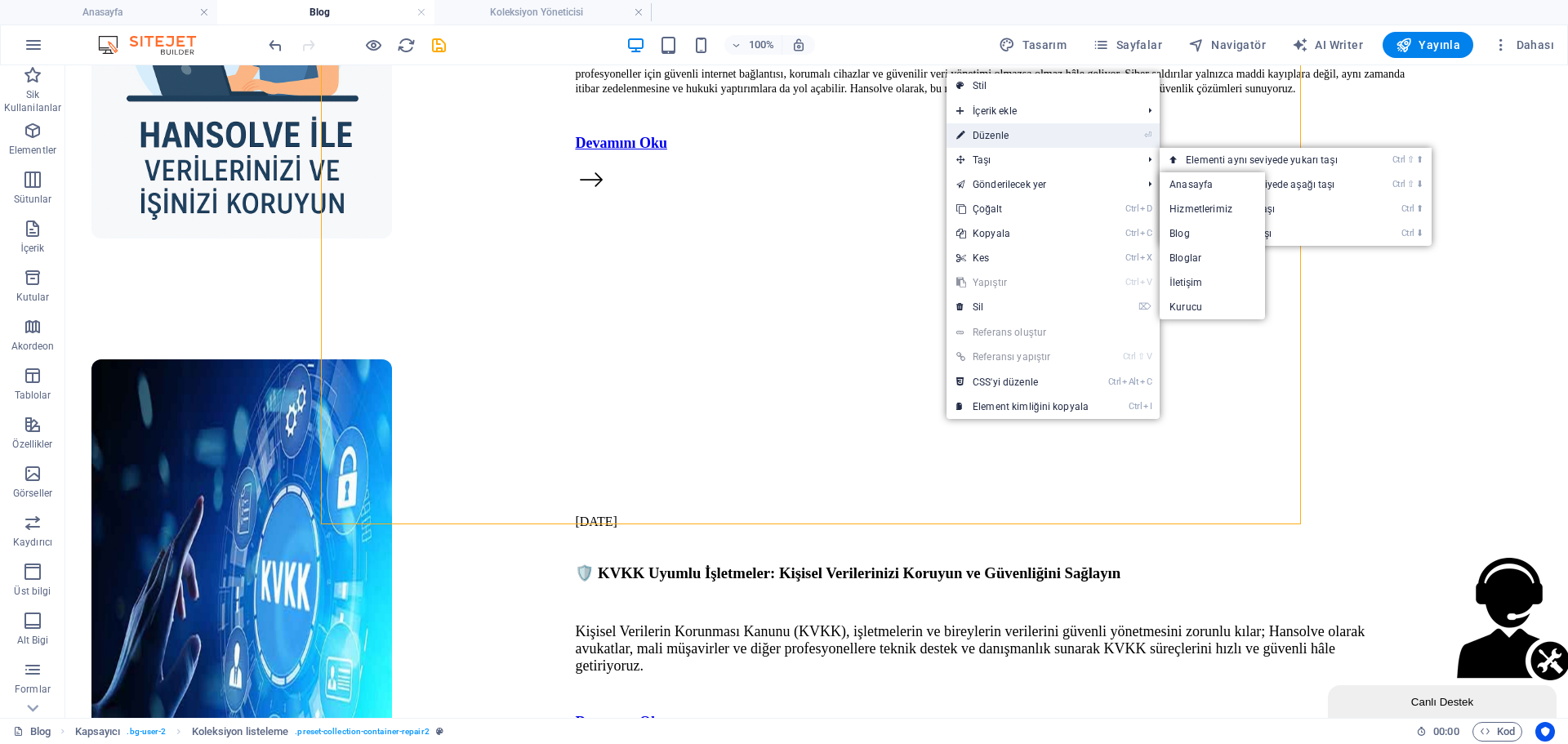
click at [994, 141] on link "⏎ Düzenle" at bounding box center [1022, 135] width 152 height 25
select select "px"
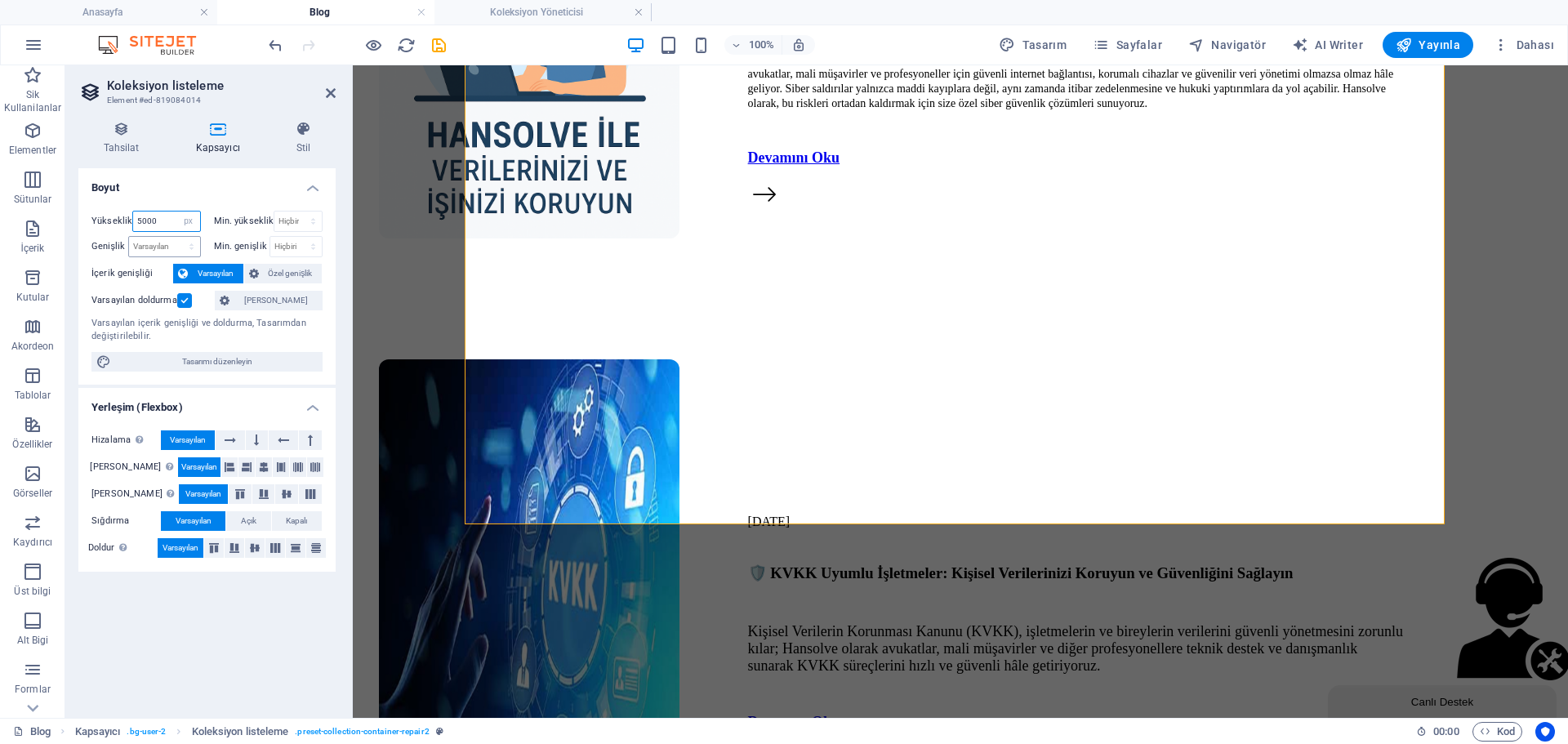
drag, startPoint x: 155, startPoint y: 226, endPoint x: 140, endPoint y: 235, distance: 17.5
click at [140, 235] on div "Yükseklik 5000 Varsayılan px rem % vh vw Min. yükseklik Hiçbiri px rem % vh vw …" at bounding box center [206, 233] width 231 height 47
type input "5400"
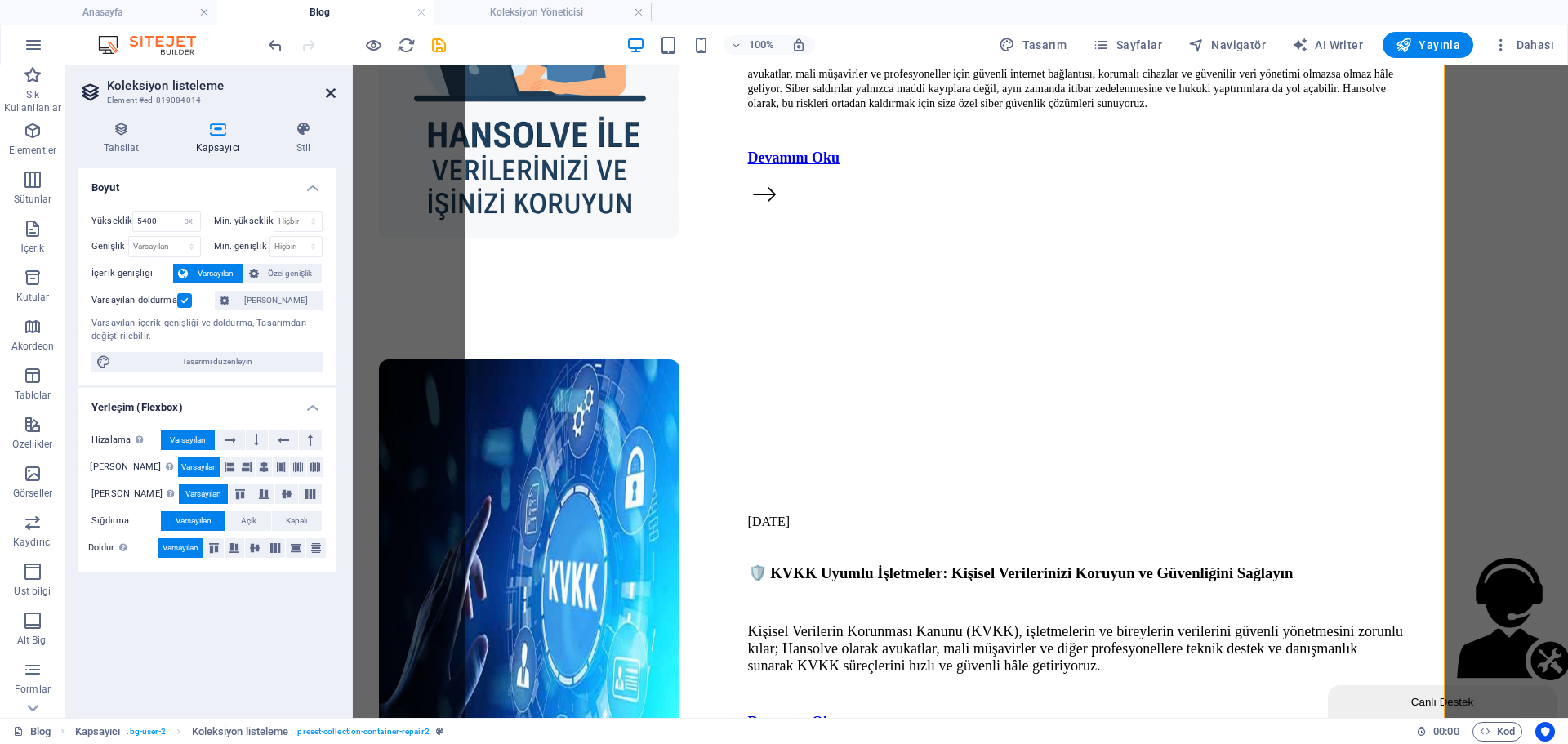
click at [333, 93] on icon at bounding box center [330, 92] width 10 height 13
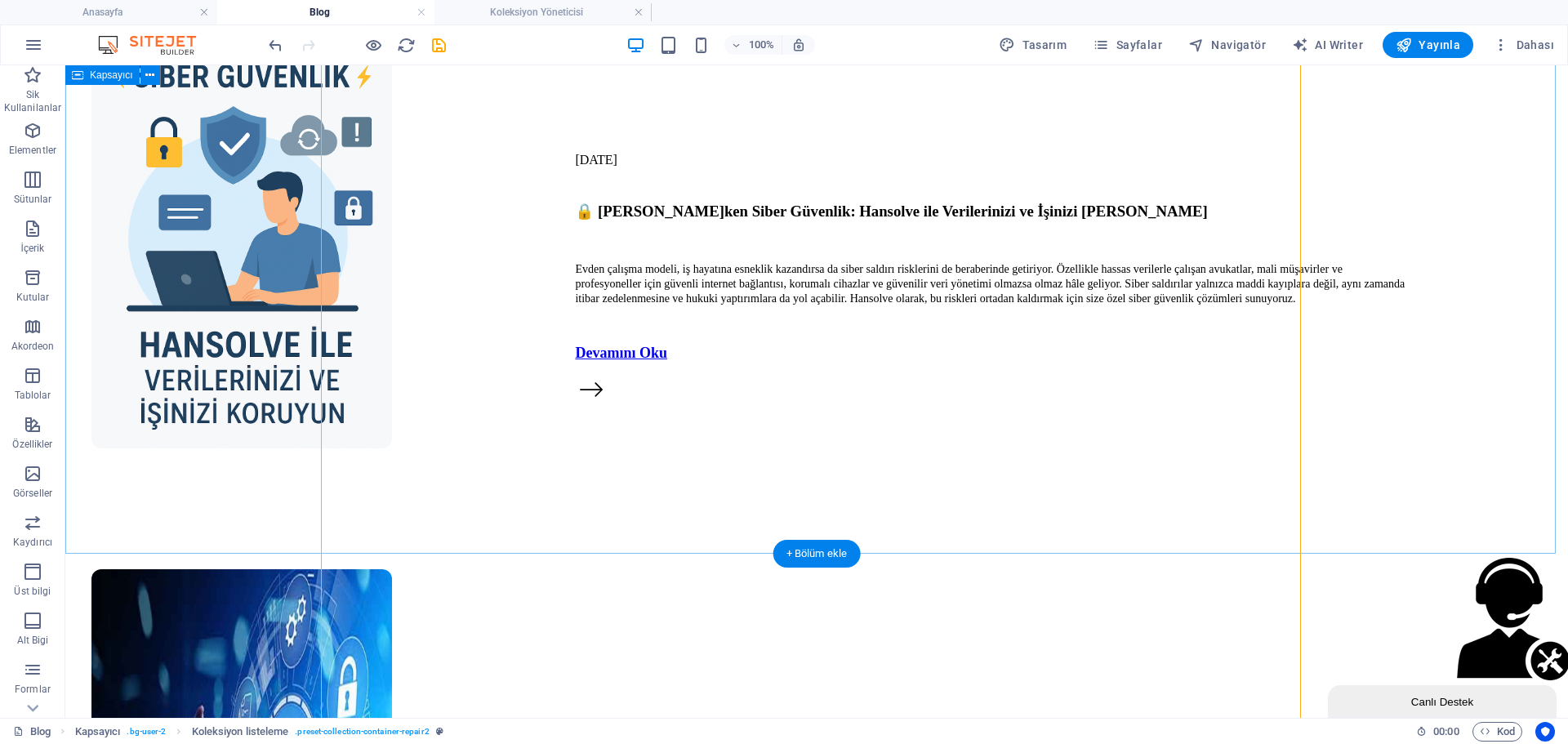
scroll to position [4536, 0]
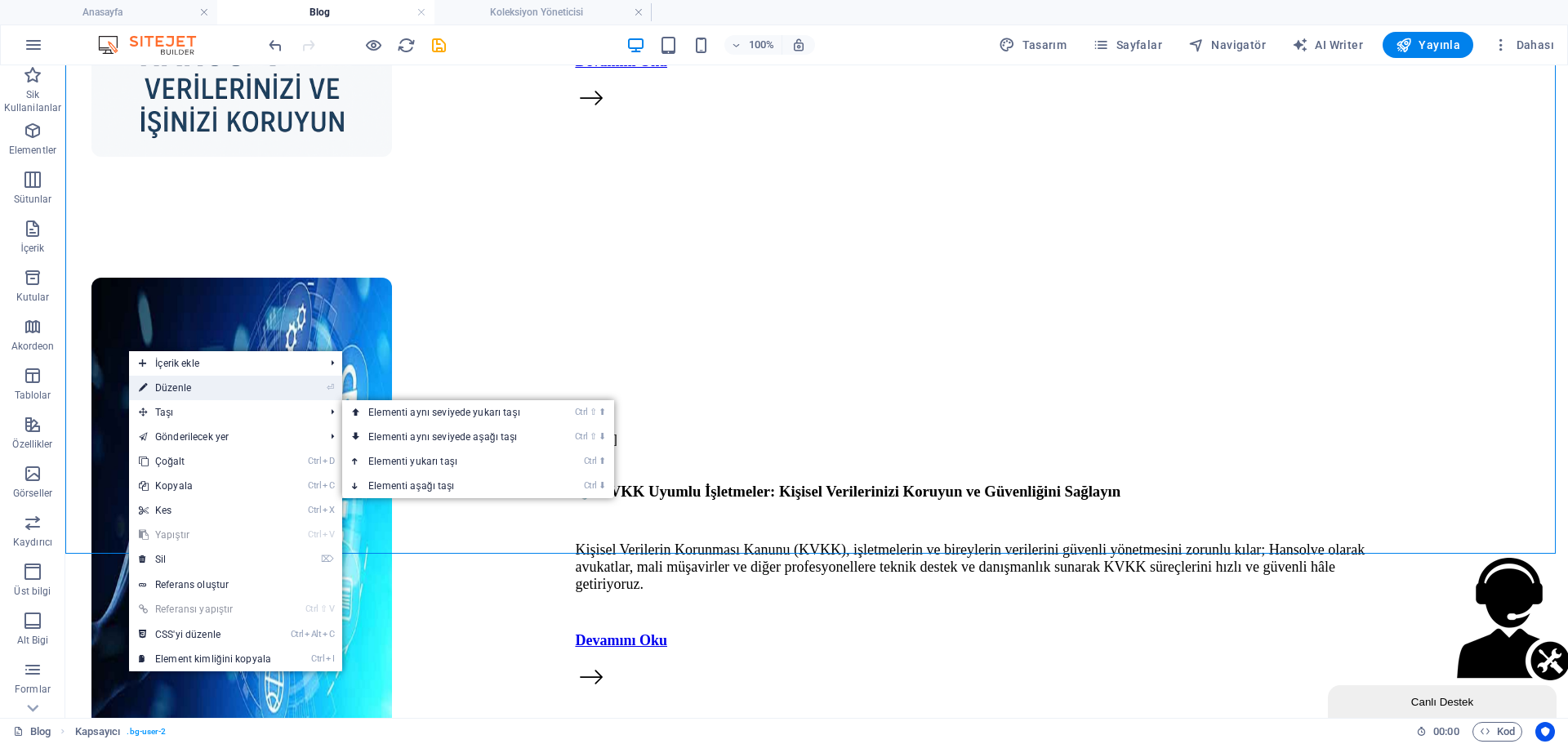
click at [232, 394] on link "⏎ Düzenle" at bounding box center [204, 388] width 152 height 25
select select "px"
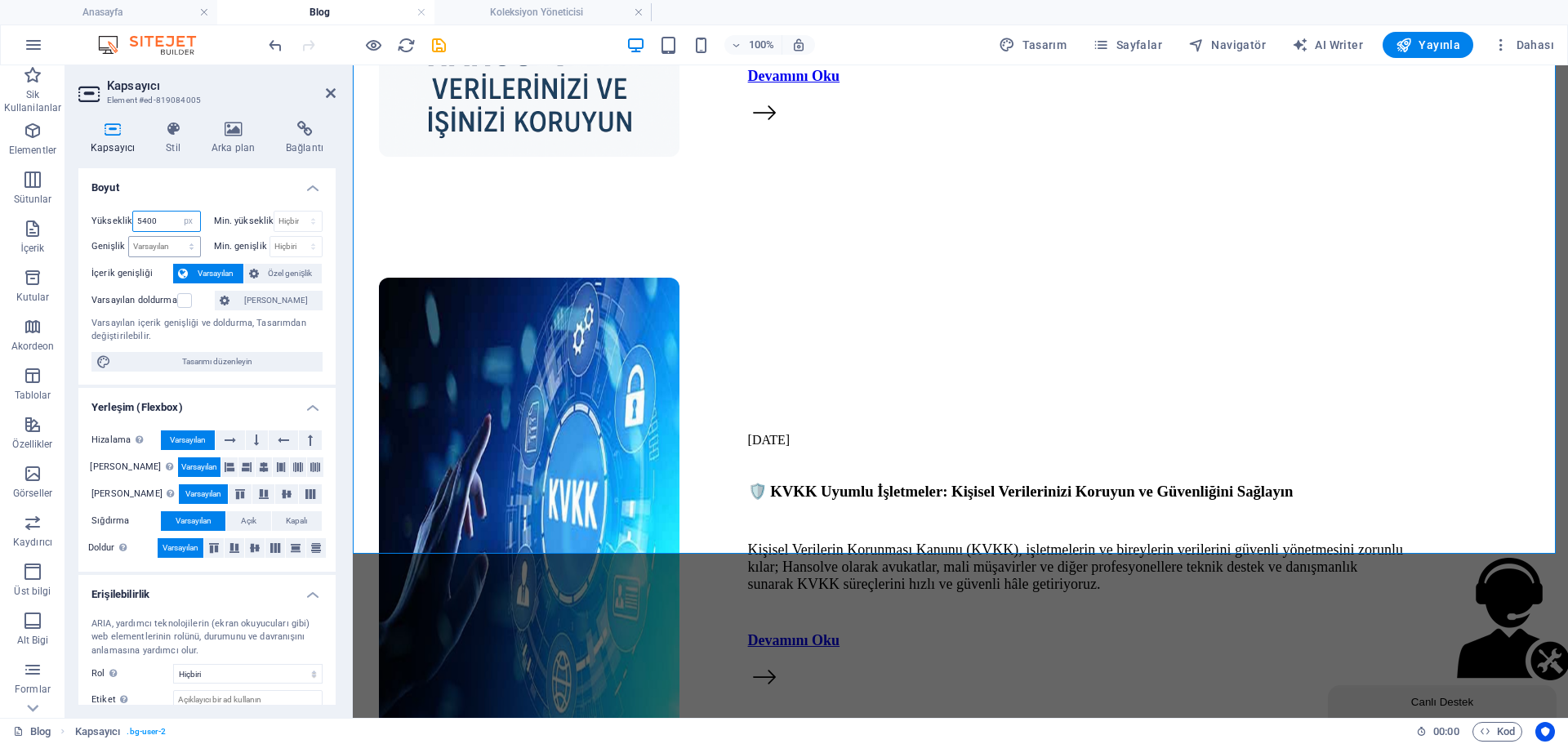
click at [138, 237] on div "Yükseklik 5400 Varsayılan px rem % vh vw Min. yükseklik Hiçbiri px rem % vh vw …" at bounding box center [206, 233] width 231 height 47
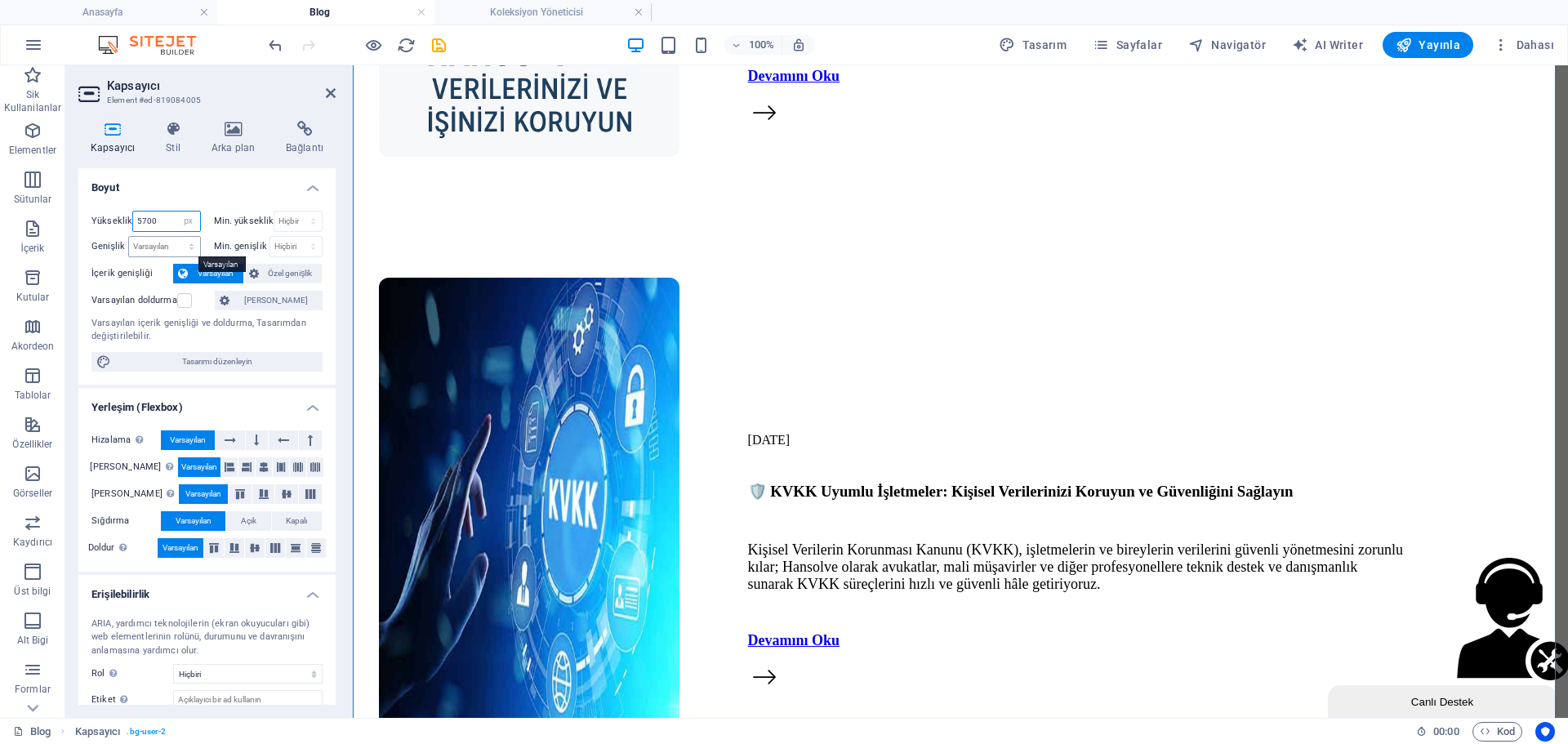
type input "5700"
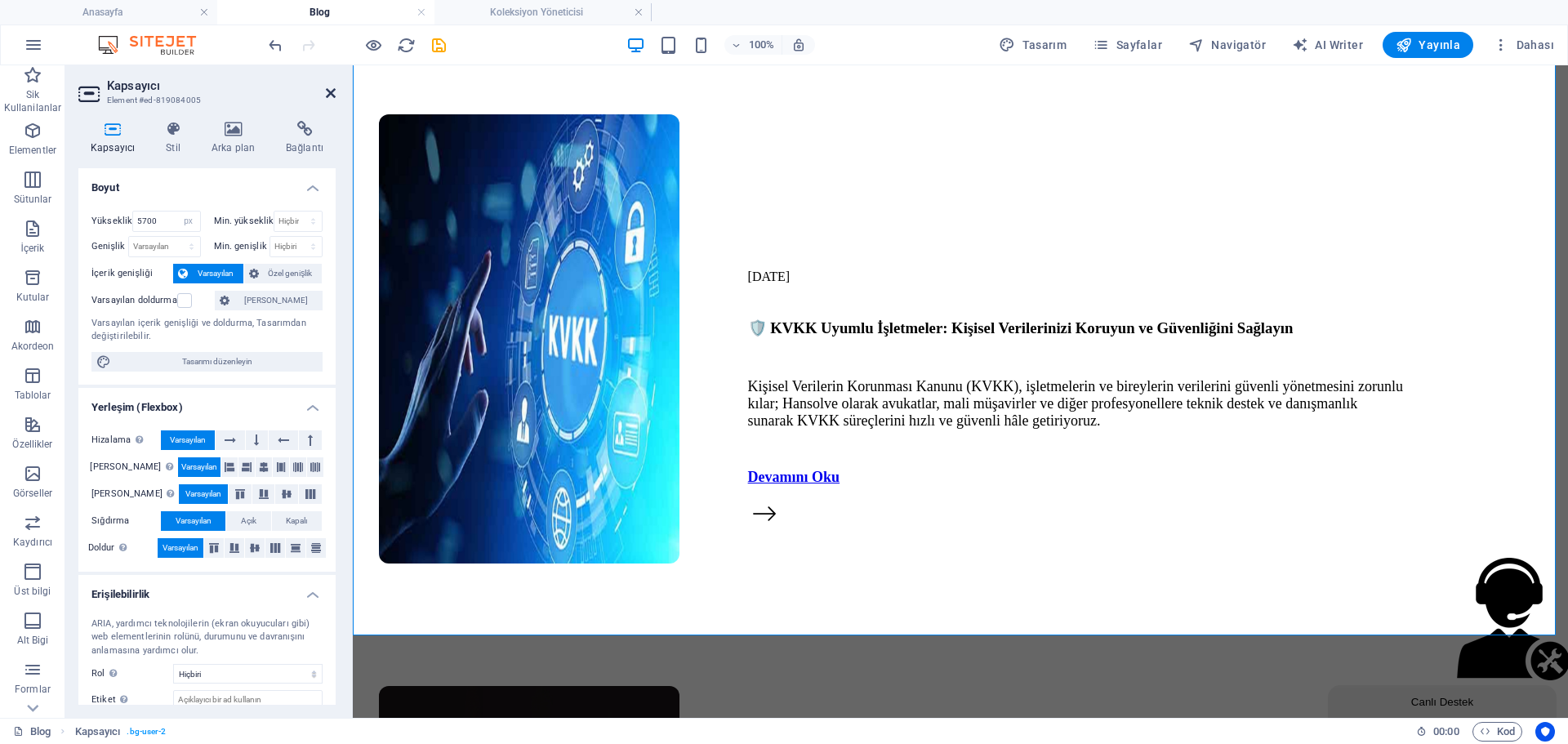
click at [327, 88] on icon at bounding box center [330, 92] width 10 height 13
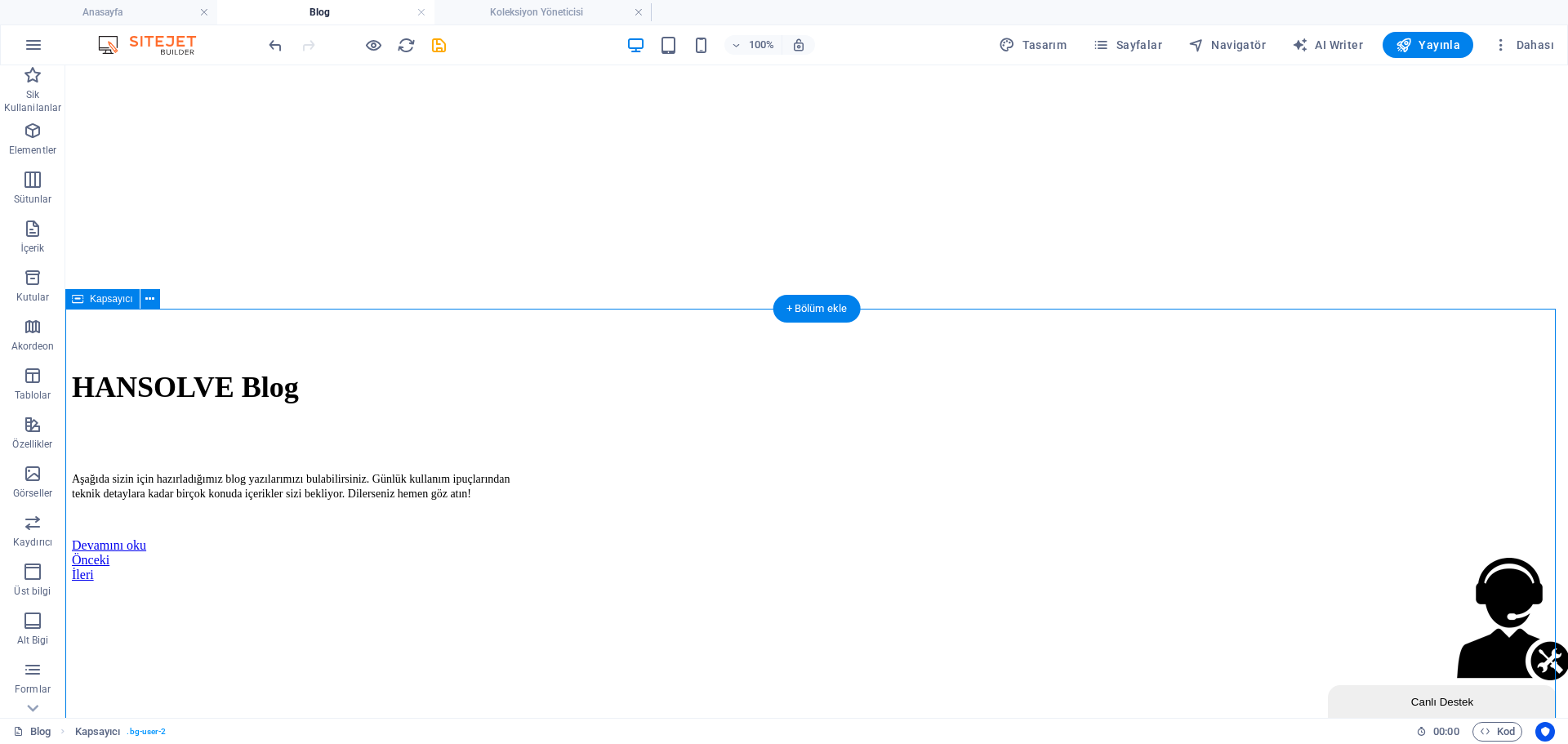
scroll to position [292, 0]
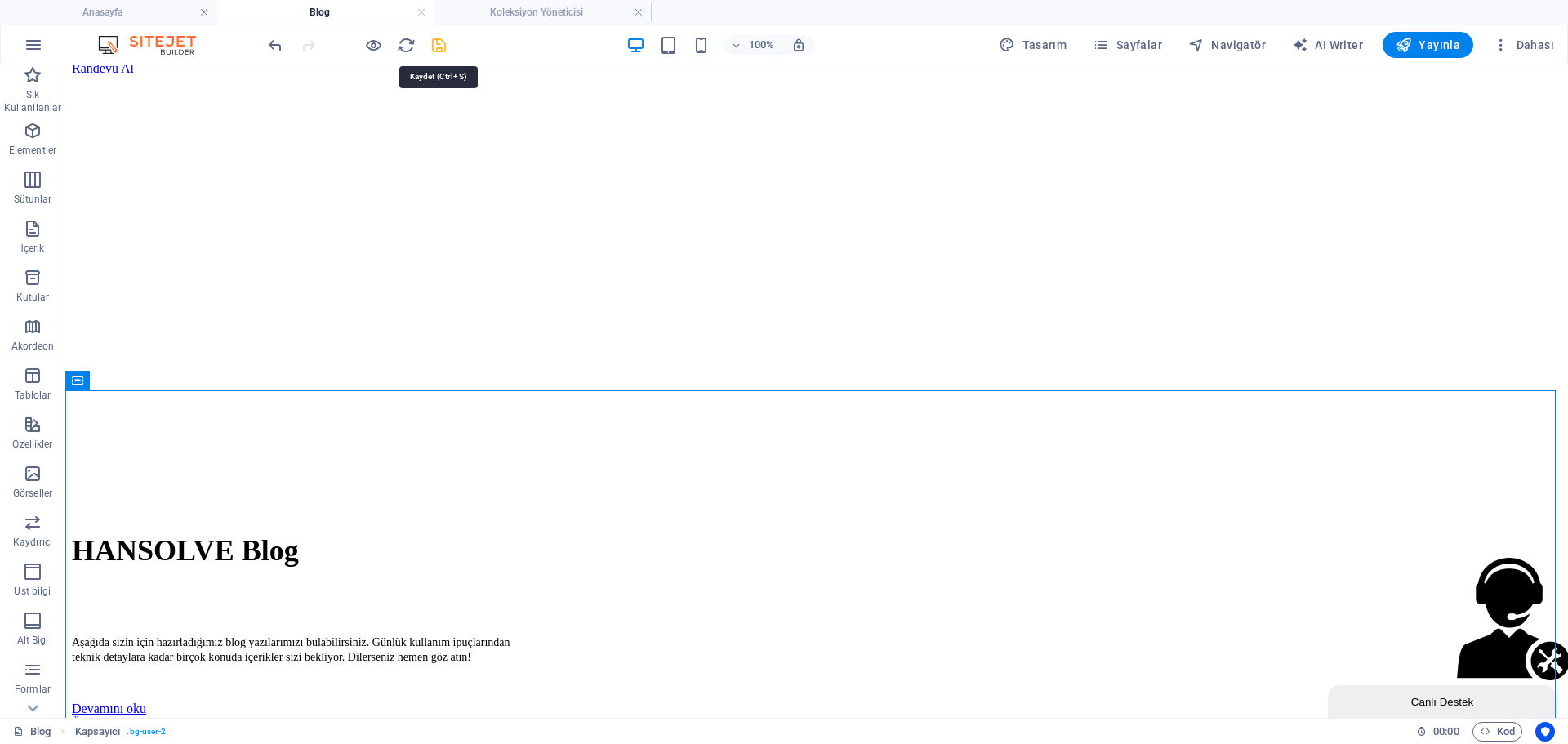
click at [441, 36] on icon "save" at bounding box center [439, 45] width 19 height 19
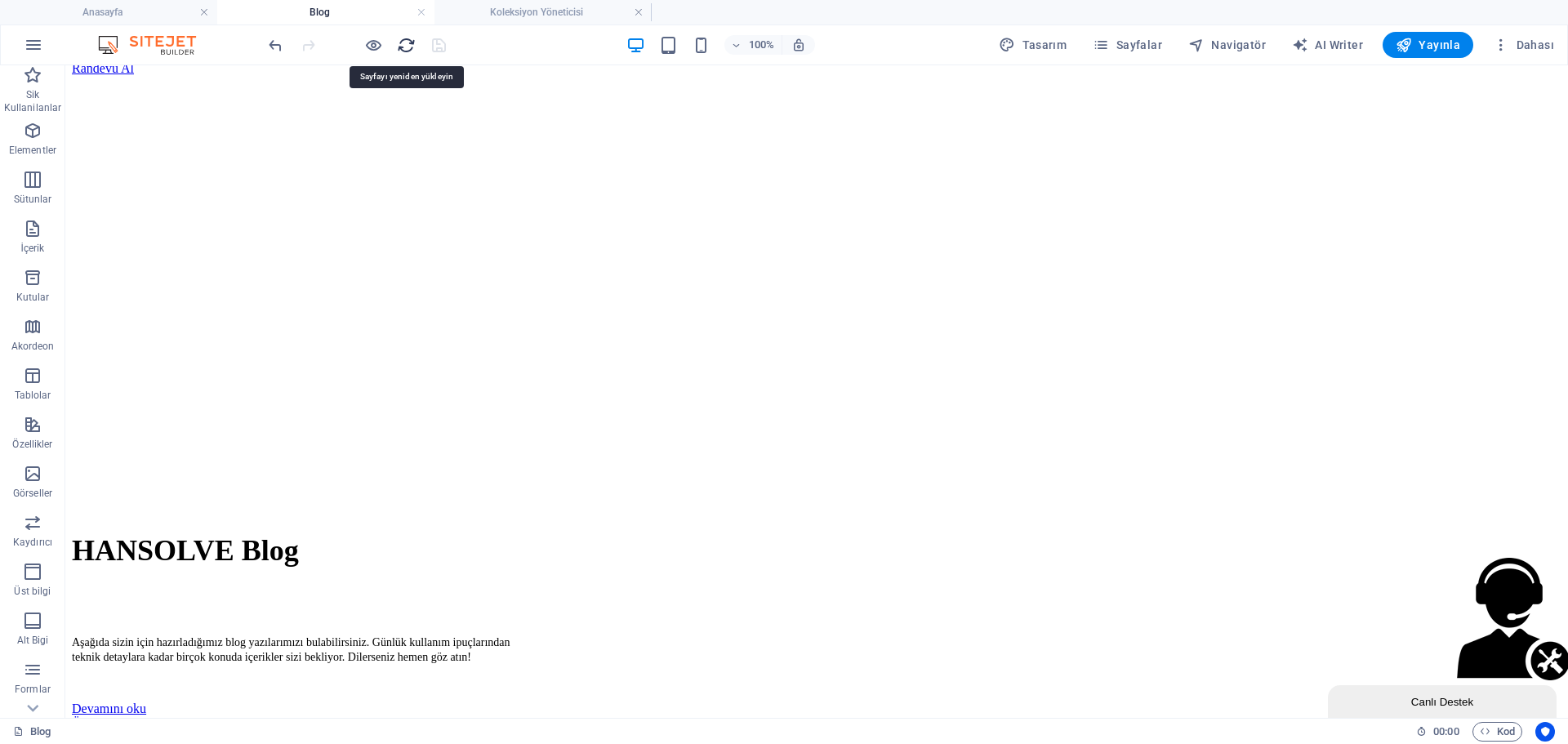
click at [400, 46] on icon "reload" at bounding box center [406, 45] width 19 height 19
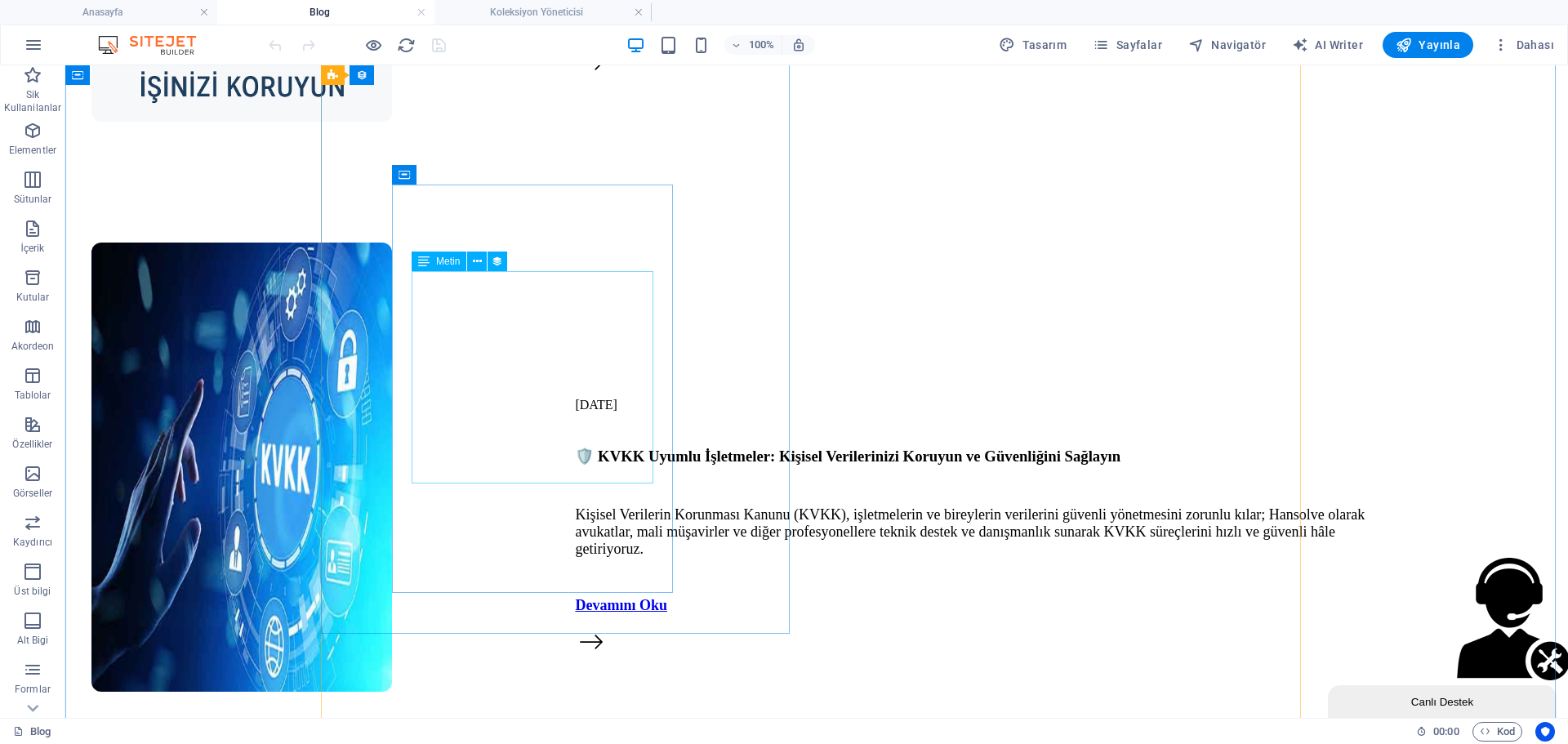
scroll to position [4781, 0]
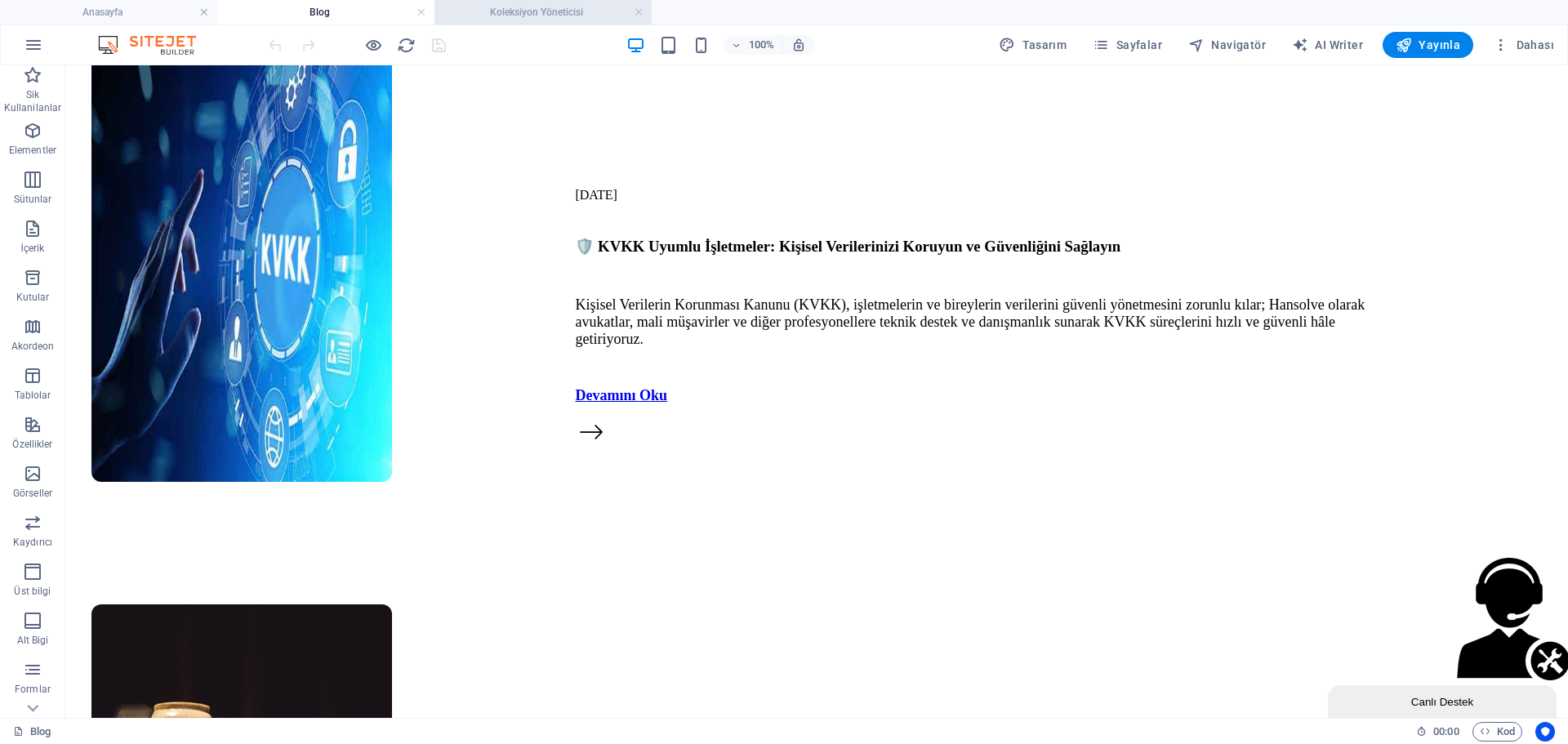
click at [573, 16] on h4 "Koleksiyon Yöneticisi" at bounding box center [543, 12] width 217 height 18
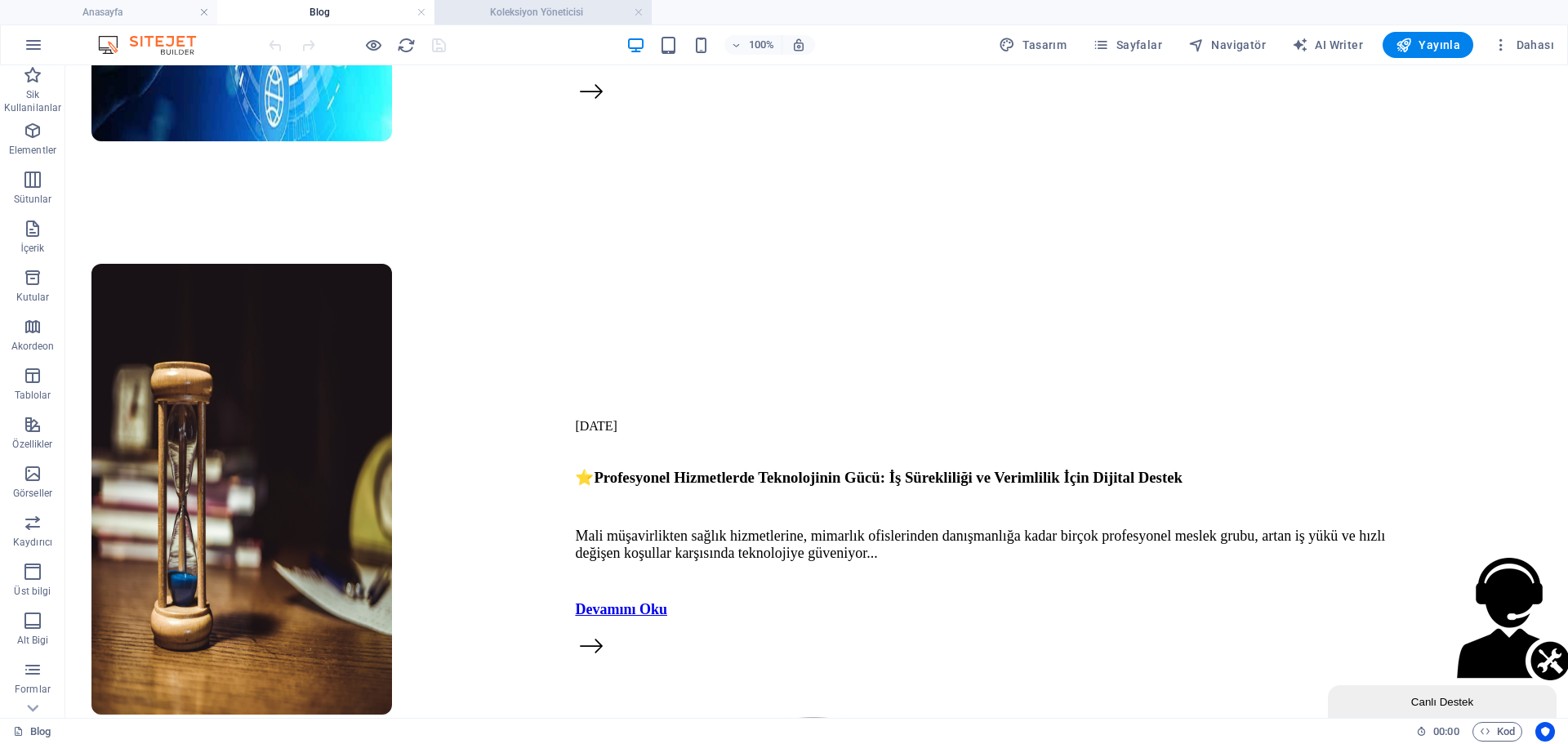
scroll to position [0, 0]
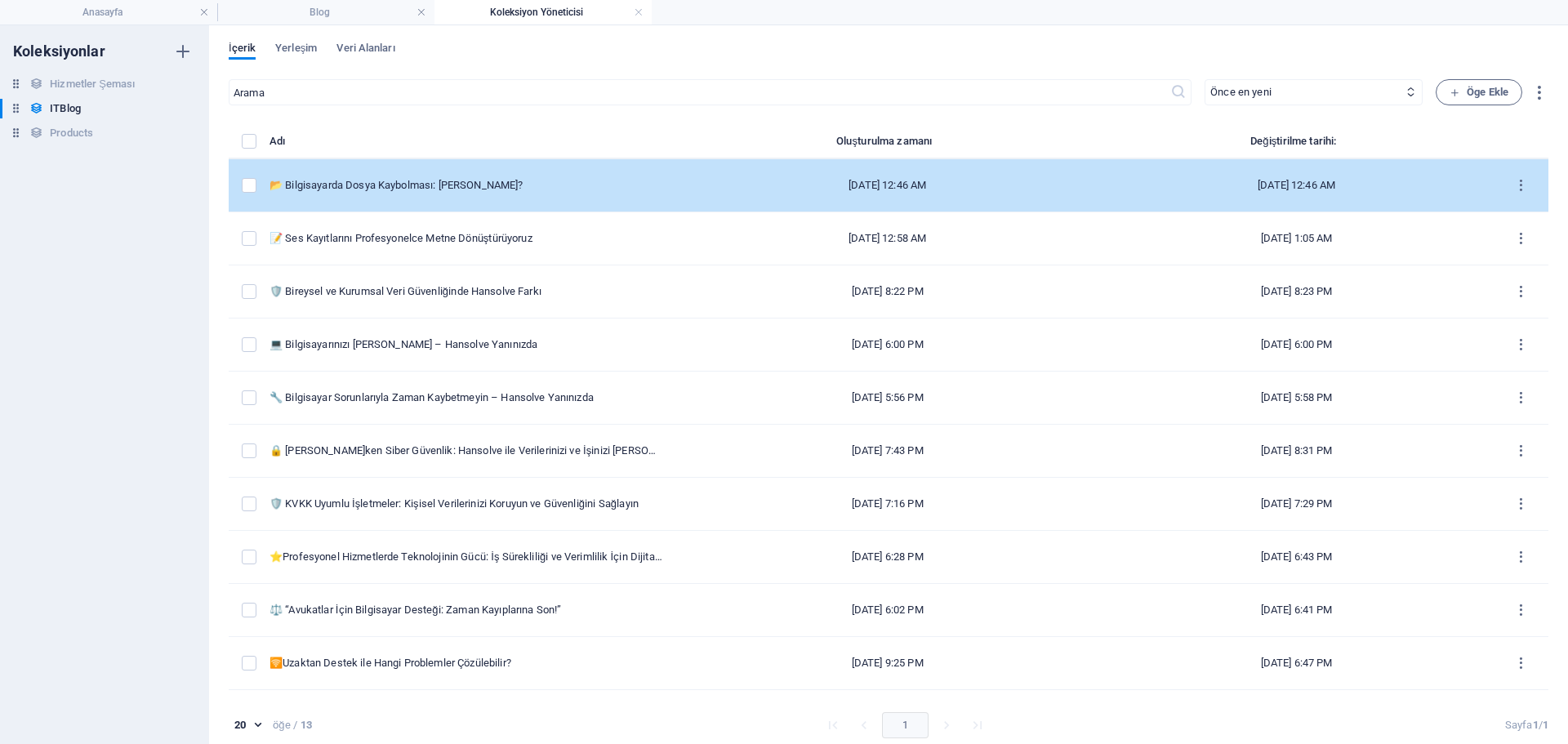
click at [595, 180] on div "📂 Bilgisayarda Dosya Kaybolması: [PERSON_NAME]?" at bounding box center [466, 185] width 393 height 15
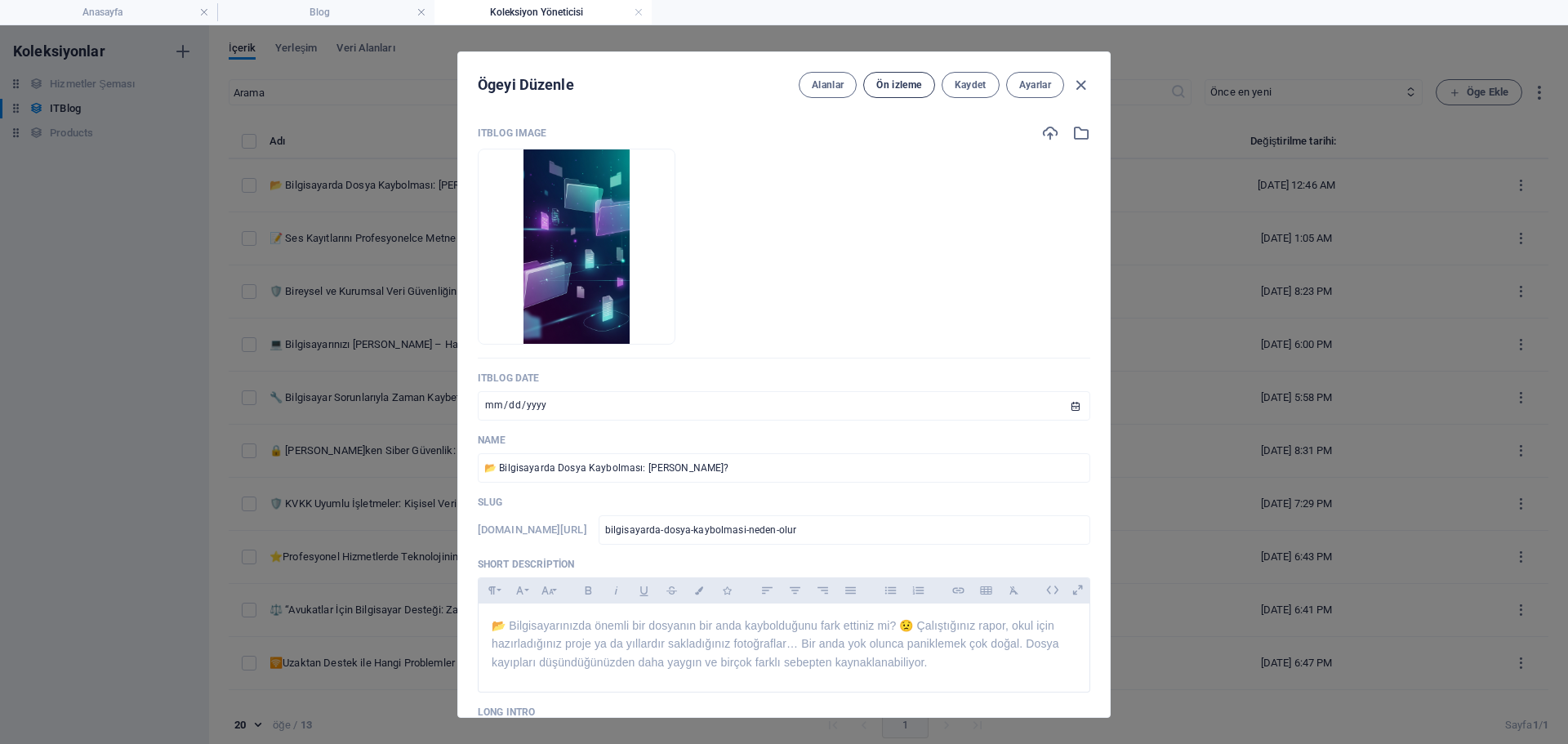
click at [907, 90] on span "Ön izleme" at bounding box center [898, 84] width 45 height 13
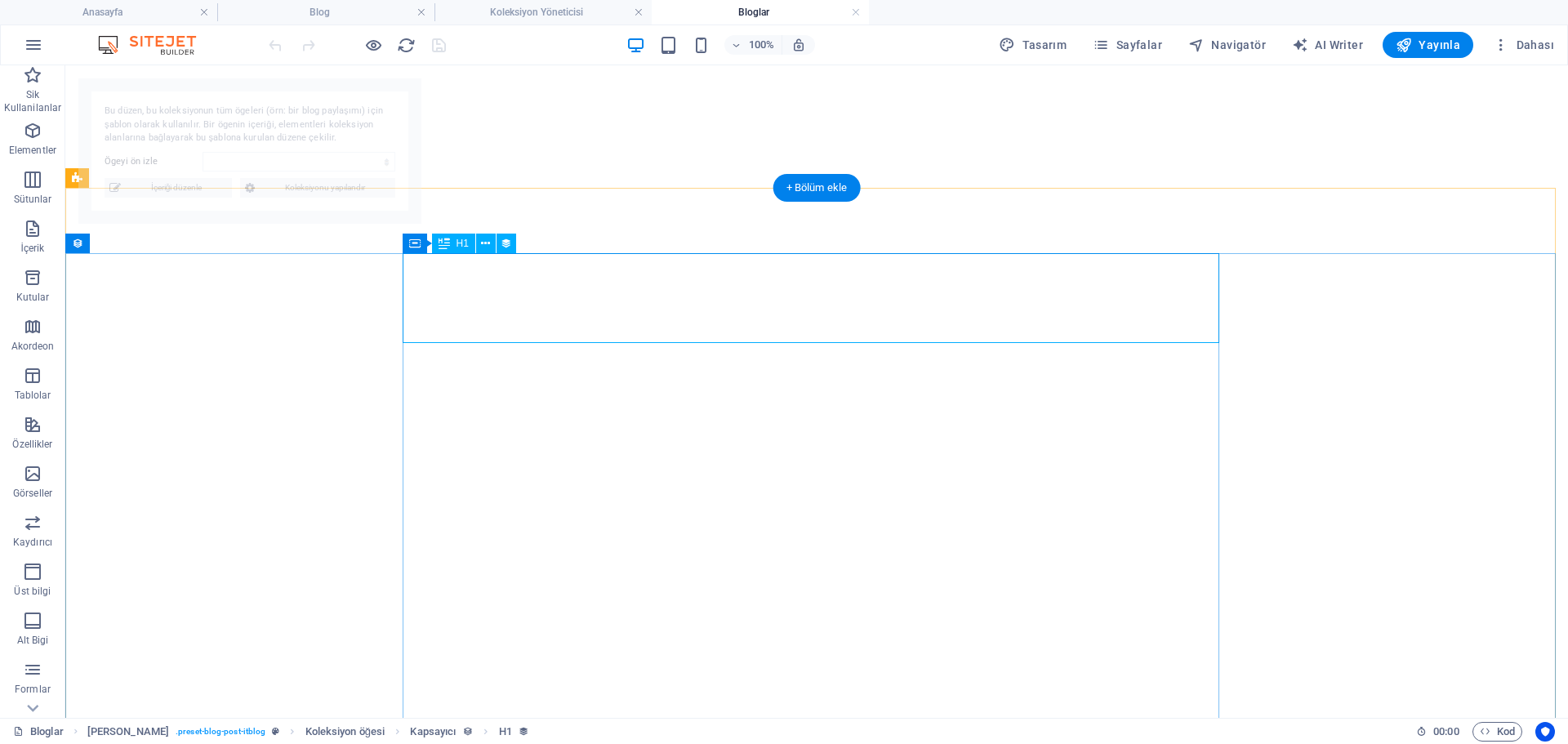
select select "68b61446da2cbbe18304911a"
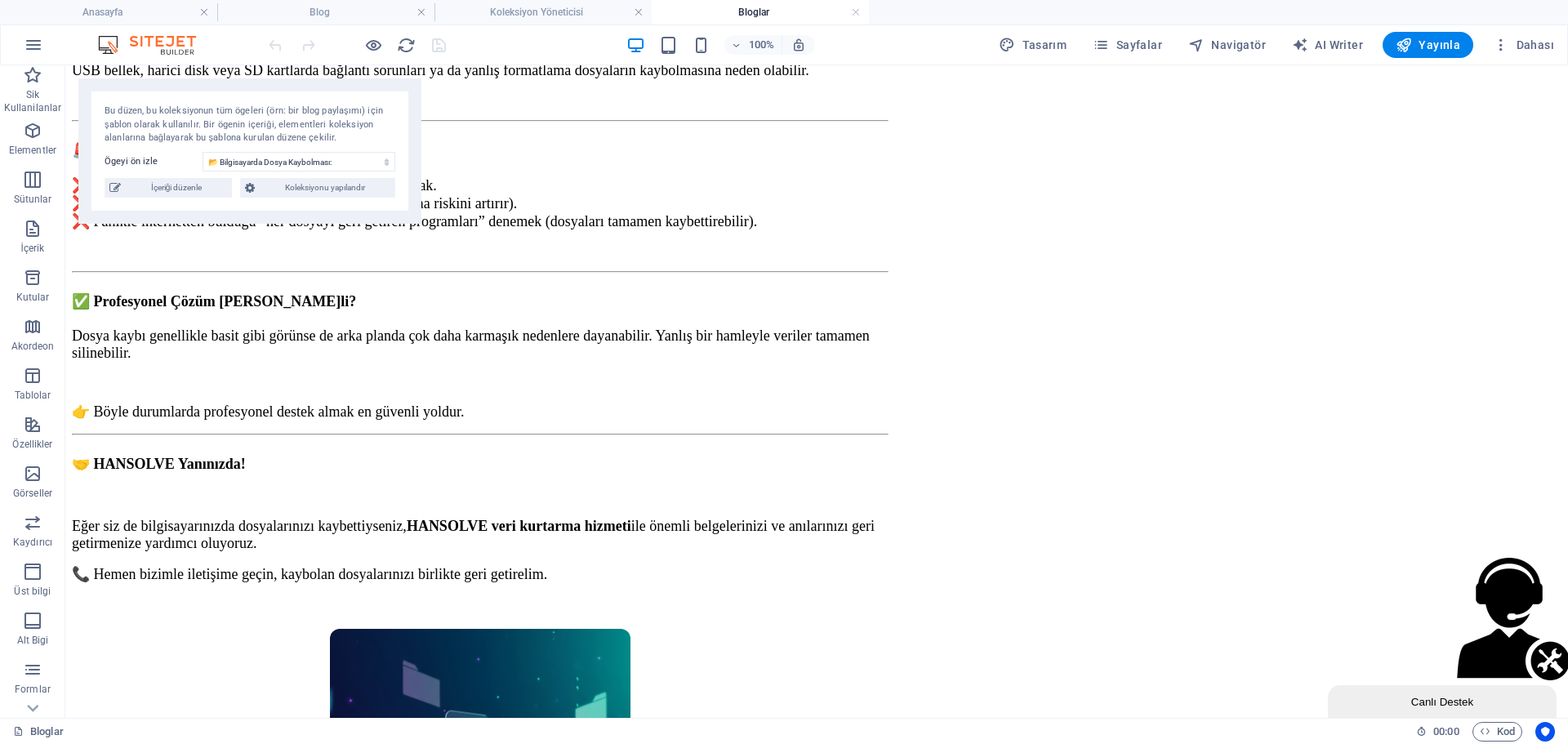
drag, startPoint x: 211, startPoint y: 188, endPoint x: 270, endPoint y: 184, distance: 59.1
click at [211, 188] on span "İçeriği düzenle" at bounding box center [177, 187] width 101 height 20
type input "bilgisayarda-dosya-kaybolmasi-neden-olur"
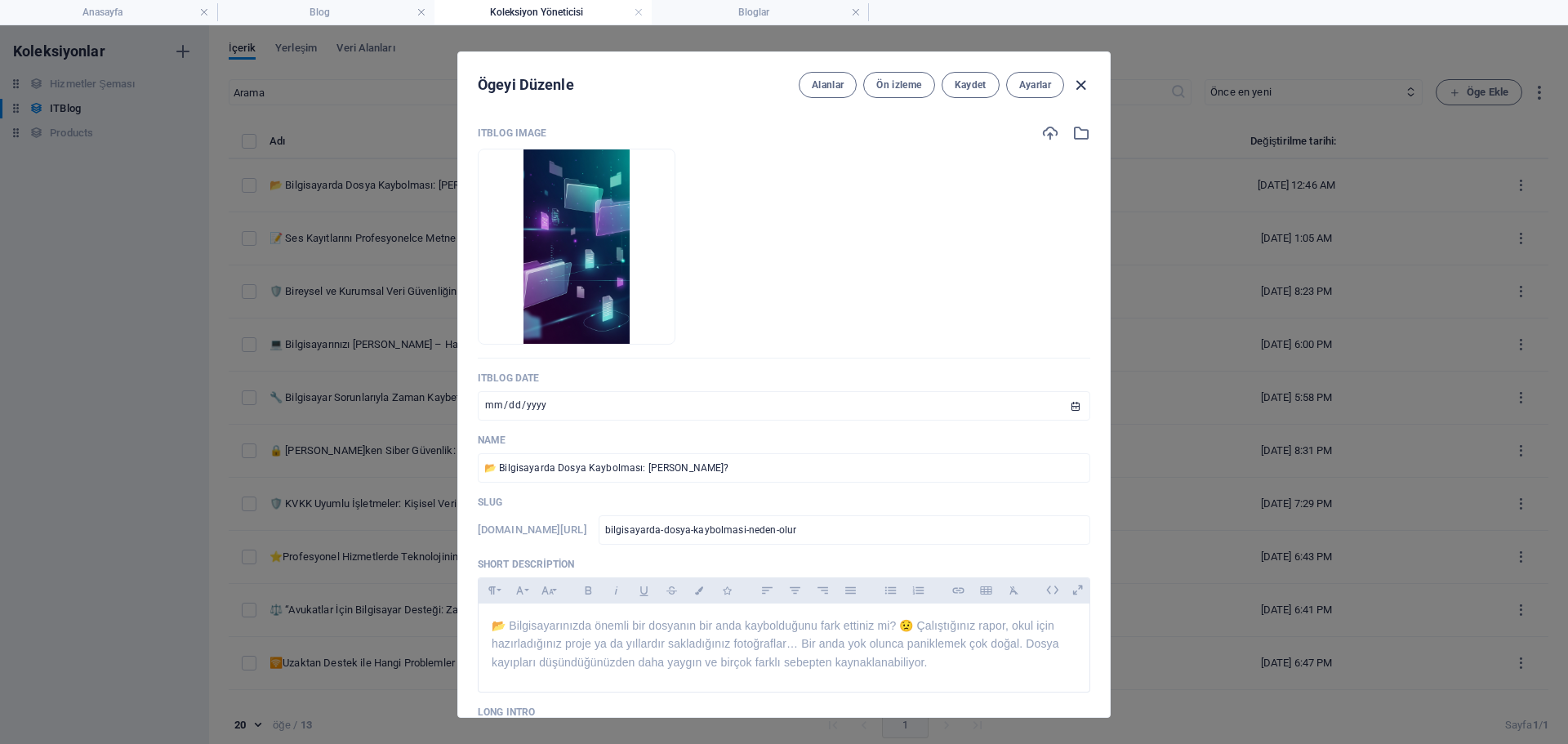
click at [1082, 84] on icon "button" at bounding box center [1081, 85] width 19 height 19
type input "bilgisayarda-dosya-kaybolmas-neden-olur"
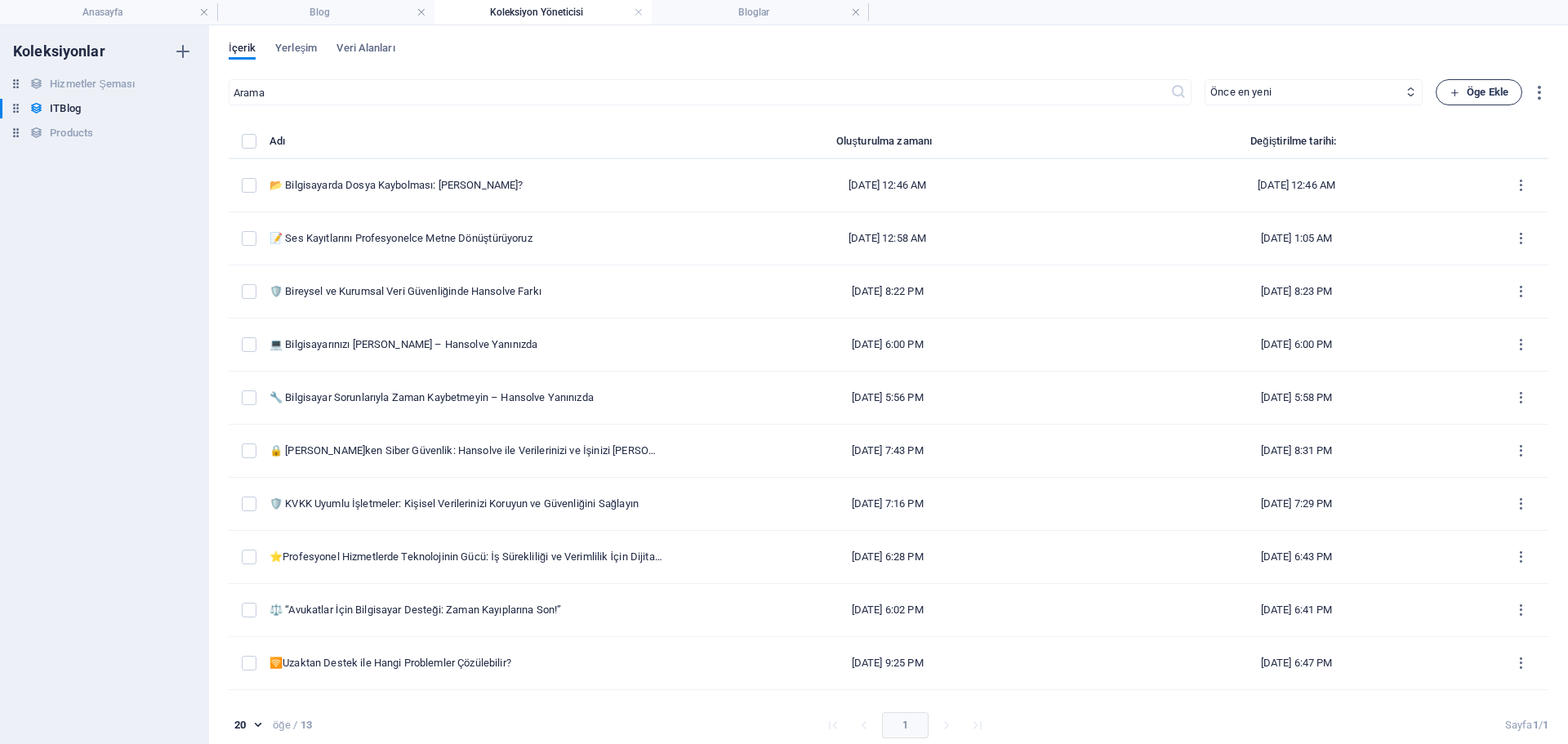
click at [1474, 90] on span "Öge Ekle" at bounding box center [1479, 92] width 59 height 20
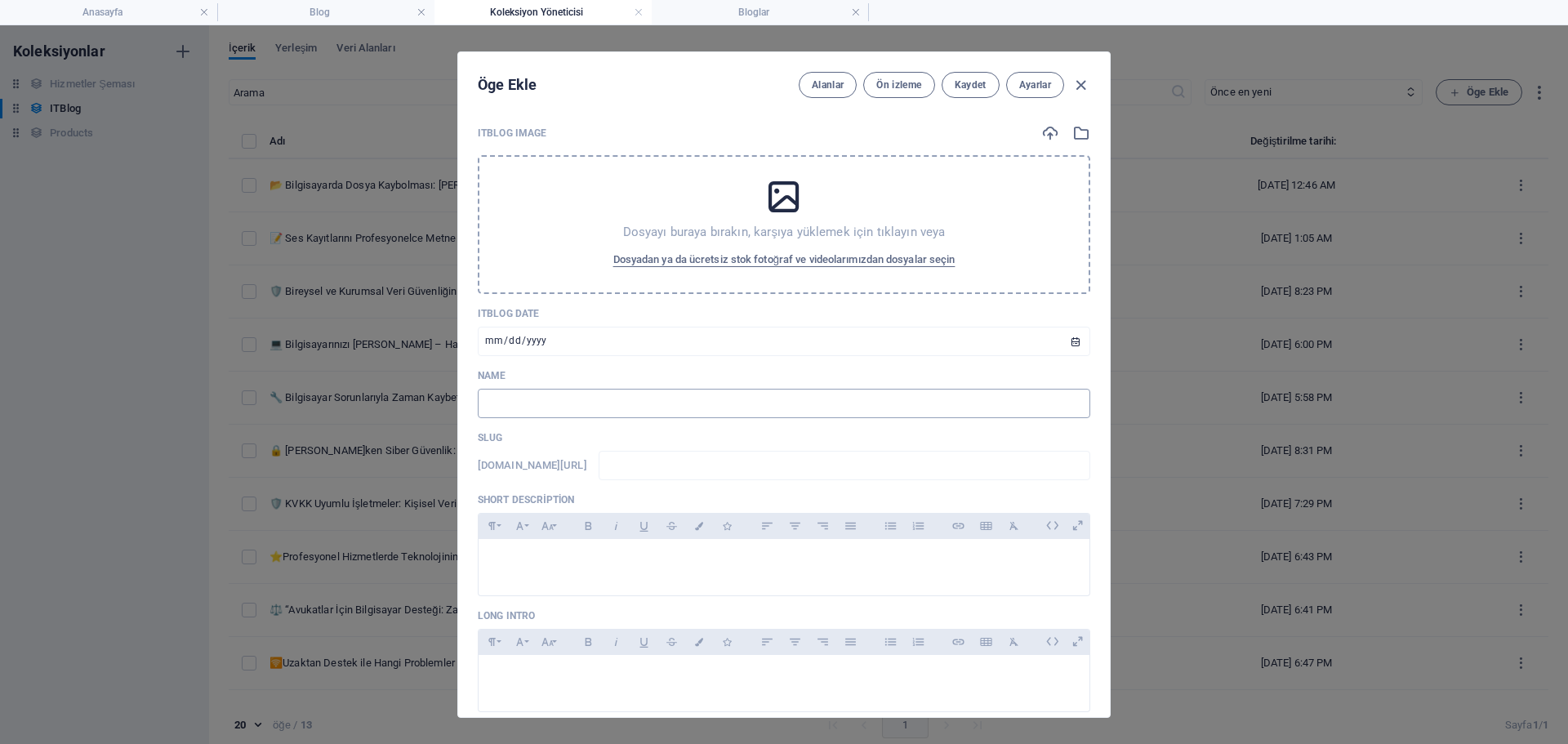
click at [597, 416] on input "text" at bounding box center [783, 404] width 612 height 30
paste input "🛡️ Bilgisayarınız ve Kişisel Verilerinizde Yazılımsal Veri Kurtarma ve [PERSON_…"
type input "🛡️ Bilgisayarınız ve Kişisel Verilerinizde Yazılımsal Veri Kurtarma ve [PERSON_…"
type input "bilgisayar-n-z-ve-kisisel-verilerinizde-[MEDICAL_DATA]-l-msal-veri-kurtarma-ve-…"
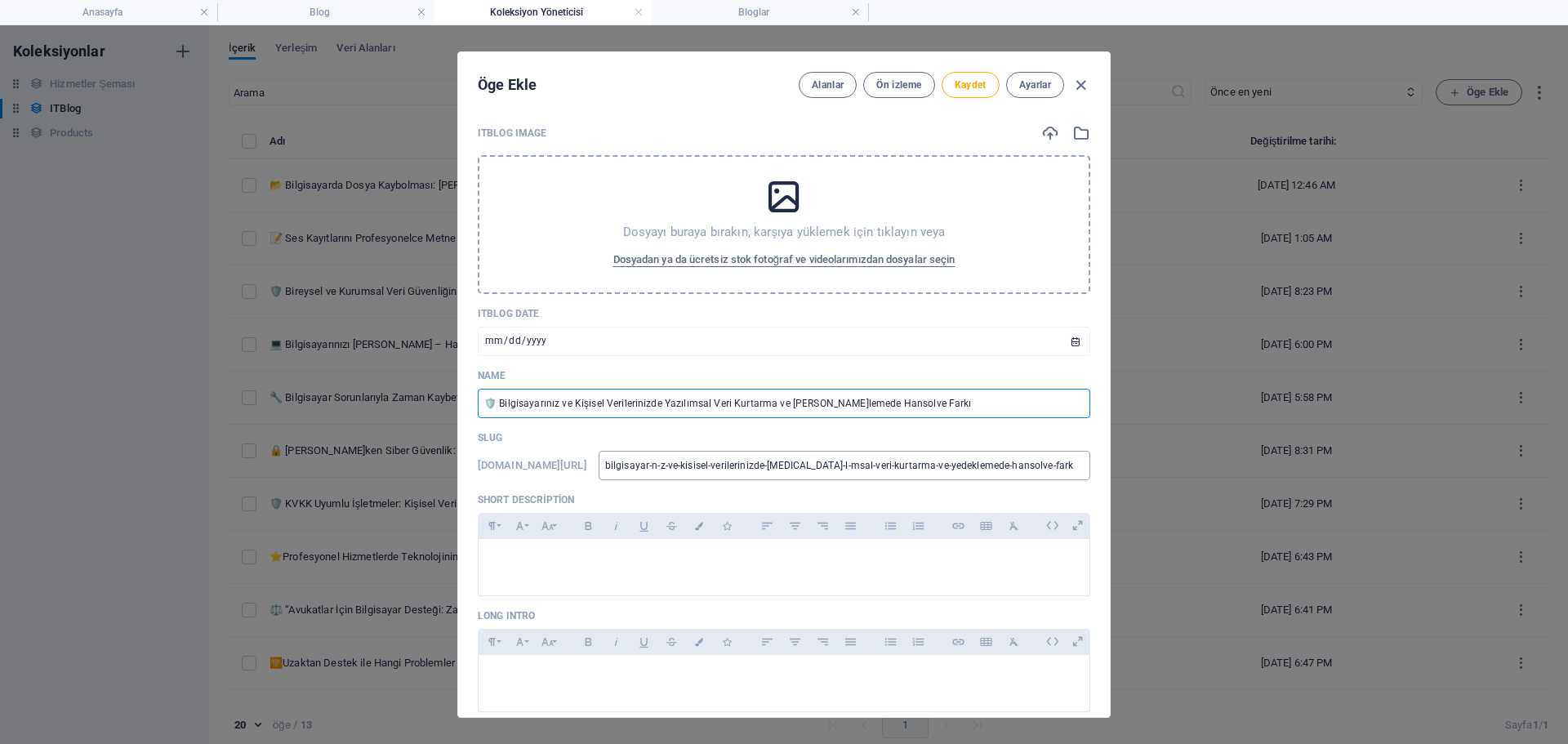
type input "🛡️ Bilgisayarınız ve Kişisel Verilerinizde Yazılımsal Veri Kurtarma ve [PERSON_…"
click at [773, 468] on input "bilgisayar-n-z-ve-kisisel-verilerinizde-[MEDICAL_DATA]-l-msal-veri-kurtarma-ve-…" at bounding box center [844, 465] width 491 height 30
type input "b"
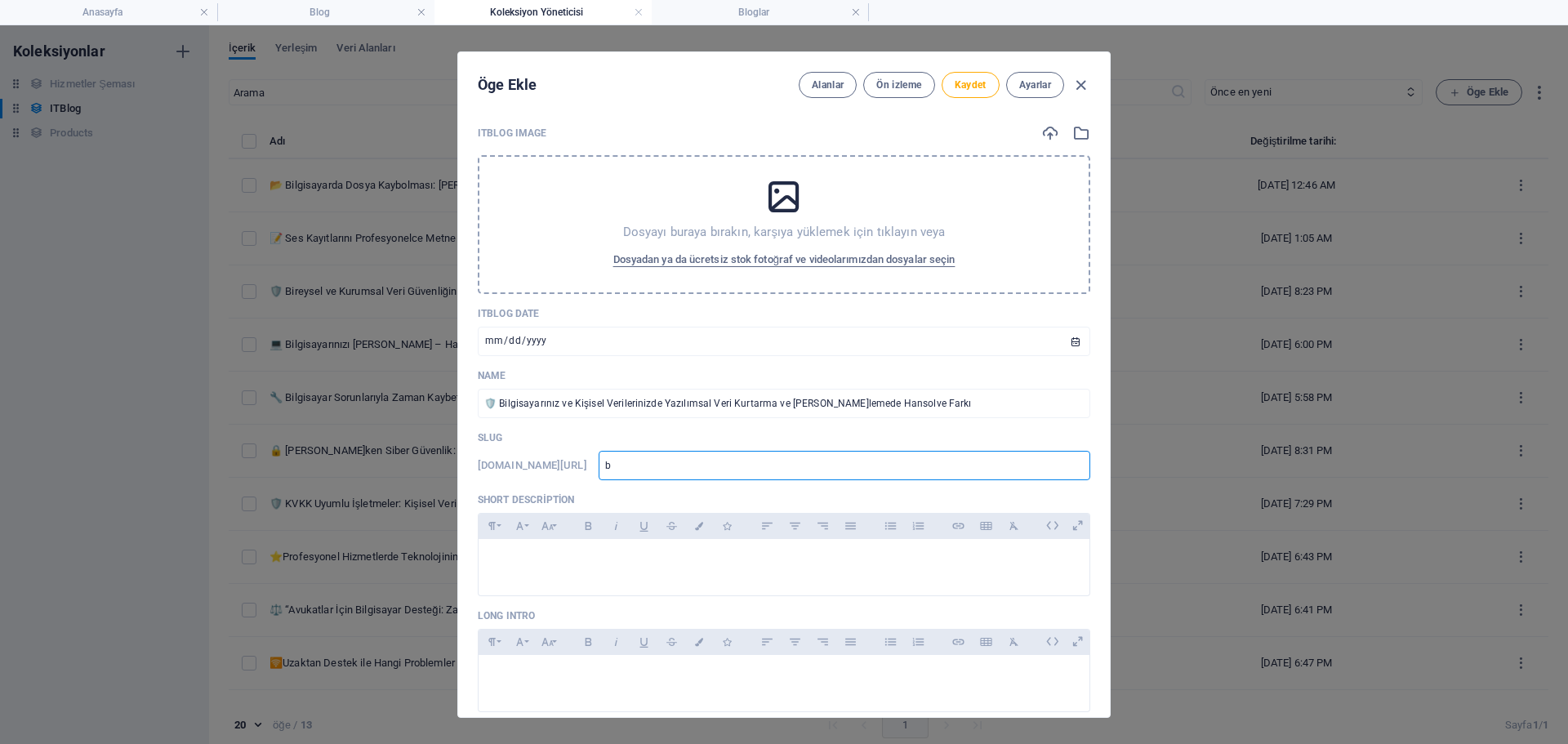
type input "bi"
type input "bil"
type input "bilg"
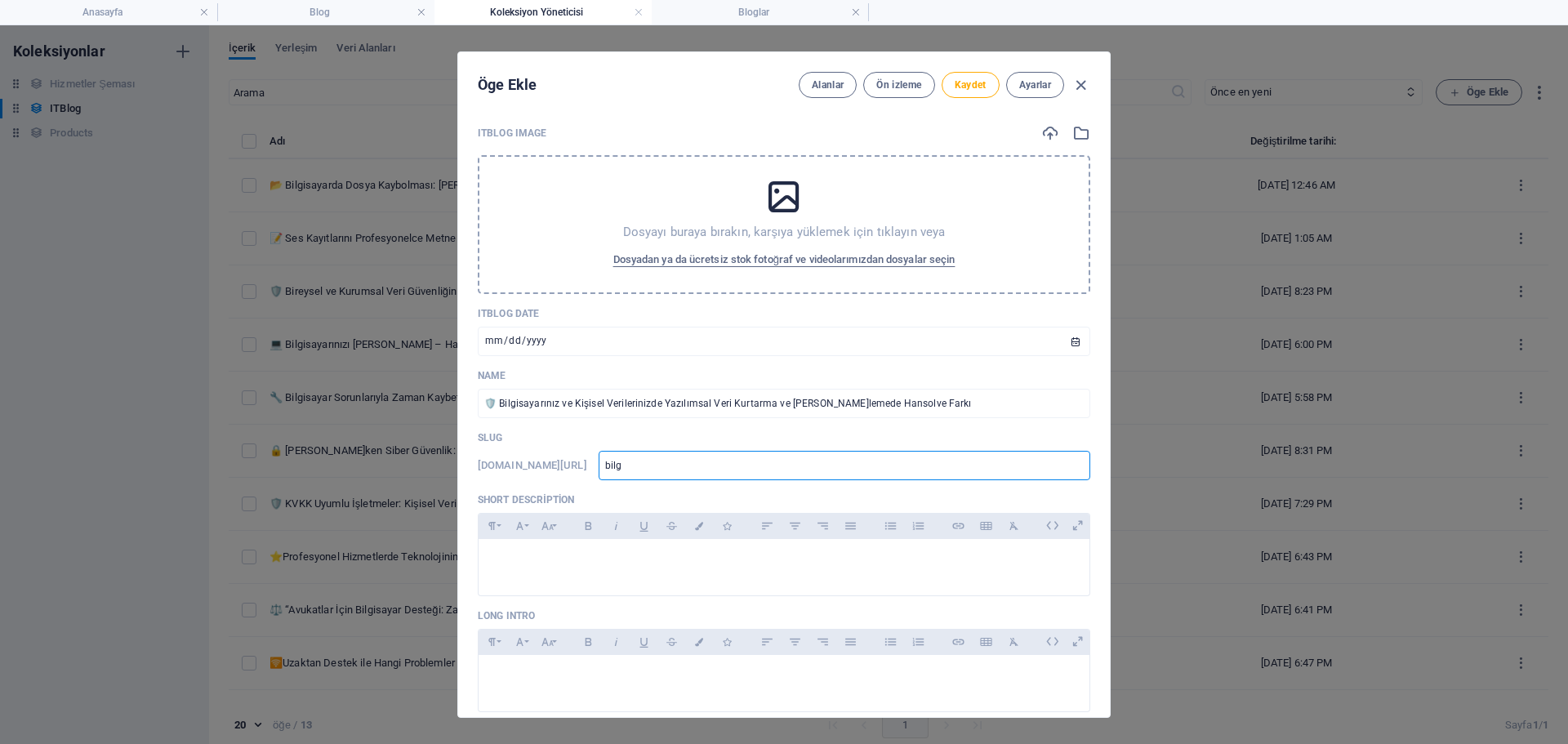
type input "bilg"
type input "bilgi"
type input "bilgis"
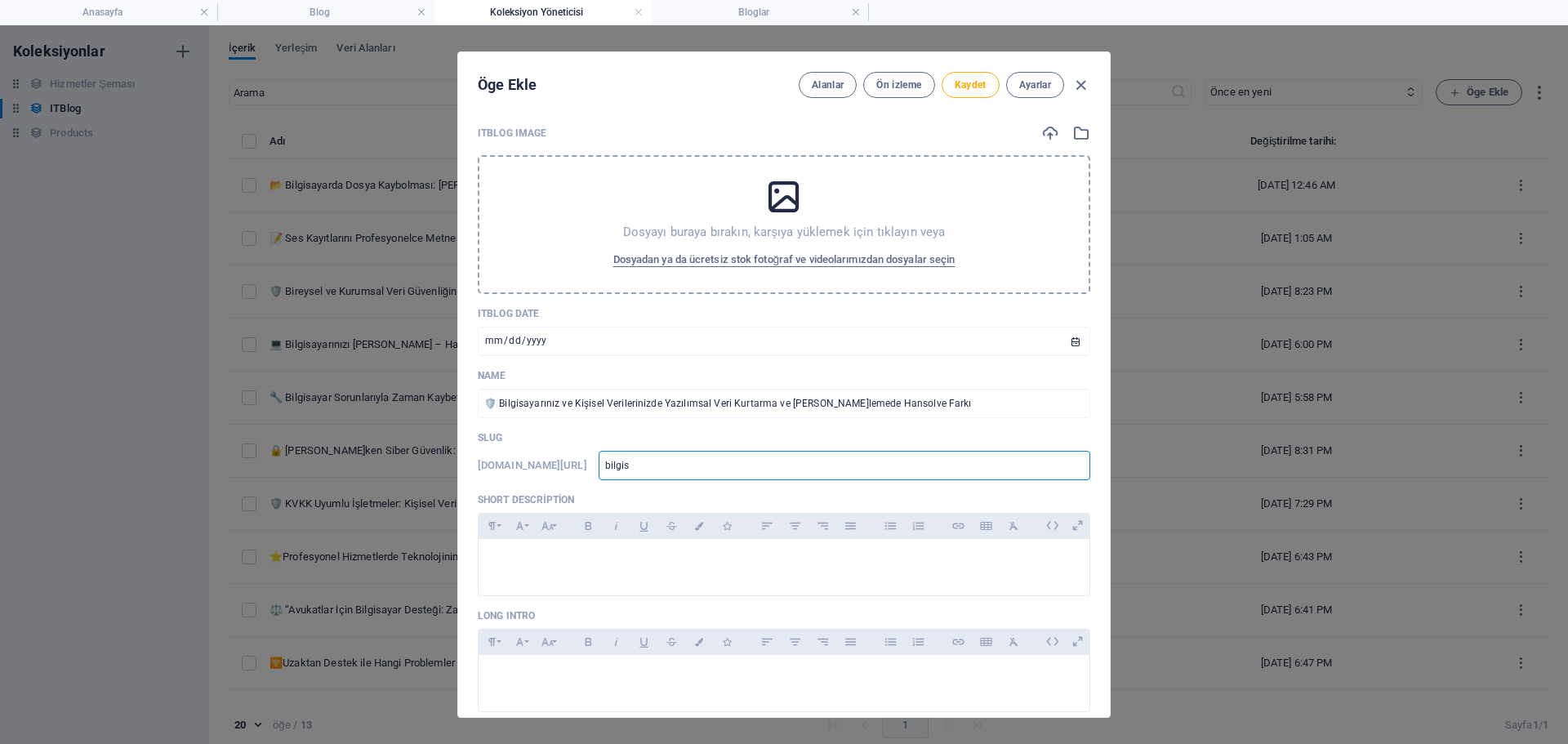
type input "bilgisa"
type input "bilgisay"
type input "bilgisaya"
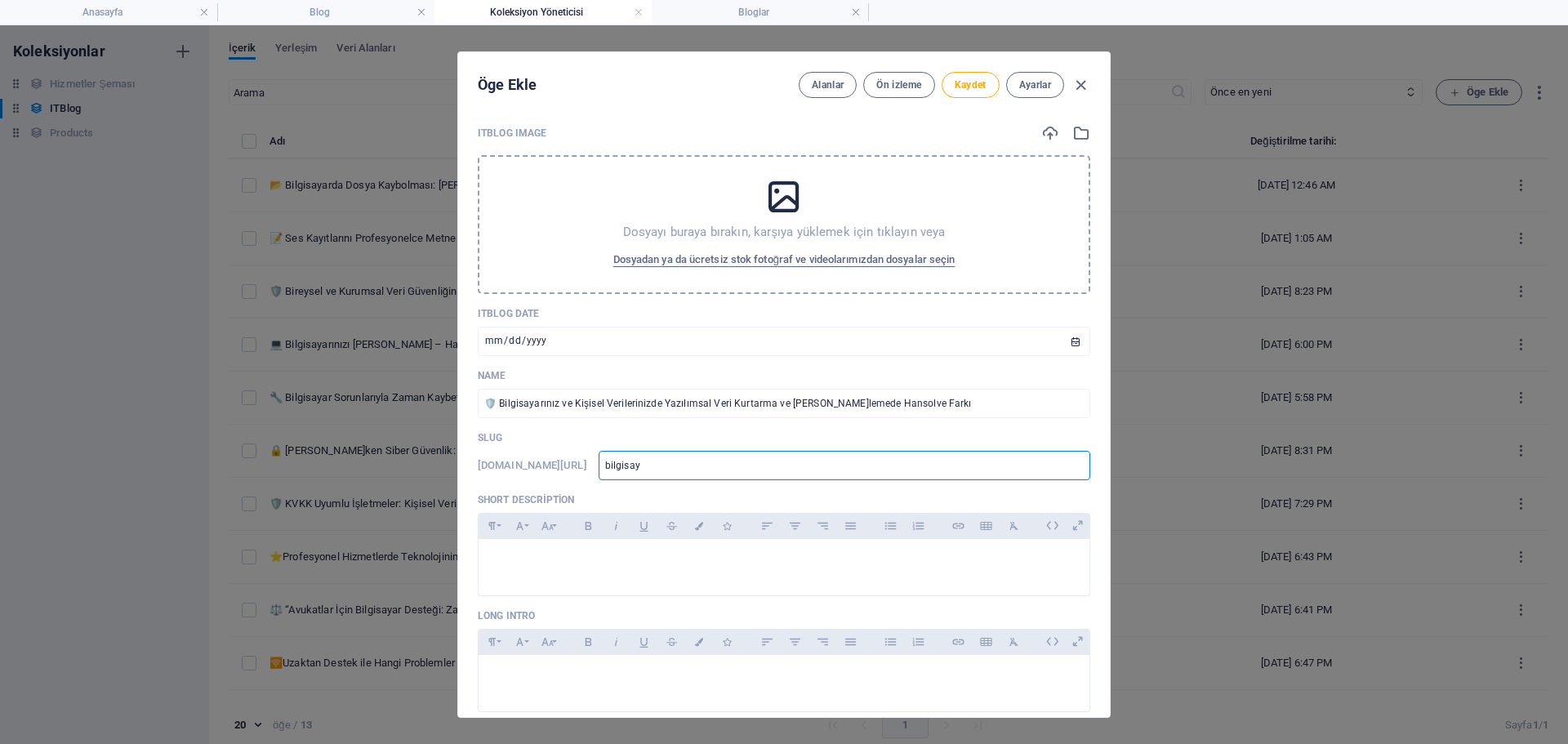
type input "bilgisaya"
type input "bilgisayar"
type input "bilgisayarı"
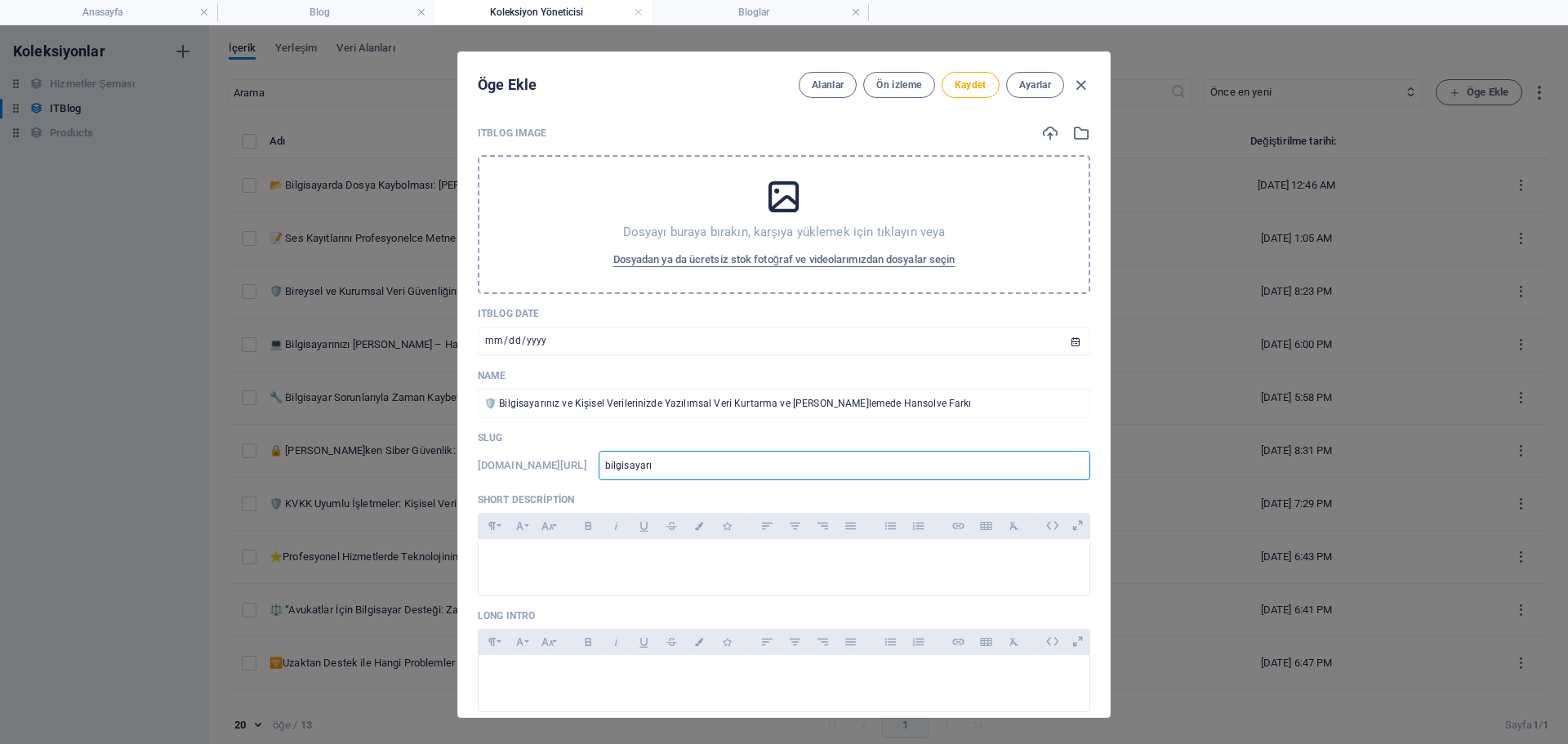
type input "bilgisayarın"
type input "bilgisayarı"
type input "bilgisayar"
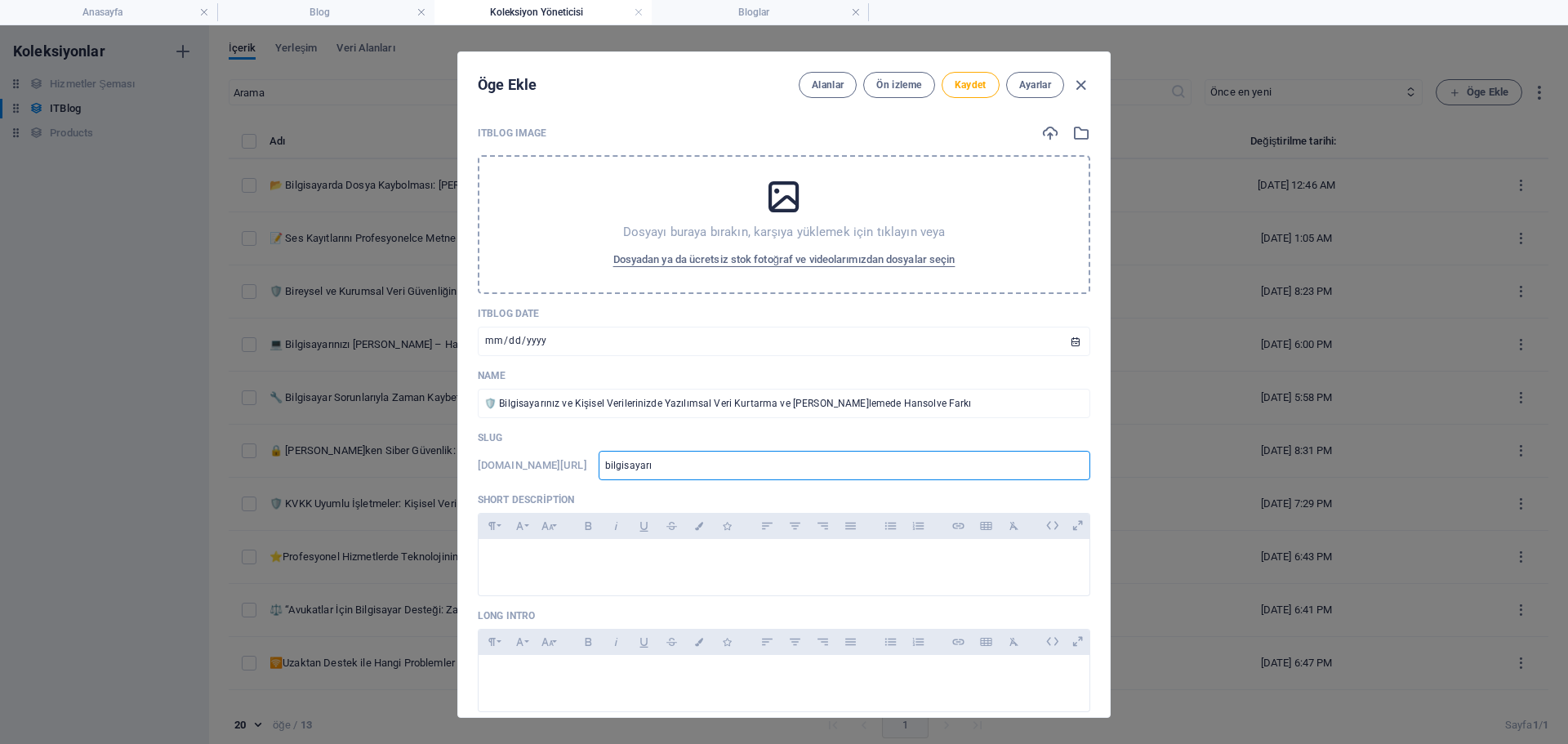
type input "bilgisayar"
type input "bilgisayari"
type input "bilgisayarin"
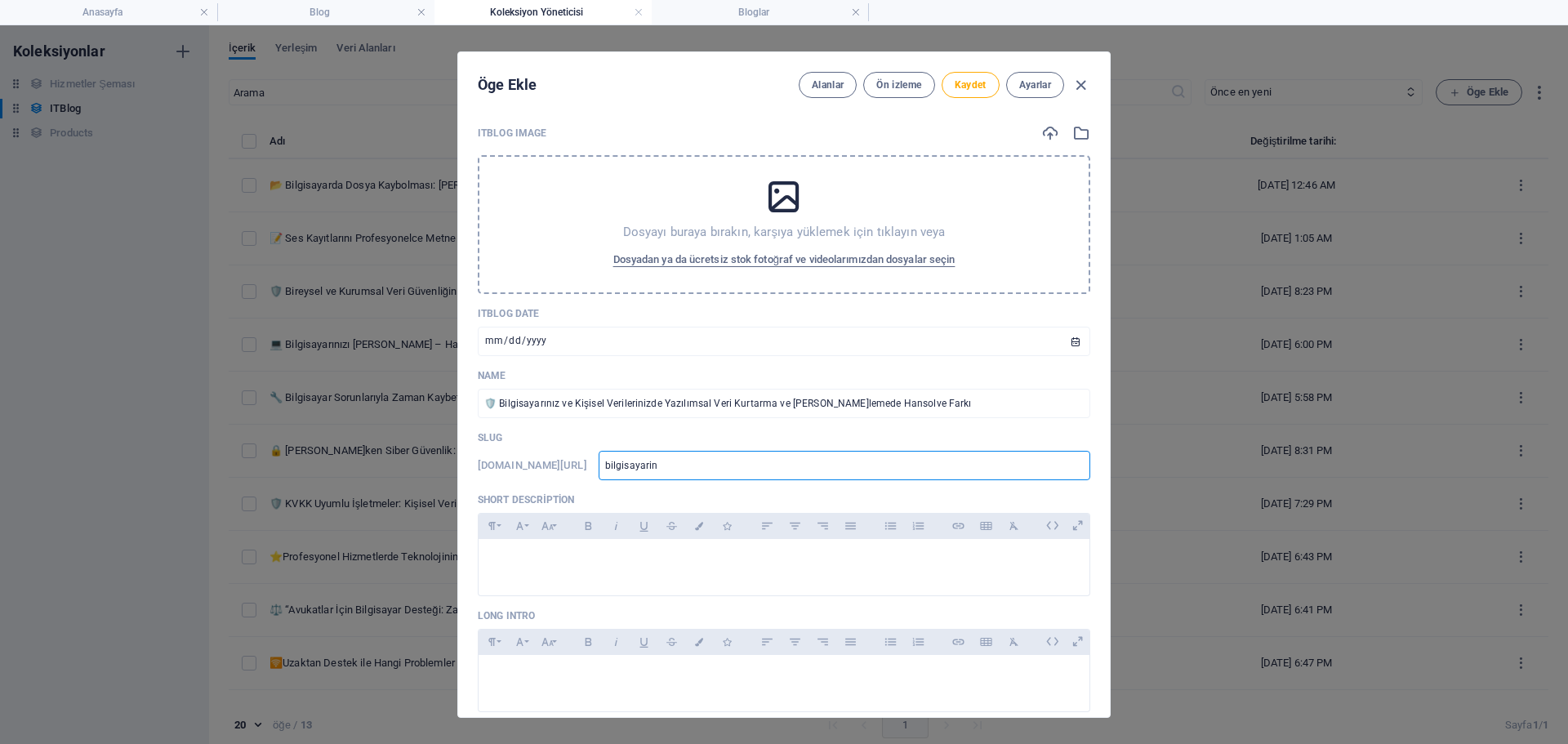
type input "bilgisayarini"
type input "bilgisayariniz"
type input "bilgisayariniz-"
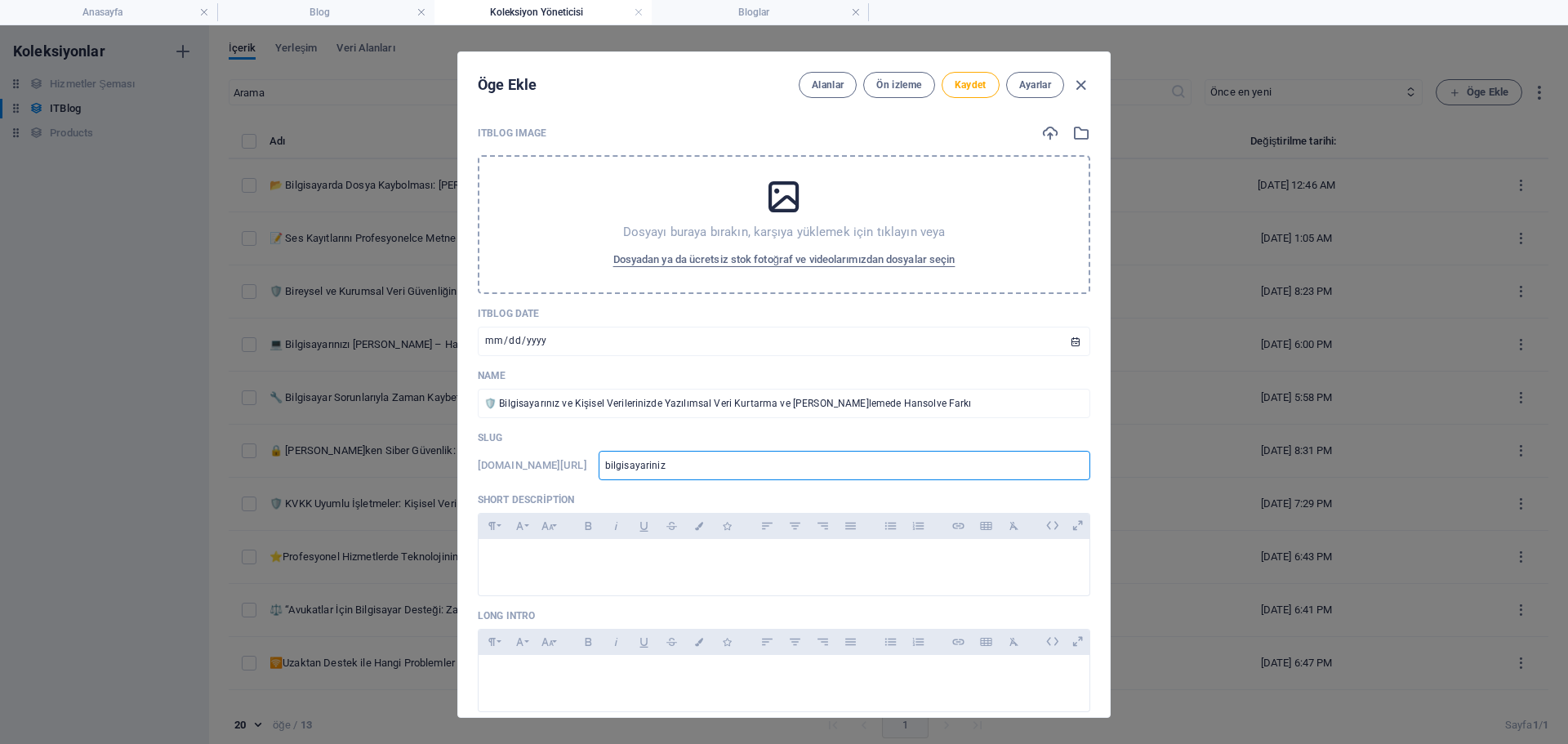
type input "bilgisayariniz-"
type input "bilgisayariniz-k"
type input "bilgisayariniz-ki"
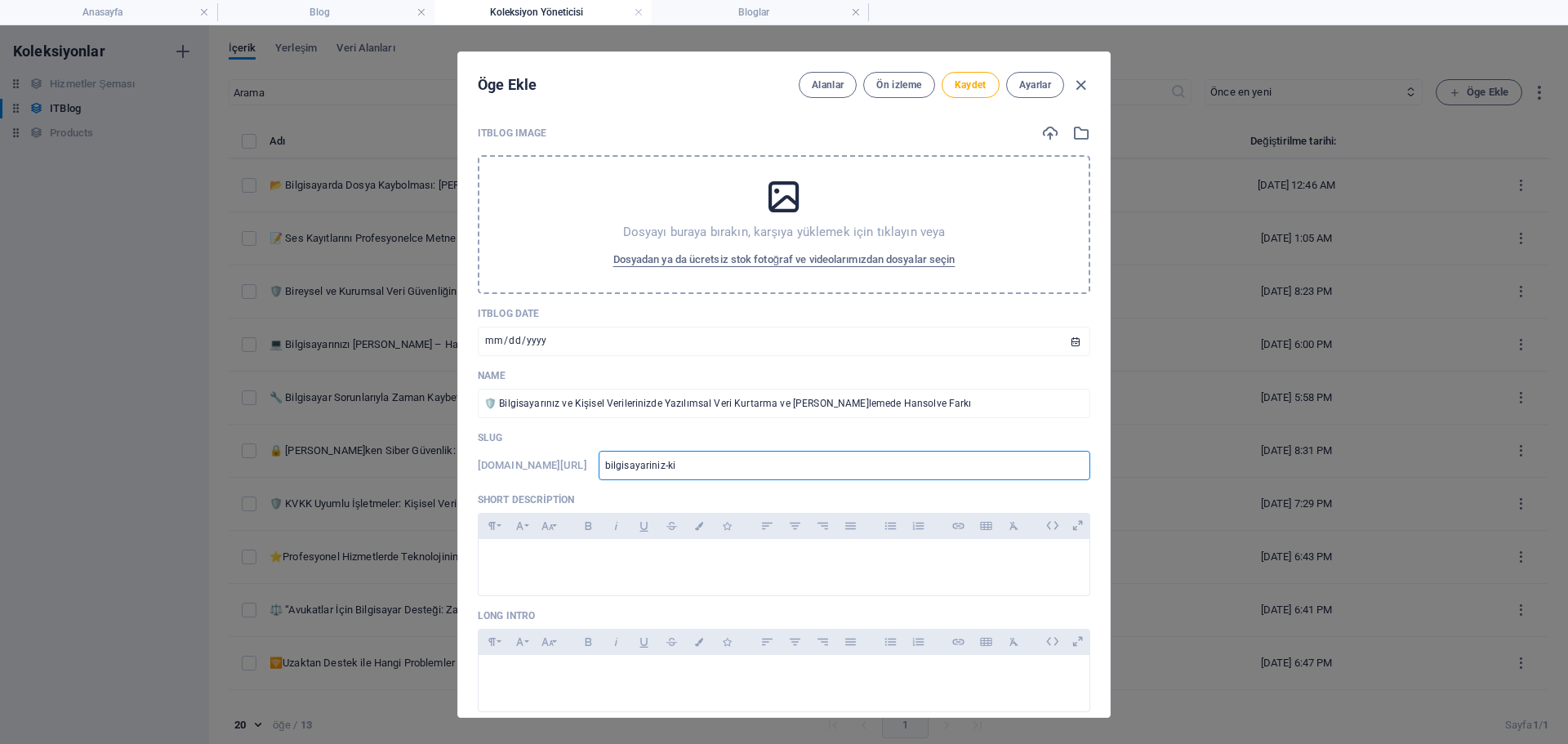
type input "bilgisayariniz-kis"
type input "bilgisayariniz-kisi"
type input "bilgisayariniz-kisis"
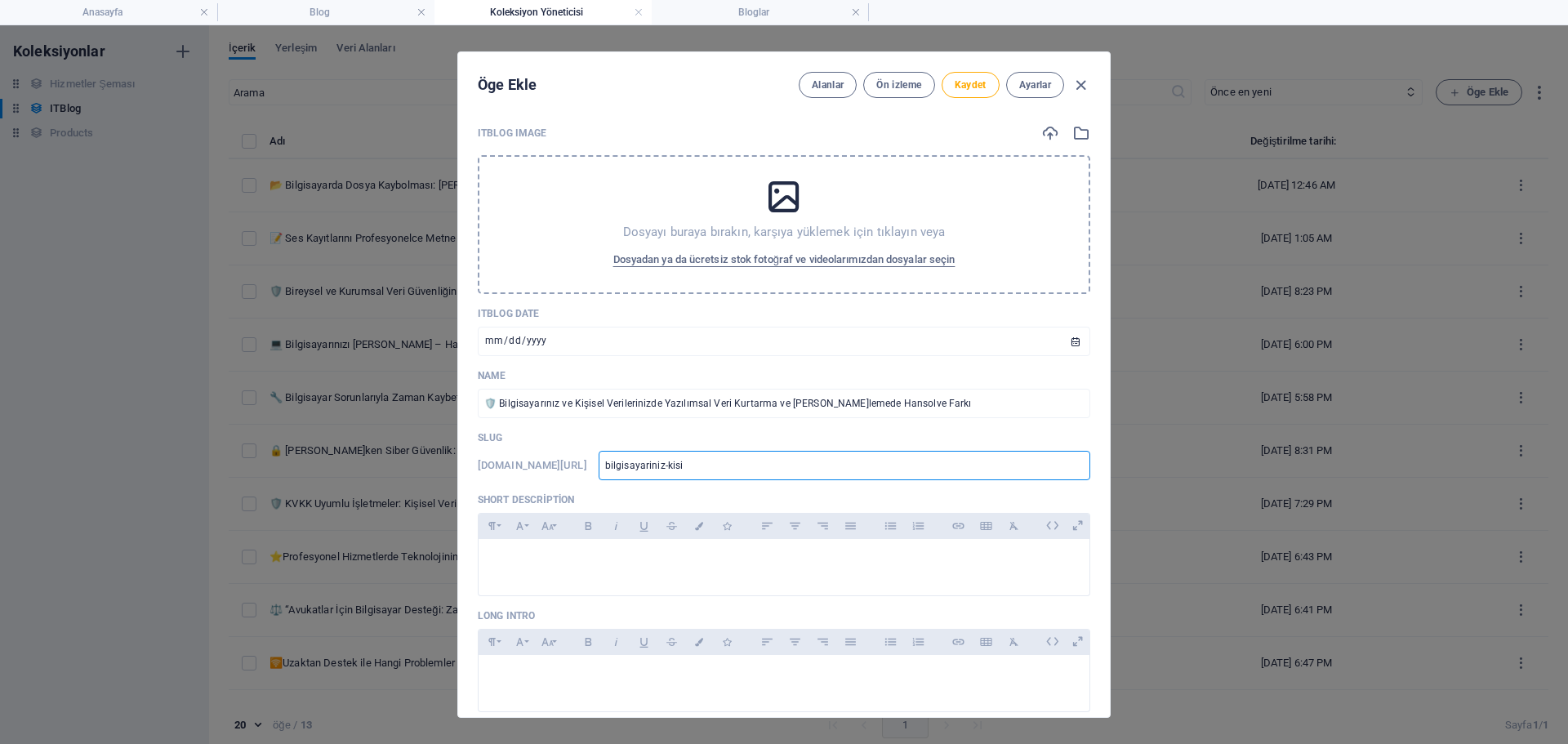
type input "bilgisayariniz-kisis"
type input "bilgisayariniz-kisise"
type input "bilgisayariniz-kisisel"
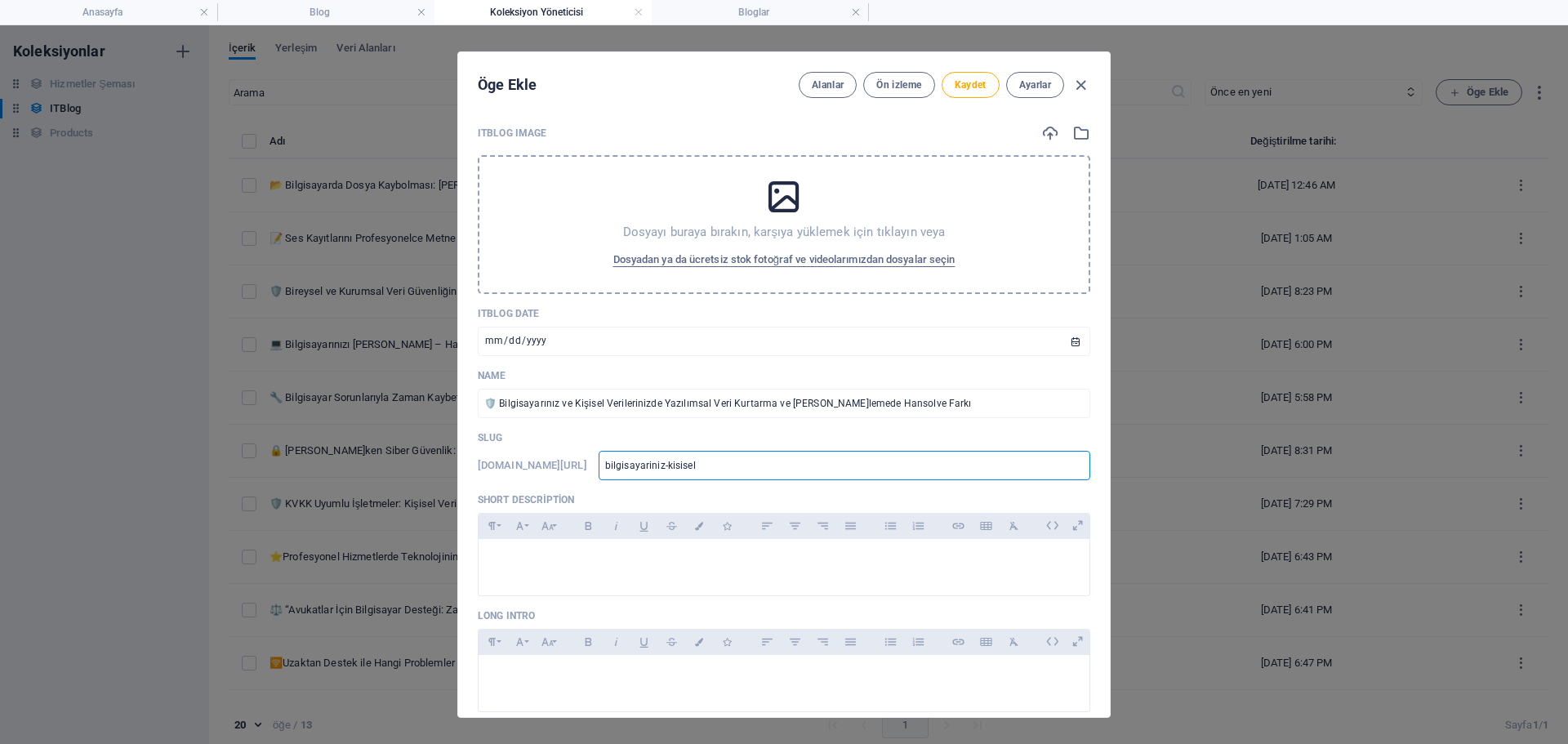
type input "bilgisayariniz-kisisel-"
type input "bilgisayariniz-kisisel-v"
type input "bilgisayariniz-kisisel-ve"
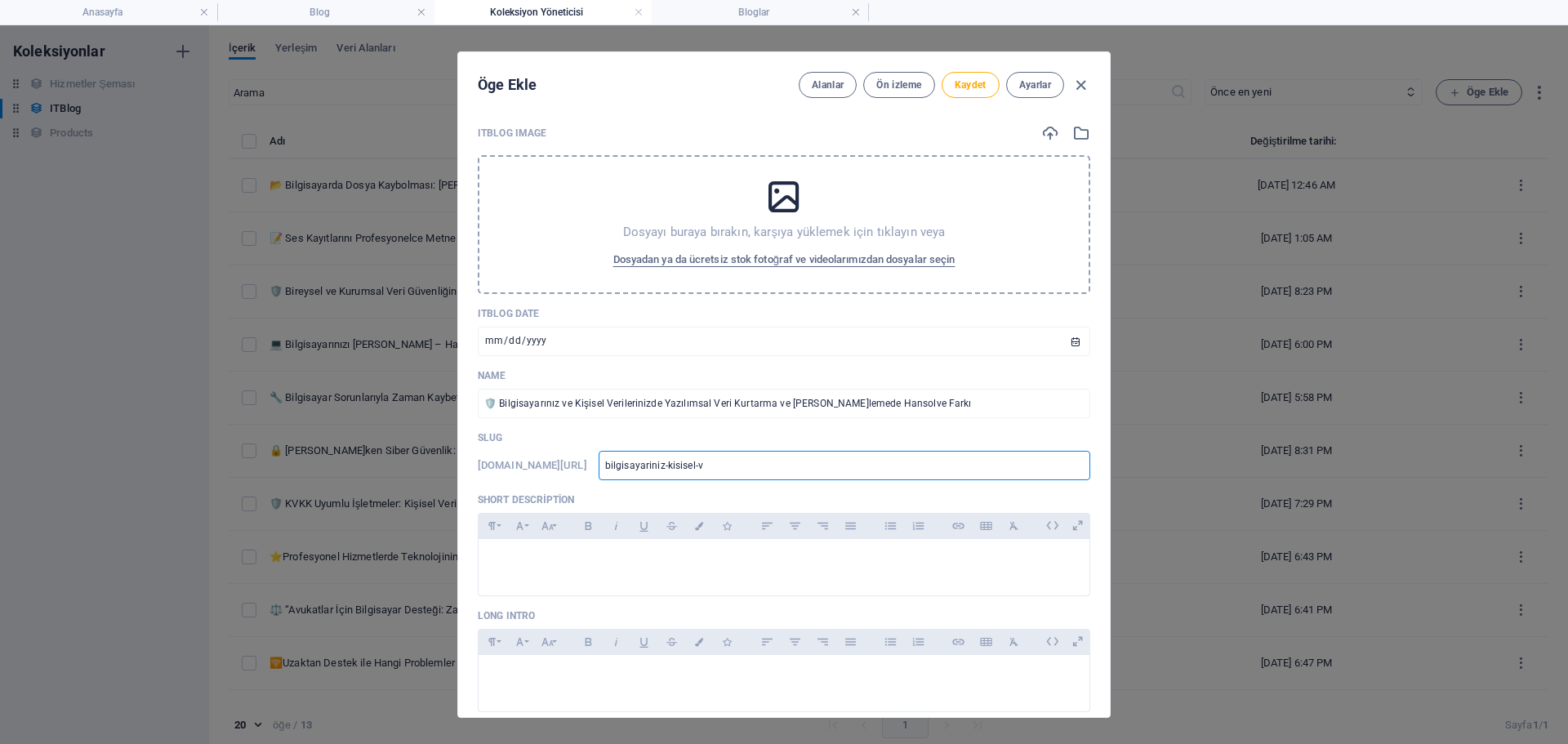
type input "bilgisayariniz-kisisel-ve"
type input "bilgisayariniz-kisisel-ver"
type input "bilgisayariniz-kisisel-veri"
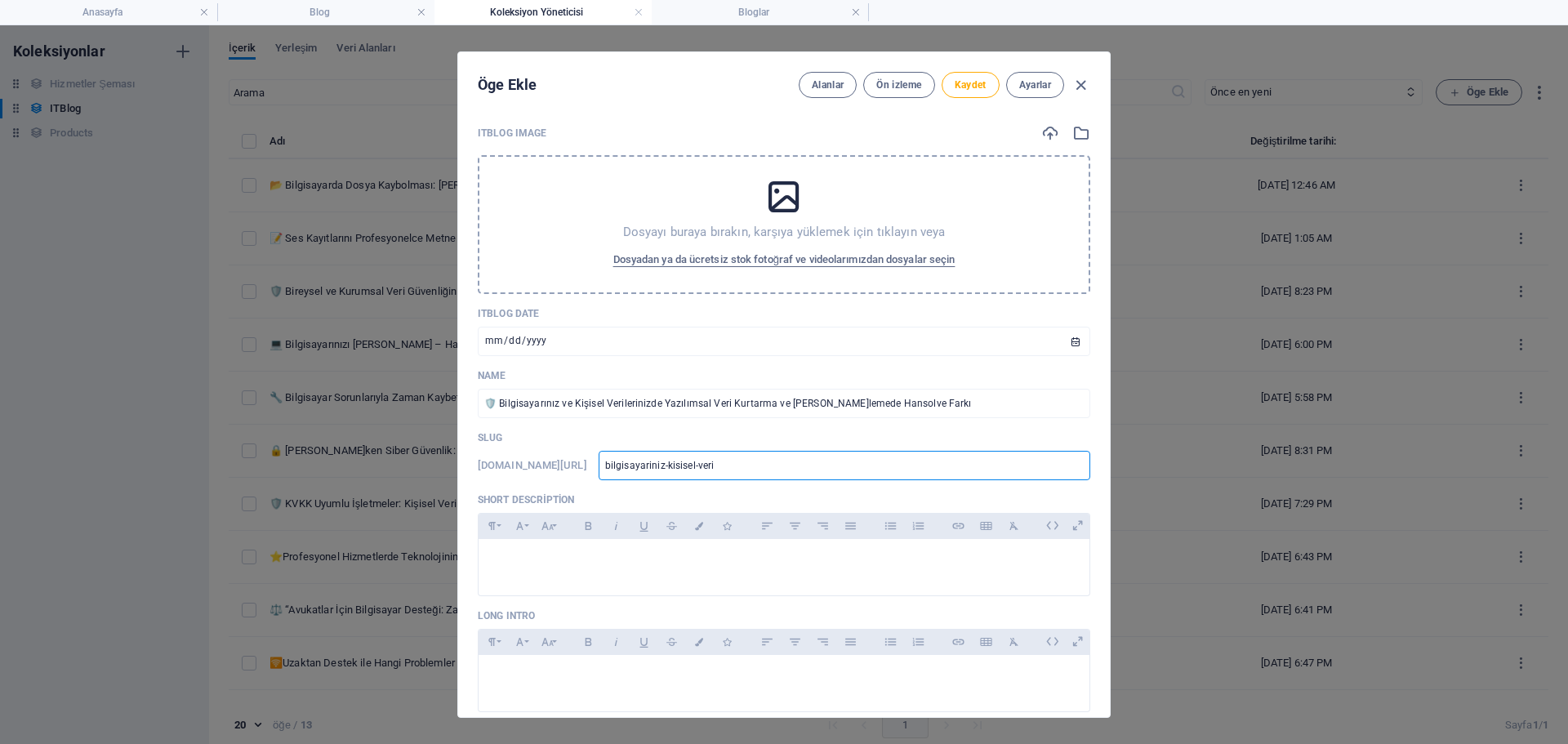
type input "bilgisayariniz-kisisel-verin"
type input "bilgisayariniz-kisisel-verini"
type input "bilgisayariniz-kisisel-verin"
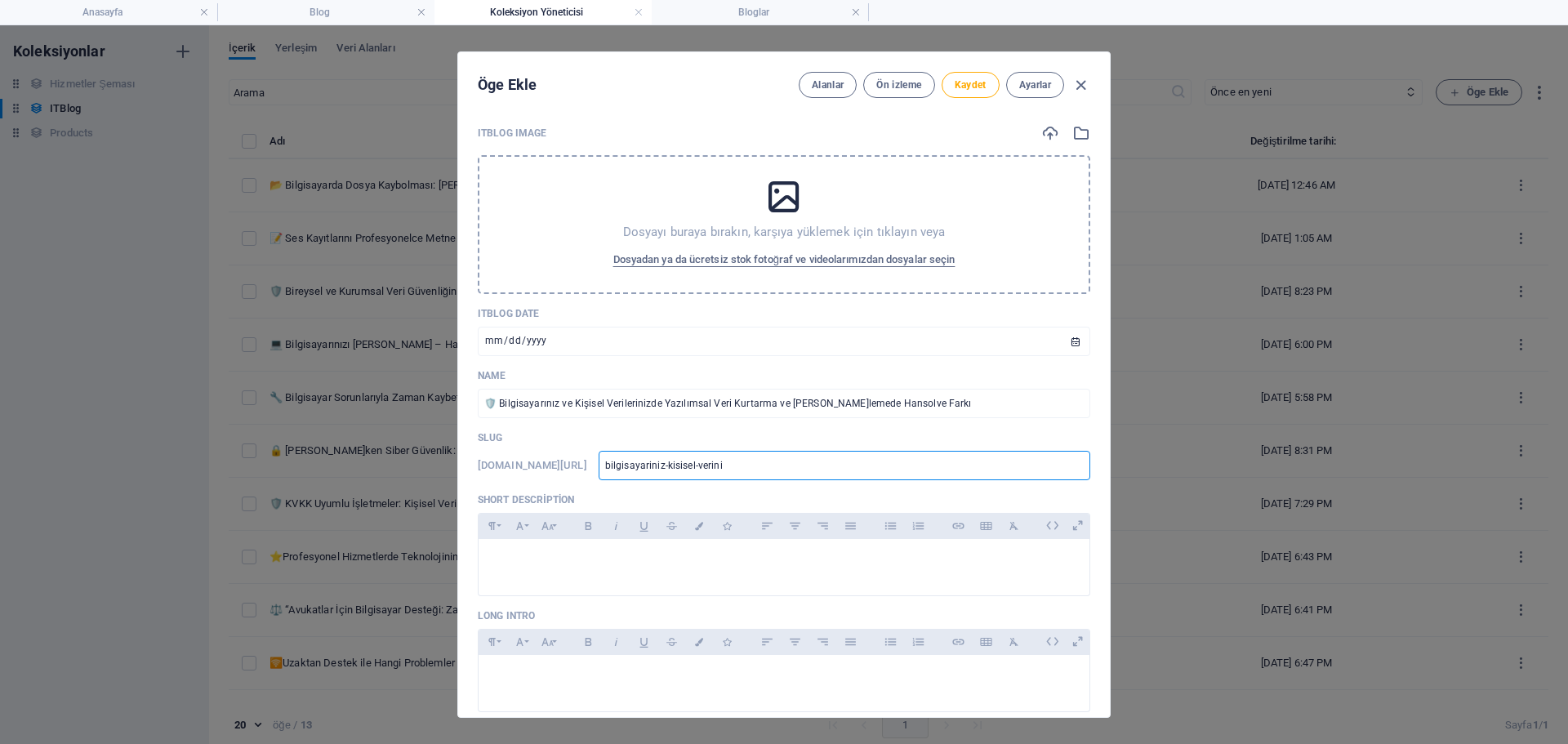
type input "bilgisayariniz-kisisel-verin"
type input "bilgisayariniz-kisisel-veri"
type input "bilgisayariniz-kisisel-veril"
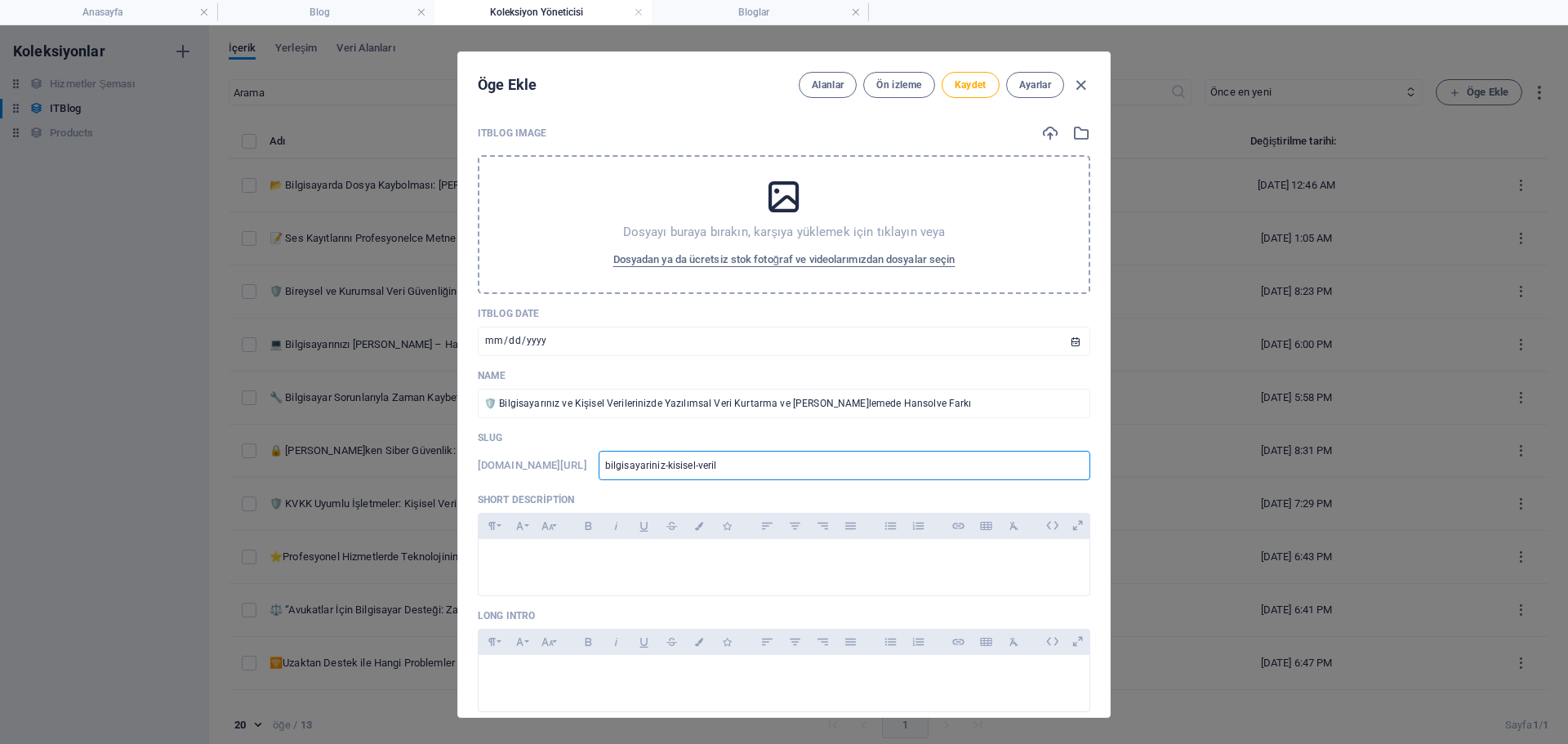
type input "bilgisayariniz-kisisel-verile"
type input "bilgisayariniz-kisisel-veriler"
type input "bilgisayariniz-kisisel-verileri"
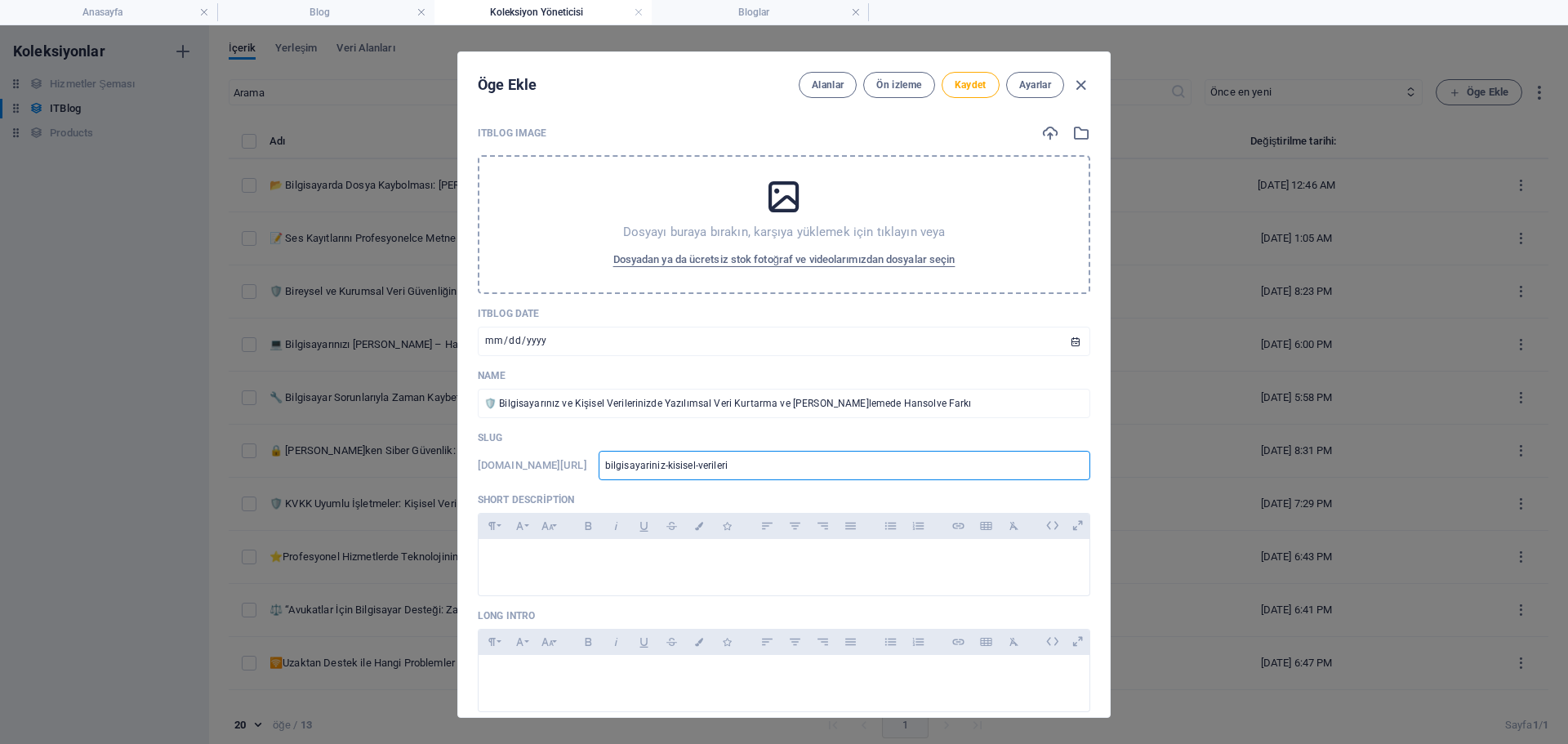
type input "bilgisayariniz-kisisel-verileri"
type input "bilgisayariniz-kisisel-verilerin"
type input "bilgisayariniz-kisisel-verilerini"
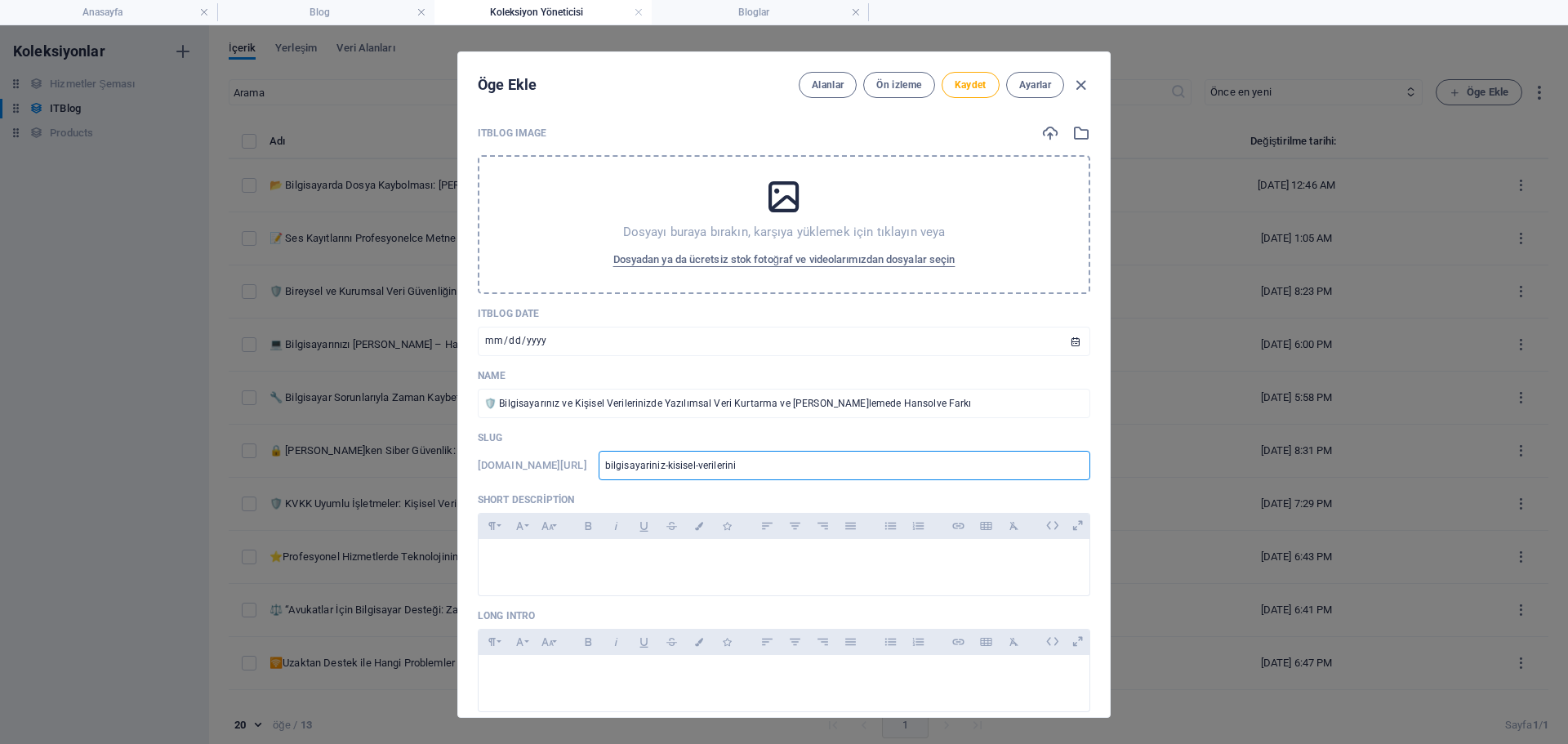
type input "bilgisayariniz-kisisel-verileriniz"
type input "bilgisayariniz-kisisel-verilerinizd"
type input "bilgisayariniz-kisisel-verilerinizde"
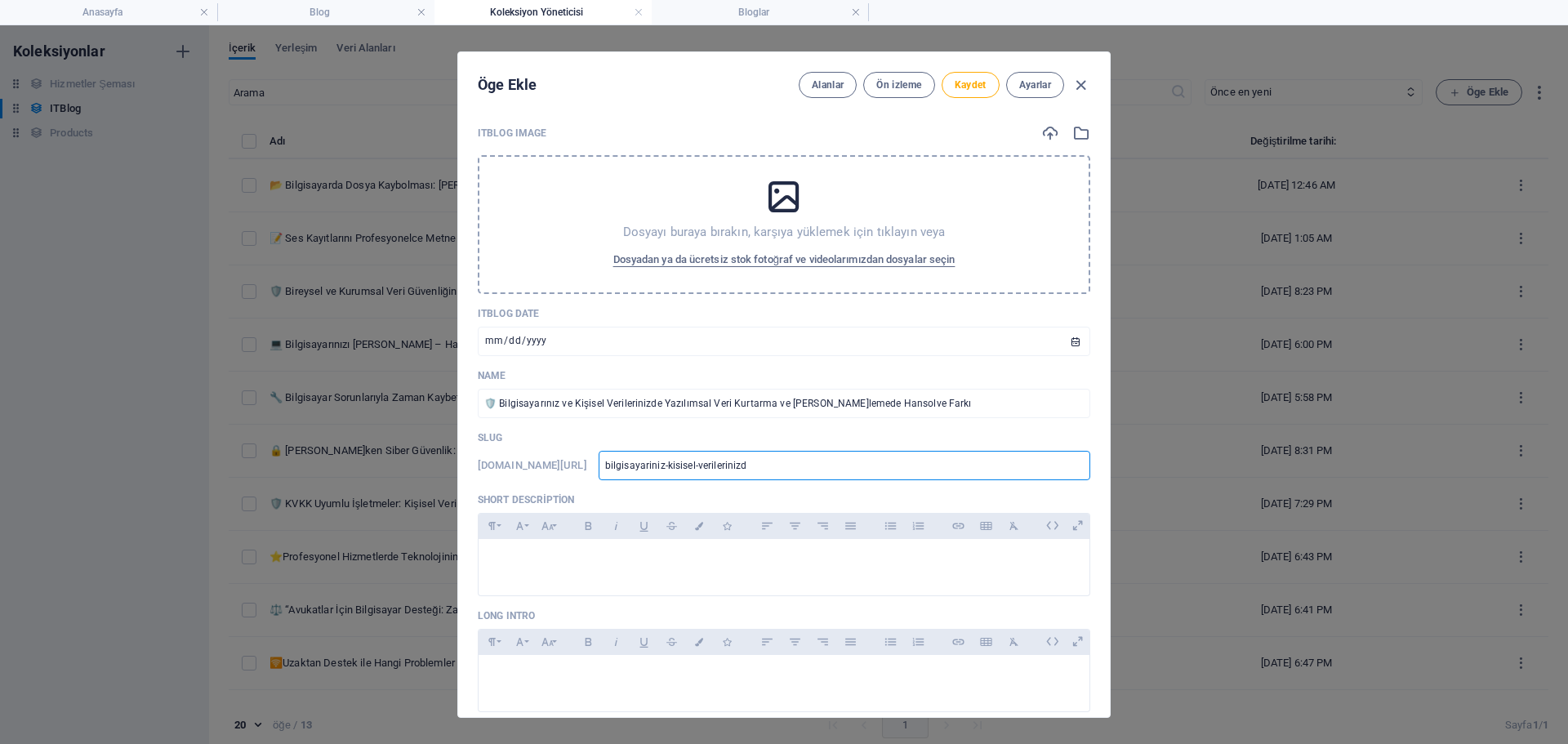
type input "bilgisayariniz-kisisel-verilerinizde"
type input "bilgisayariniz-kisisel-verilerinizde-"
type input "bilgisayariniz-kisisel-verilerinizde-y"
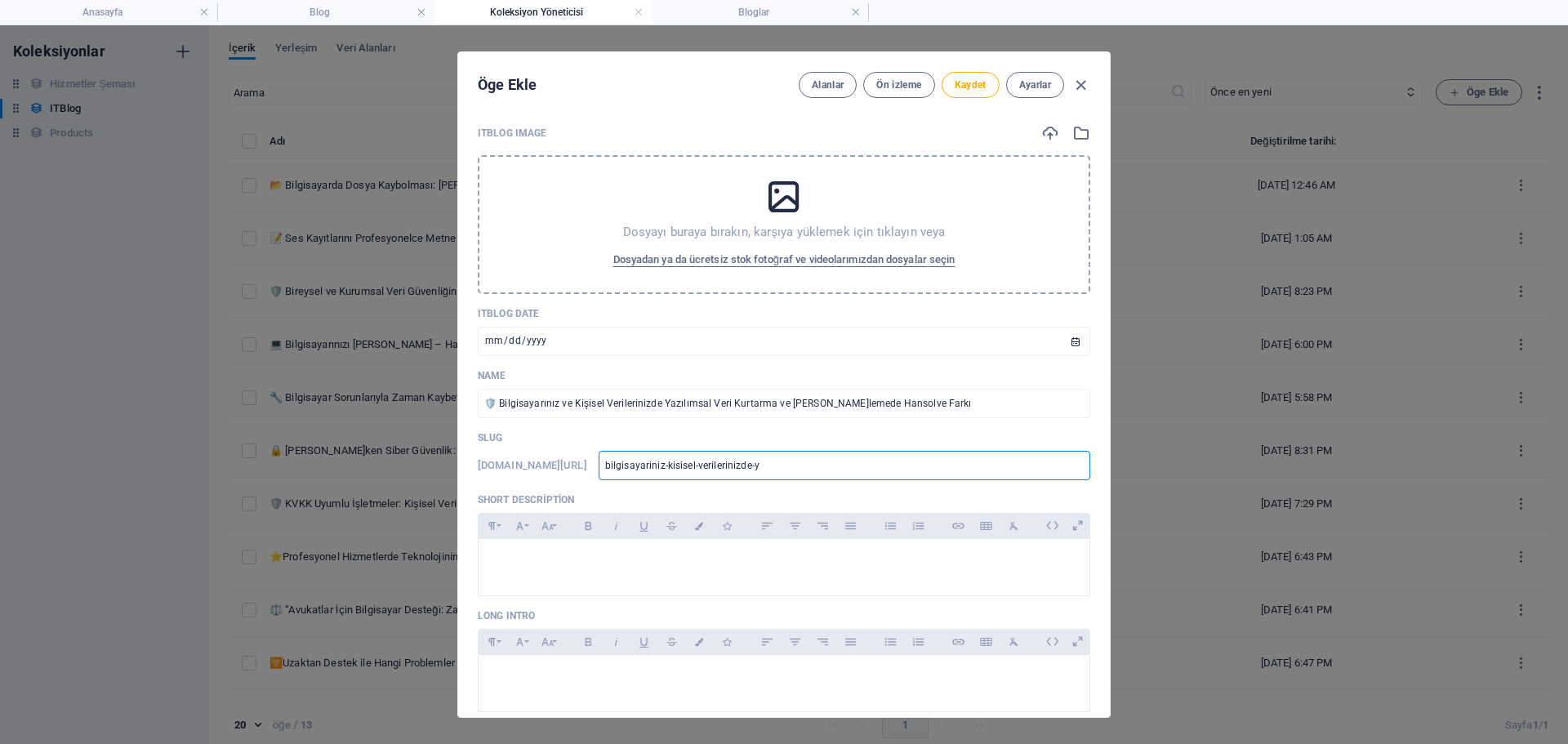
type input "bilgisayariniz-kisisel-verilerinizde-ya"
type input "bilgisayariniz-kisisel-verilerinizde-[MEDICAL_DATA]"
type input "bilgisayariniz-kisisel-verilerinizde-yazi"
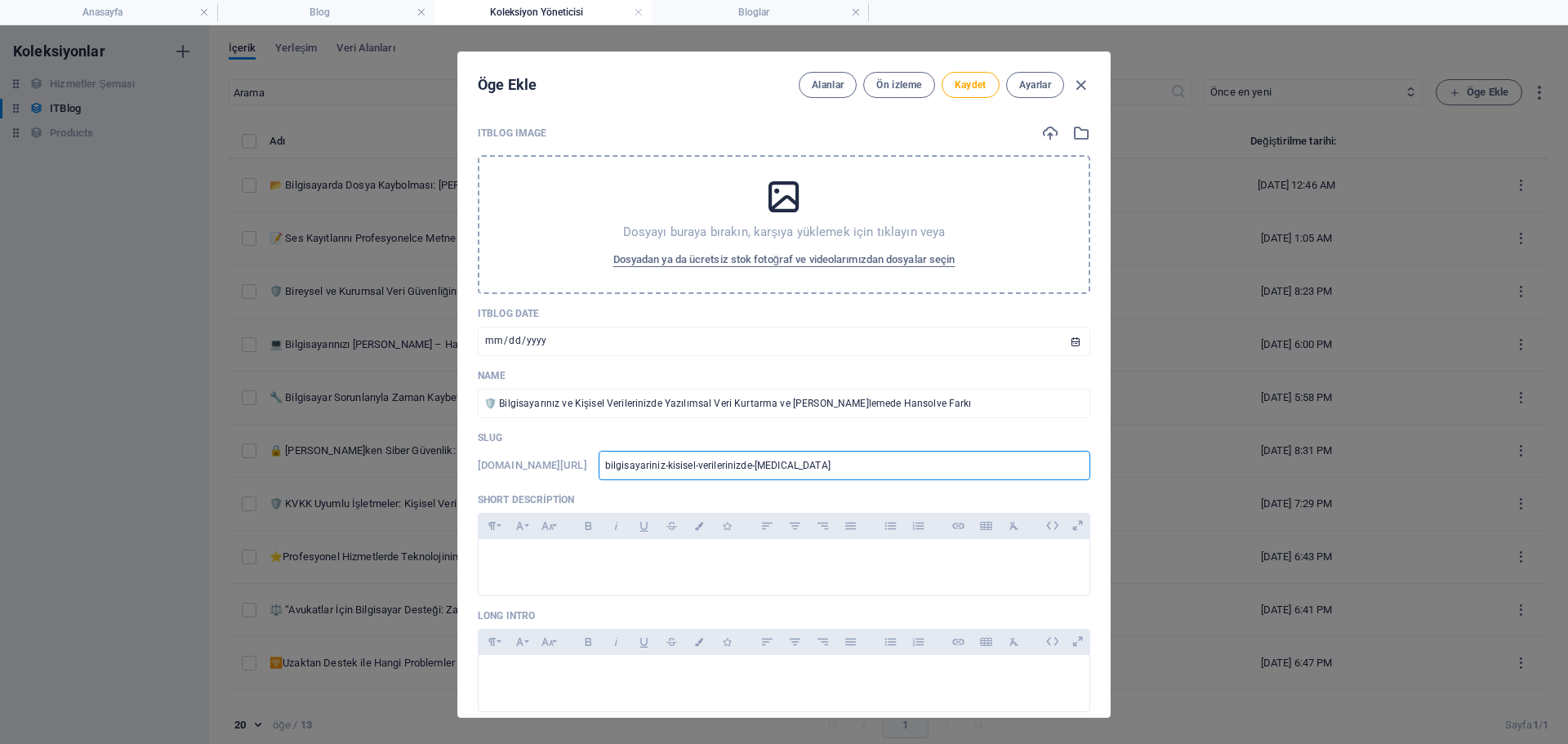
type input "bilgisayariniz-kisisel-verilerinizde-yazi"
type input "bilgisayariniz-kisisel-verilerinizde-yazil"
type input "bilgisayariniz-kisisel-verilerinizde-yazili"
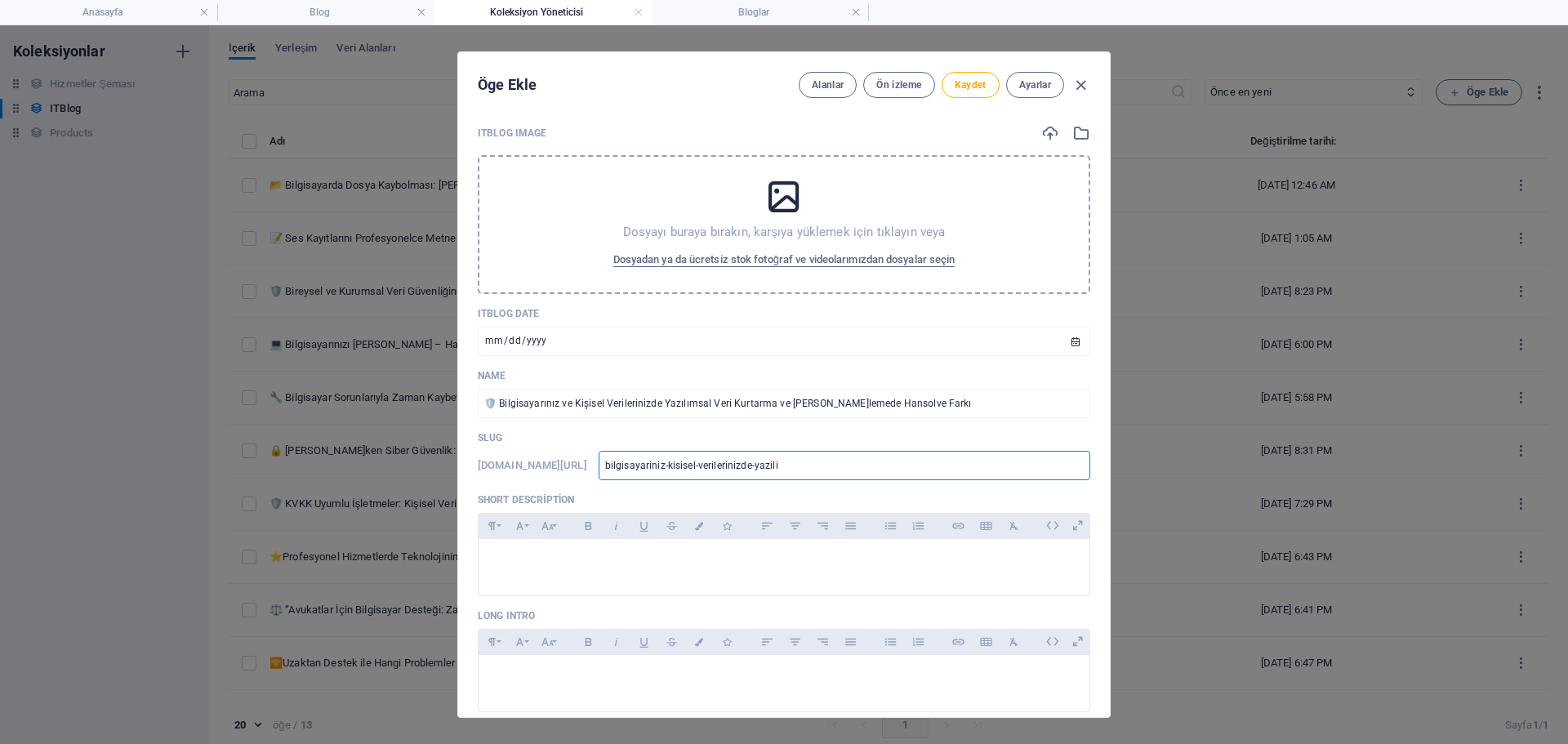
type input "bilgisayariniz-kisisel-verilerinizde-yazilim"
type input "bilgisayariniz-kisisel-verilerinizde-yazilims"
type input "bilgisayariniz-kisisel-verilerinizde-yazilimsa"
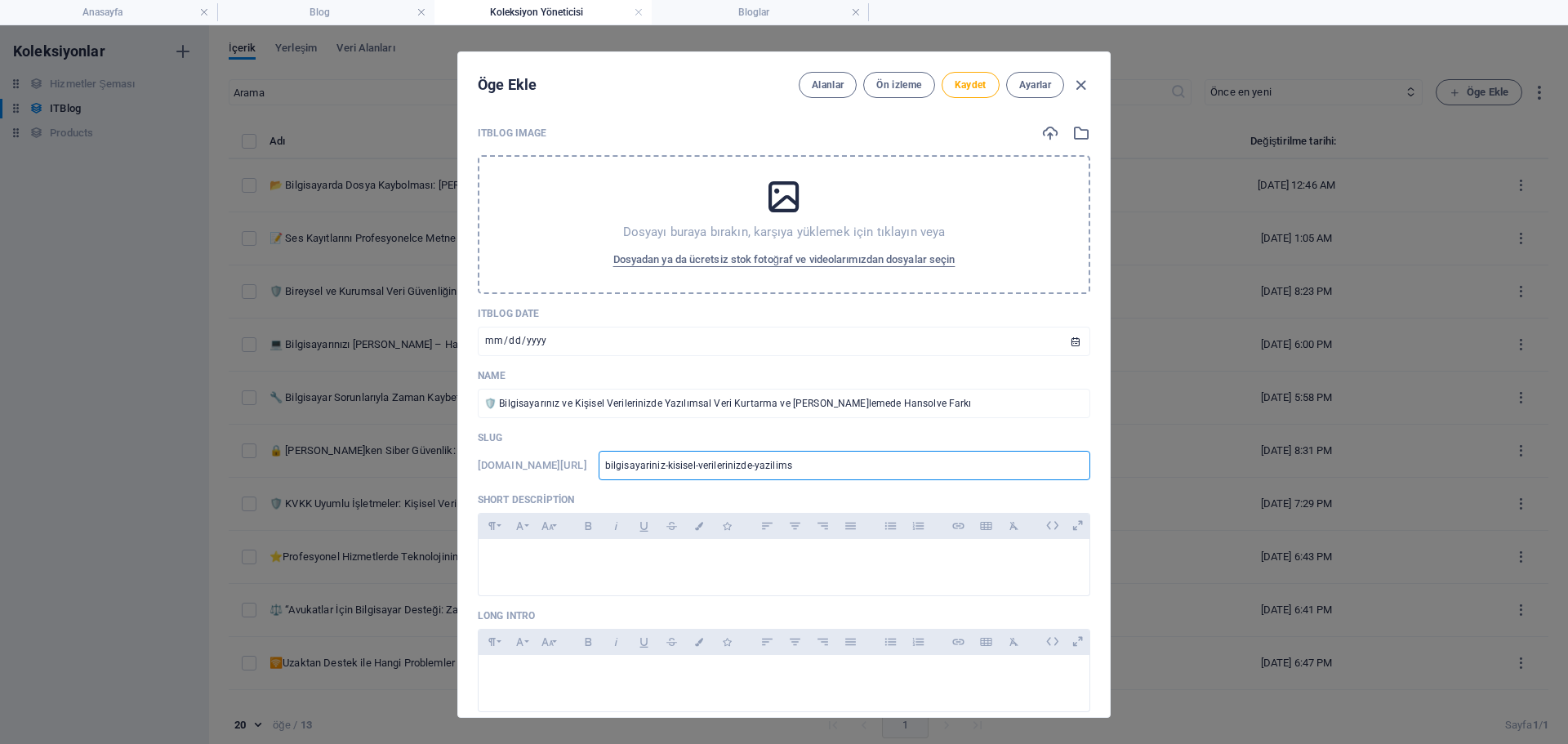
type input "bilgisayariniz-kisisel-verilerinizde-yazilimsa"
type input "bilgisayariniz-kisisel-verilerinizde-yazilimsal"
type input "bilgisayariniz-kisisel-verilerinizde-yazilimsal-"
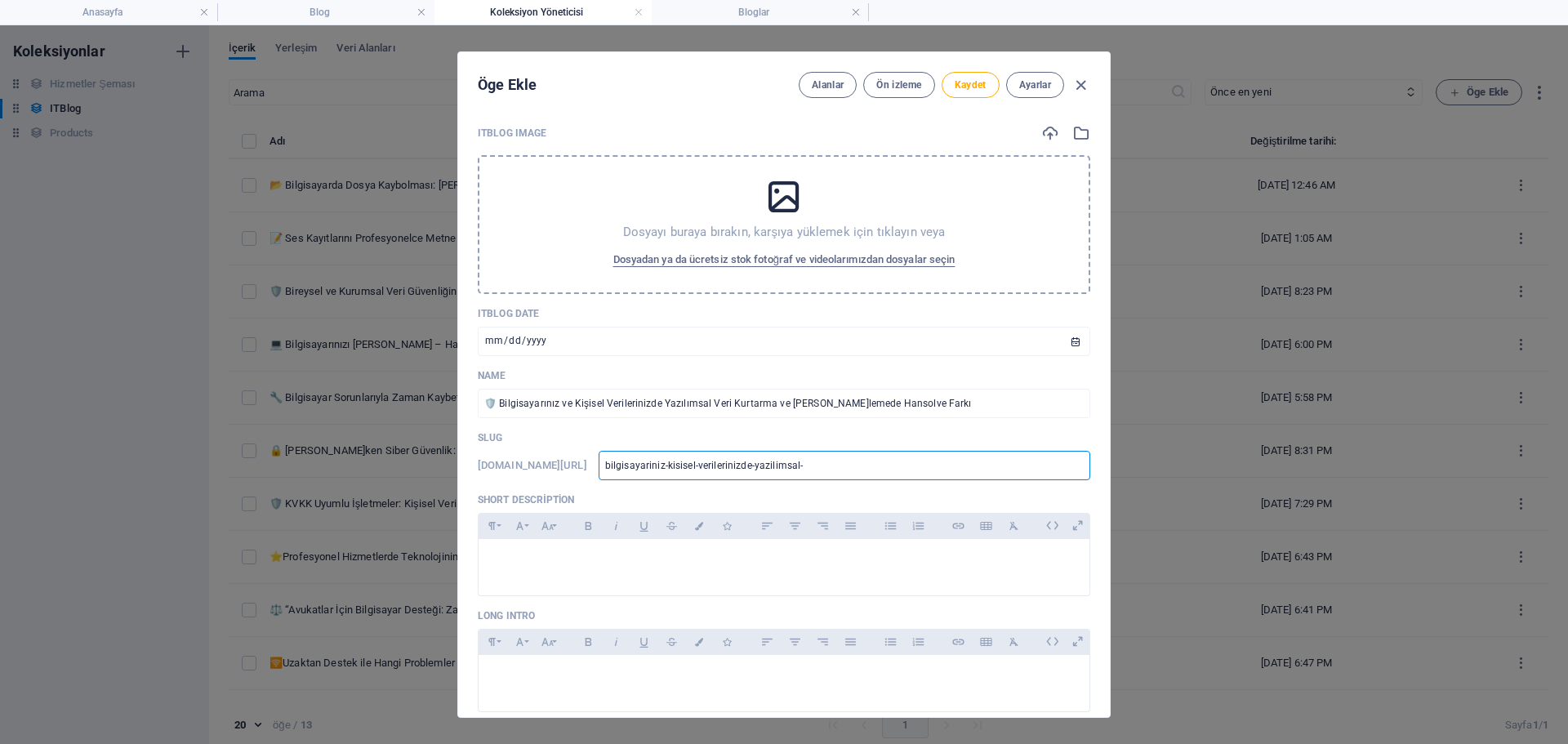
type input "bilgisayariniz-kisisel-verilerinizde-yazilimsal-v"
type input "bilgisayariniz-kisisel-verilerinizde-yazilimsal-ve"
type input "bilgisayariniz-kisisel-verilerinizde-yazilimsal-ver"
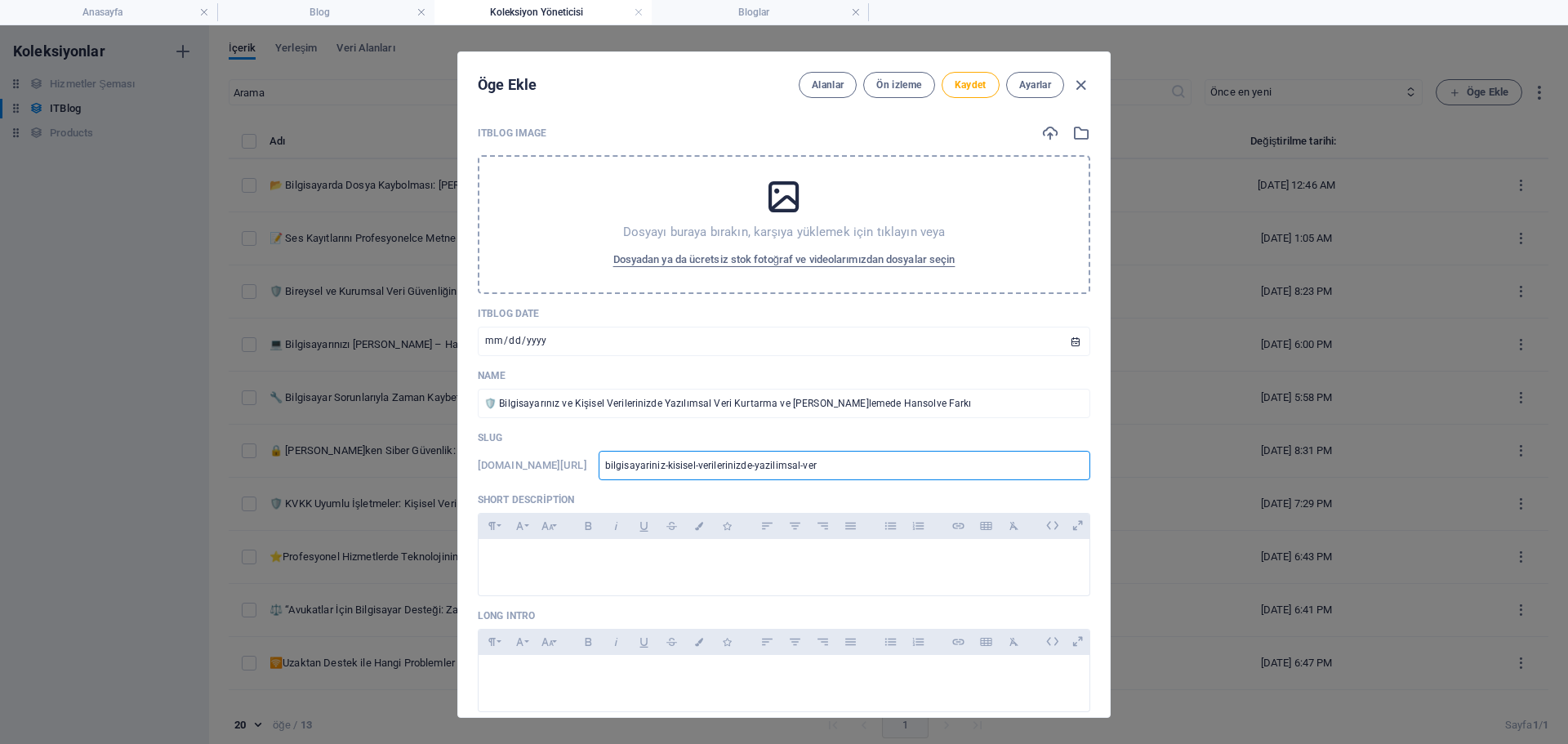
type input "bilgisayariniz-kisisel-verilerinizde-yazilimsal-ver"
type input "bilgisayariniz-kisisel-verilerinizde-yazilimsal-veri"
type input "bilgisayariniz-kisisel-verilerinizde-yazilimsal-veri-"
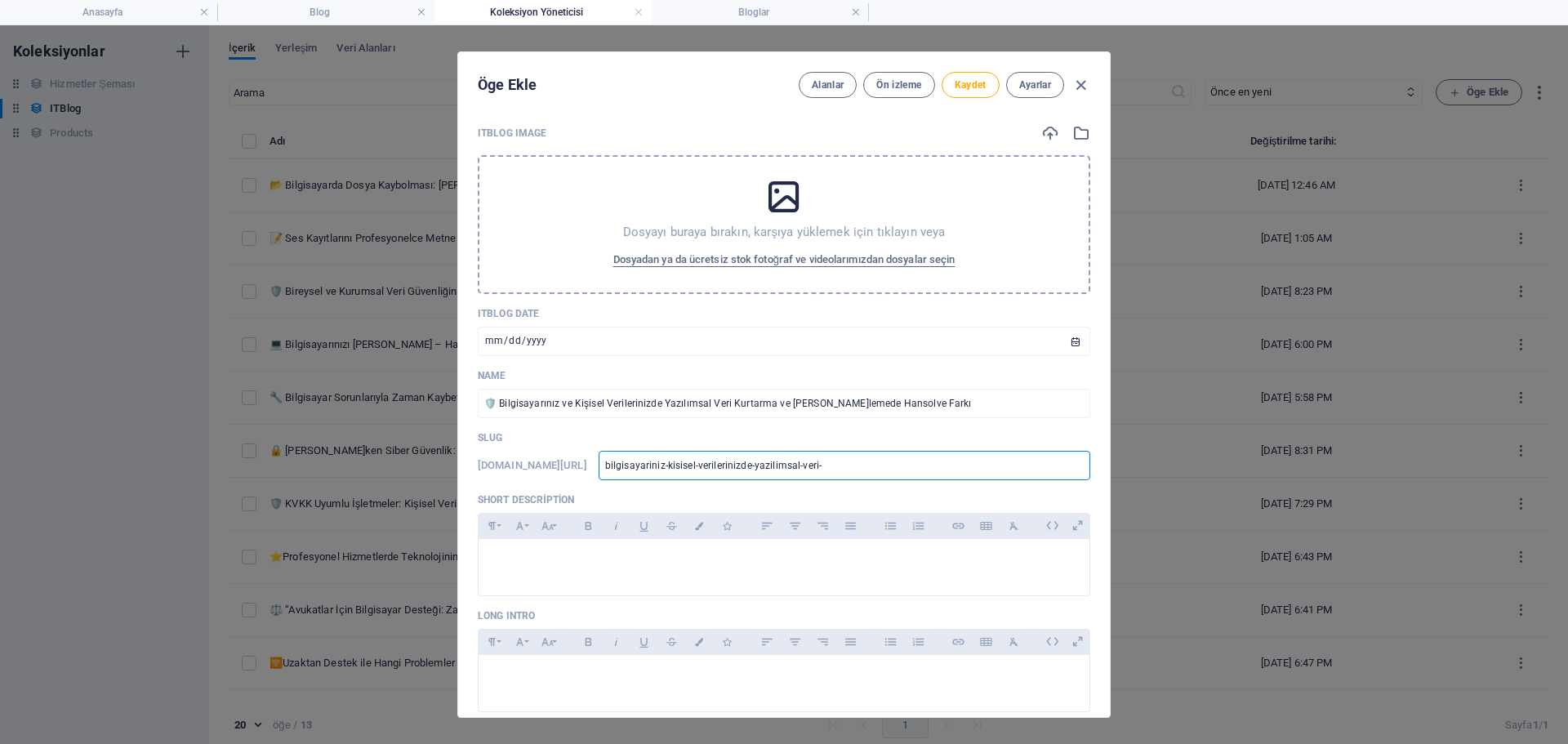
type input "bilgisayariniz-kisisel-verilerinizde-yazilimsal-veri-k"
type input "bilgisayariniz-kisisel-verilerinizde-yazilimsal-veri-ku"
type input "bilgisayariniz-kisisel-verilerinizde-yazilimsal-veri-kur"
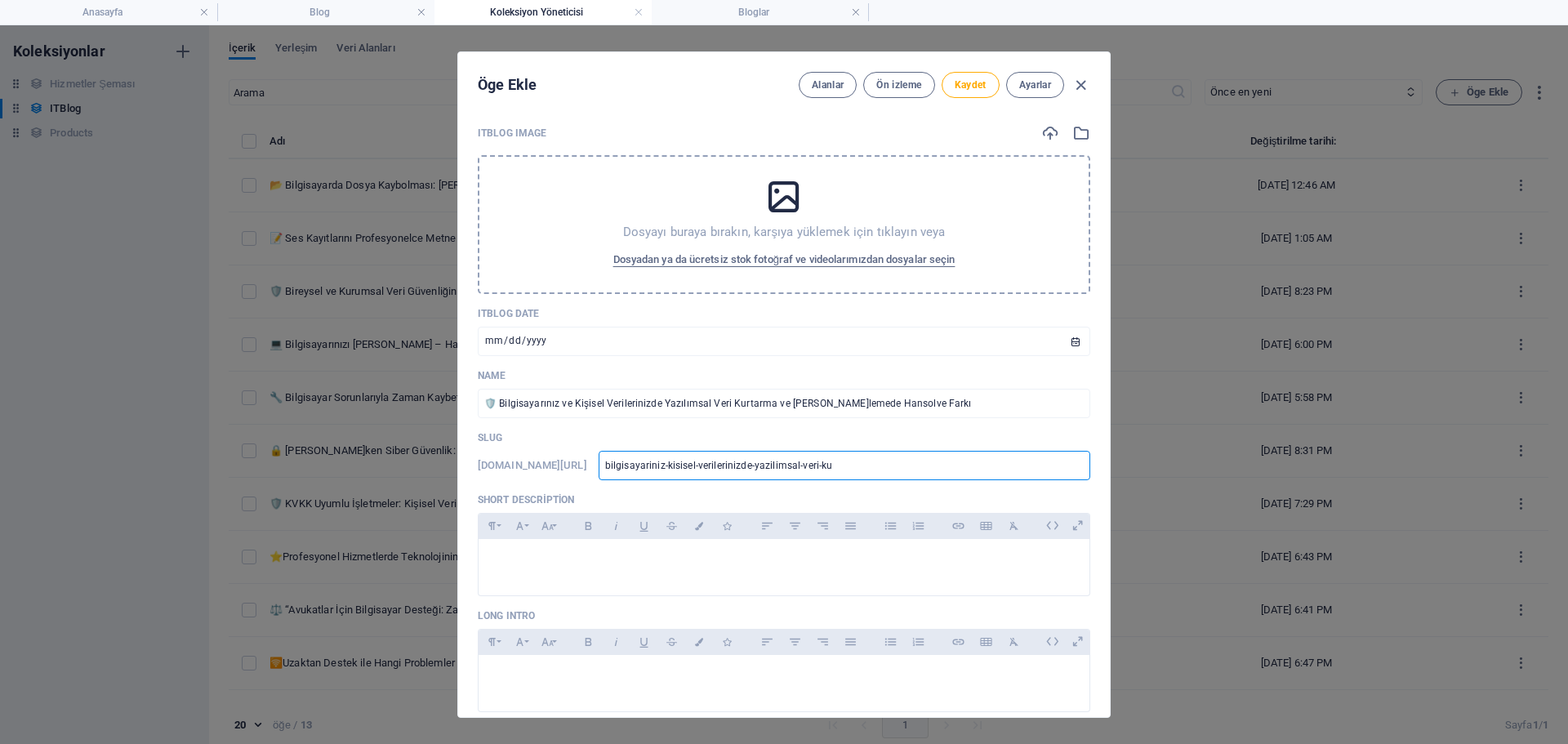
type input "bilgisayariniz-kisisel-verilerinizde-yazilimsal-veri-kur"
type input "bilgisayariniz-kisisel-verilerinizde-yazilimsal-veri-[PERSON_NAME]"
type input "bilgisayariniz-kisisel-verilerinizde-yazilimsal-veri-kurta"
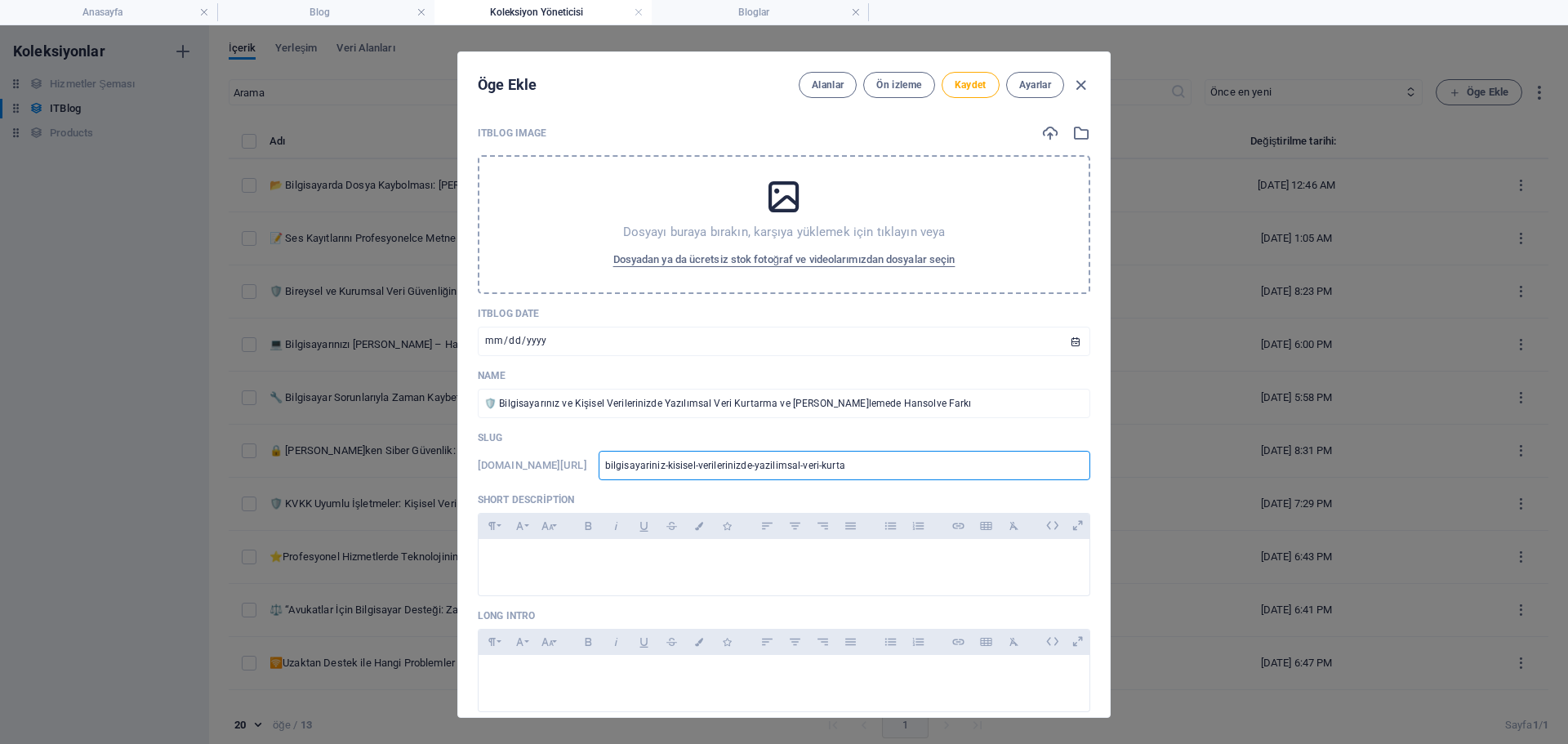
type input "bilgisayariniz-kisisel-verilerinizde-yazilimsal-veri-kurtar"
type input "bilgisayariniz-kisisel-verilerinizde-yazilimsal-veri-kurtarm"
type input "bilgisayariniz-kisisel-verilerinizde-yazilimsal-veri-kurtarma"
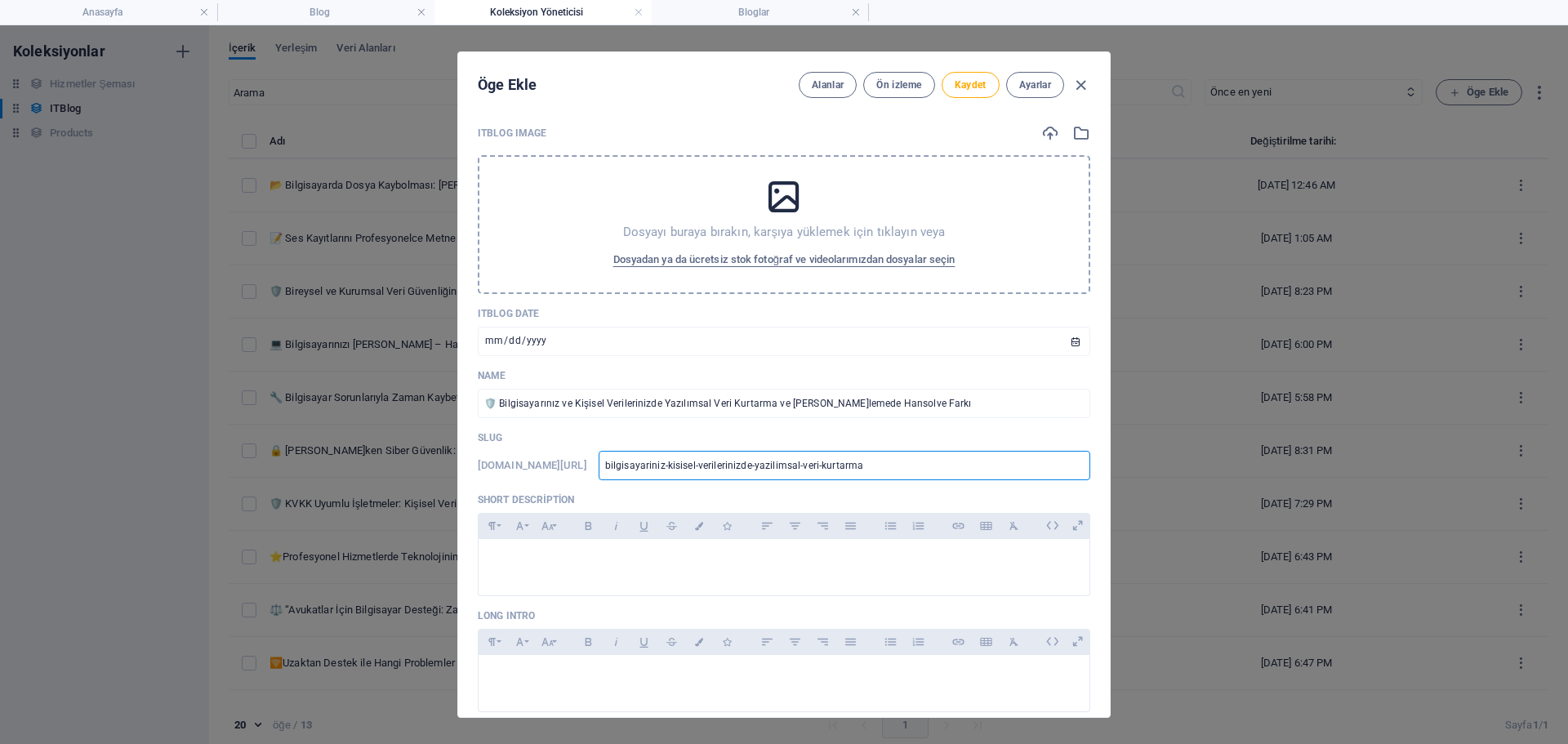
type input "bilgisayariniz-kisisel-verilerinizde-yazilimsal-veri-kurtarma"
click at [638, 556] on p at bounding box center [783, 559] width 585 height 16
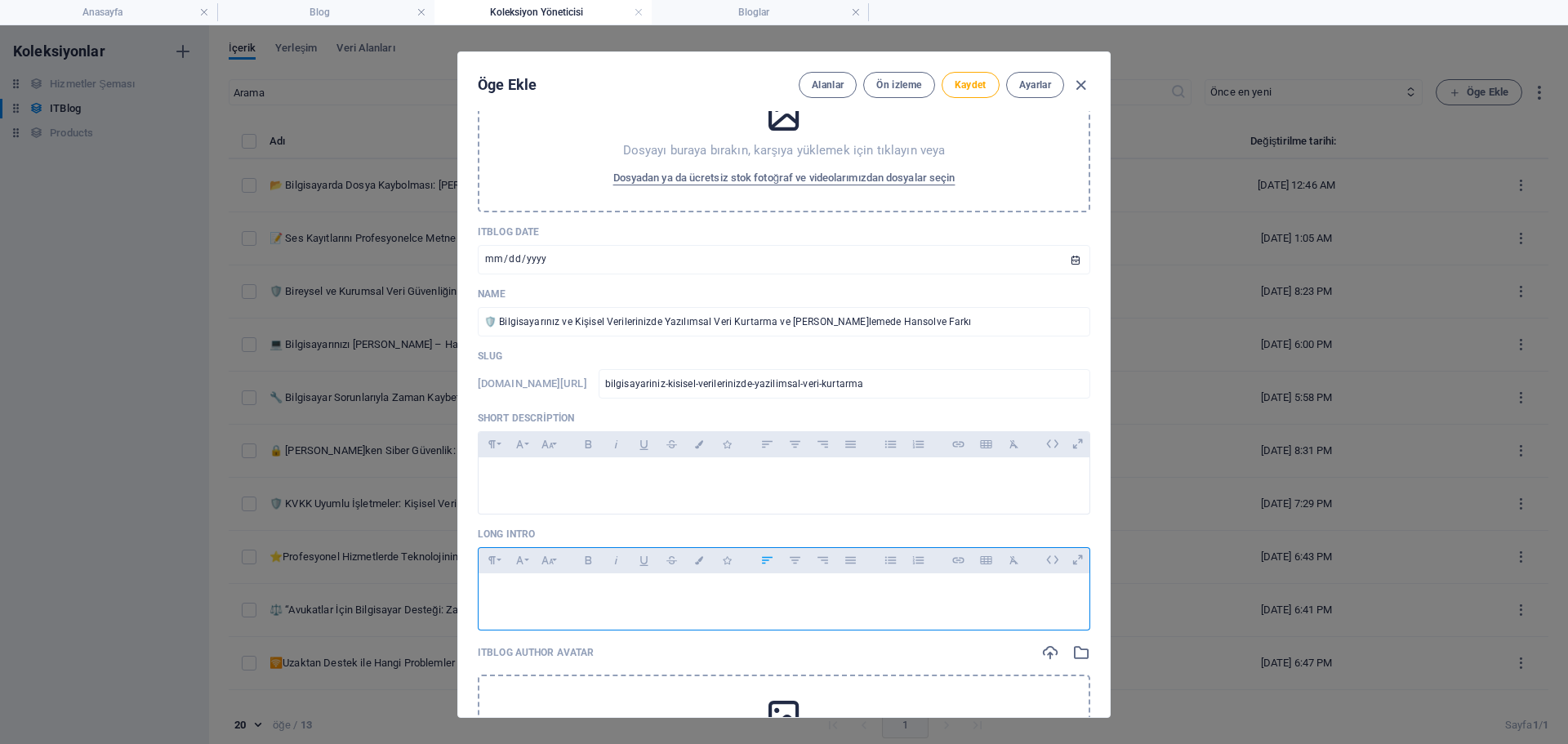
click at [611, 585] on div at bounding box center [784, 597] width 611 height 49
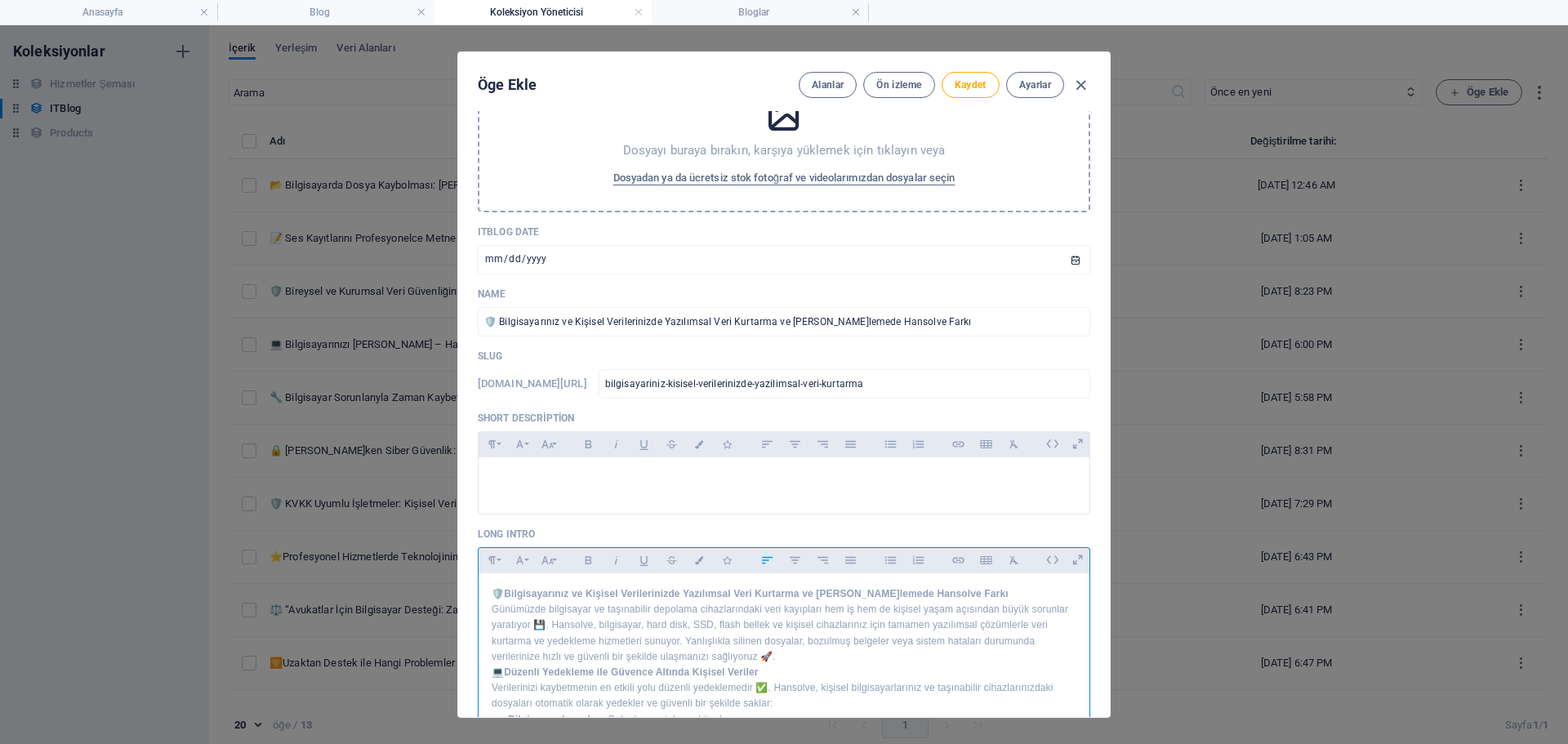
scroll to position [400, 0]
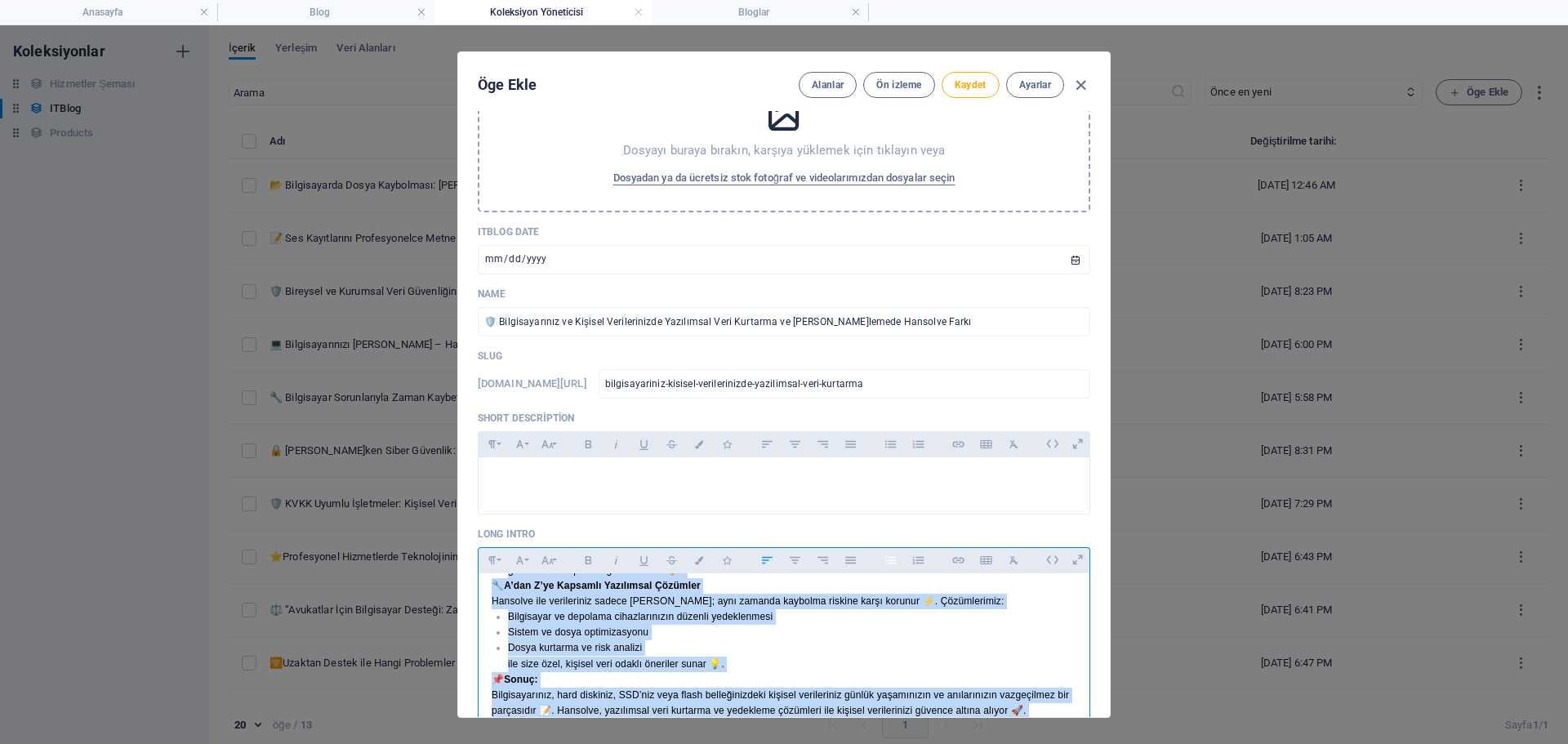
click at [892, 560] on icon "button" at bounding box center [889, 558] width 11 height 7
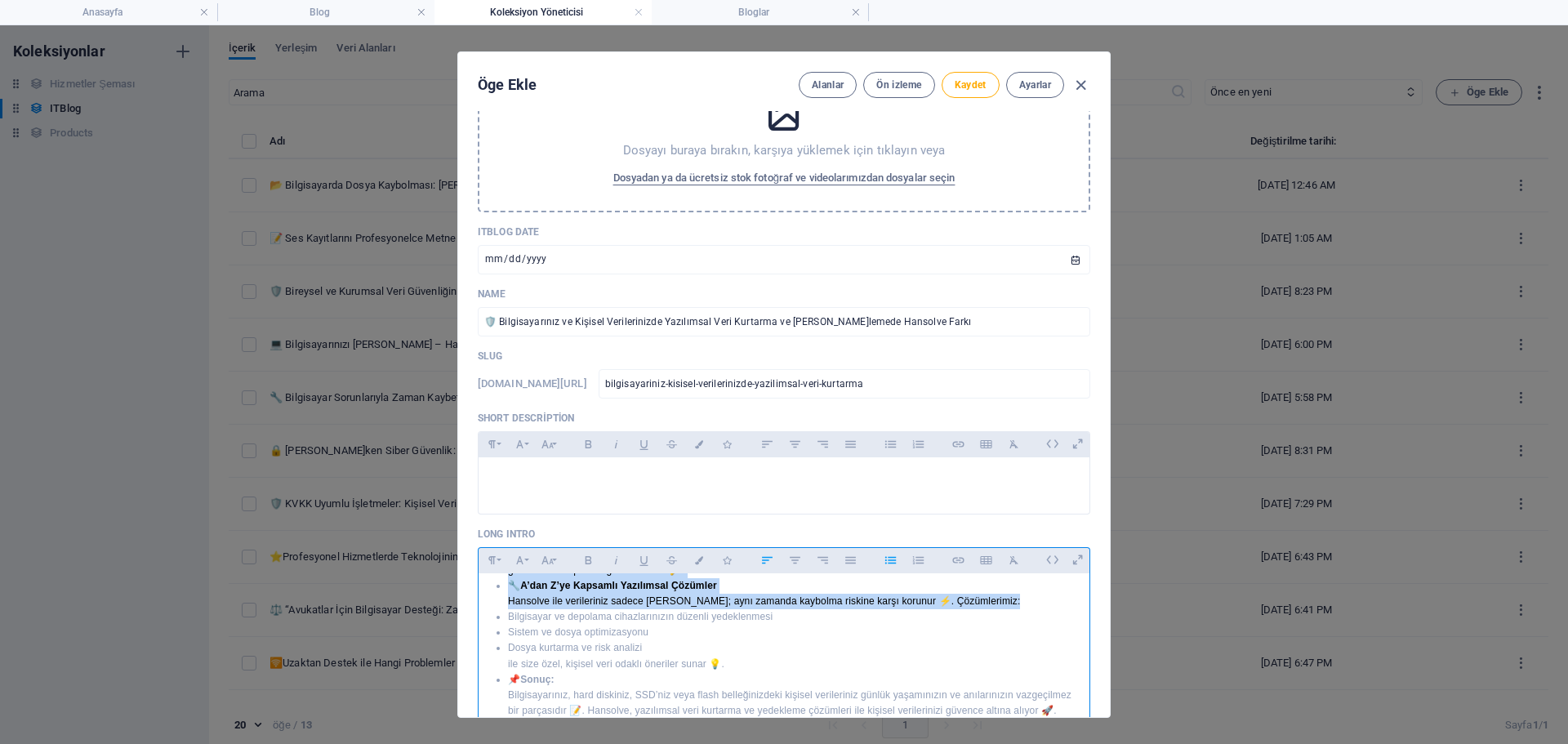
click at [892, 560] on icon "button" at bounding box center [889, 558] width 11 height 7
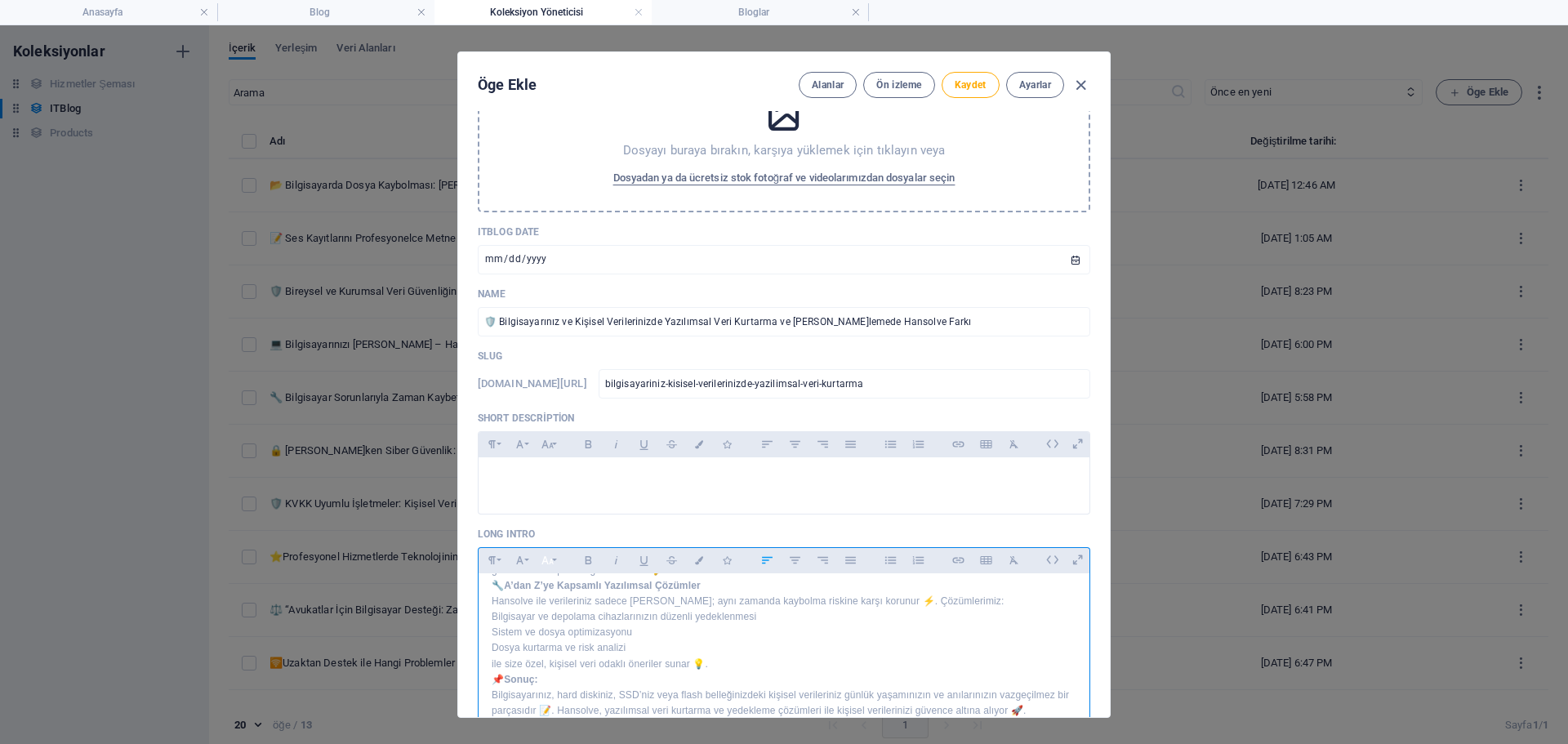
click at [548, 562] on icon "button" at bounding box center [548, 559] width 12 height 8
click at [567, 379] on link "18" at bounding box center [564, 373] width 59 height 25
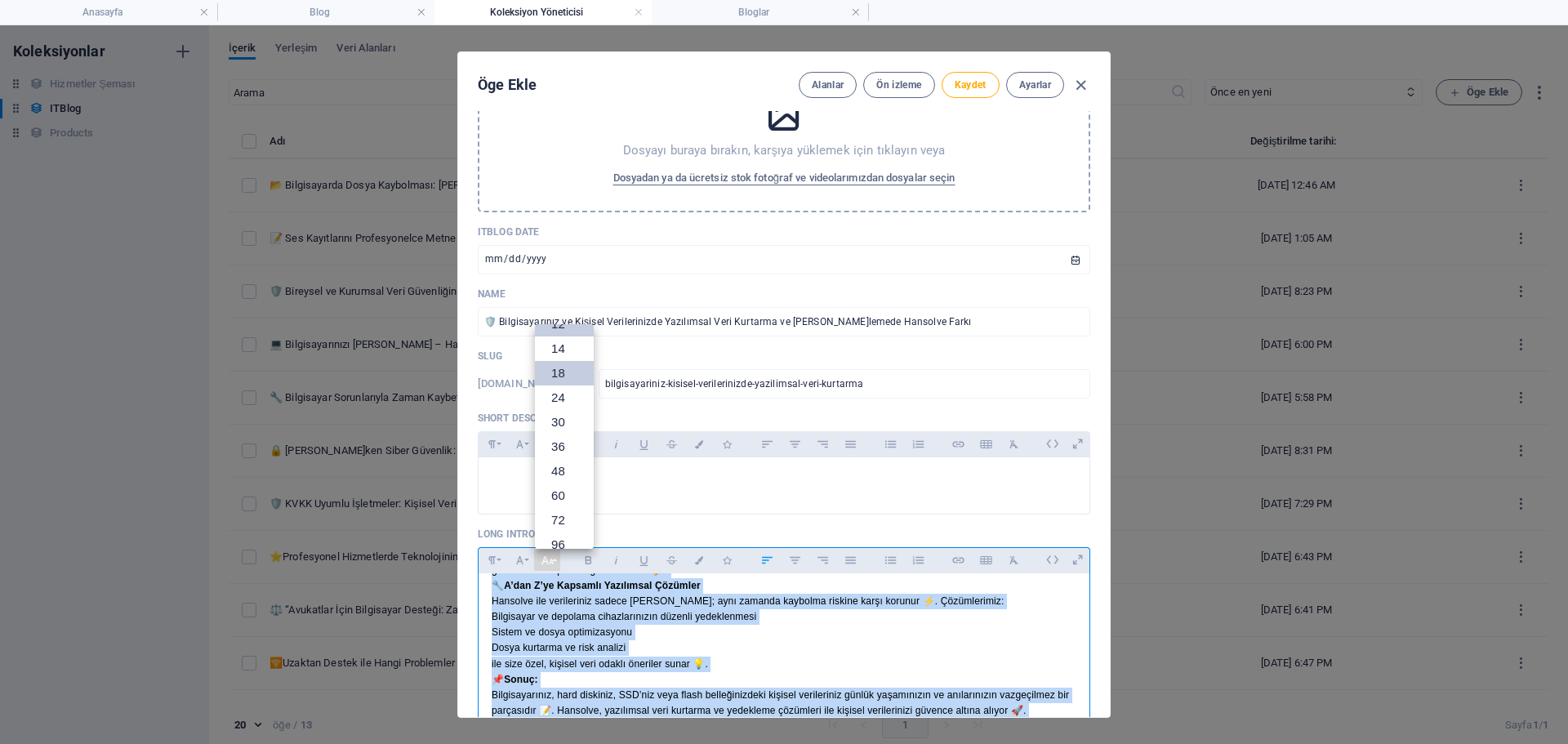
scroll to position [0, 0]
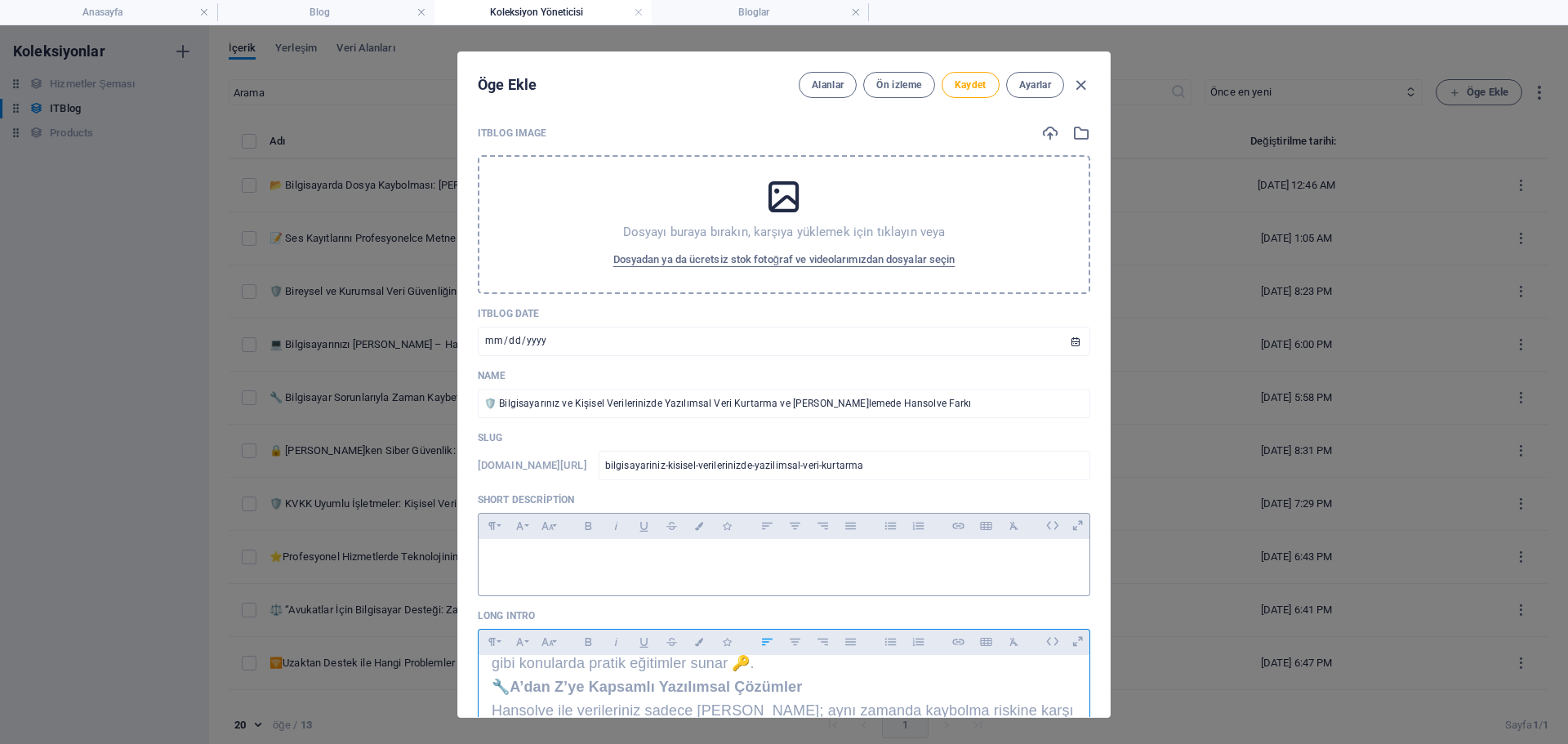
click at [567, 556] on p at bounding box center [783, 559] width 585 height 16
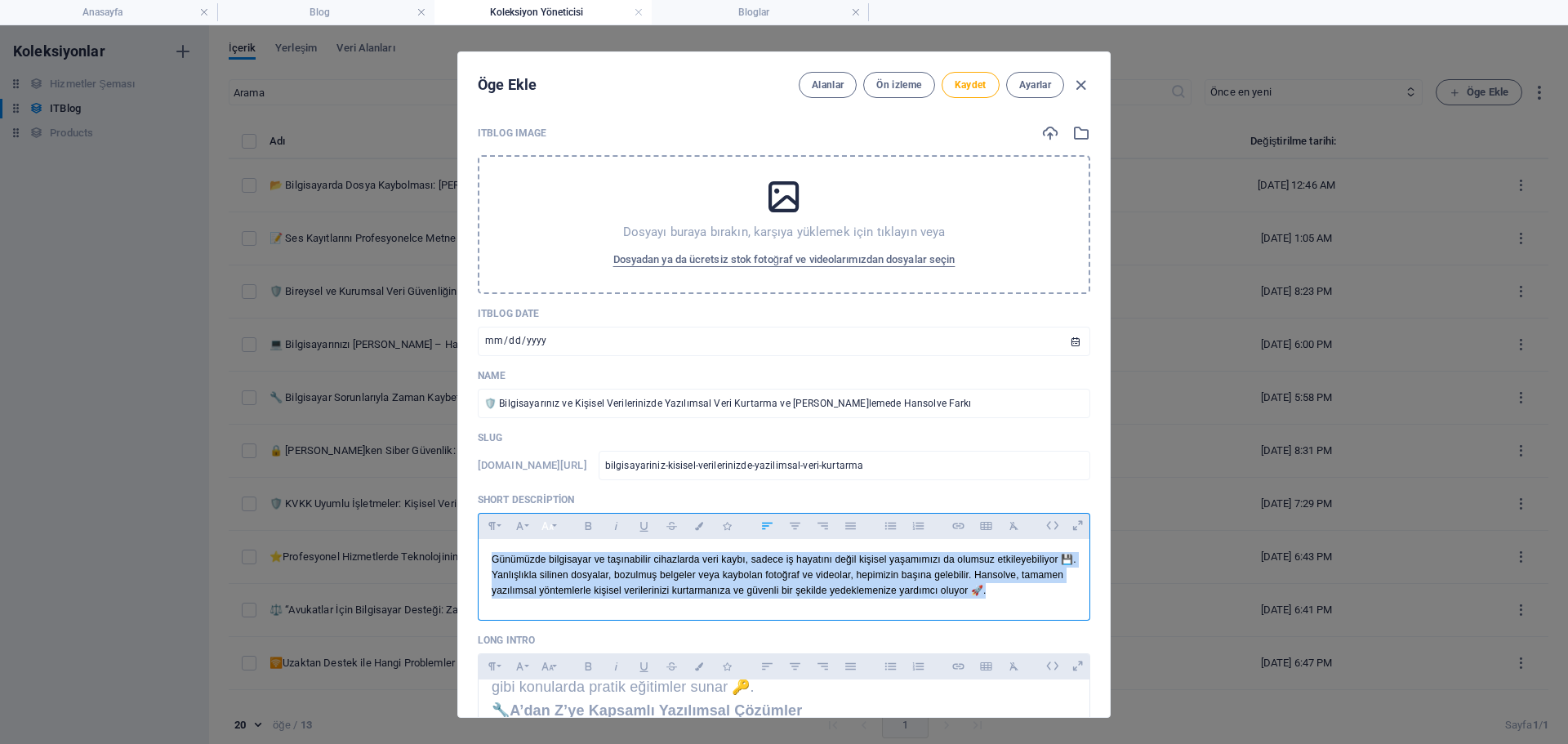
click at [553, 530] on button "Font Size" at bounding box center [547, 525] width 26 height 21
click at [565, 314] on link "14" at bounding box center [564, 313] width 59 height 25
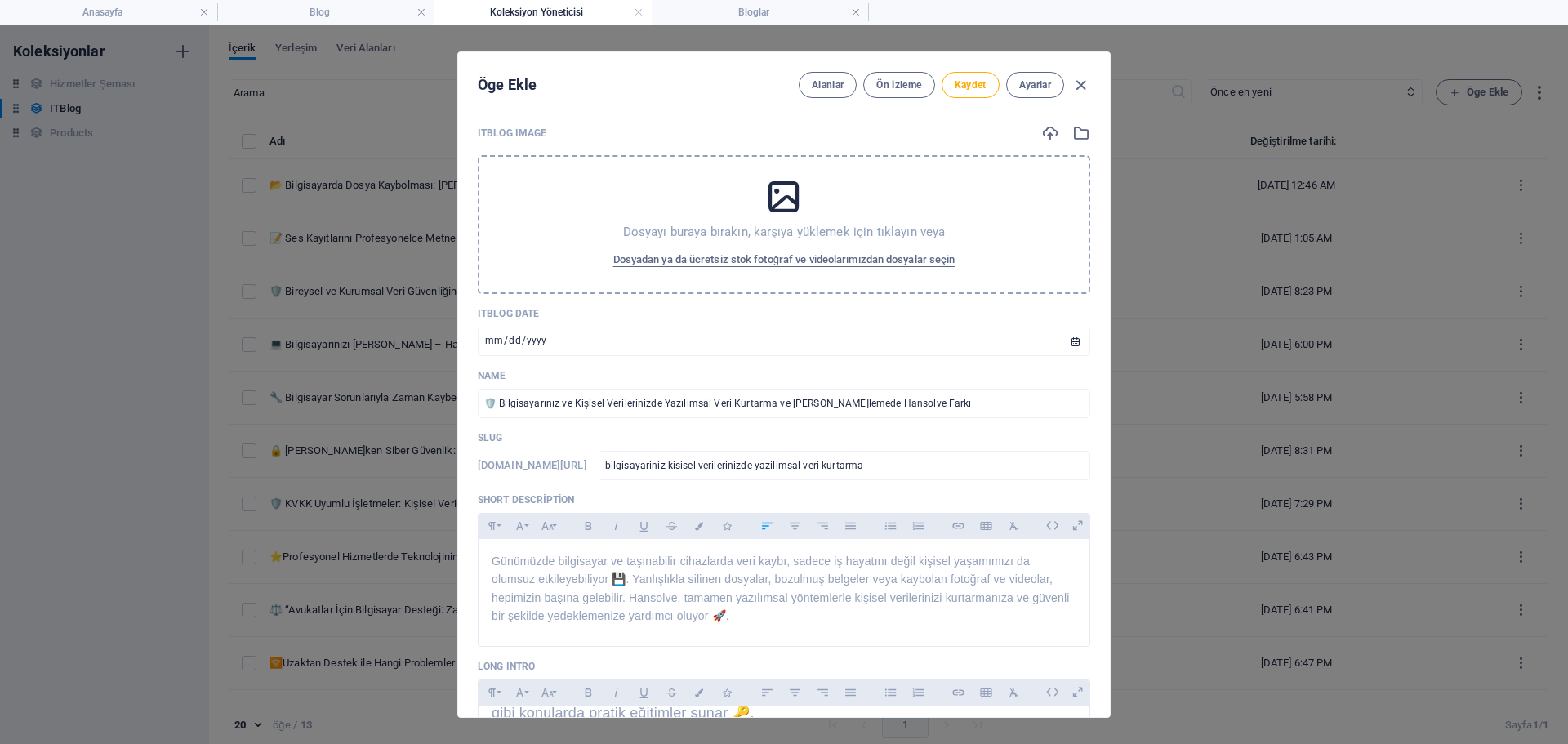
click at [806, 212] on div "Dosyayı buraya bırakın, karşıya yüklemek için tıklayın veya Dosyadan ya da ücre…" at bounding box center [783, 224] width 612 height 139
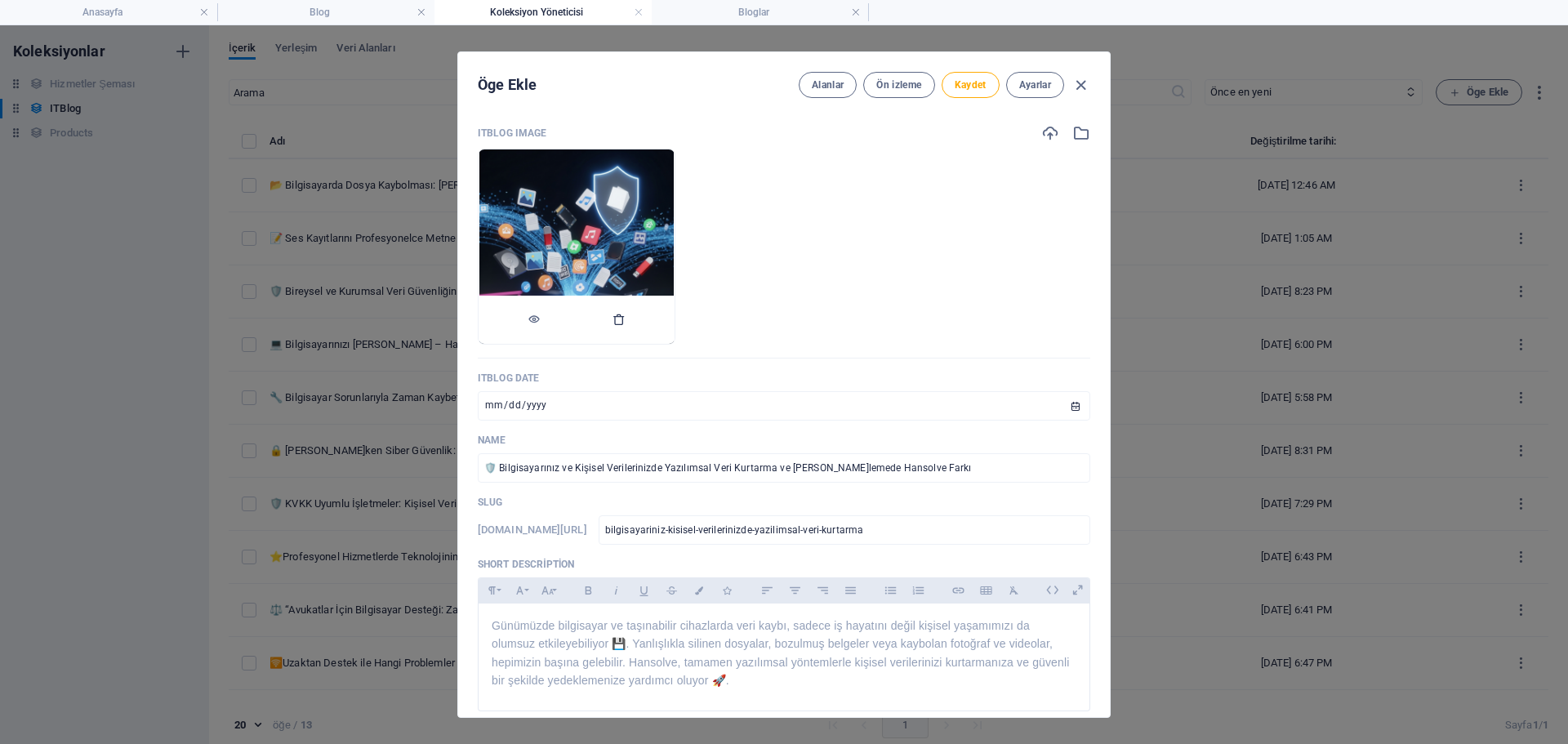
click at [625, 319] on icon "button" at bounding box center [618, 318] width 13 height 13
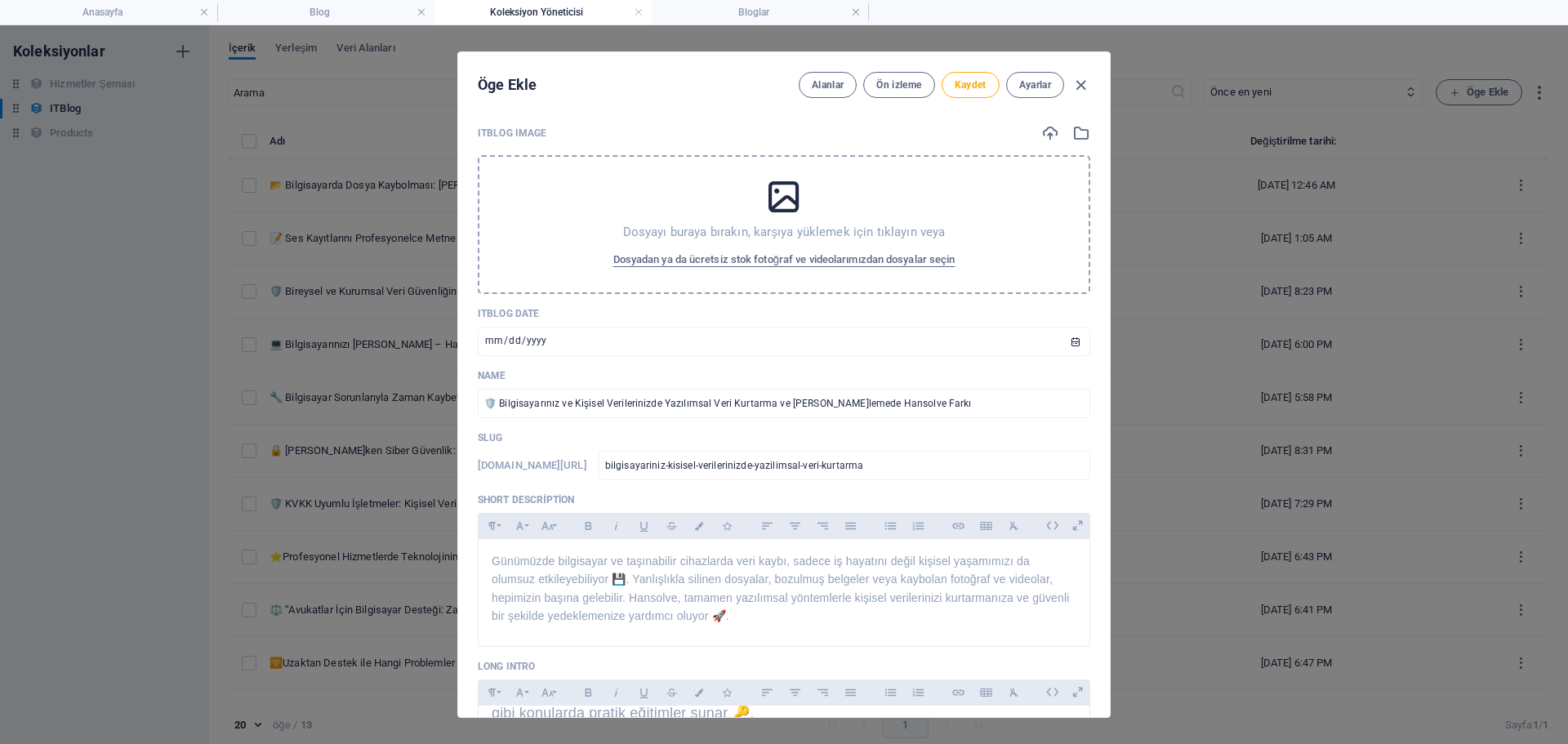
click at [777, 214] on icon at bounding box center [783, 196] width 41 height 41
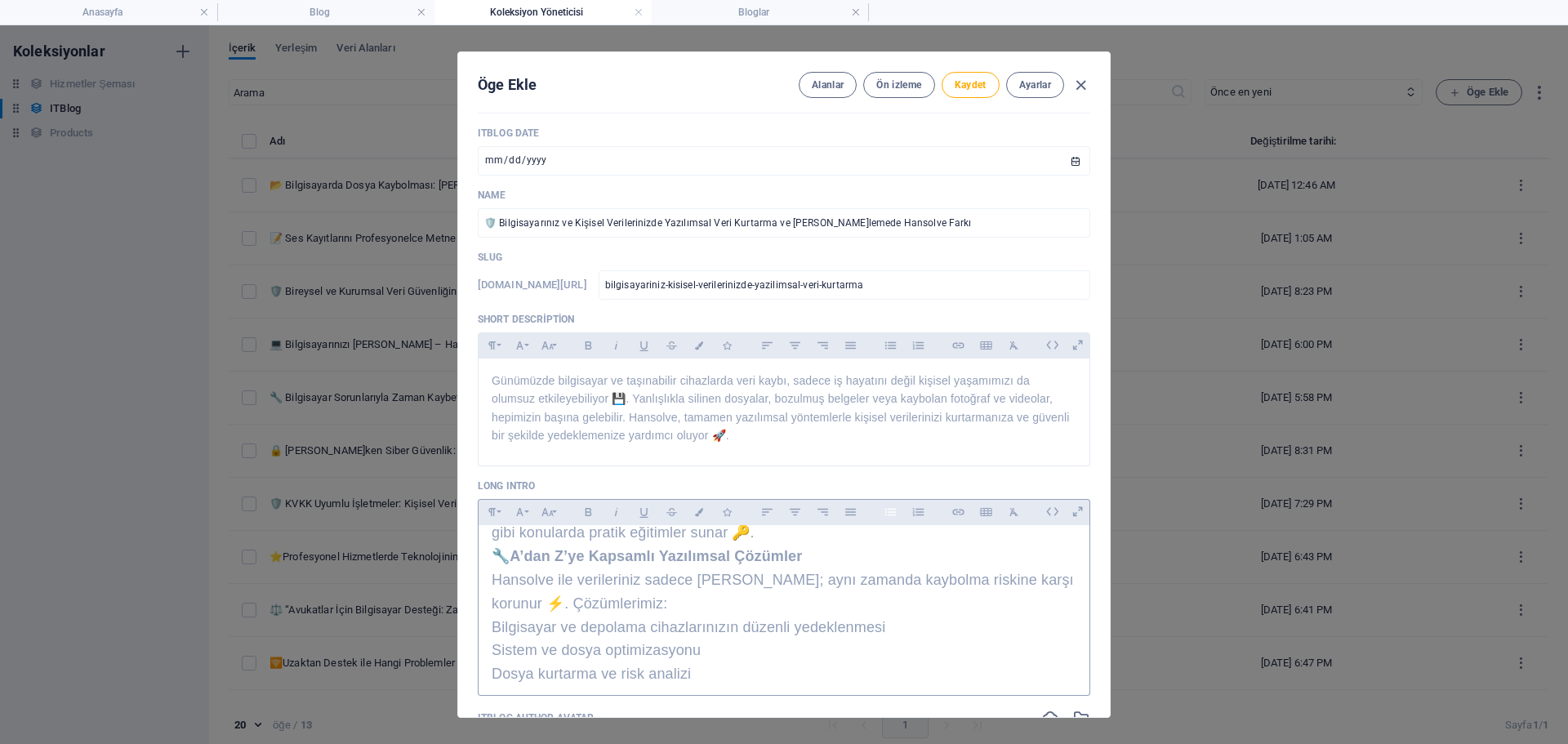
scroll to position [310, 0]
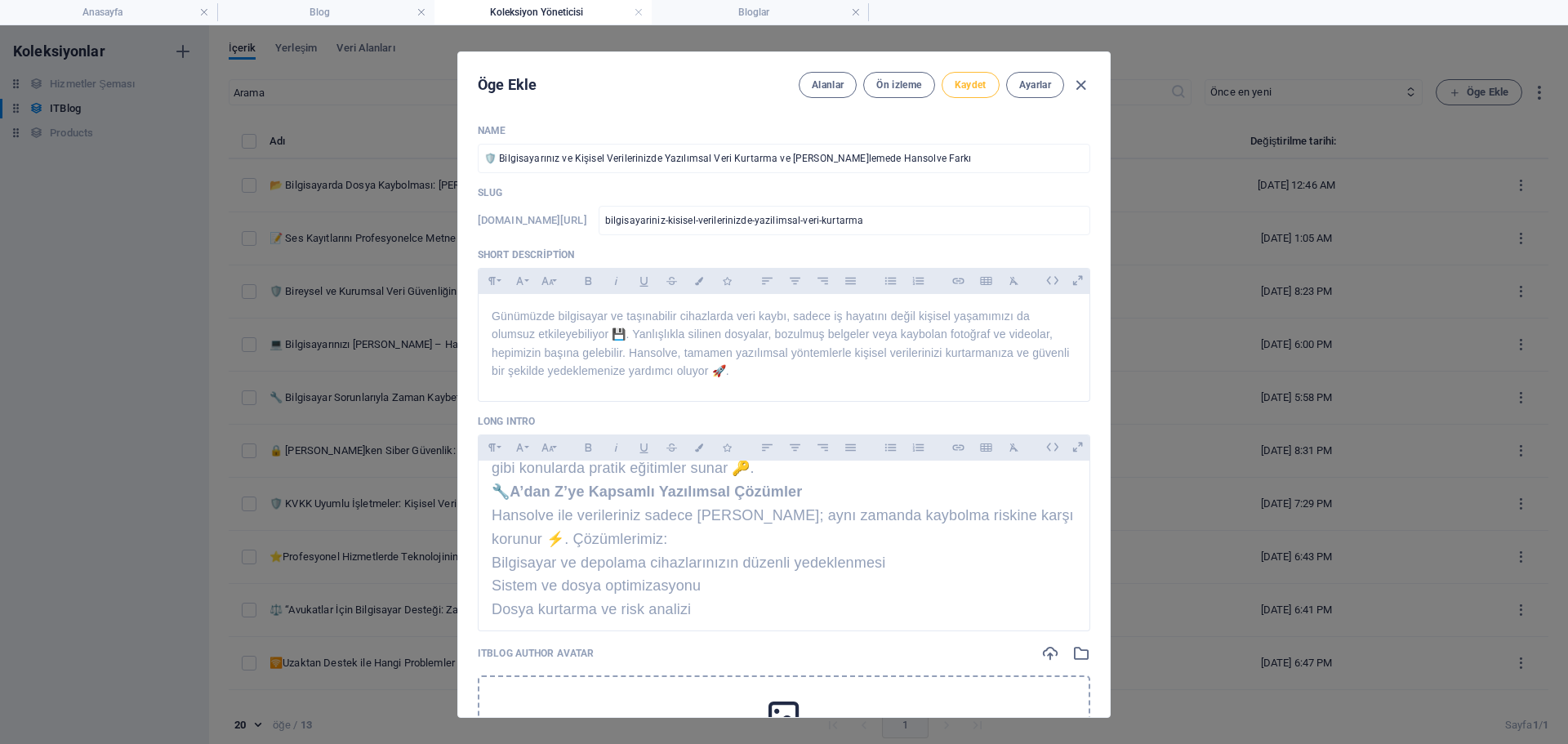
click at [961, 89] on span "Kaydet" at bounding box center [971, 84] width 32 height 13
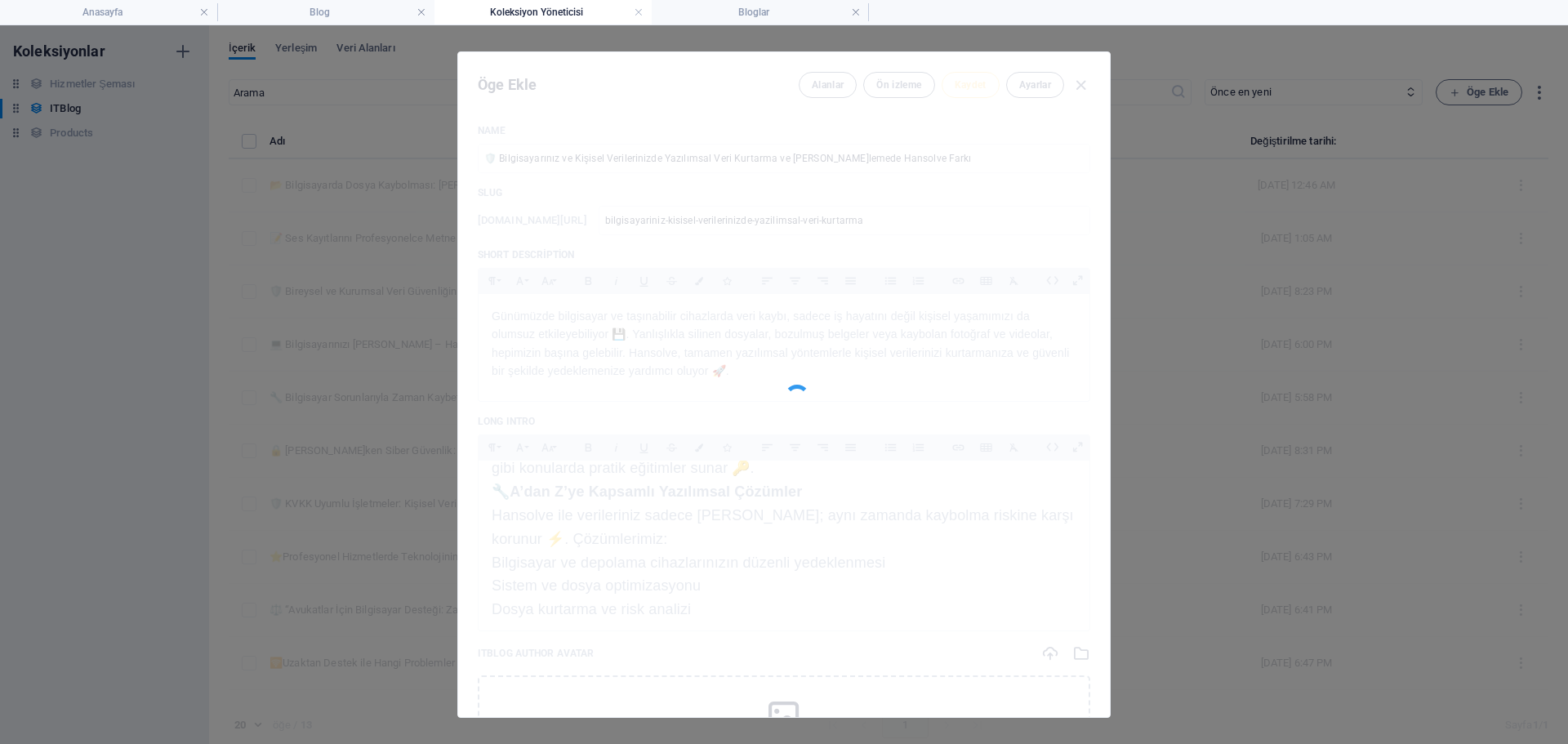
type input "bilgisayariniz-kisisel-verilerinizde-yazilimsal-veri-kurtarma"
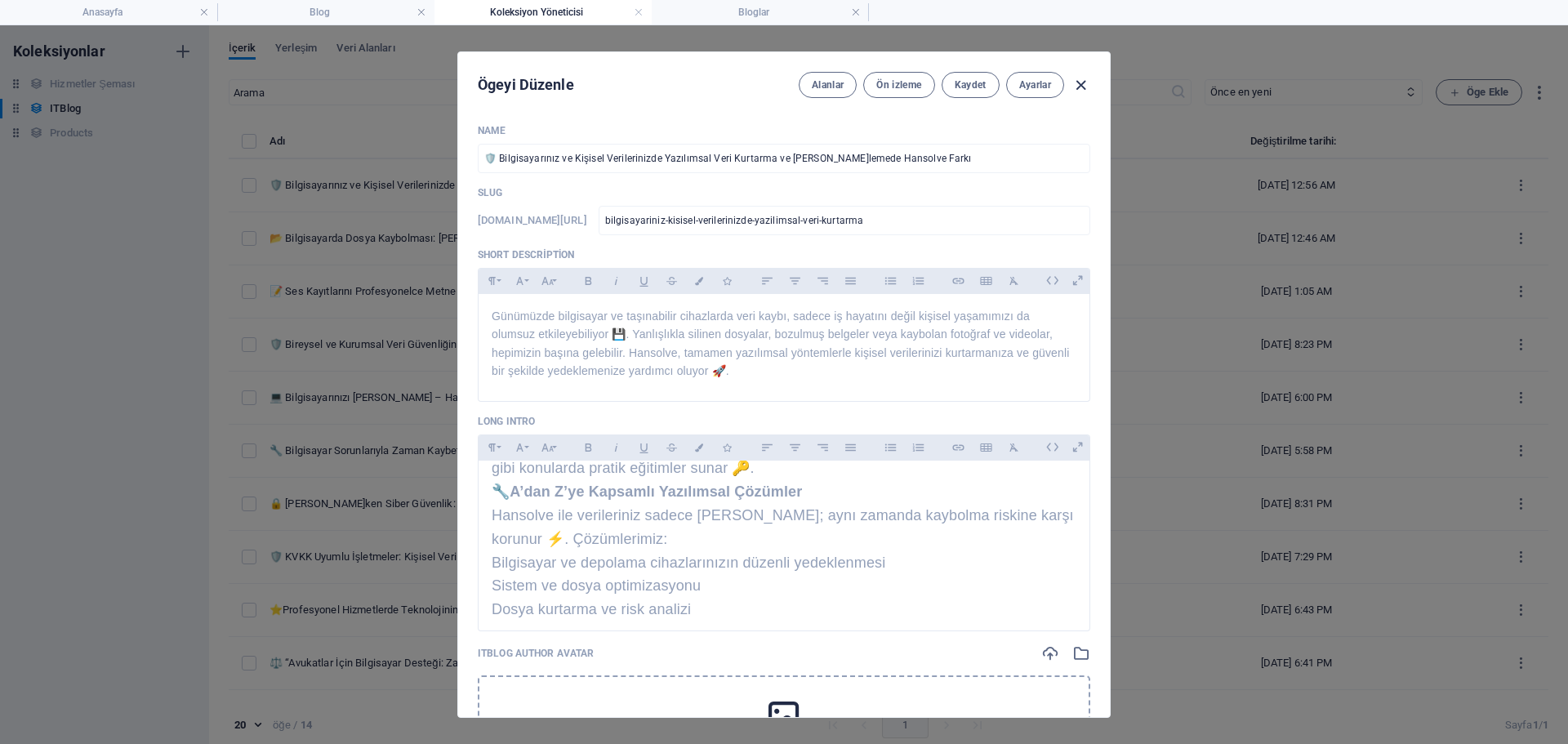
click at [1075, 83] on icon "button" at bounding box center [1081, 85] width 19 height 19
type input "bilgisayar-n-z-ve-kisisel-verilerinizde-[MEDICAL_DATA]-l-msal-veri-kurtarma-ve-…"
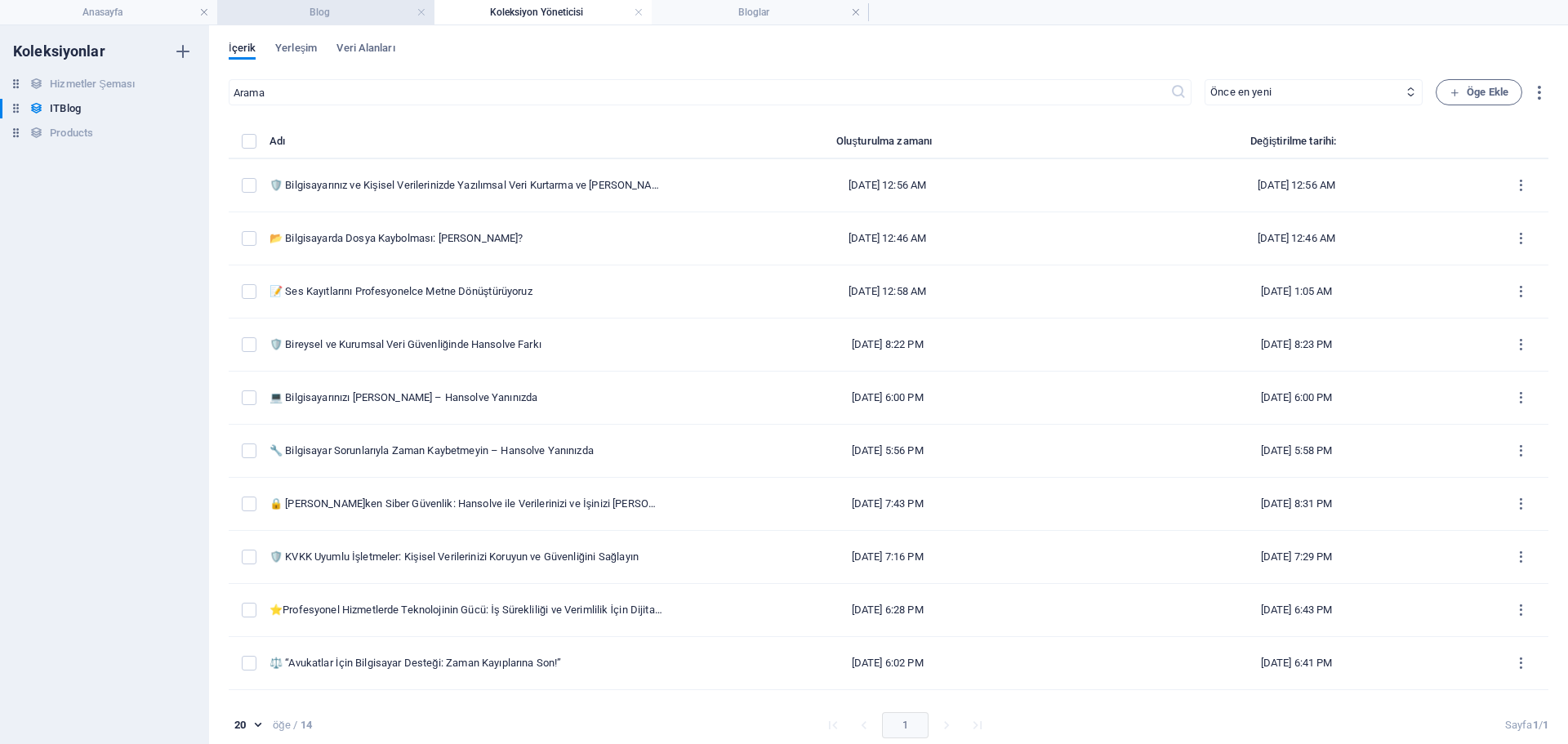
click at [372, 20] on h4 "Blog" at bounding box center [326, 12] width 217 height 18
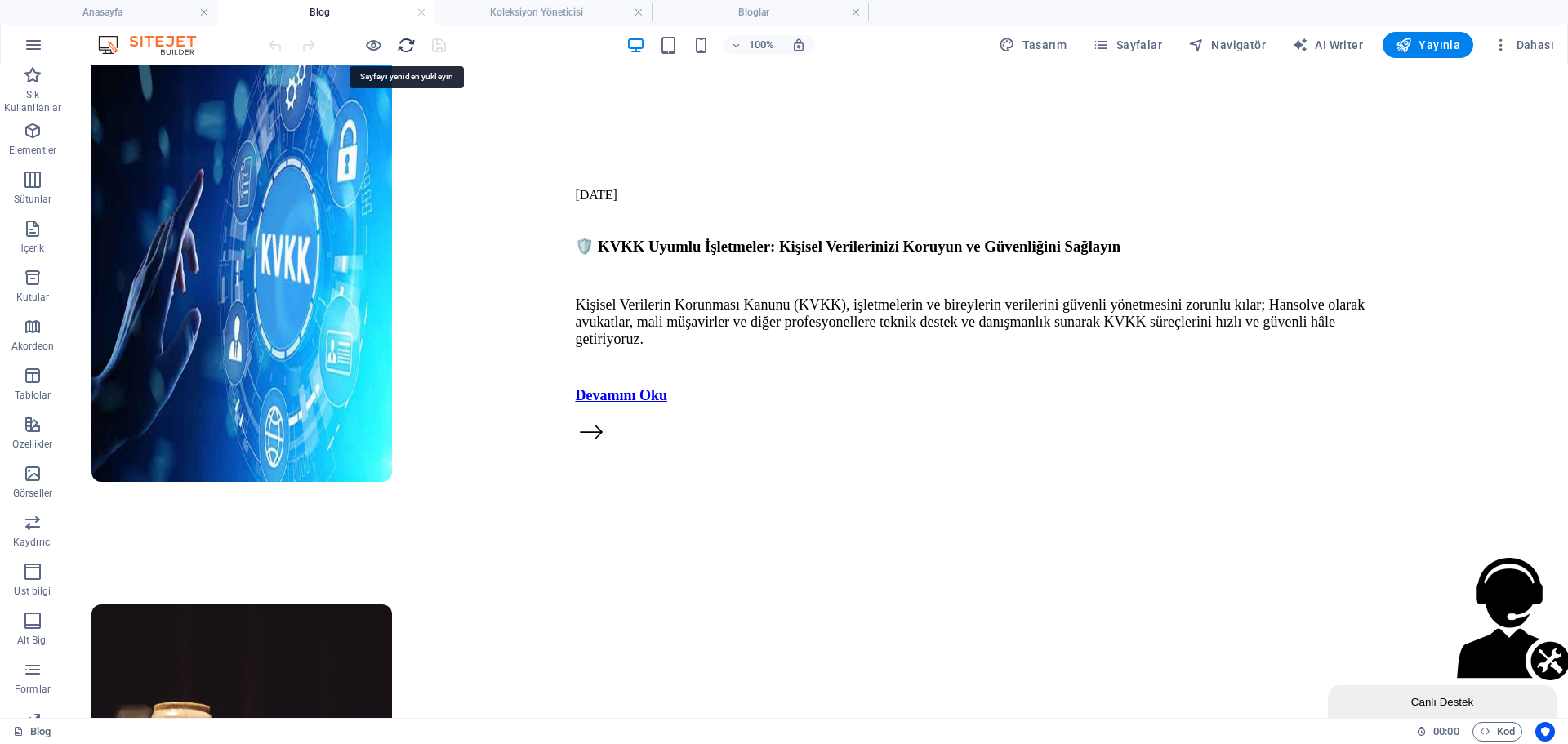
click at [399, 45] on icon "reload" at bounding box center [406, 45] width 19 height 19
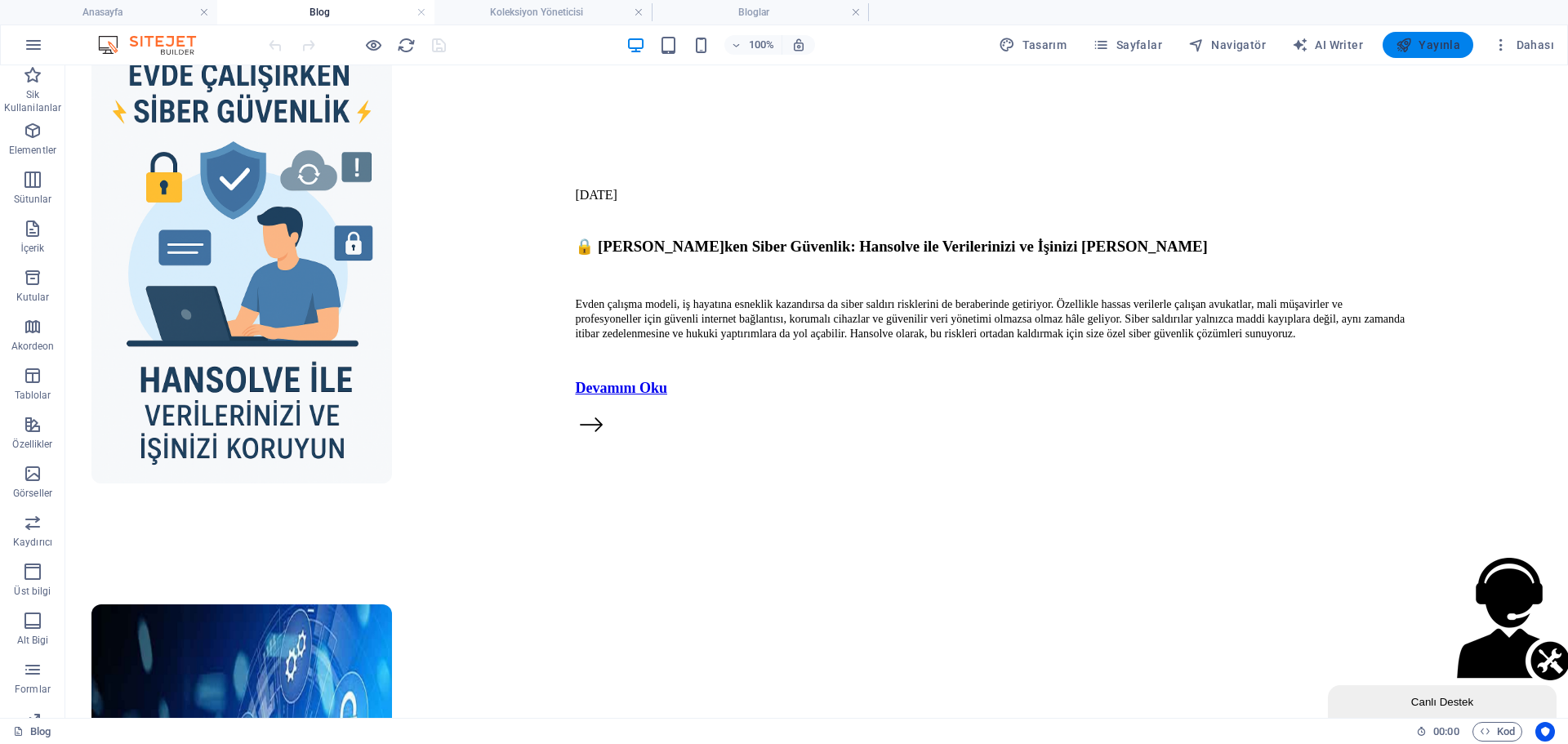
click at [1466, 49] on button "Yayınla" at bounding box center [1427, 45] width 90 height 26
